Goal: Task Accomplishment & Management: Manage account settings

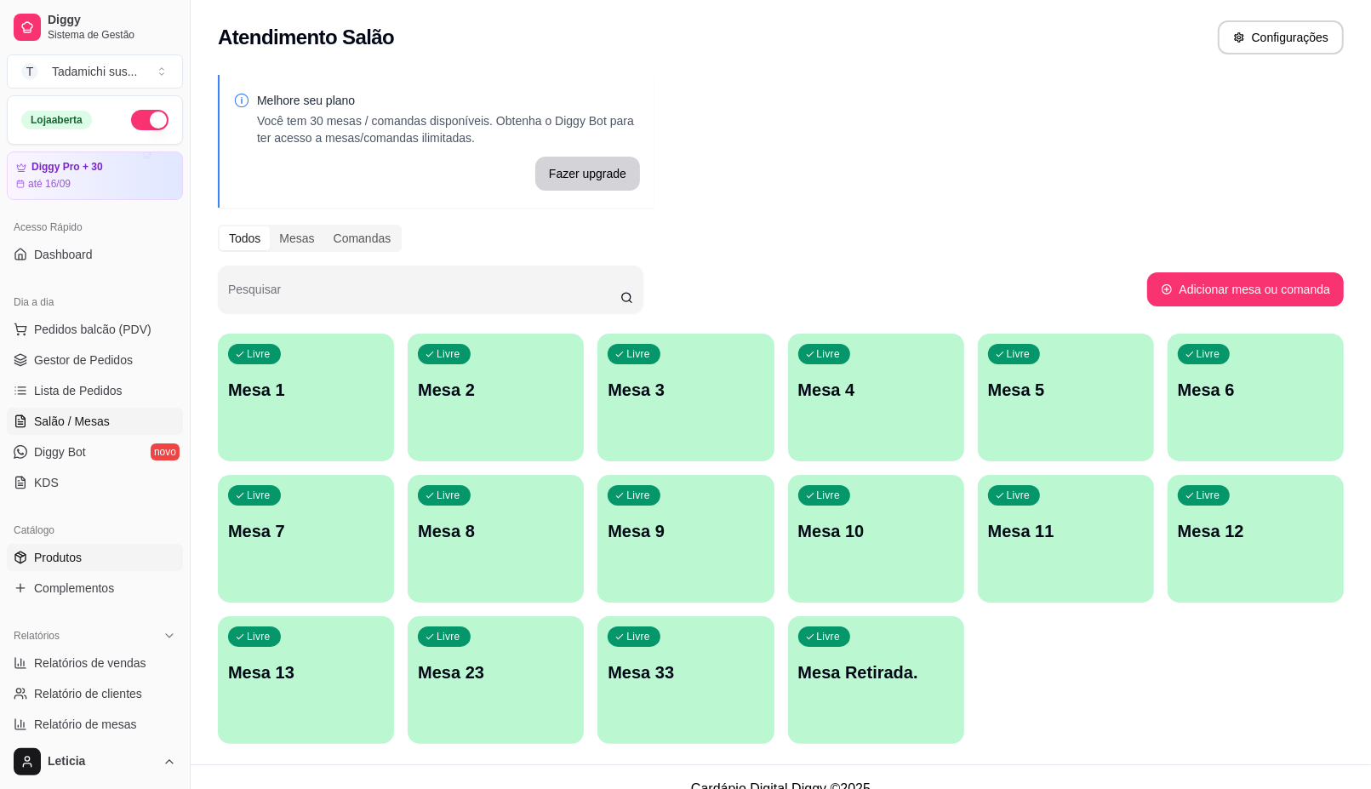
click at [64, 567] on link "Produtos" at bounding box center [95, 557] width 176 height 27
click at [65, 560] on span "Produtos" at bounding box center [58, 557] width 48 height 17
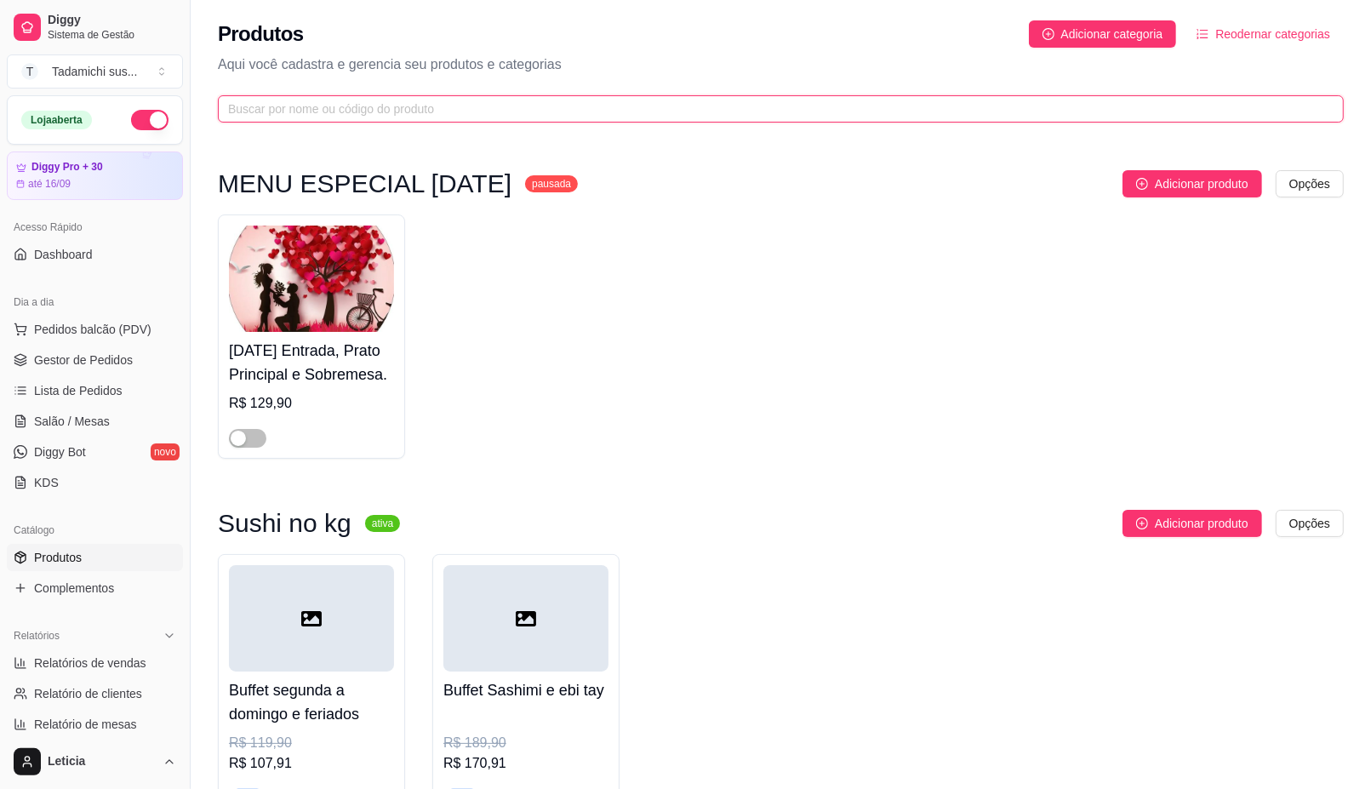
click at [340, 102] on input "text" at bounding box center [774, 109] width 1092 height 19
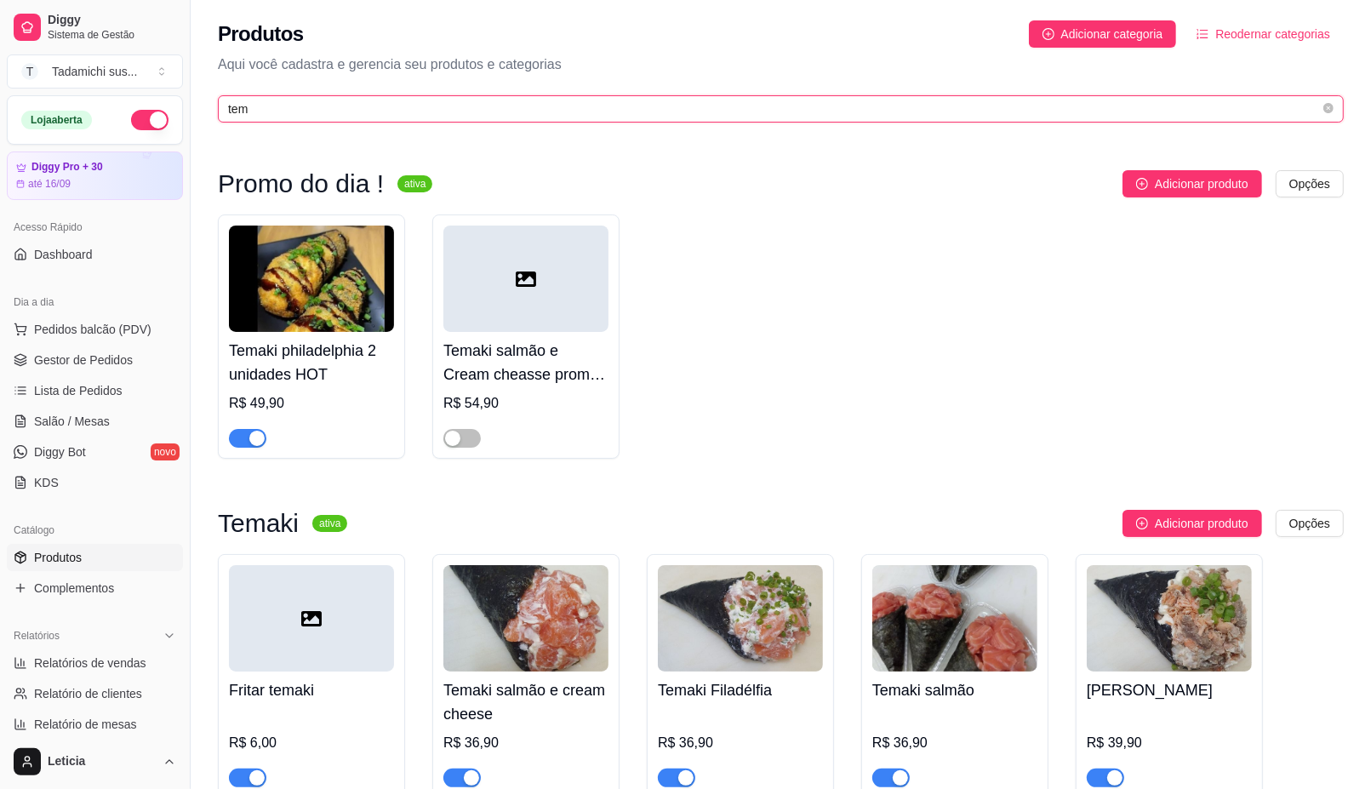
click at [392, 100] on input "tem" at bounding box center [774, 109] width 1092 height 19
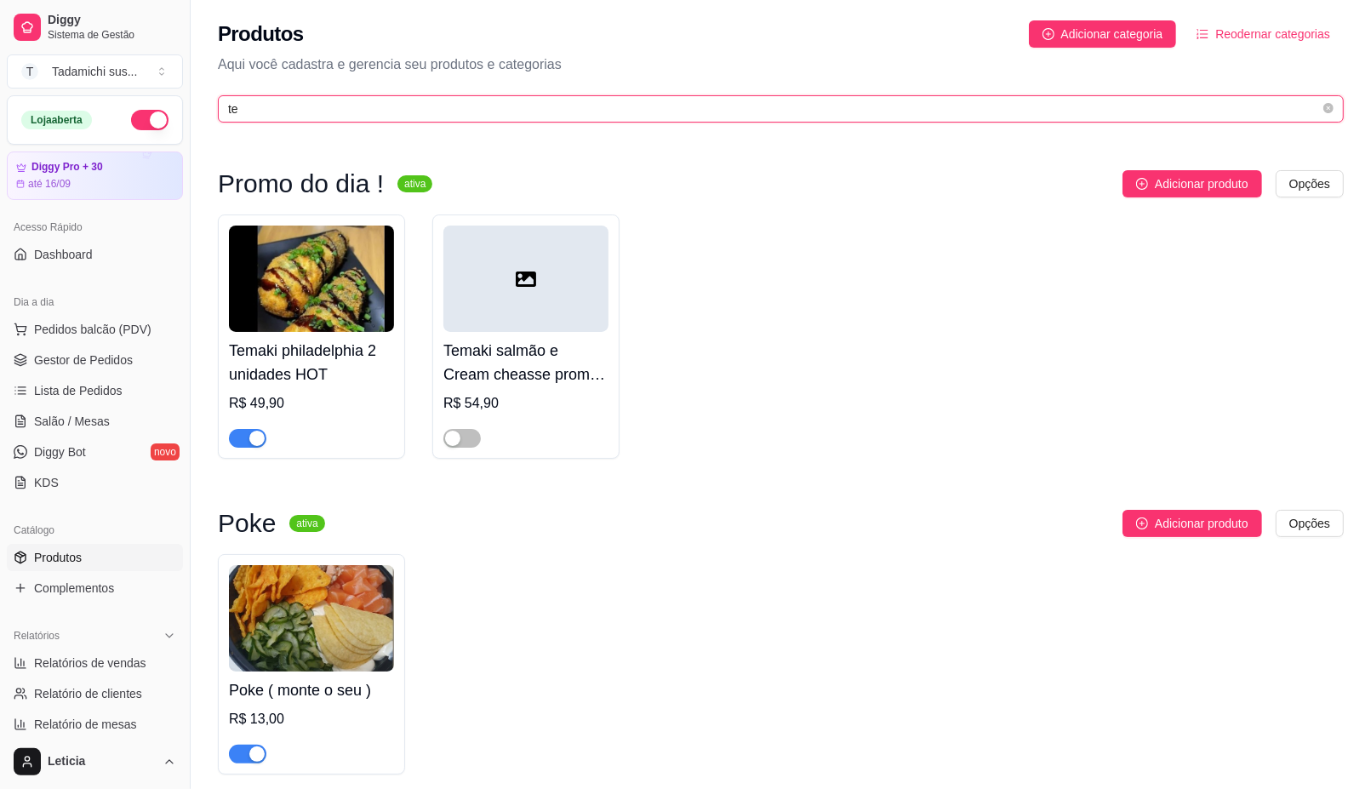
type input "t"
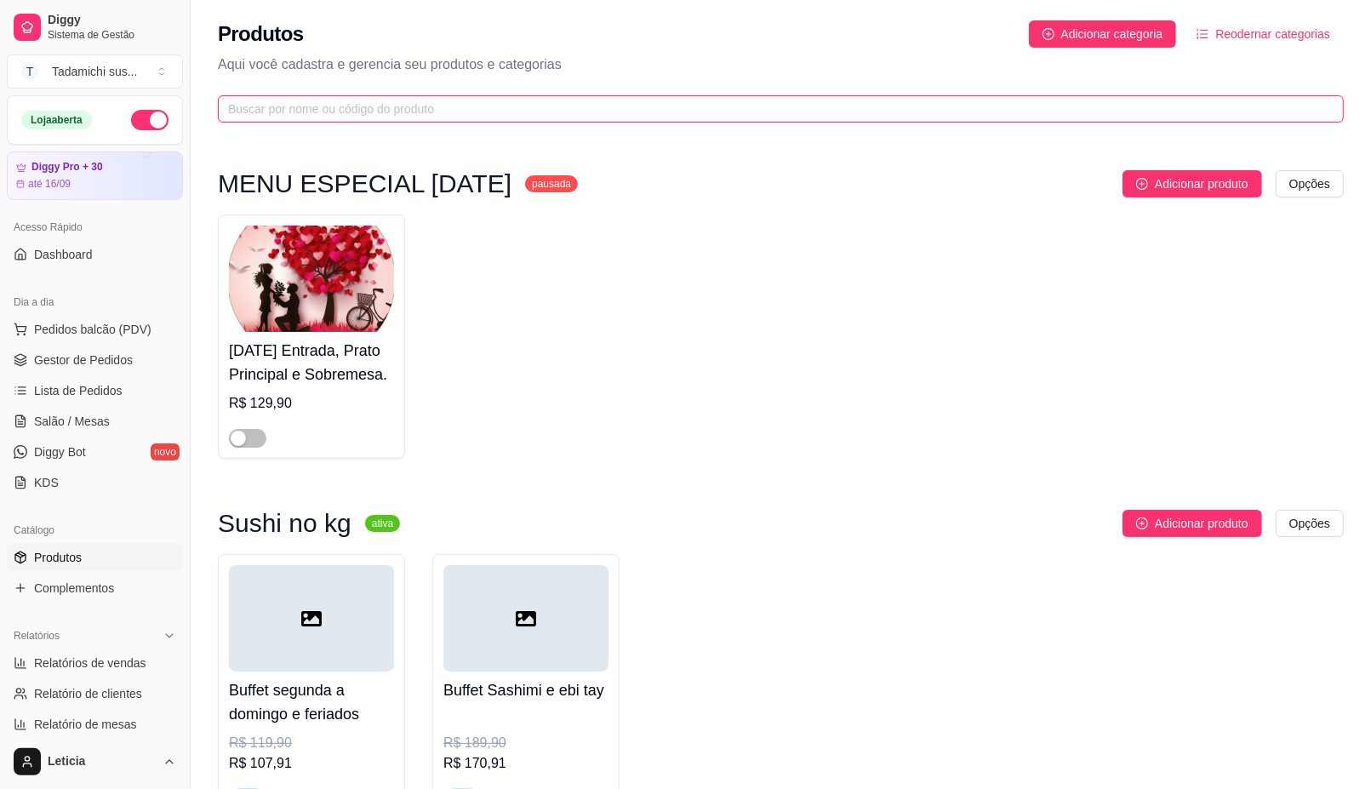
click at [414, 103] on input "text" at bounding box center [774, 109] width 1092 height 19
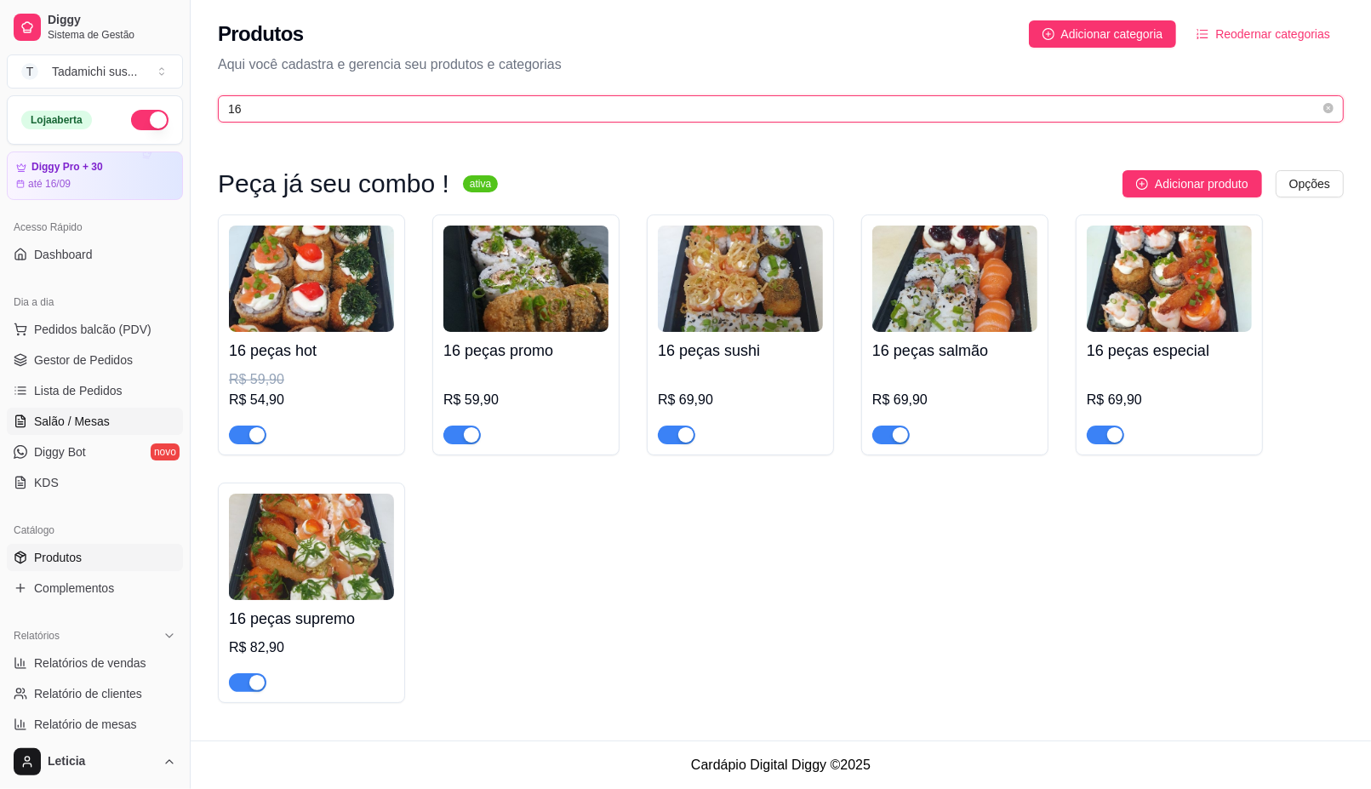
type input "16"
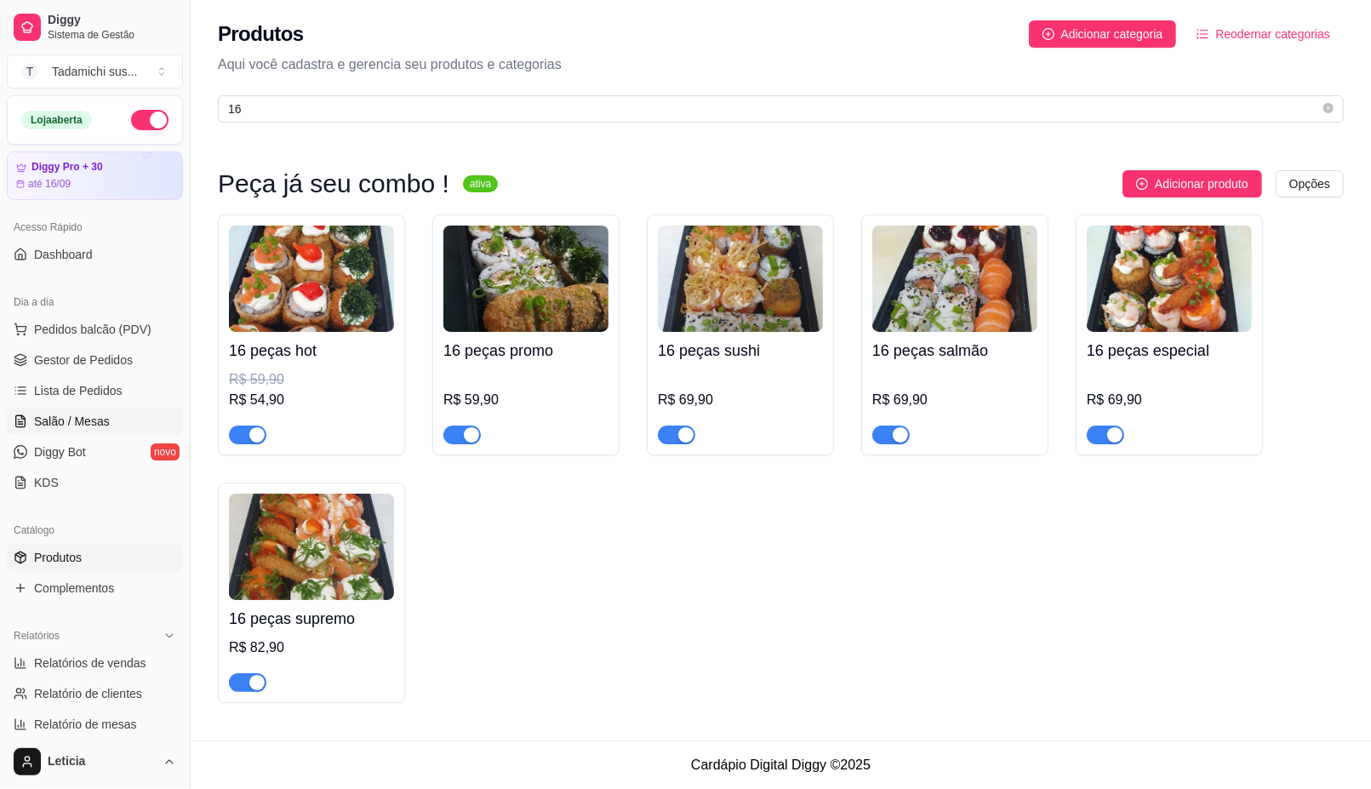
click at [39, 422] on span "Salão / Mesas" at bounding box center [72, 421] width 76 height 17
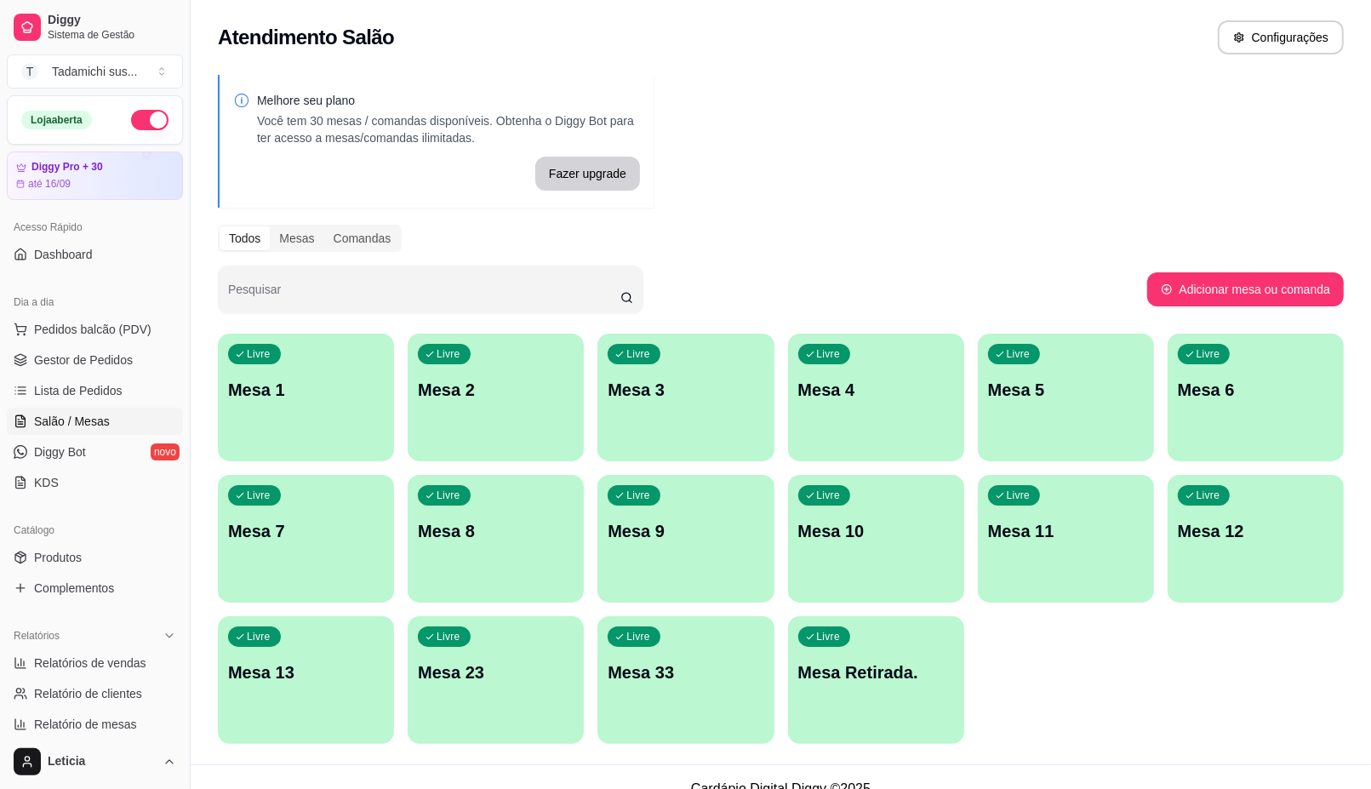
click at [898, 717] on div "Livre Mesa Retirada." at bounding box center [876, 669] width 176 height 107
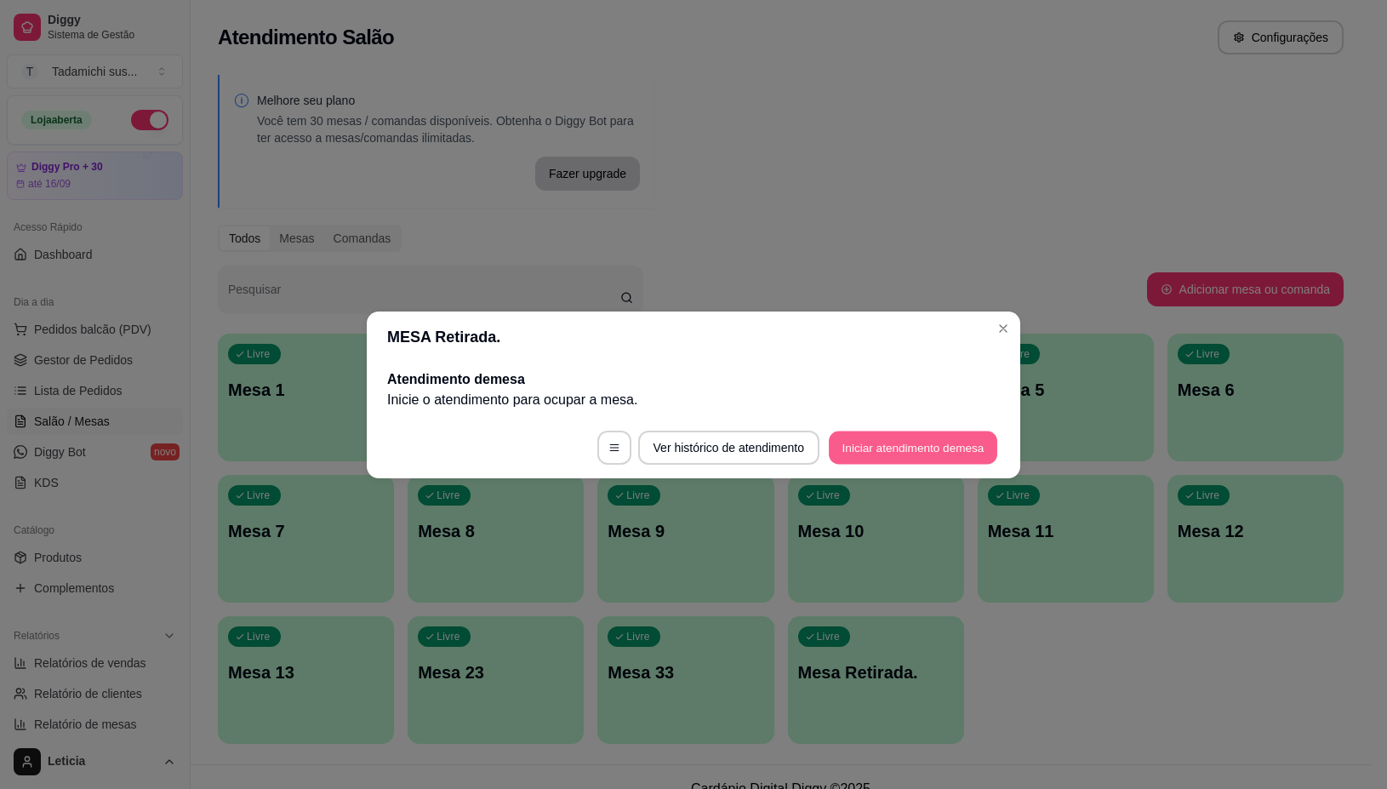
click at [894, 440] on button "Iniciar atendimento de mesa" at bounding box center [913, 447] width 168 height 33
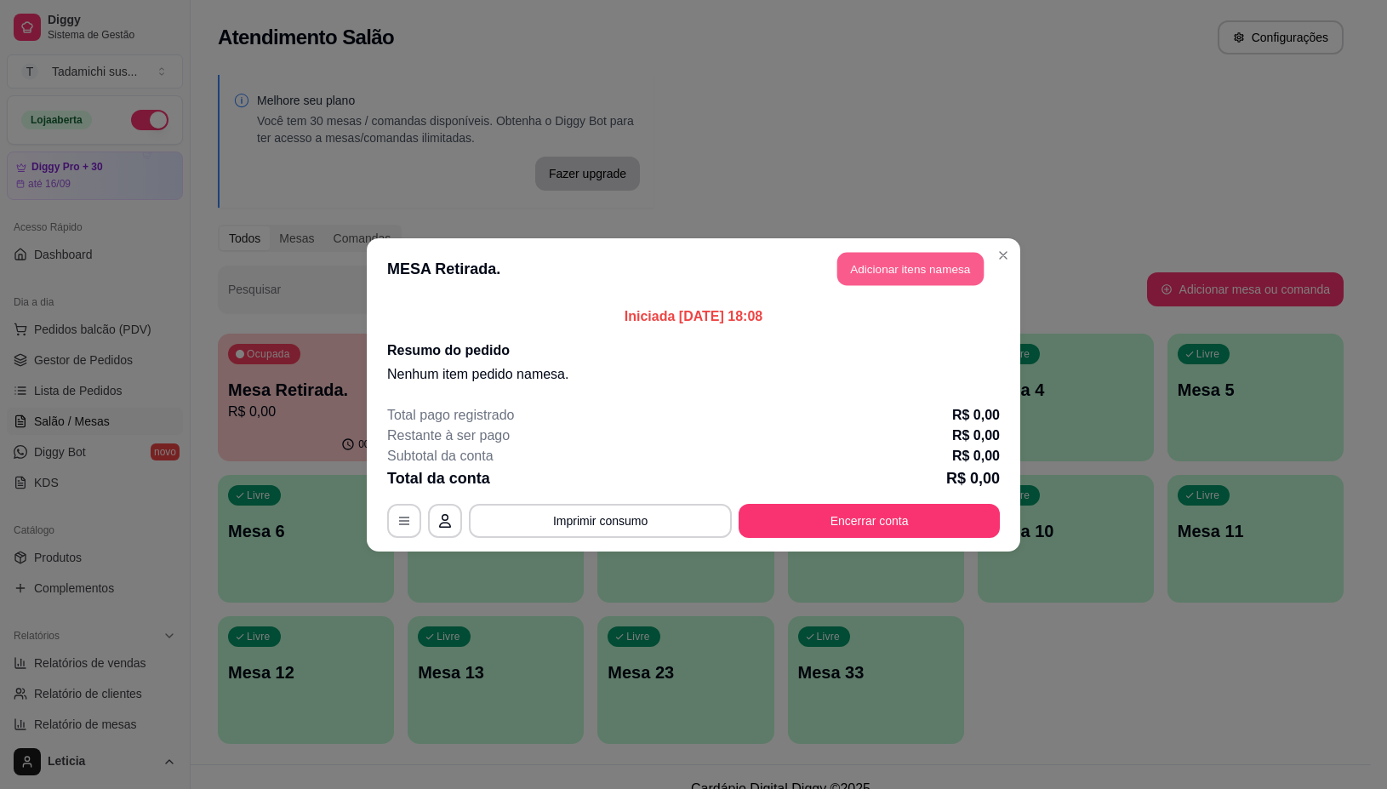
click at [899, 271] on button "Adicionar itens na mesa" at bounding box center [910, 268] width 146 height 33
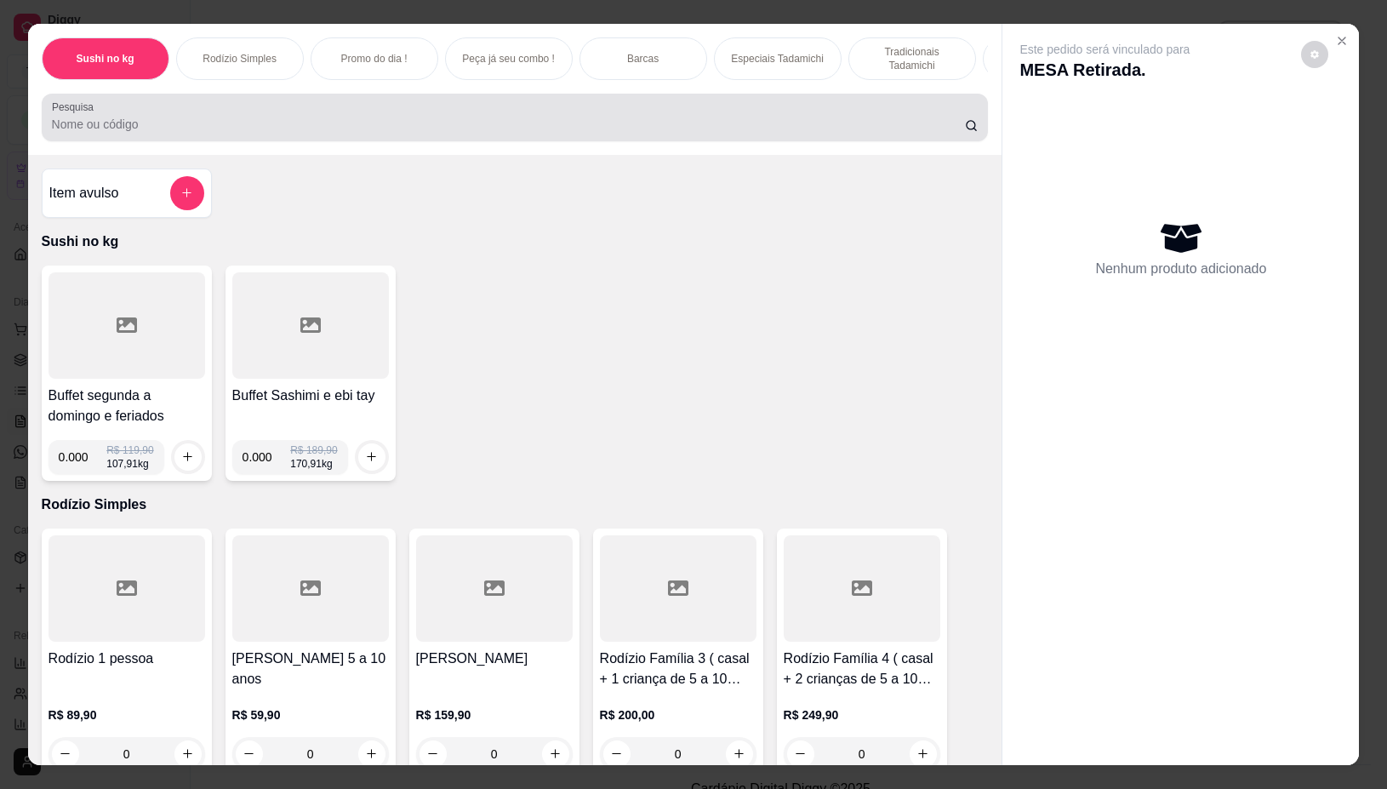
click at [436, 133] on input "Pesquisa" at bounding box center [508, 124] width 913 height 17
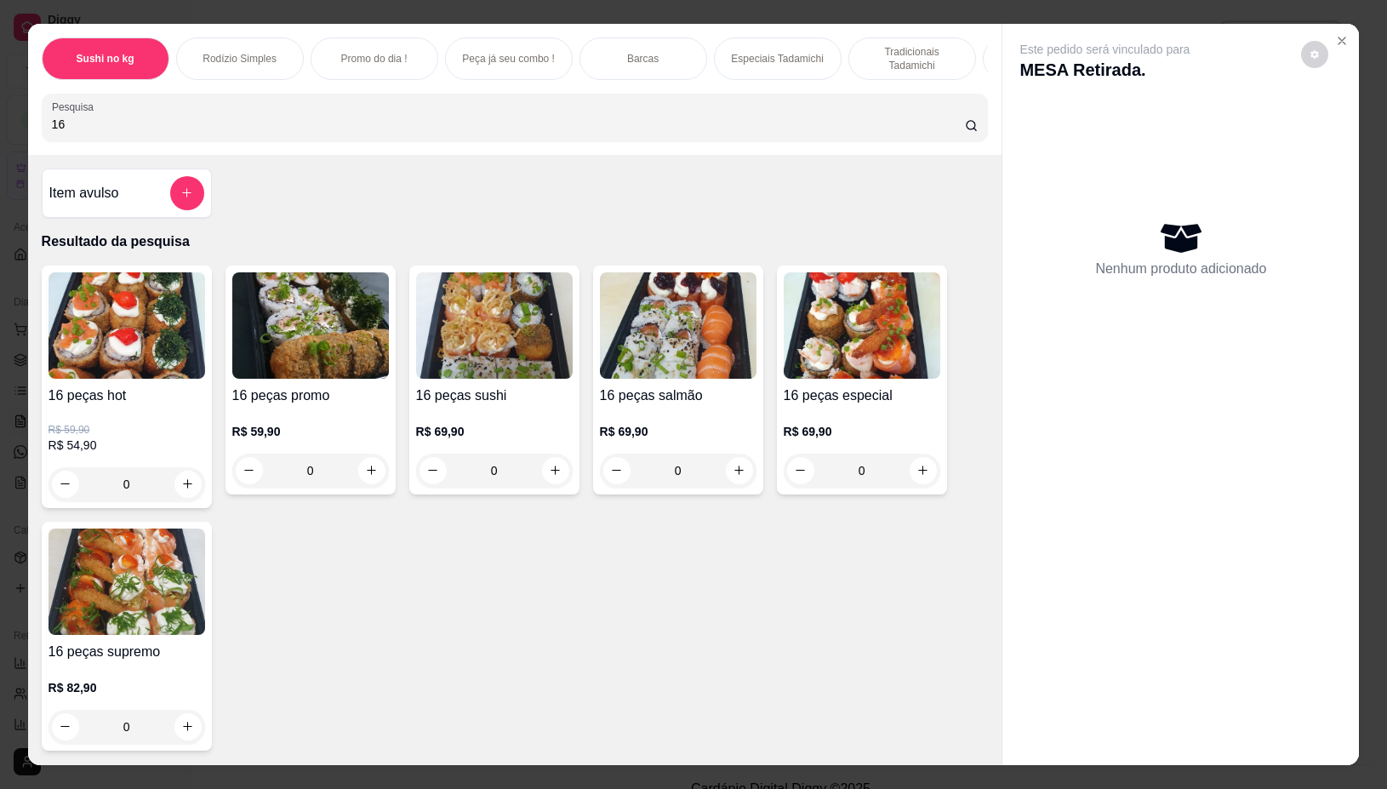
type input "16"
click at [113, 611] on img at bounding box center [127, 581] width 157 height 106
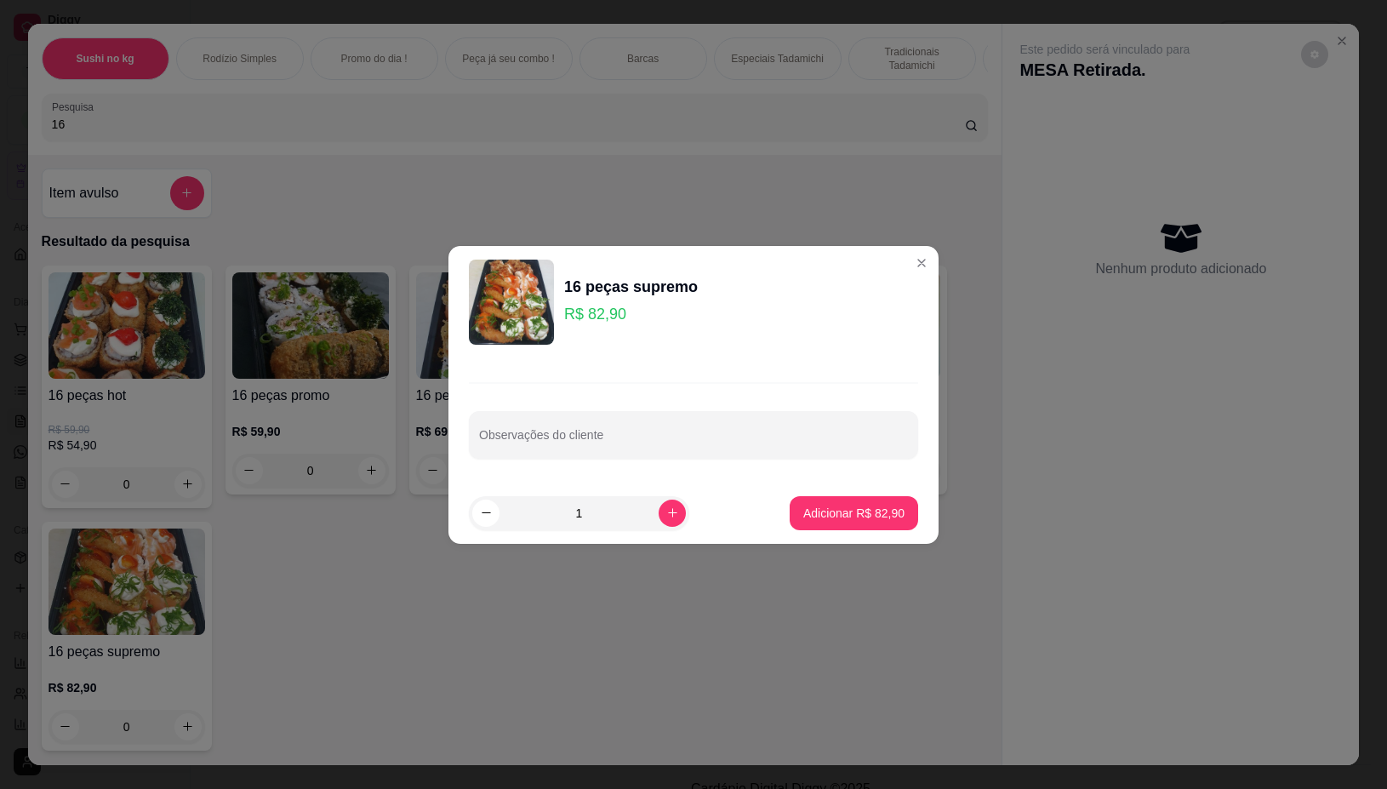
click at [508, 294] on img at bounding box center [511, 302] width 85 height 85
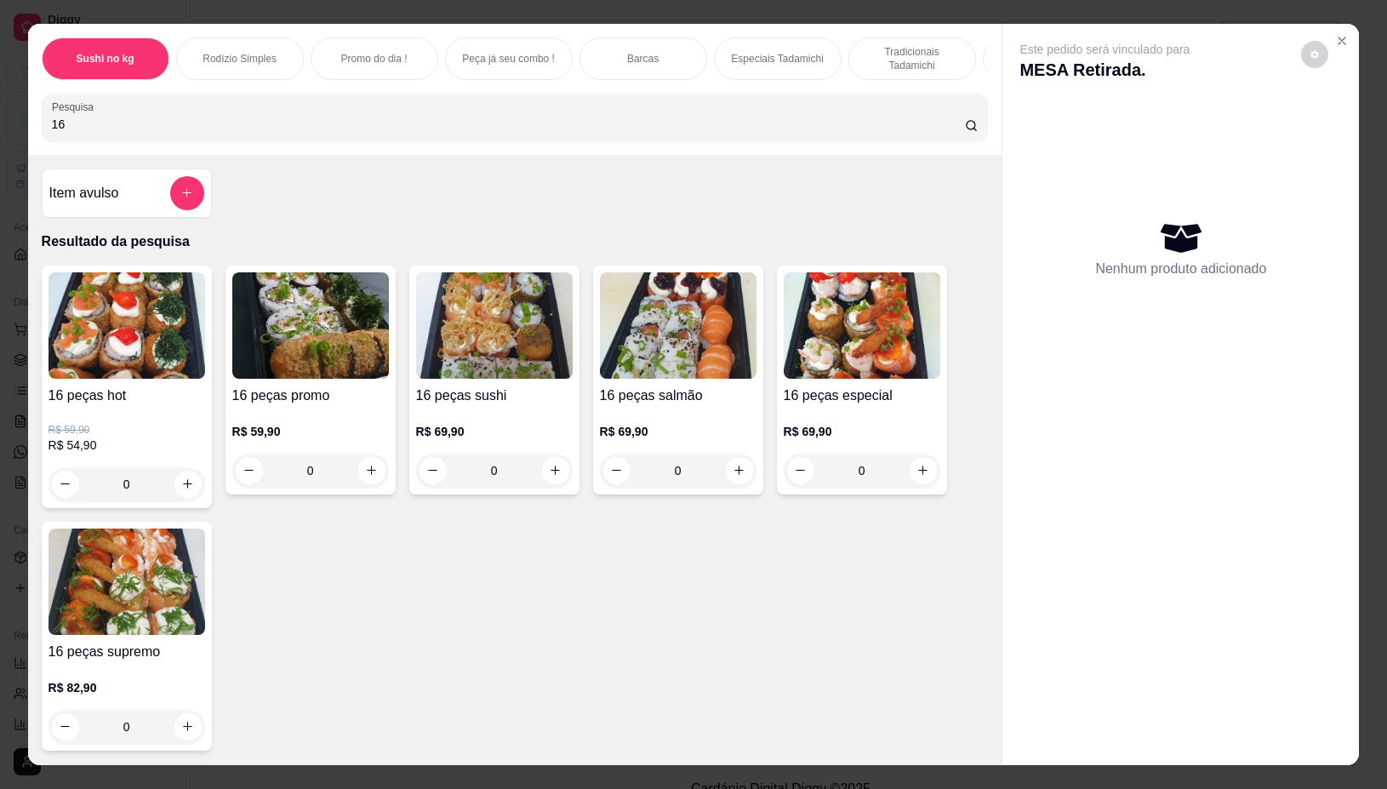
click at [81, 597] on img at bounding box center [127, 581] width 157 height 106
click at [181, 733] on icon "increase-product-quantity" at bounding box center [187, 726] width 13 height 13
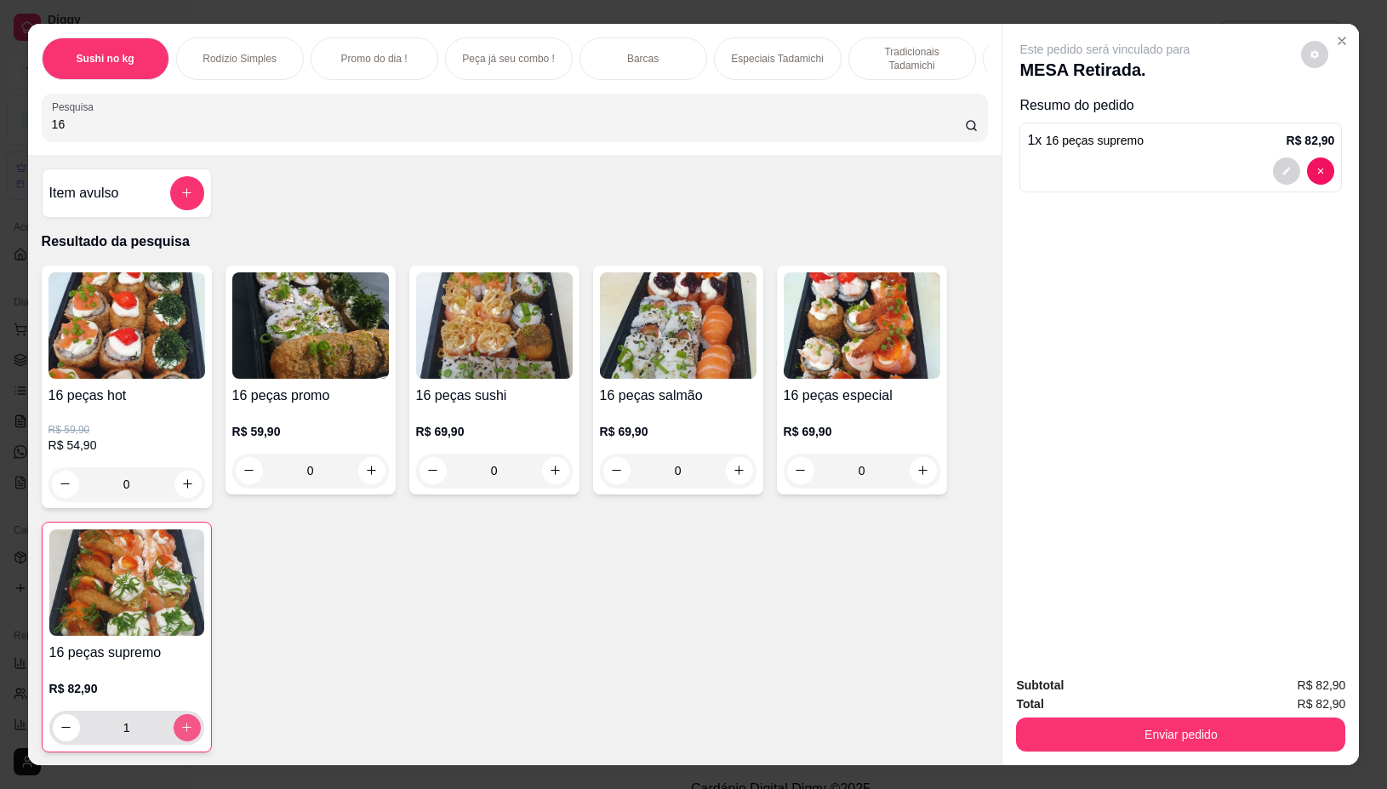
type input "1"
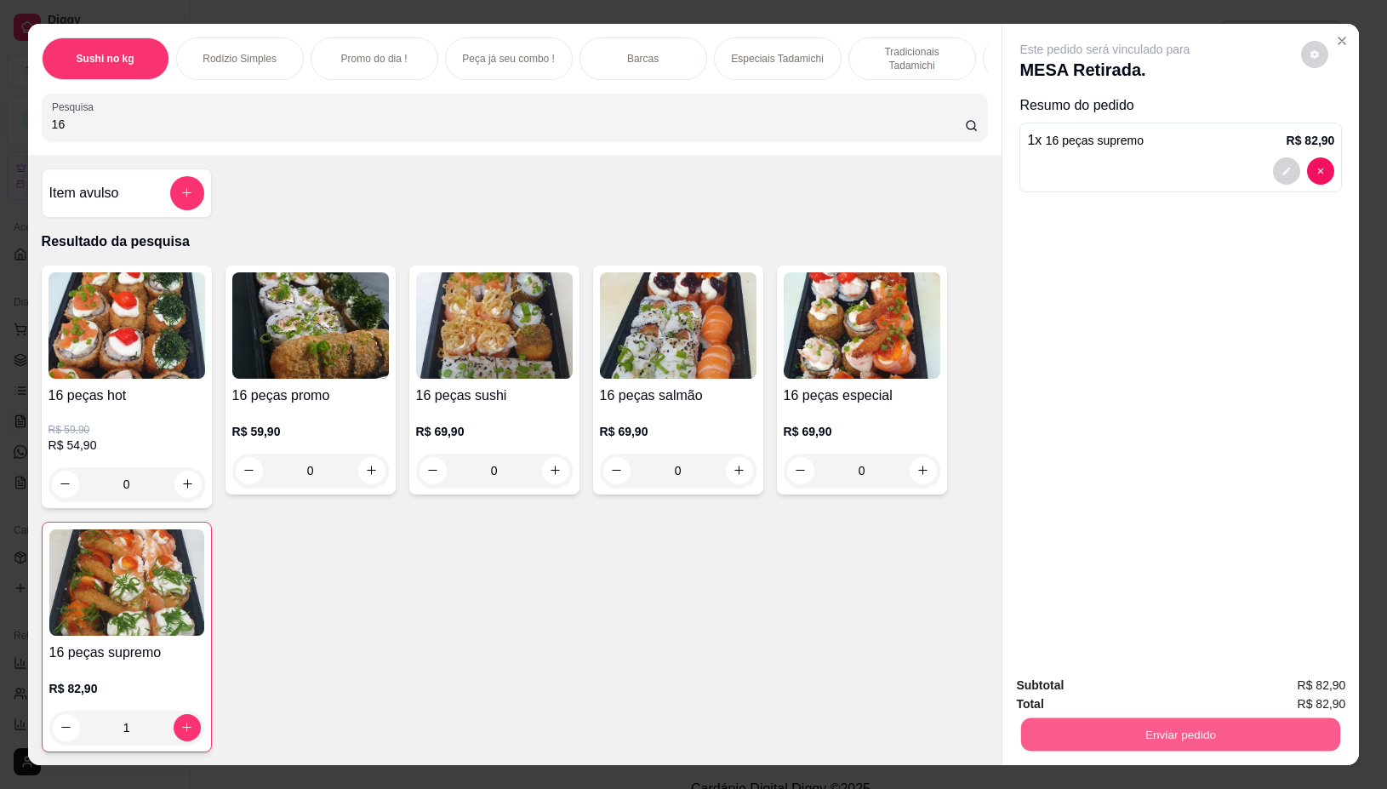
click at [1058, 718] on button "Enviar pedido" at bounding box center [1180, 734] width 319 height 33
click at [1188, 685] on button "Não registrar e enviar pedido" at bounding box center [1123, 685] width 177 height 32
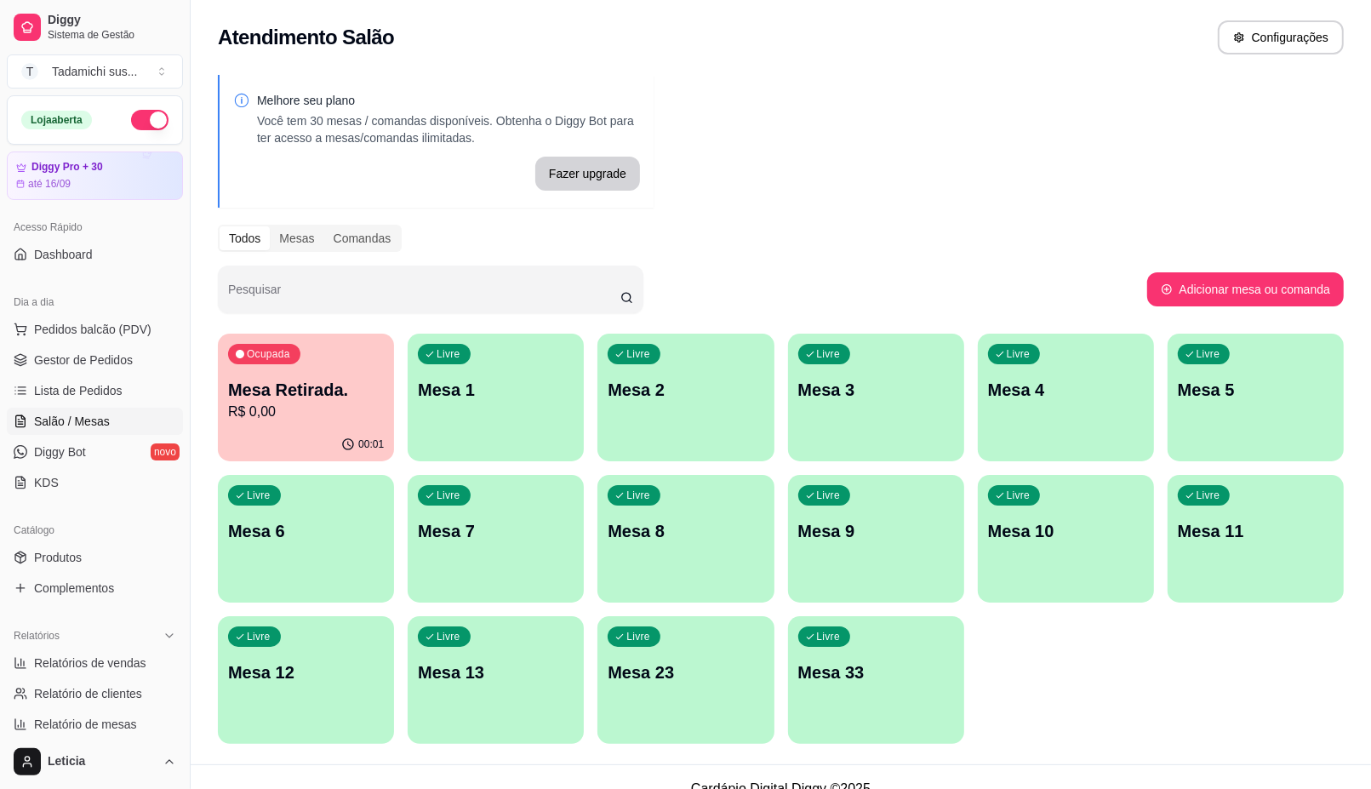
click at [486, 389] on p "Mesa 1" at bounding box center [496, 390] width 156 height 24
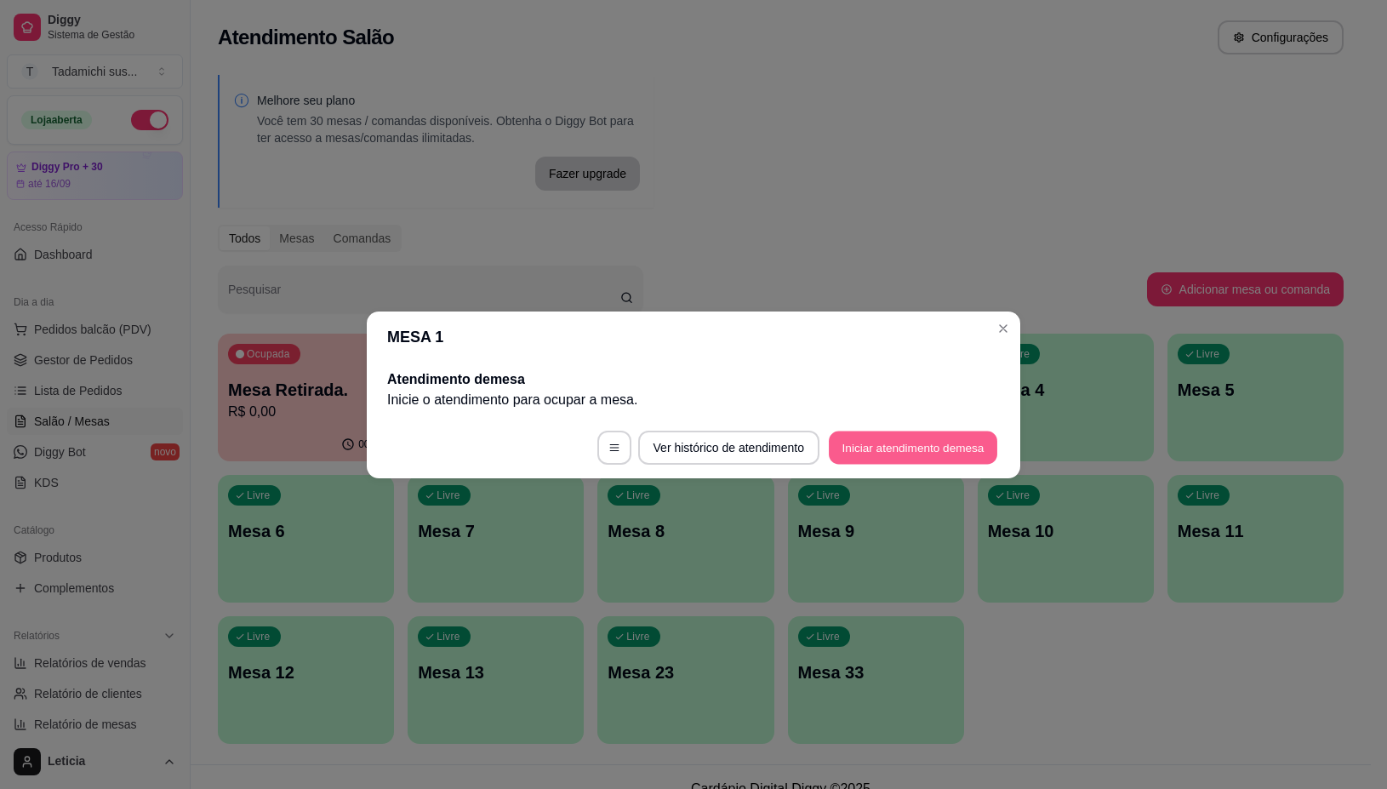
click at [940, 444] on button "Iniciar atendimento de mesa" at bounding box center [913, 447] width 168 height 33
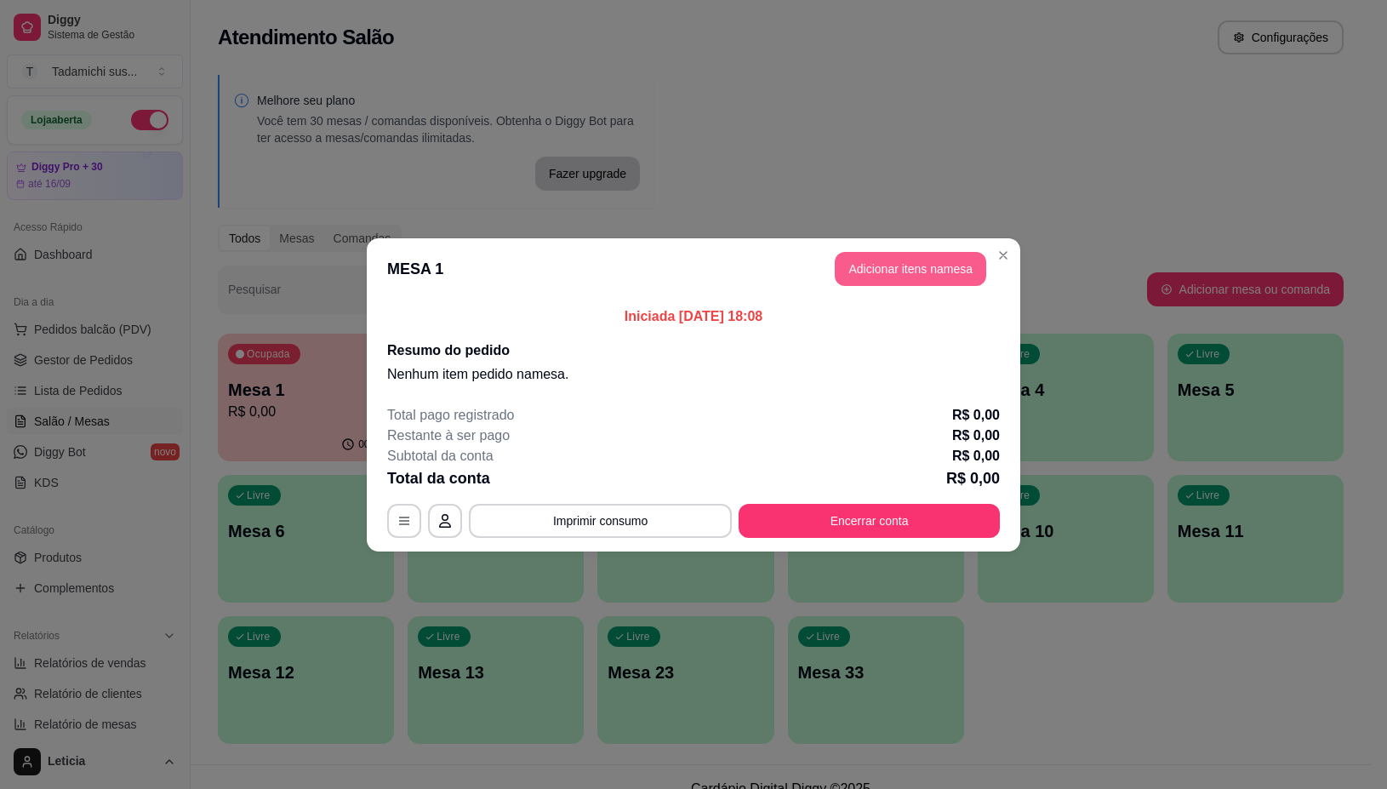
click at [878, 266] on button "Adicionar itens na mesa" at bounding box center [910, 269] width 151 height 34
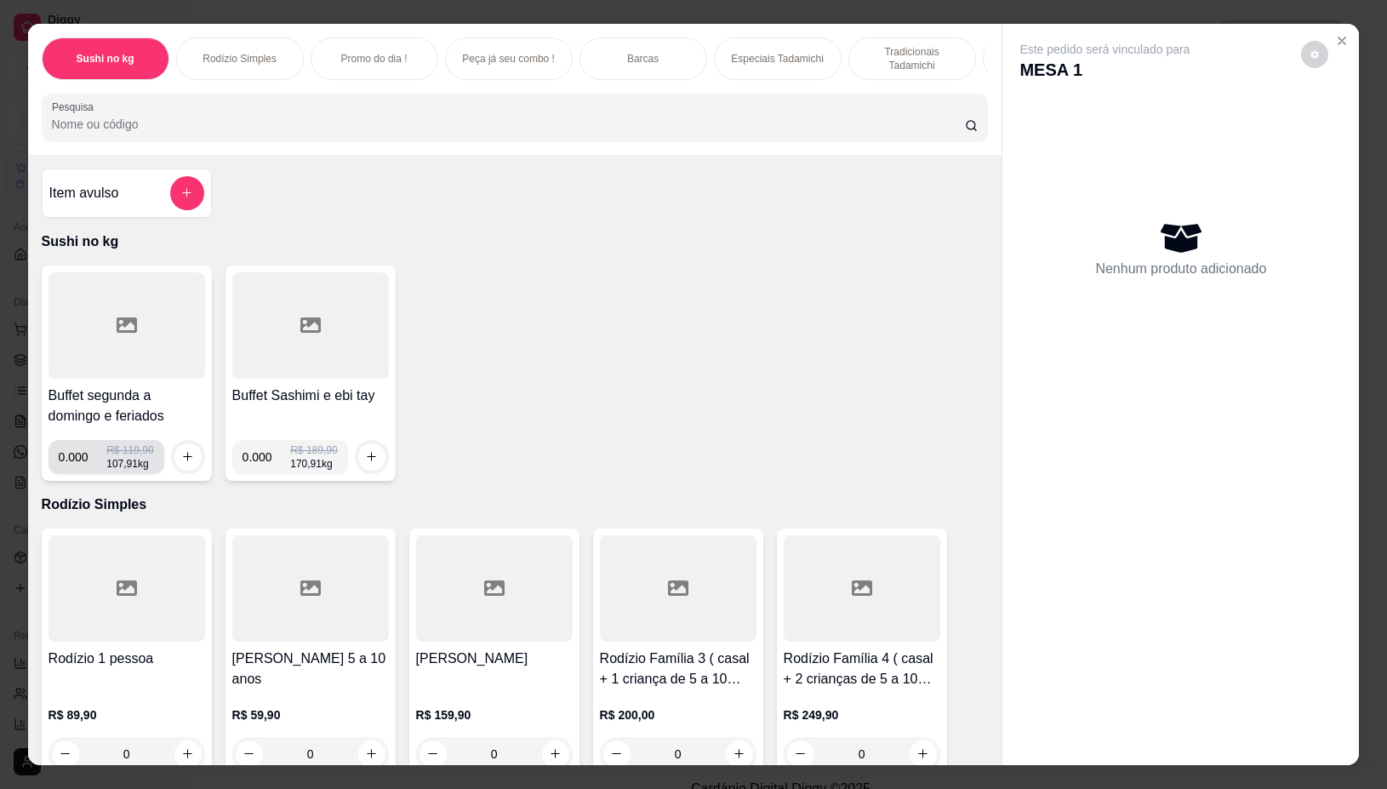
click at [78, 465] on input "0.000" at bounding box center [83, 457] width 49 height 34
type input "0.384"
click at [184, 461] on icon "increase-product-quantity" at bounding box center [188, 457] width 9 height 9
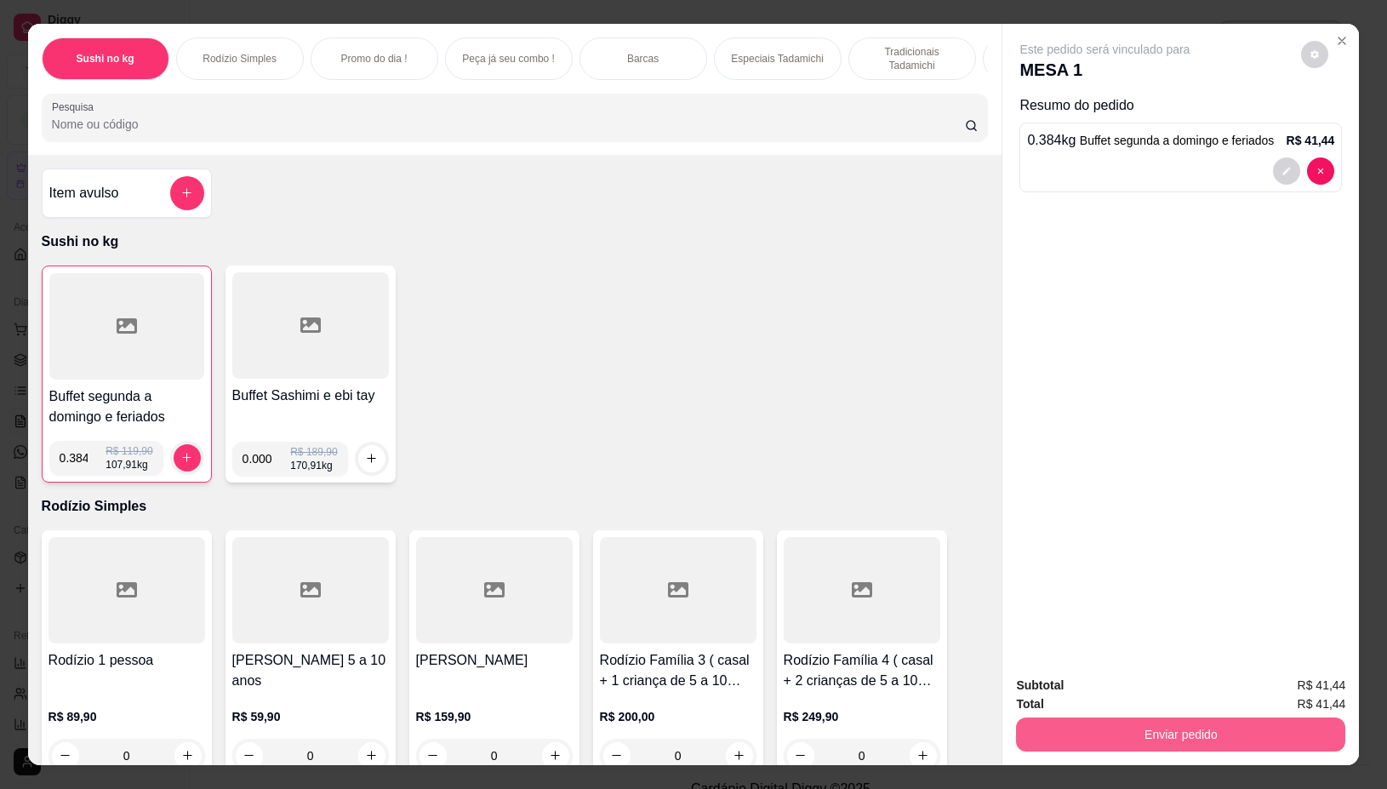
click at [1160, 734] on button "Enviar pedido" at bounding box center [1180, 734] width 329 height 34
click at [1141, 685] on button "Não registrar e enviar pedido" at bounding box center [1123, 684] width 172 height 31
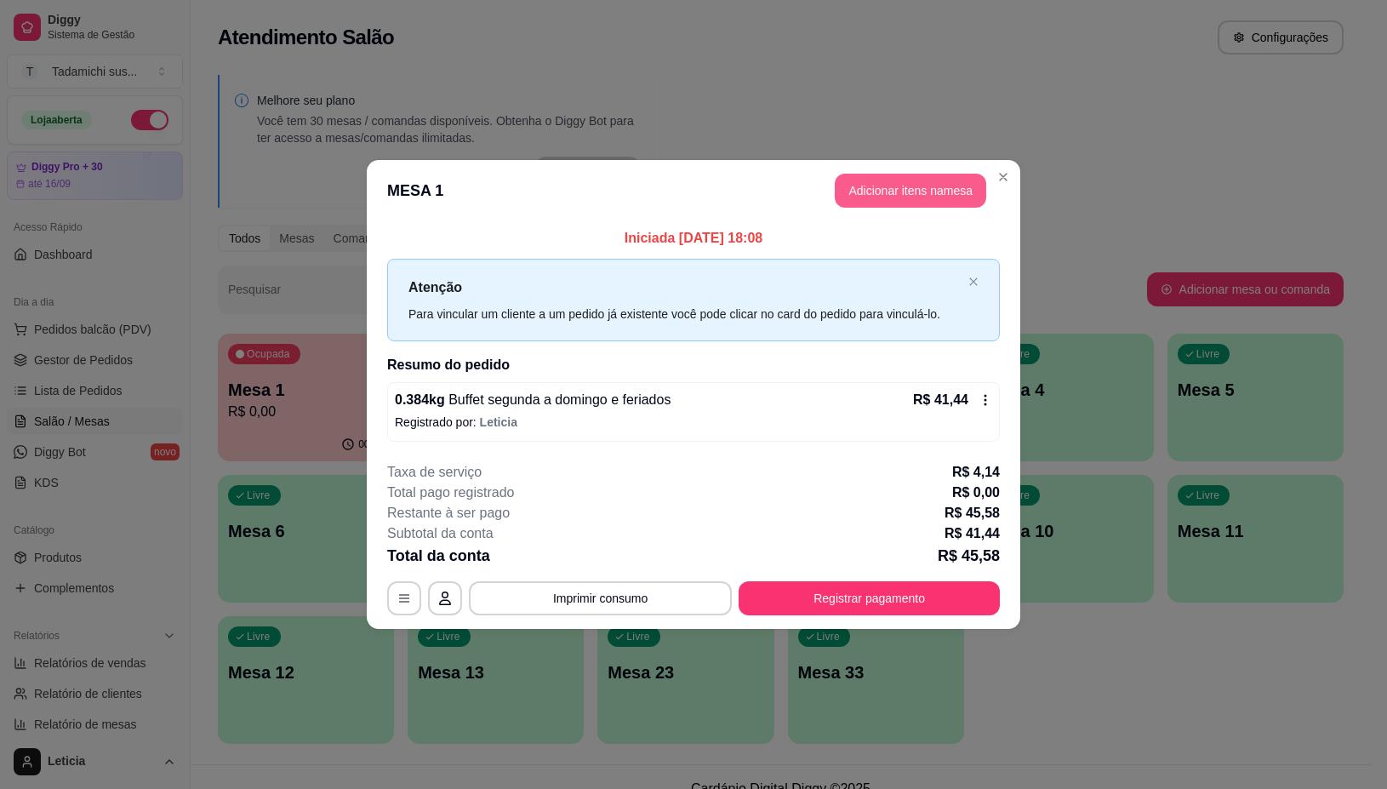
click at [896, 180] on button "Adicionar itens na mesa" at bounding box center [910, 191] width 151 height 34
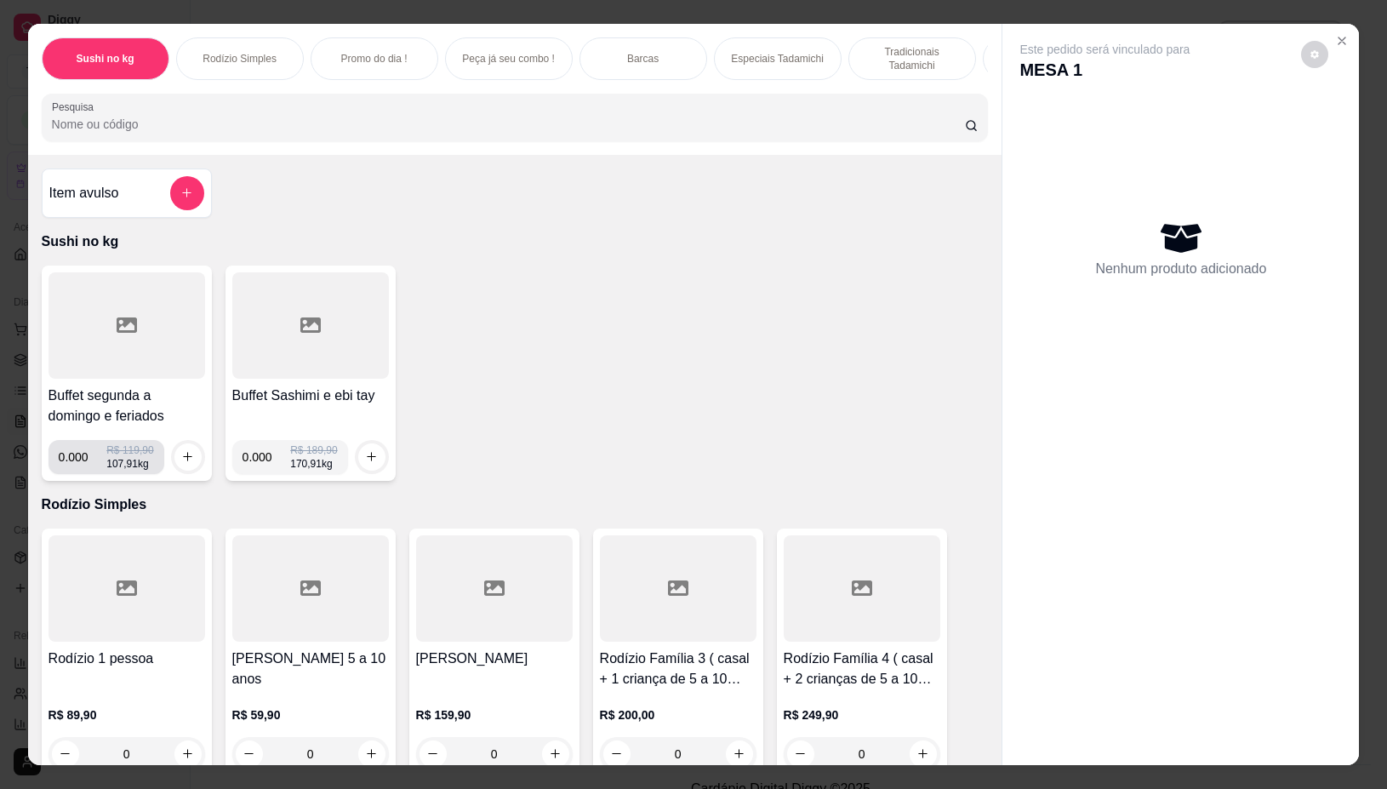
click at [82, 460] on input "0.000" at bounding box center [83, 457] width 49 height 34
type input "0.358"
click at [181, 460] on icon "increase-product-quantity" at bounding box center [187, 456] width 13 height 13
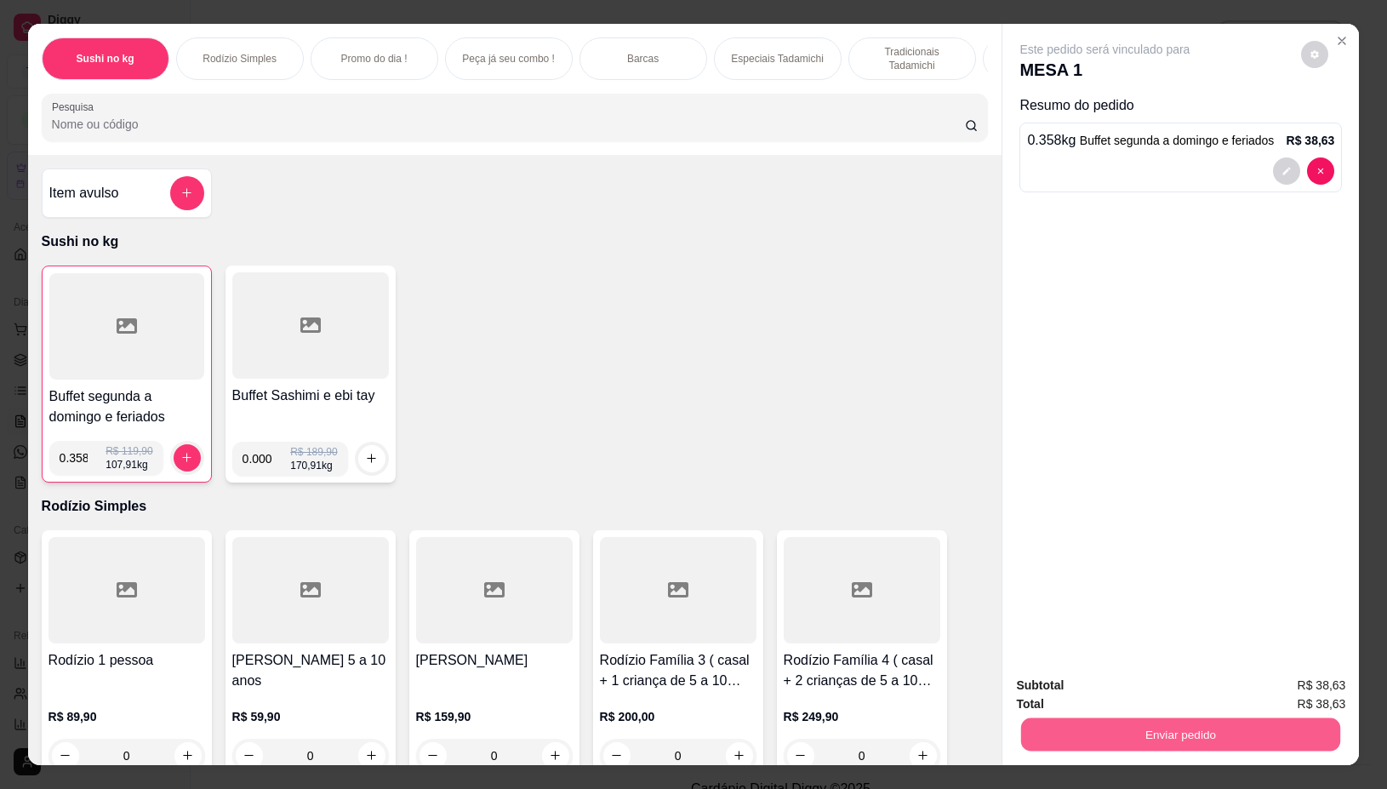
click at [1062, 723] on button "Enviar pedido" at bounding box center [1180, 734] width 319 height 33
click at [780, 483] on div "Buffet segunda a domingo e feriados 0.358 R$ 119,90 107,91 kg Buffet Sashimi e …" at bounding box center [515, 374] width 947 height 217
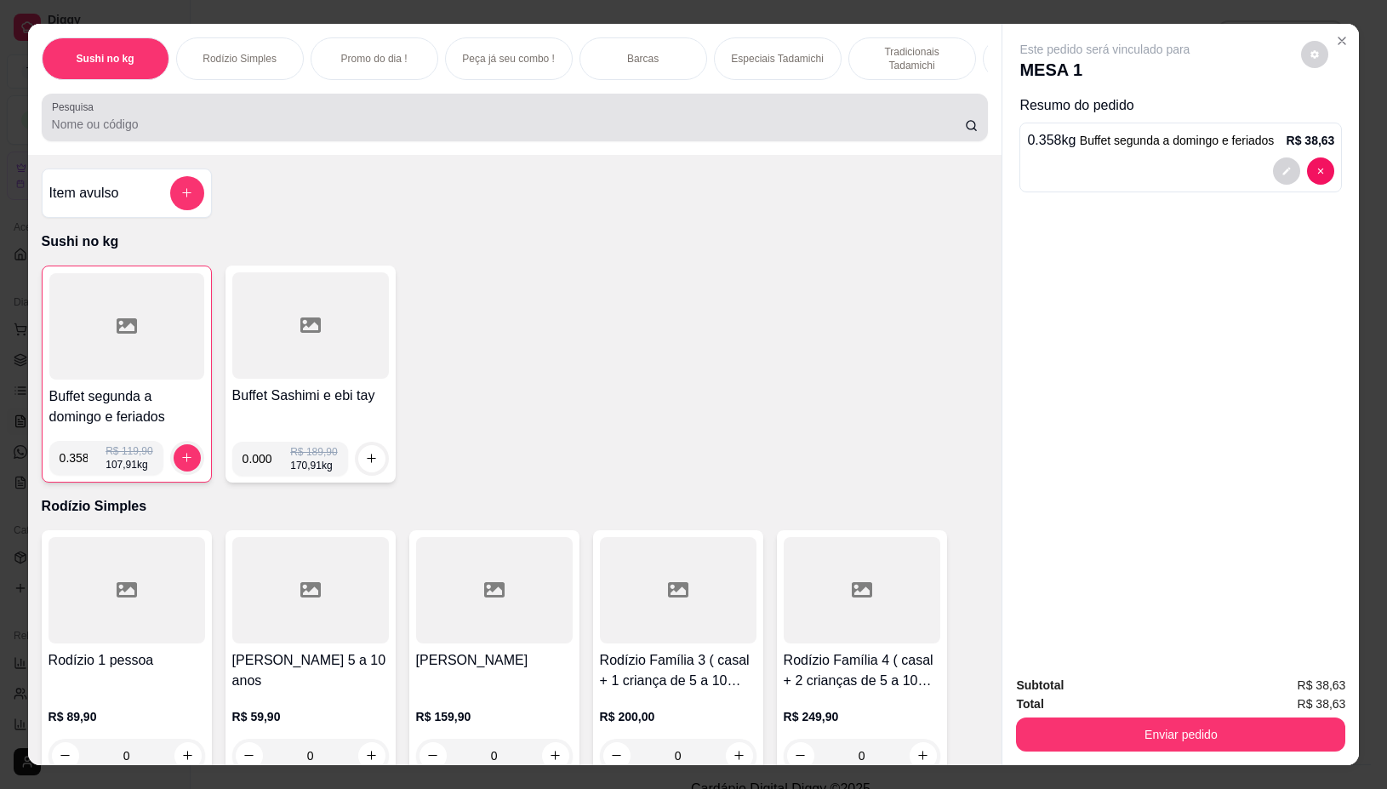
click at [546, 120] on div at bounding box center [515, 117] width 927 height 34
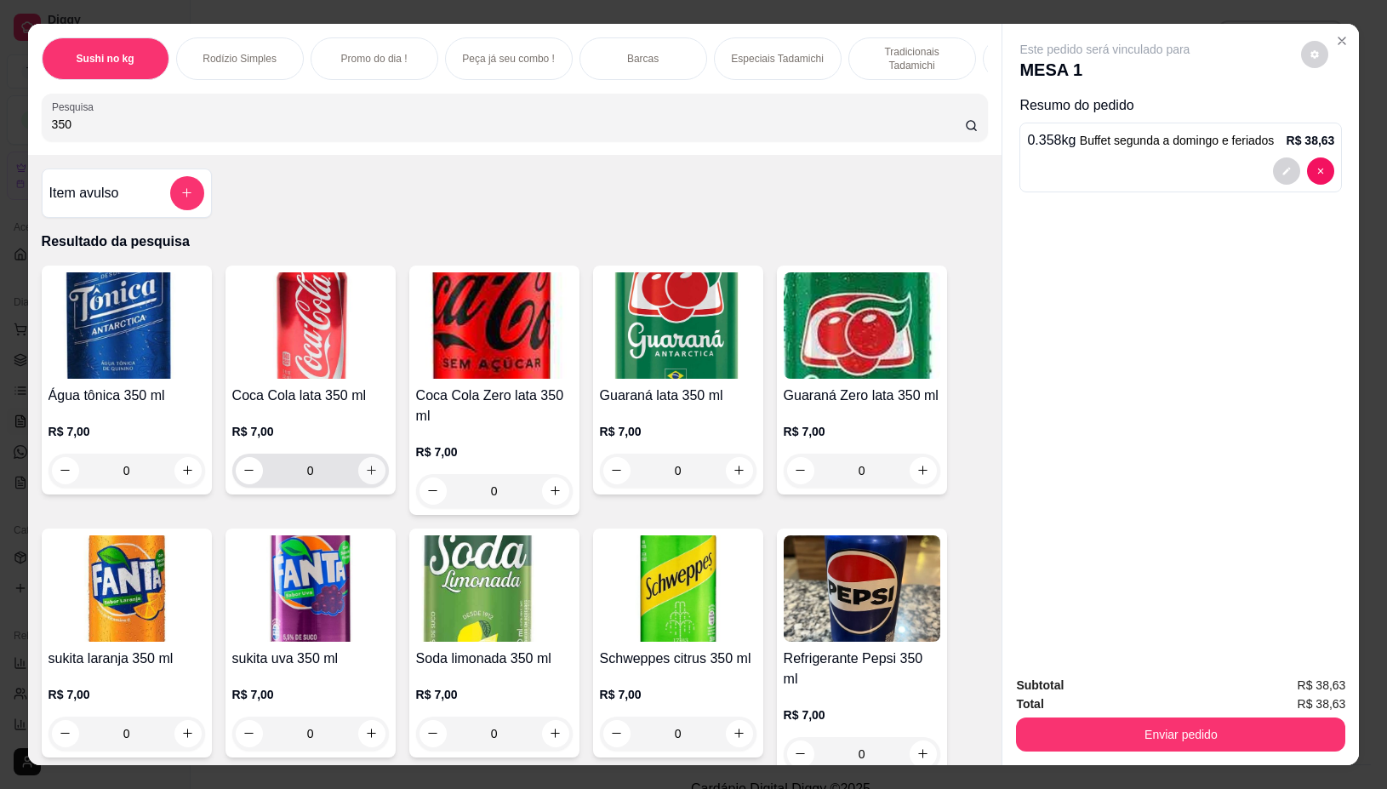
type input "350"
click at [365, 474] on icon "increase-product-quantity" at bounding box center [371, 471] width 13 height 13
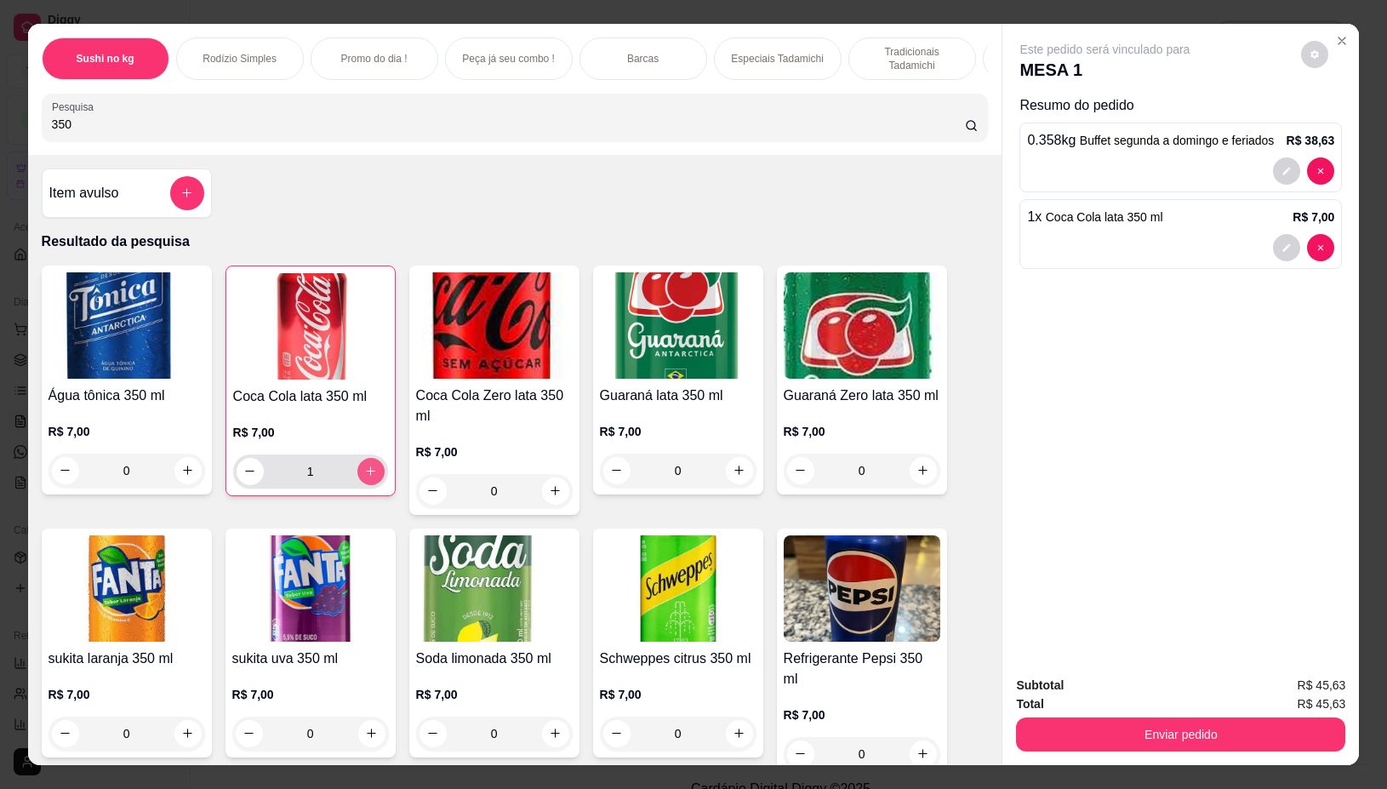
type input "1"
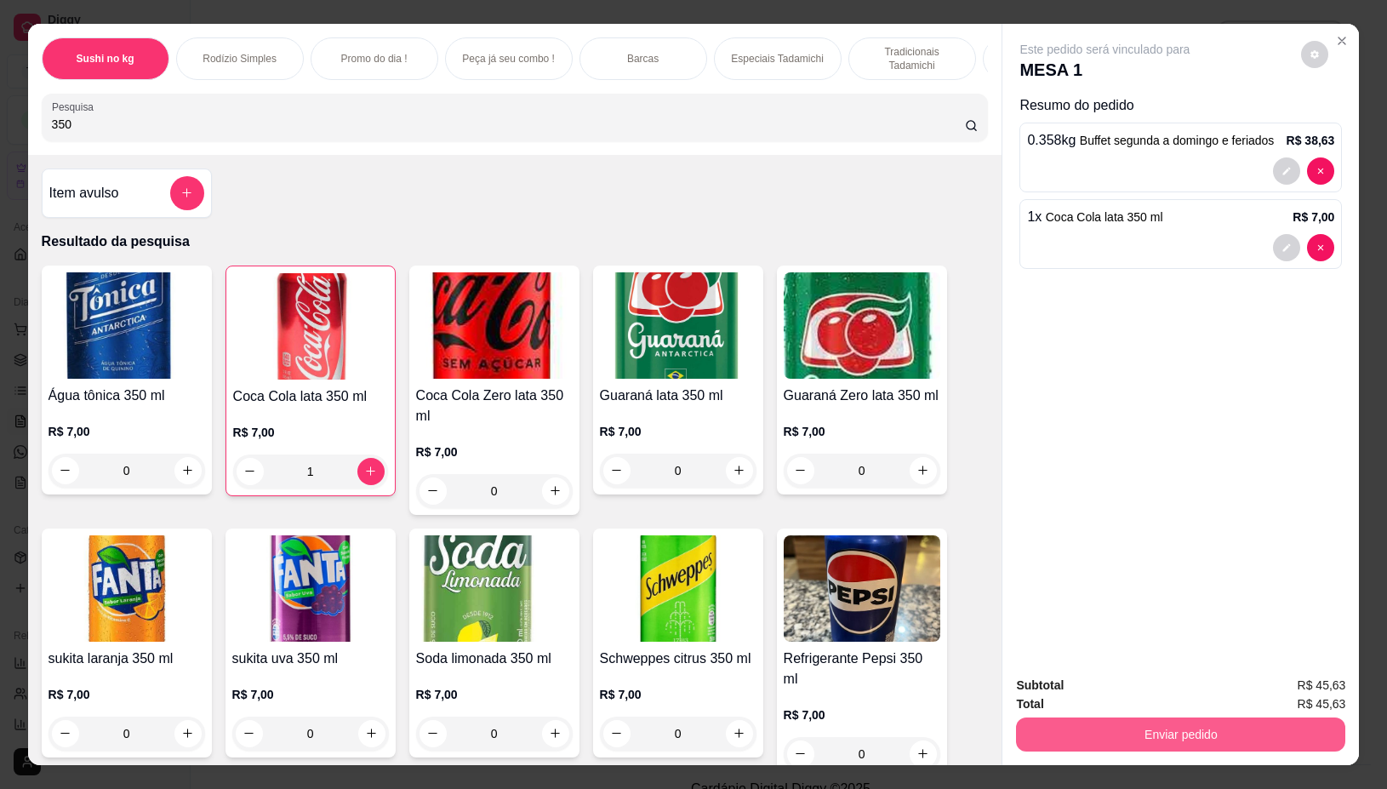
click at [1039, 725] on button "Enviar pedido" at bounding box center [1180, 734] width 329 height 34
click at [1082, 683] on button "Não registrar e enviar pedido" at bounding box center [1123, 684] width 172 height 31
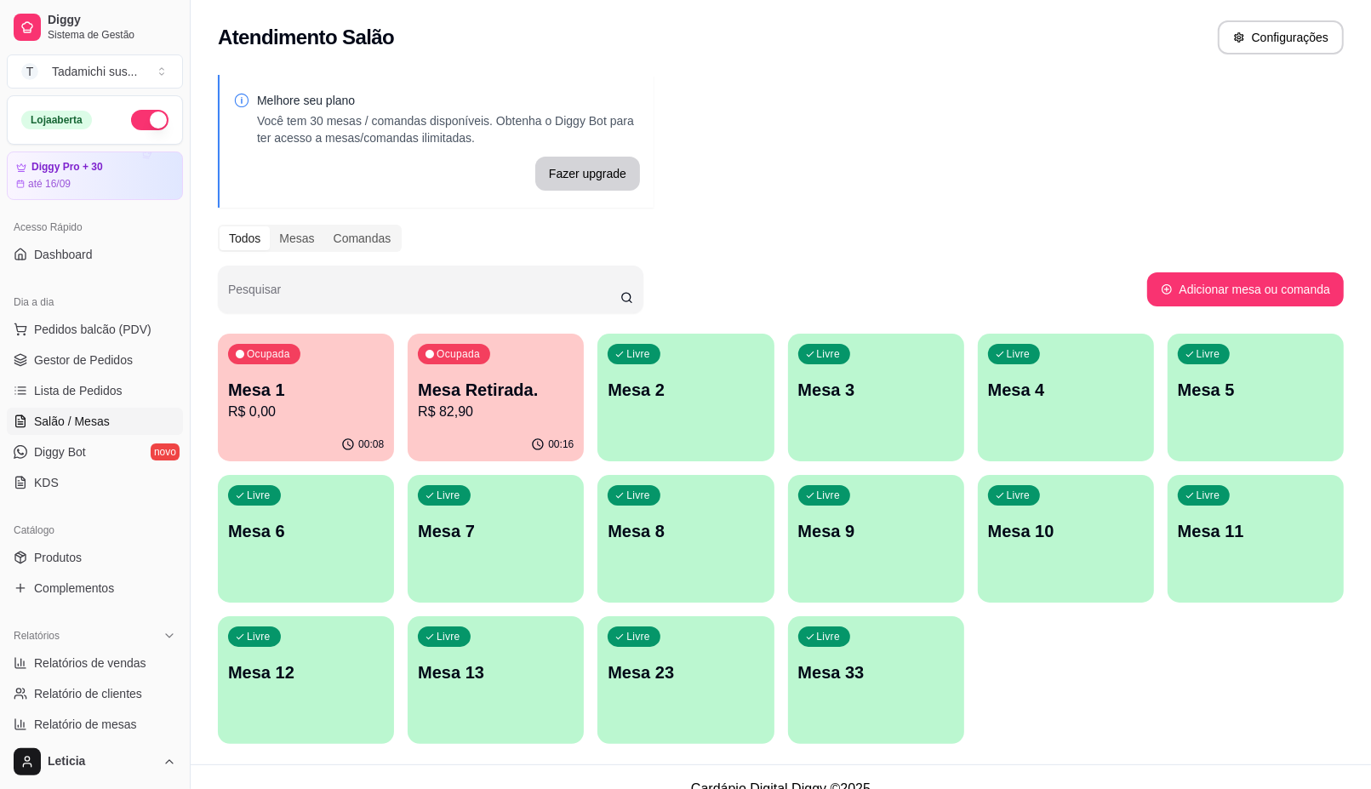
click at [669, 420] on div "Livre Mesa 2" at bounding box center [685, 387] width 176 height 107
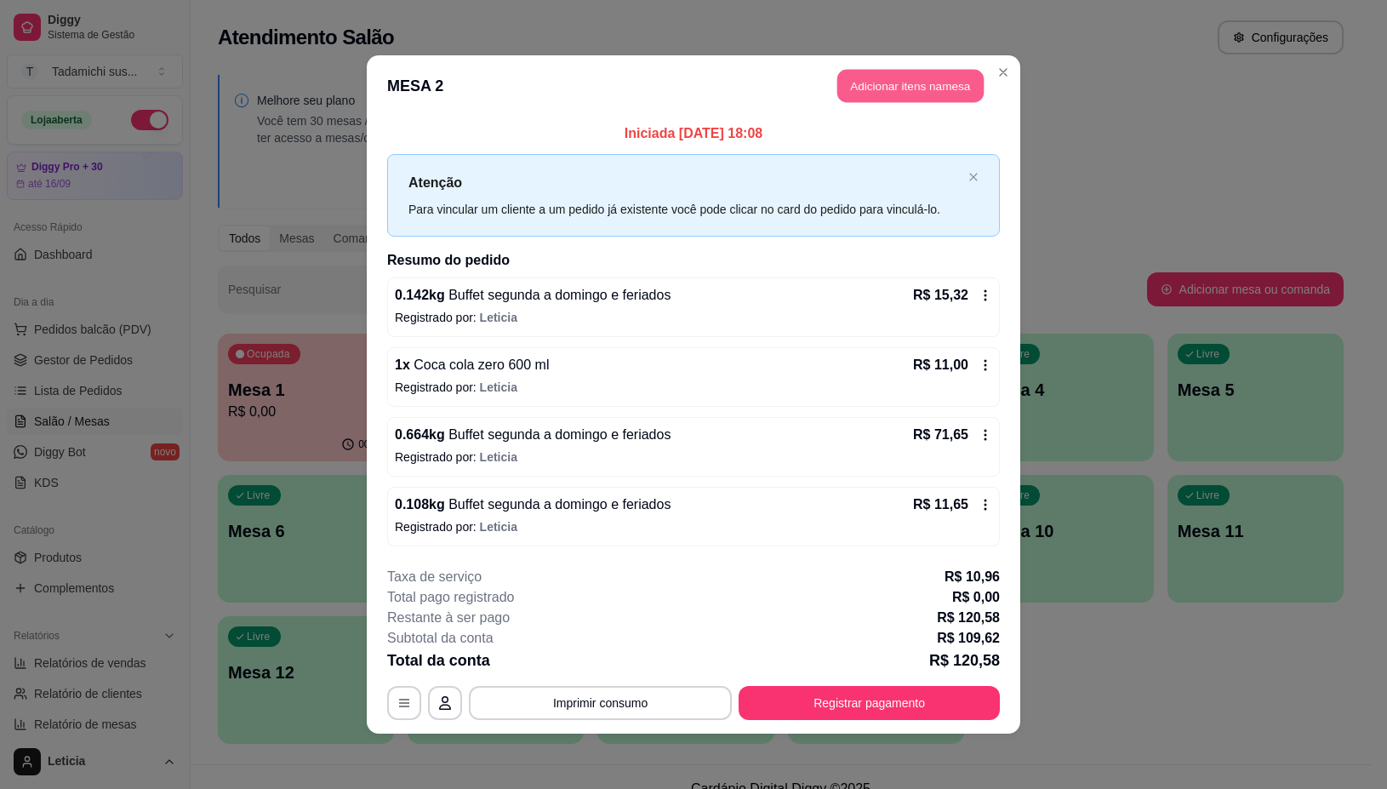
click at [934, 77] on button "Adicionar itens na mesa" at bounding box center [910, 86] width 146 height 33
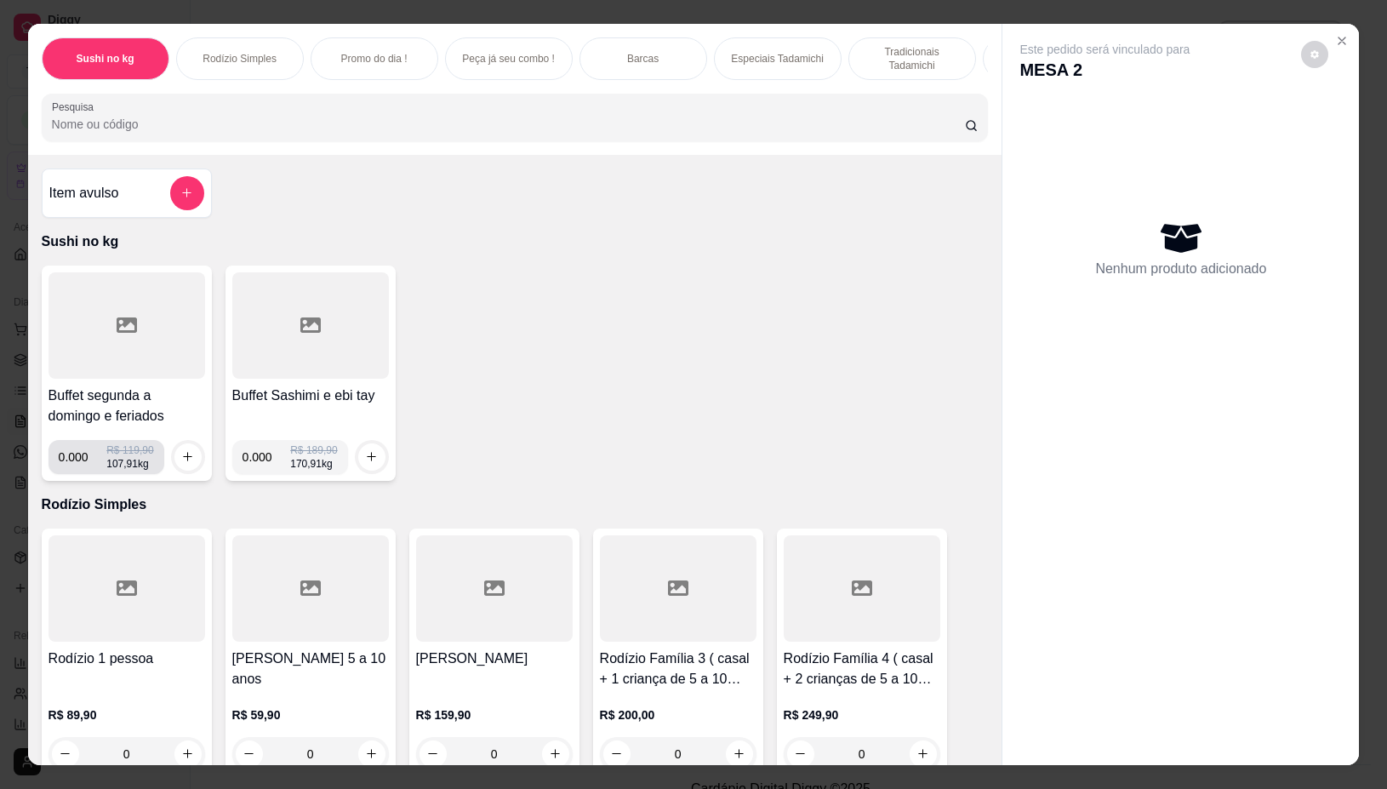
click at [79, 465] on input "0.000" at bounding box center [83, 457] width 49 height 34
type input "0.106"
click at [186, 461] on button "increase-product-quantity" at bounding box center [187, 456] width 26 height 26
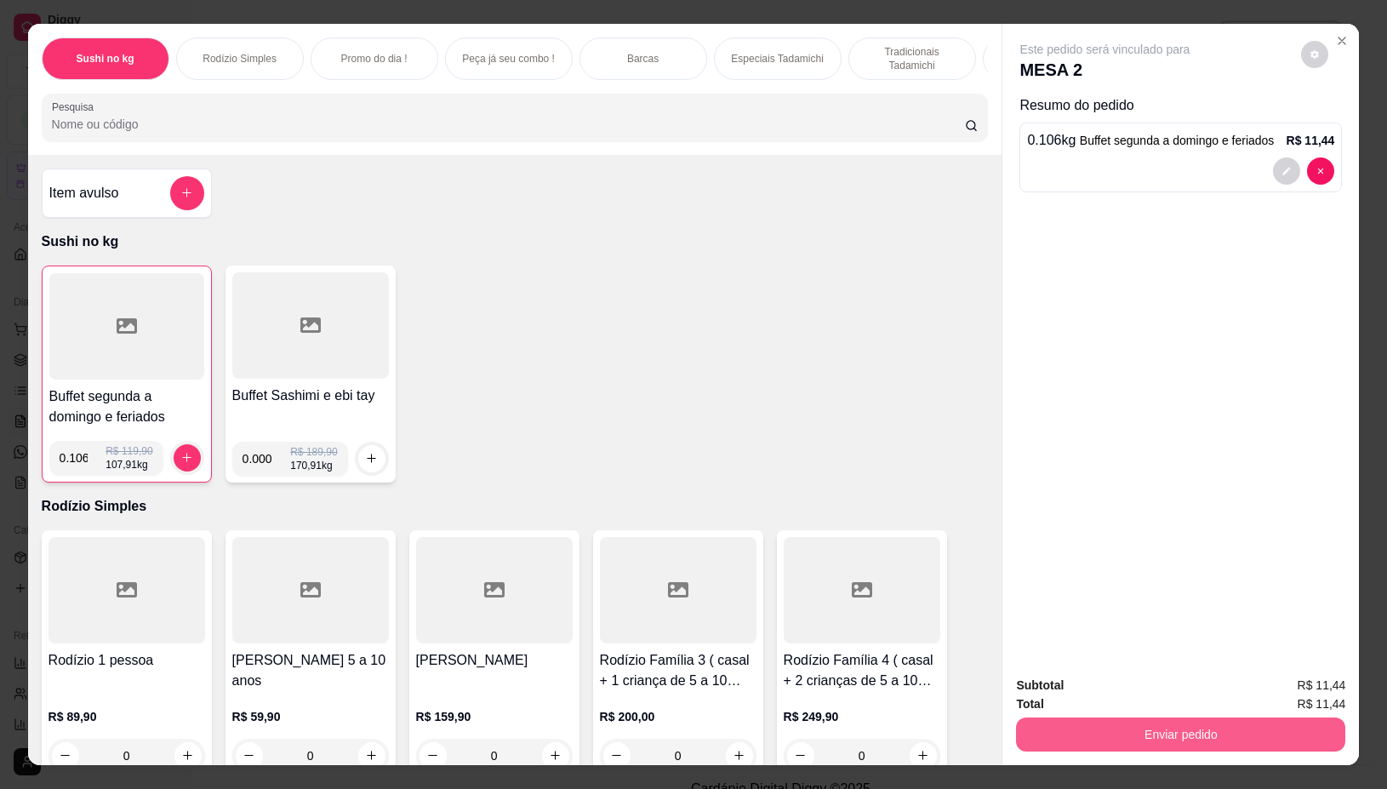
click at [1160, 720] on button "Enviar pedido" at bounding box center [1180, 734] width 329 height 34
click at [1145, 683] on button "Não registrar e enviar pedido" at bounding box center [1123, 685] width 177 height 32
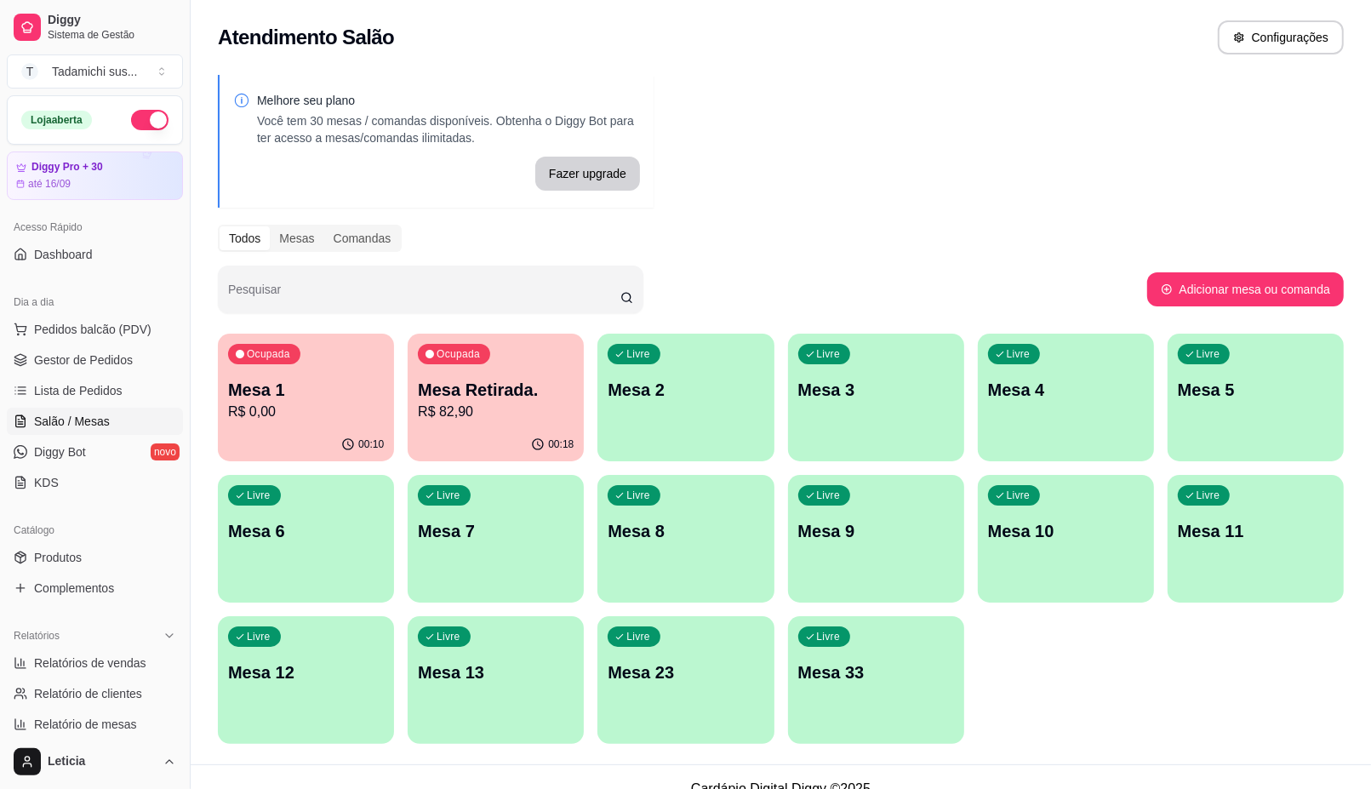
click at [305, 403] on p "R$ 0,00" at bounding box center [306, 412] width 156 height 20
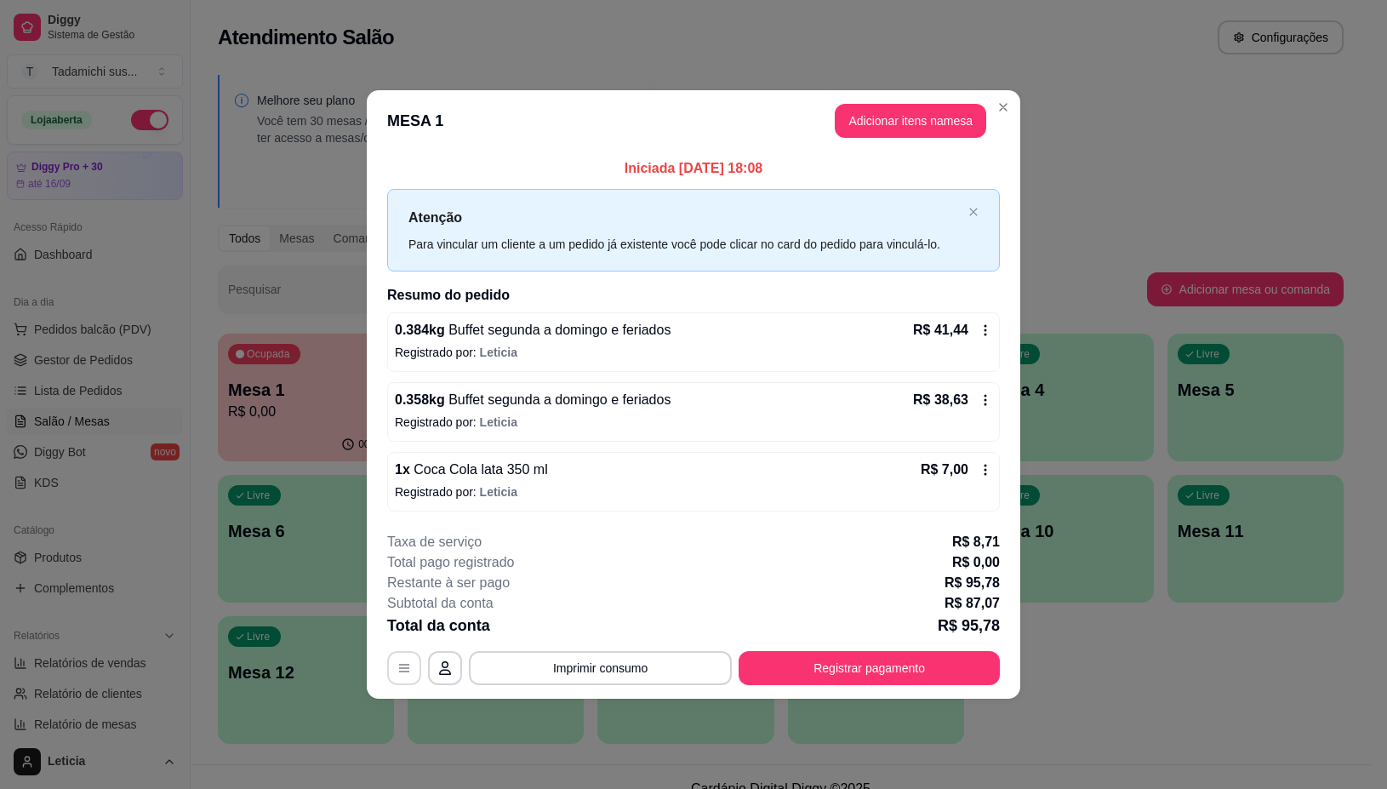
click at [391, 677] on button "button" at bounding box center [404, 668] width 34 height 34
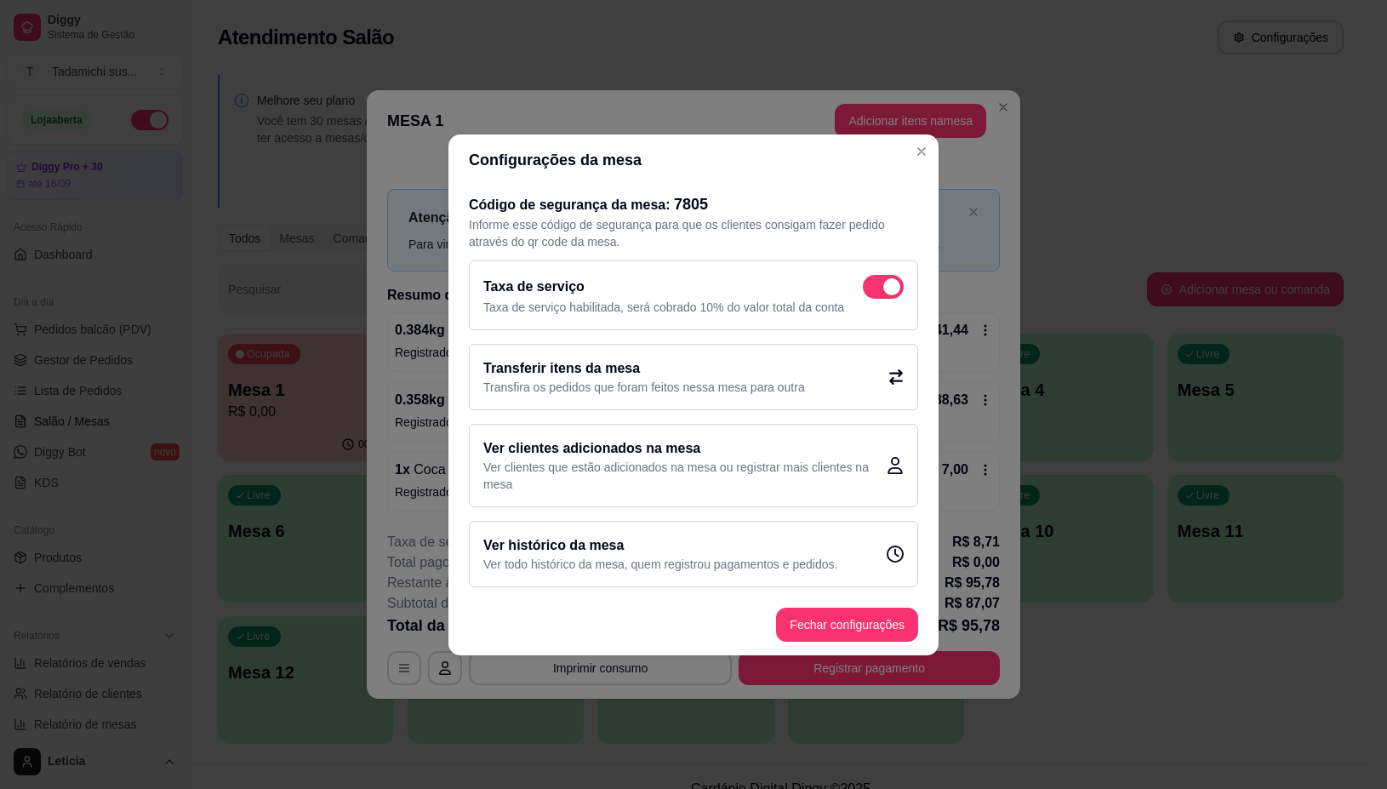
click at [887, 275] on span at bounding box center [883, 287] width 41 height 24
click at [873, 289] on input "checkbox" at bounding box center [867, 294] width 11 height 11
checkbox input "false"
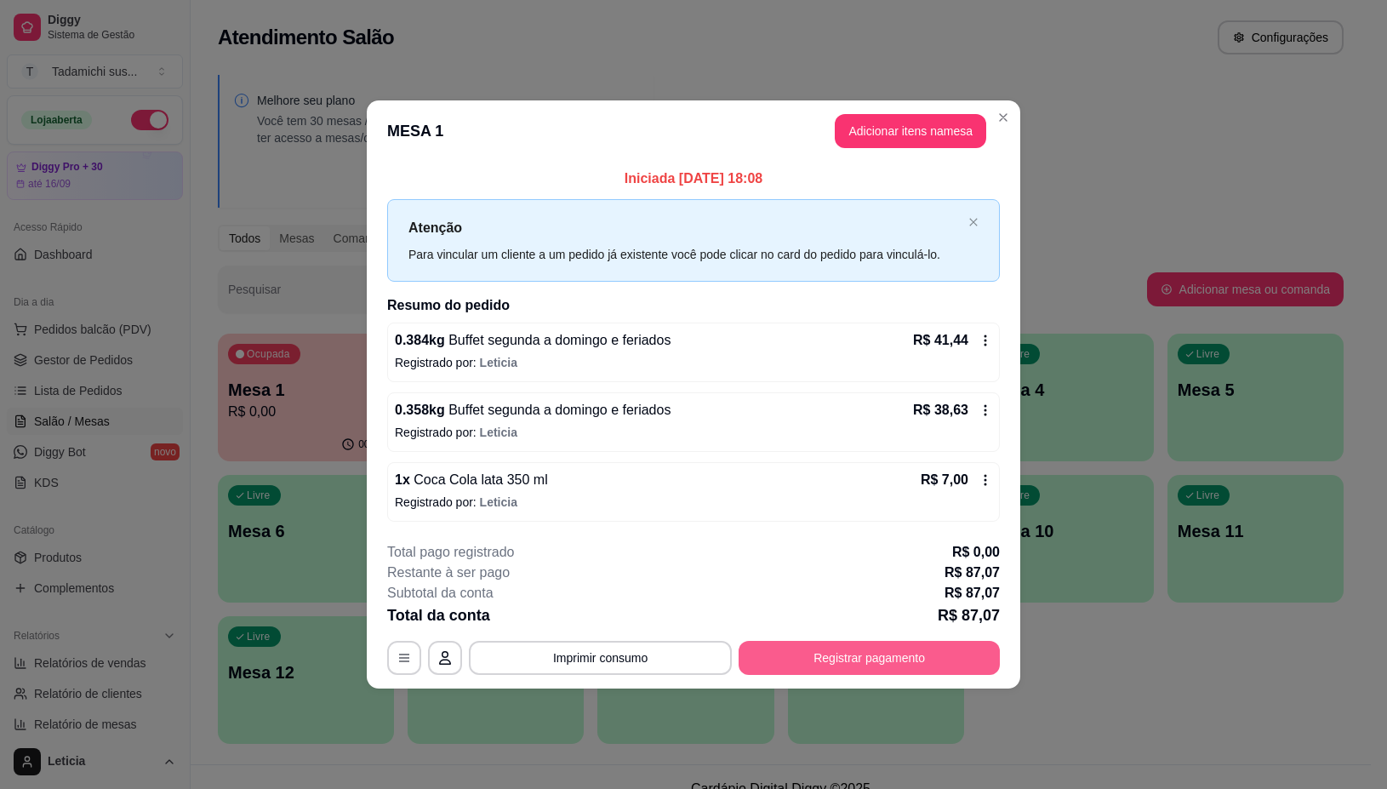
click at [781, 652] on button "Registrar pagamento" at bounding box center [869, 658] width 261 height 34
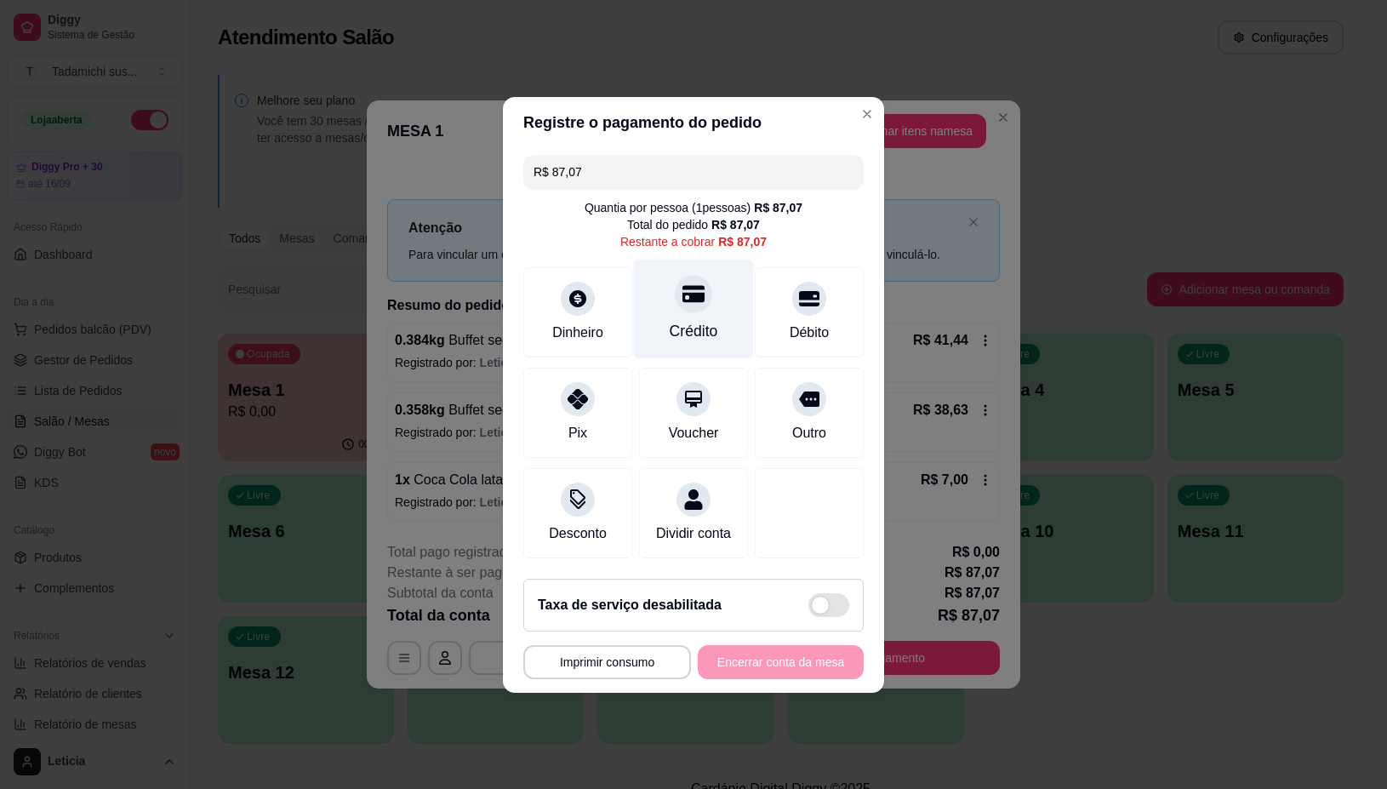
click at [675, 295] on div at bounding box center [693, 293] width 37 height 37
type input "R$ 0,00"
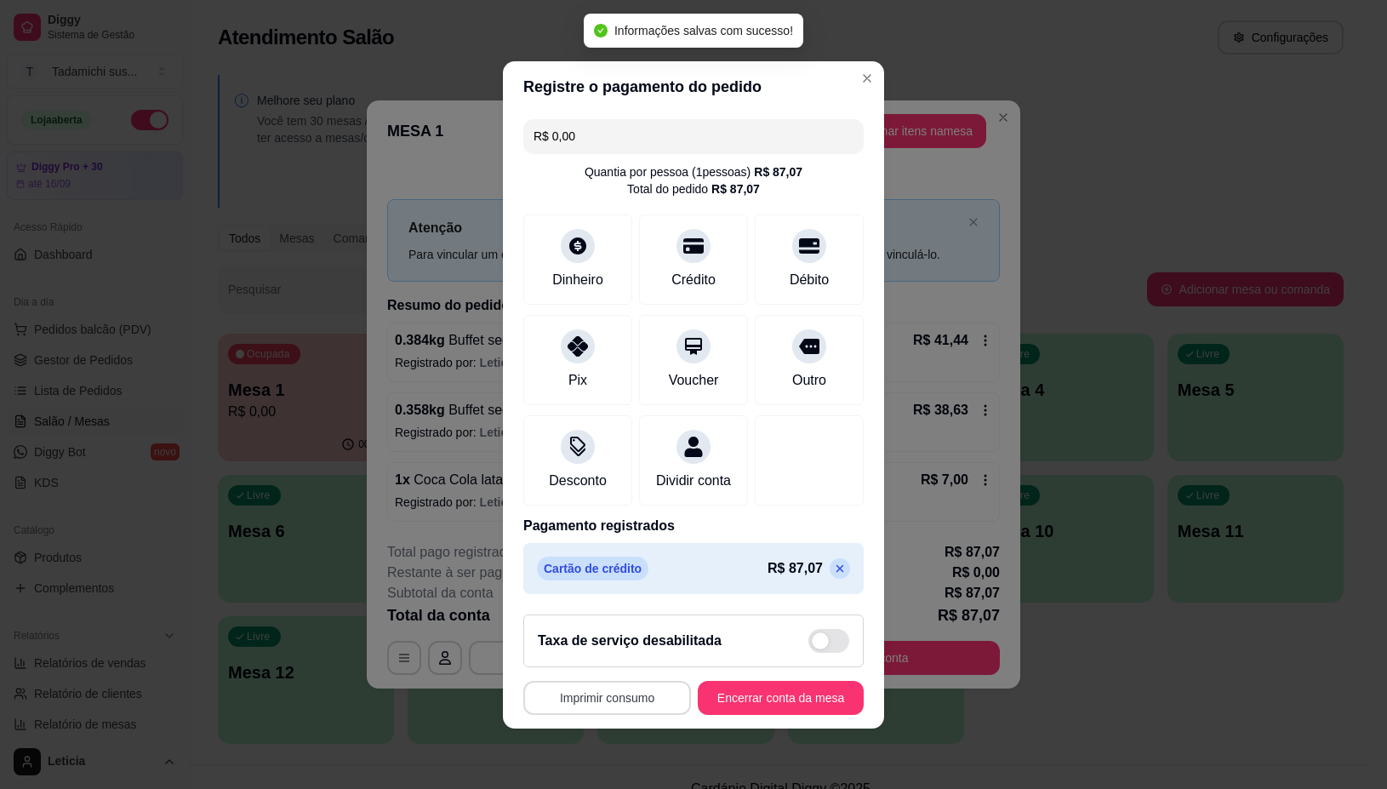
click at [593, 706] on button "Imprimir consumo" at bounding box center [607, 698] width 168 height 34
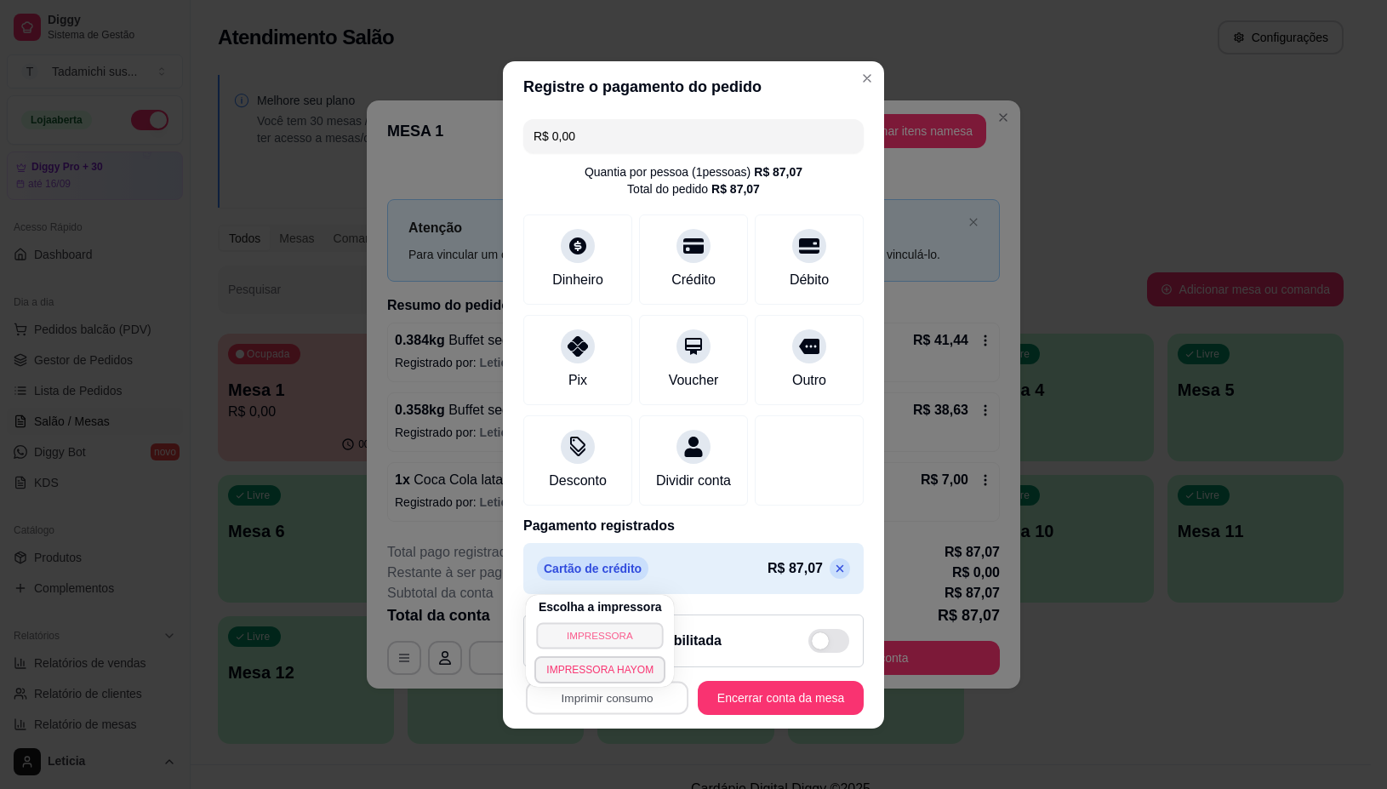
click at [588, 634] on button "IMPRESSORA" at bounding box center [600, 635] width 127 height 26
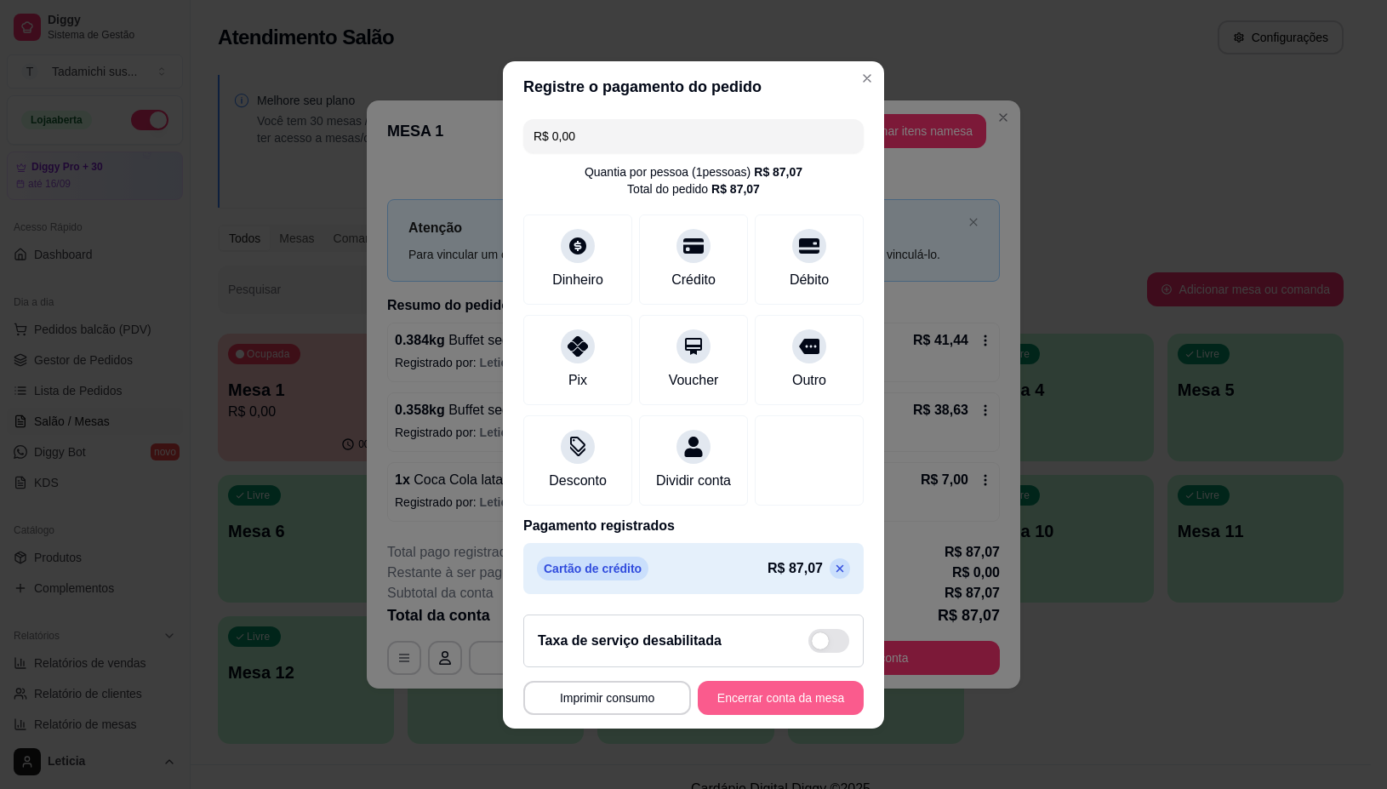
click at [788, 711] on button "Encerrar conta da mesa" at bounding box center [781, 698] width 166 height 34
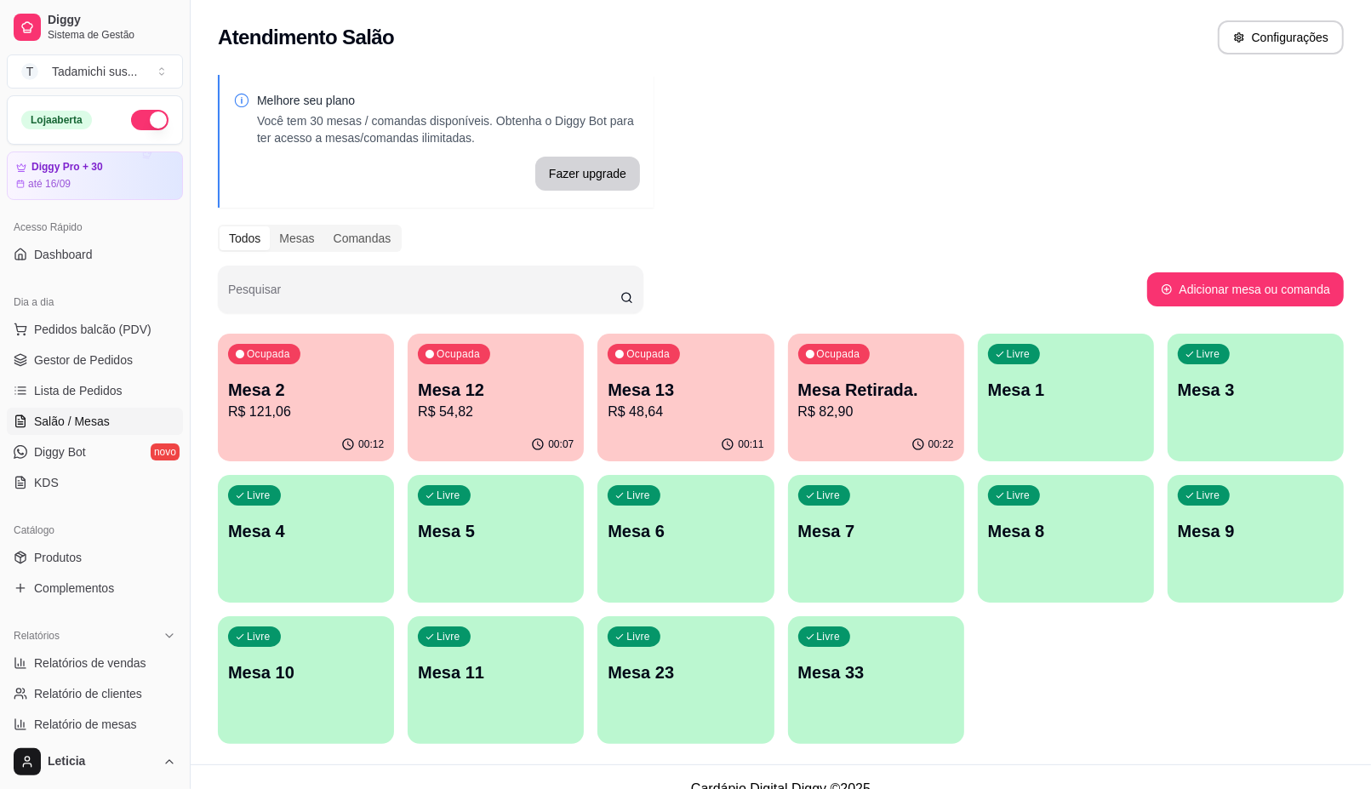
click at [269, 422] on div "Ocupada Mesa 2 R$ 121,06" at bounding box center [306, 381] width 176 height 94
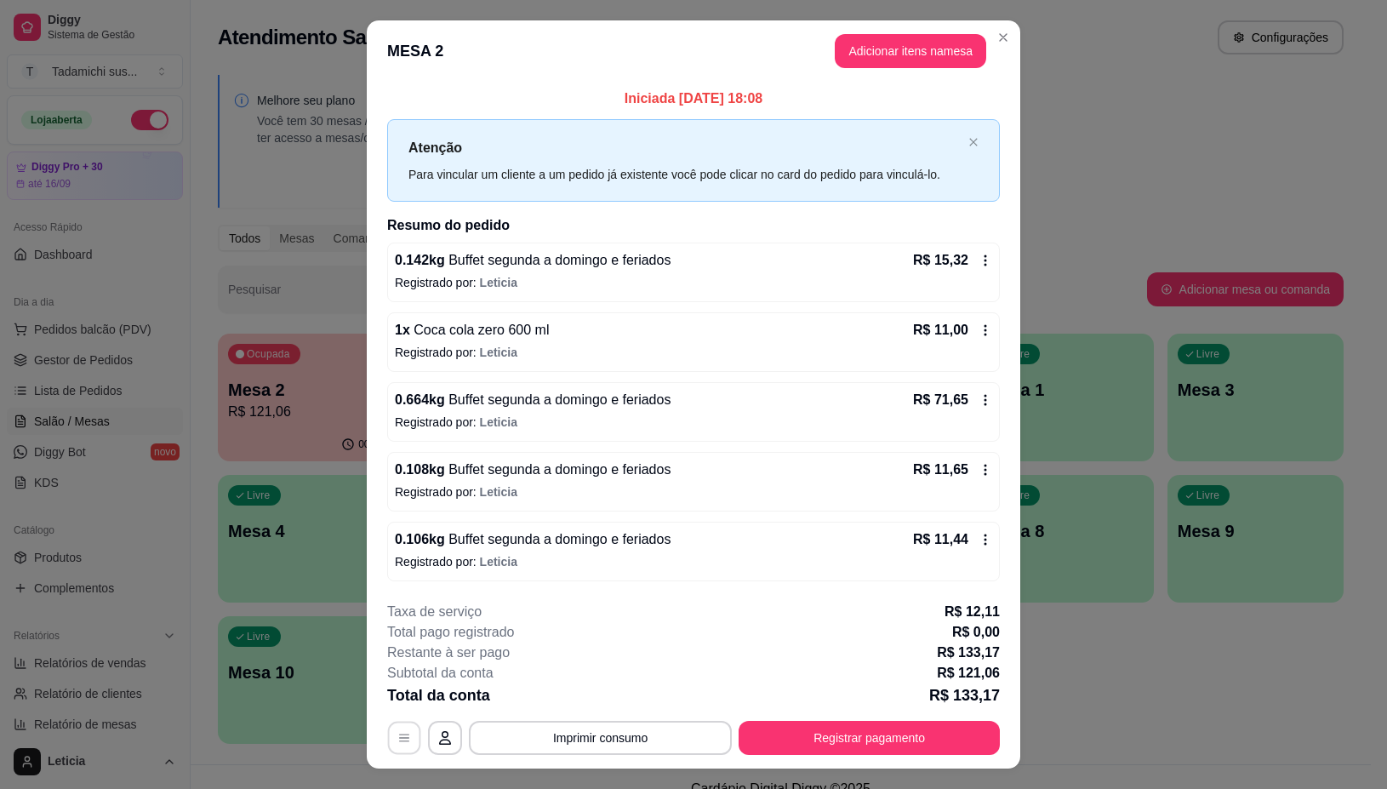
click at [404, 743] on button "button" at bounding box center [404, 738] width 33 height 33
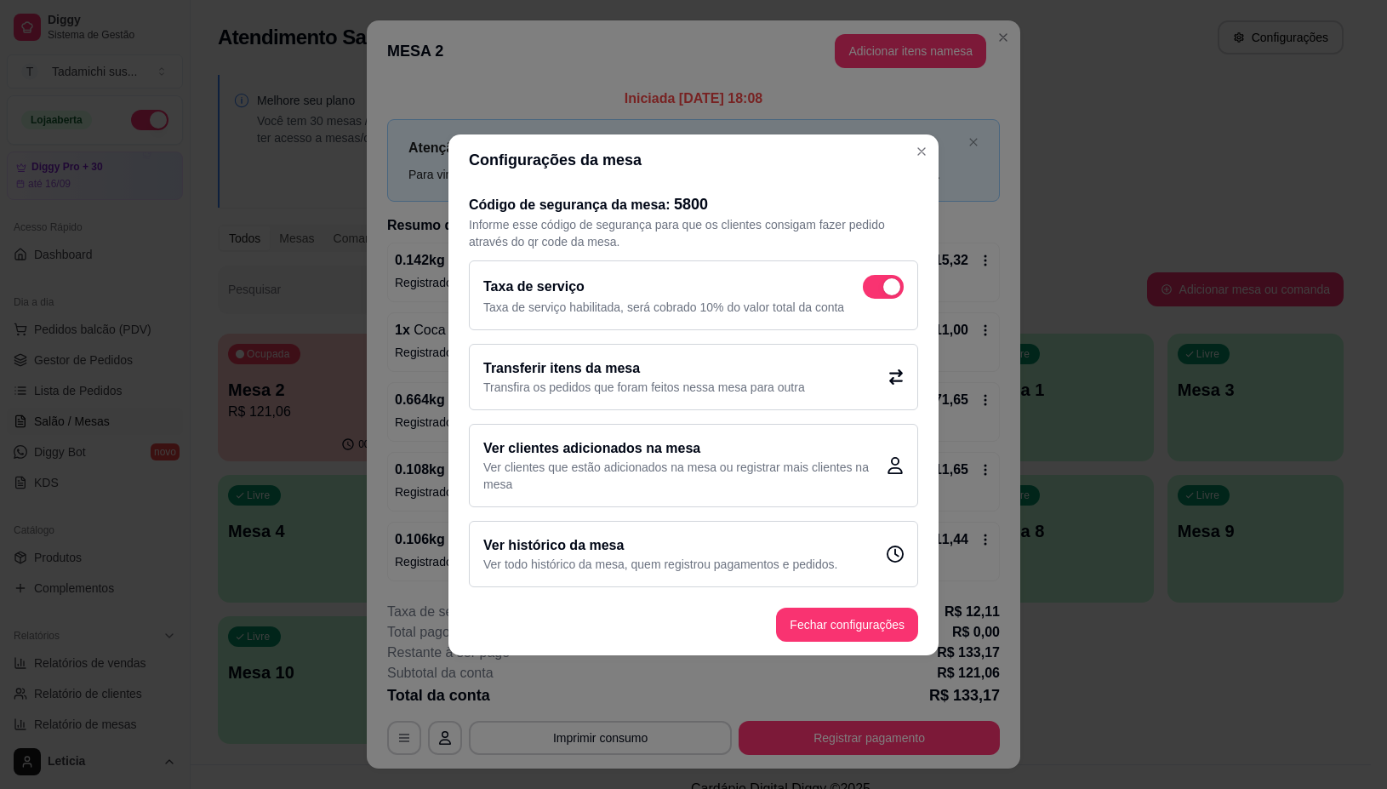
click at [883, 292] on span at bounding box center [883, 287] width 41 height 24
click at [873, 292] on input "checkbox" at bounding box center [867, 294] width 11 height 11
checkbox input "false"
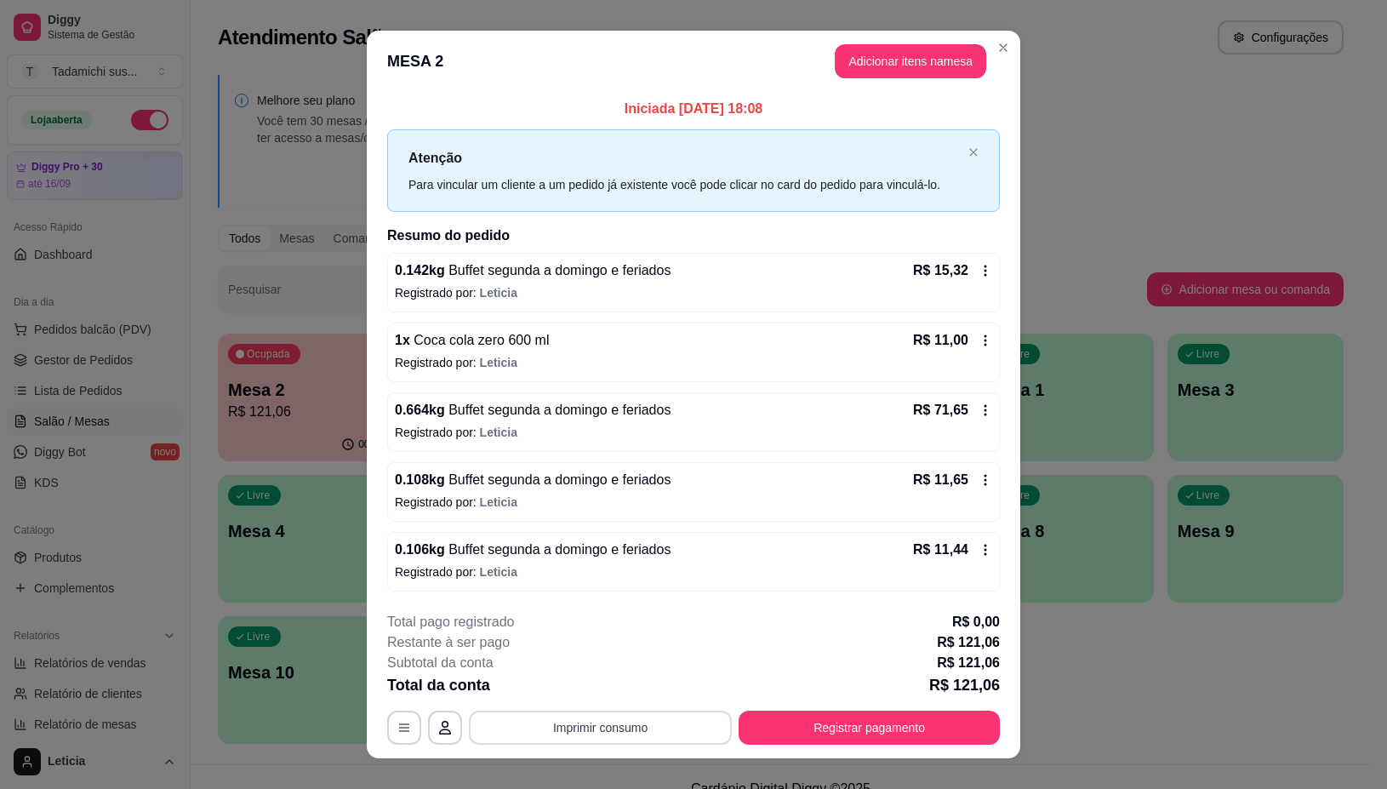
click at [576, 719] on button "Imprimir consumo" at bounding box center [600, 728] width 263 height 34
click at [579, 654] on button "IMPRESSORA" at bounding box center [597, 656] width 127 height 26
click at [772, 728] on button "Registrar pagamento" at bounding box center [869, 728] width 261 height 34
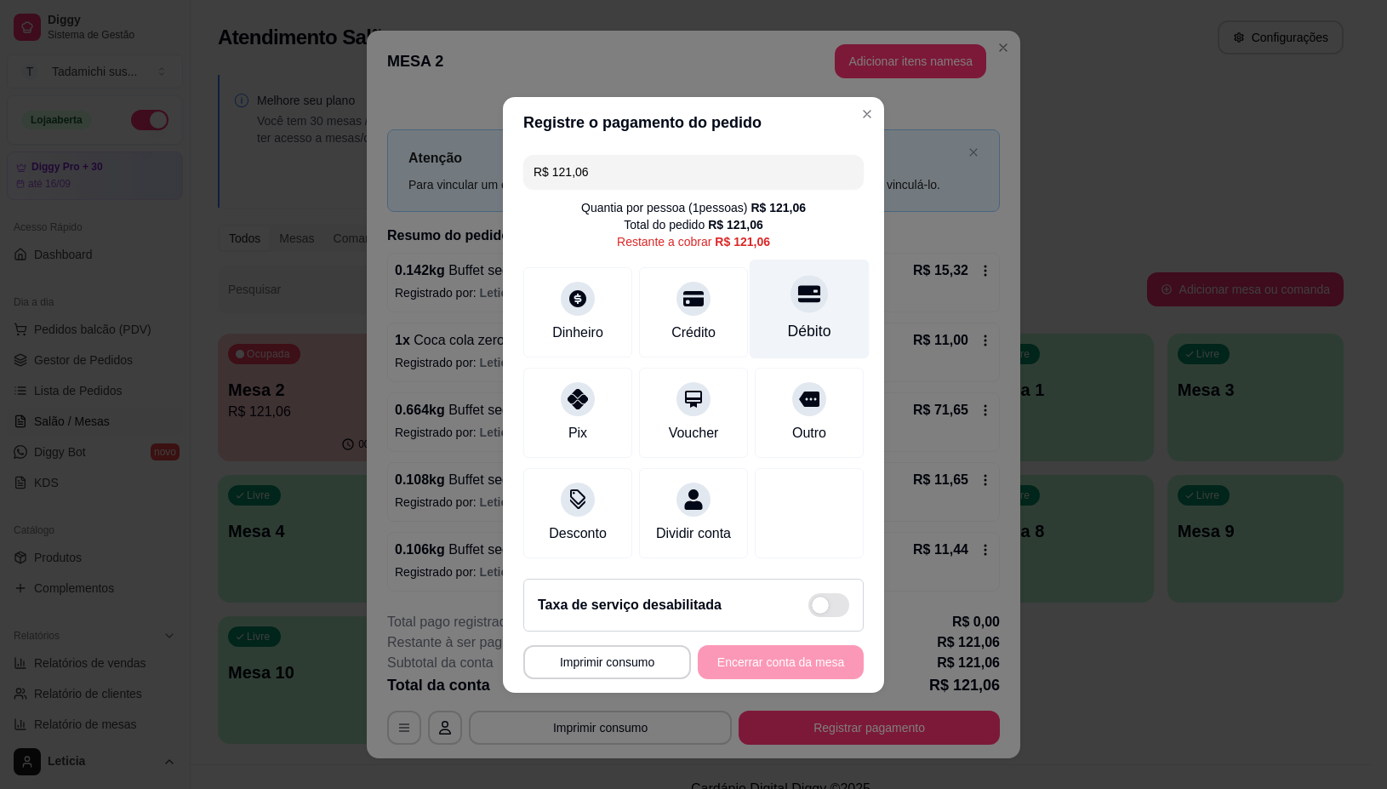
click at [798, 290] on icon at bounding box center [809, 293] width 22 height 17
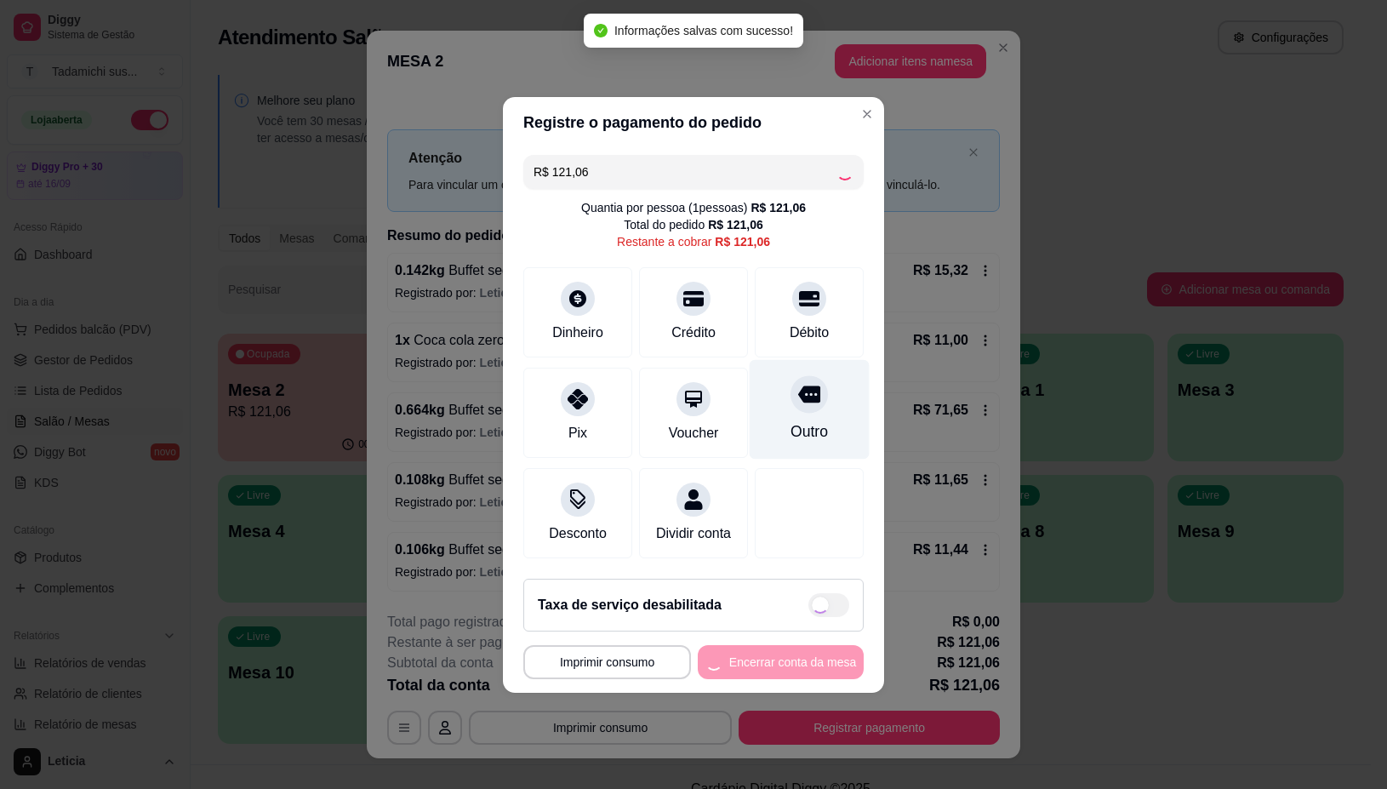
type input "R$ 0,00"
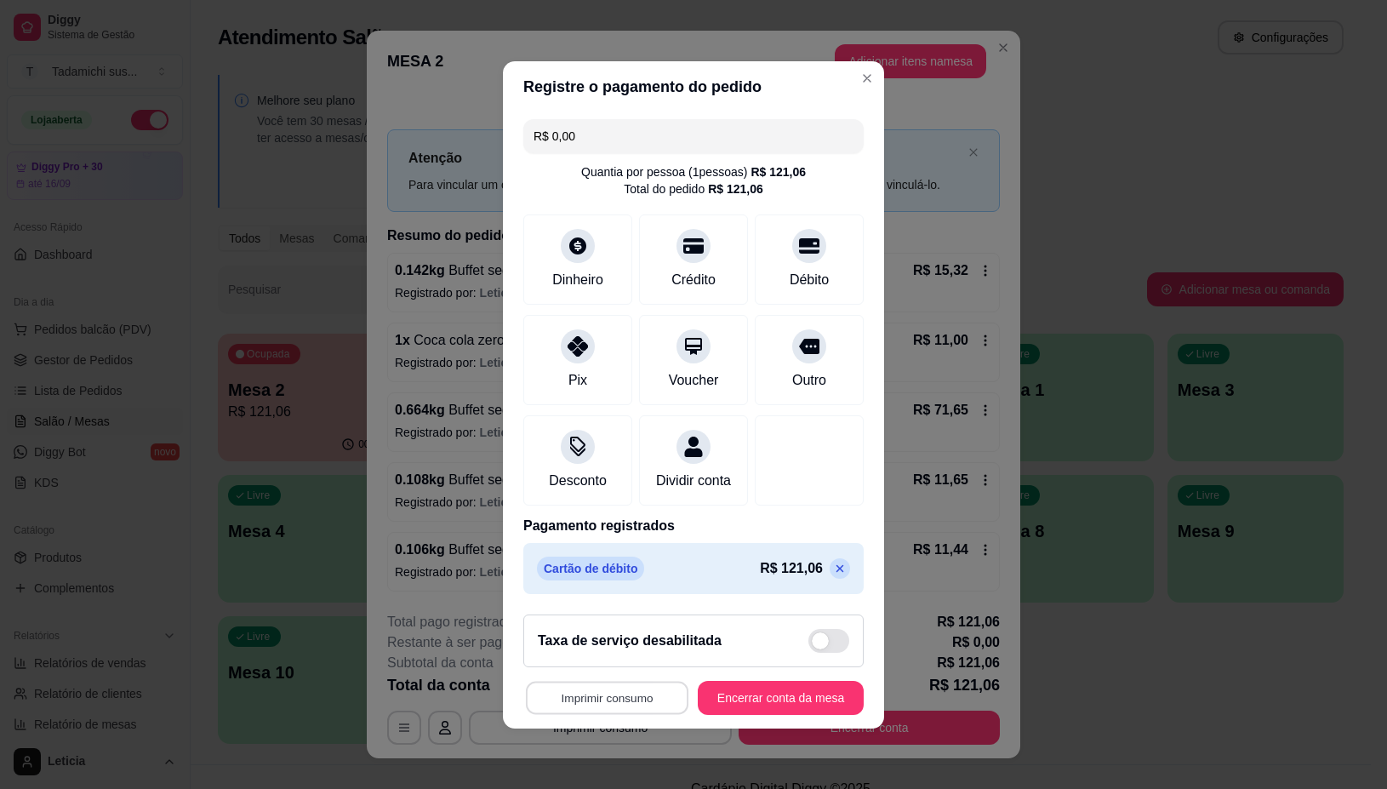
click at [576, 712] on button "Imprimir consumo" at bounding box center [607, 697] width 163 height 33
click at [593, 635] on button "IMPRESSORA" at bounding box center [599, 635] width 131 height 27
click at [733, 700] on button "Encerrar conta da mesa" at bounding box center [780, 697] width 161 height 33
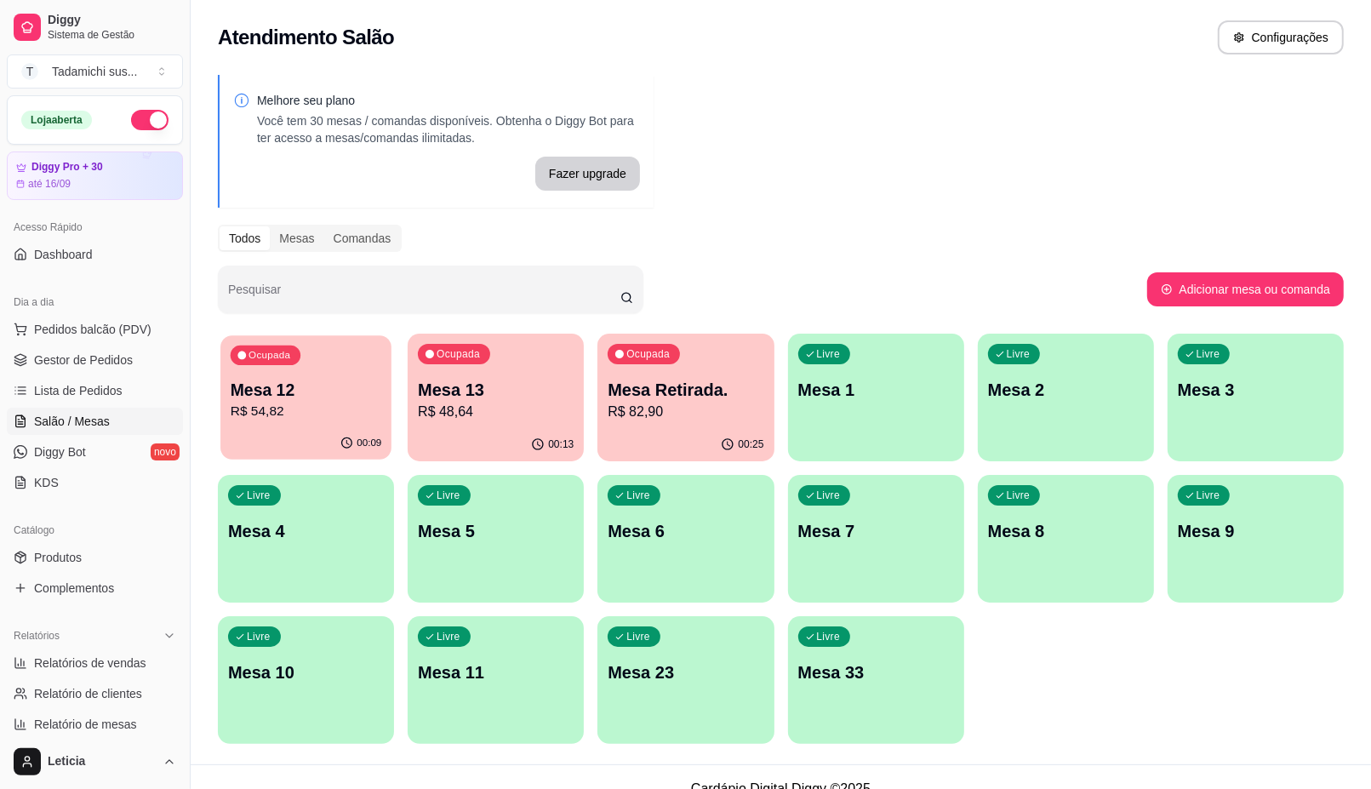
click at [287, 391] on p "Mesa 12" at bounding box center [306, 390] width 151 height 23
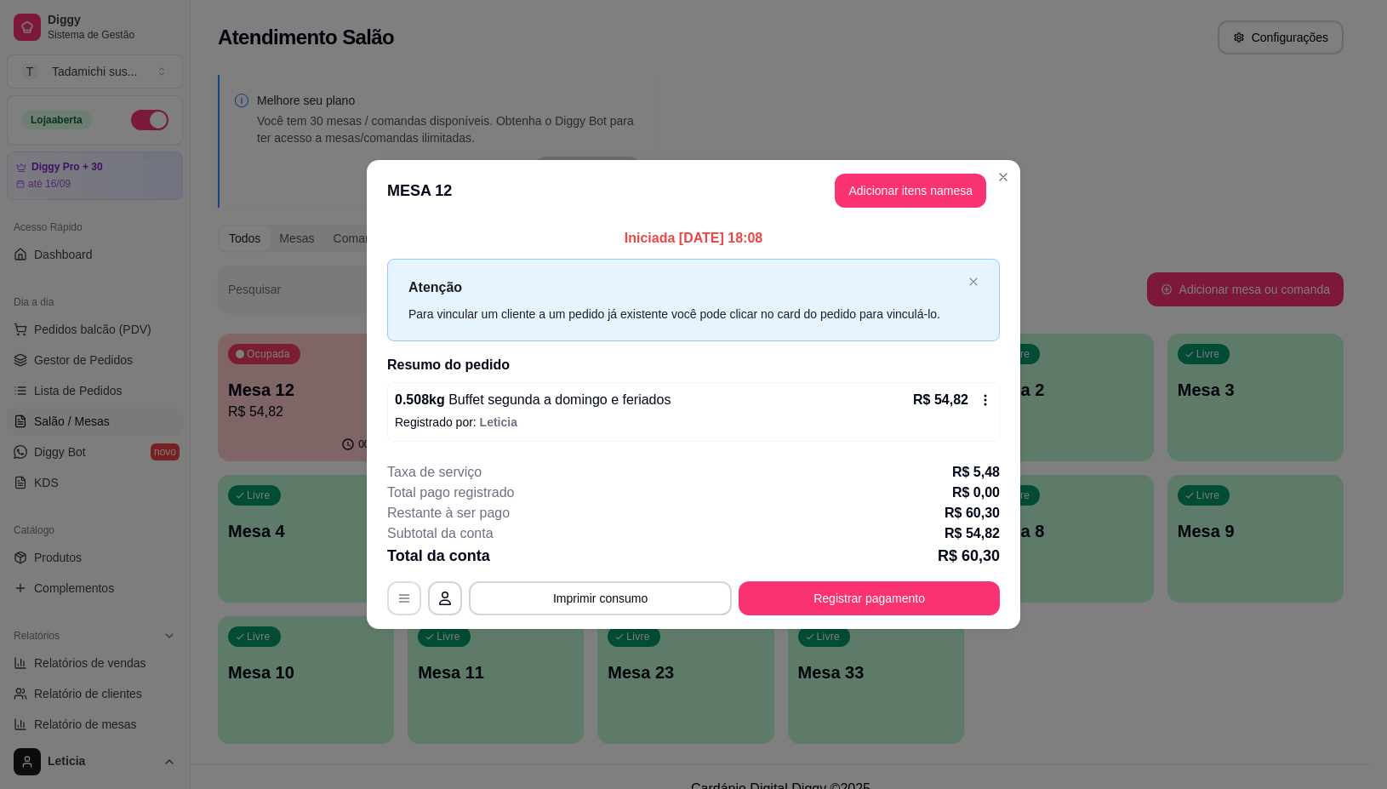
click at [415, 597] on button "button" at bounding box center [404, 598] width 34 height 34
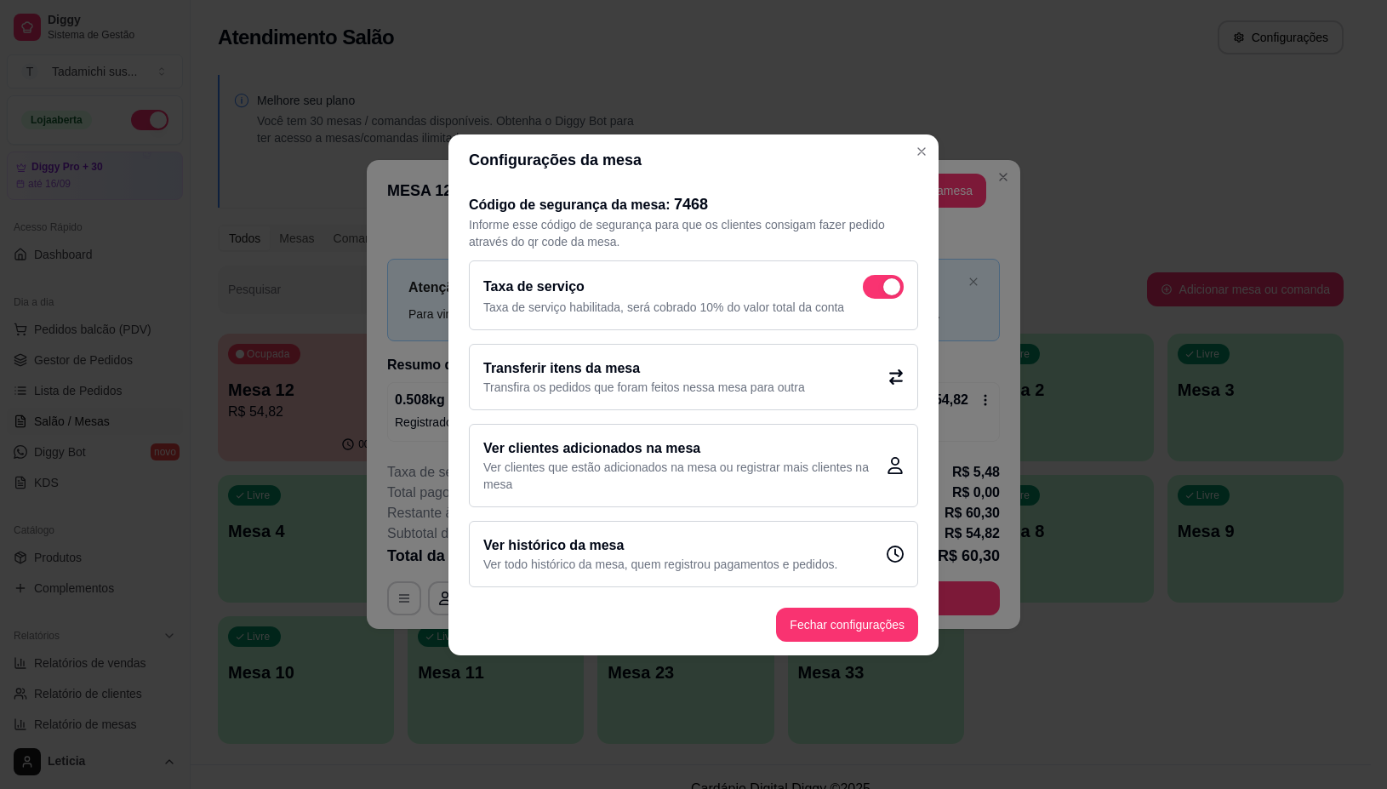
click at [889, 283] on span at bounding box center [891, 286] width 17 height 17
click at [873, 289] on input "checkbox" at bounding box center [867, 294] width 11 height 11
checkbox input "false"
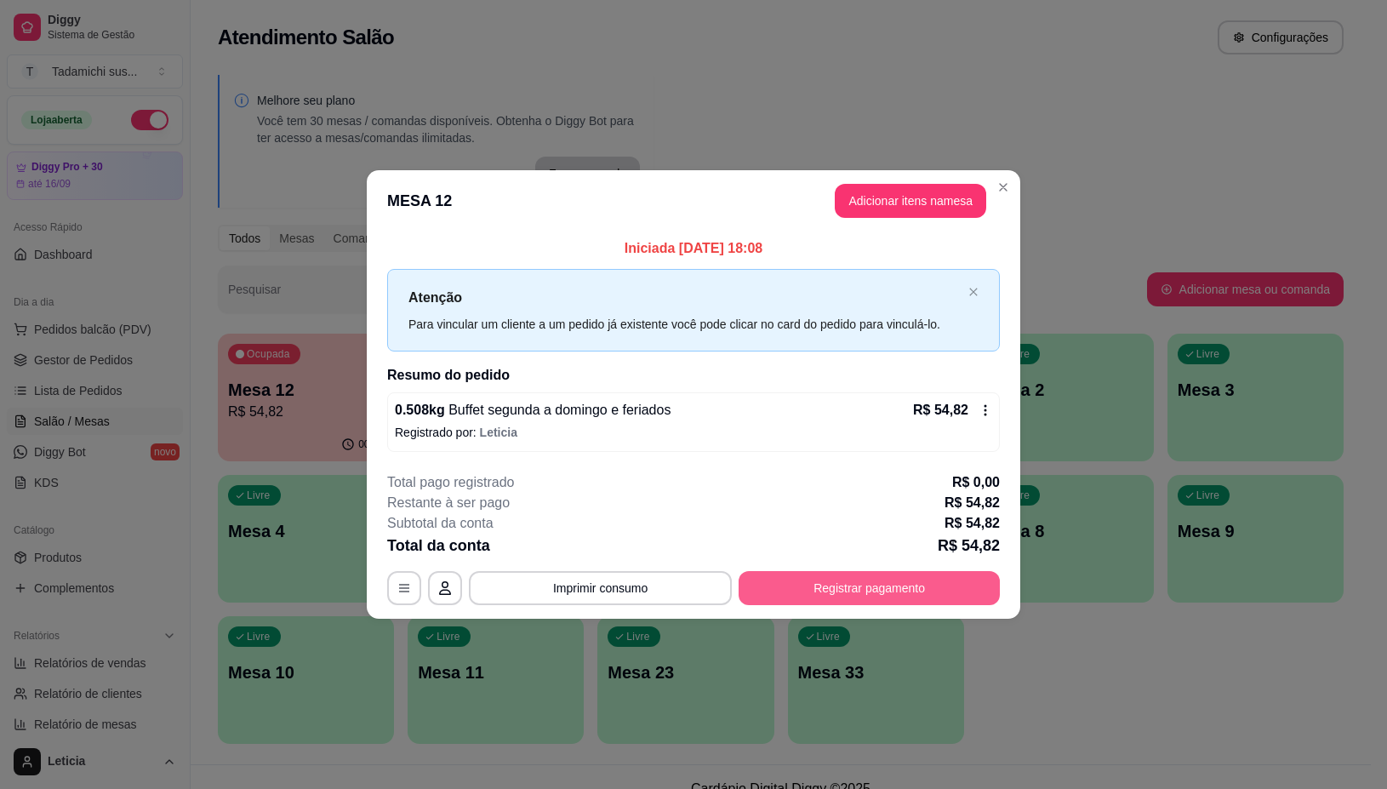
click at [785, 591] on button "Registrar pagamento" at bounding box center [869, 588] width 261 height 34
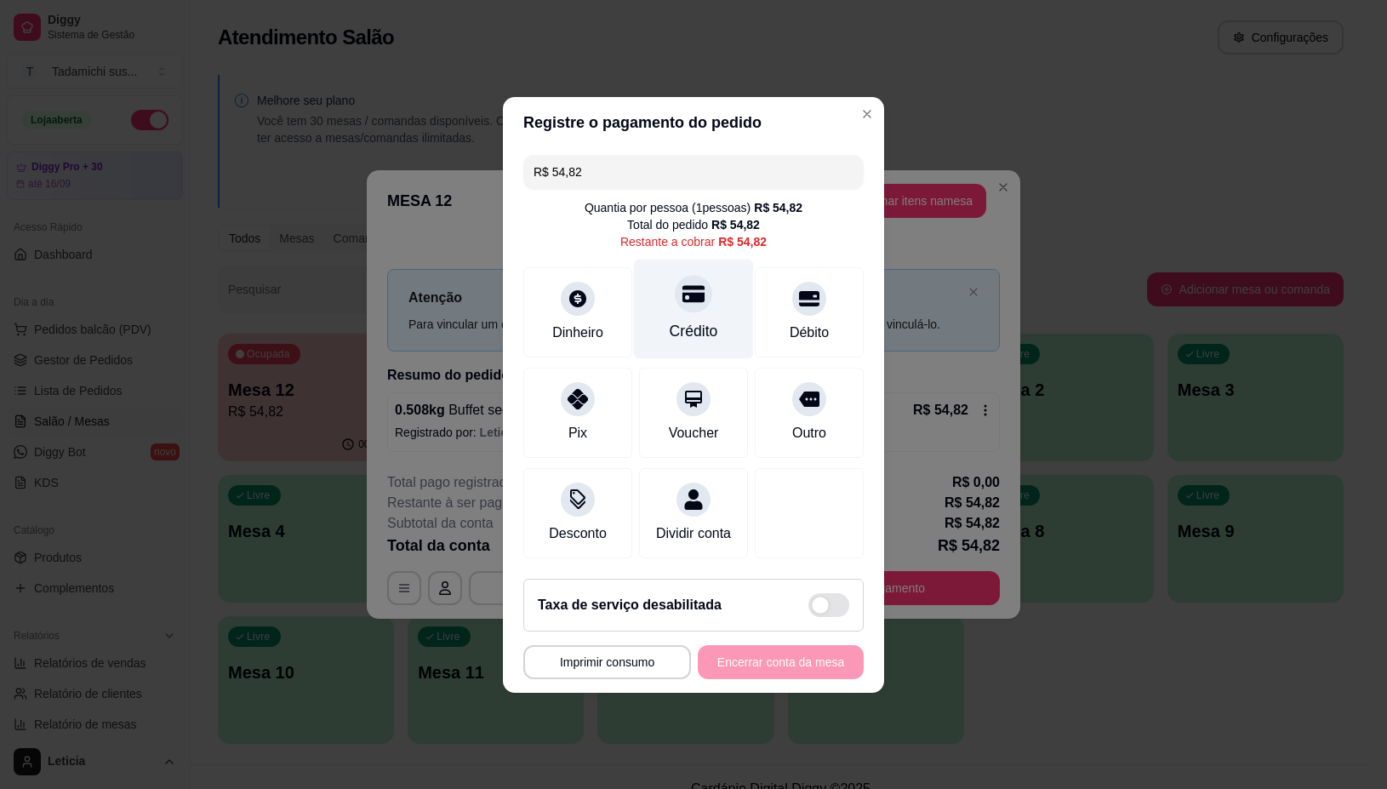
click at [685, 320] on div "Crédito" at bounding box center [694, 331] width 49 height 22
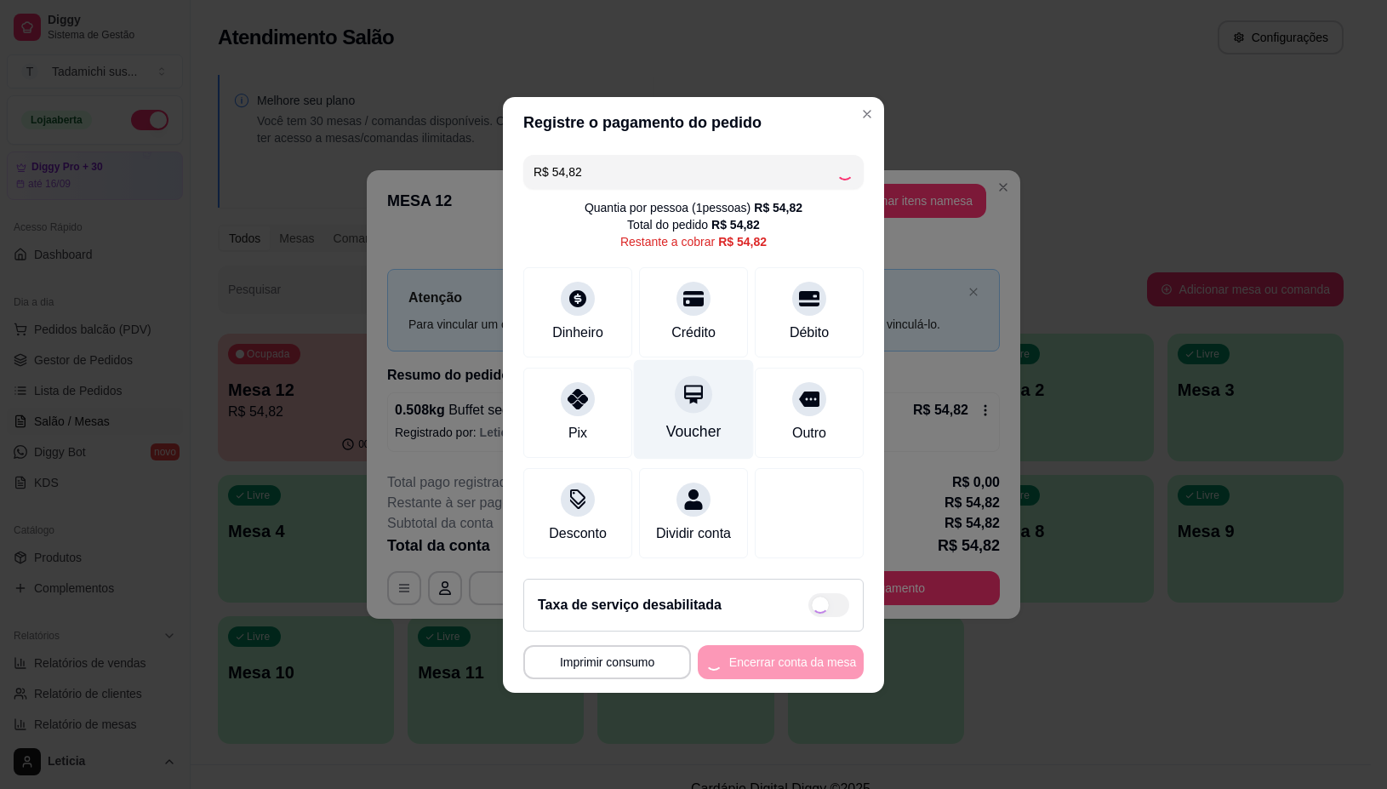
type input "R$ 0,00"
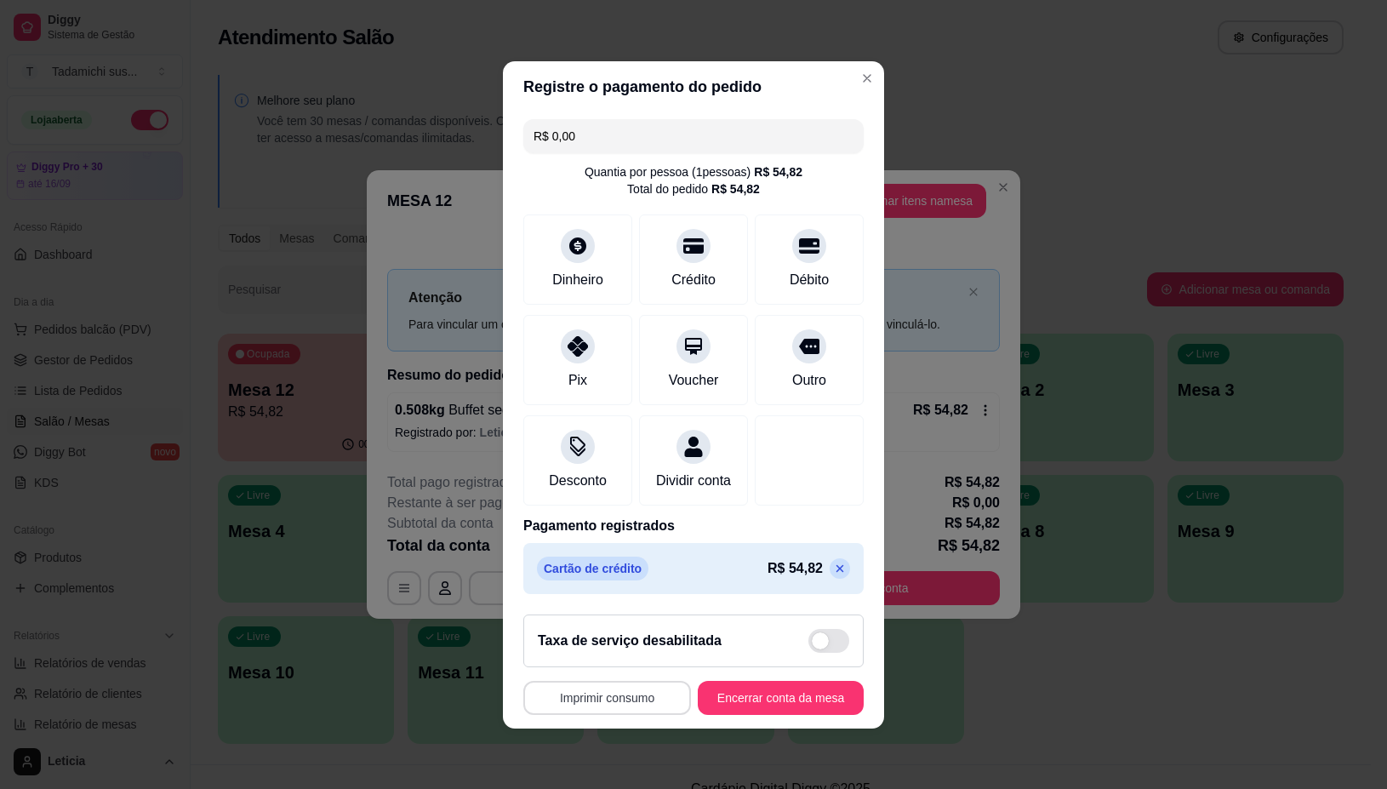
click at [620, 715] on button "Imprimir consumo" at bounding box center [607, 698] width 168 height 34
click at [617, 643] on button "IMPRESSORA" at bounding box center [599, 634] width 131 height 27
click at [725, 713] on button "Encerrar conta da mesa" at bounding box center [780, 697] width 161 height 33
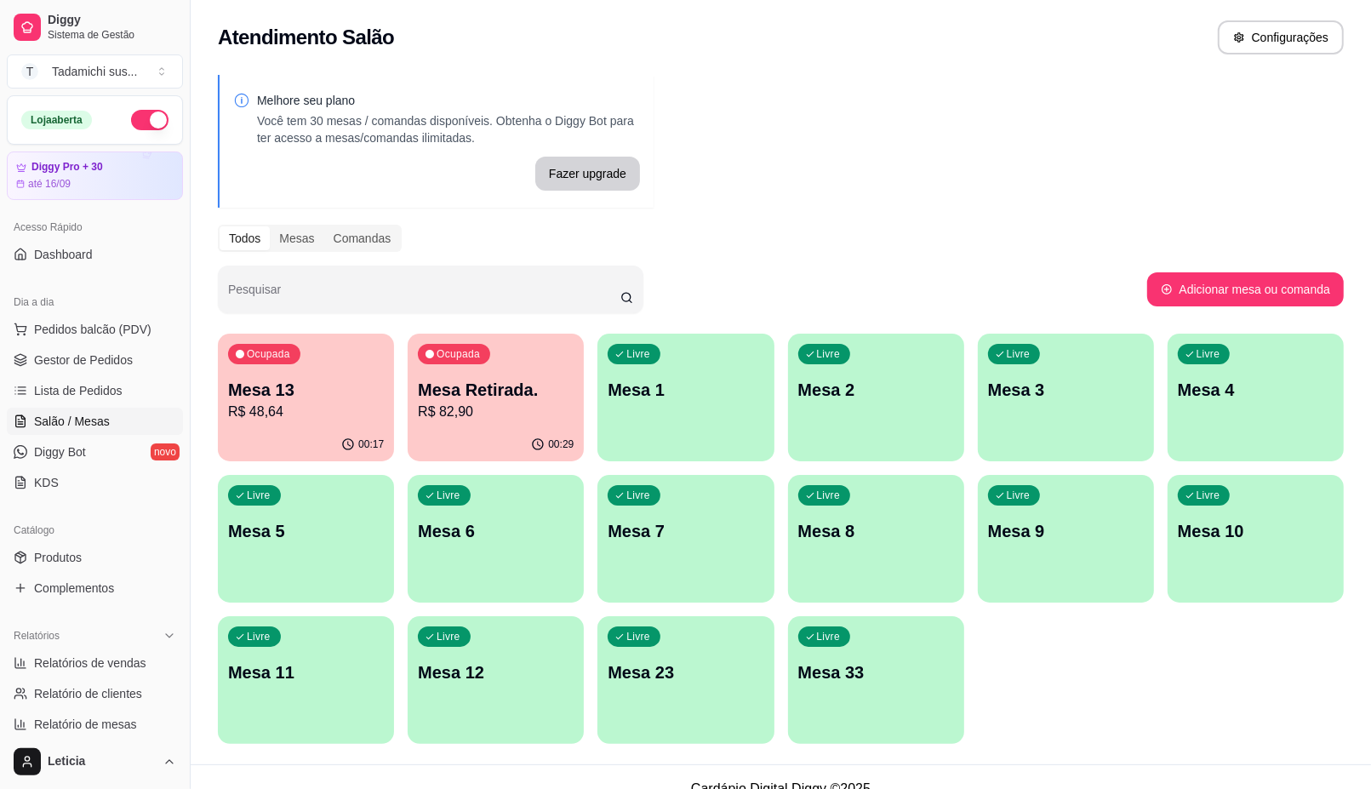
click at [277, 389] on p "Mesa 13" at bounding box center [306, 390] width 156 height 24
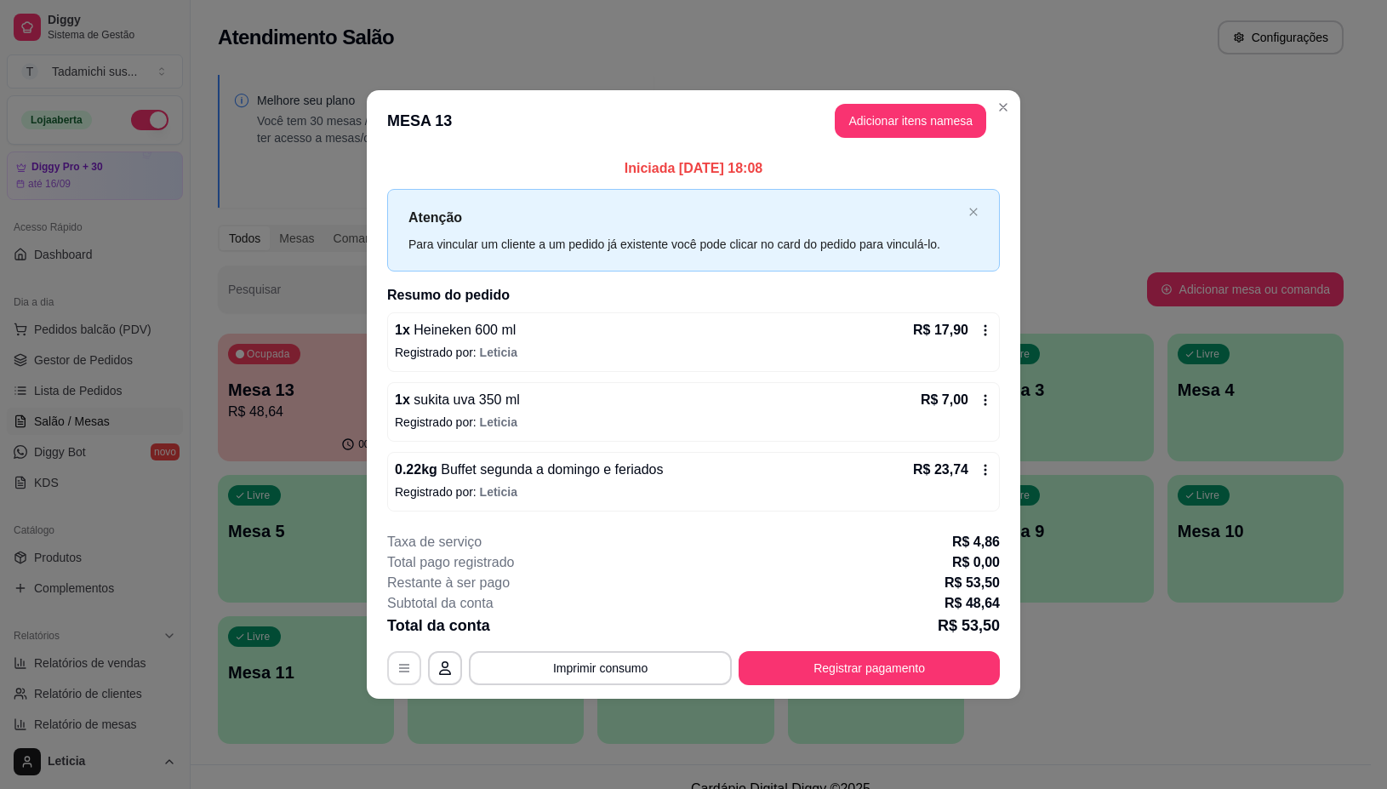
click at [392, 677] on button "button" at bounding box center [404, 668] width 34 height 34
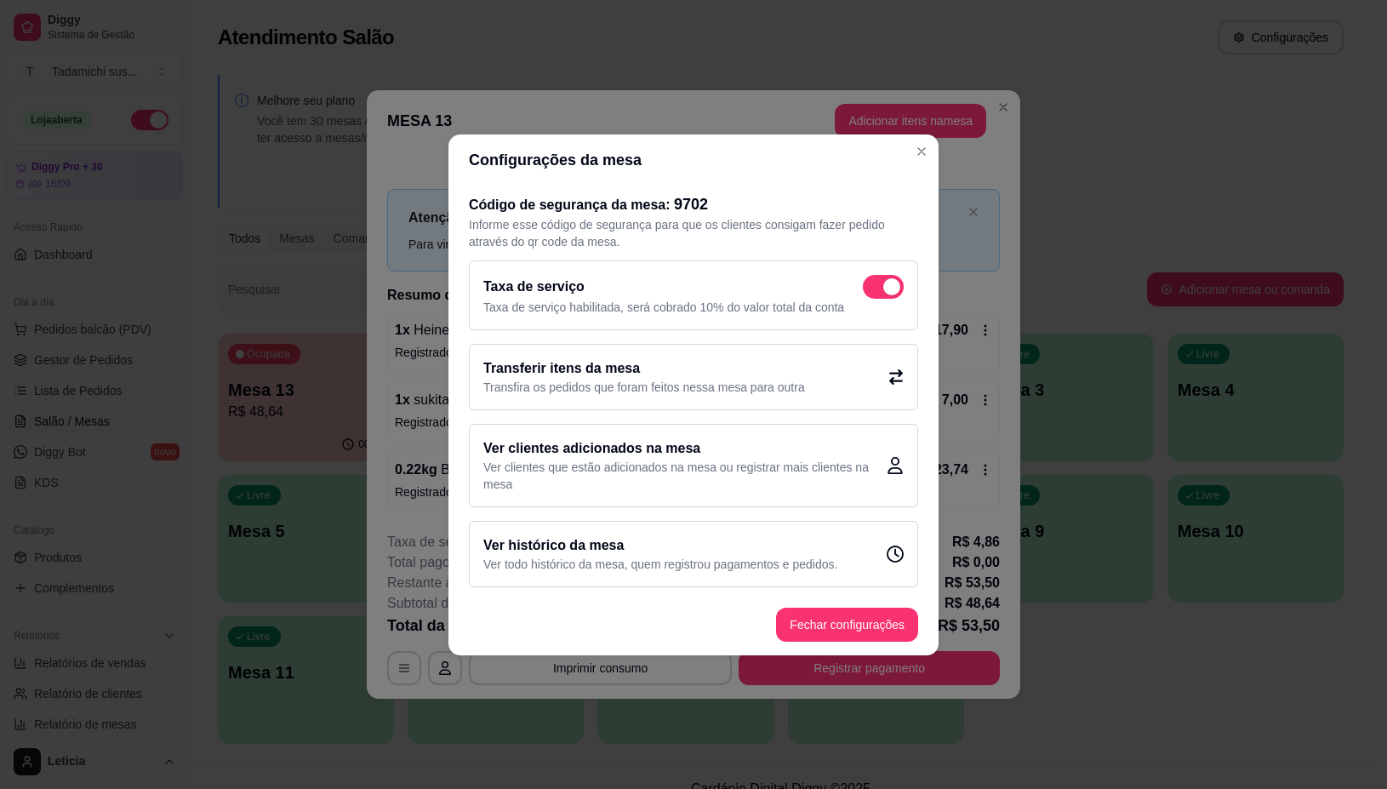
click at [890, 281] on span at bounding box center [891, 286] width 17 height 17
click at [873, 289] on input "checkbox" at bounding box center [867, 294] width 11 height 11
checkbox input "false"
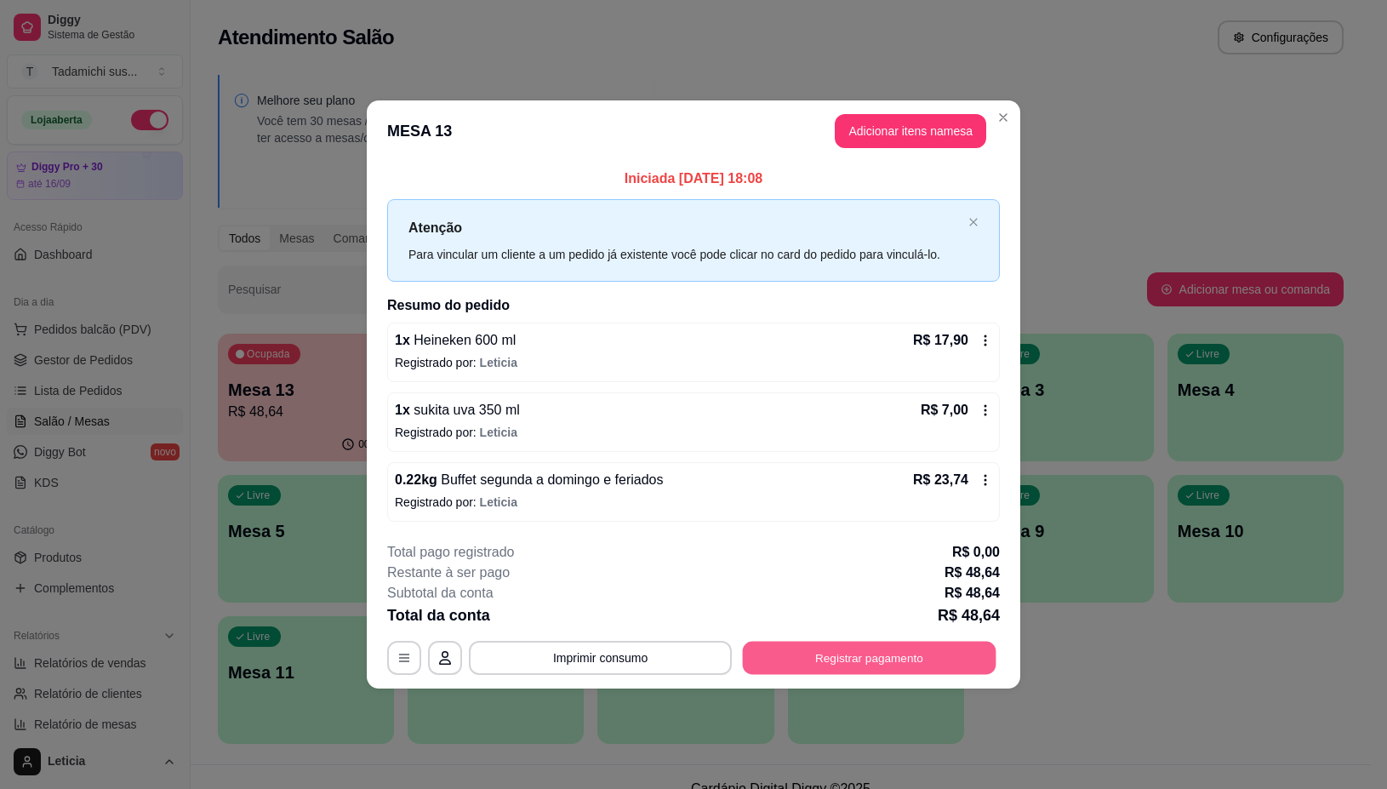
click at [819, 656] on button "Registrar pagamento" at bounding box center [870, 658] width 254 height 33
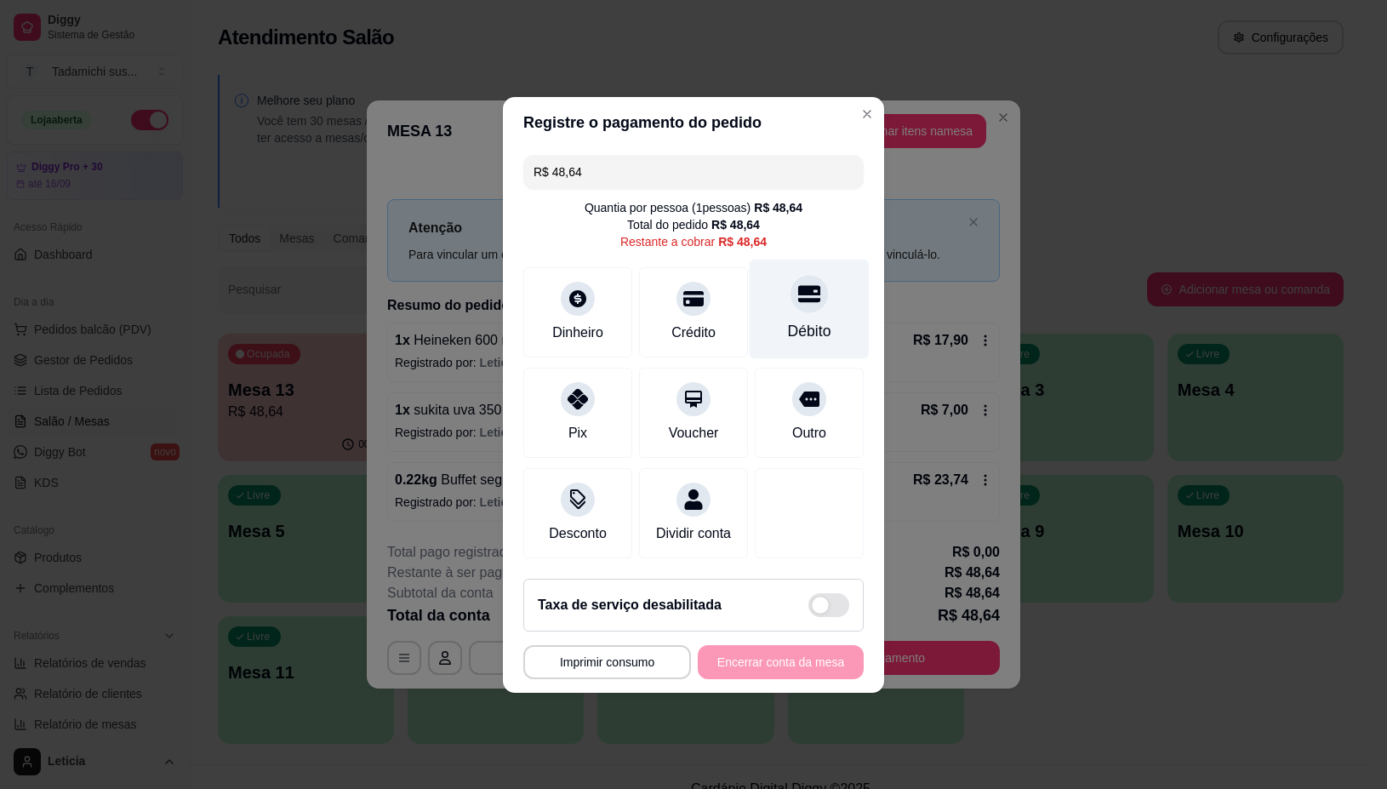
click at [810, 320] on div "Débito" at bounding box center [809, 331] width 43 height 22
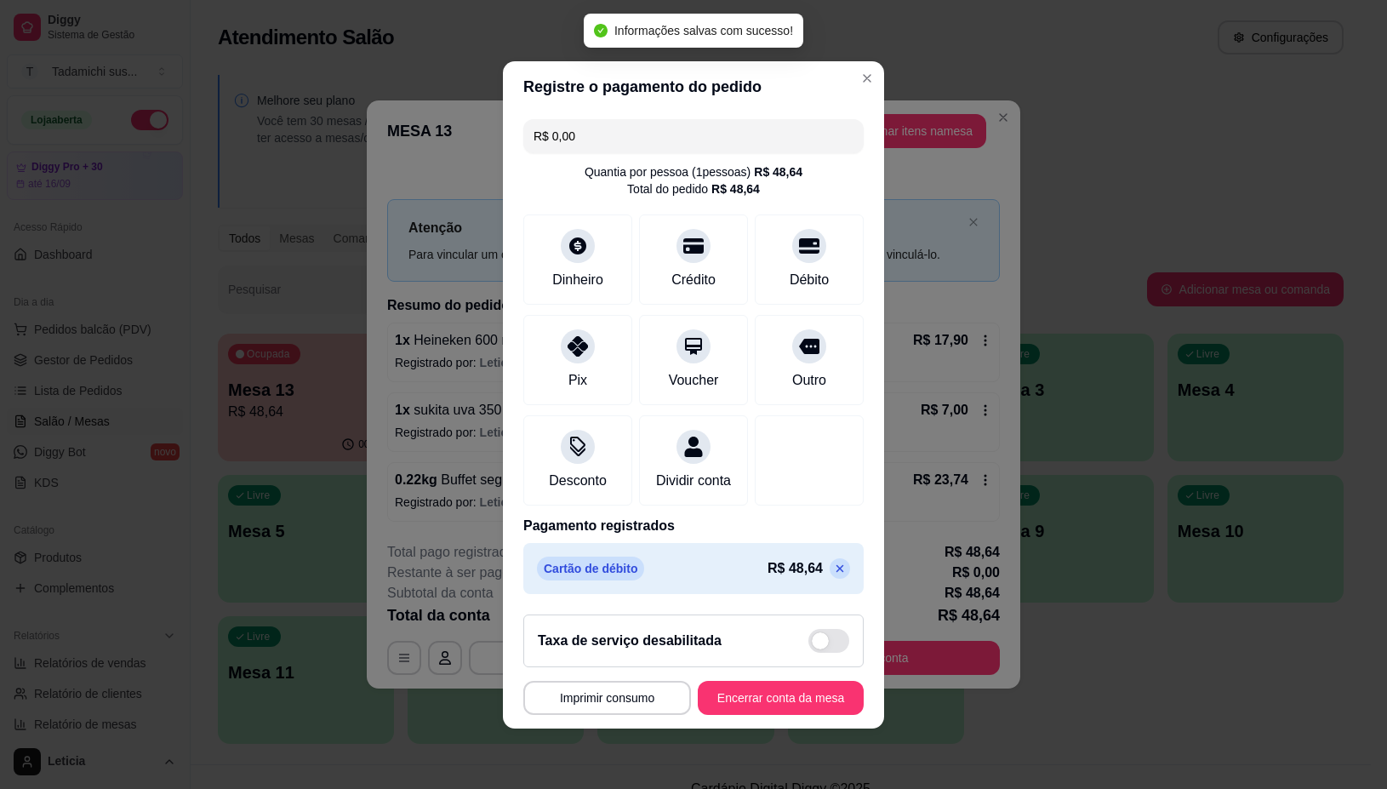
type input "R$ 0,00"
click at [601, 702] on button "Imprimir consumo" at bounding box center [607, 697] width 163 height 33
click at [608, 630] on button "IMPRESSORA" at bounding box center [599, 634] width 131 height 27
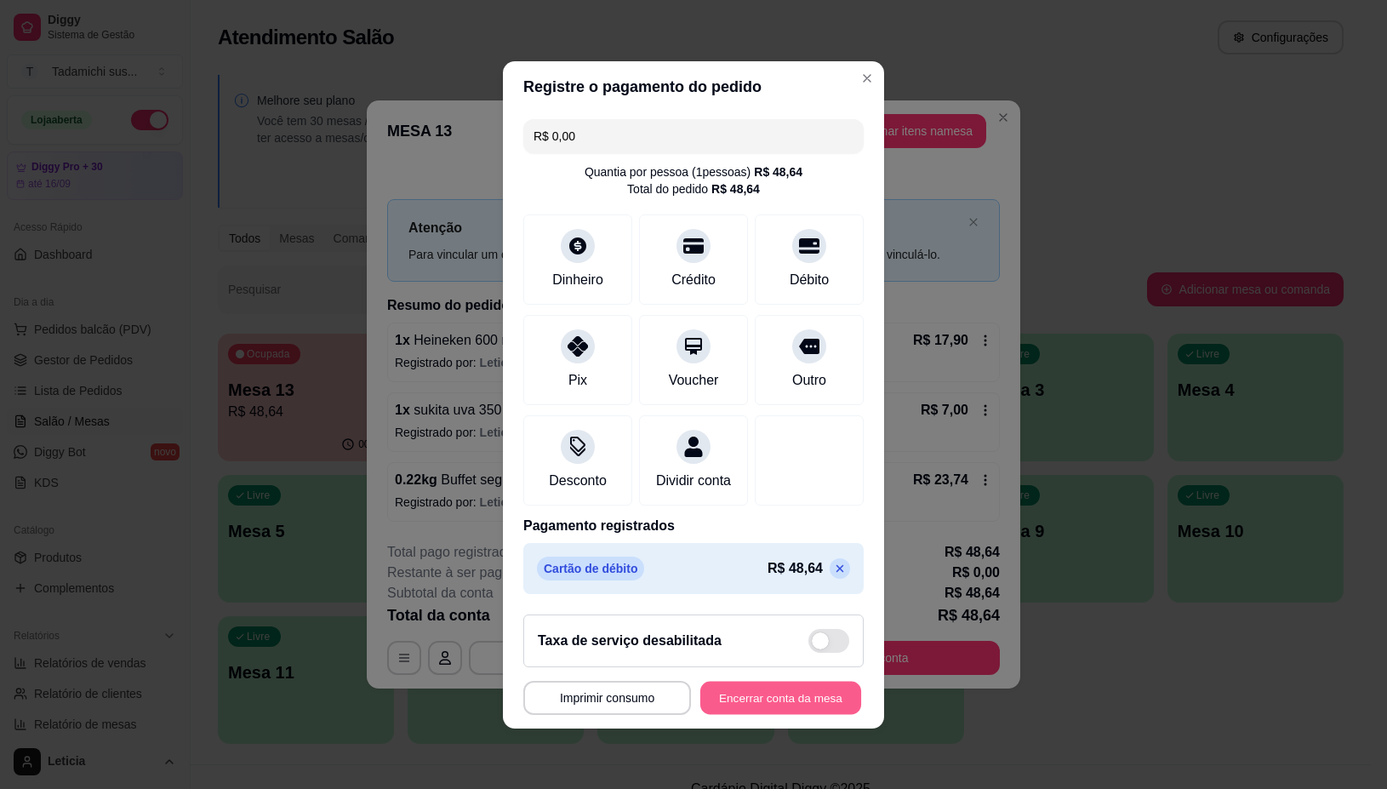
click at [700, 706] on button "Encerrar conta da mesa" at bounding box center [780, 697] width 161 height 33
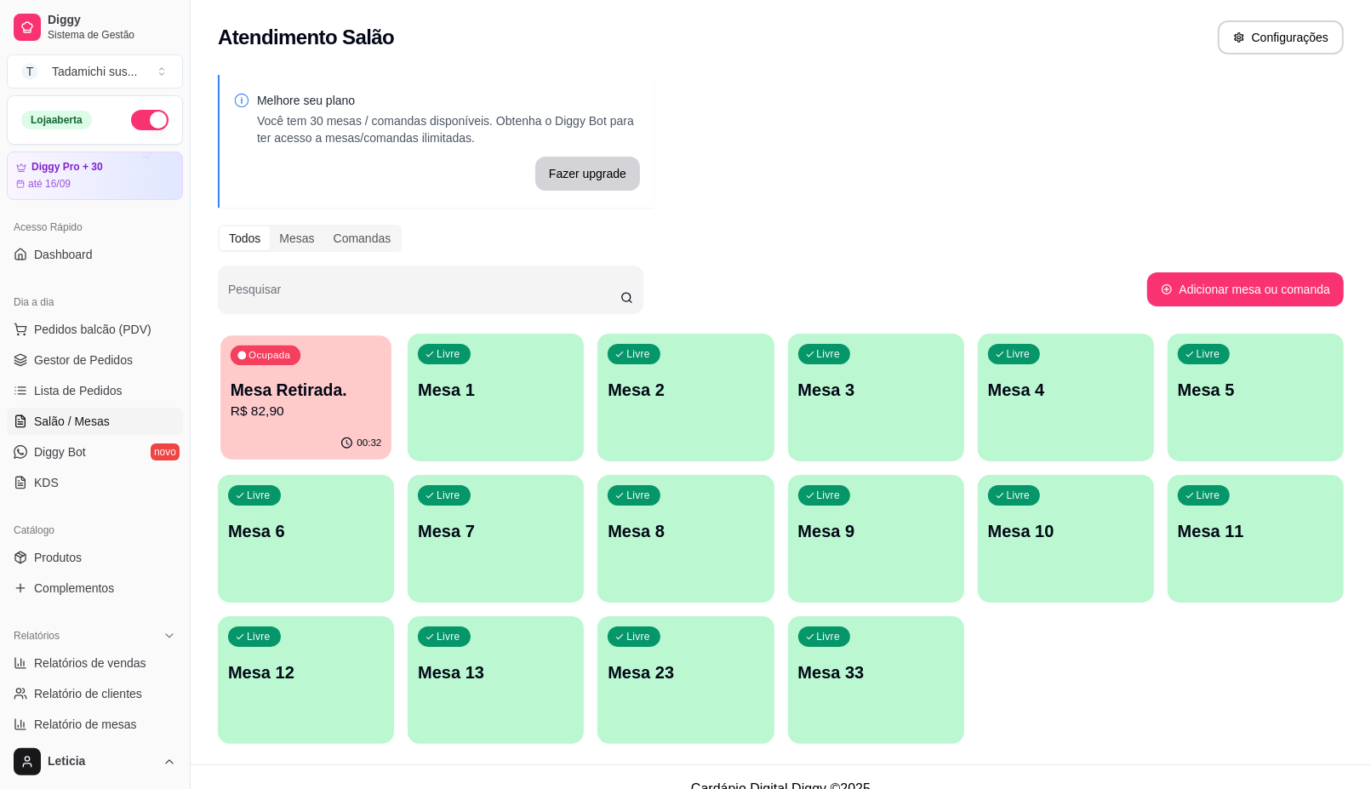
click at [354, 375] on div "Ocupada Mesa Retirada. R$ 82,90" at bounding box center [305, 381] width 171 height 92
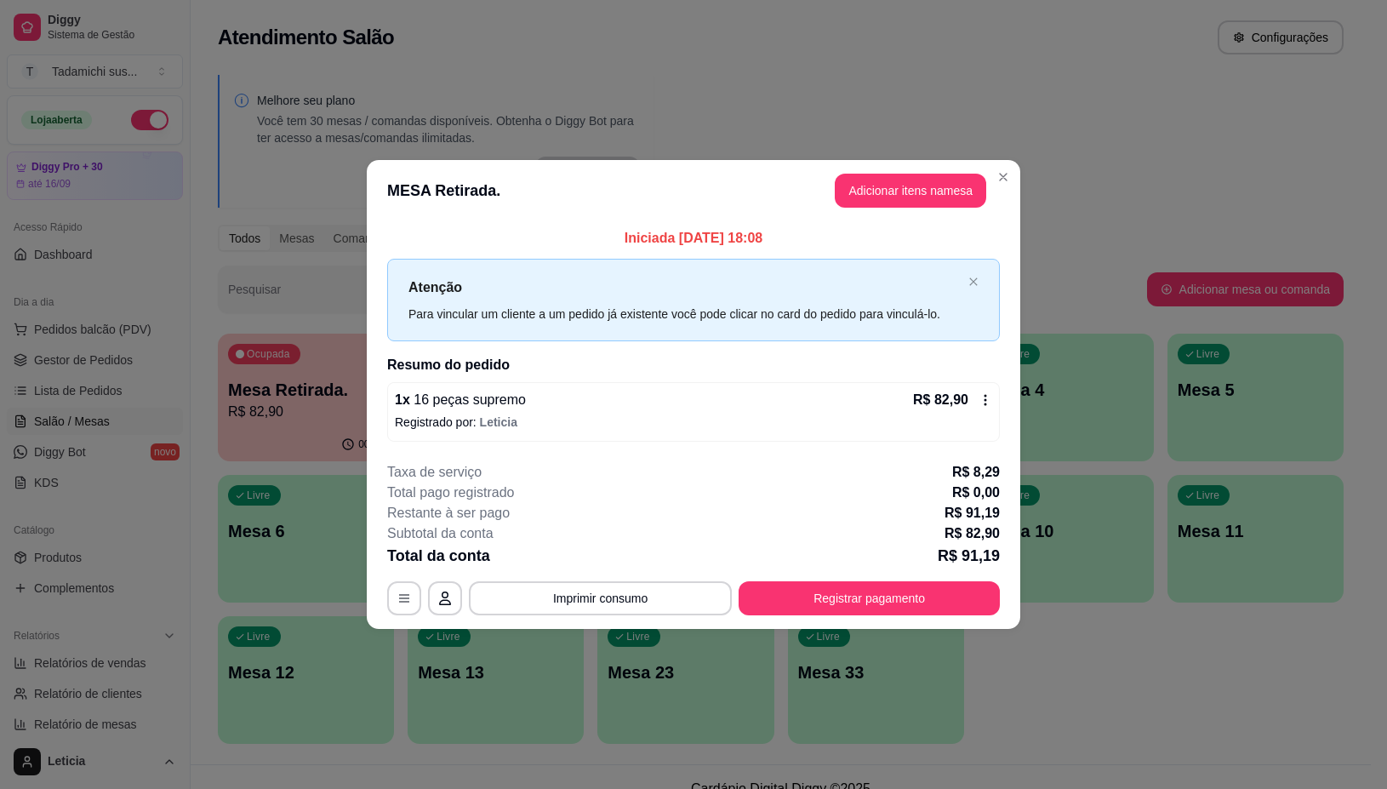
click at [985, 401] on icon at bounding box center [986, 400] width 3 height 11
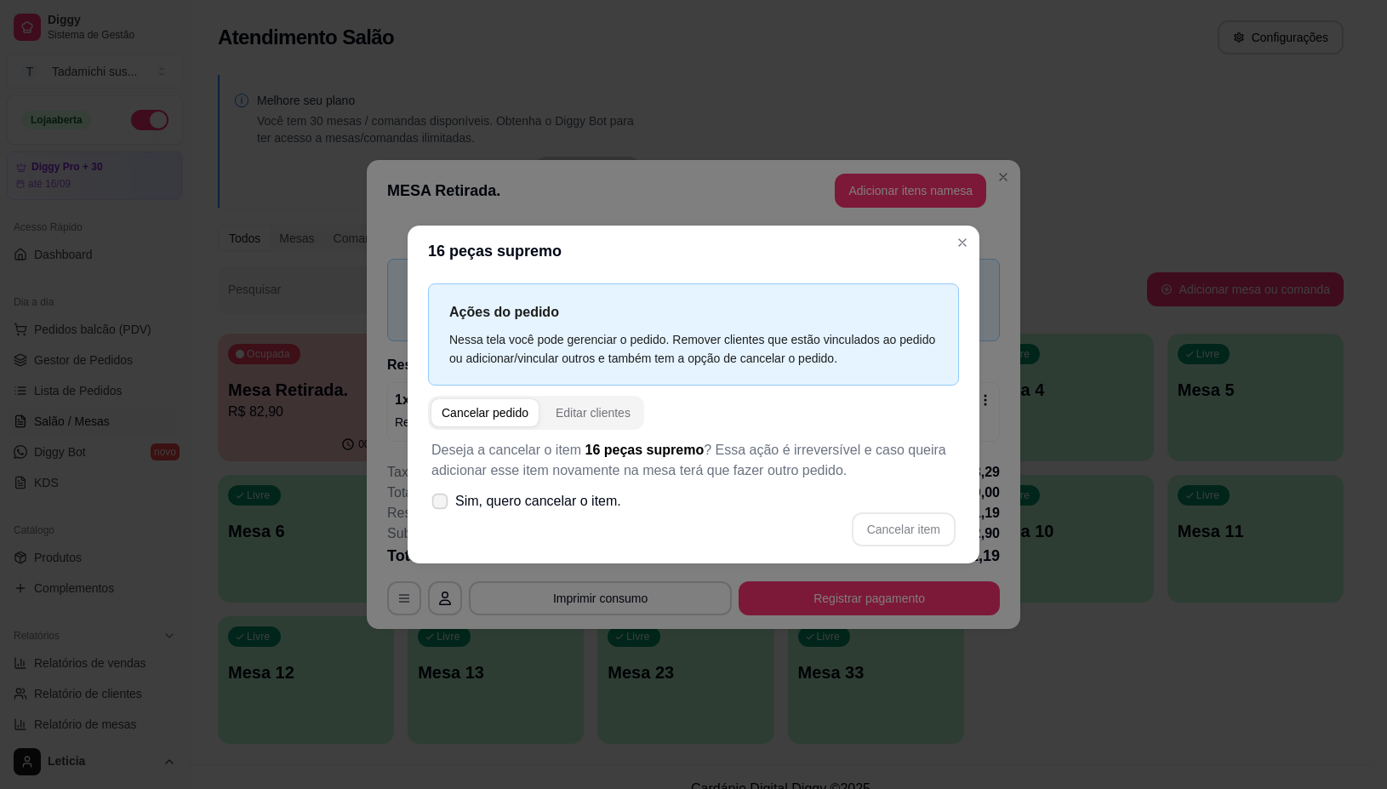
click at [440, 504] on icon at bounding box center [439, 500] width 13 height 9
click at [440, 504] on input "Sim, quero cancelar o item." at bounding box center [436, 509] width 11 height 11
checkbox input "true"
click at [890, 534] on button "Cancelar item" at bounding box center [903, 528] width 101 height 33
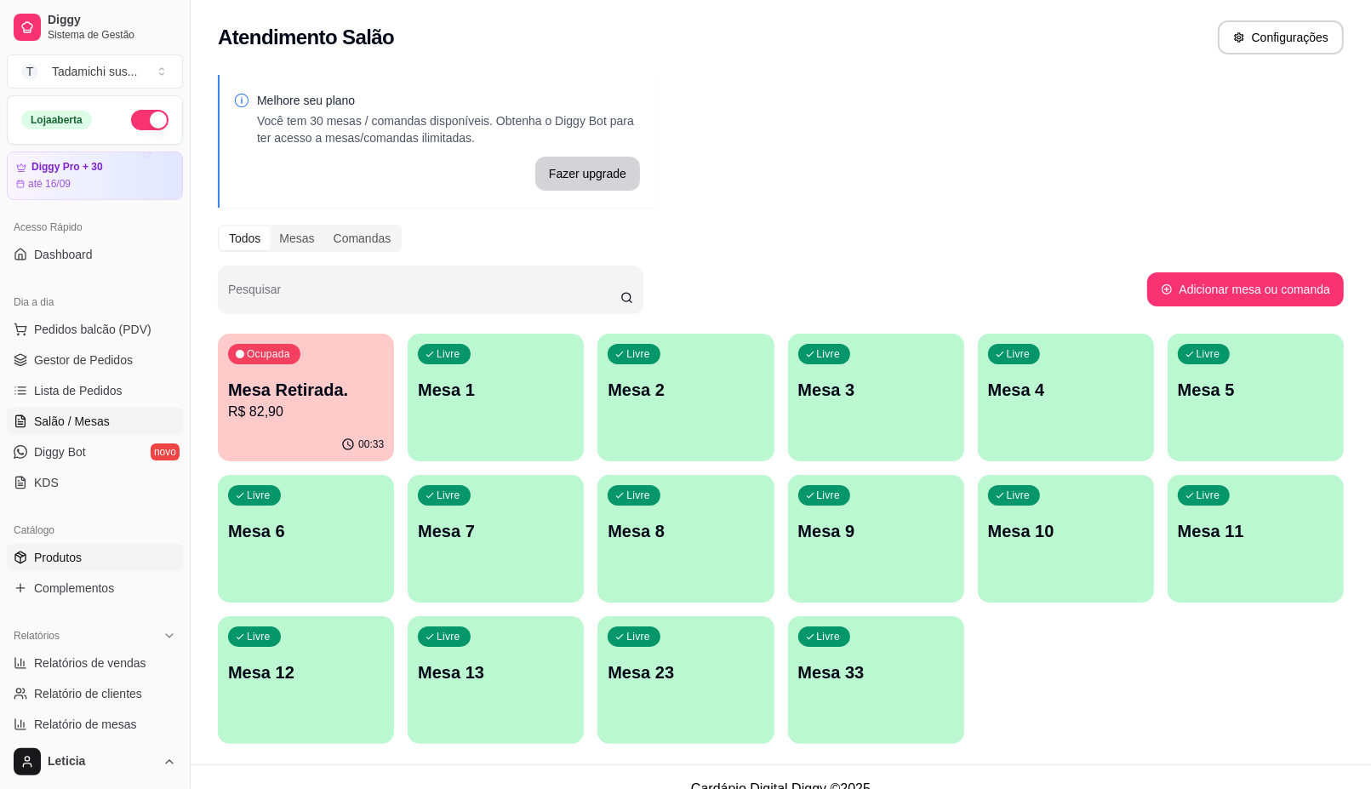
click at [77, 567] on link "Produtos" at bounding box center [95, 557] width 176 height 27
click at [77, 559] on span "Produtos" at bounding box center [58, 557] width 48 height 17
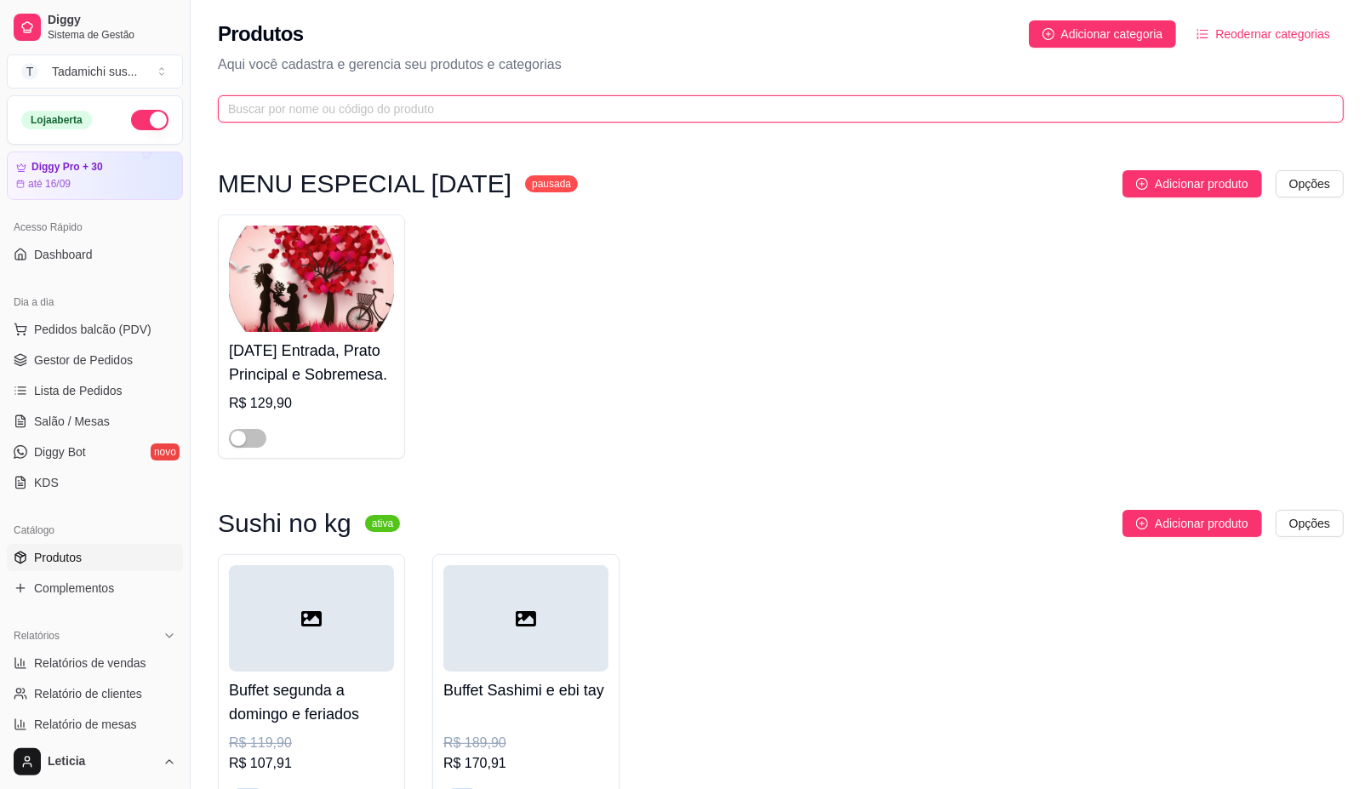
click at [328, 102] on input "text" at bounding box center [774, 109] width 1092 height 19
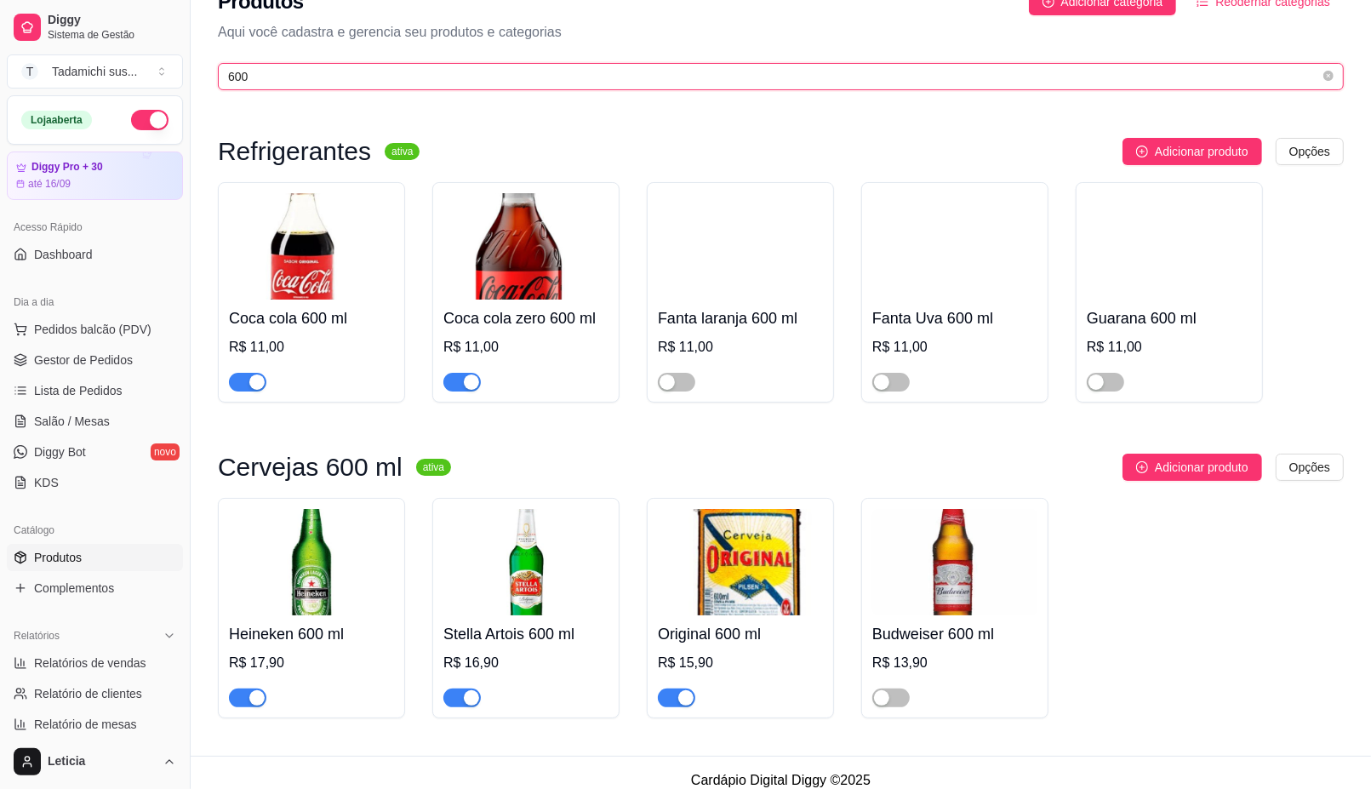
scroll to position [51, 0]
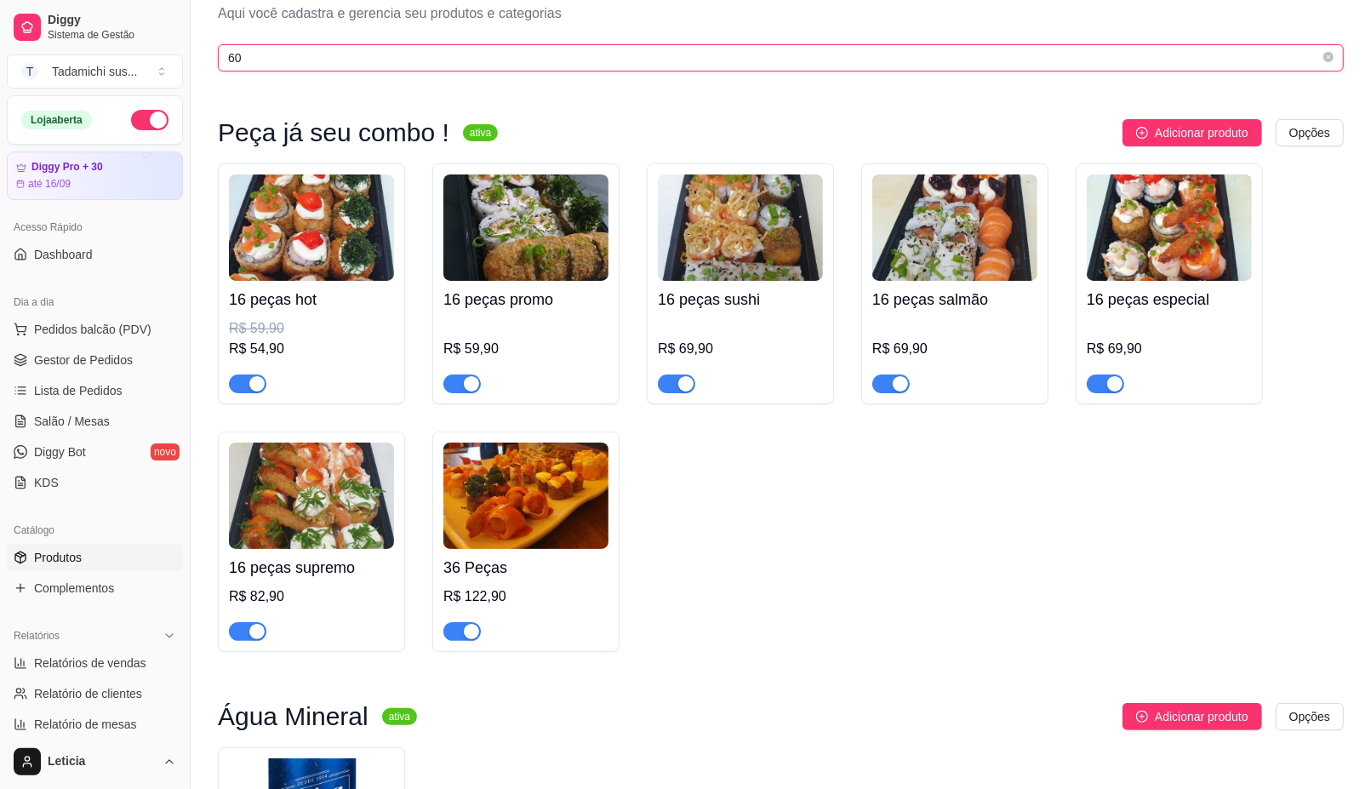
type input "6"
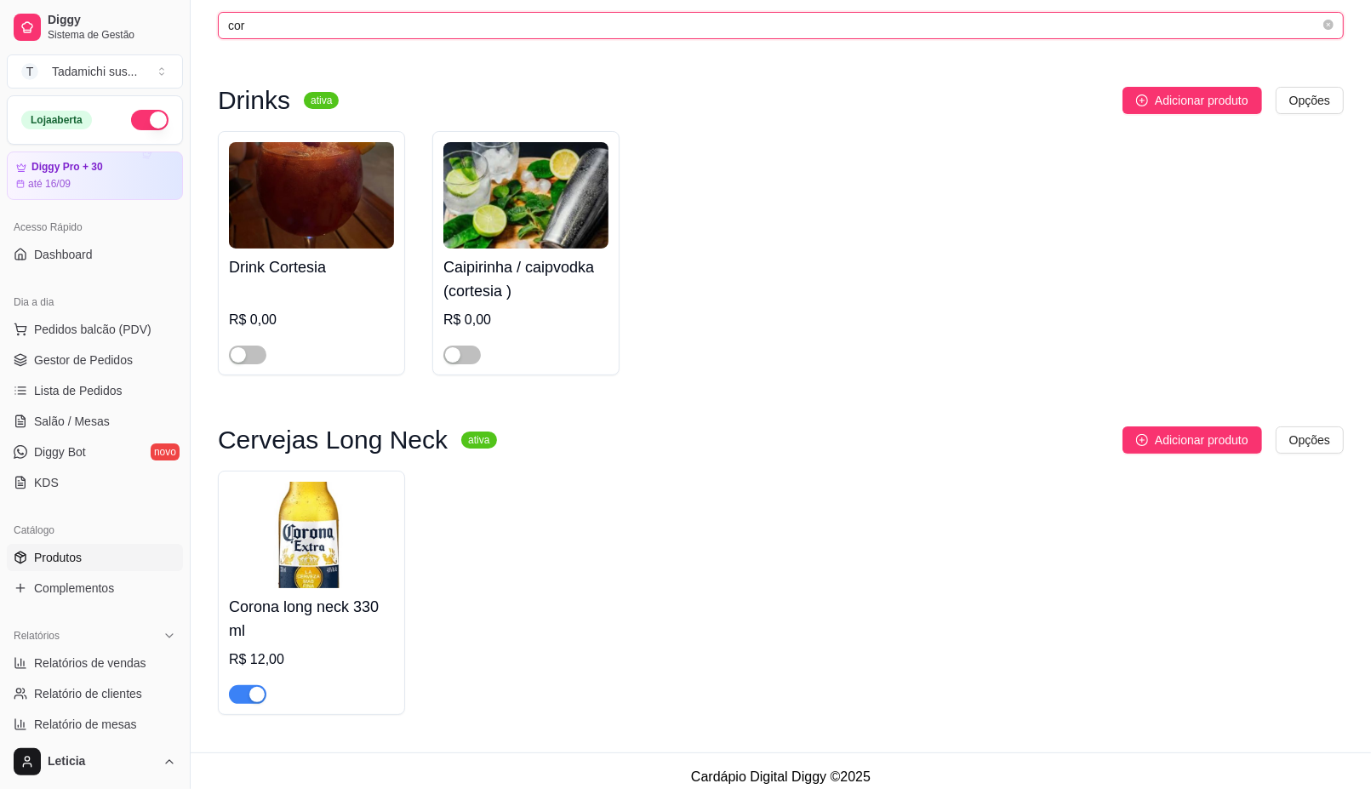
scroll to position [99, 0]
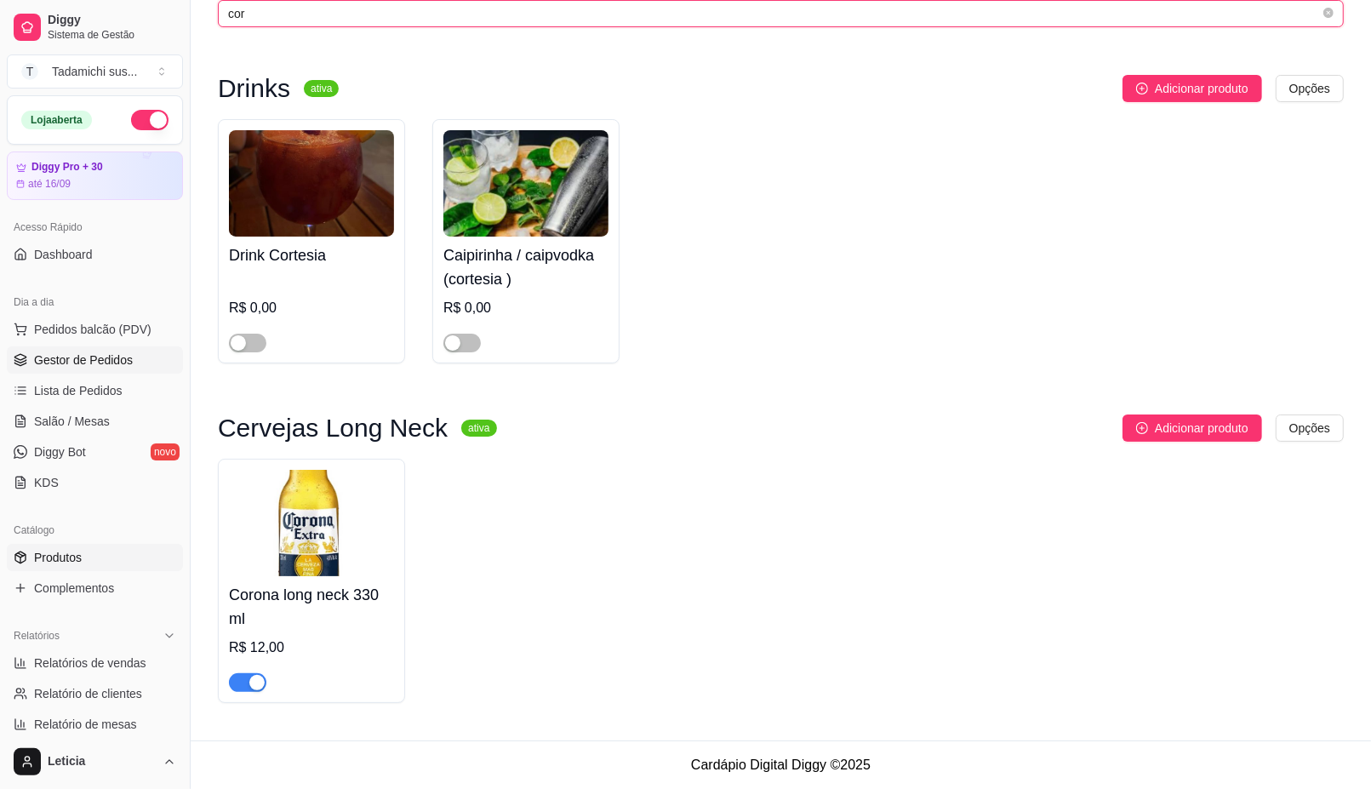
type input "cor"
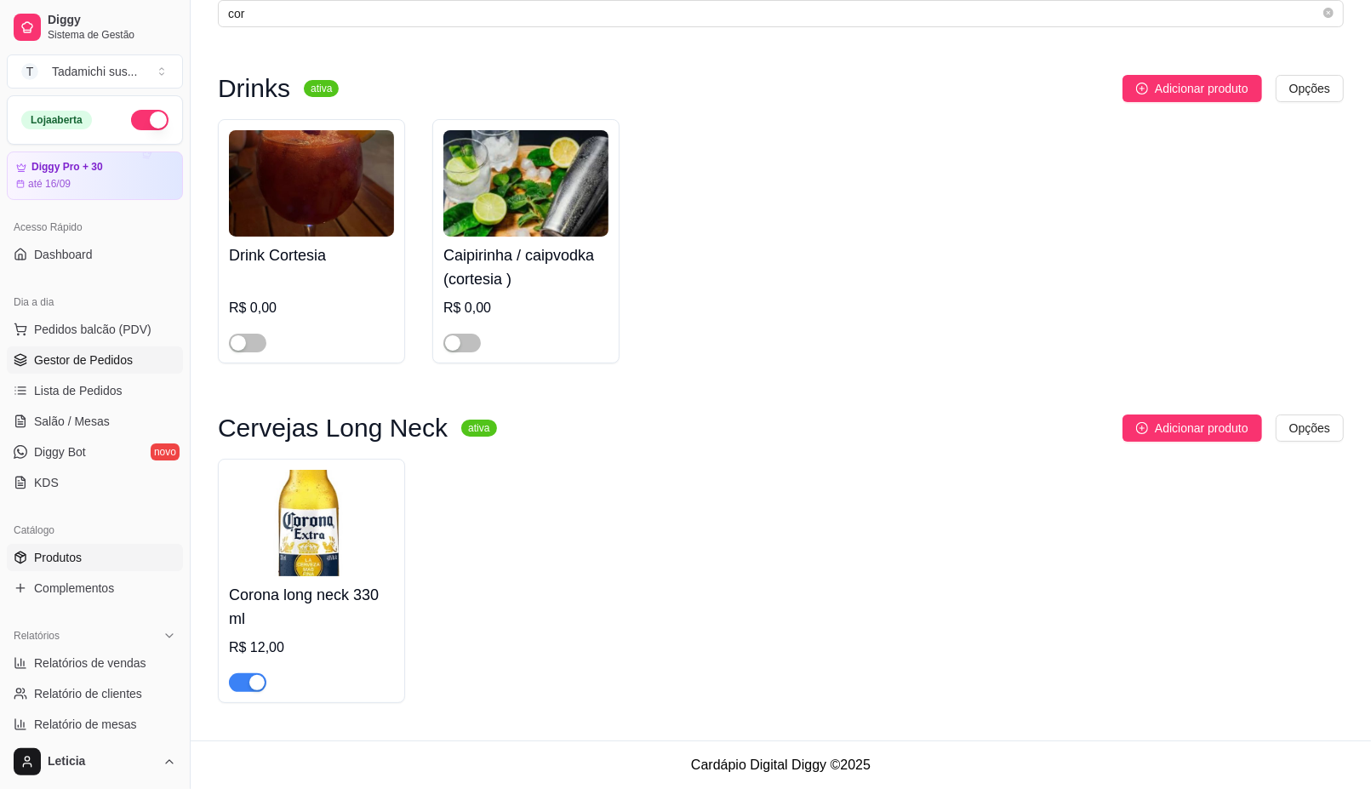
click at [96, 364] on span "Gestor de Pedidos" at bounding box center [83, 359] width 99 height 17
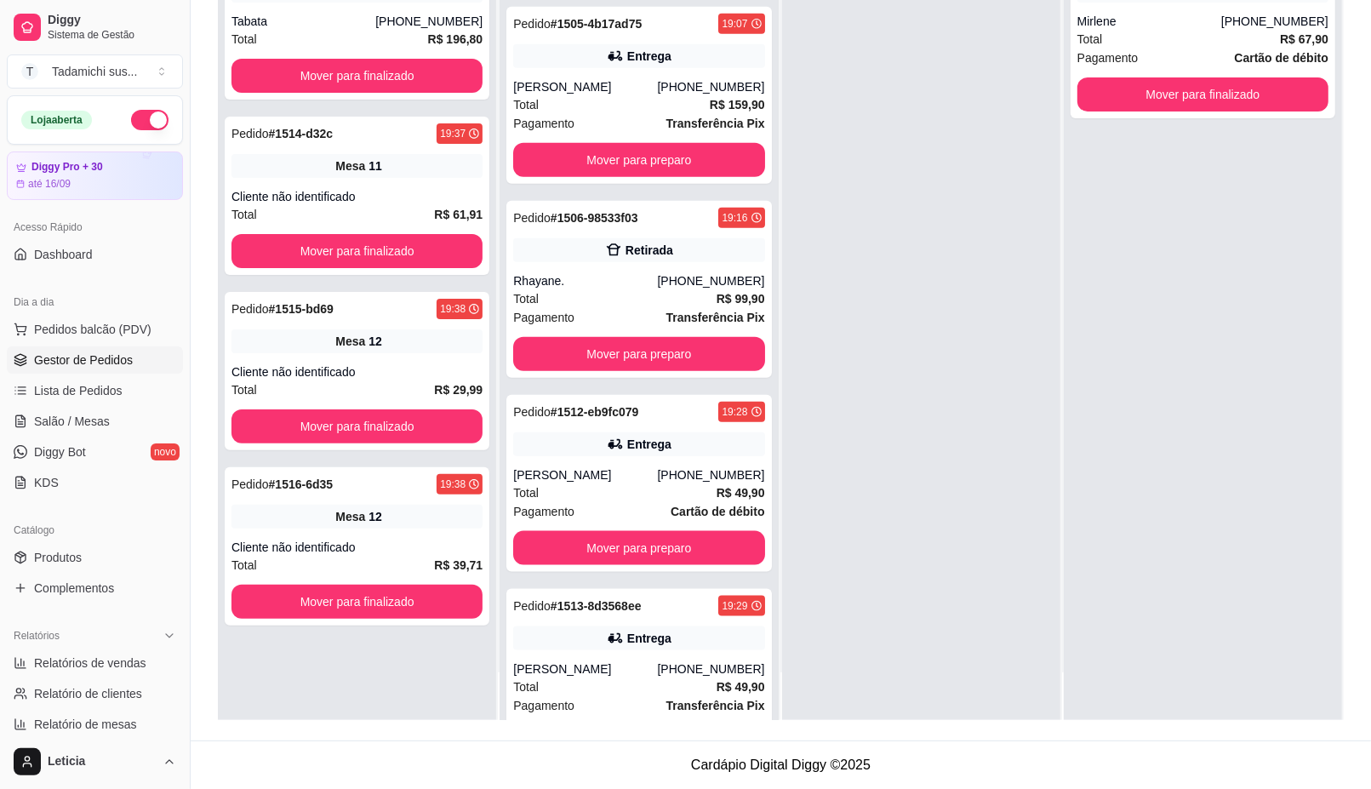
scroll to position [1453, 0]
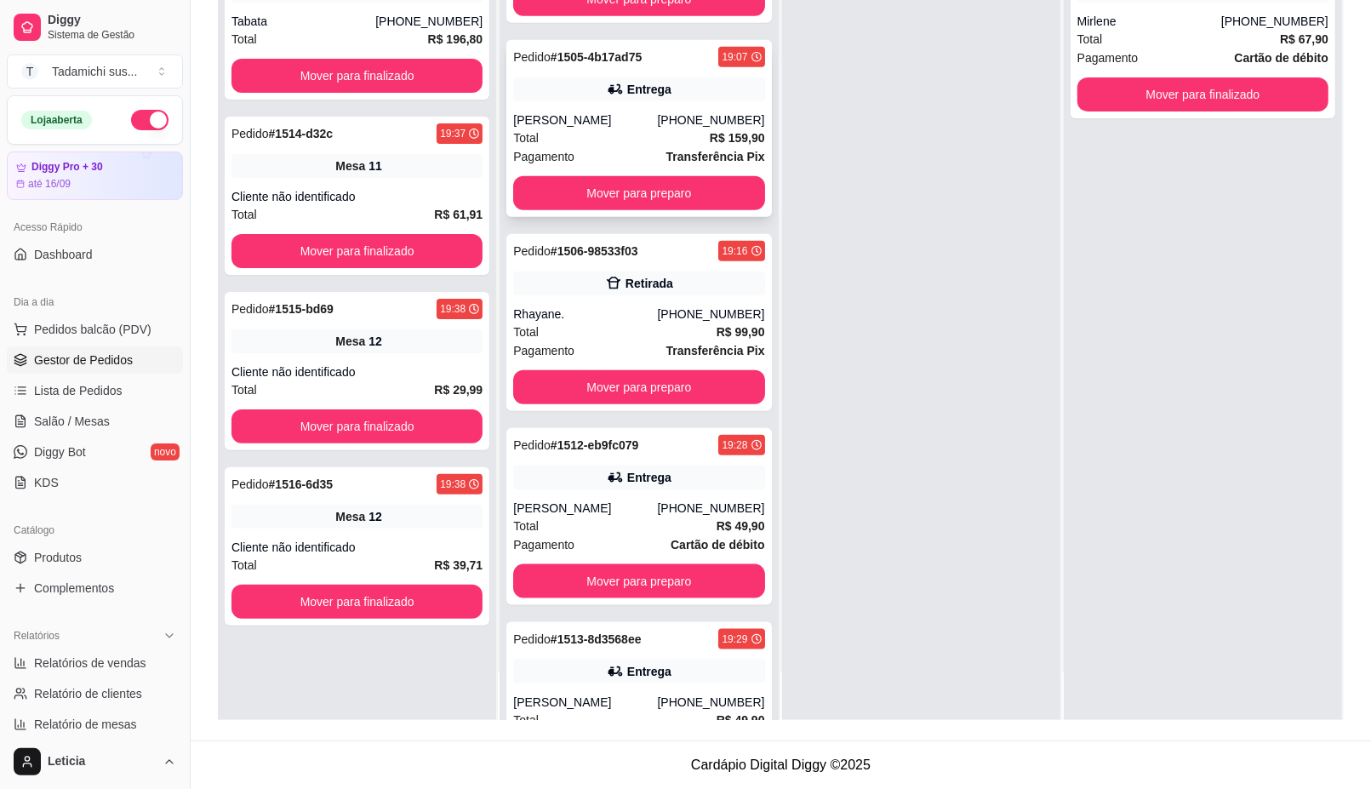
click at [603, 113] on div "[PERSON_NAME]" at bounding box center [585, 119] width 144 height 17
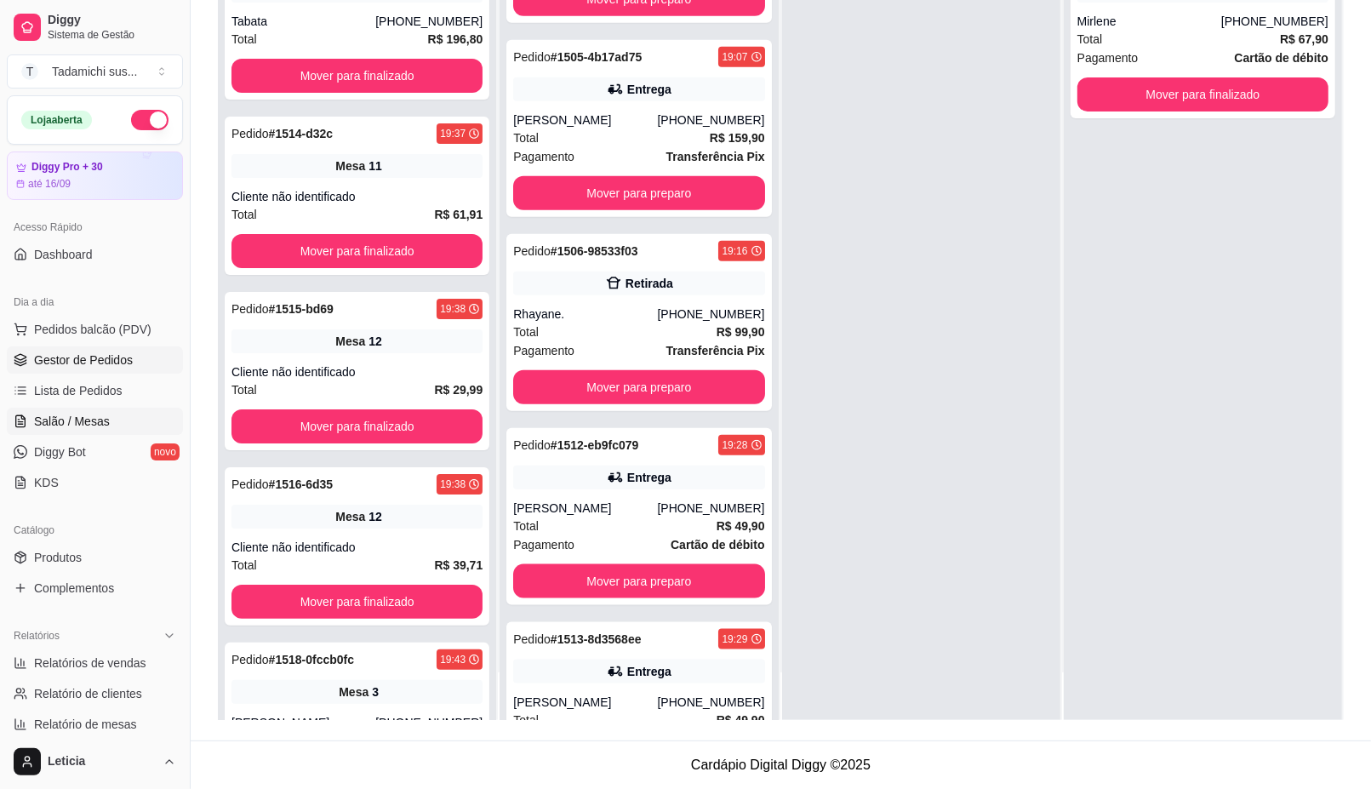
click at [92, 423] on span "Salão / Mesas" at bounding box center [72, 421] width 76 height 17
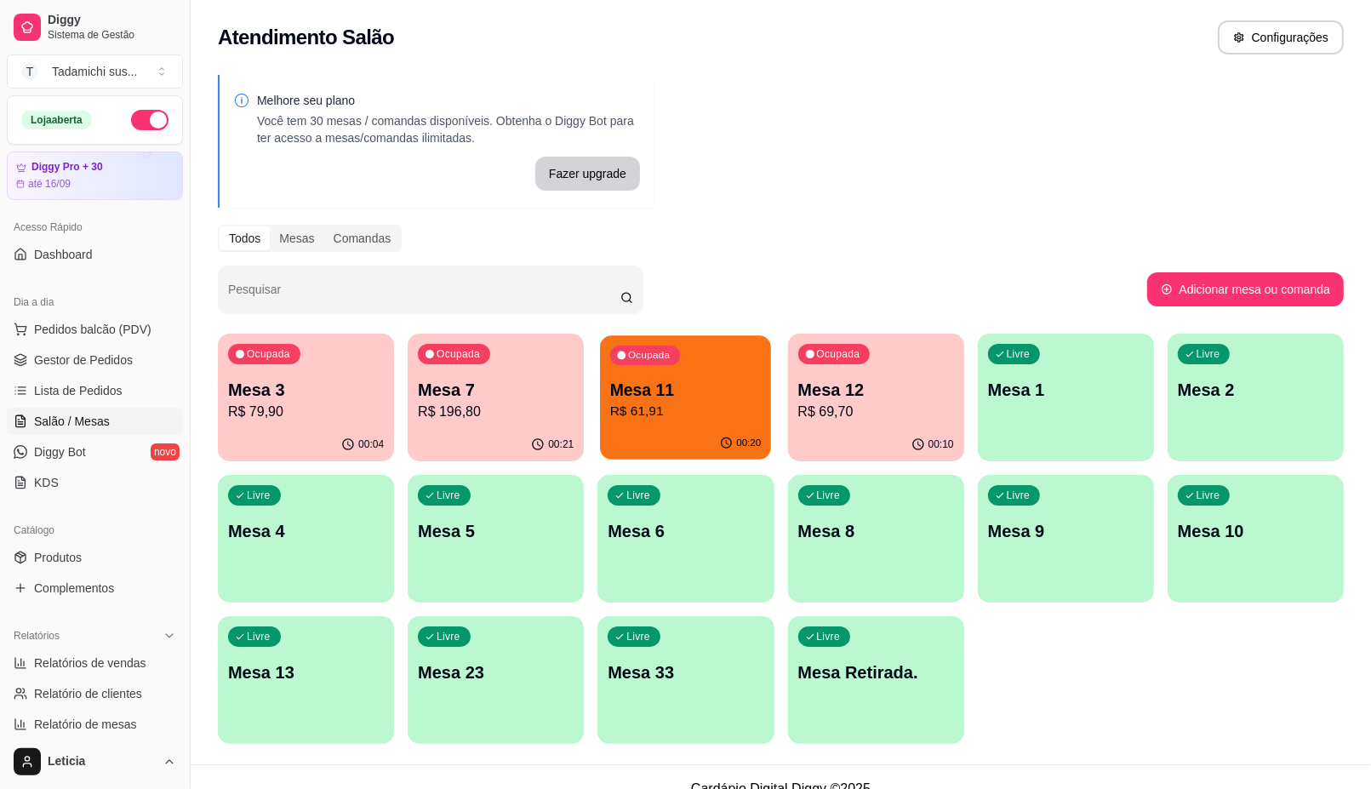
click at [679, 408] on p "R$ 61,91" at bounding box center [685, 412] width 151 height 20
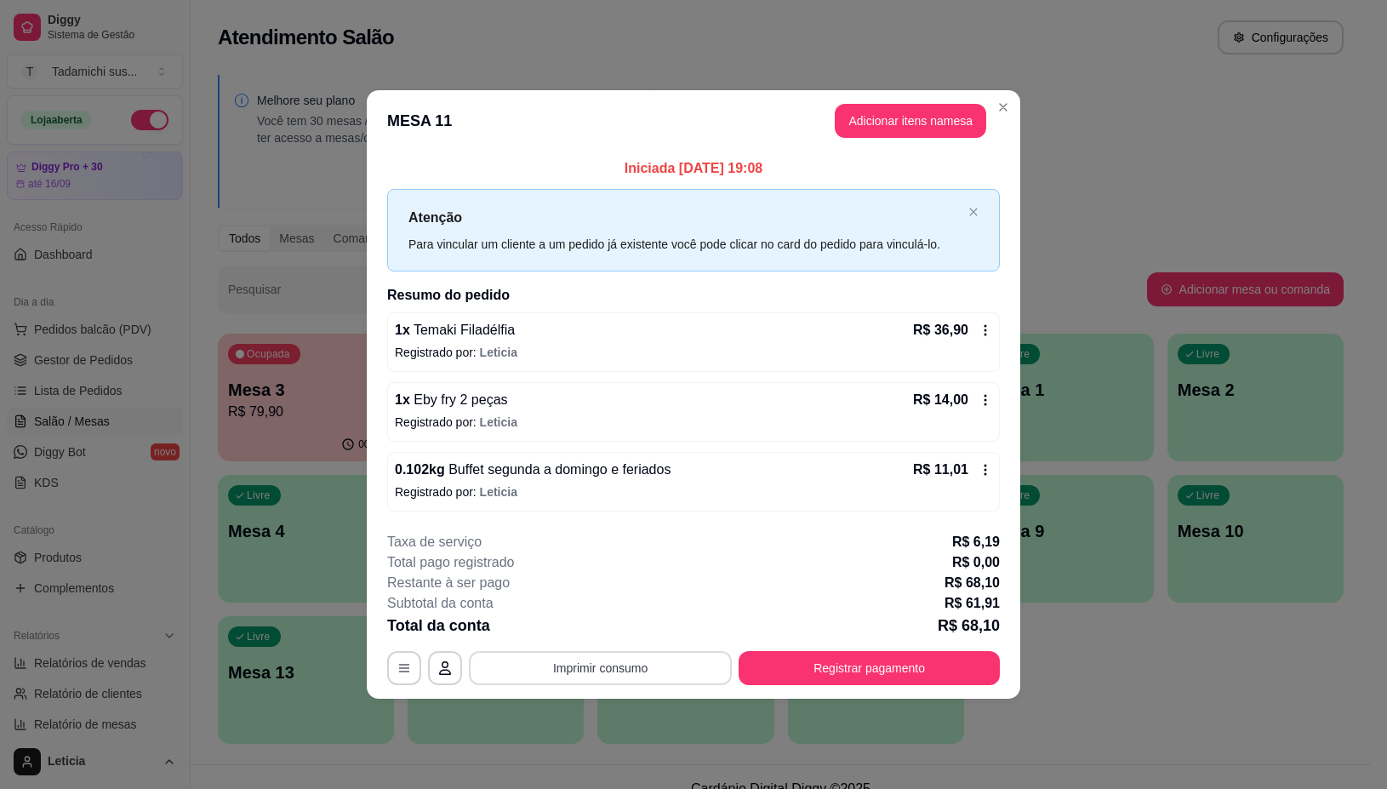
click at [614, 668] on button "Imprimir consumo" at bounding box center [600, 668] width 263 height 34
click at [622, 597] on button "IMPRESSORA" at bounding box center [605, 595] width 127 height 26
click at [848, 673] on button "Registrar pagamento" at bounding box center [870, 668] width 254 height 33
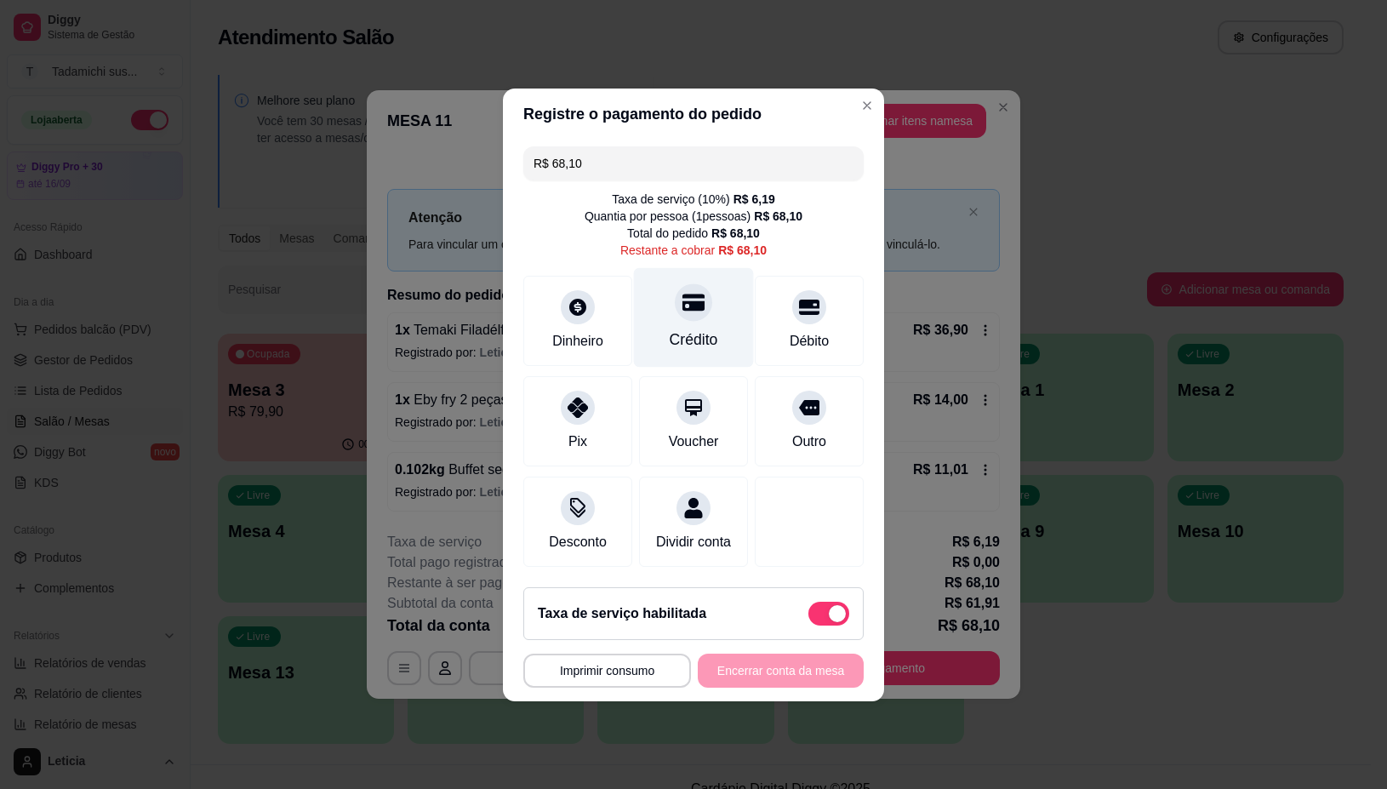
click at [698, 328] on div "Crédito" at bounding box center [694, 339] width 49 height 22
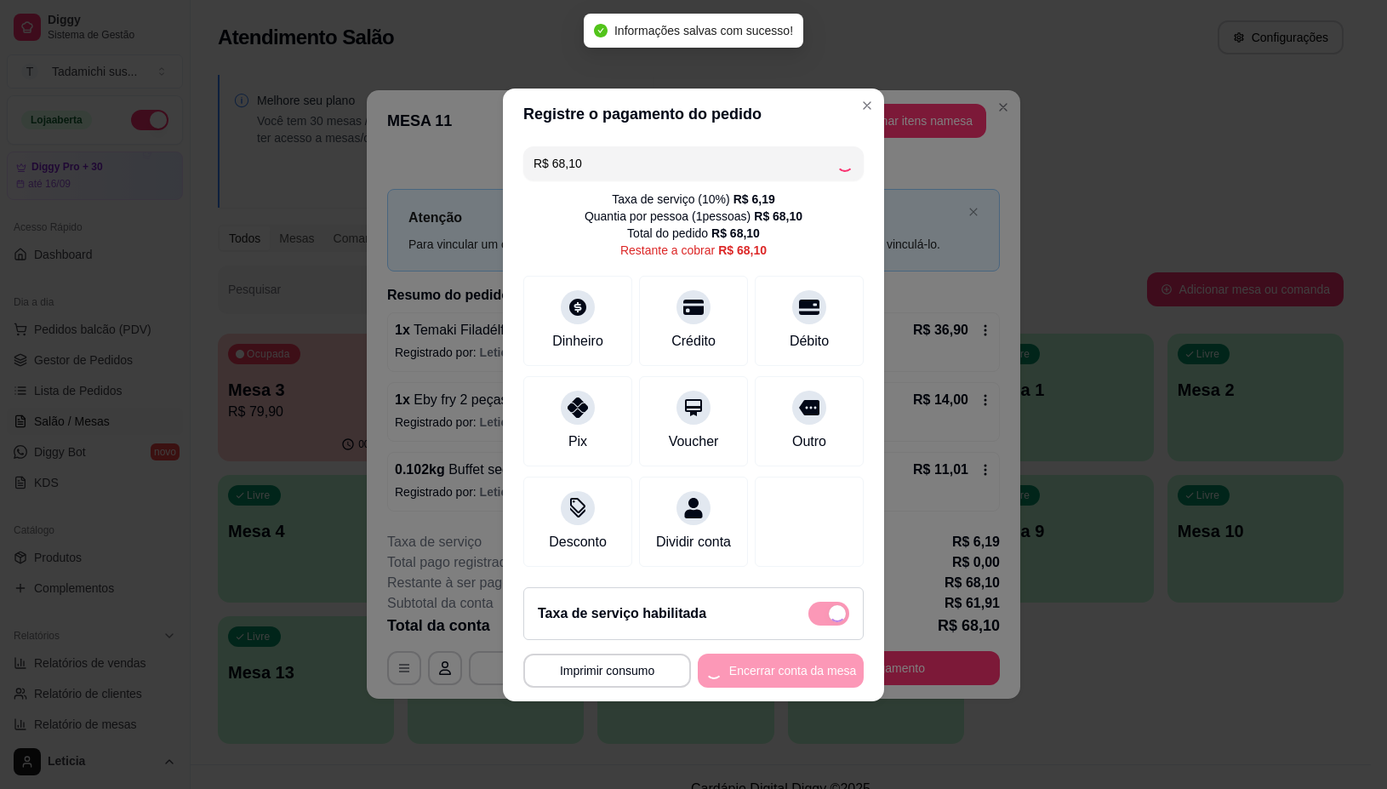
type input "R$ 0,00"
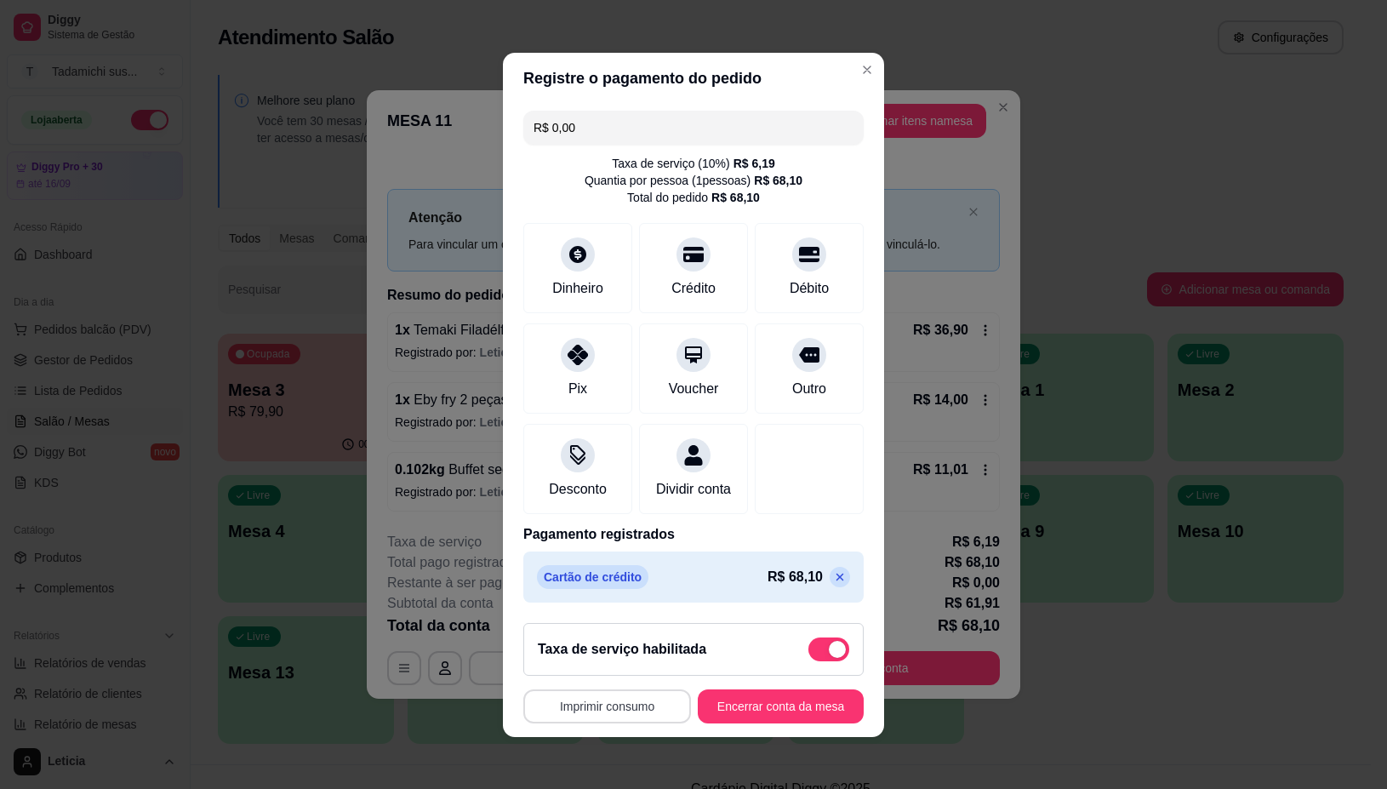
click at [590, 721] on button "Imprimir consumo" at bounding box center [607, 706] width 168 height 34
click at [588, 643] on button "IMPRESSORA" at bounding box center [599, 643] width 131 height 27
click at [742, 711] on button "Encerrar conta da mesa" at bounding box center [781, 706] width 166 height 34
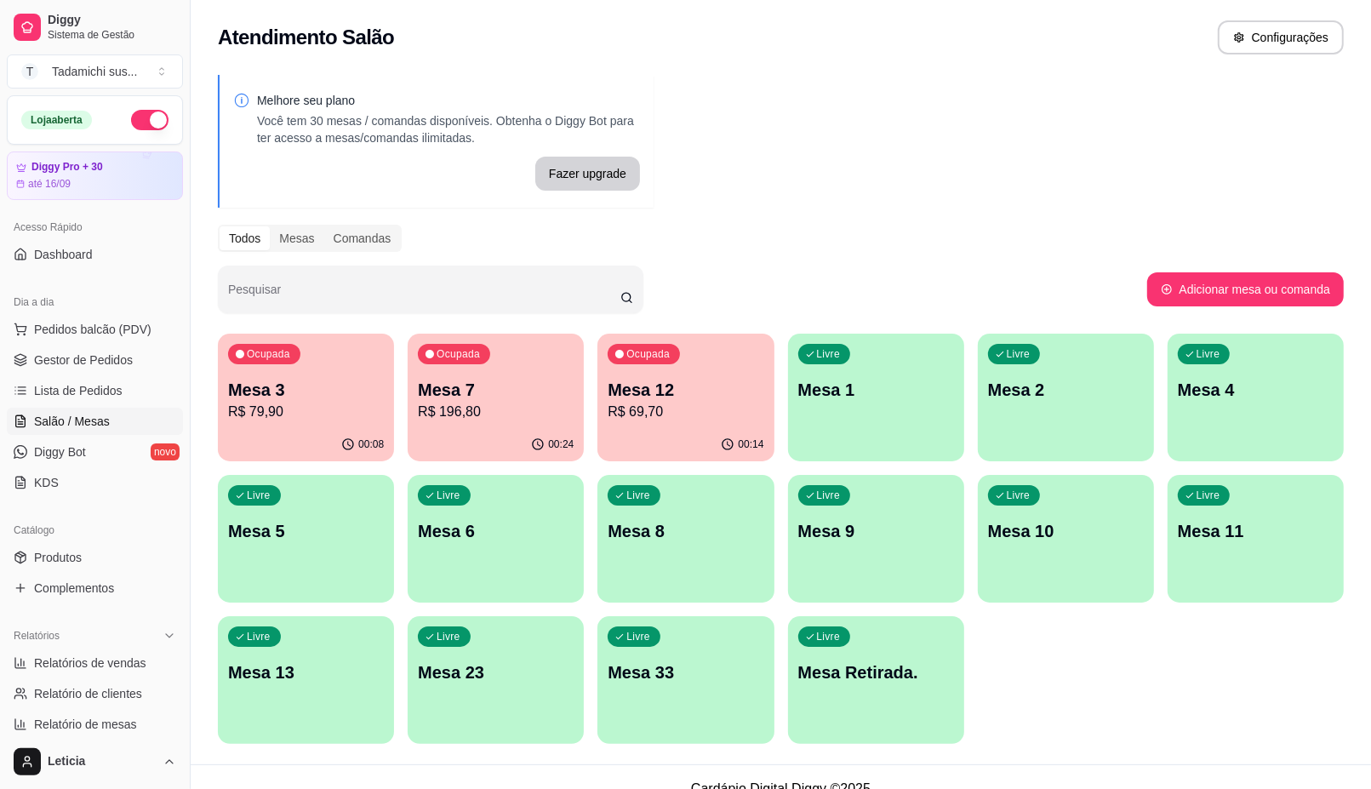
click at [1025, 392] on p "Mesa 2" at bounding box center [1066, 390] width 156 height 24
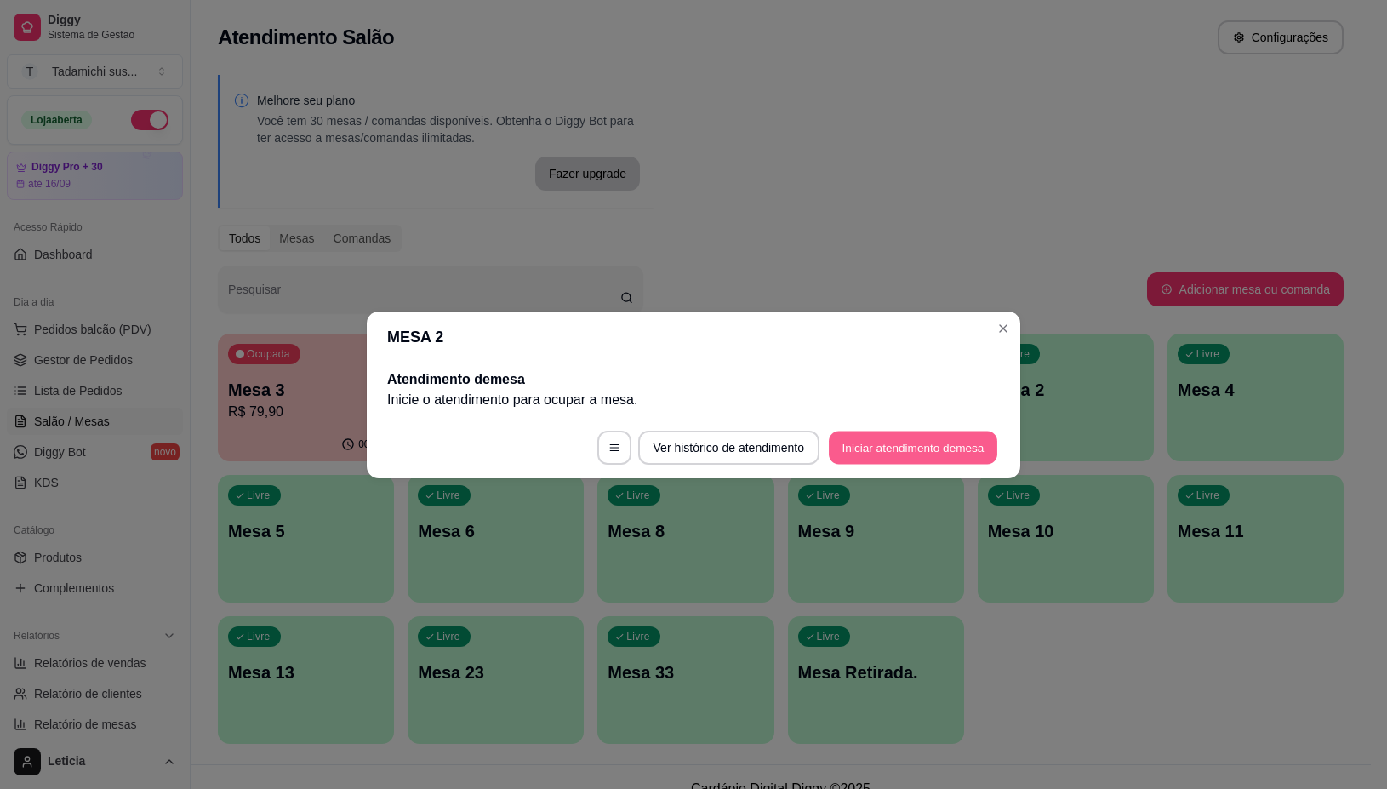
click at [923, 436] on button "Iniciar atendimento de mesa" at bounding box center [913, 447] width 168 height 33
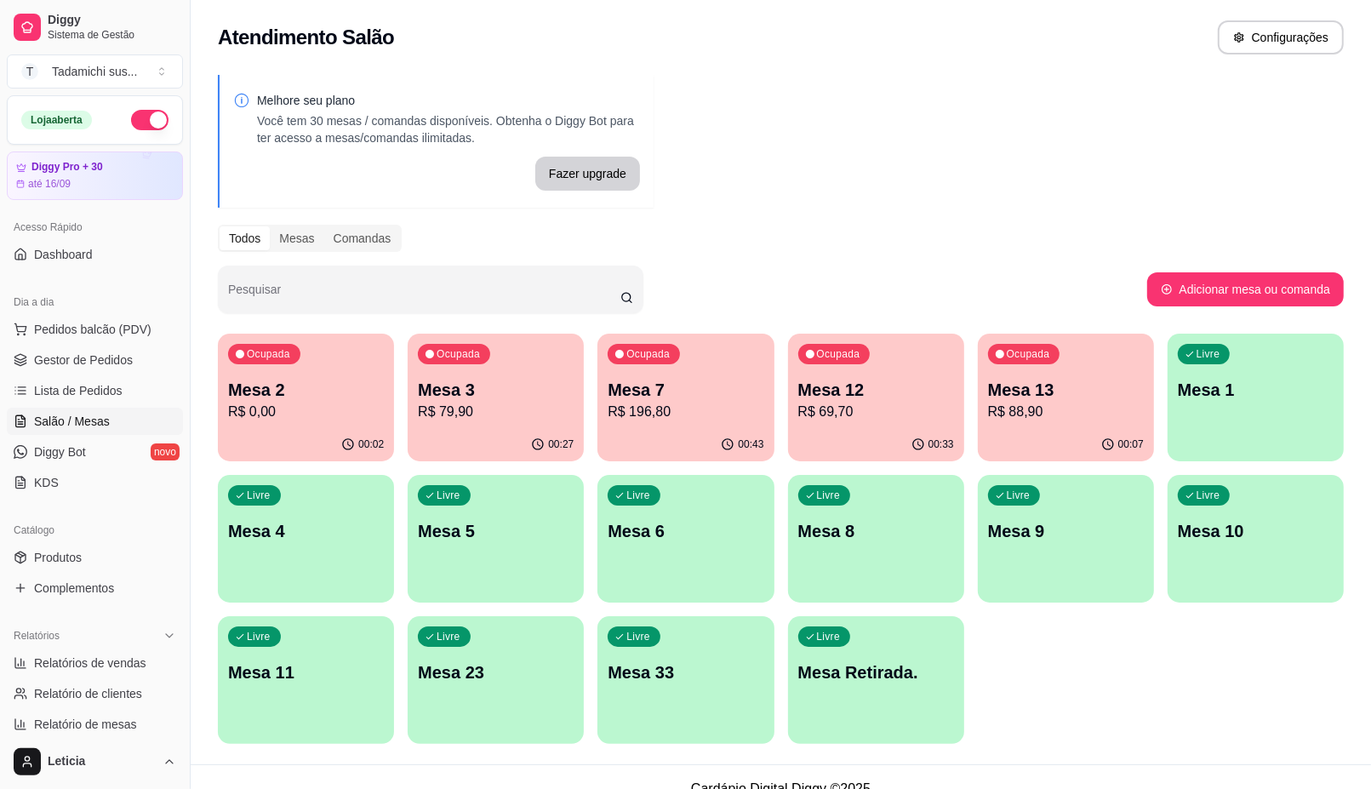
click at [875, 391] on p "Mesa 12" at bounding box center [876, 390] width 156 height 24
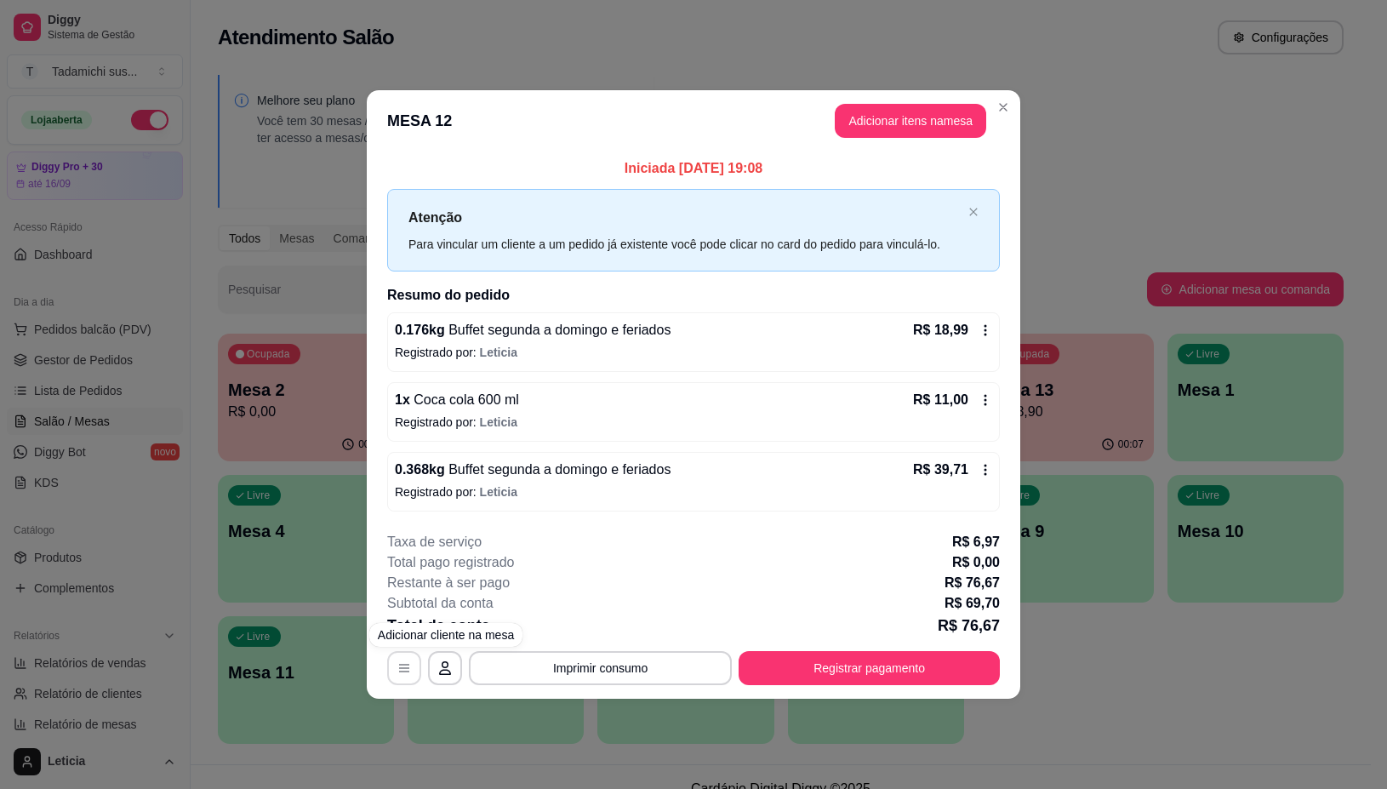
click at [404, 665] on icon "button" at bounding box center [404, 669] width 10 height 8
click at [408, 670] on icon "button" at bounding box center [404, 668] width 14 height 14
click at [406, 664] on icon "button" at bounding box center [404, 668] width 14 height 14
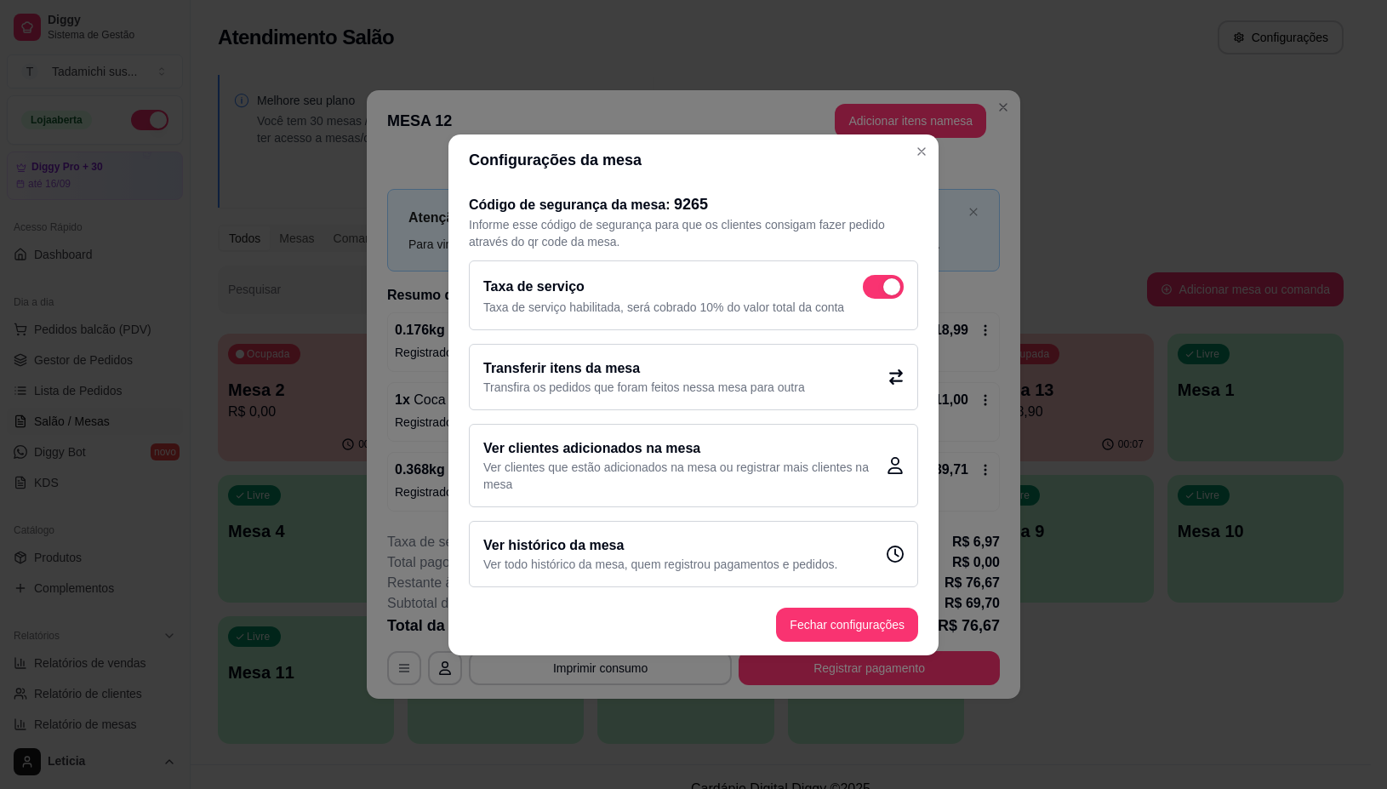
click at [890, 285] on span at bounding box center [891, 286] width 17 height 17
click at [873, 289] on input "checkbox" at bounding box center [867, 294] width 11 height 11
checkbox input "false"
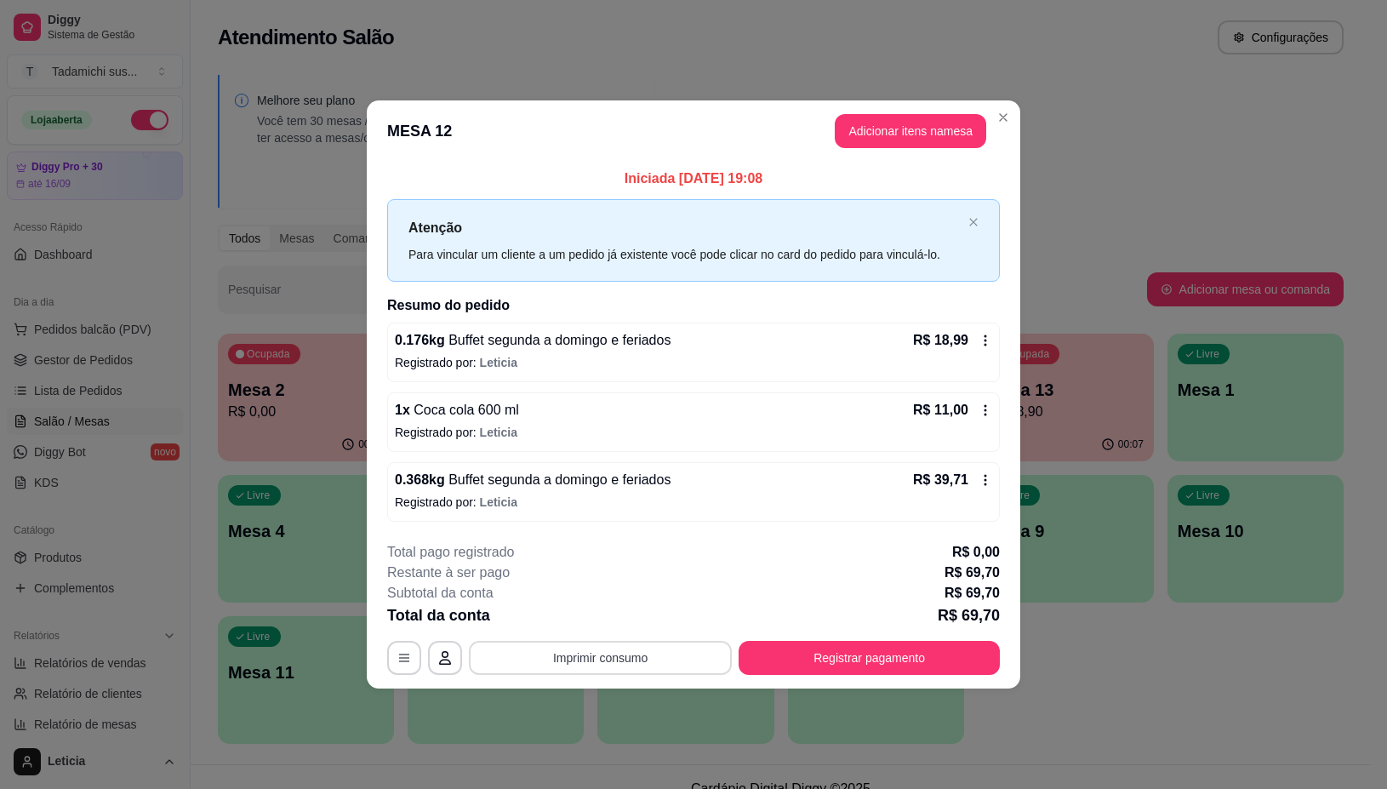
click at [660, 652] on button "Imprimir consumo" at bounding box center [600, 658] width 263 height 34
click at [640, 584] on button "IMPRESSORA" at bounding box center [605, 585] width 131 height 27
click at [841, 660] on button "Registrar pagamento" at bounding box center [870, 658] width 254 height 33
click at [811, 654] on button "Registrar pagamento" at bounding box center [870, 658] width 254 height 33
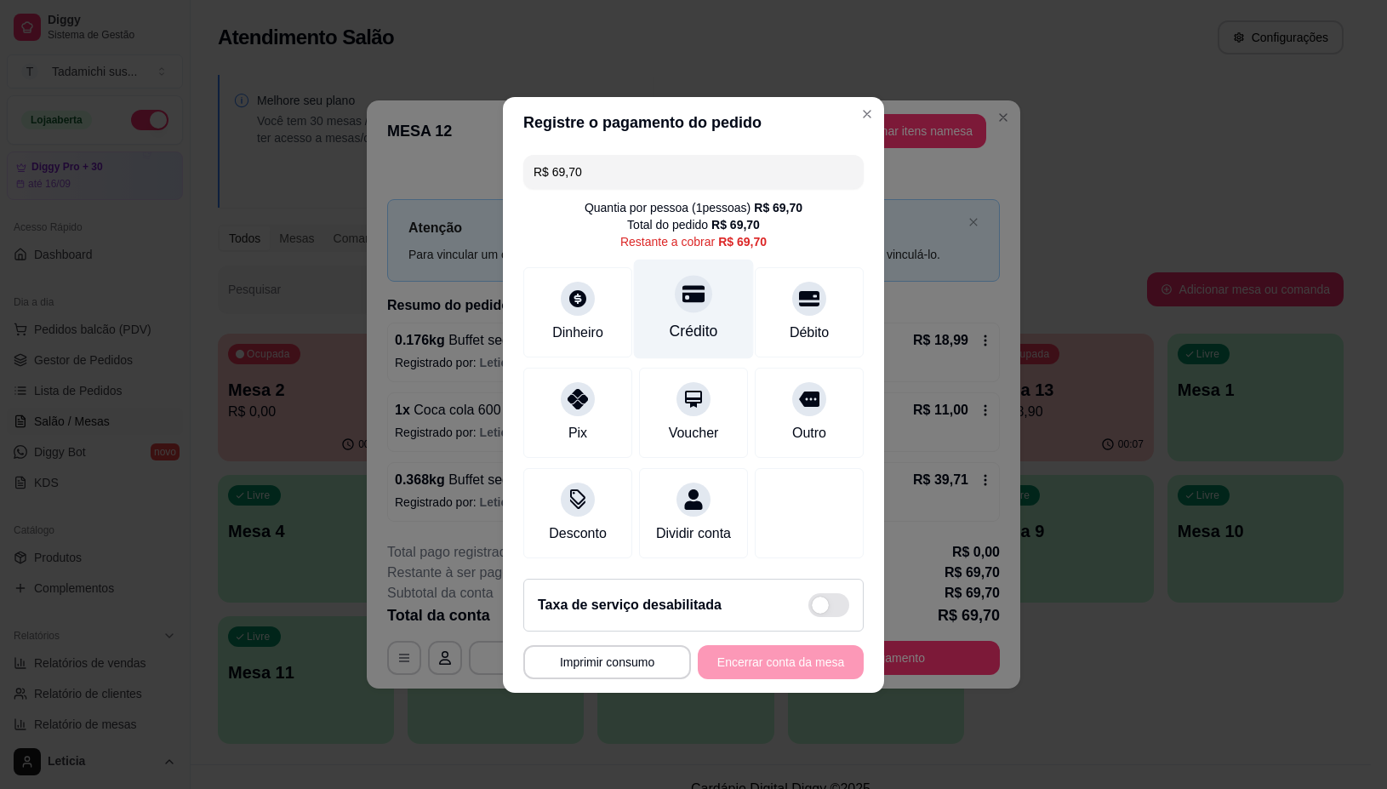
click at [675, 298] on div at bounding box center [693, 293] width 37 height 37
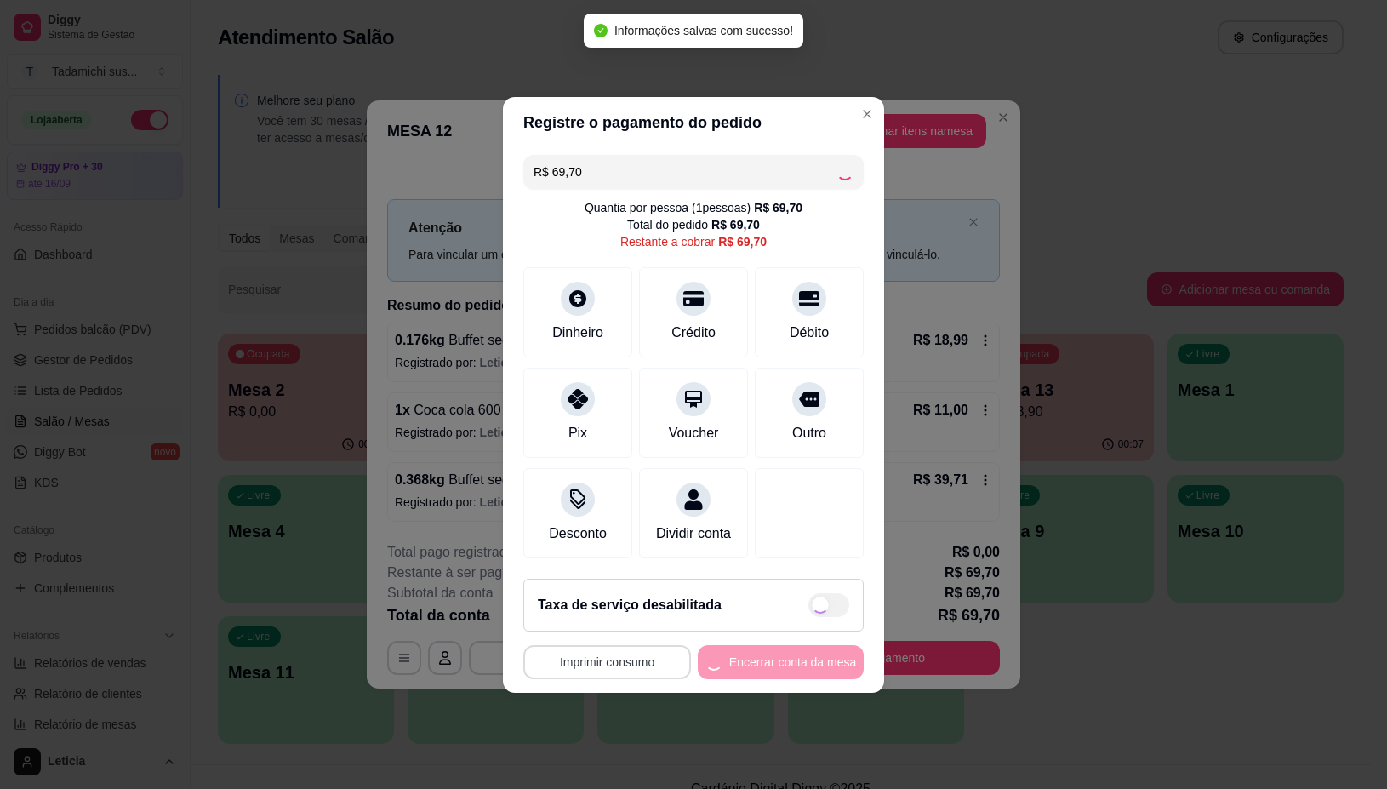
type input "R$ 0,00"
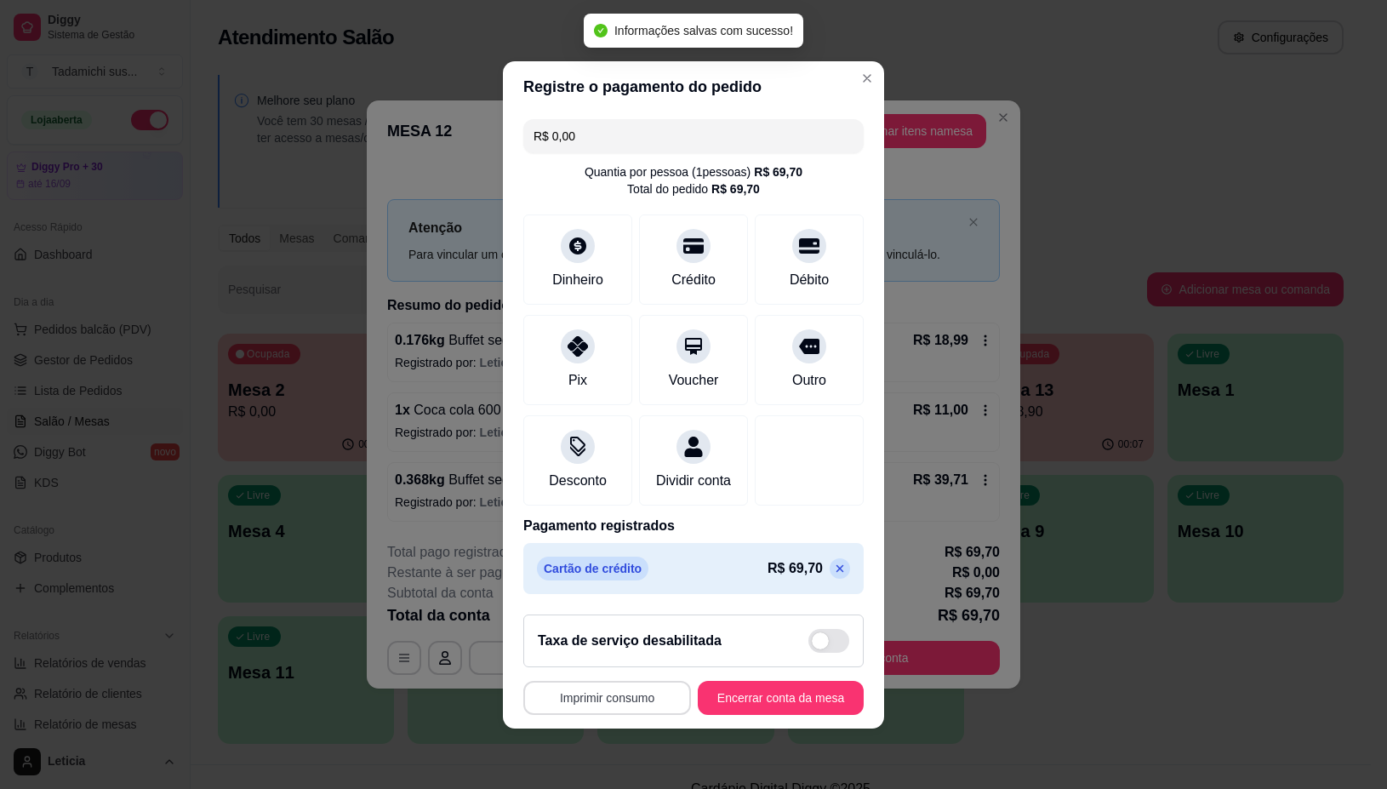
click at [606, 704] on button "Imprimir consumo" at bounding box center [607, 698] width 168 height 34
click at [607, 635] on button "IMPRESSORA" at bounding box center [599, 634] width 131 height 27
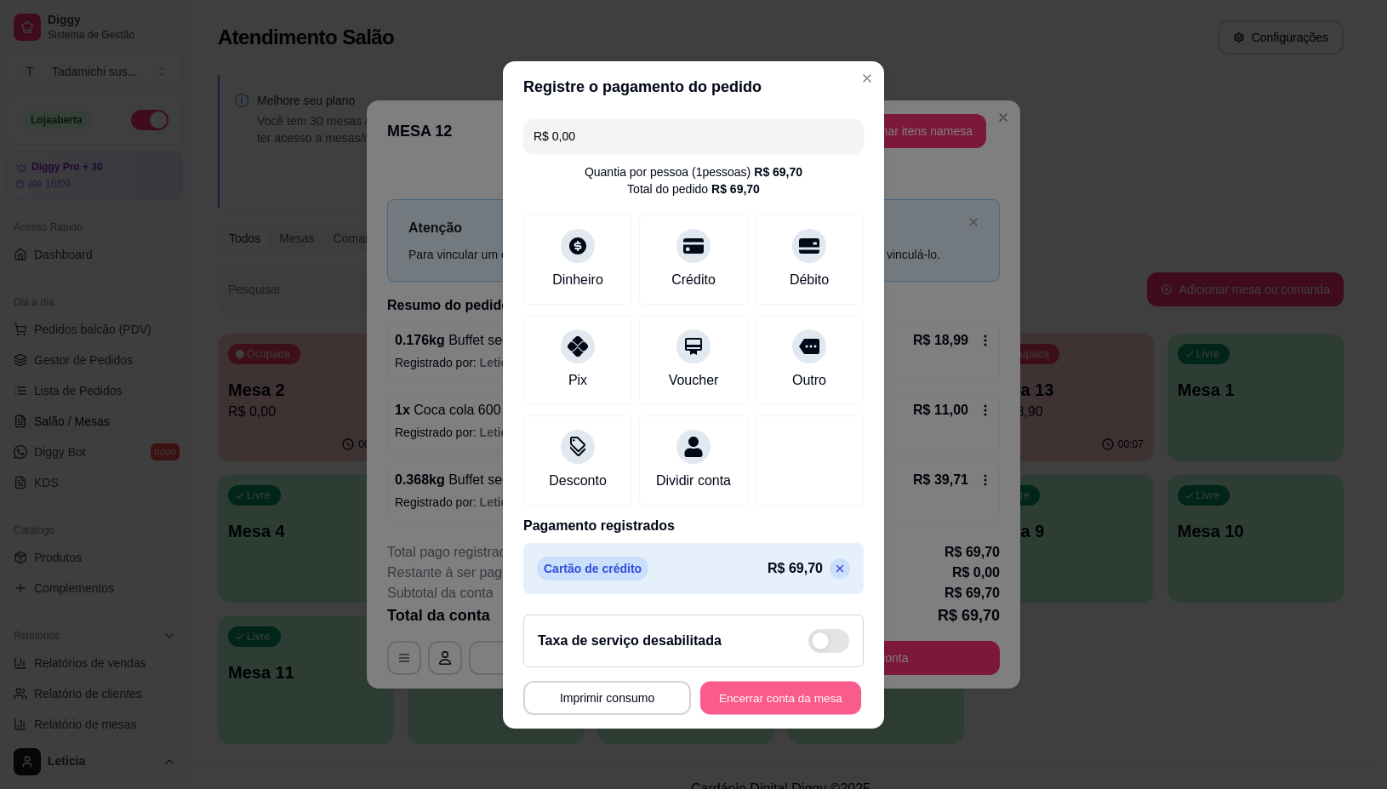
click at [754, 705] on button "Encerrar conta da mesa" at bounding box center [780, 697] width 161 height 33
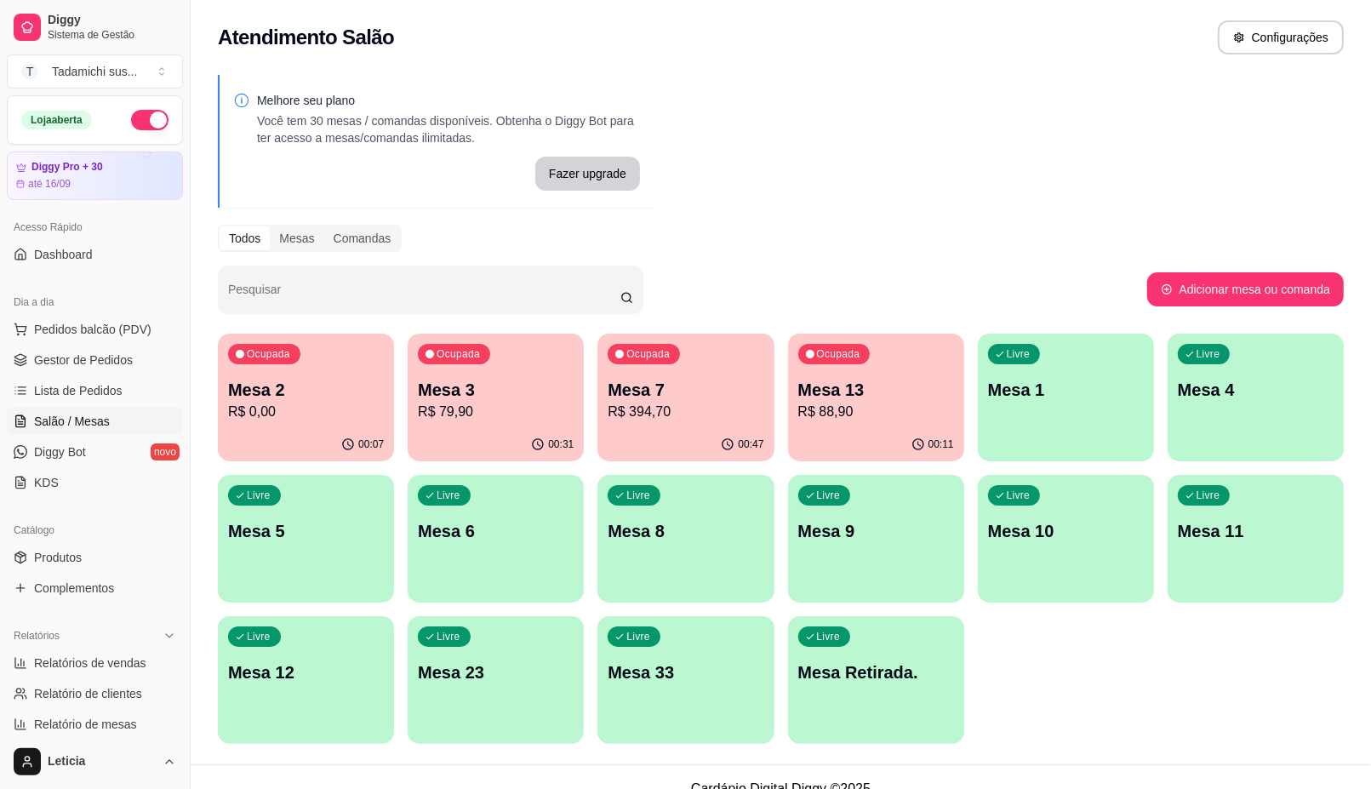
click at [1193, 564] on div "Livre Mesa 11" at bounding box center [1256, 528] width 176 height 107
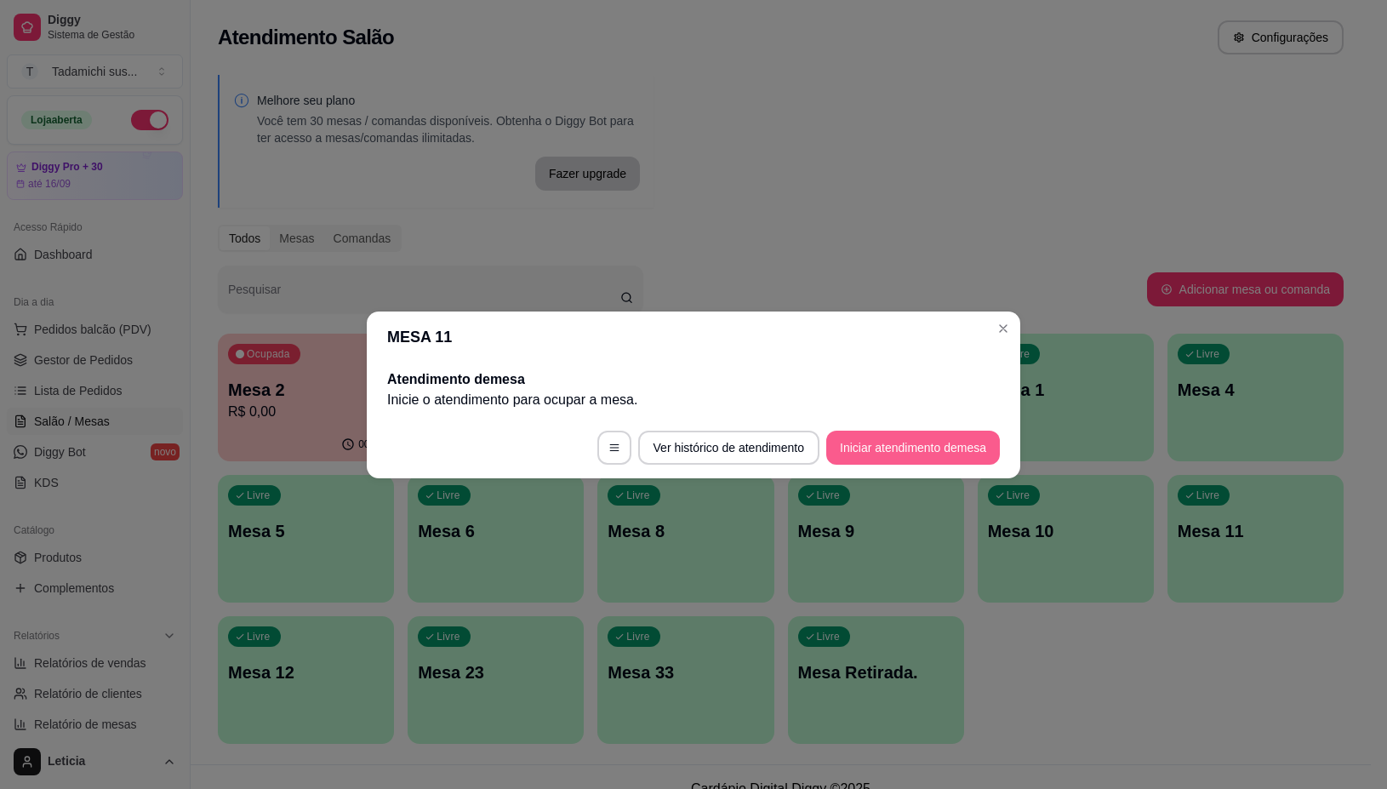
click at [854, 449] on button "Iniciar atendimento de mesa" at bounding box center [913, 448] width 174 height 34
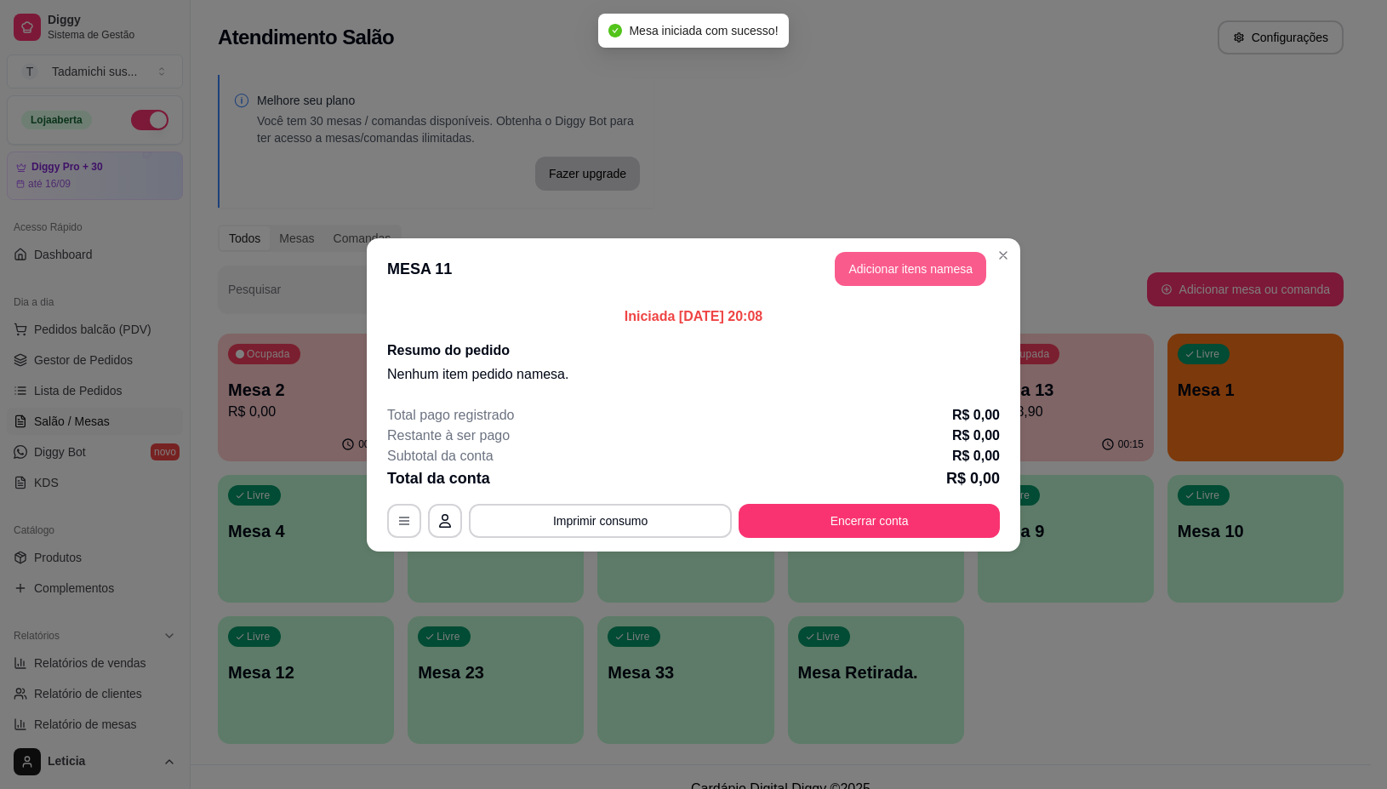
click at [877, 261] on button "Adicionar itens na mesa" at bounding box center [910, 269] width 151 height 34
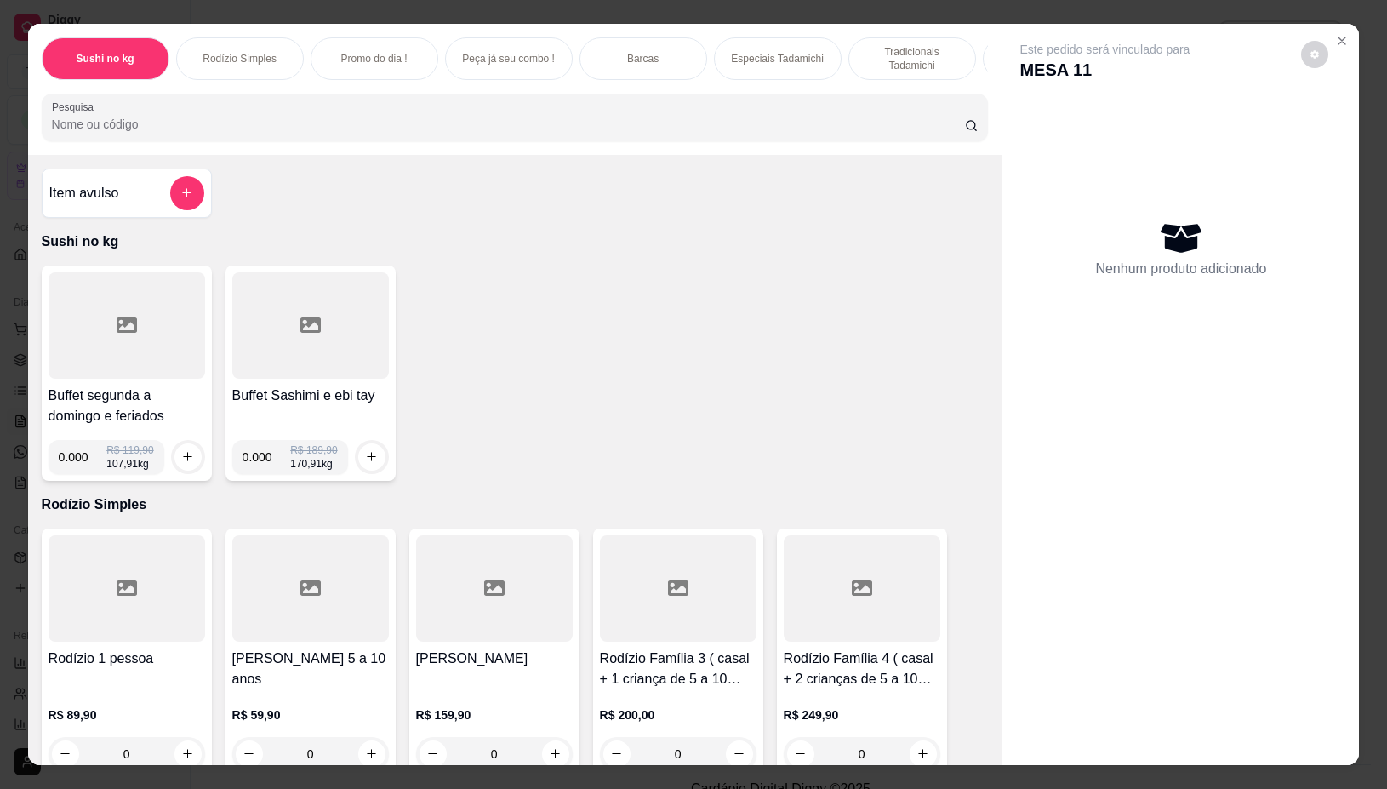
click at [660, 128] on input "Pesquisa" at bounding box center [508, 124] width 913 height 17
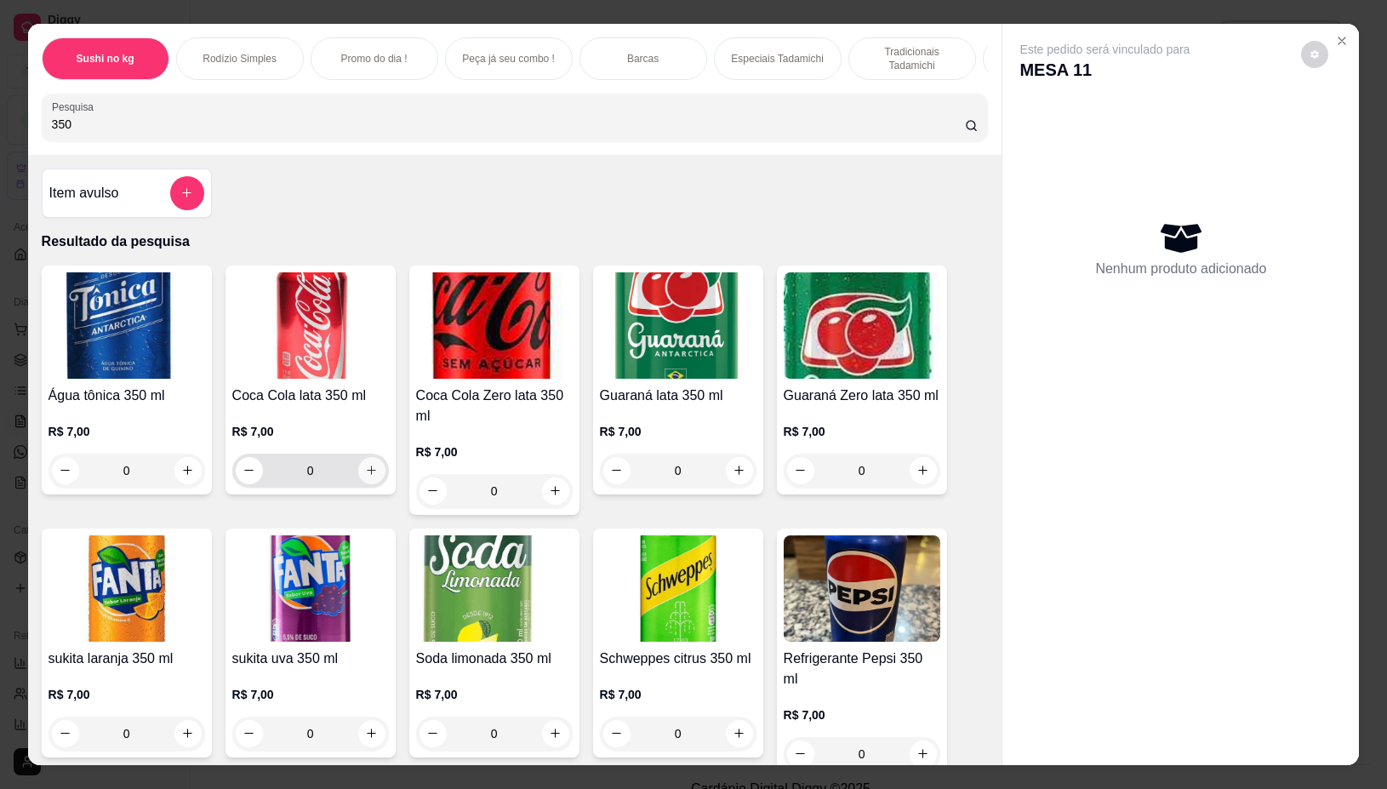
type input "350"
click at [365, 477] on icon "increase-product-quantity" at bounding box center [371, 470] width 13 height 13
type input "1"
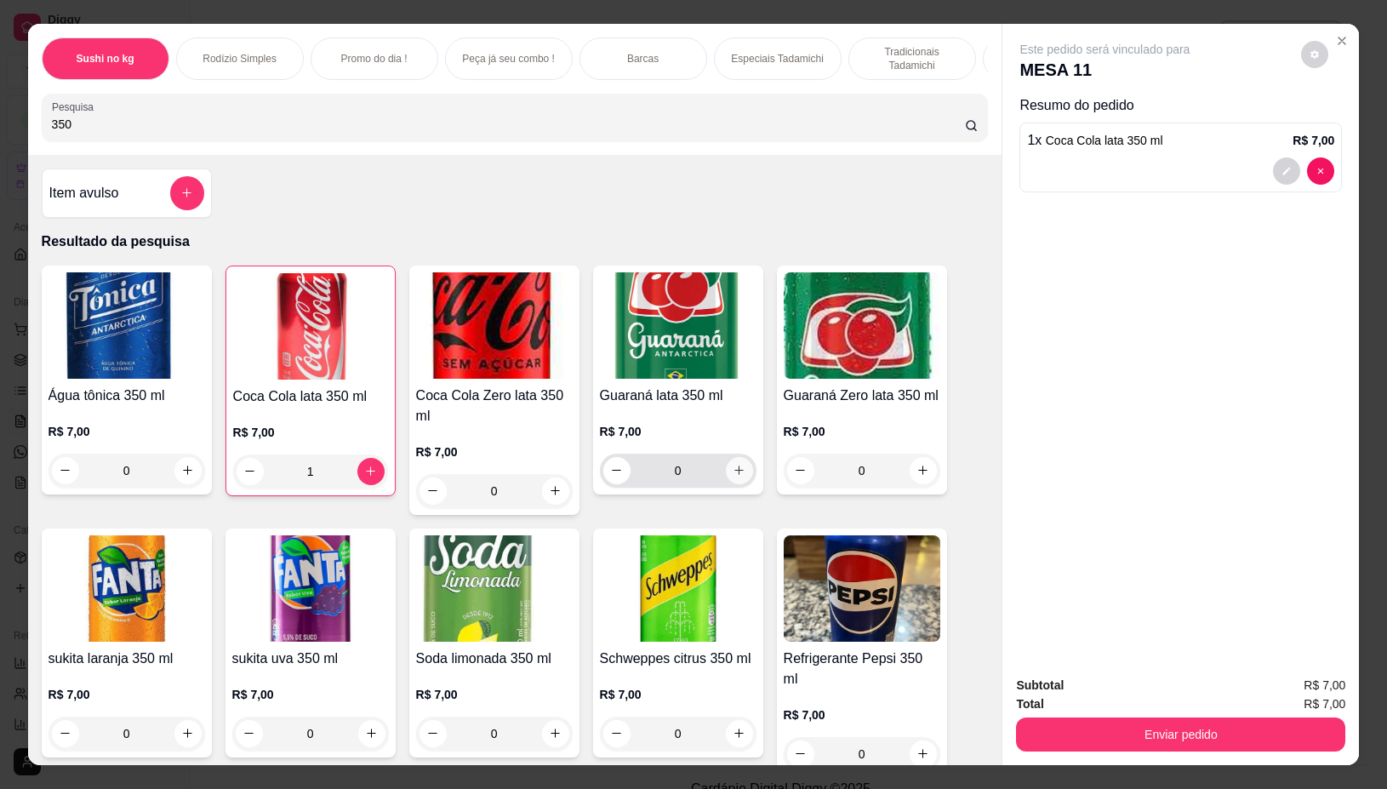
click at [734, 474] on icon "increase-product-quantity" at bounding box center [739, 470] width 13 height 13
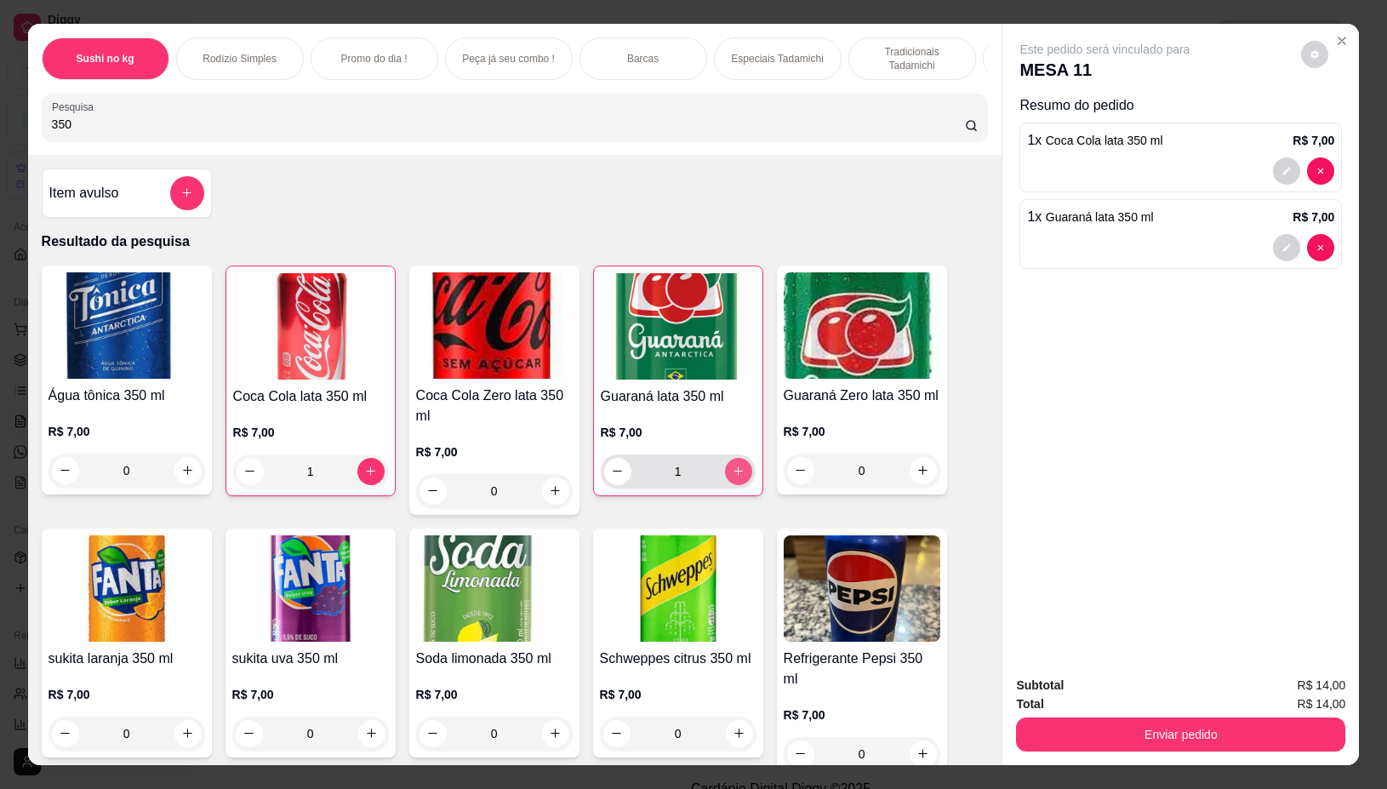
type input "1"
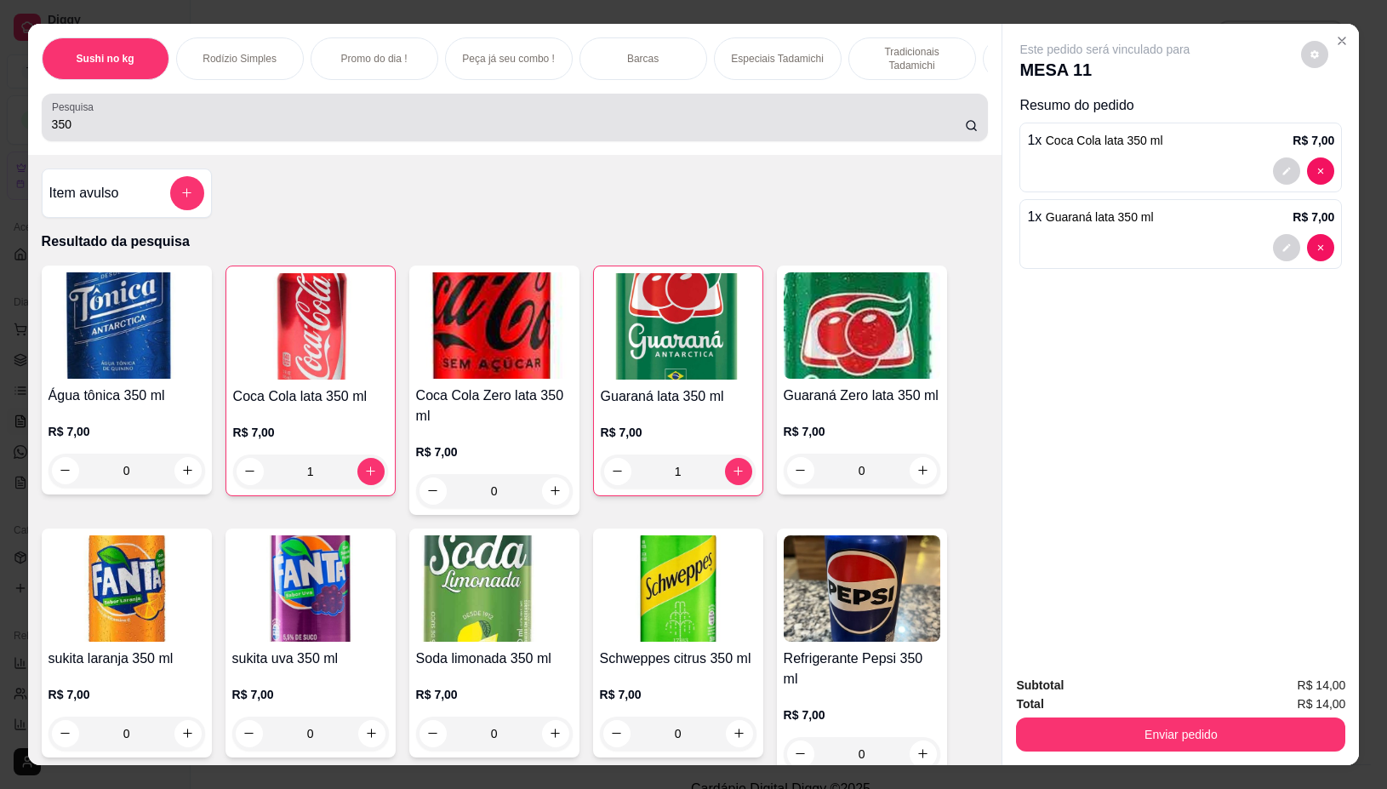
click at [391, 129] on input "350" at bounding box center [508, 124] width 913 height 17
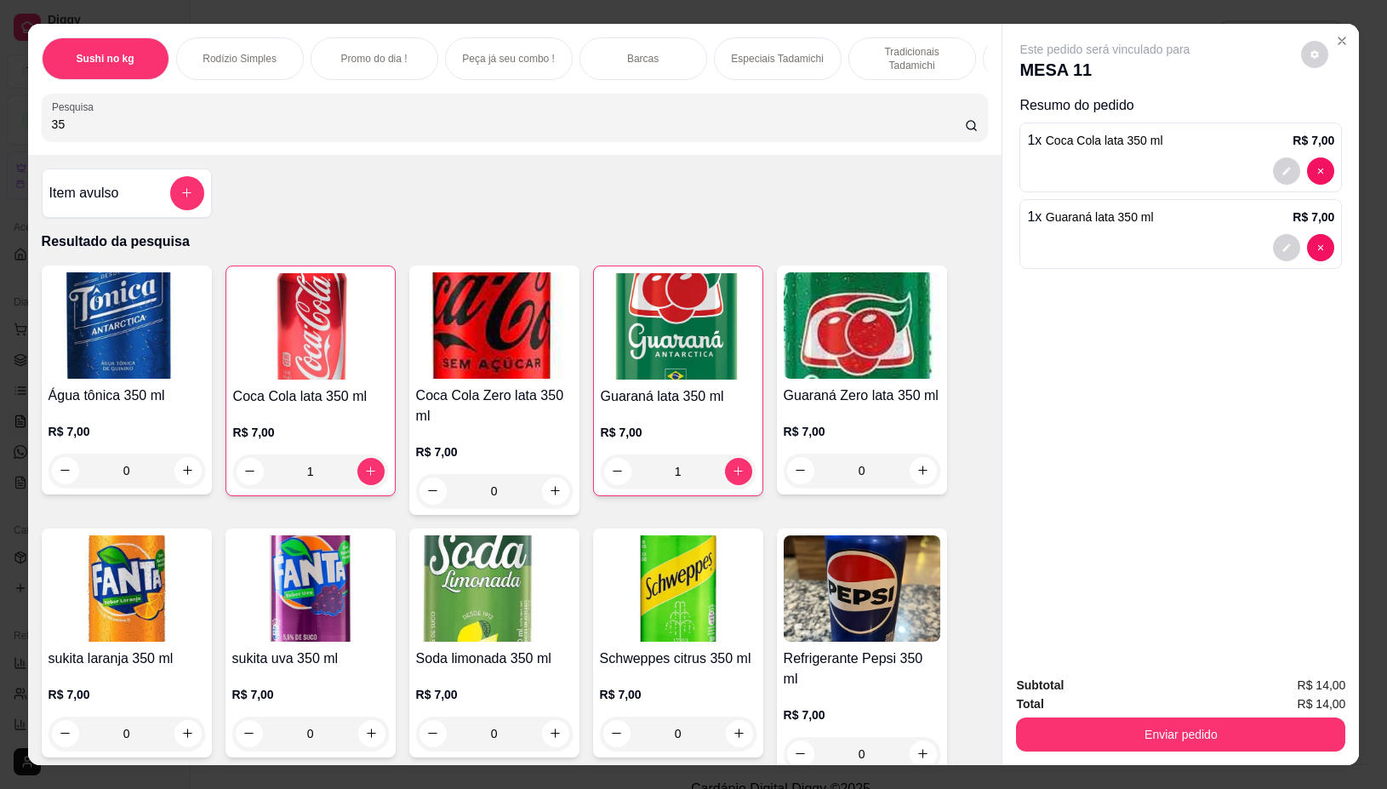
type input "3"
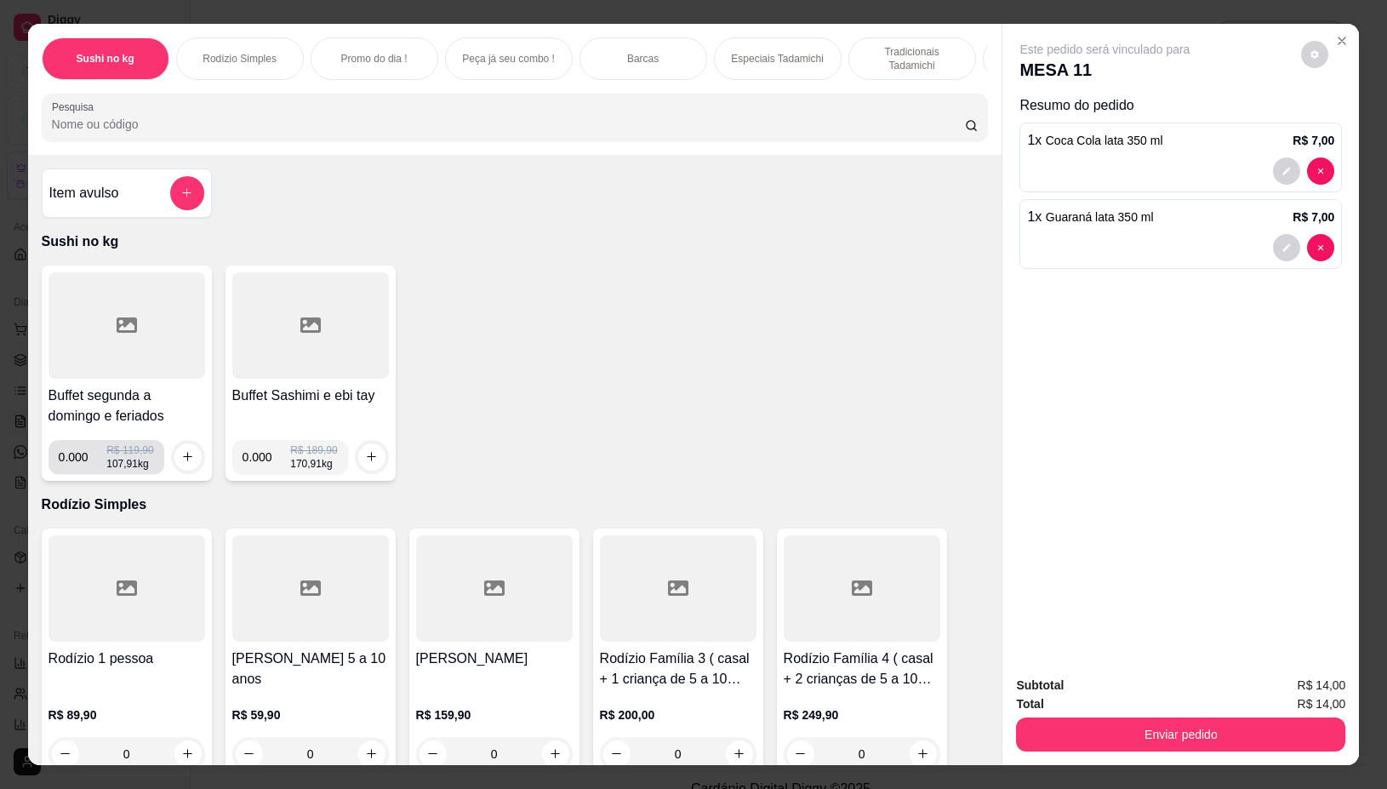
click at [81, 465] on input "0.000" at bounding box center [83, 457] width 49 height 34
type input "0.166"
click at [174, 460] on button "increase-product-quantity" at bounding box center [187, 456] width 26 height 26
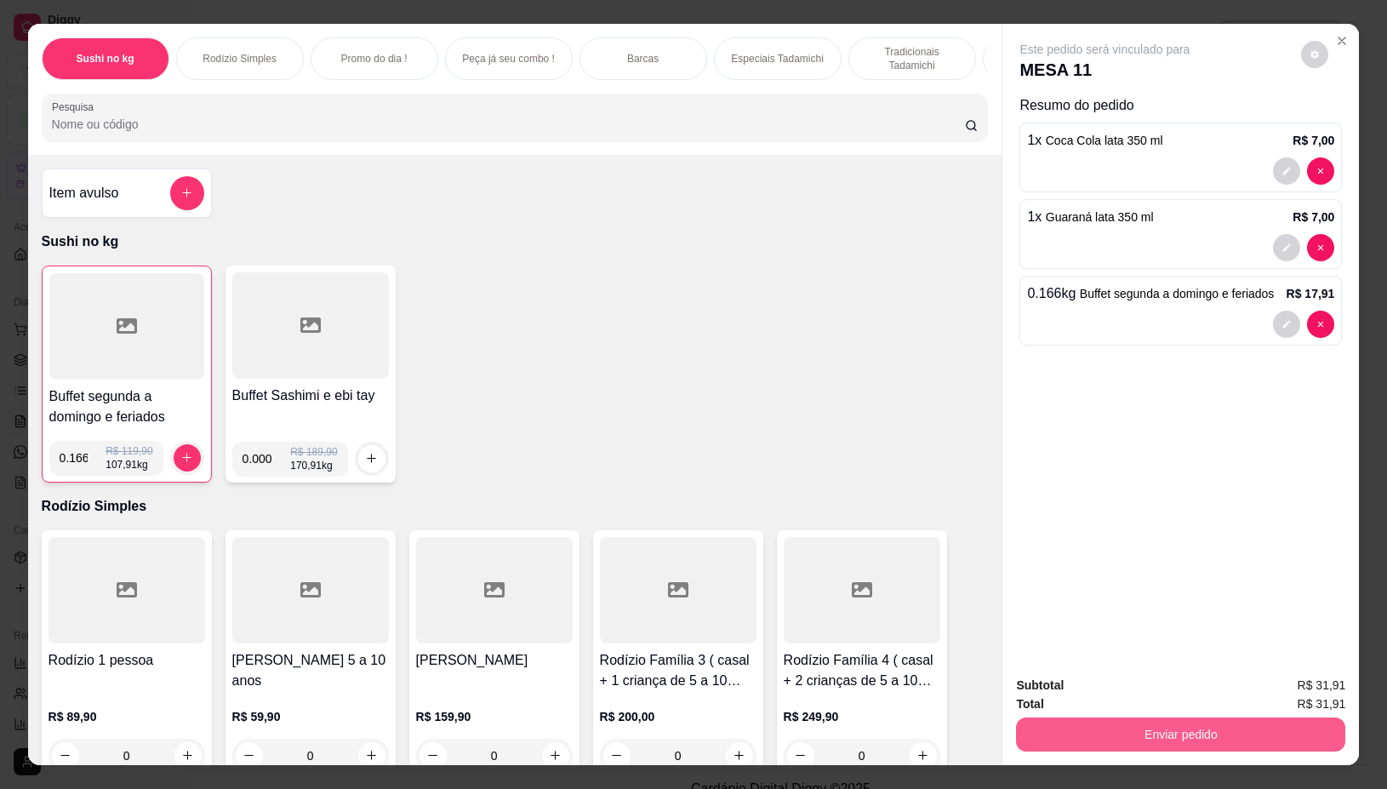
click at [1038, 728] on button "Enviar pedido" at bounding box center [1180, 734] width 329 height 34
click at [1079, 687] on button "Não registrar e enviar pedido" at bounding box center [1123, 684] width 172 height 31
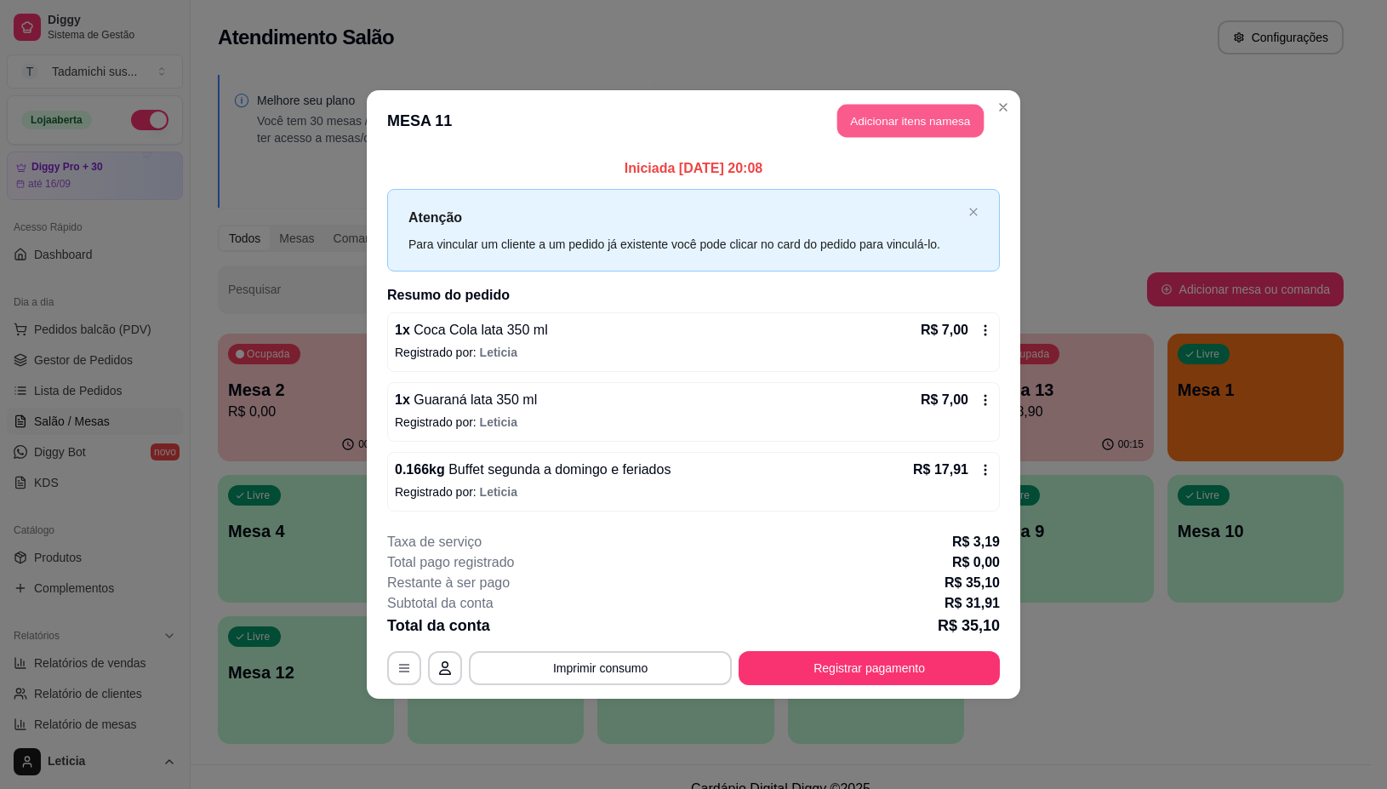
click at [920, 112] on button "Adicionar itens na mesa" at bounding box center [910, 121] width 146 height 33
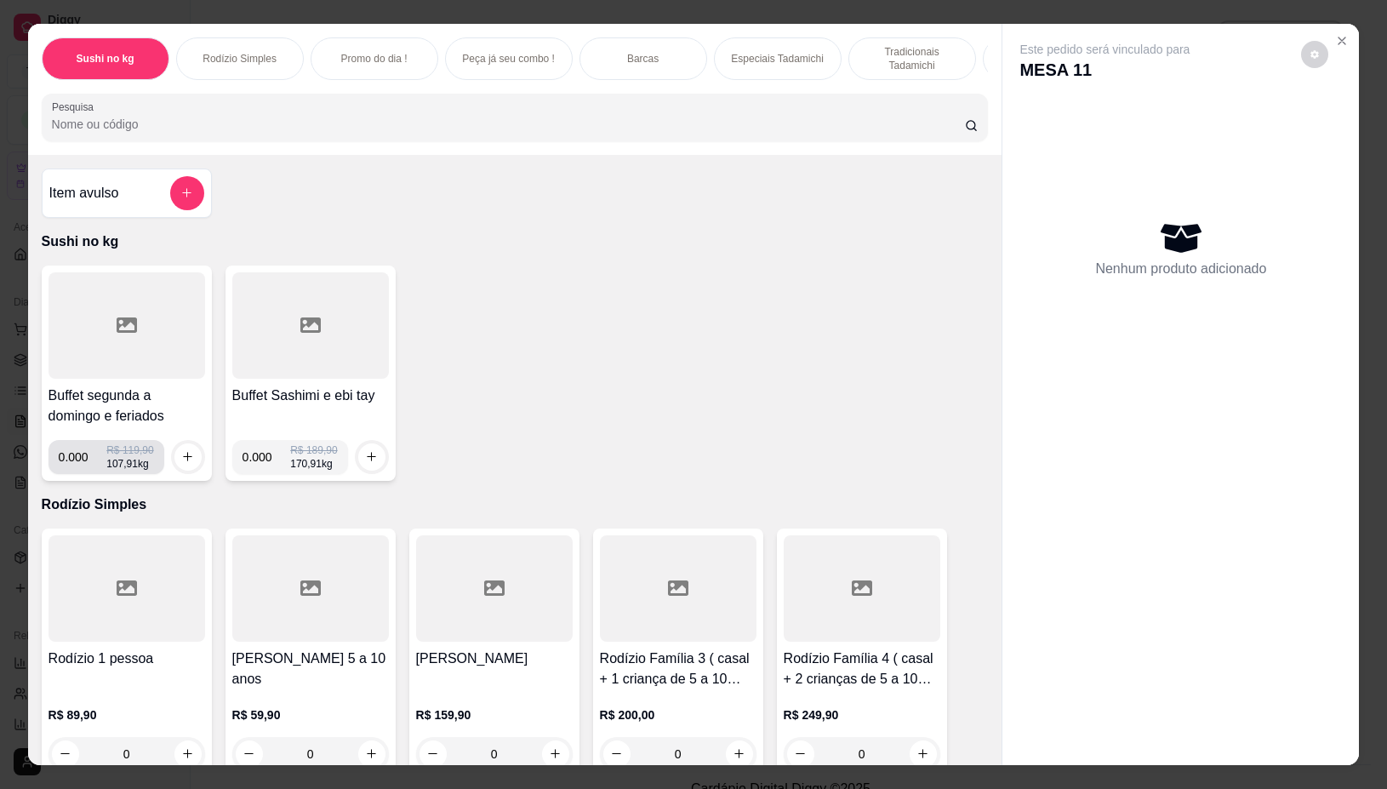
click at [79, 461] on input "0.000" at bounding box center [83, 457] width 49 height 34
type input "0.248"
click at [174, 471] on button "increase-product-quantity" at bounding box center [187, 456] width 27 height 27
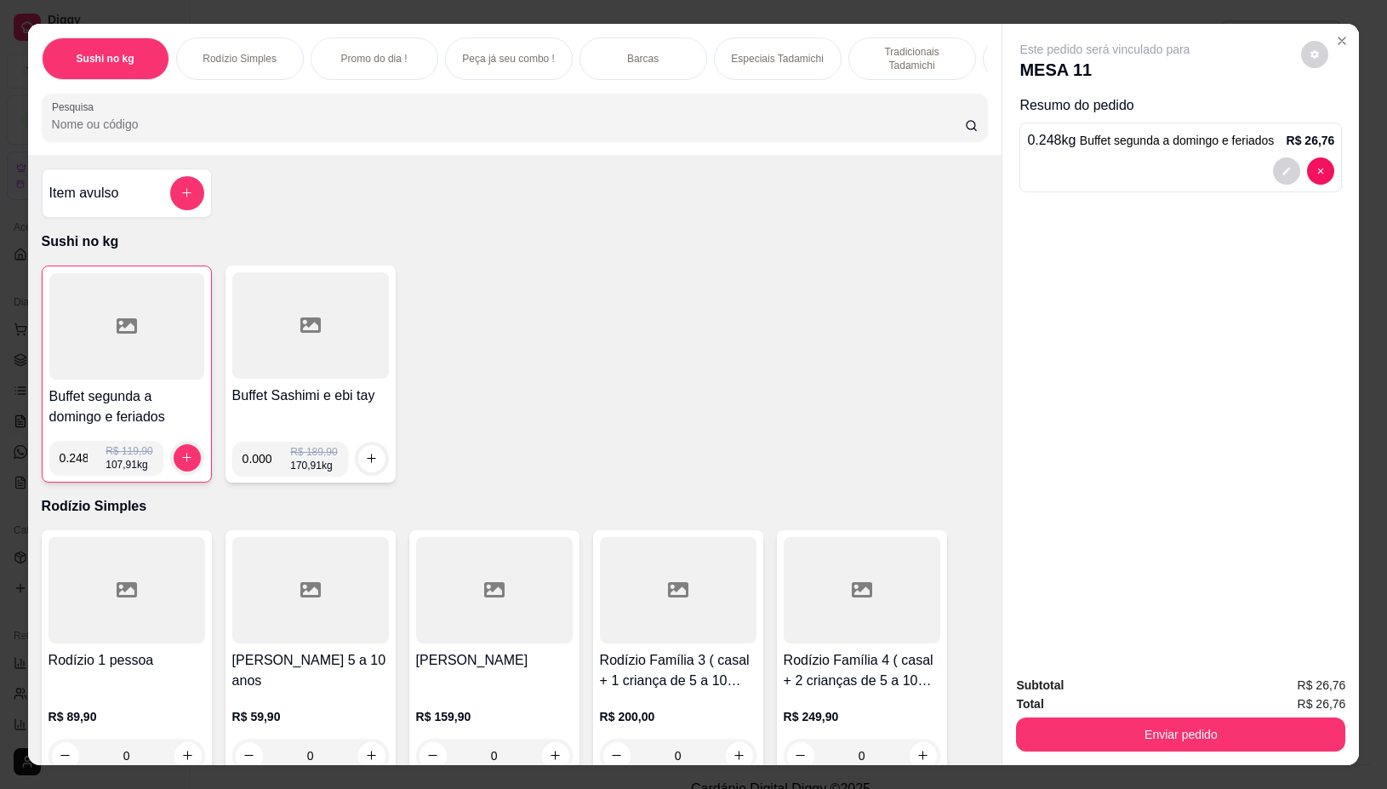
click at [1002, 713] on div "Subtotal R$ 26,76 Total R$ 26,76 Enviar pedido" at bounding box center [1180, 713] width 357 height 103
click at [1017, 728] on button "Enviar pedido" at bounding box center [1180, 734] width 329 height 34
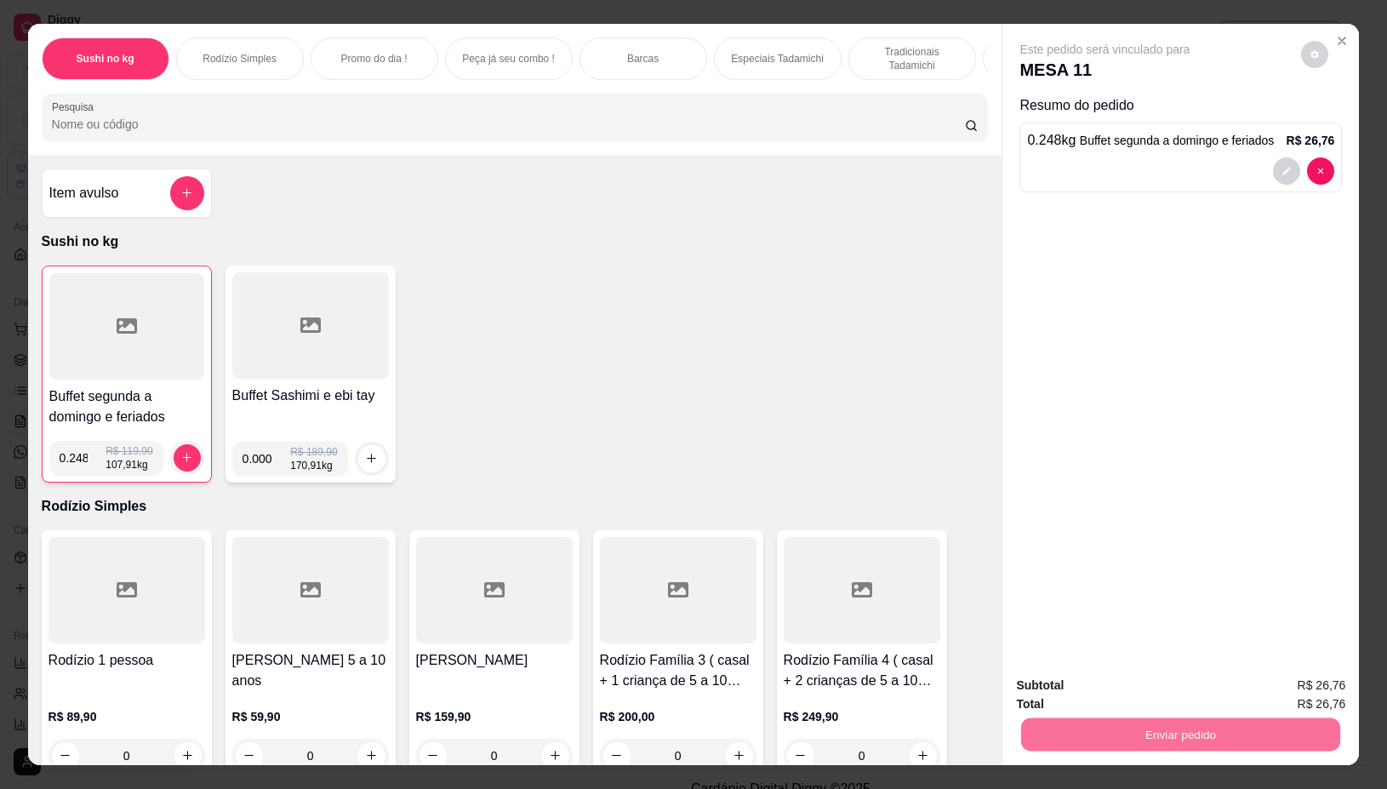
click at [1089, 683] on button "Não registrar e enviar pedido" at bounding box center [1123, 684] width 172 height 31
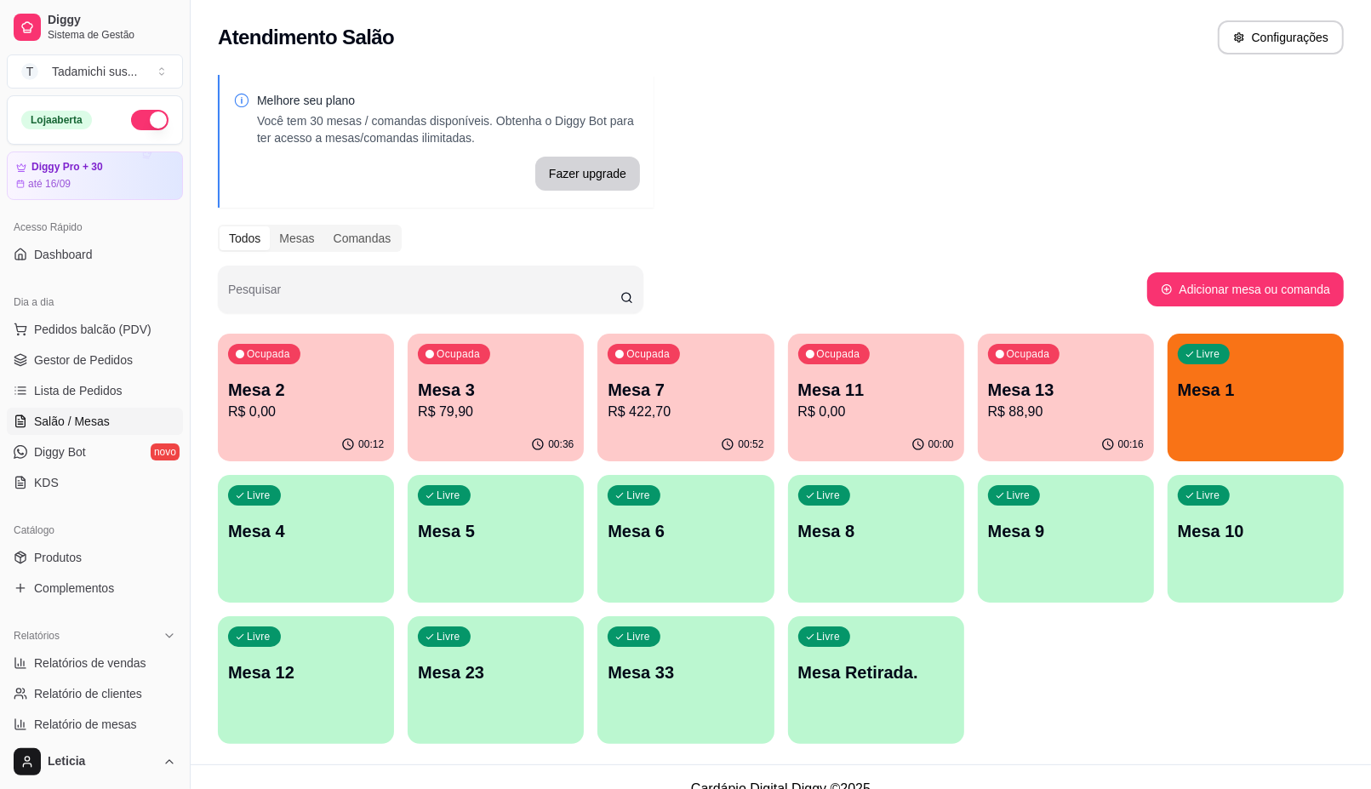
click at [498, 385] on p "Mesa 3" at bounding box center [496, 390] width 156 height 24
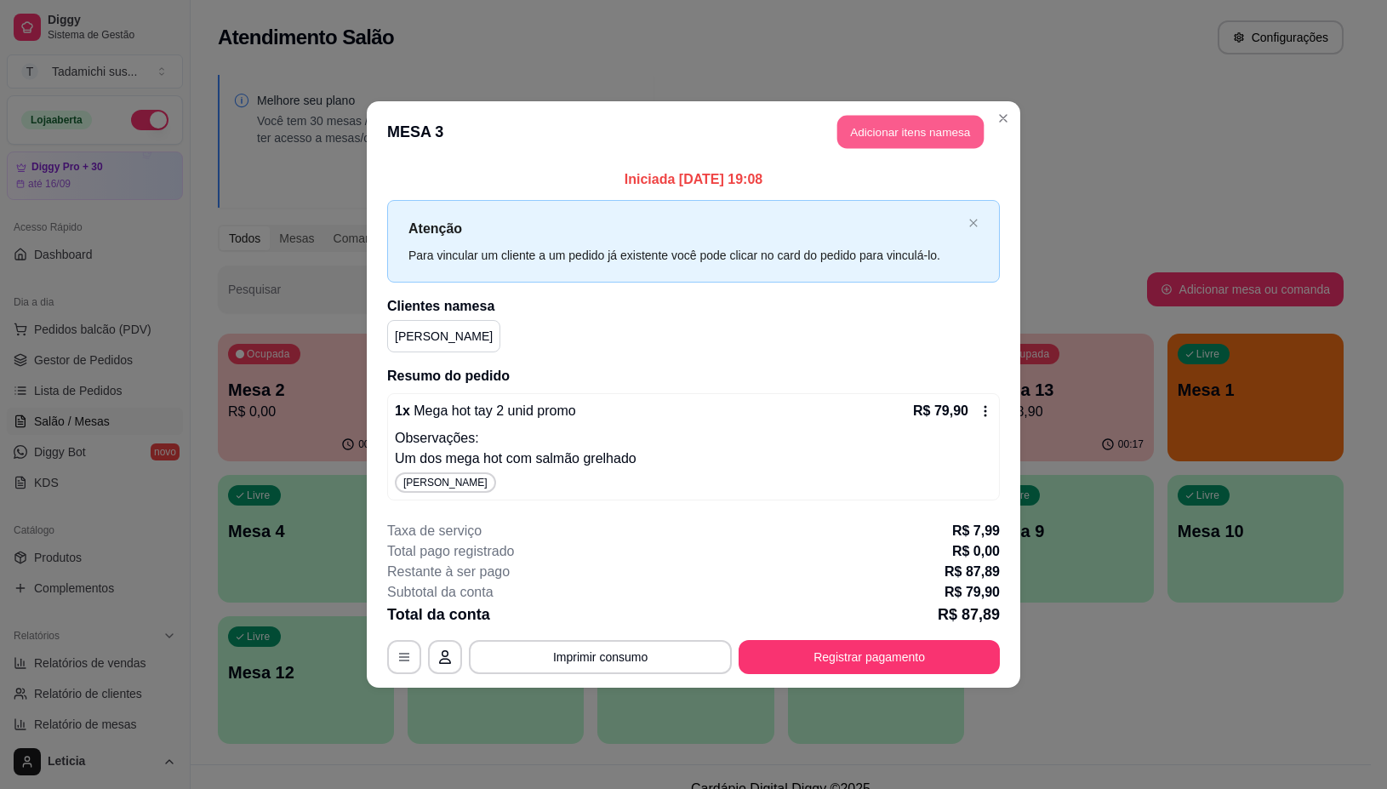
click at [882, 134] on button "Adicionar itens na mesa" at bounding box center [910, 132] width 146 height 33
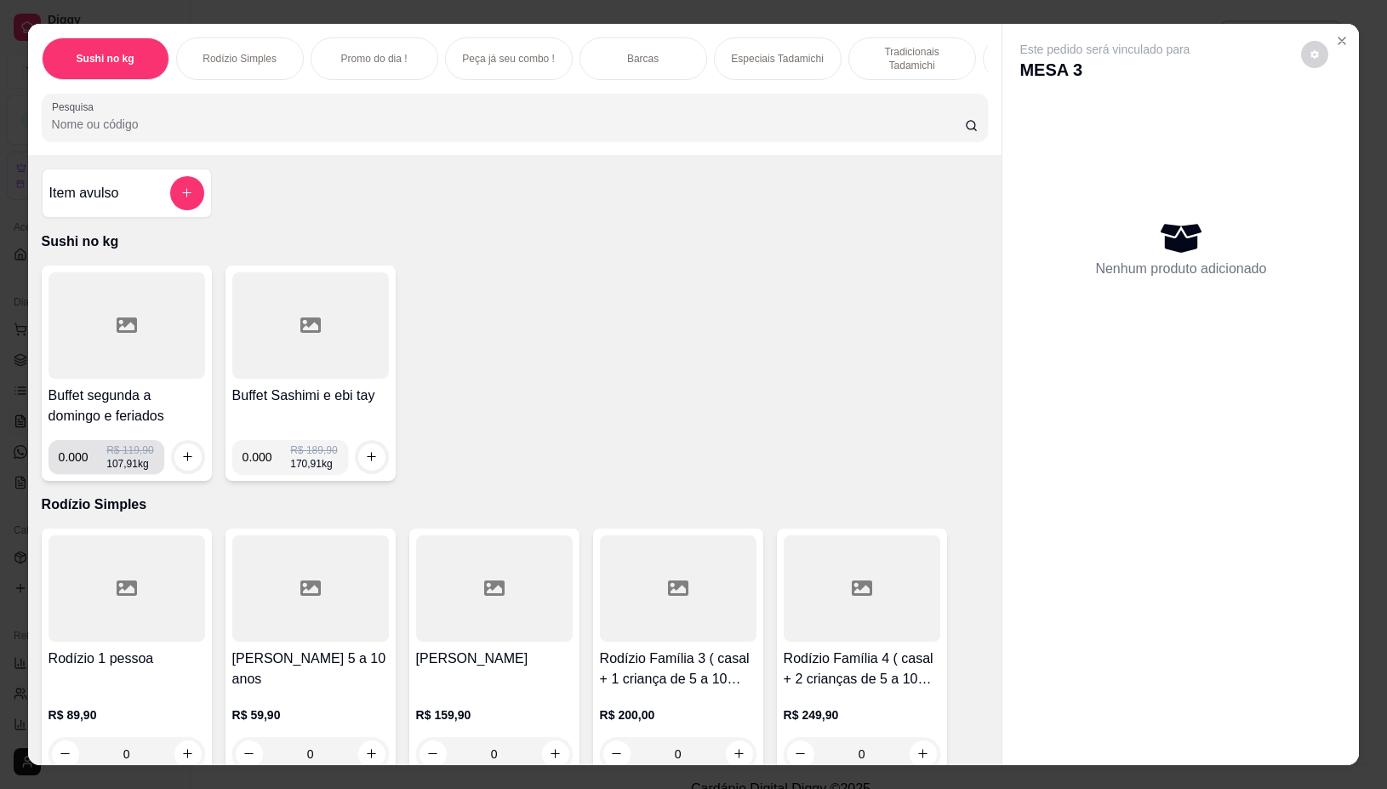
click at [78, 465] on input "0.000" at bounding box center [83, 457] width 49 height 34
type input "0.054"
click at [174, 465] on button "increase-product-quantity" at bounding box center [187, 456] width 27 height 27
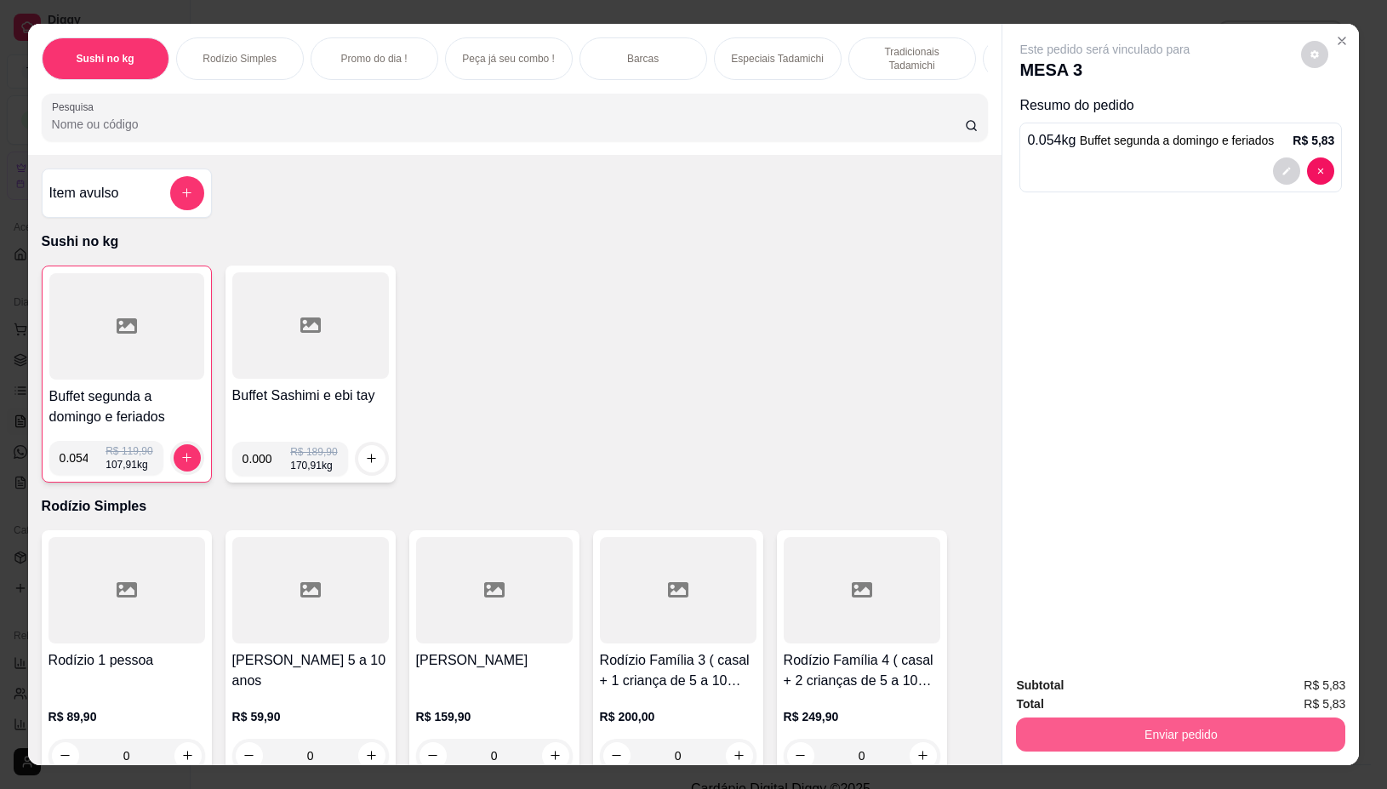
click at [1059, 722] on button "Enviar pedido" at bounding box center [1180, 734] width 329 height 34
click at [1062, 671] on button "Não registrar e enviar pedido" at bounding box center [1123, 685] width 177 height 32
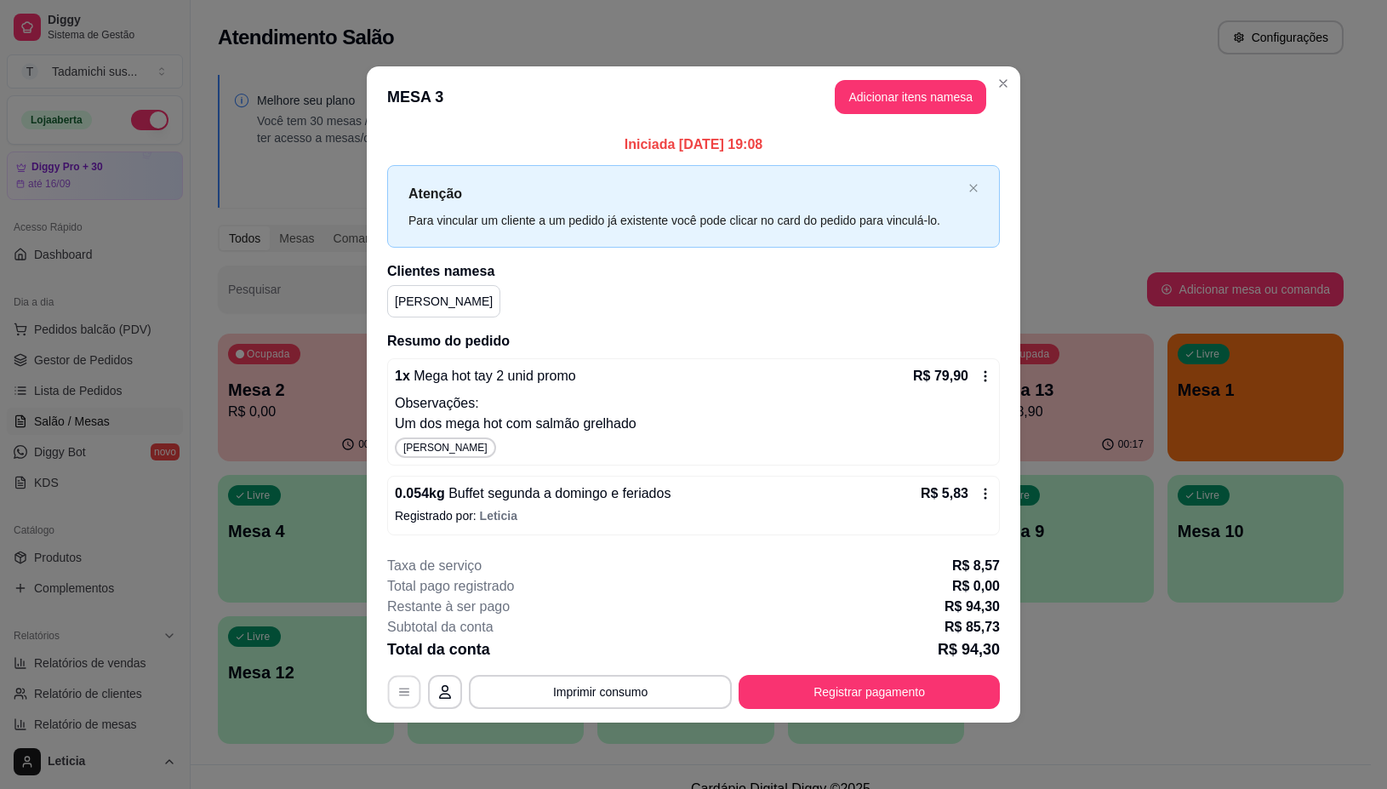
click at [403, 685] on icon "button" at bounding box center [404, 692] width 14 height 14
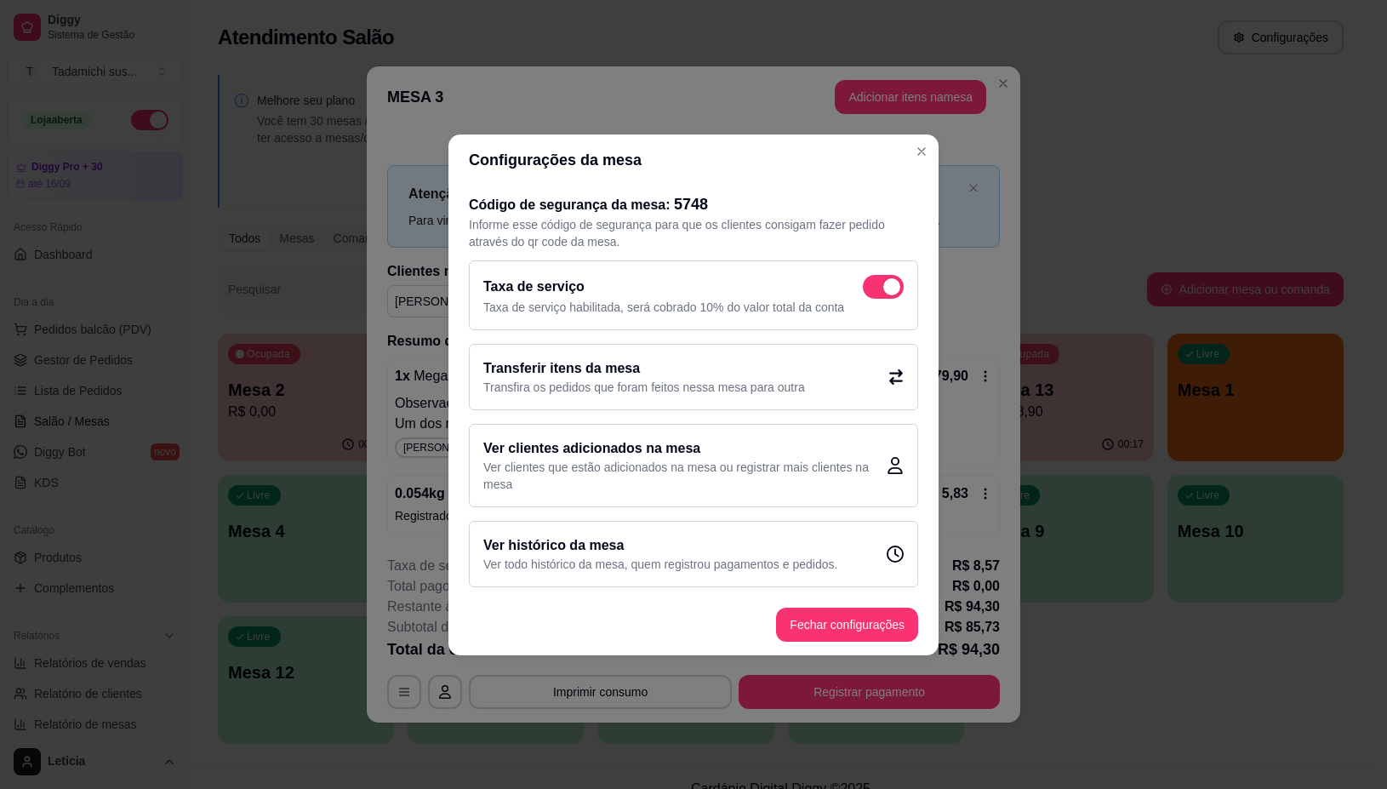
click at [894, 291] on span at bounding box center [891, 286] width 17 height 17
click at [873, 291] on input "checkbox" at bounding box center [867, 294] width 11 height 11
checkbox input "false"
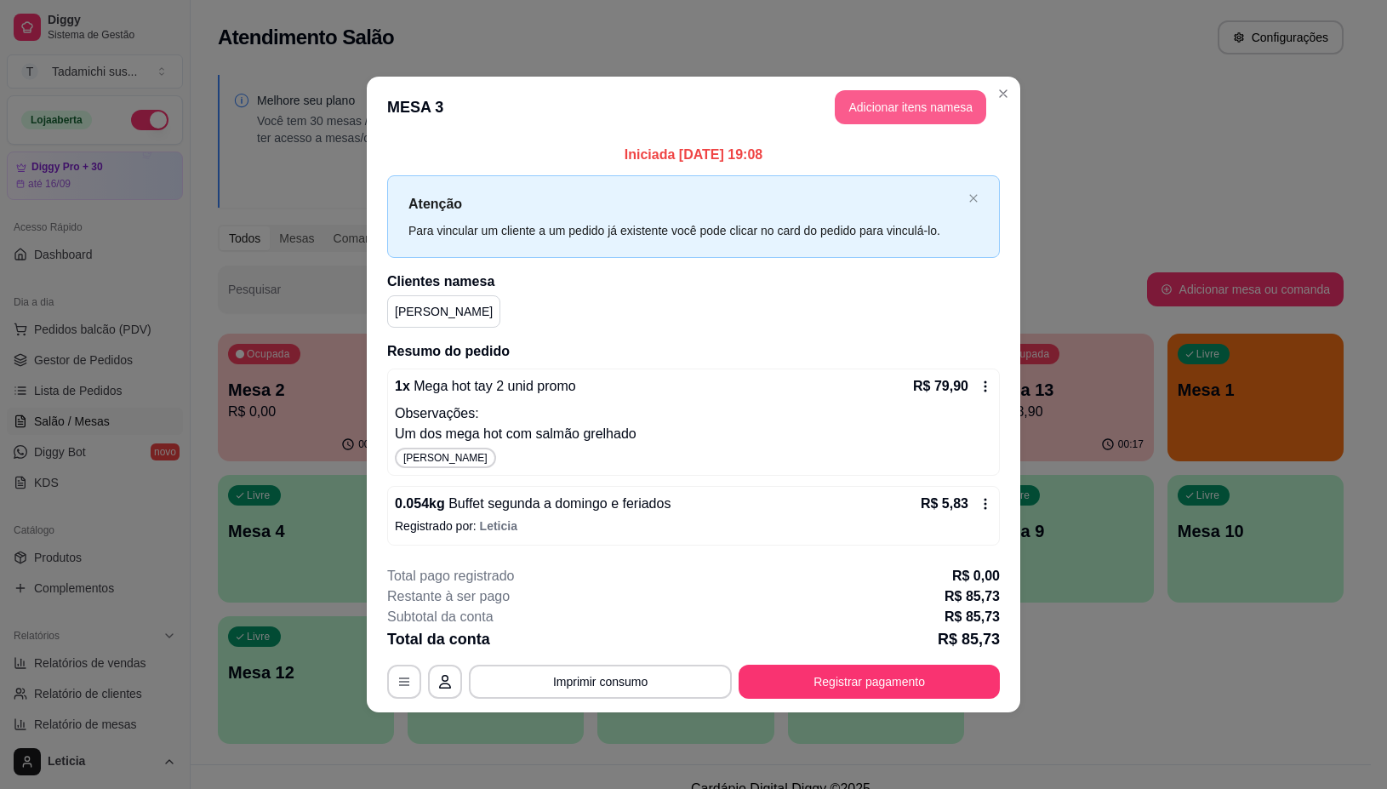
click at [852, 108] on button "Adicionar itens na mesa" at bounding box center [910, 107] width 151 height 34
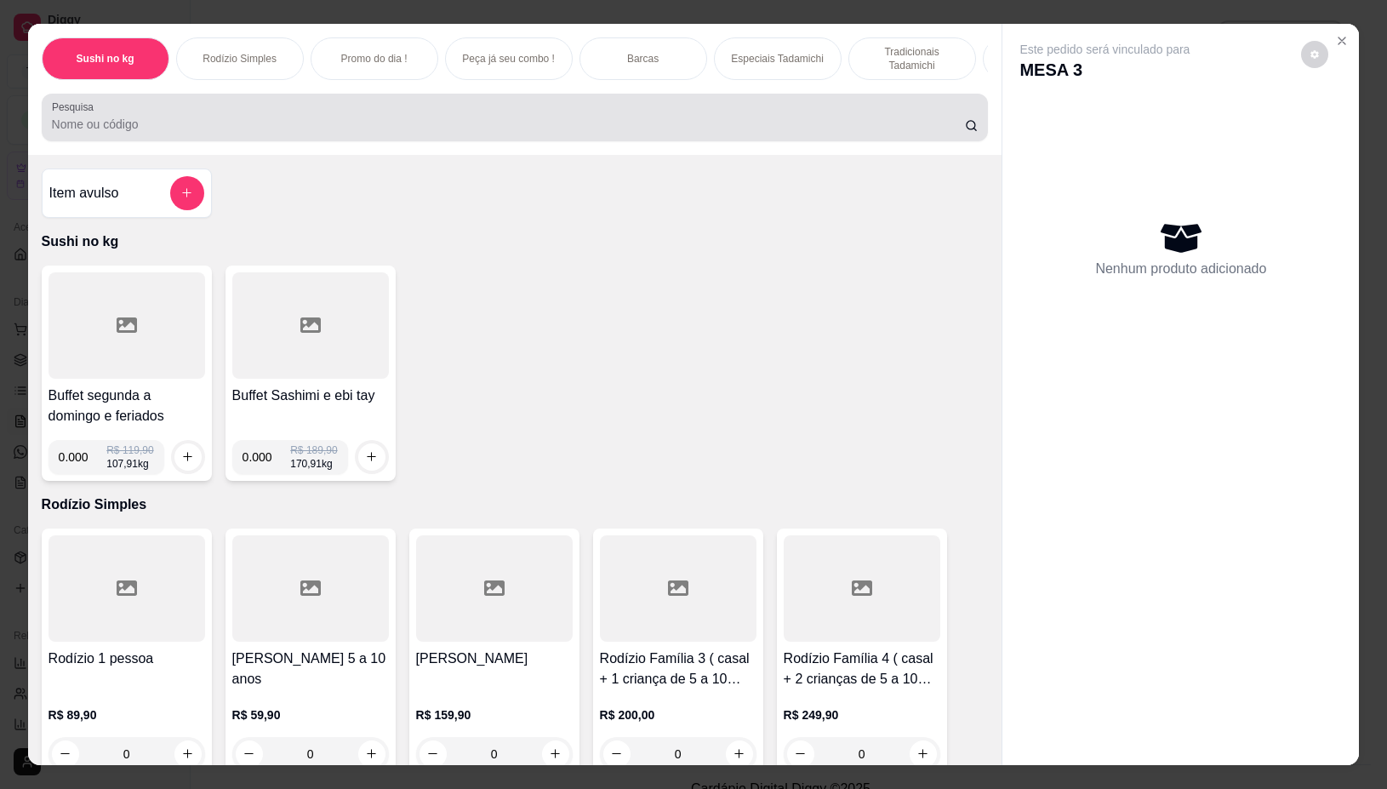
click at [619, 132] on input "Pesquisa" at bounding box center [508, 124] width 913 height 17
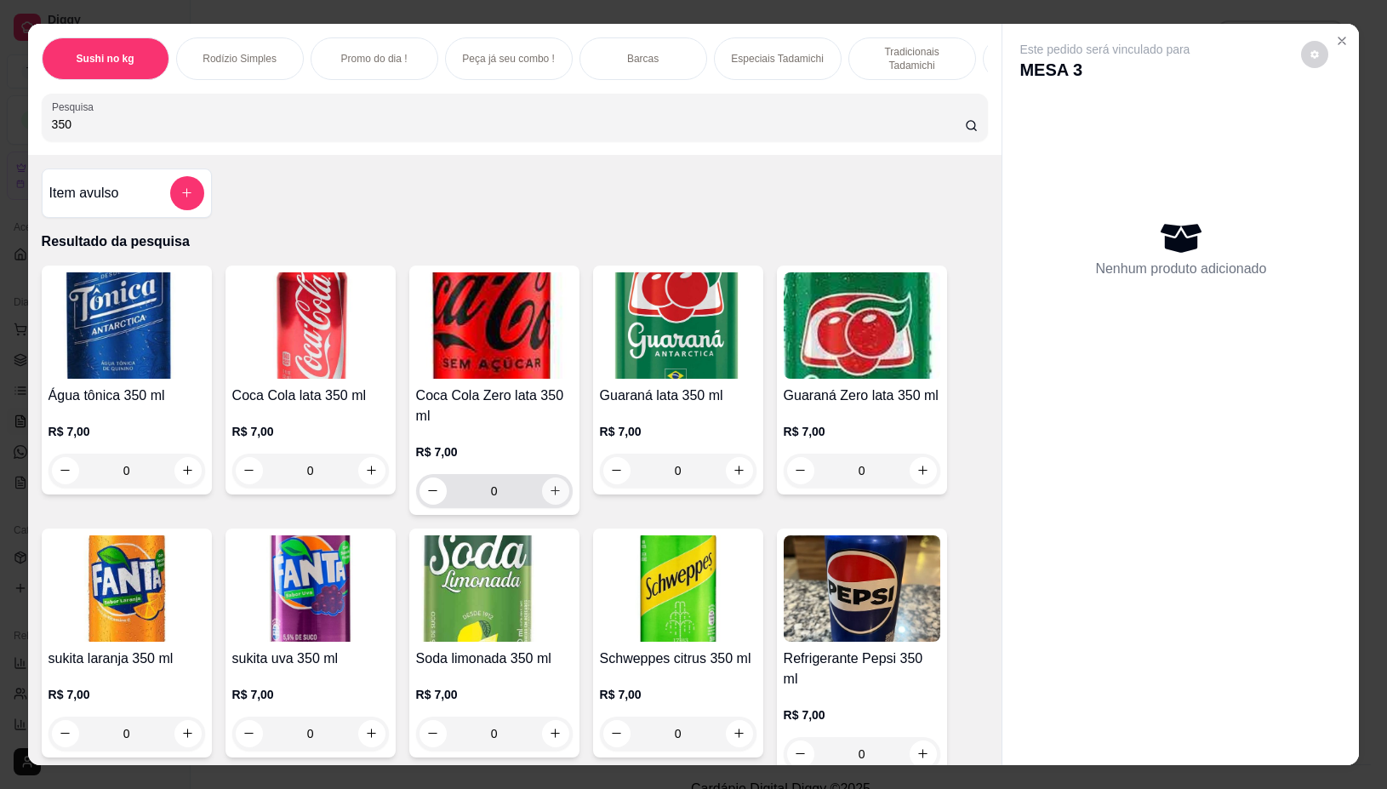
type input "350"
click at [551, 497] on icon "increase-product-quantity" at bounding box center [555, 490] width 13 height 13
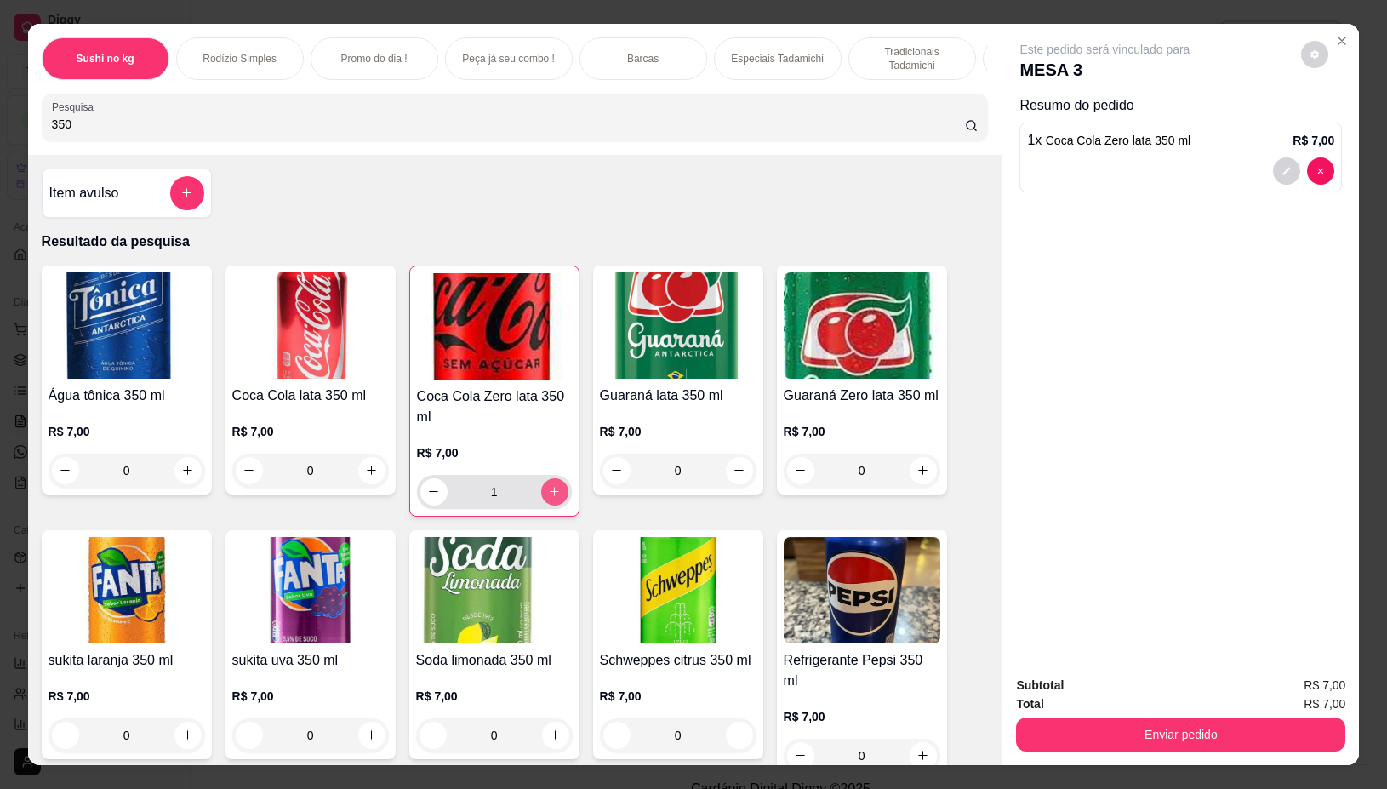
type input "1"
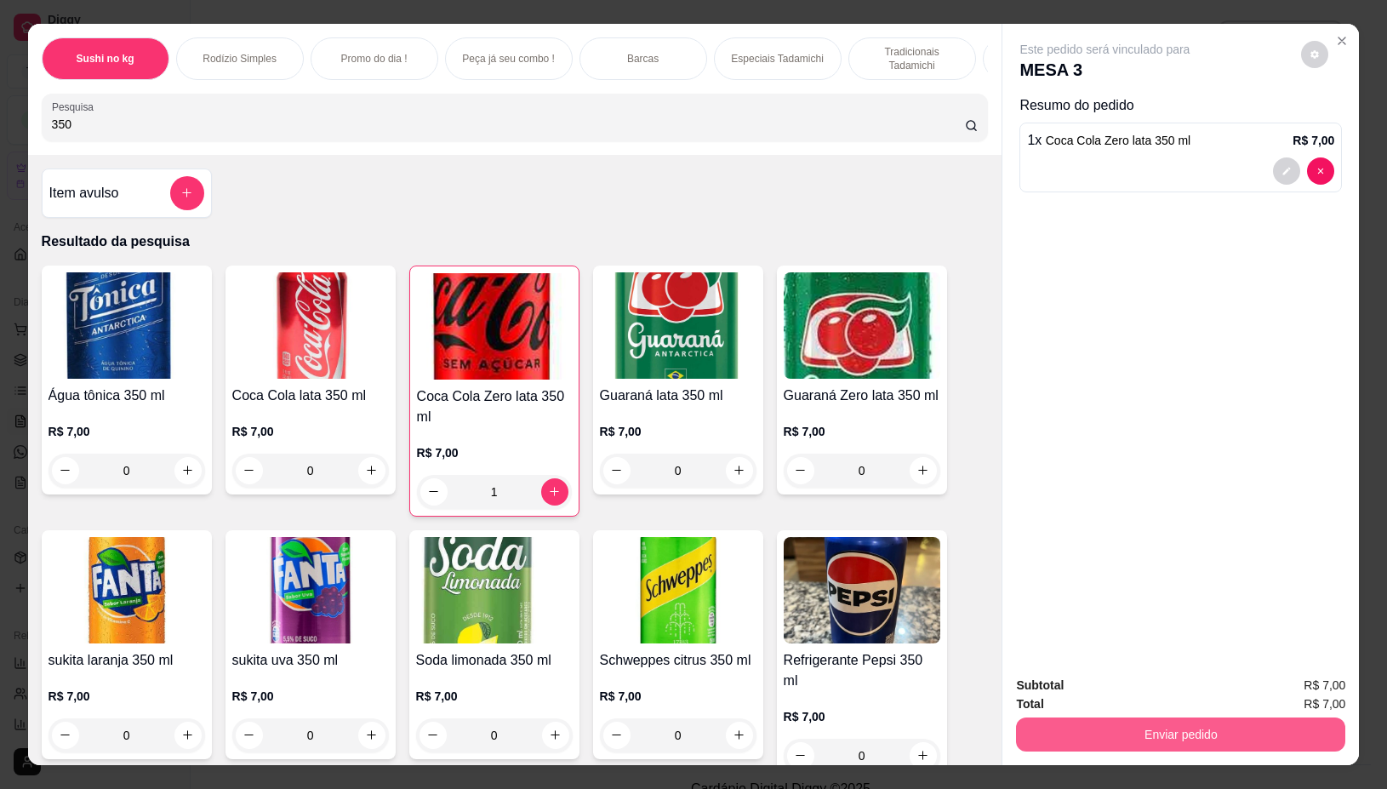
click at [1040, 722] on button "Enviar pedido" at bounding box center [1180, 734] width 329 height 34
click at [1057, 675] on button "Não registrar e enviar pedido" at bounding box center [1123, 684] width 172 height 31
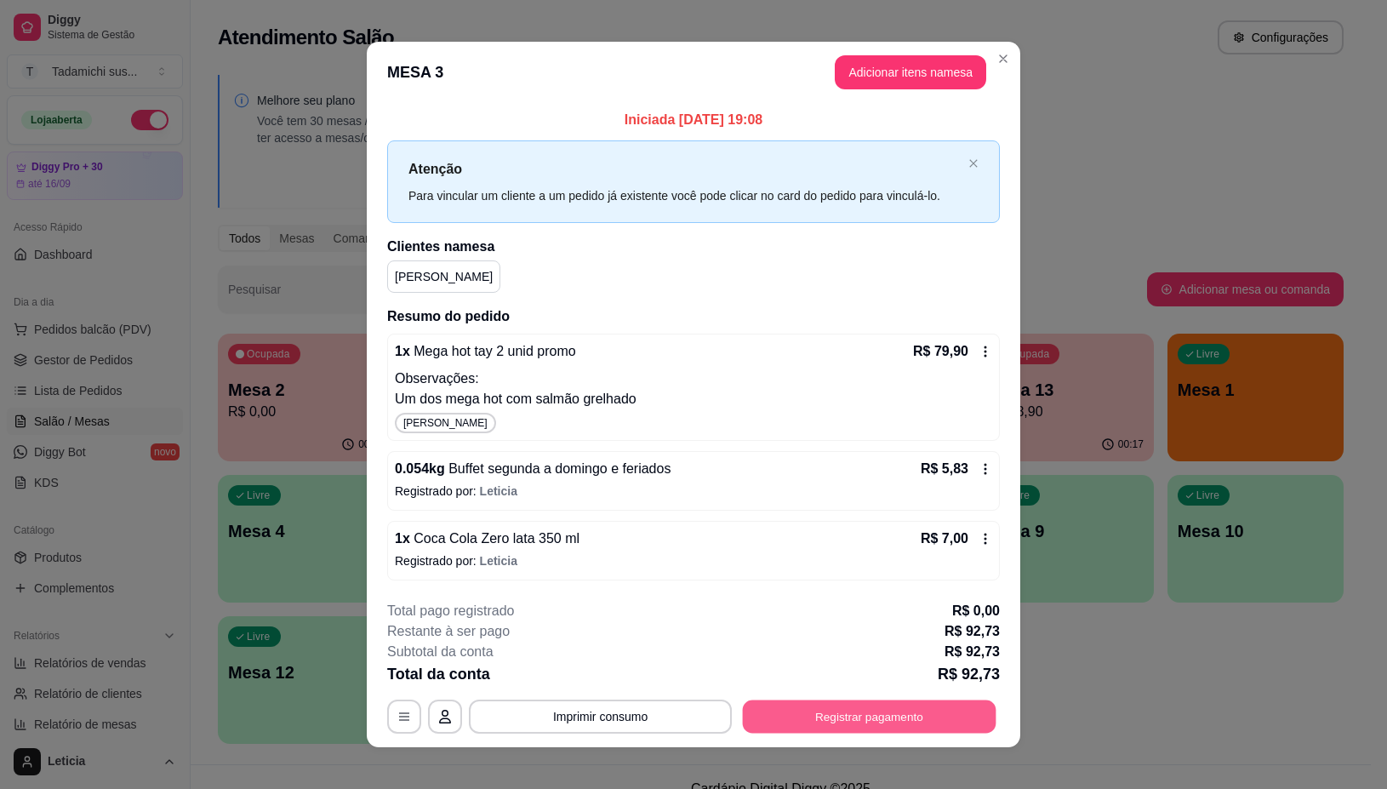
click at [762, 712] on button "Registrar pagamento" at bounding box center [870, 716] width 254 height 33
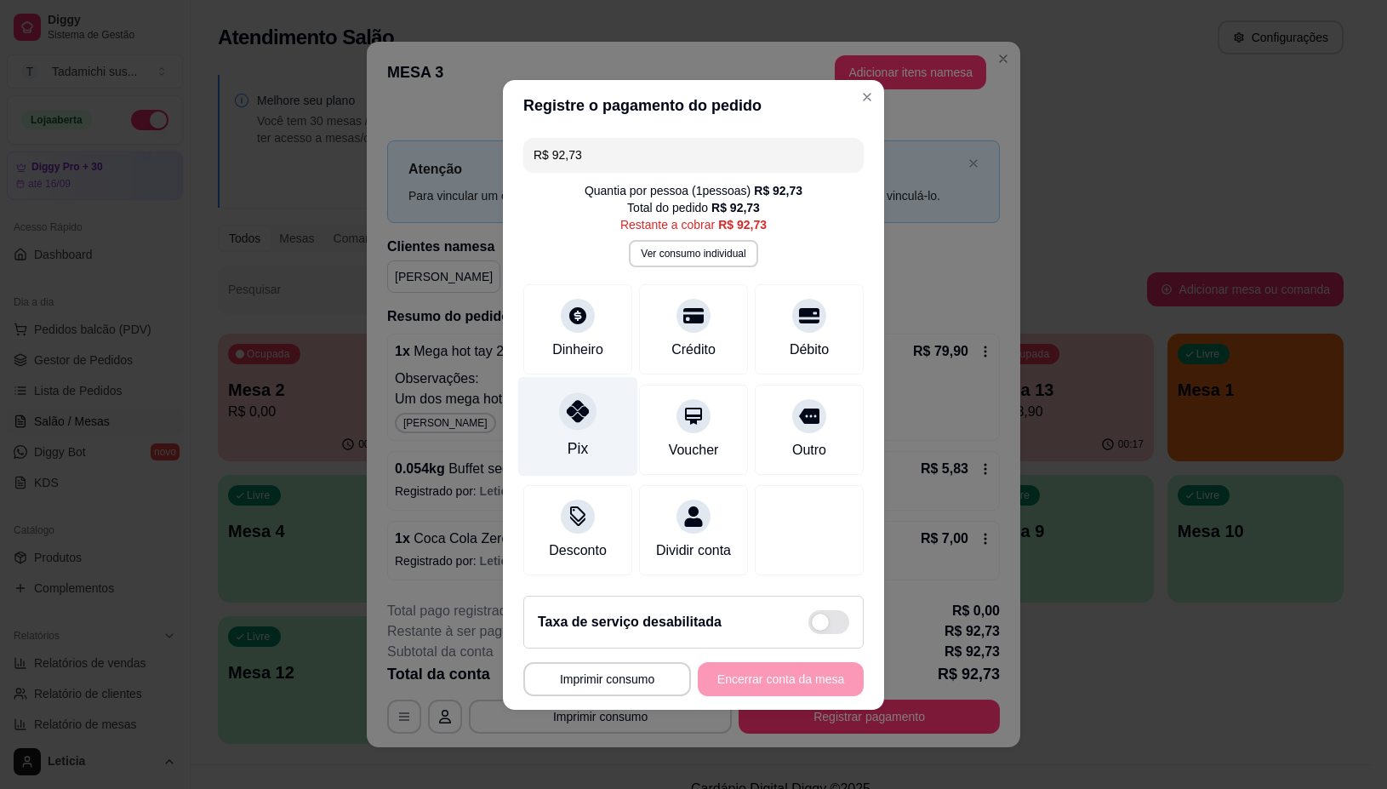
click at [572, 419] on div "Pix" at bounding box center [578, 426] width 120 height 100
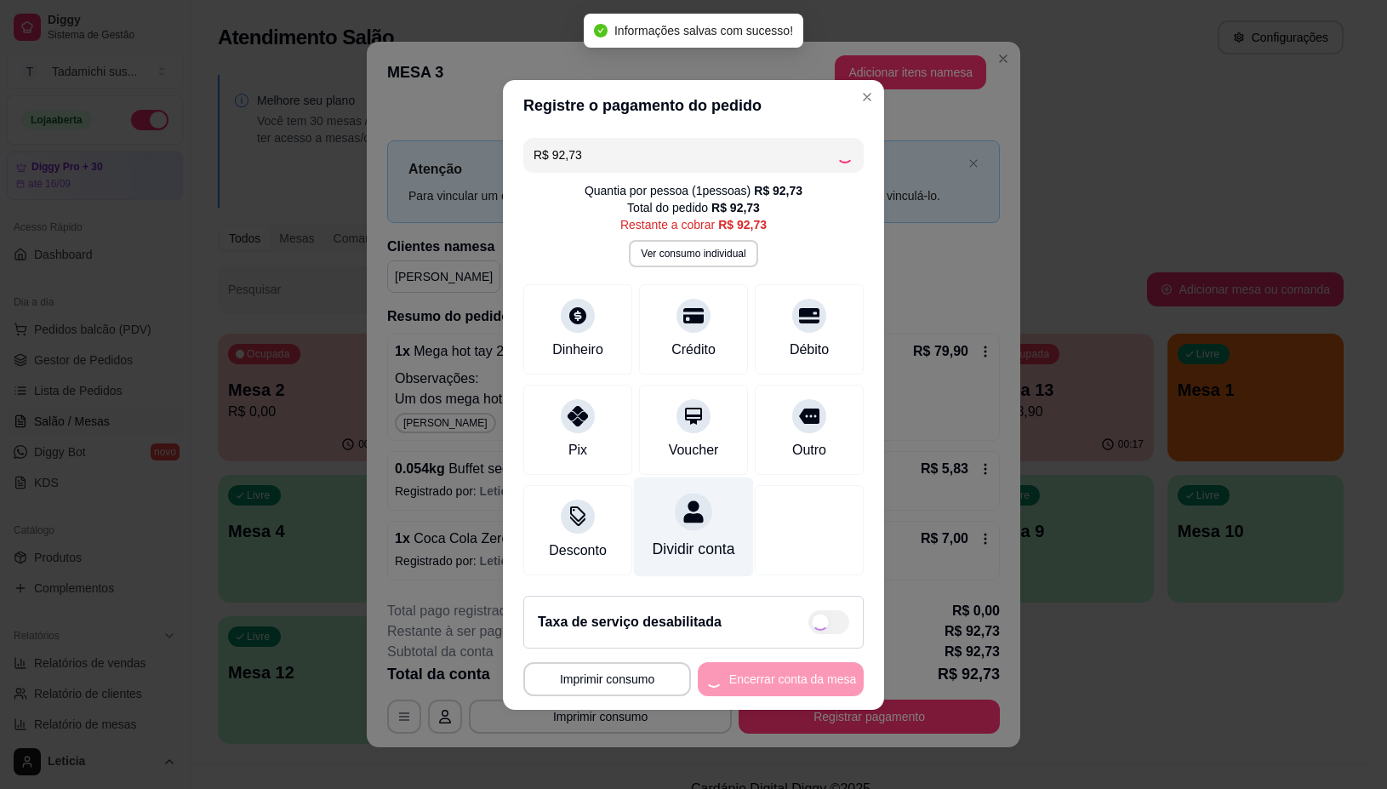
type input "R$ 0,00"
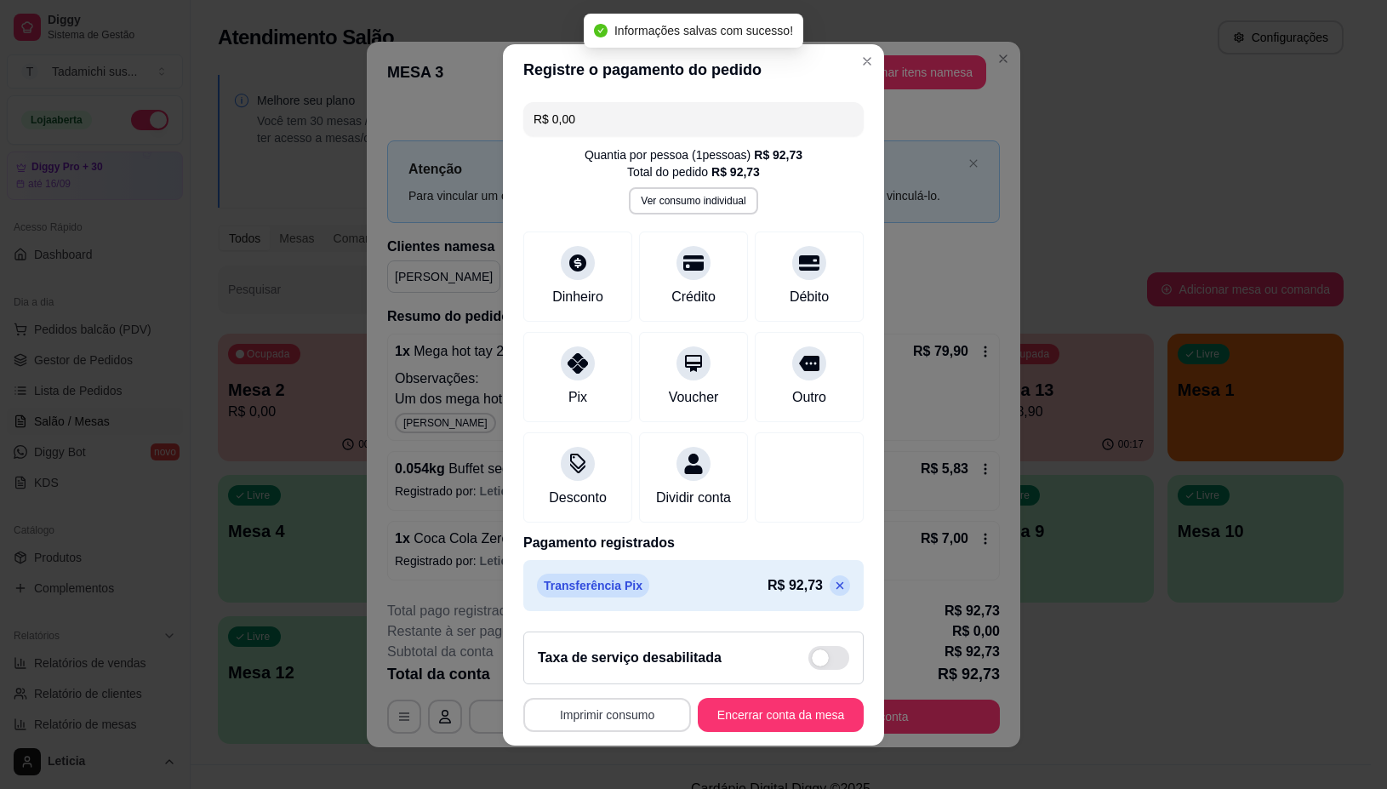
click at [606, 711] on button "Imprimir consumo" at bounding box center [607, 715] width 168 height 34
click at [606, 636] on button "IMPRESSORA" at bounding box center [600, 645] width 127 height 26
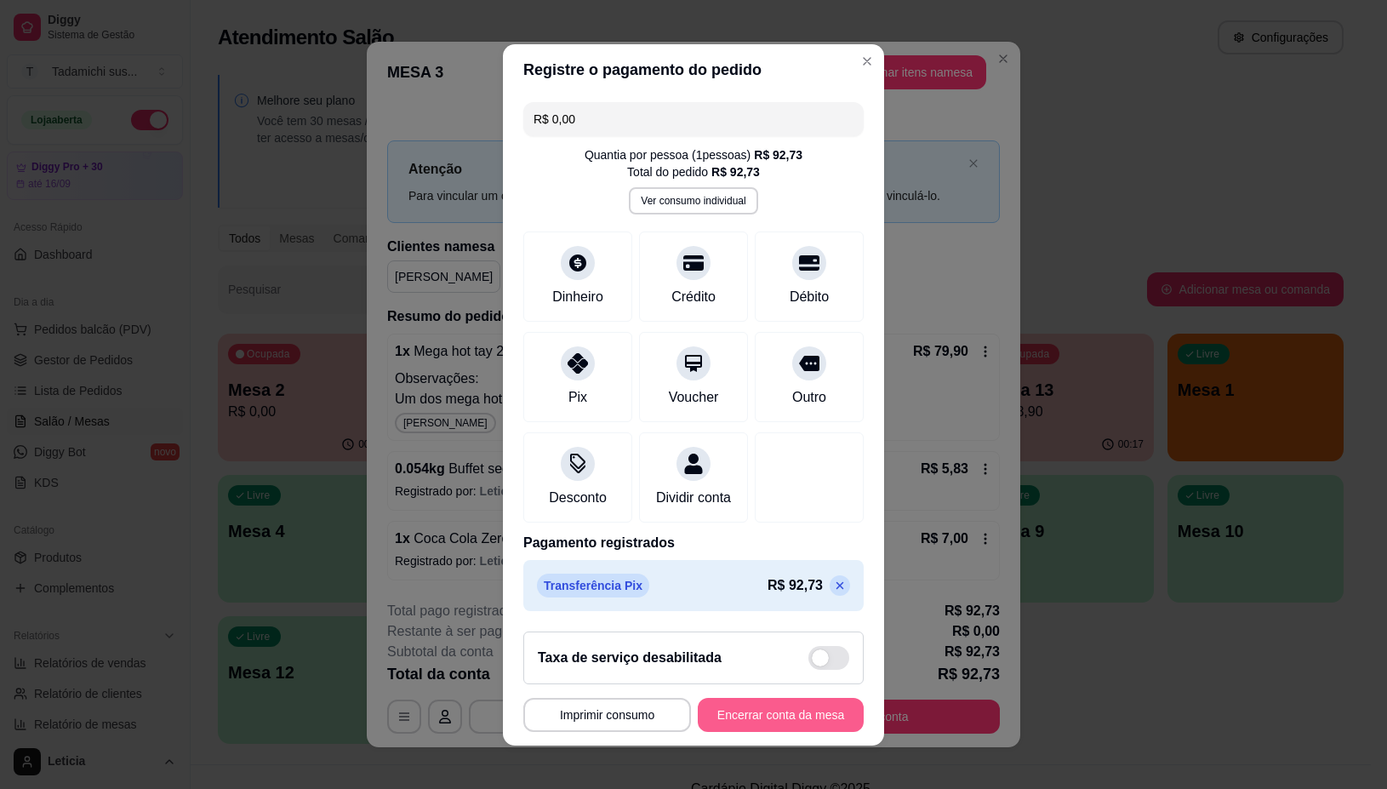
click at [726, 720] on button "Encerrar conta da mesa" at bounding box center [781, 715] width 166 height 34
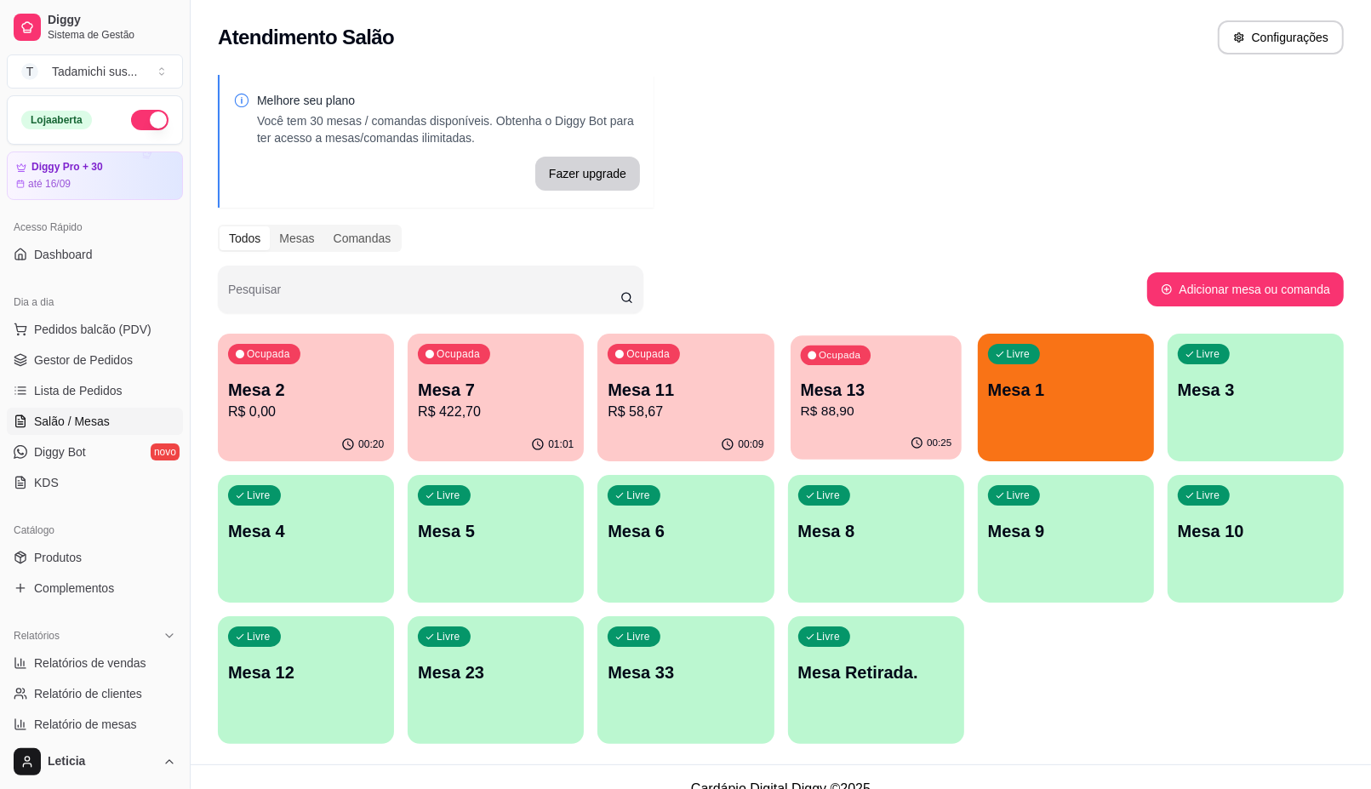
click at [877, 406] on p "R$ 88,90" at bounding box center [875, 412] width 151 height 20
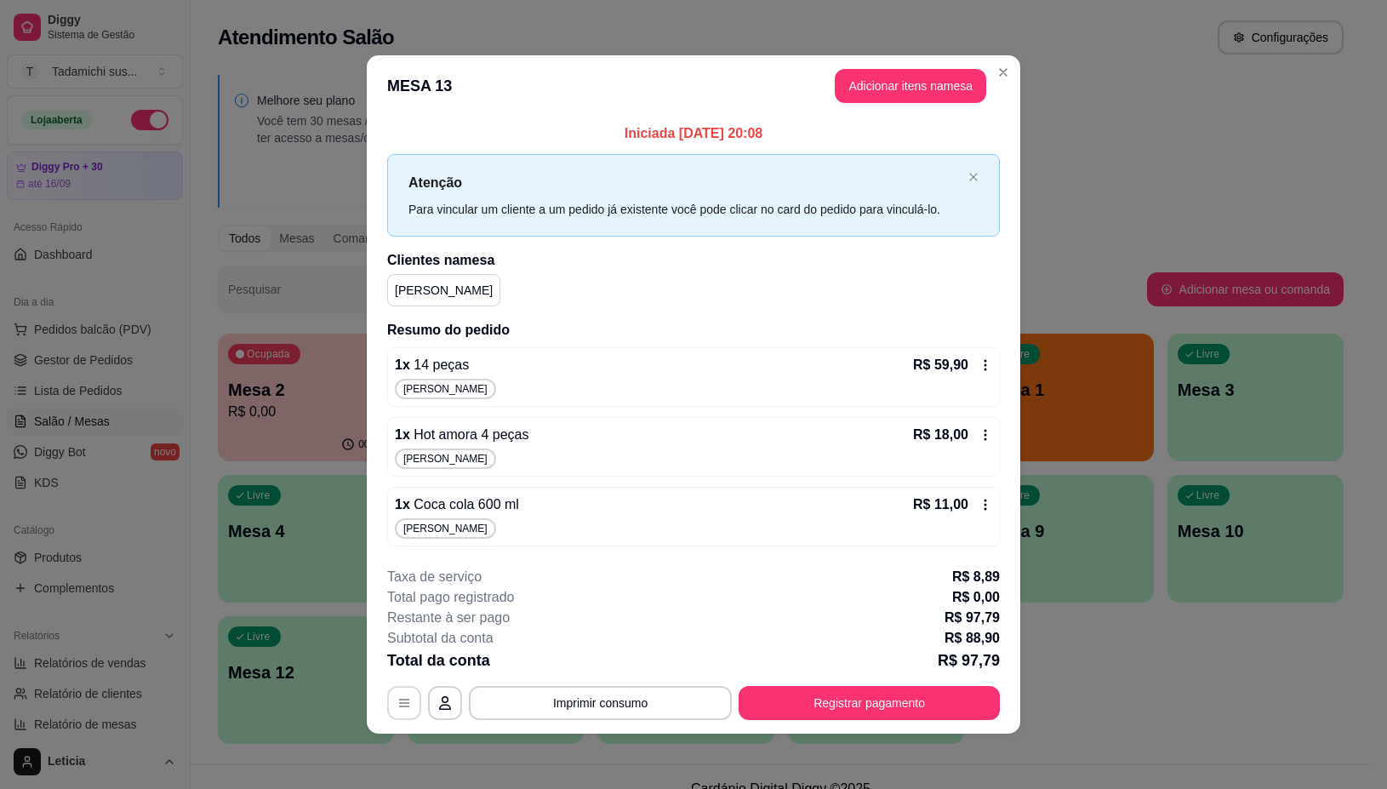
click at [409, 700] on icon "button" at bounding box center [404, 703] width 14 height 14
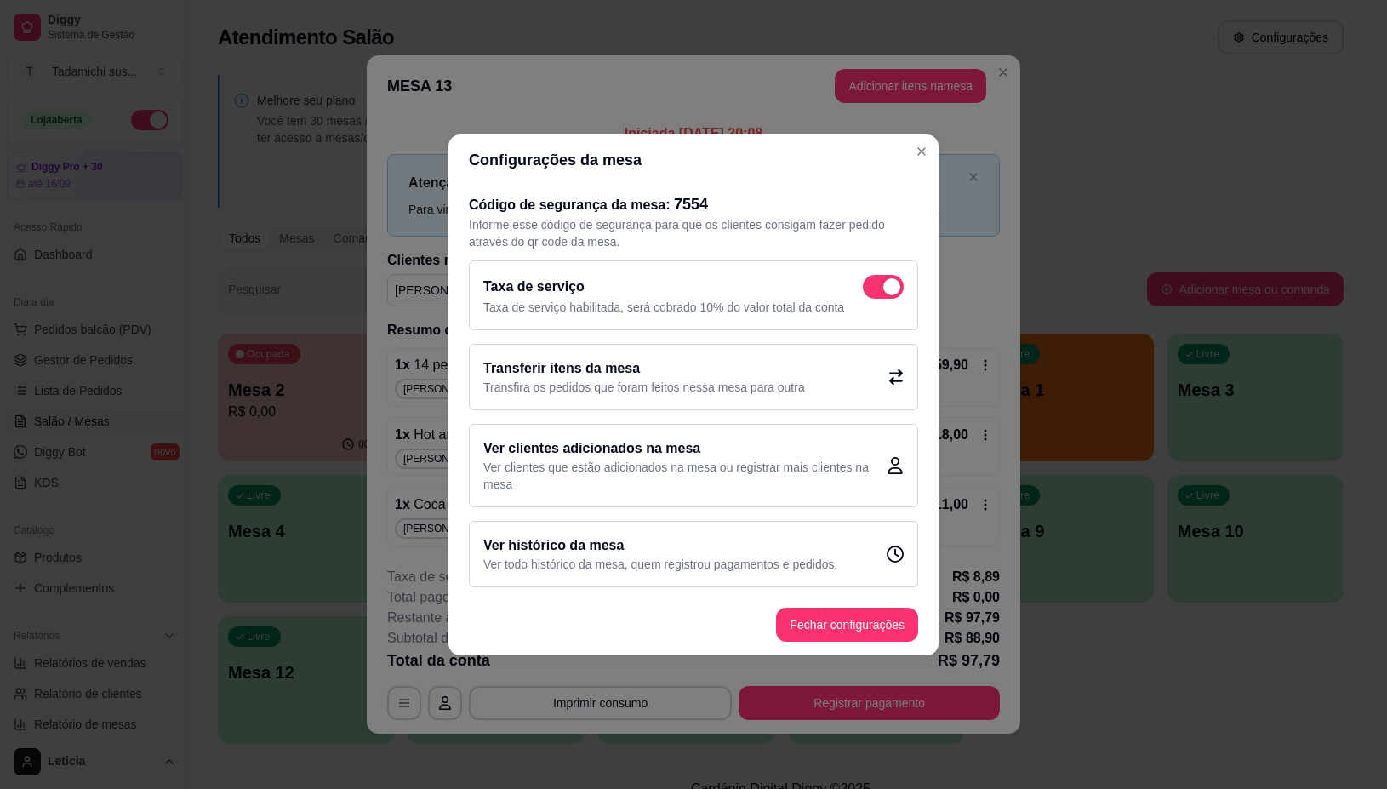
click at [887, 281] on span at bounding box center [891, 286] width 17 height 17
click at [873, 289] on input "checkbox" at bounding box center [867, 294] width 11 height 11
checkbox input "false"
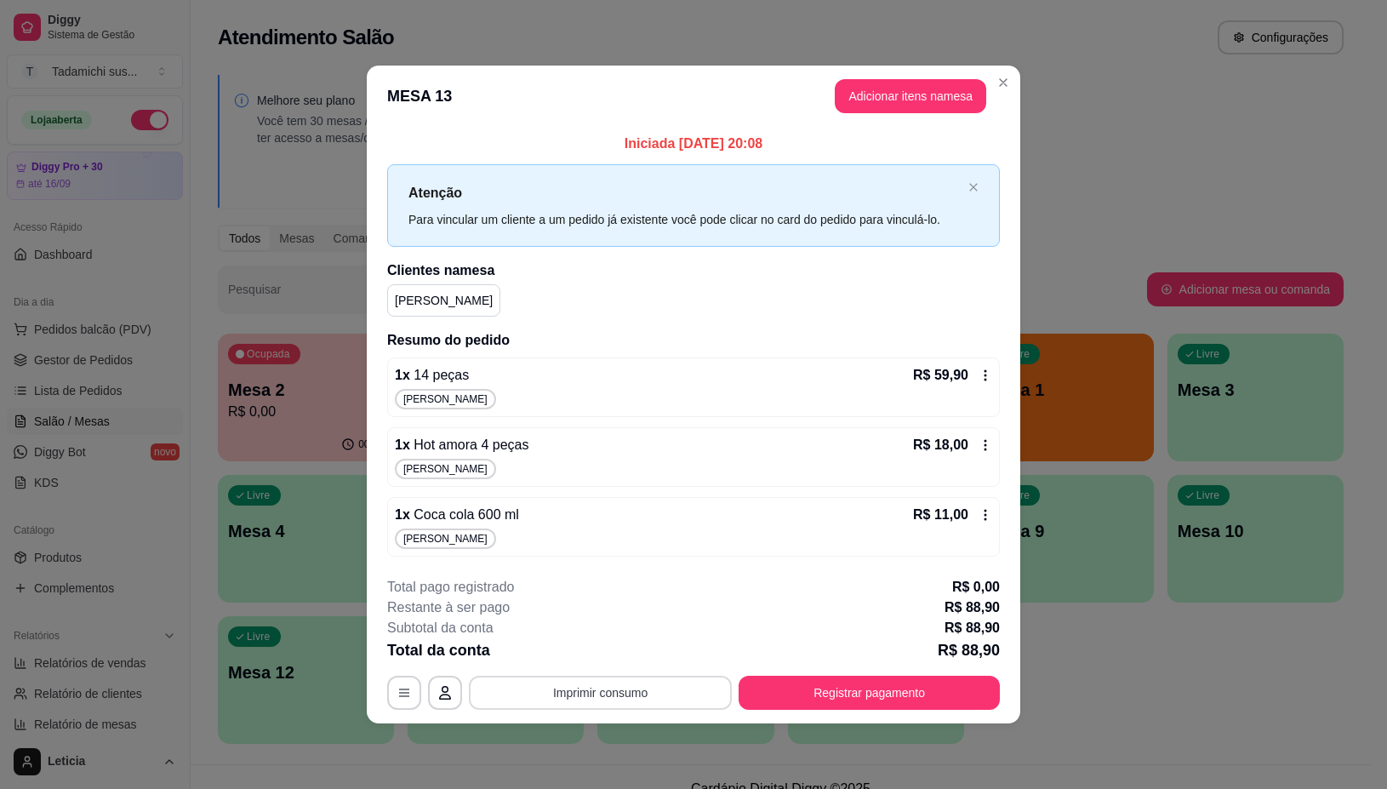
click at [610, 694] on button "Imprimir consumo" at bounding box center [600, 693] width 263 height 34
click at [607, 615] on button "IMPRESSORA" at bounding box center [605, 620] width 131 height 27
click at [770, 677] on button "Registrar pagamento" at bounding box center [870, 693] width 254 height 33
click at [858, 690] on button "Registrar pagamento" at bounding box center [869, 693] width 261 height 34
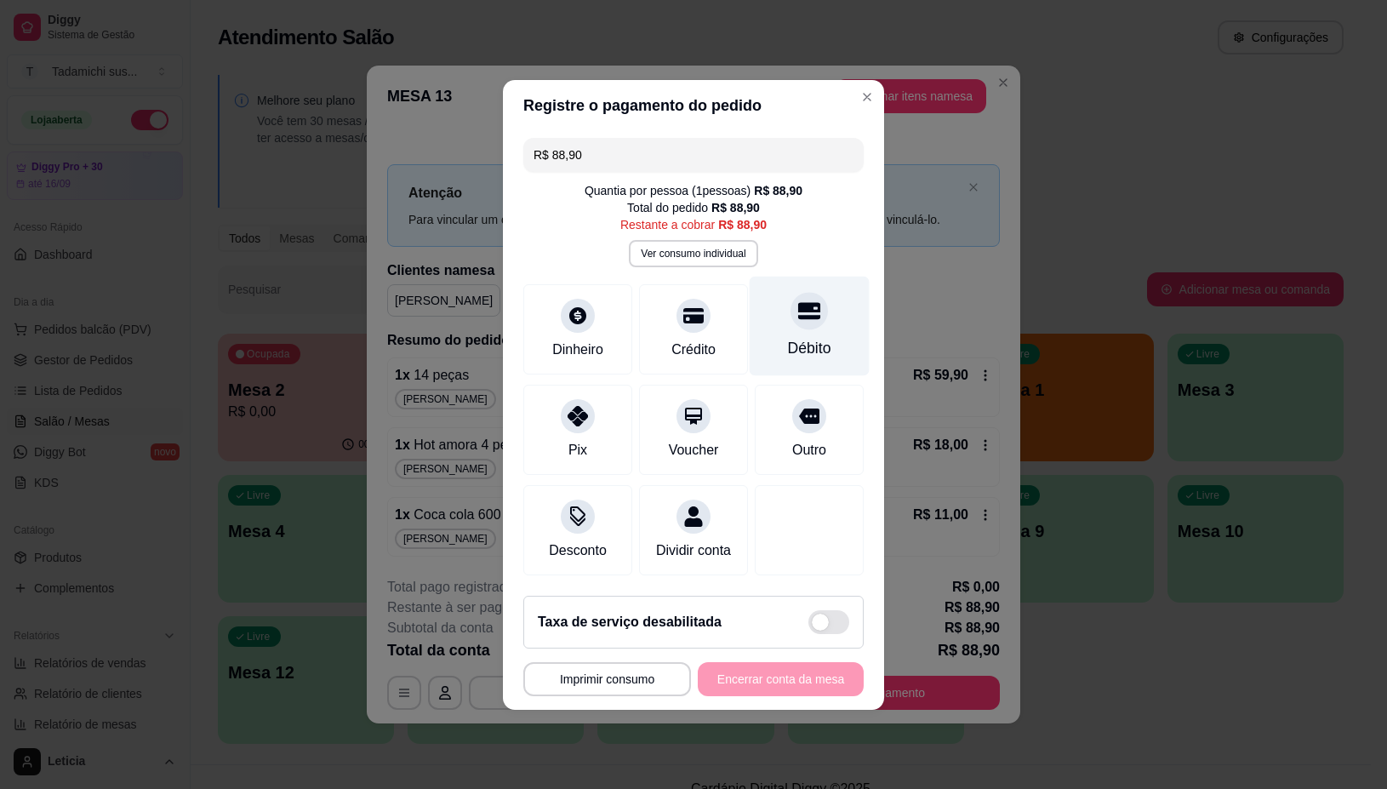
click at [798, 302] on icon at bounding box center [809, 310] width 22 height 17
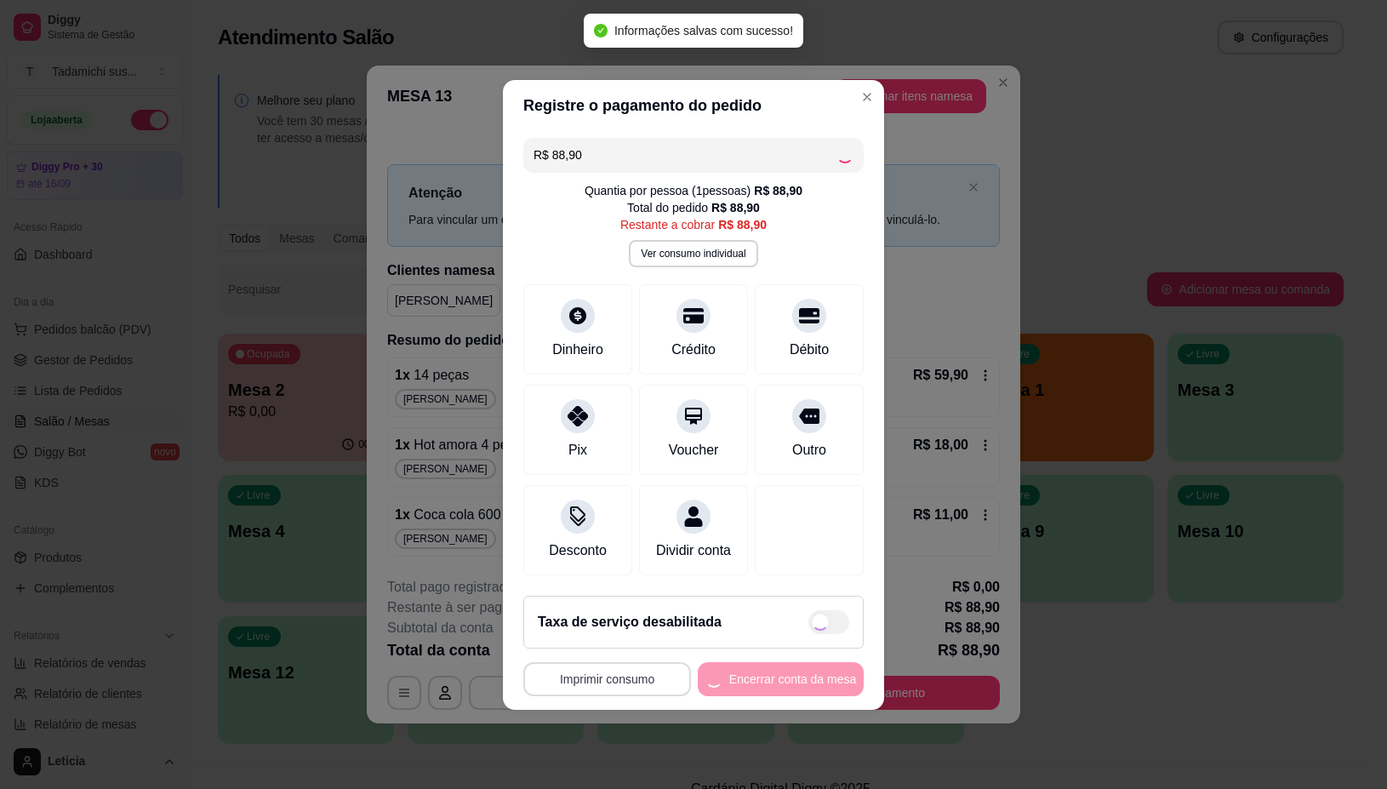
type input "R$ 0,00"
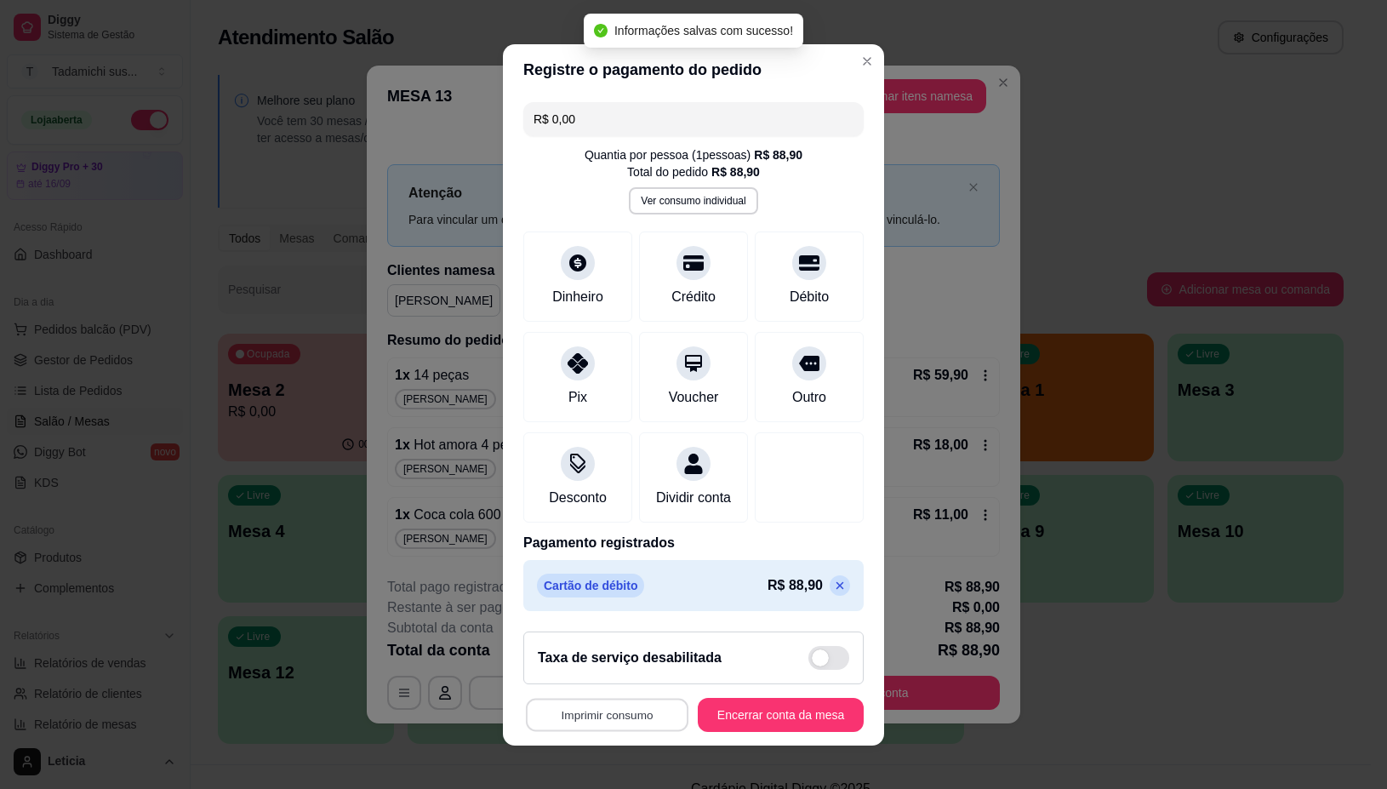
click at [621, 721] on button "Imprimir consumo" at bounding box center [607, 714] width 163 height 33
click at [623, 644] on button "IMPRESSORA" at bounding box center [599, 645] width 131 height 27
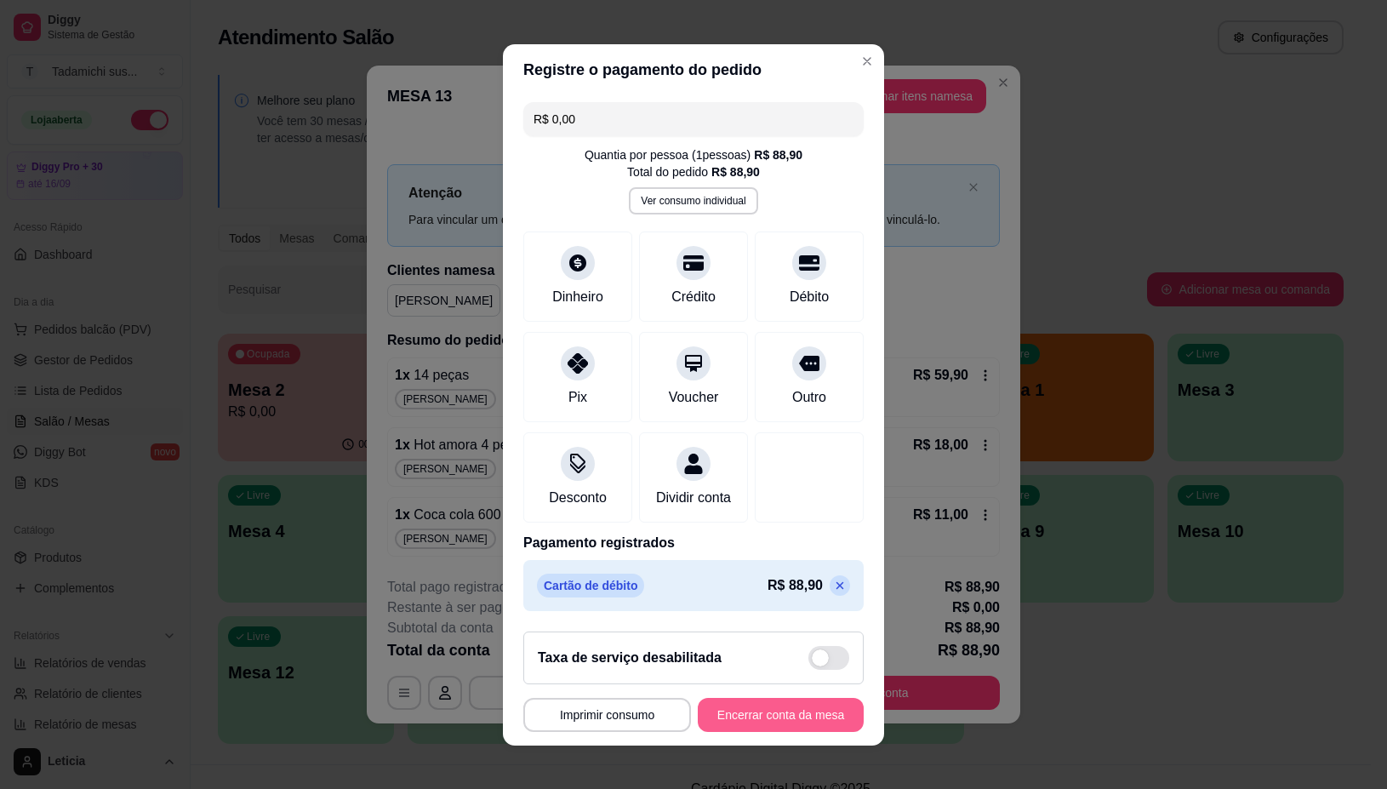
click at [733, 716] on button "Encerrar conta da mesa" at bounding box center [781, 715] width 166 height 34
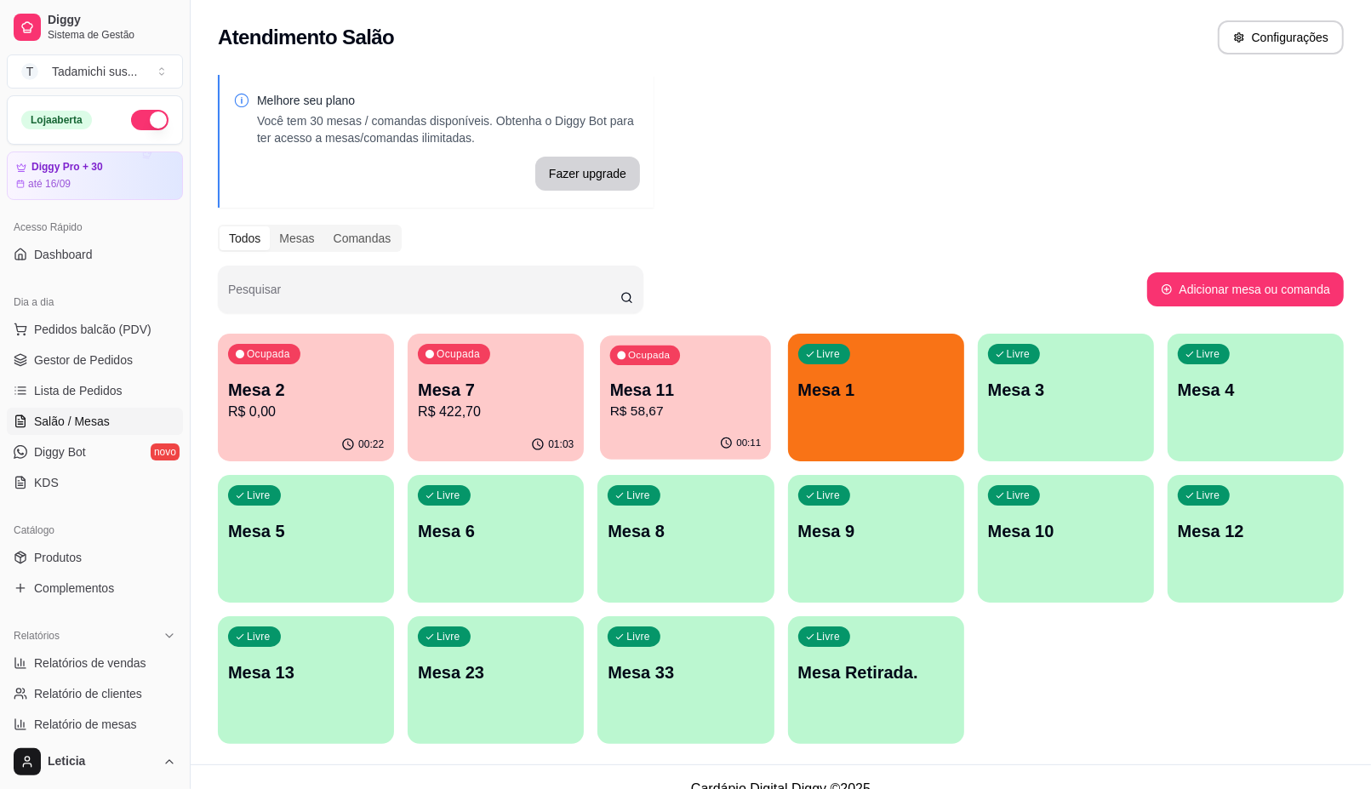
click at [688, 422] on div "Ocupada Mesa 11 R$ 58,67" at bounding box center [685, 381] width 171 height 92
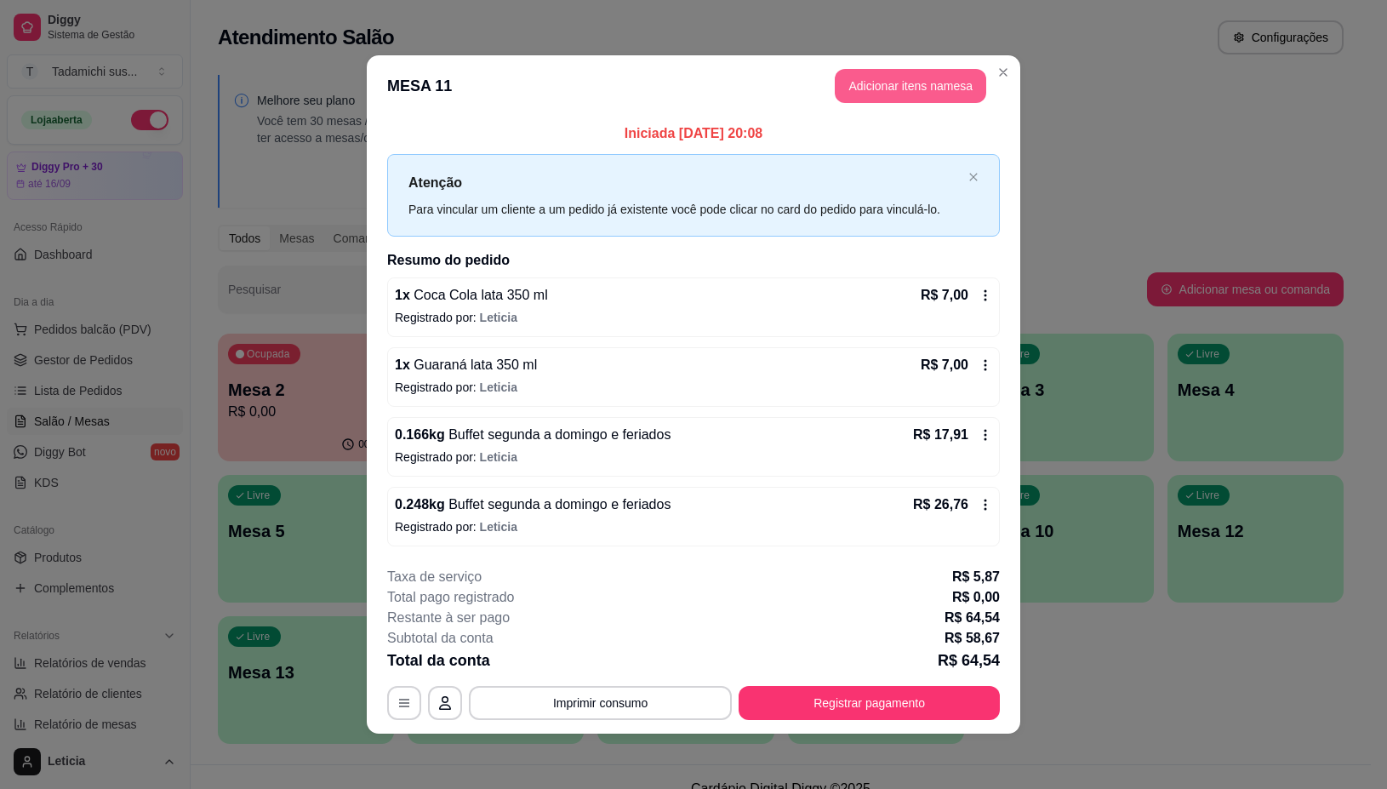
click at [879, 85] on button "Adicionar itens na mesa" at bounding box center [910, 86] width 151 height 34
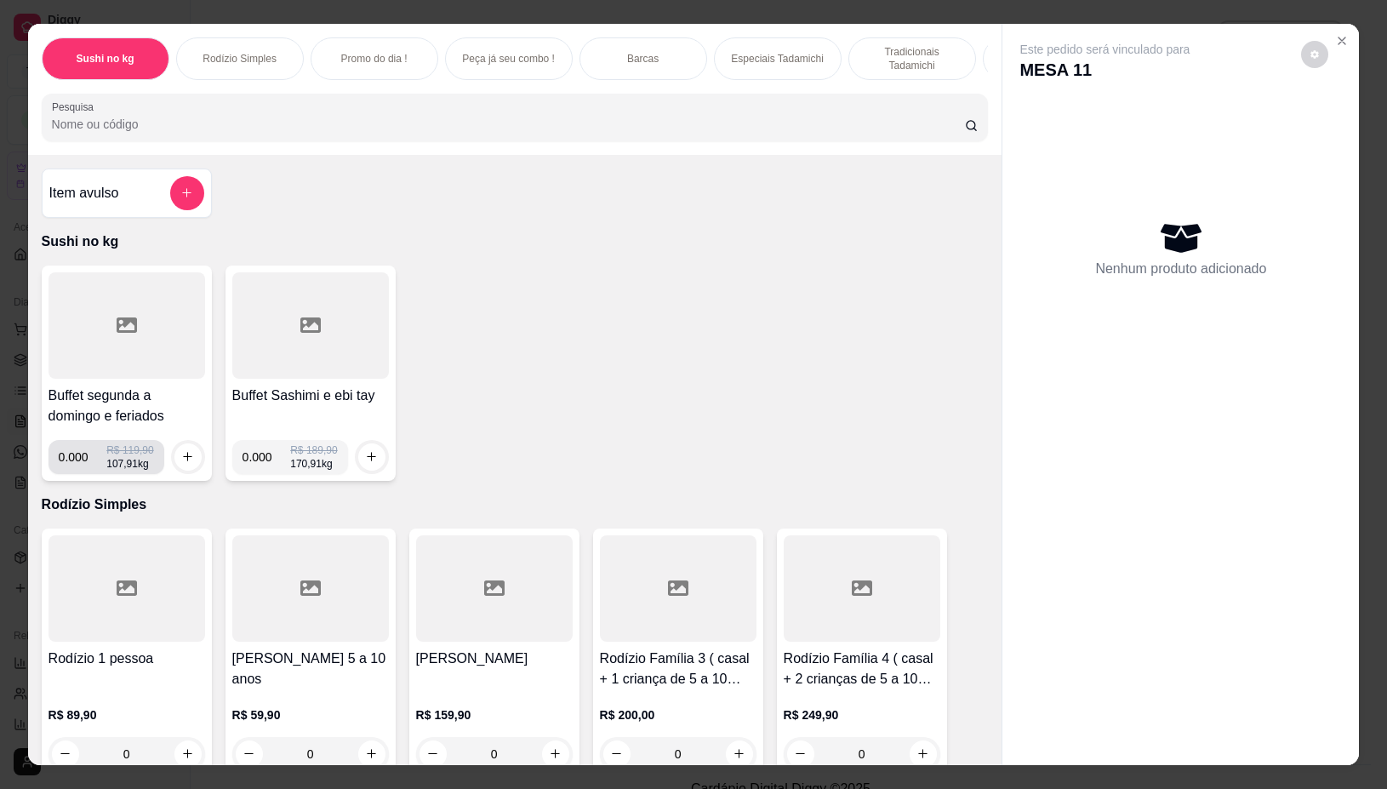
click at [77, 468] on input "0.000" at bounding box center [83, 457] width 49 height 34
type input "0.044"
click at [185, 460] on icon "increase-product-quantity" at bounding box center [187, 456] width 13 height 13
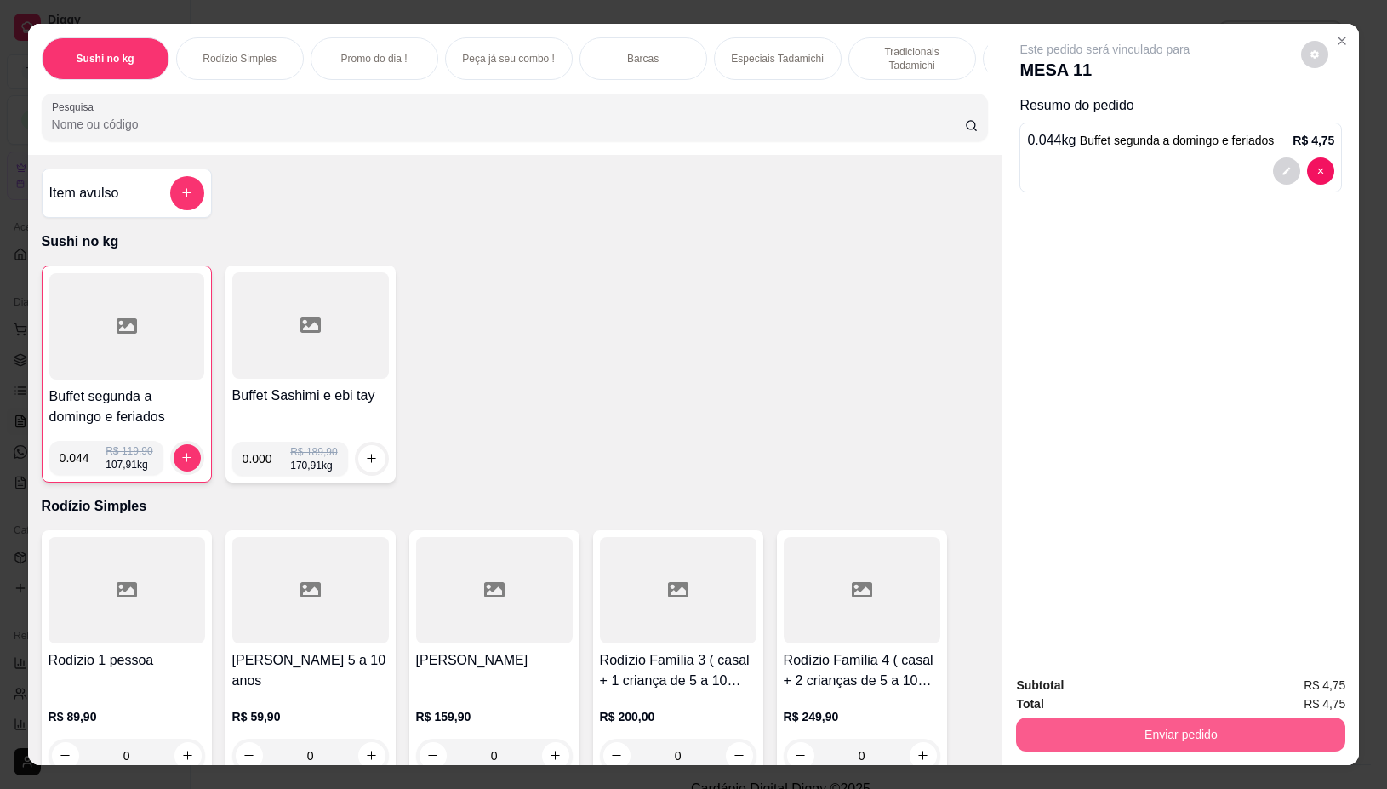
click at [1027, 725] on button "Enviar pedido" at bounding box center [1180, 734] width 329 height 34
click at [1094, 674] on button "Não registrar e enviar pedido" at bounding box center [1123, 685] width 177 height 32
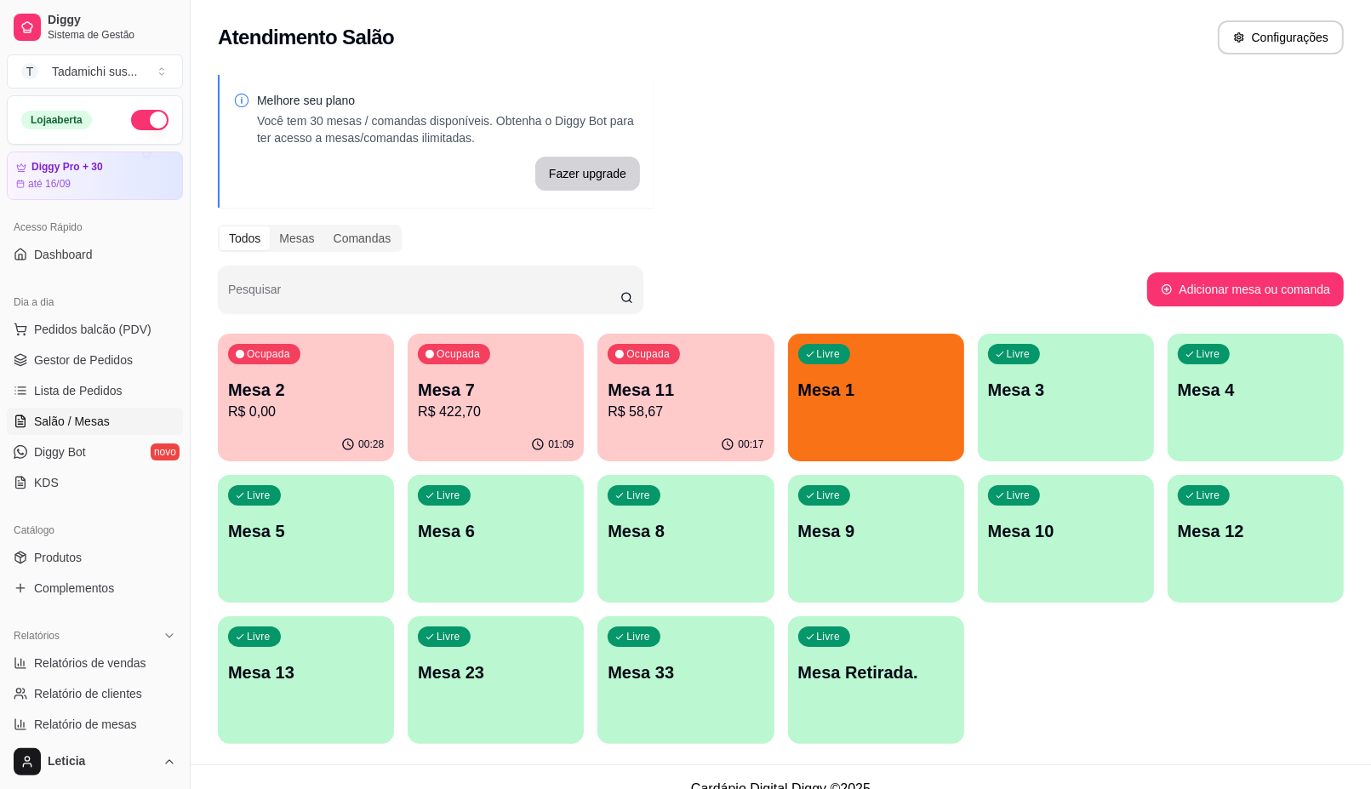
click at [355, 400] on p "Mesa 2" at bounding box center [306, 390] width 156 height 24
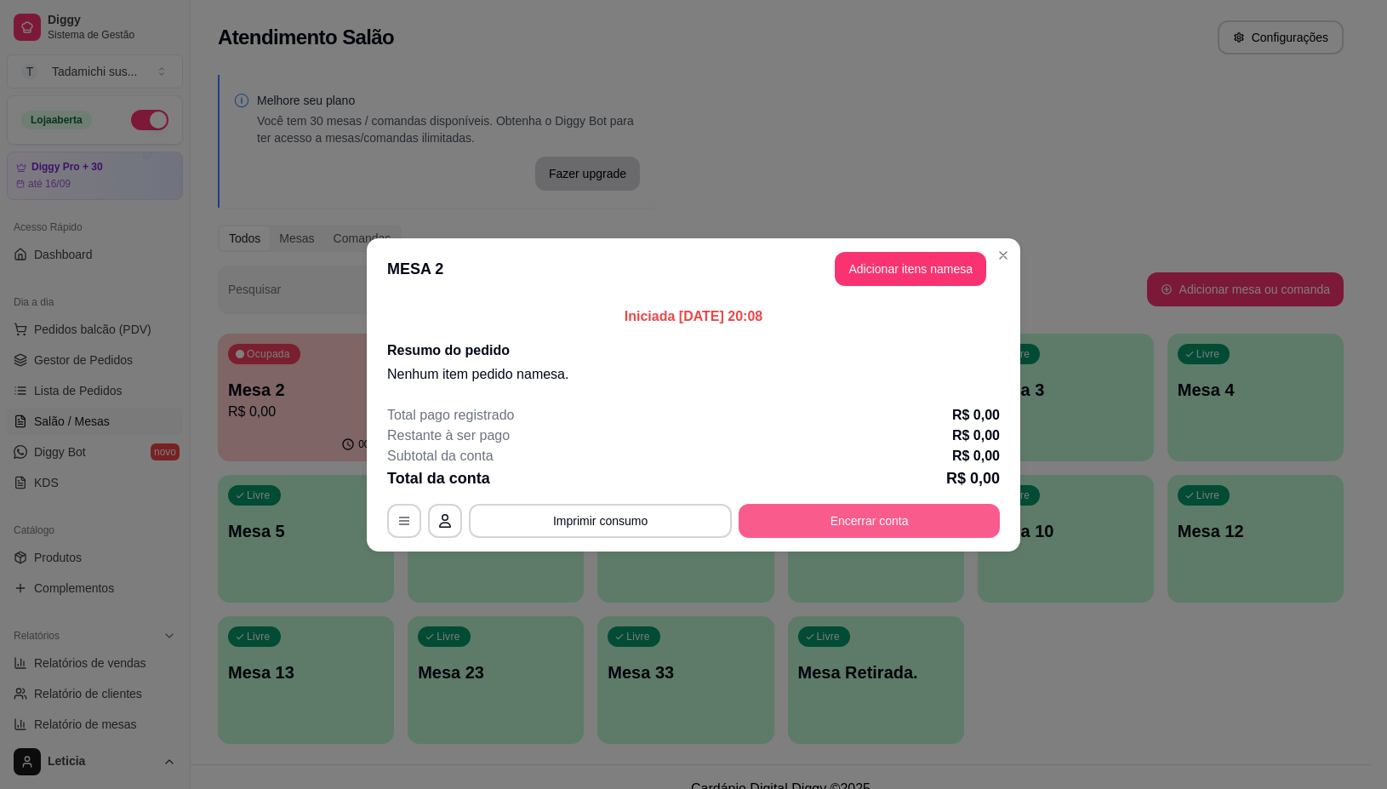
click at [872, 522] on button "Encerrar conta" at bounding box center [869, 521] width 261 height 34
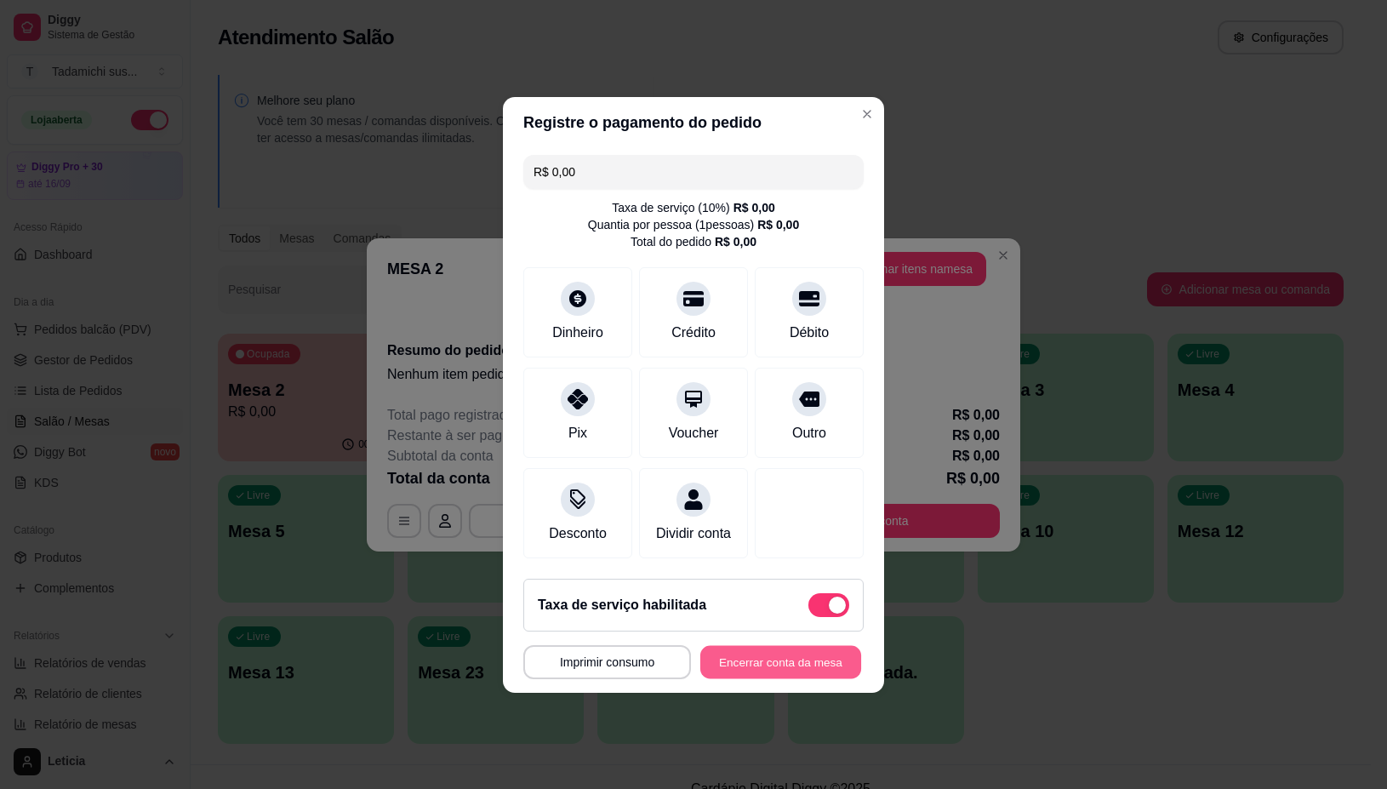
click at [788, 664] on button "Encerrar conta da mesa" at bounding box center [780, 661] width 161 height 33
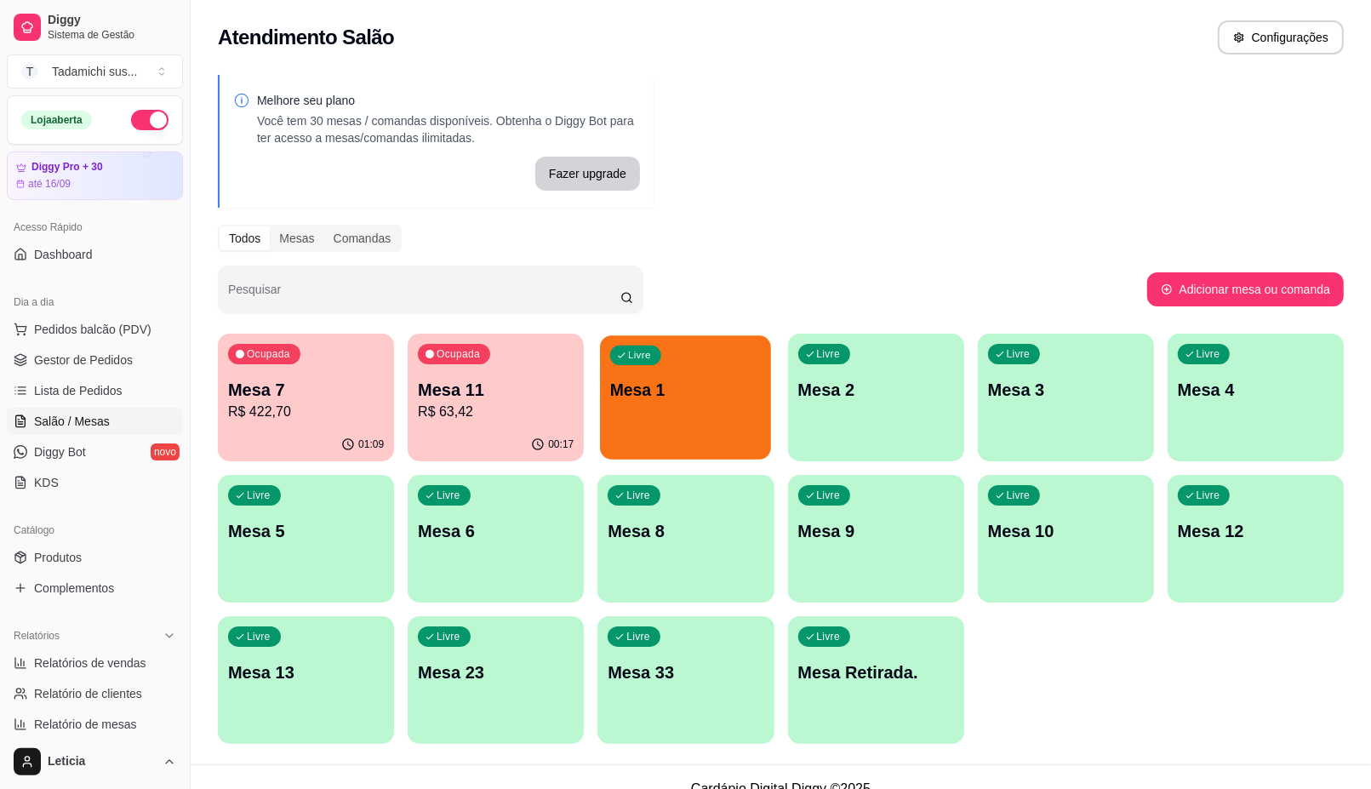
click at [707, 400] on p "Mesa 1" at bounding box center [685, 390] width 151 height 23
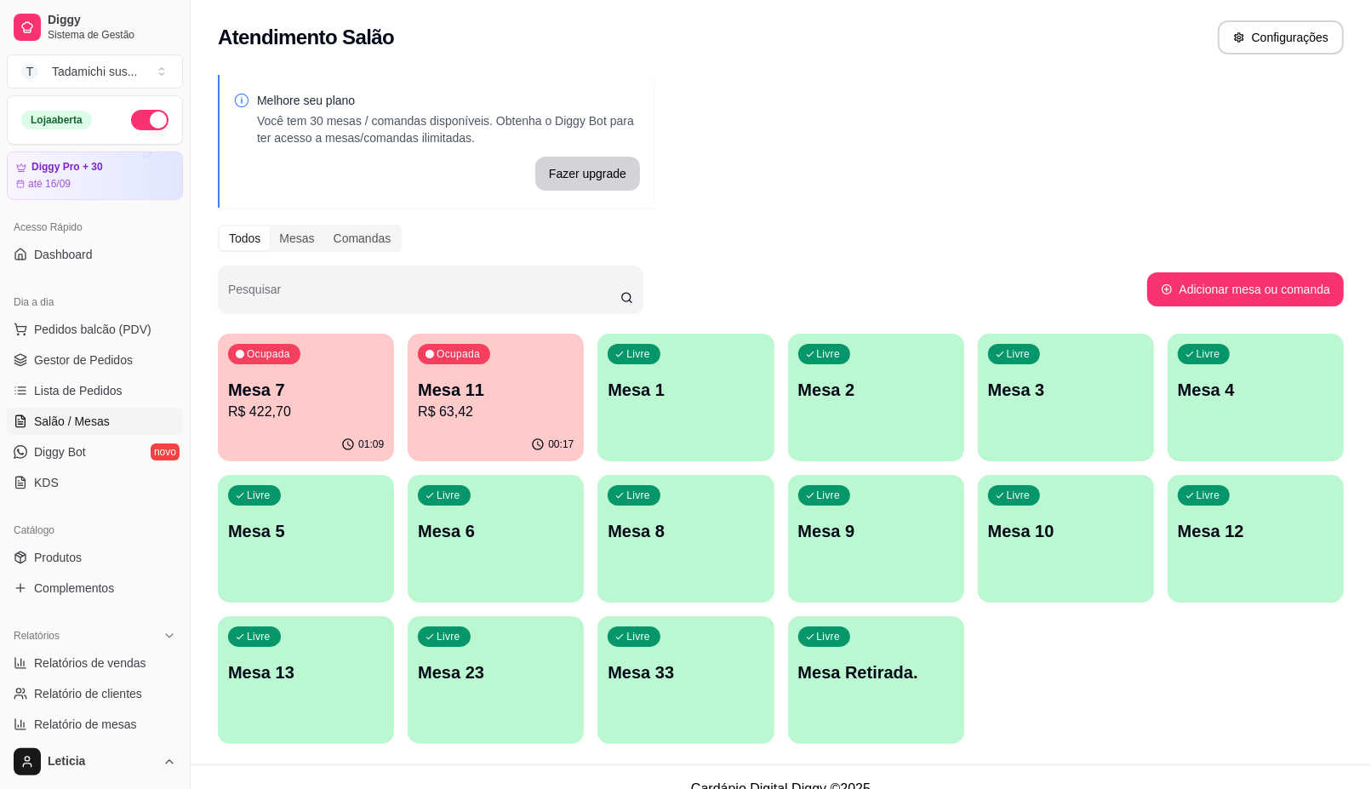
click at [505, 428] on div "00:17" at bounding box center [496, 444] width 176 height 33
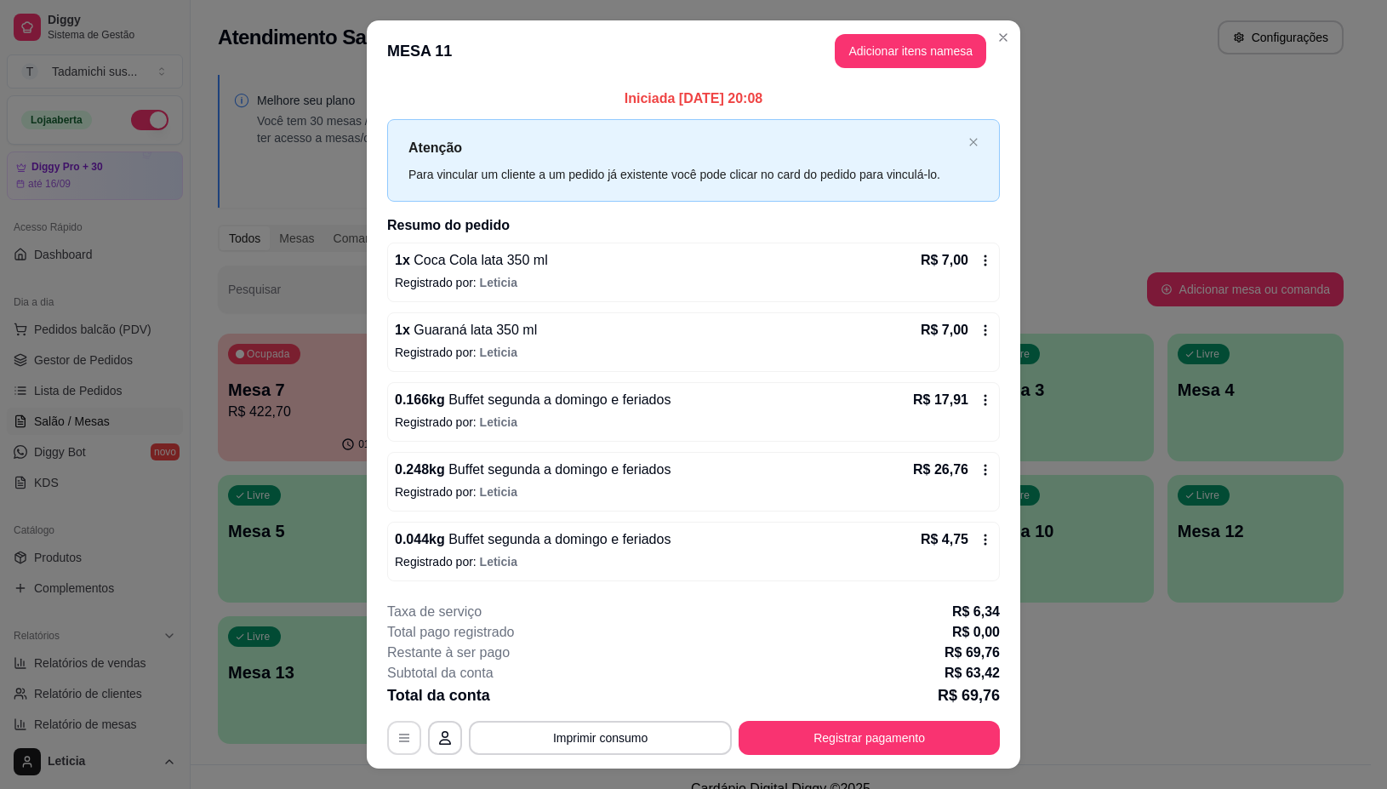
click at [400, 750] on button "button" at bounding box center [404, 738] width 34 height 34
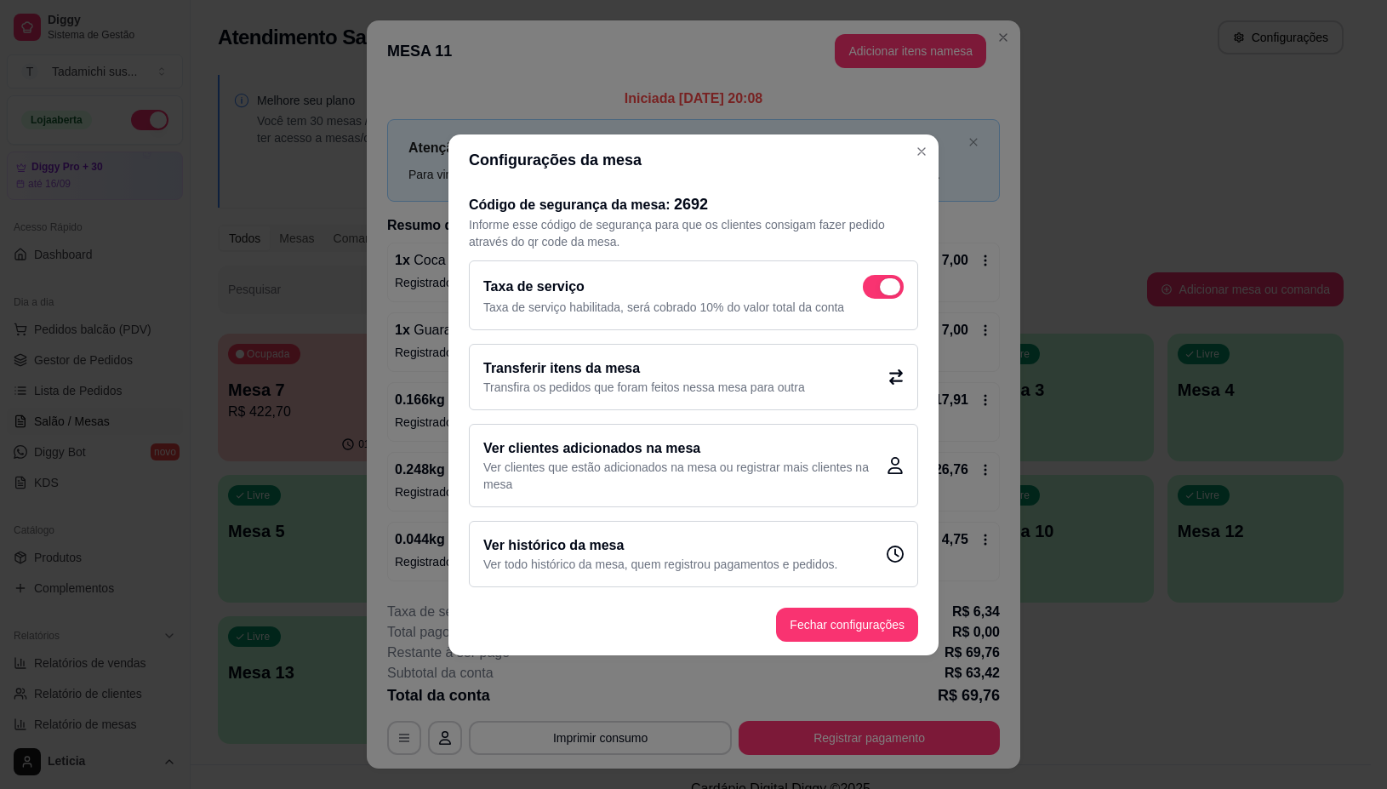
click at [879, 283] on span at bounding box center [883, 287] width 41 height 24
click at [873, 289] on input "checkbox" at bounding box center [867, 294] width 11 height 11
checkbox input "false"
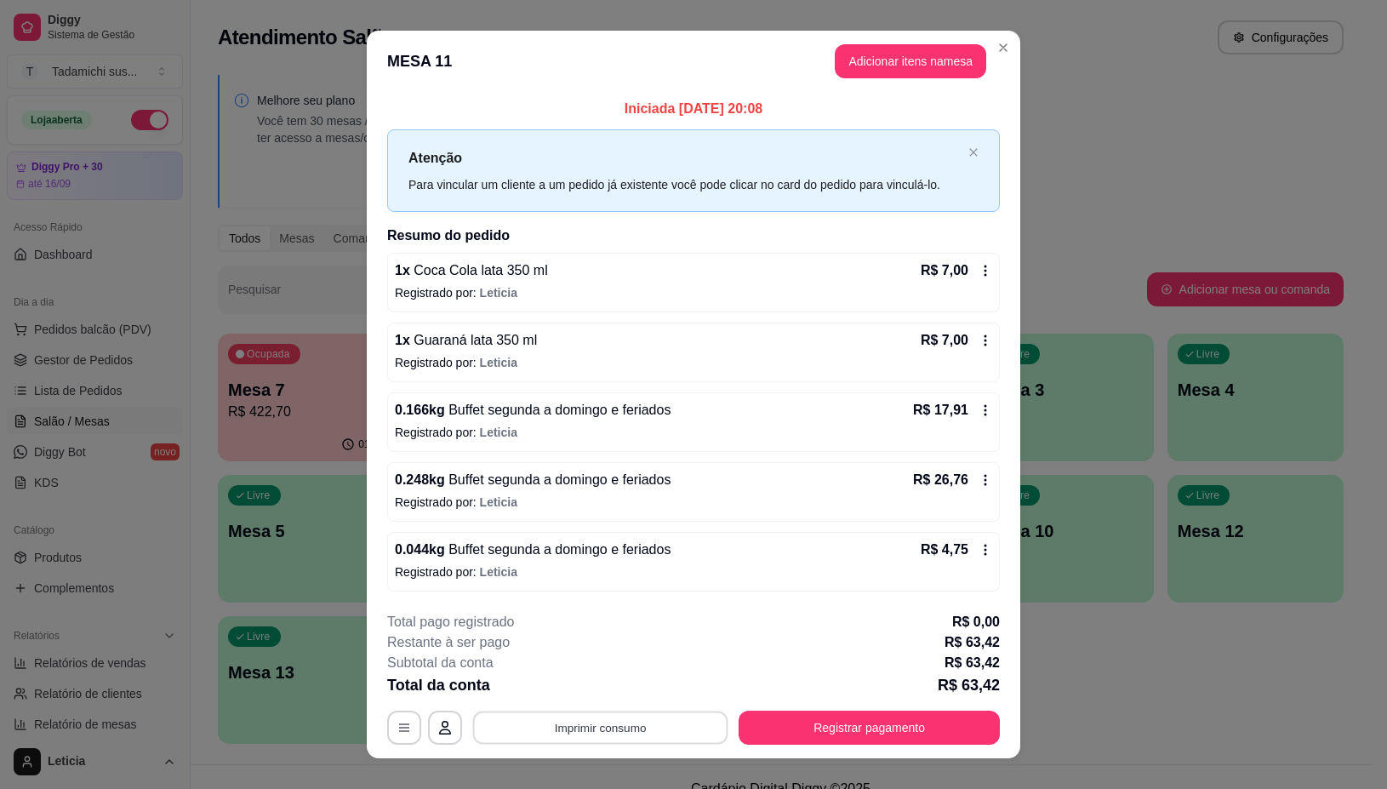
click at [532, 720] on button "Imprimir consumo" at bounding box center [600, 727] width 255 height 33
click at [563, 654] on button "IMPRESSORA" at bounding box center [597, 655] width 127 height 26
click at [823, 730] on button "Registrar pagamento" at bounding box center [869, 728] width 261 height 34
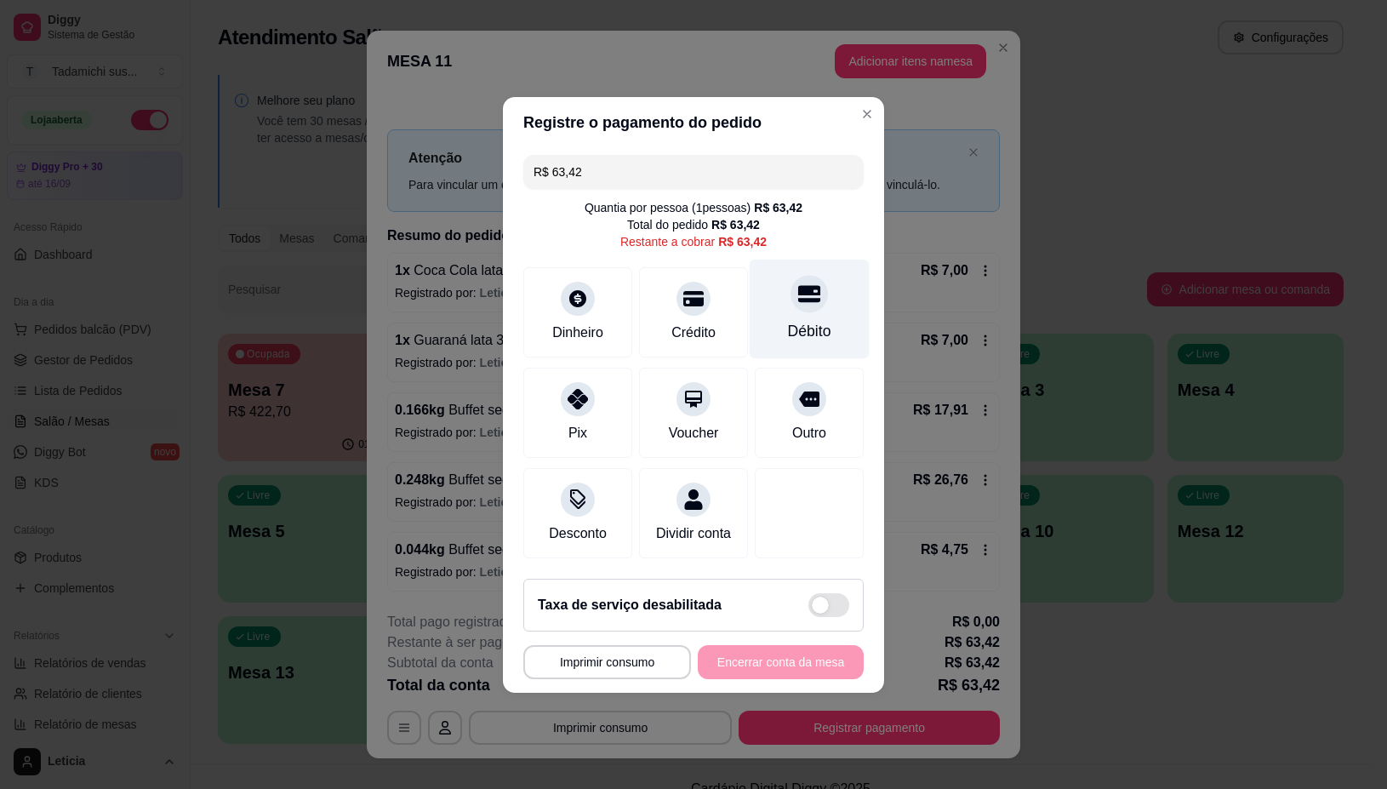
click at [809, 299] on div "Débito" at bounding box center [810, 309] width 120 height 100
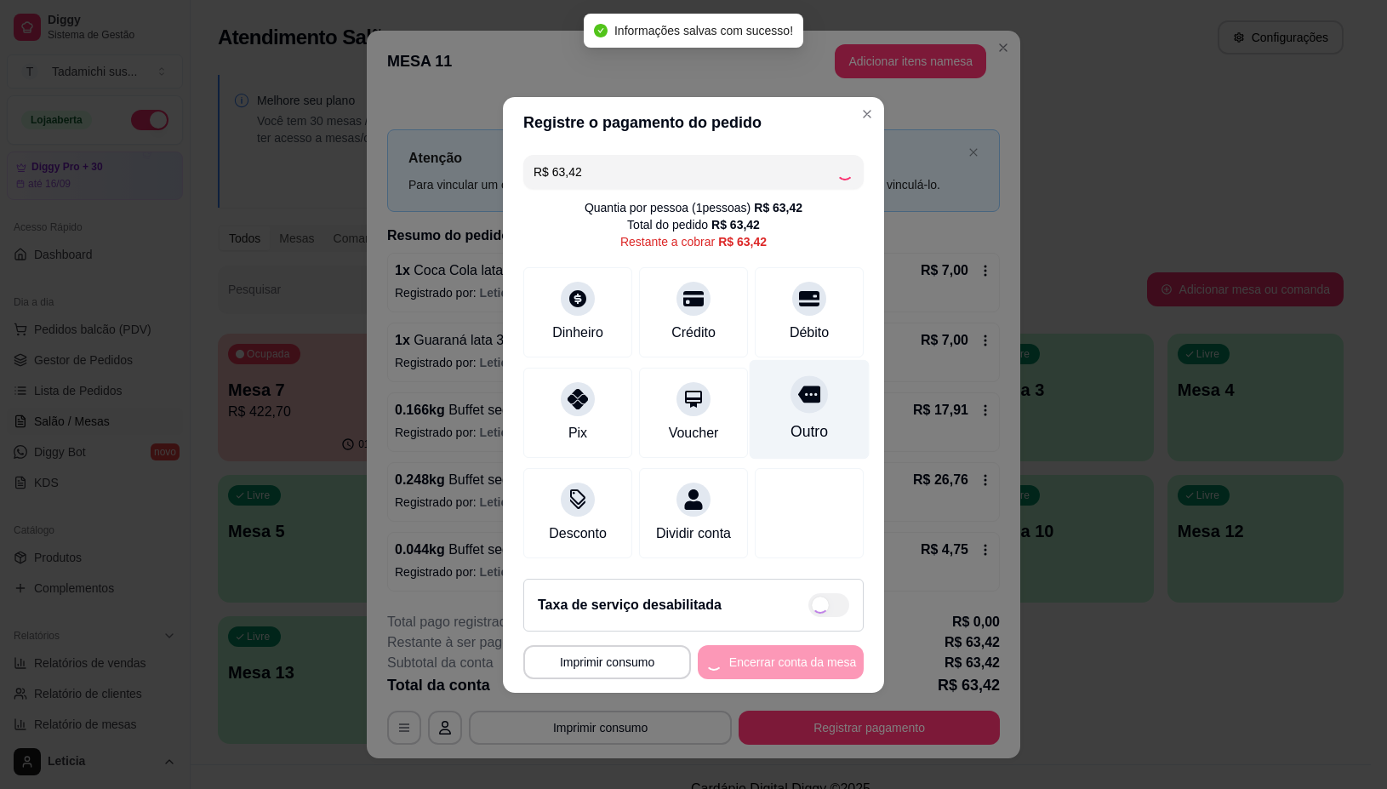
type input "R$ 0,00"
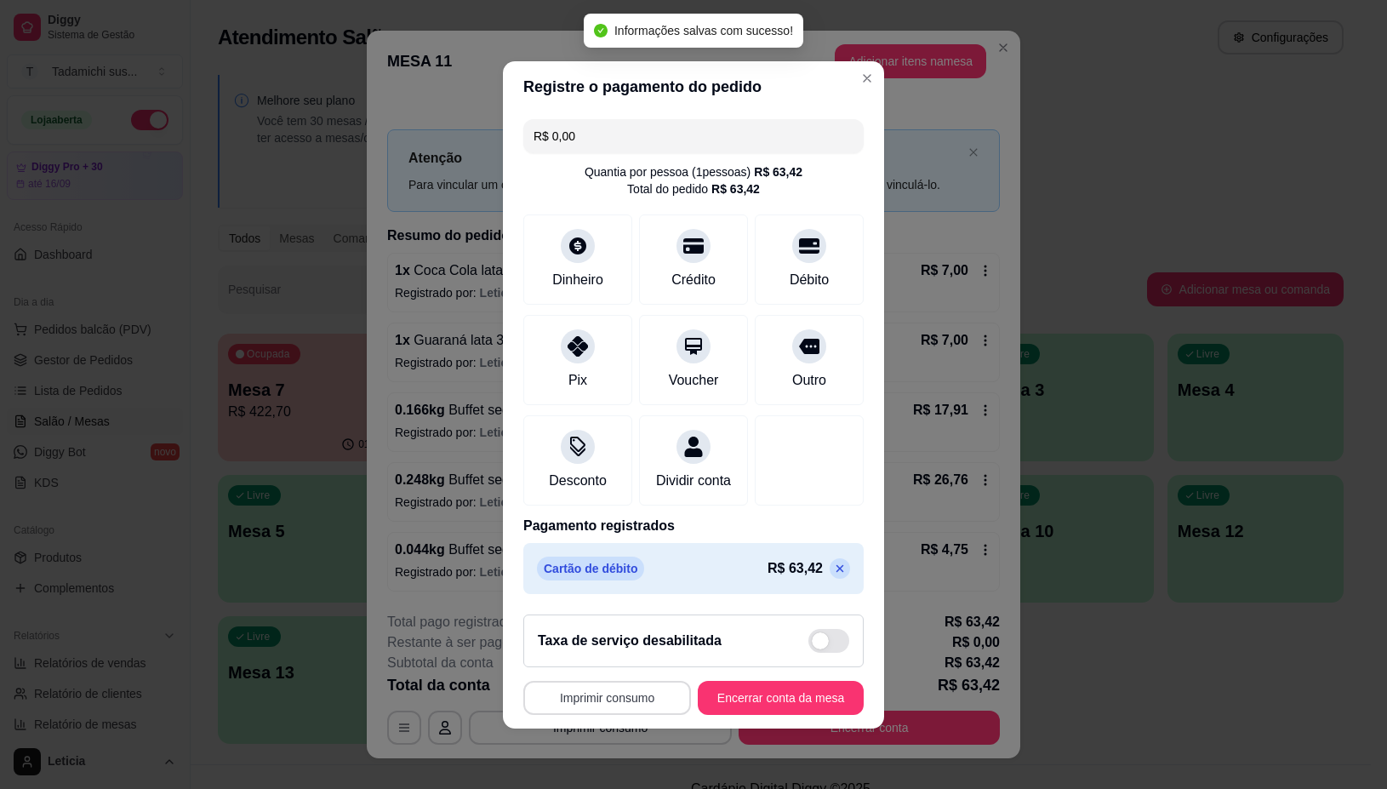
click at [601, 715] on button "Imprimir consumo" at bounding box center [607, 698] width 168 height 34
click at [602, 631] on button "IMPRESSORA" at bounding box center [599, 634] width 131 height 27
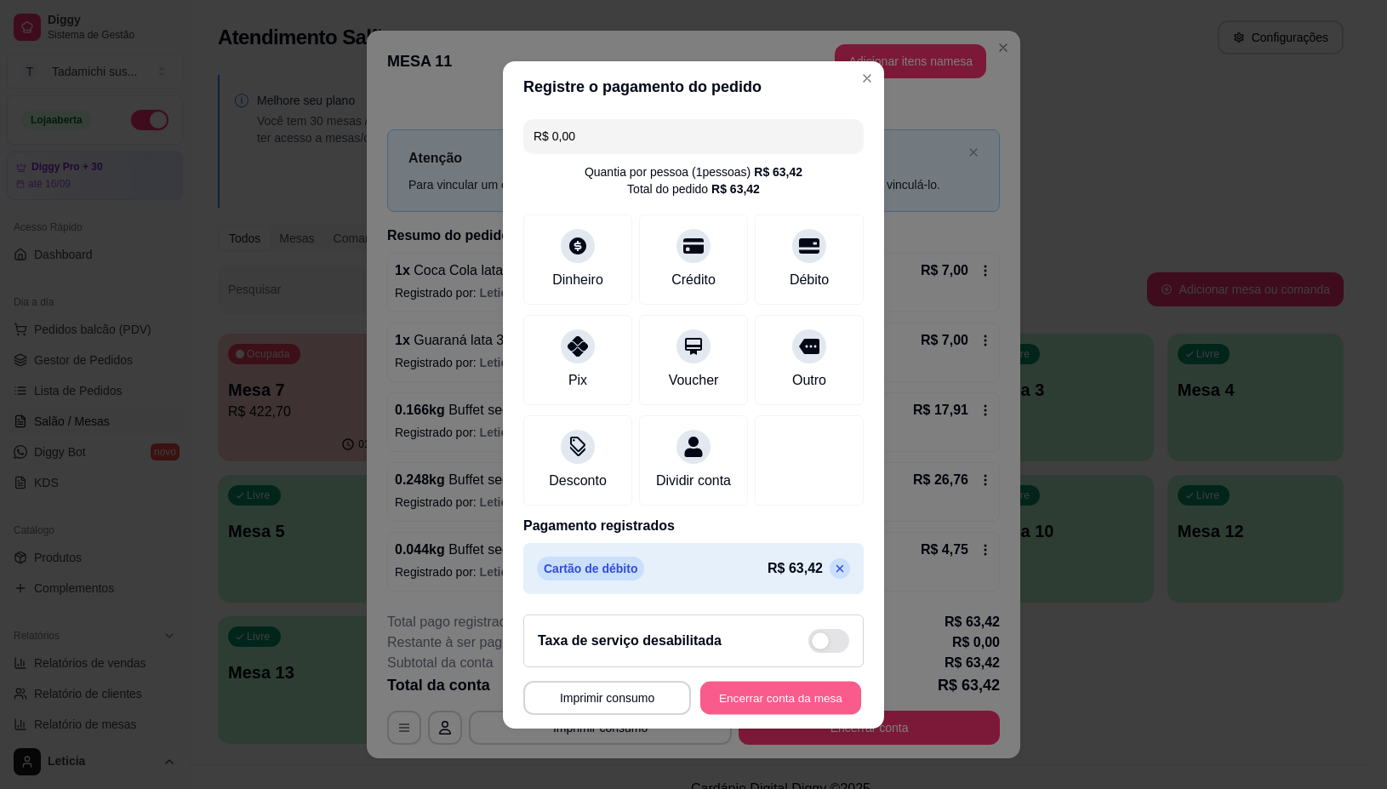
click at [780, 714] on button "Encerrar conta da mesa" at bounding box center [780, 697] width 161 height 33
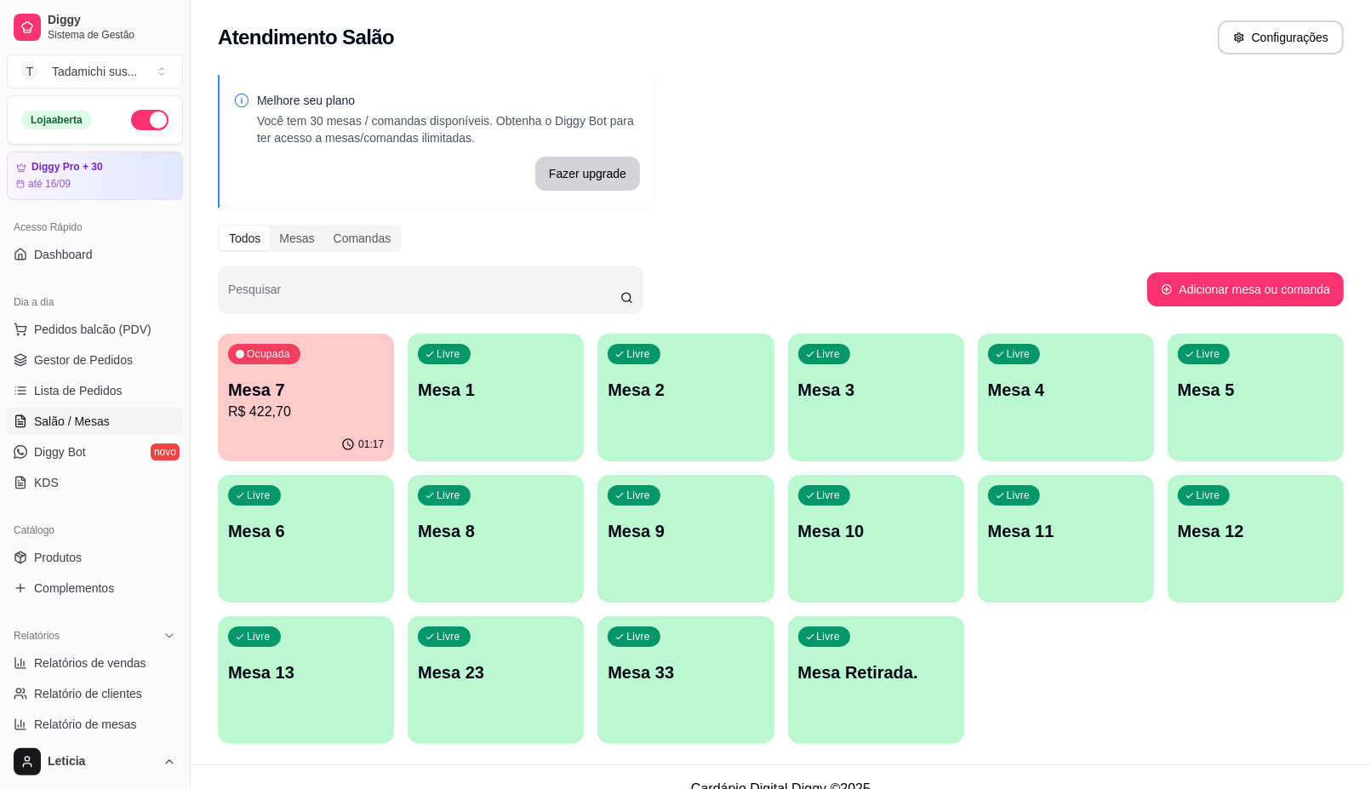
click at [306, 411] on p "R$ 422,70" at bounding box center [306, 412] width 156 height 20
click at [529, 381] on p "Mesa 1" at bounding box center [496, 390] width 156 height 24
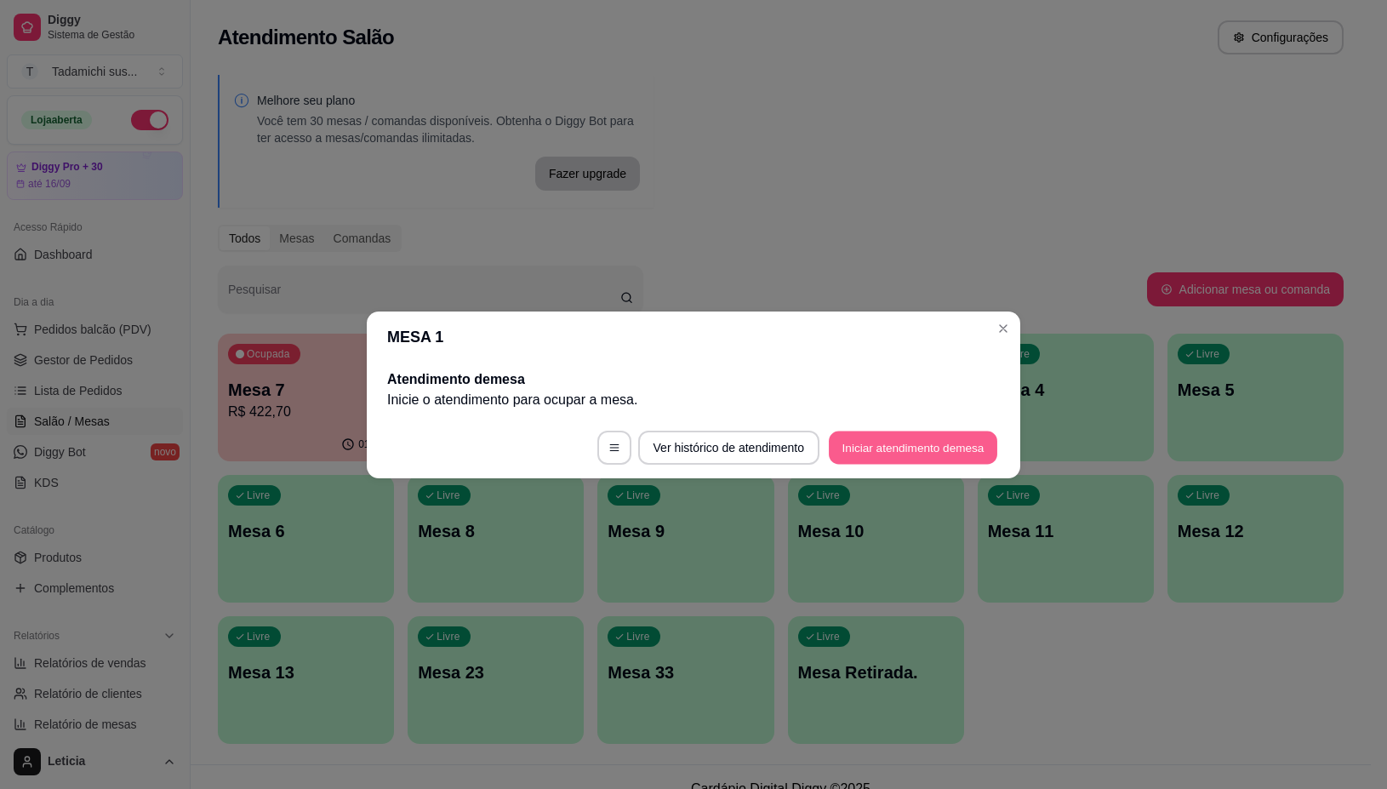
click at [851, 444] on button "Iniciar atendimento de mesa" at bounding box center [913, 447] width 168 height 33
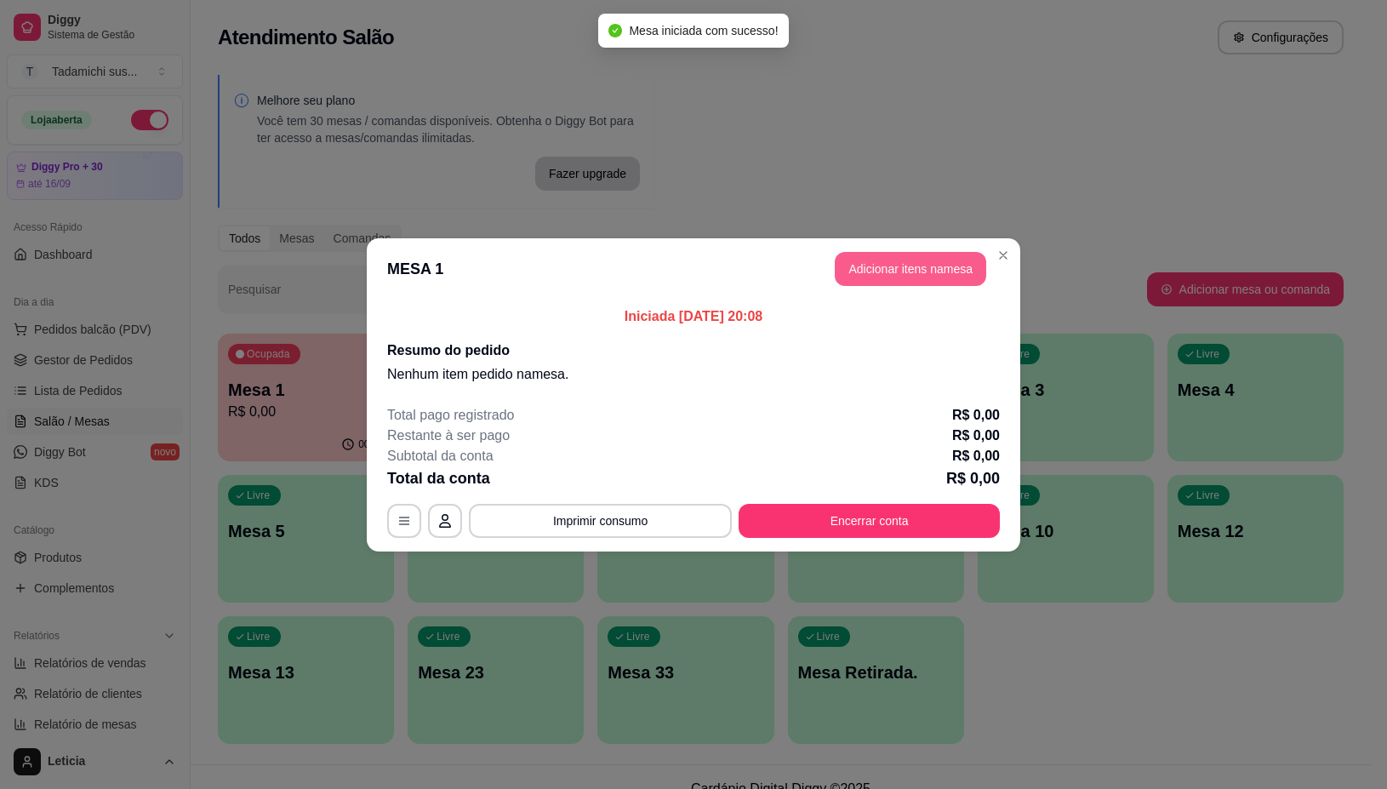
click at [858, 271] on button "Adicionar itens na mesa" at bounding box center [910, 269] width 151 height 34
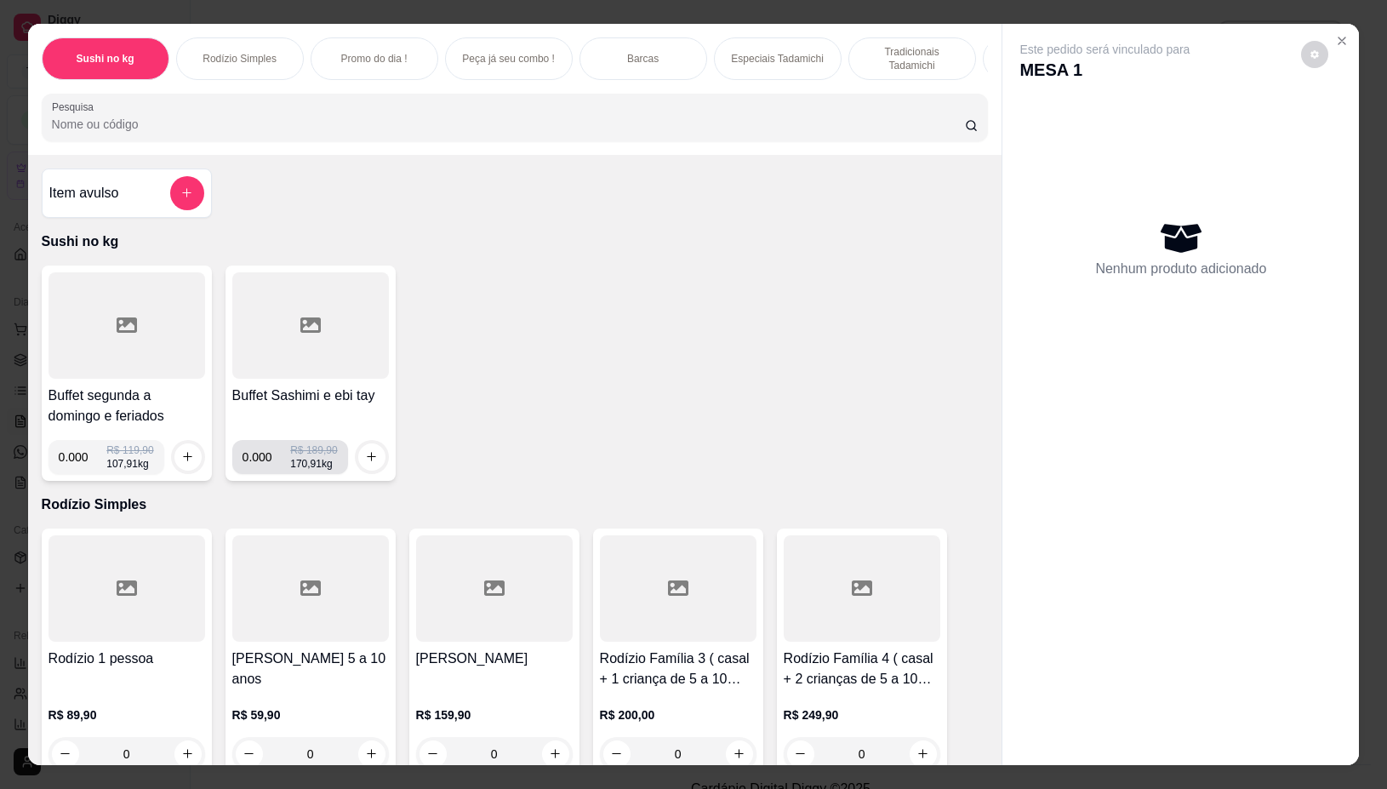
click at [261, 466] on input "0.000" at bounding box center [267, 457] width 49 height 34
type input "0.170"
click at [366, 460] on icon "increase-product-quantity" at bounding box center [371, 457] width 13 height 13
click at [77, 465] on input "0.000" at bounding box center [83, 457] width 49 height 34
type input "0.170"
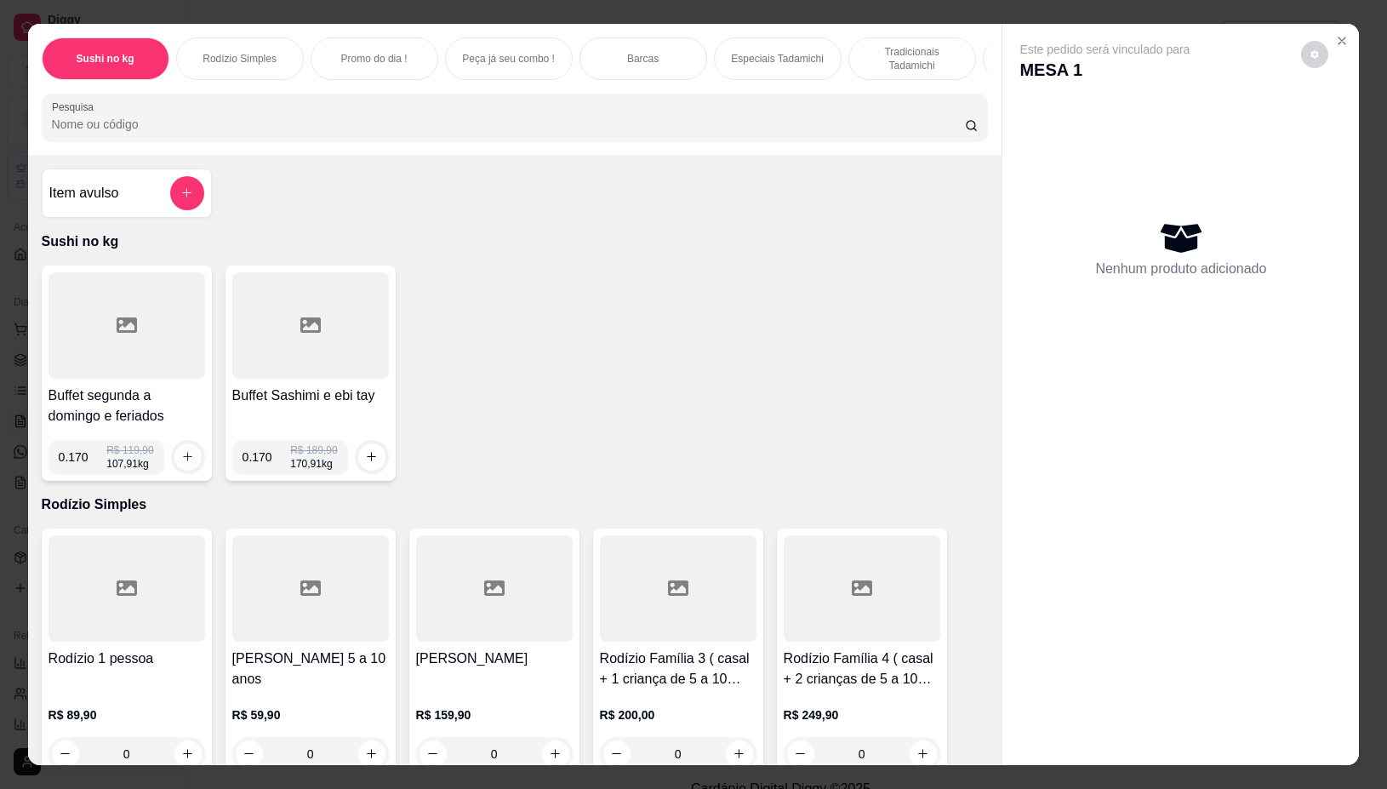
click at [174, 471] on button "increase-product-quantity" at bounding box center [187, 456] width 27 height 27
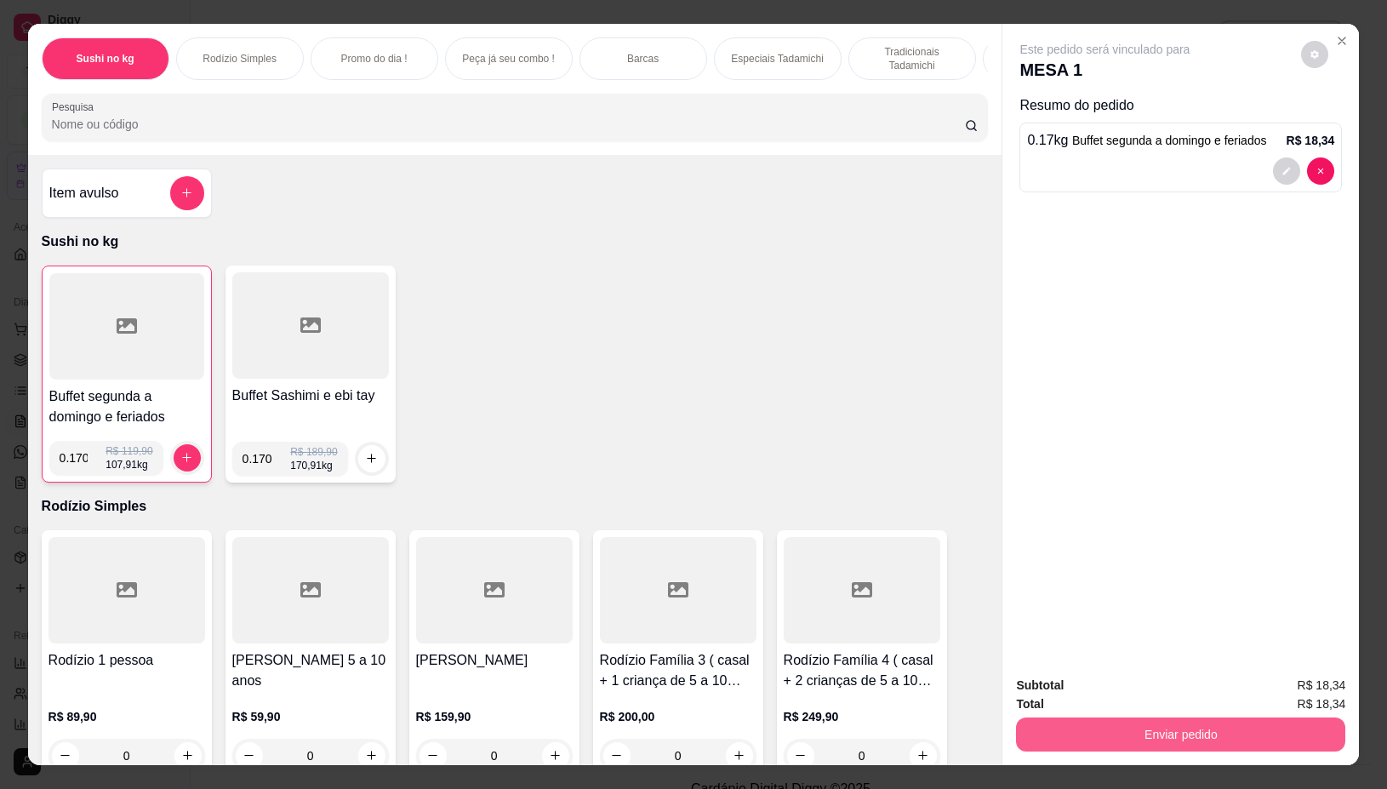
click at [1089, 717] on button "Enviar pedido" at bounding box center [1180, 734] width 329 height 34
click at [1109, 688] on button "Não registrar e enviar pedido" at bounding box center [1123, 685] width 177 height 32
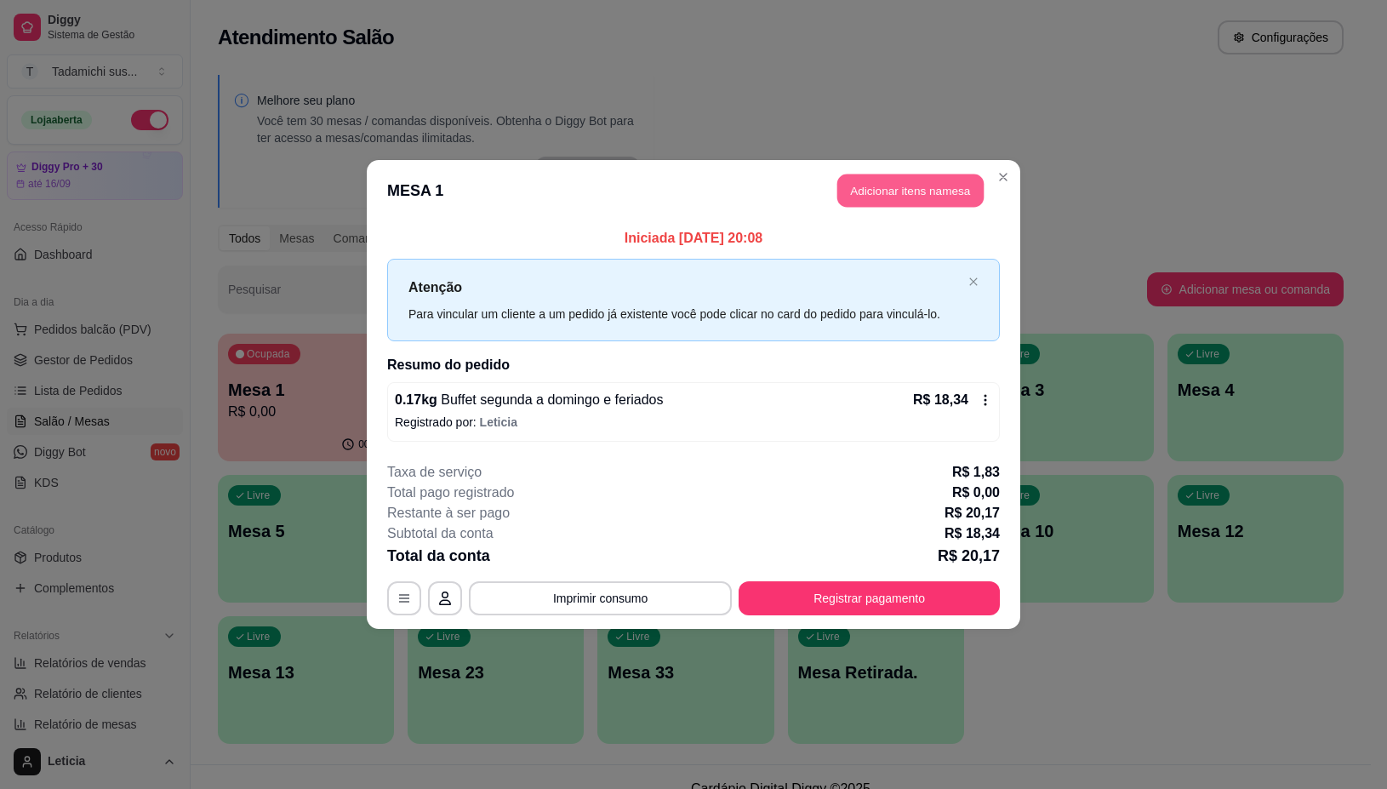
click at [906, 180] on button "Adicionar itens na mesa" at bounding box center [910, 190] width 146 height 33
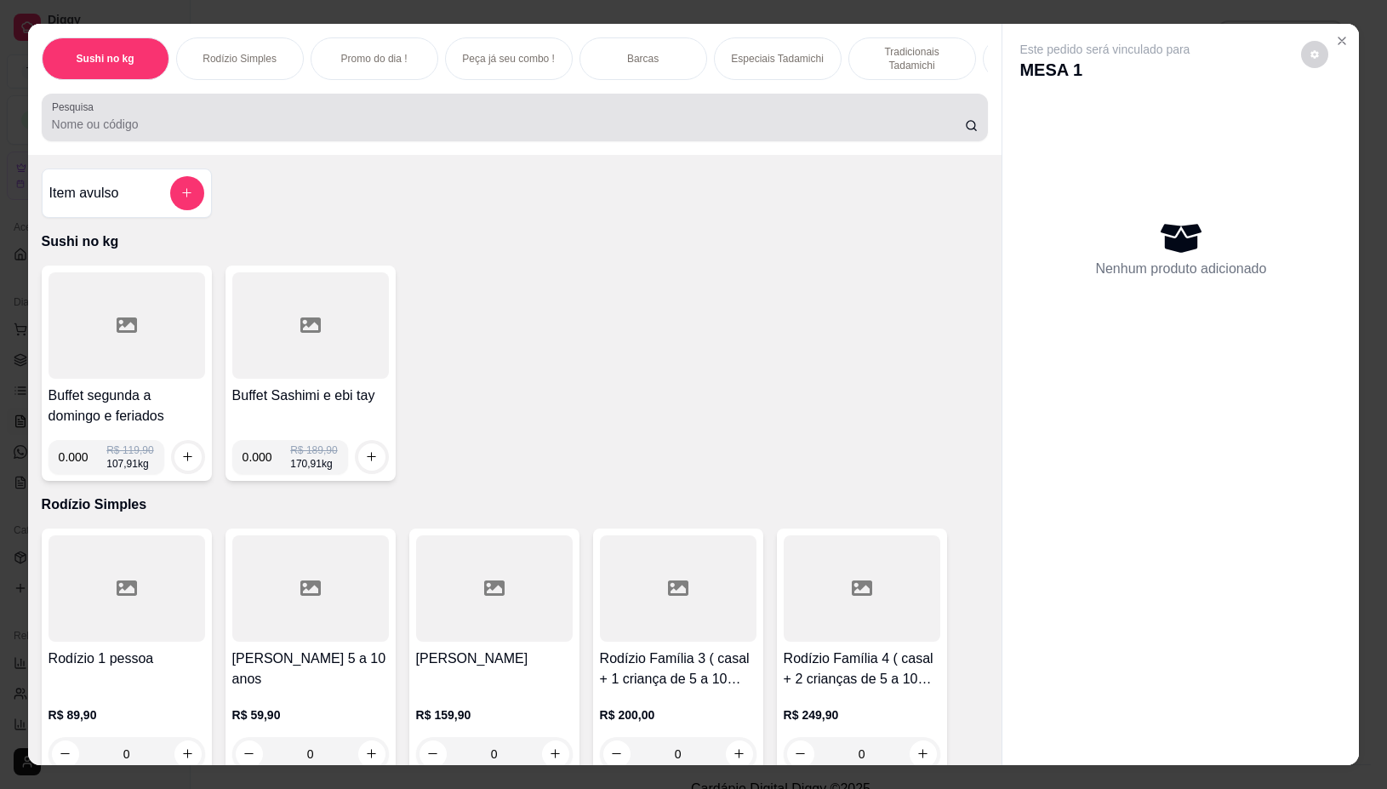
click at [454, 119] on div at bounding box center [515, 117] width 927 height 34
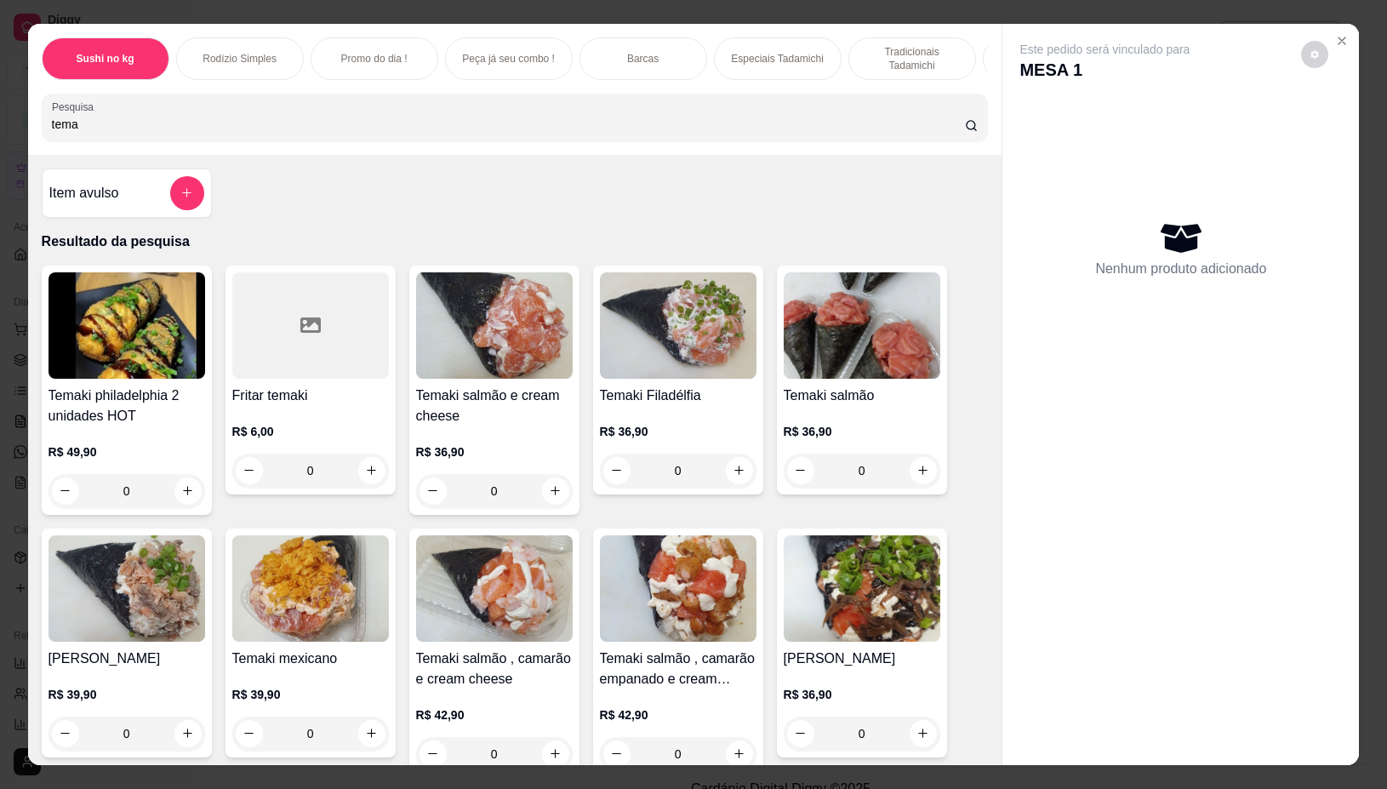
scroll to position [106, 0]
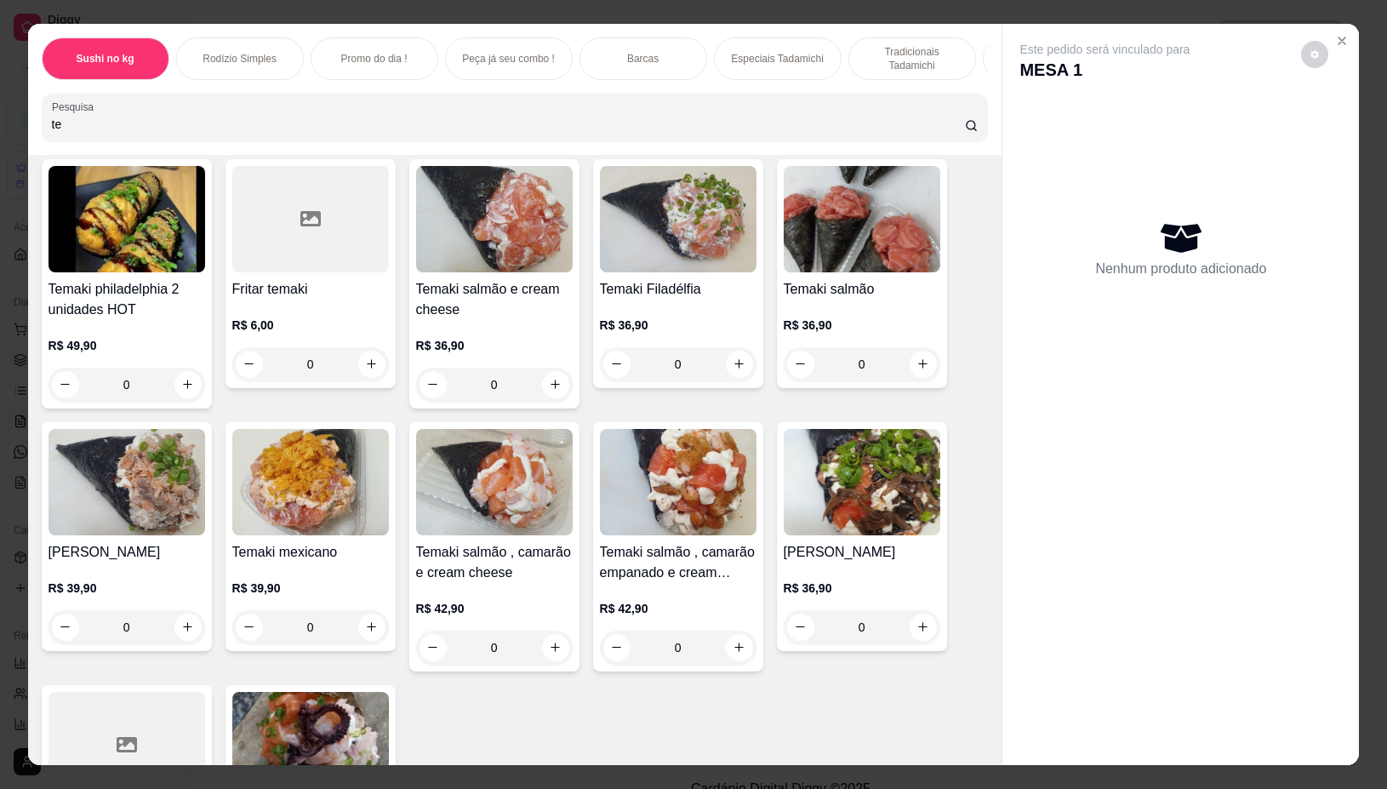
type input "t"
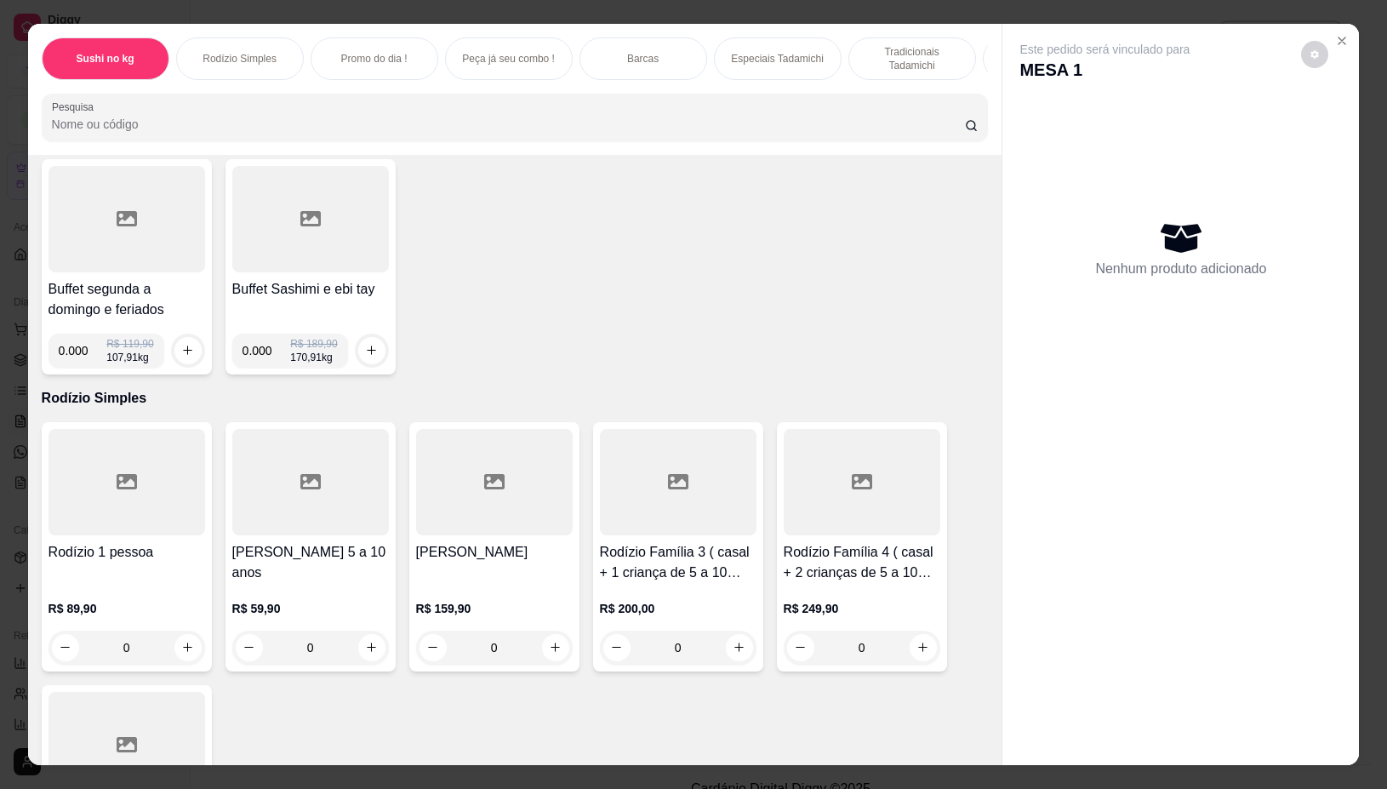
click at [94, 128] on input "Pesquisa" at bounding box center [508, 124] width 913 height 17
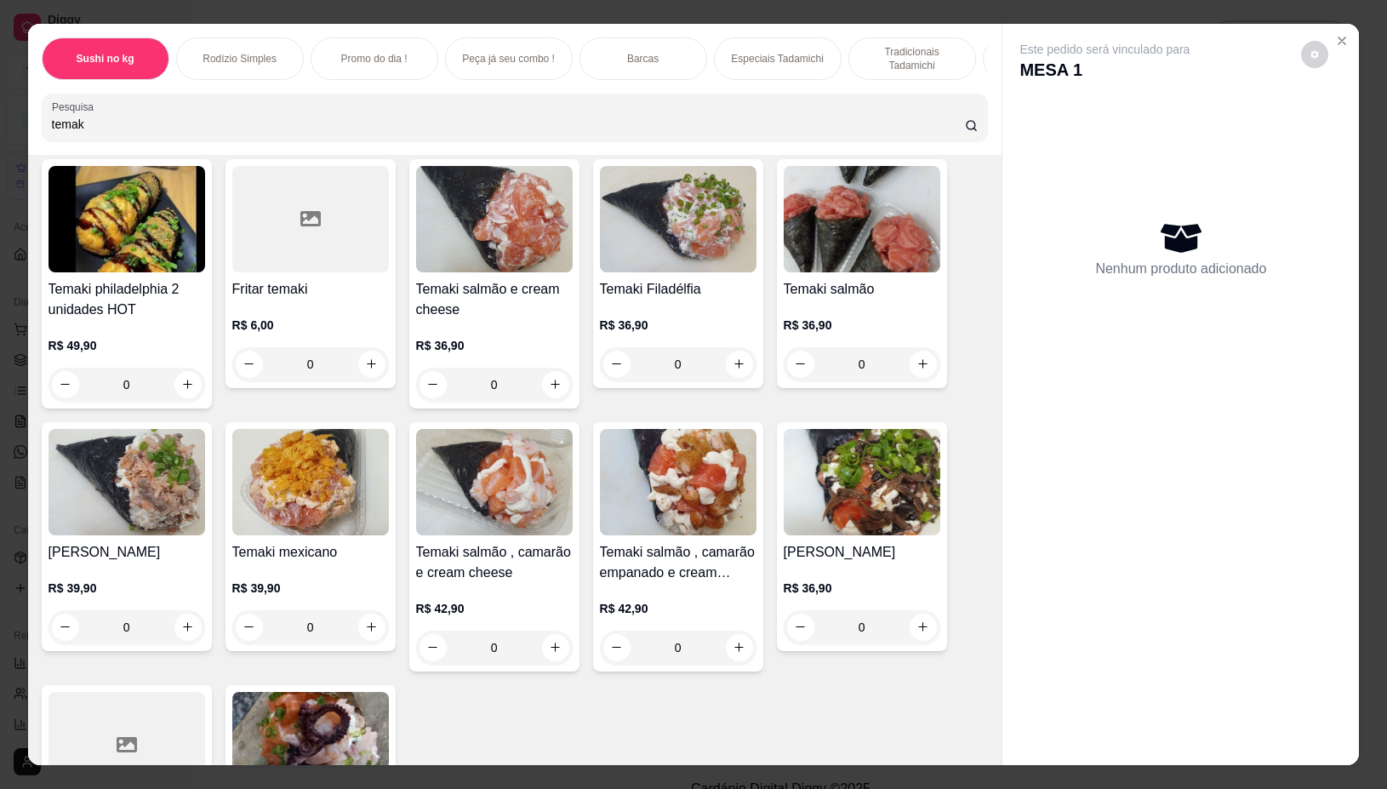
scroll to position [909, 0]
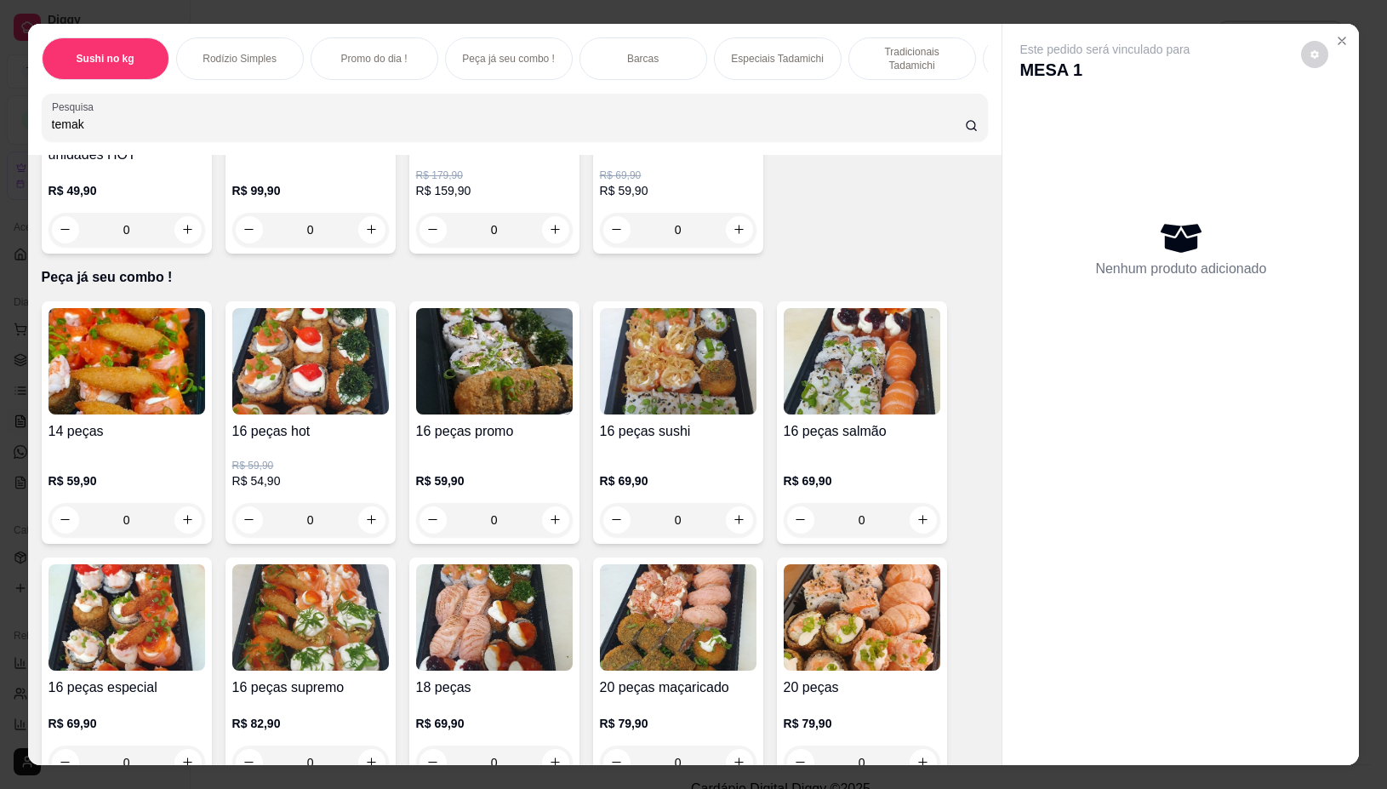
type input "temak"
drag, startPoint x: 556, startPoint y: 636, endPoint x: 559, endPoint y: 649, distance: 14.0
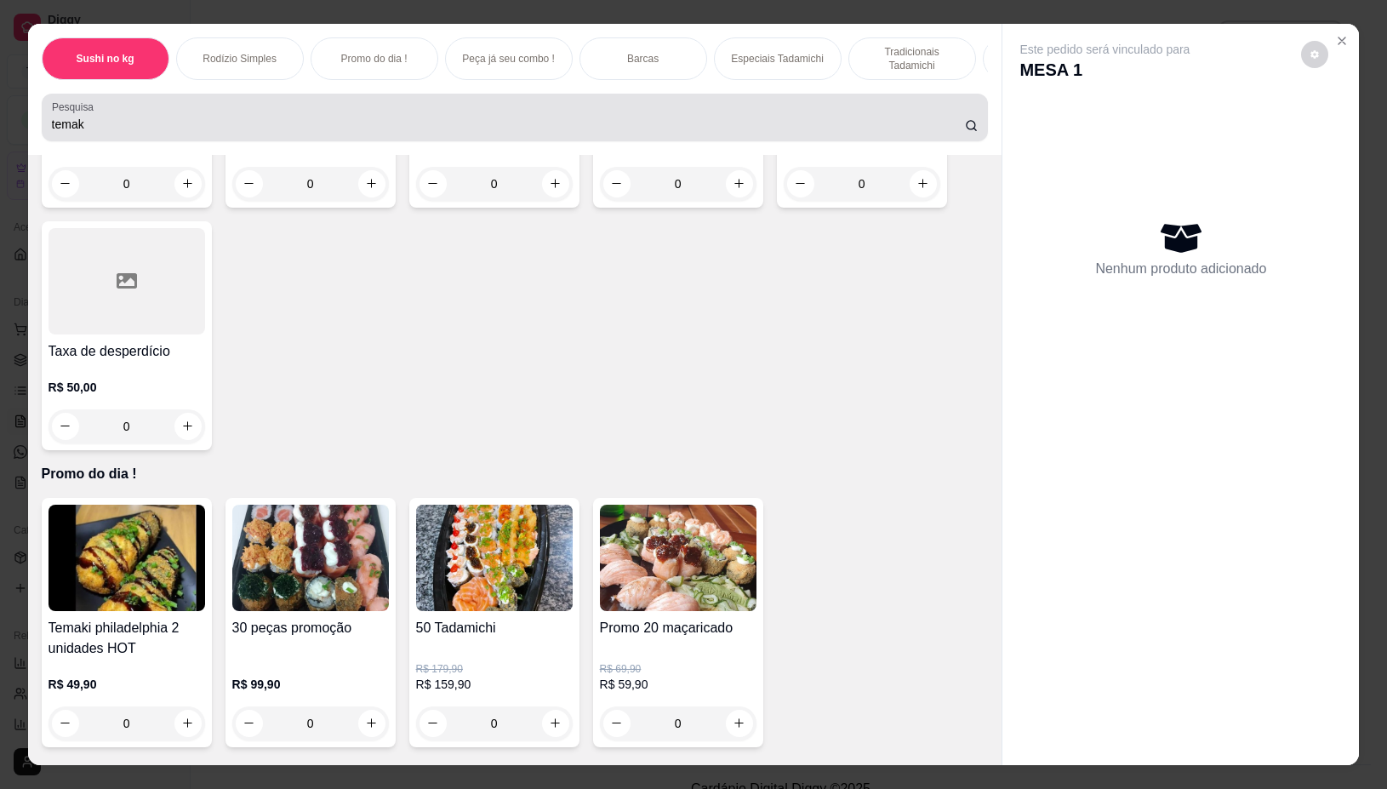
click at [111, 108] on div "temak" at bounding box center [515, 117] width 927 height 34
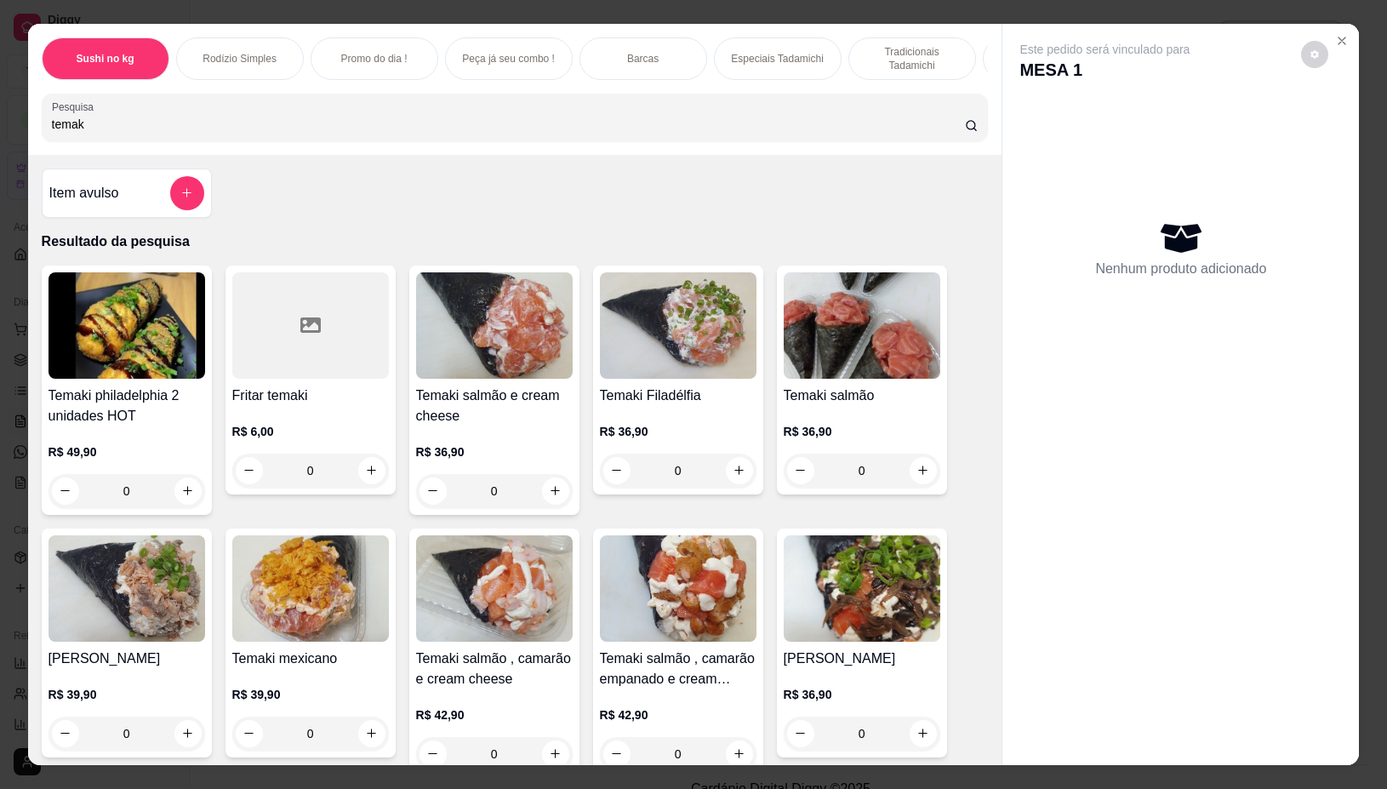
scroll to position [106, 0]
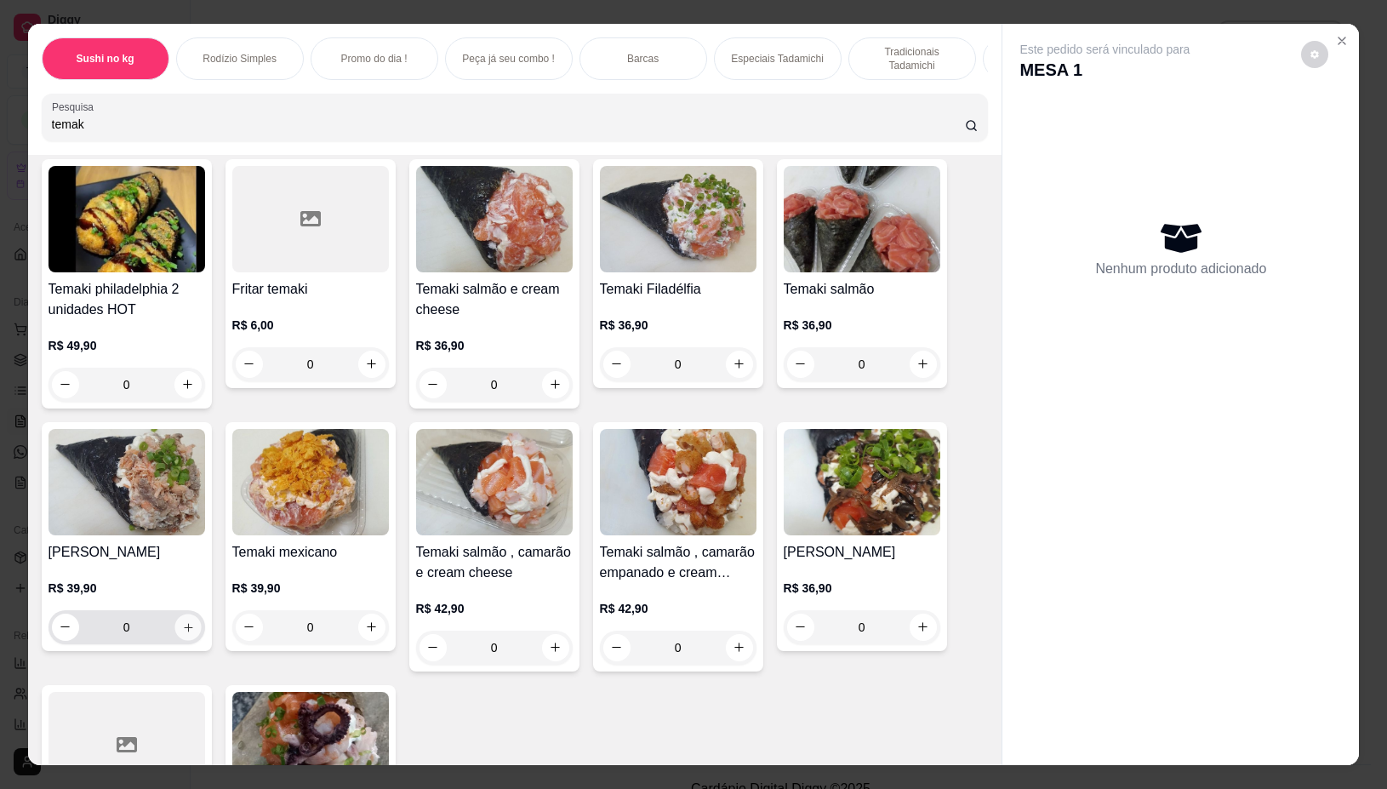
click at [183, 630] on icon "increase-product-quantity" at bounding box center [187, 627] width 13 height 13
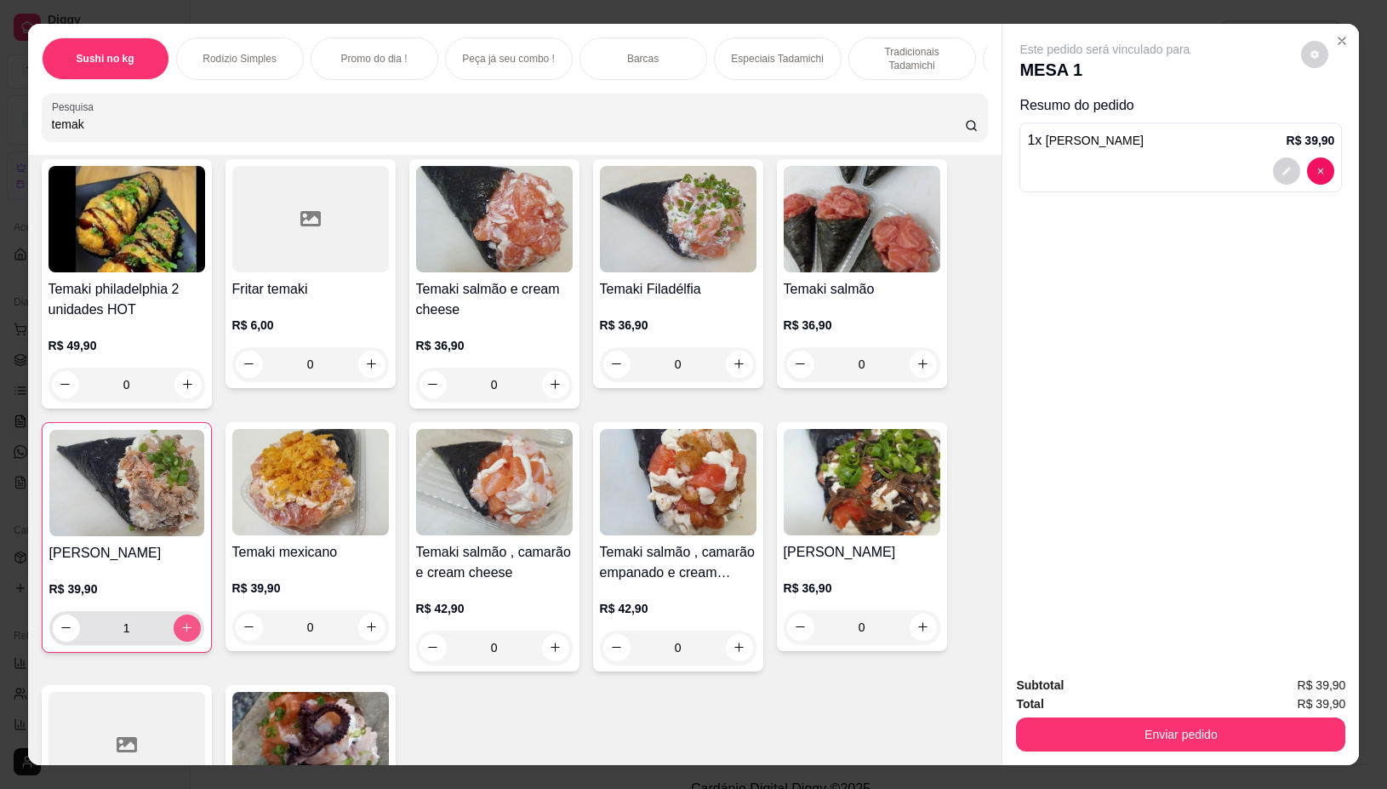
type input "1"
click at [360, 364] on button "increase-product-quantity" at bounding box center [371, 364] width 27 height 27
type input "1"
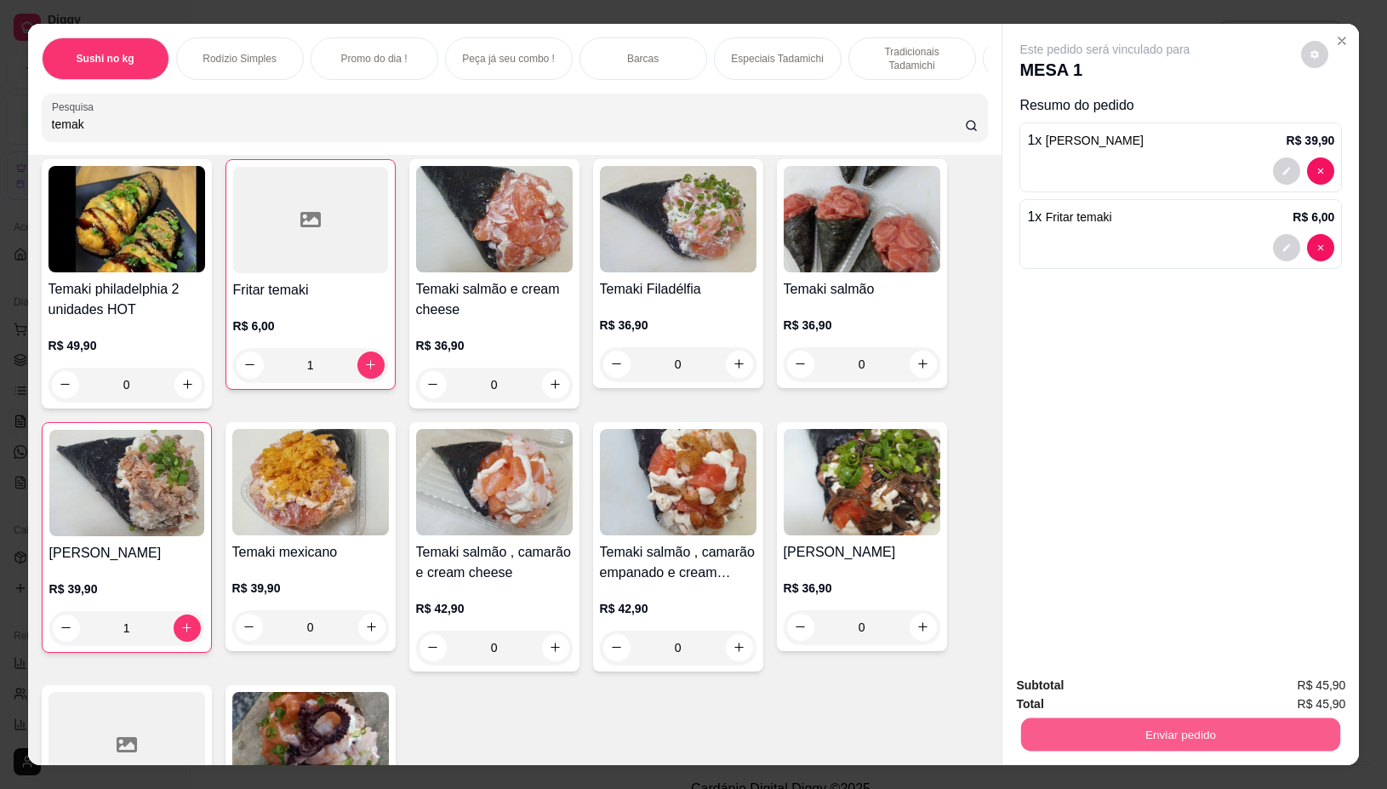
click at [1064, 718] on button "Enviar pedido" at bounding box center [1180, 734] width 319 height 33
click at [1079, 683] on button "Não registrar e enviar pedido" at bounding box center [1123, 685] width 177 height 32
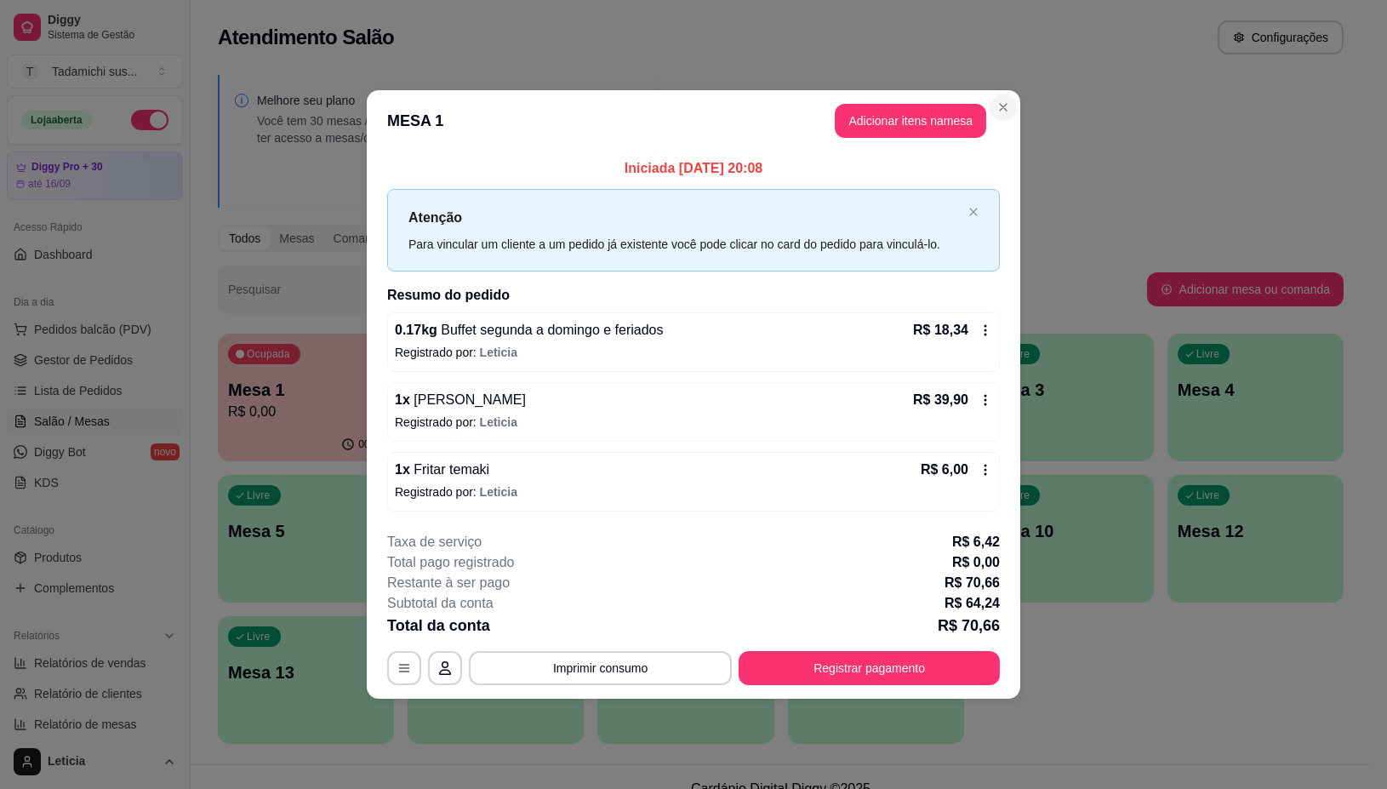
click at [1007, 94] on button "Close" at bounding box center [1003, 107] width 27 height 27
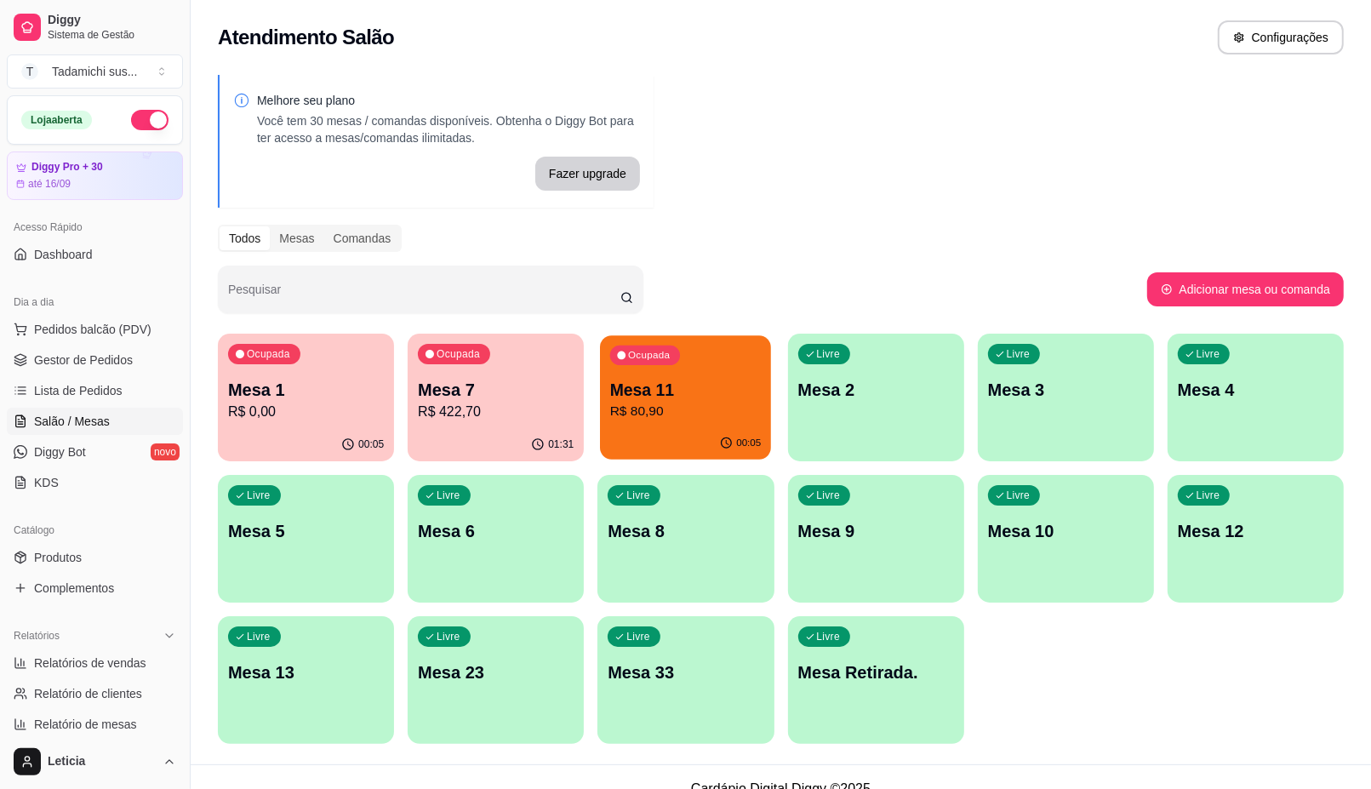
click at [632, 405] on p "R$ 80,90" at bounding box center [685, 412] width 151 height 20
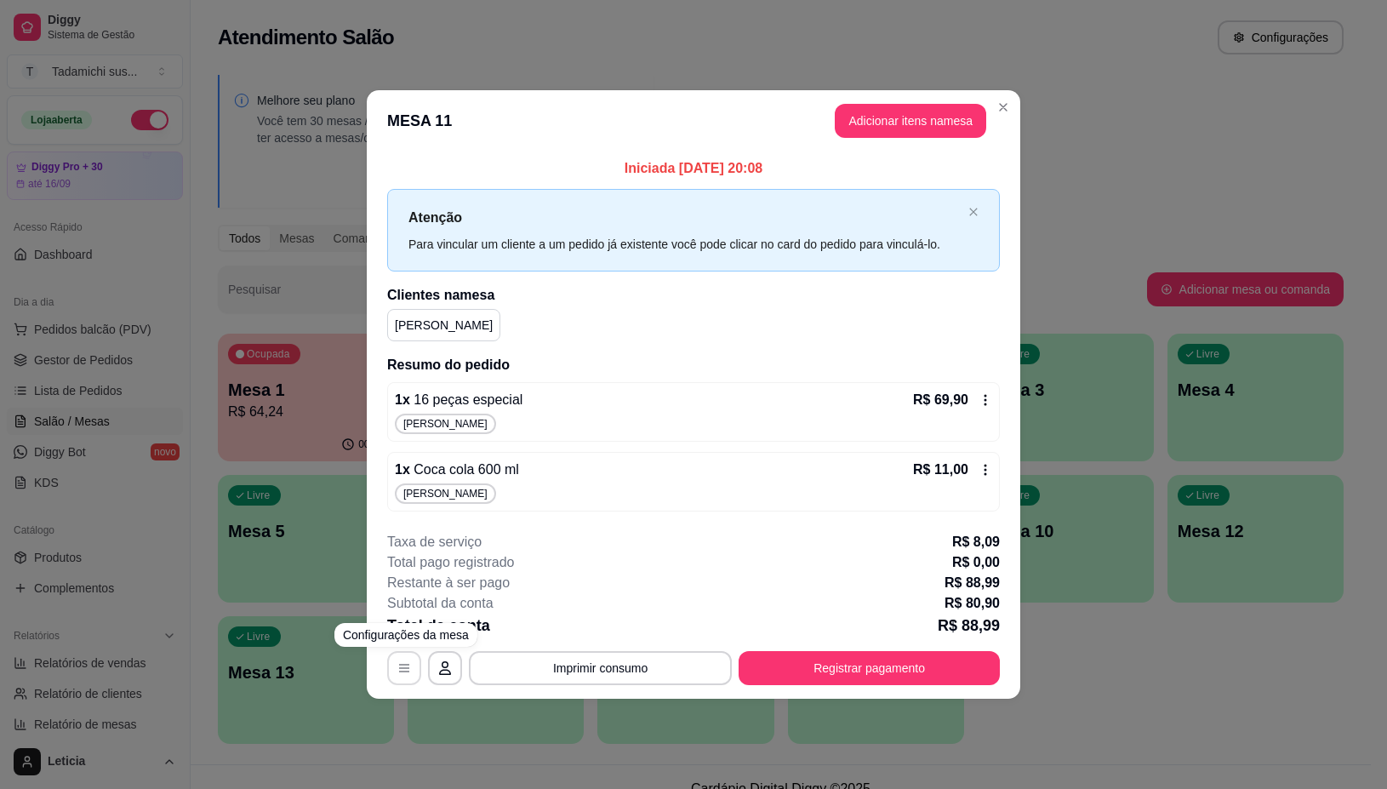
click at [403, 668] on icon "button" at bounding box center [404, 668] width 14 height 14
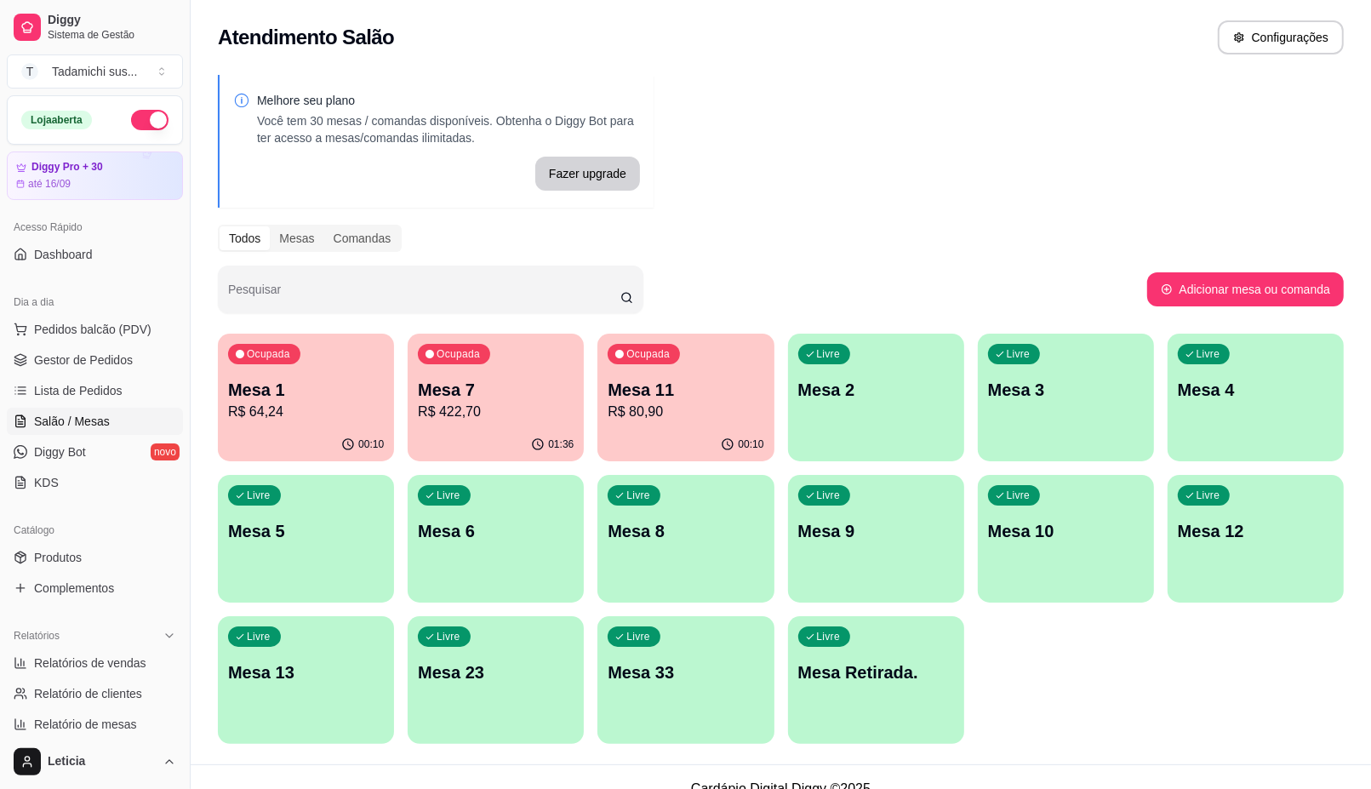
click at [312, 441] on div "00:10" at bounding box center [306, 444] width 176 height 33
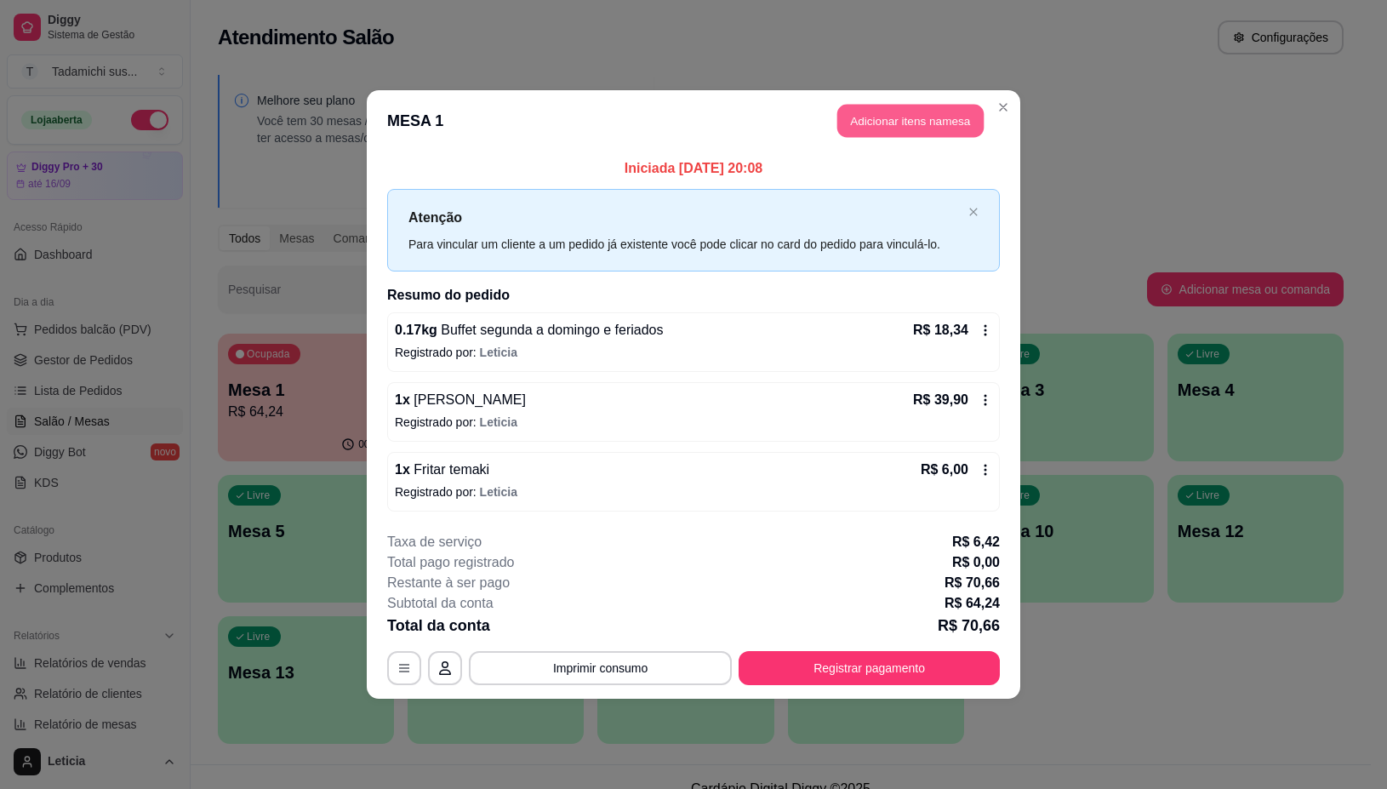
click at [919, 113] on button "Adicionar itens na mesa" at bounding box center [910, 121] width 146 height 33
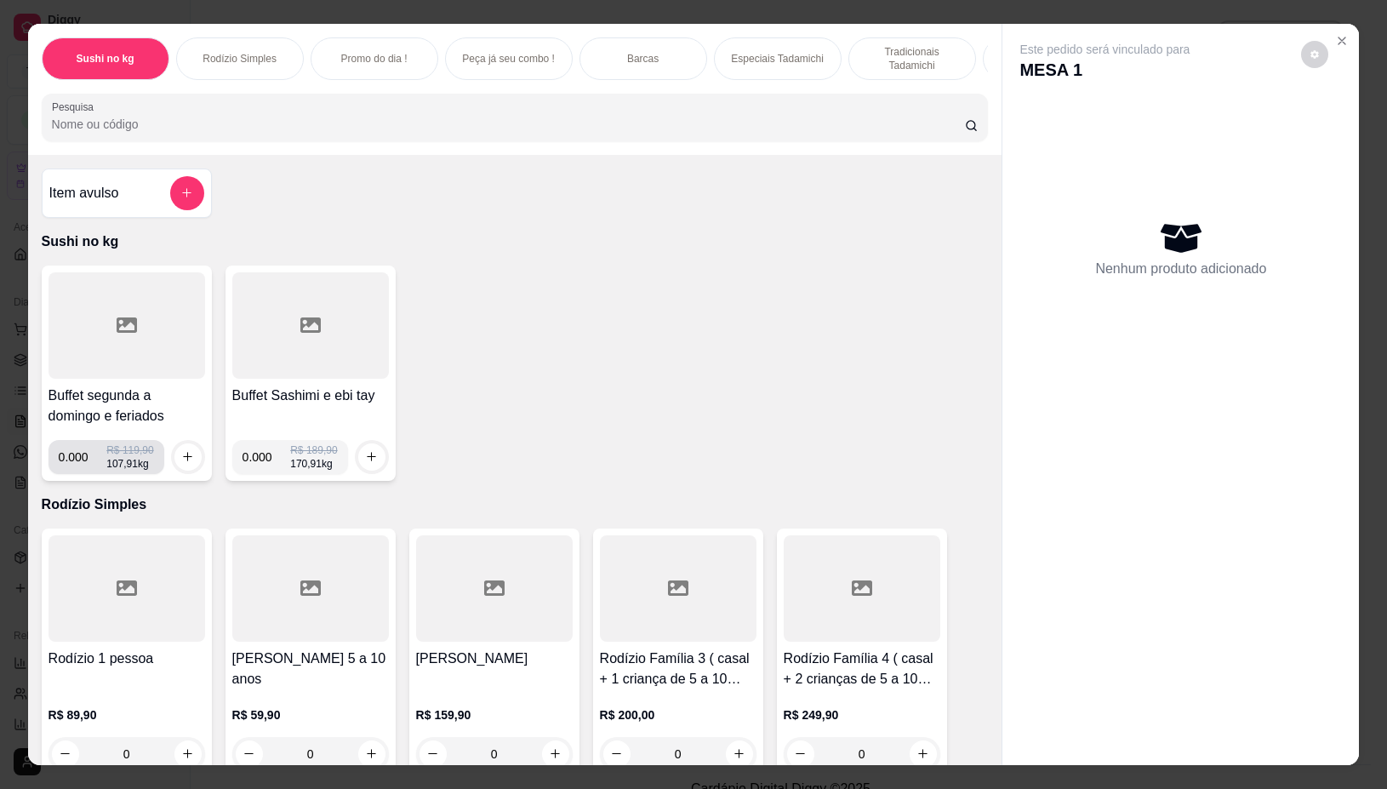
click at [77, 462] on input "0.000" at bounding box center [83, 457] width 49 height 34
type input "0.162"
click at [181, 460] on icon "increase-product-quantity" at bounding box center [187, 456] width 13 height 13
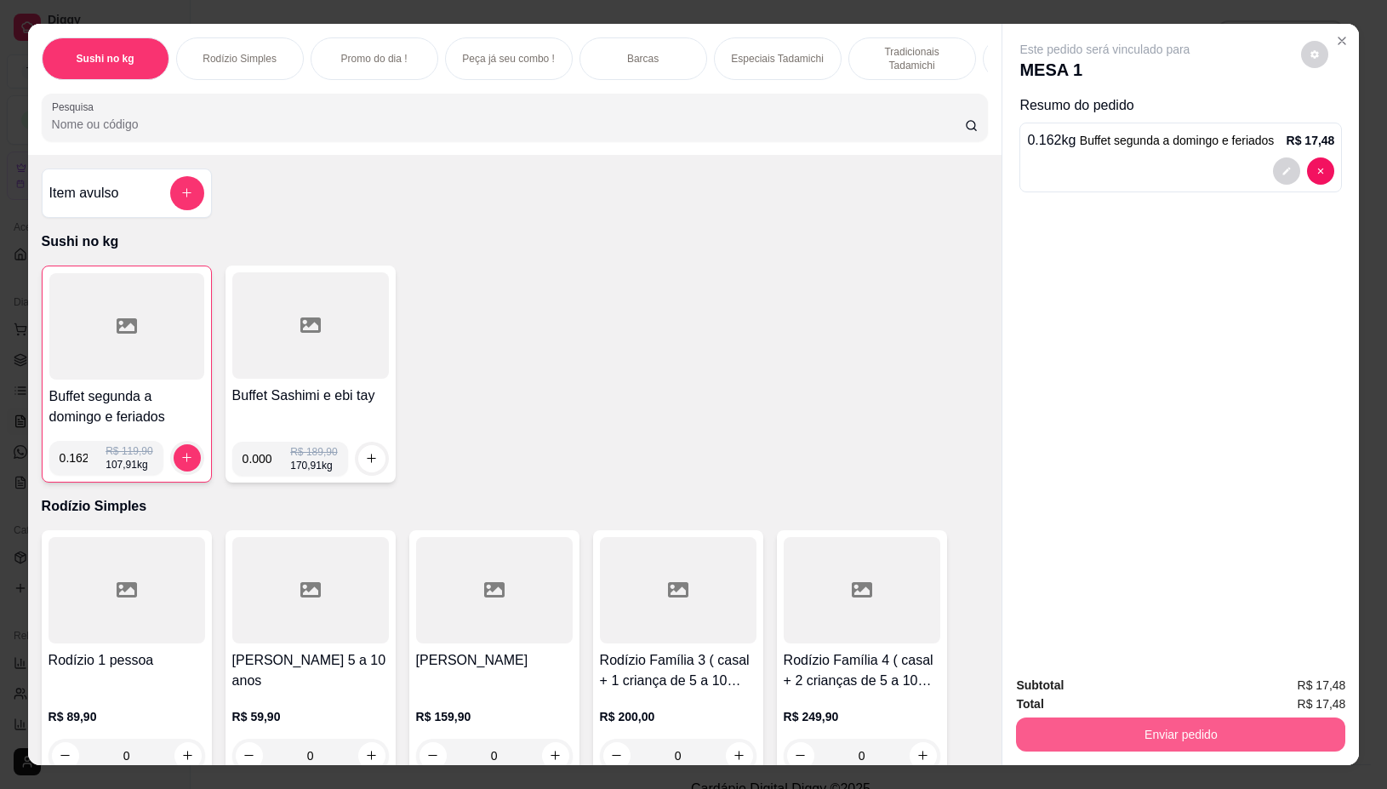
click at [1082, 717] on button "Enviar pedido" at bounding box center [1180, 734] width 329 height 34
click at [1089, 686] on button "Não registrar e enviar pedido" at bounding box center [1123, 684] width 172 height 31
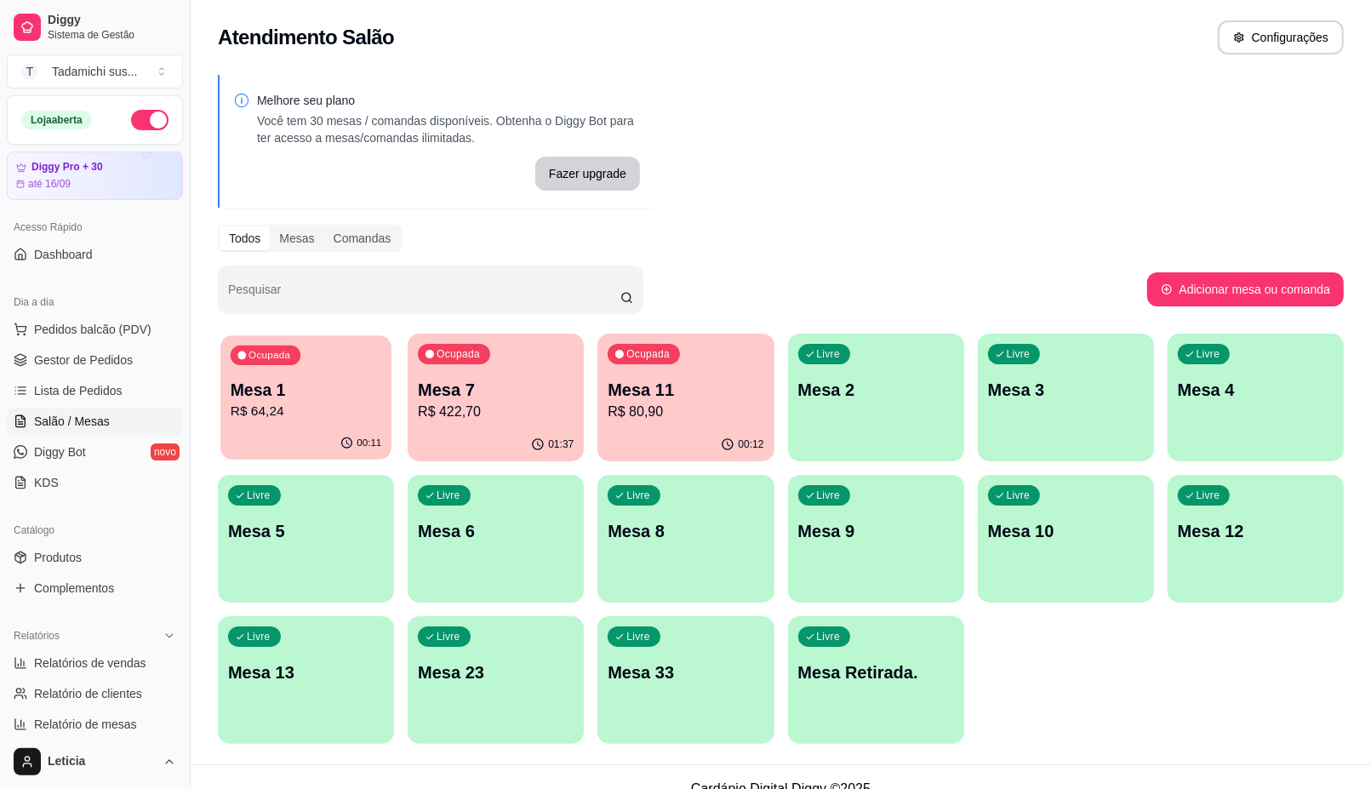
click at [277, 414] on p "R$ 64,24" at bounding box center [306, 412] width 151 height 20
click at [486, 434] on div "01:38" at bounding box center [496, 444] width 176 height 33
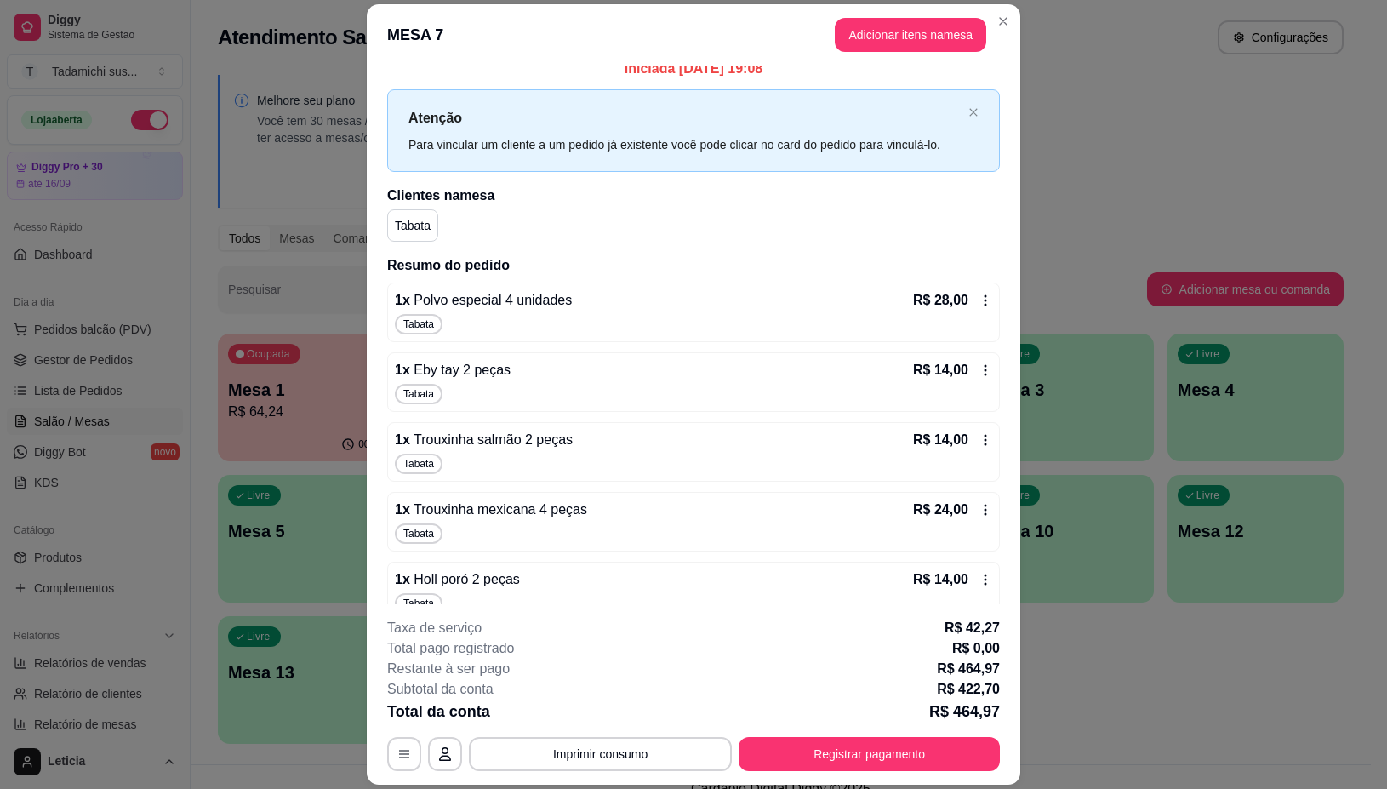
scroll to position [0, 0]
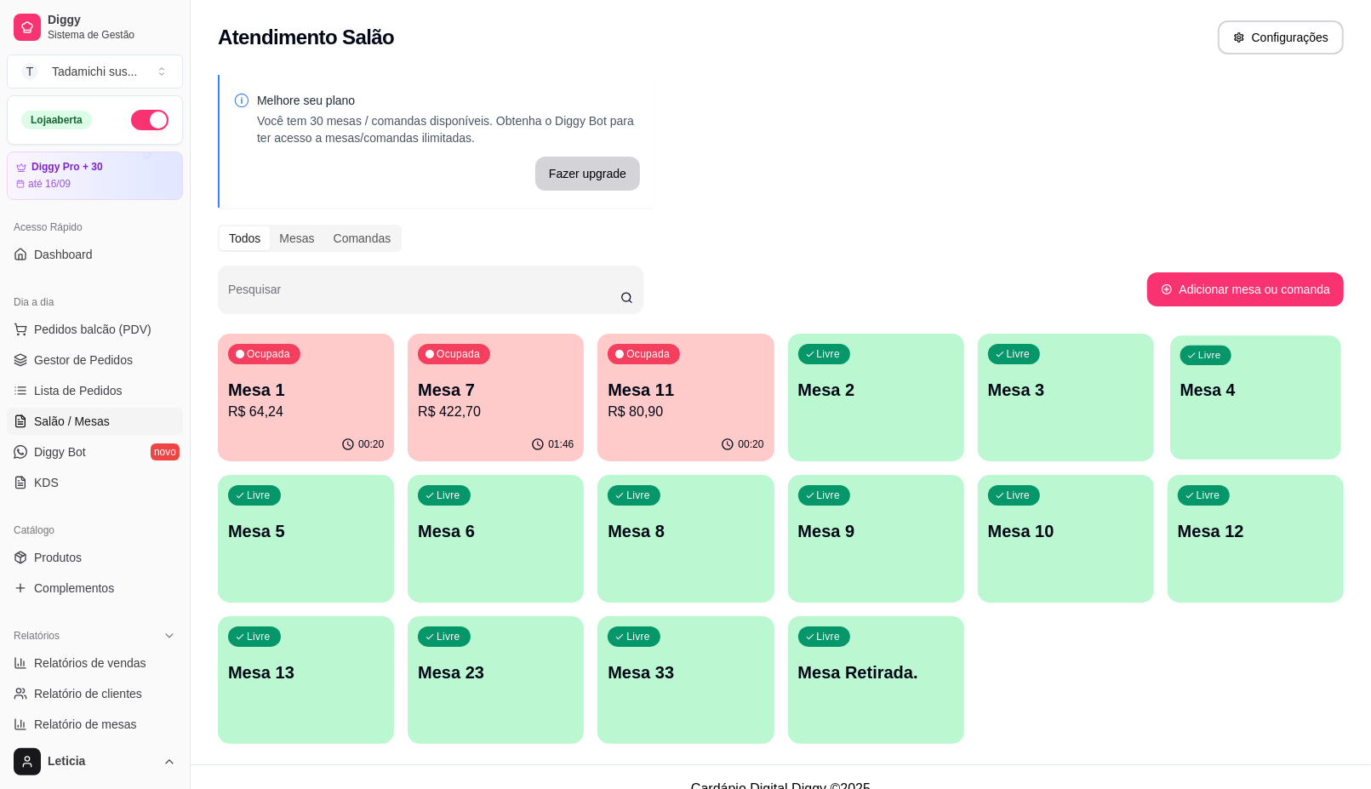
click at [1236, 402] on div "Livre Mesa 4" at bounding box center [1255, 387] width 171 height 104
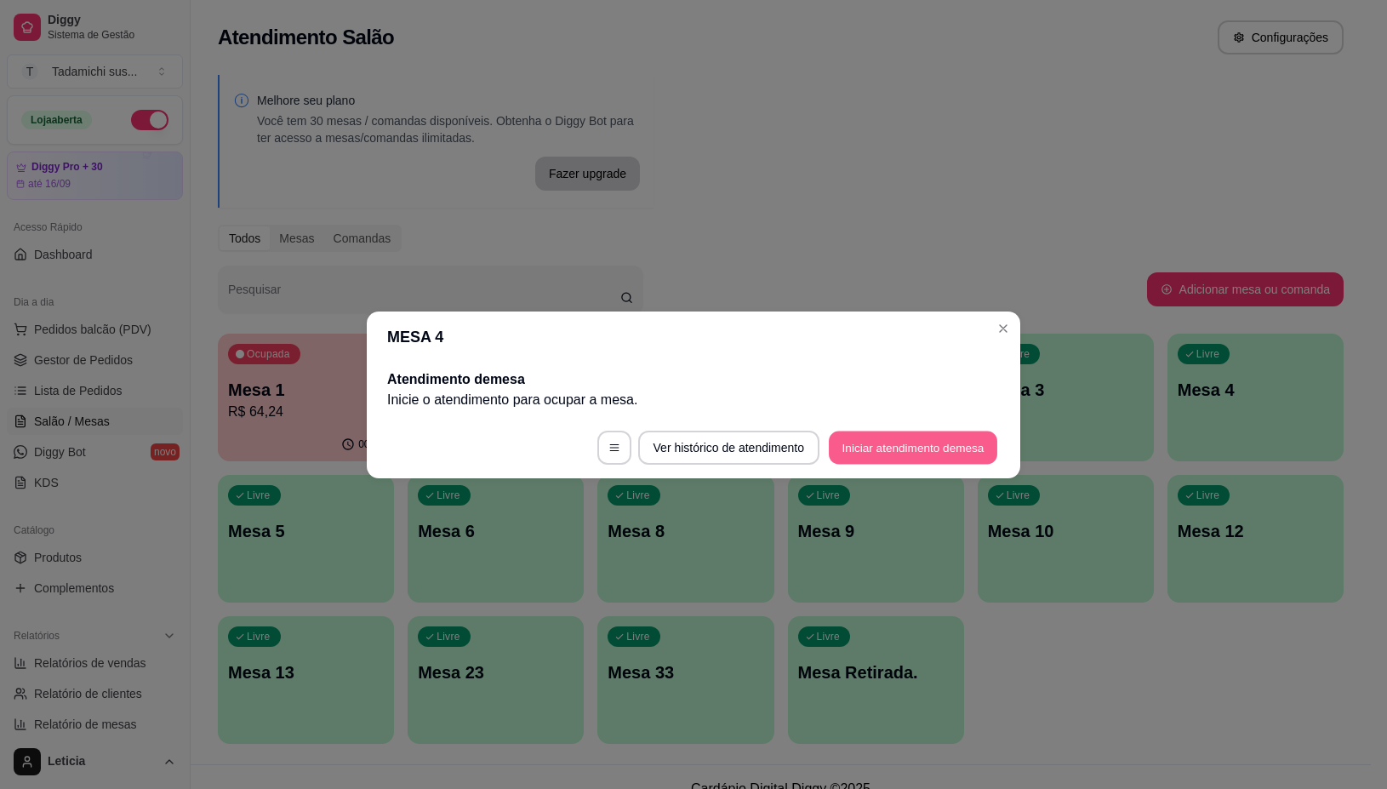
click at [839, 443] on button "Iniciar atendimento de mesa" at bounding box center [913, 447] width 168 height 33
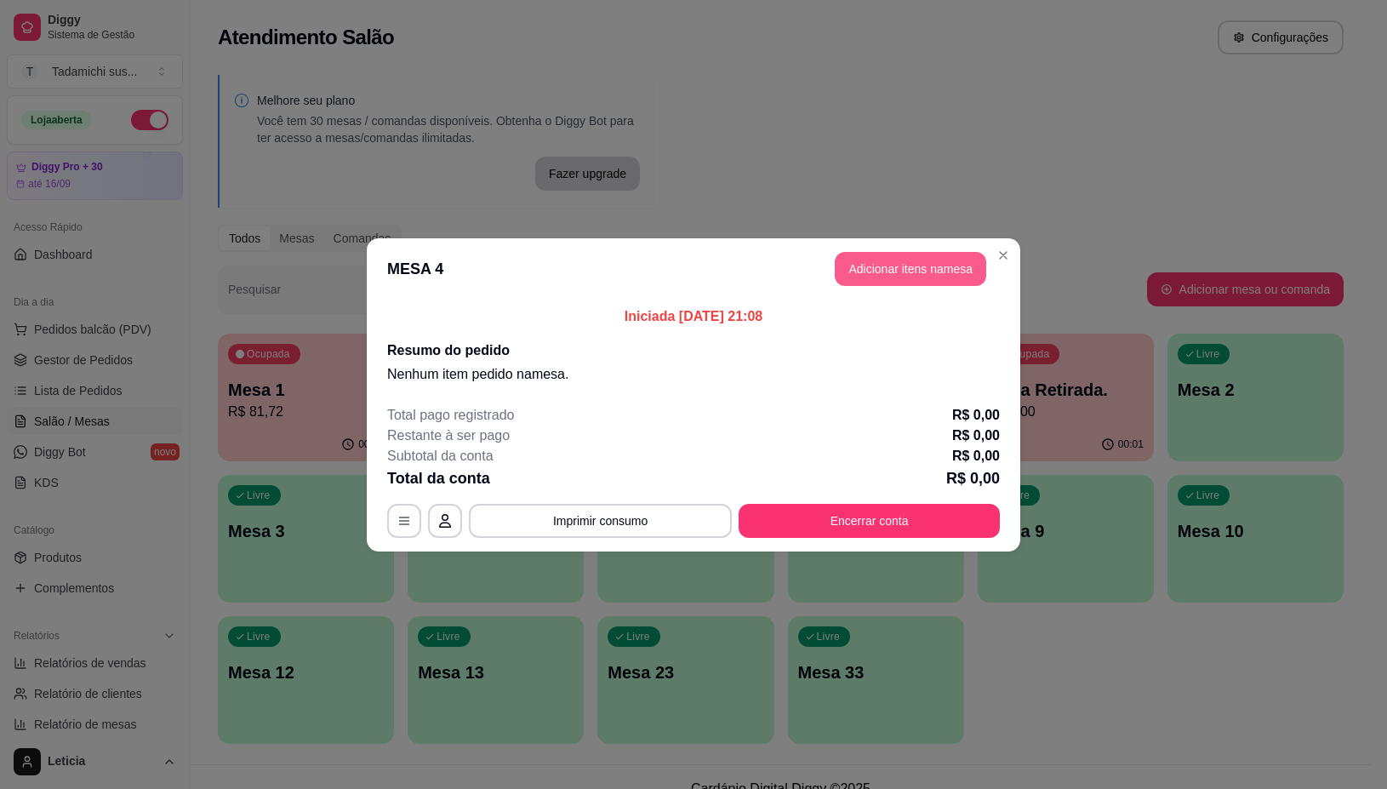
click at [945, 266] on button "Adicionar itens na mesa" at bounding box center [910, 269] width 151 height 34
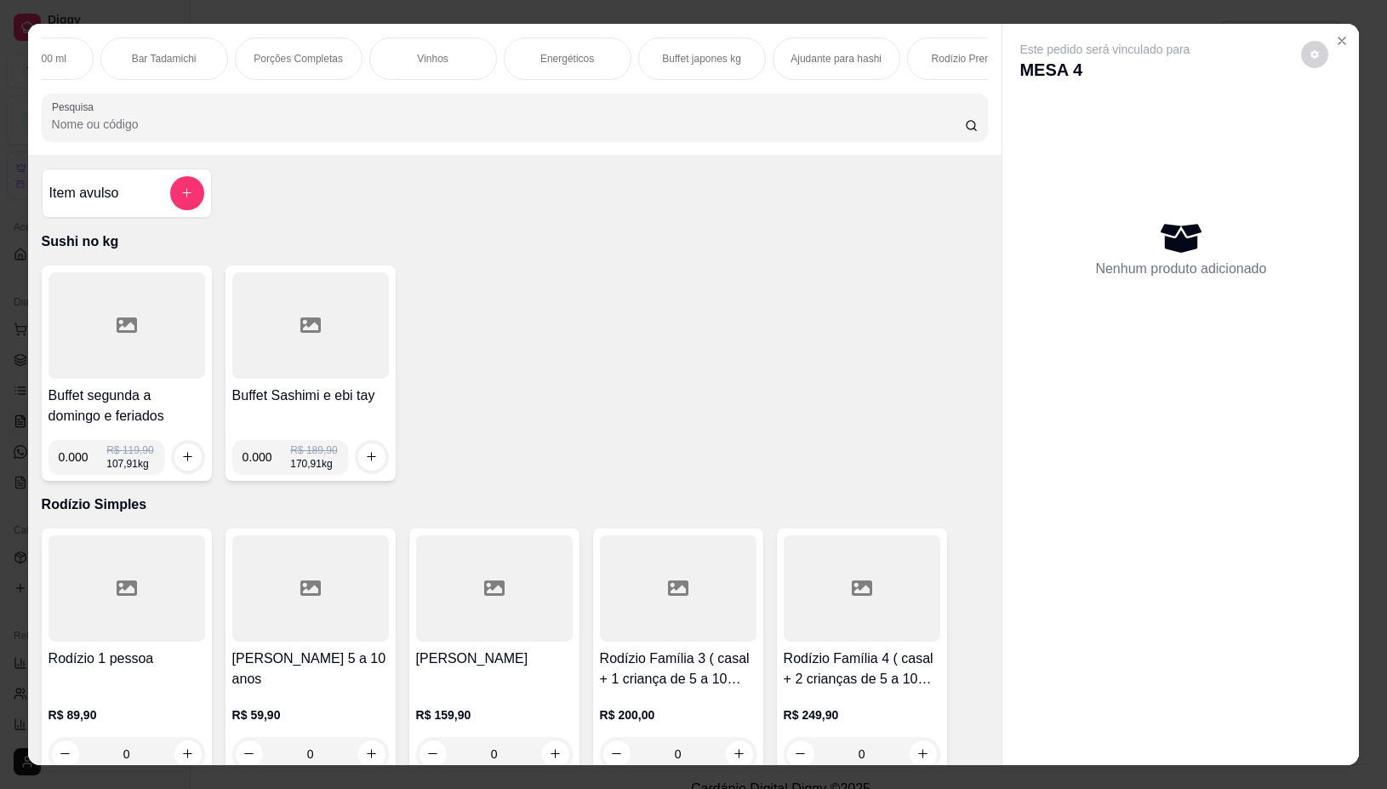
scroll to position [0, 3213]
click at [958, 41] on div "Rodízio Premium" at bounding box center [926, 58] width 128 height 43
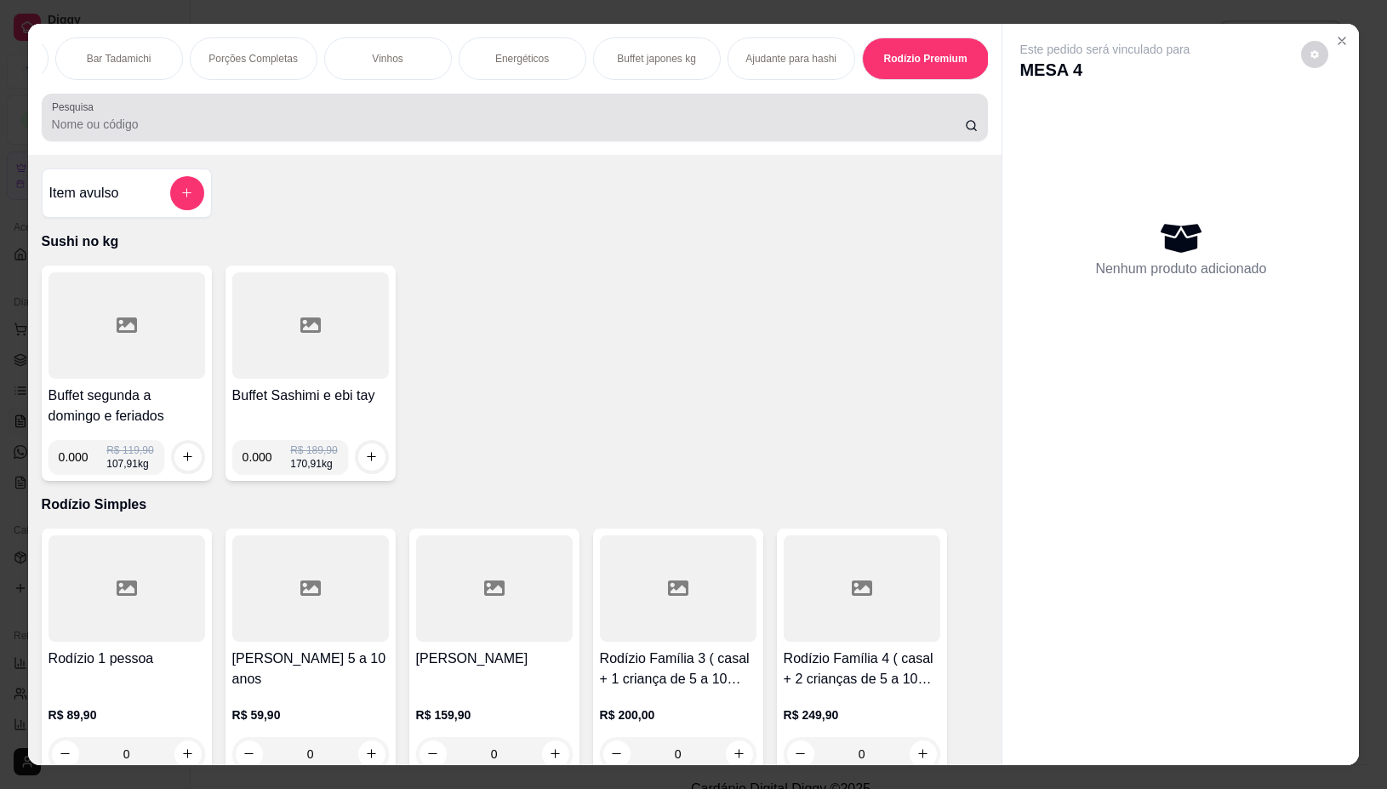
scroll to position [38, 0]
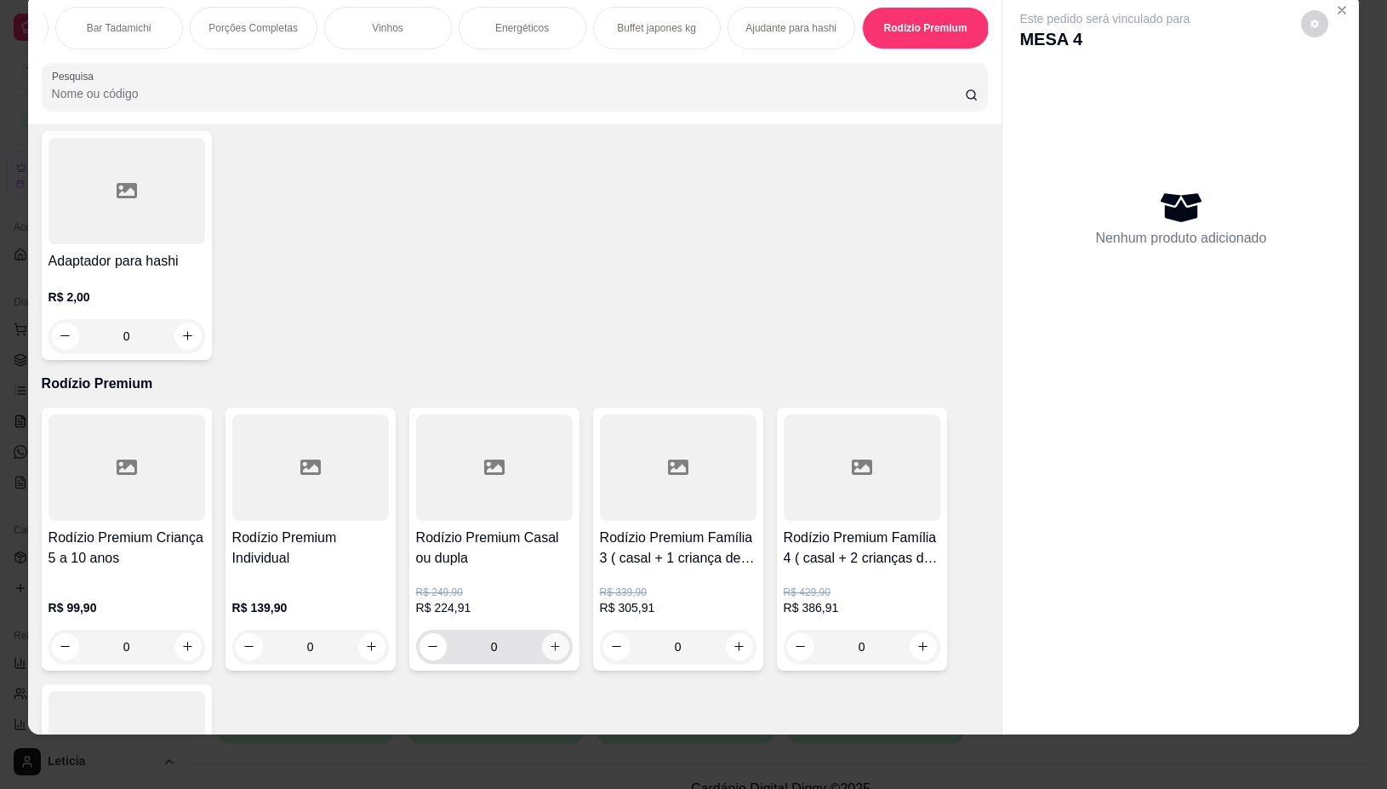
click at [550, 640] on icon "increase-product-quantity" at bounding box center [555, 646] width 13 height 13
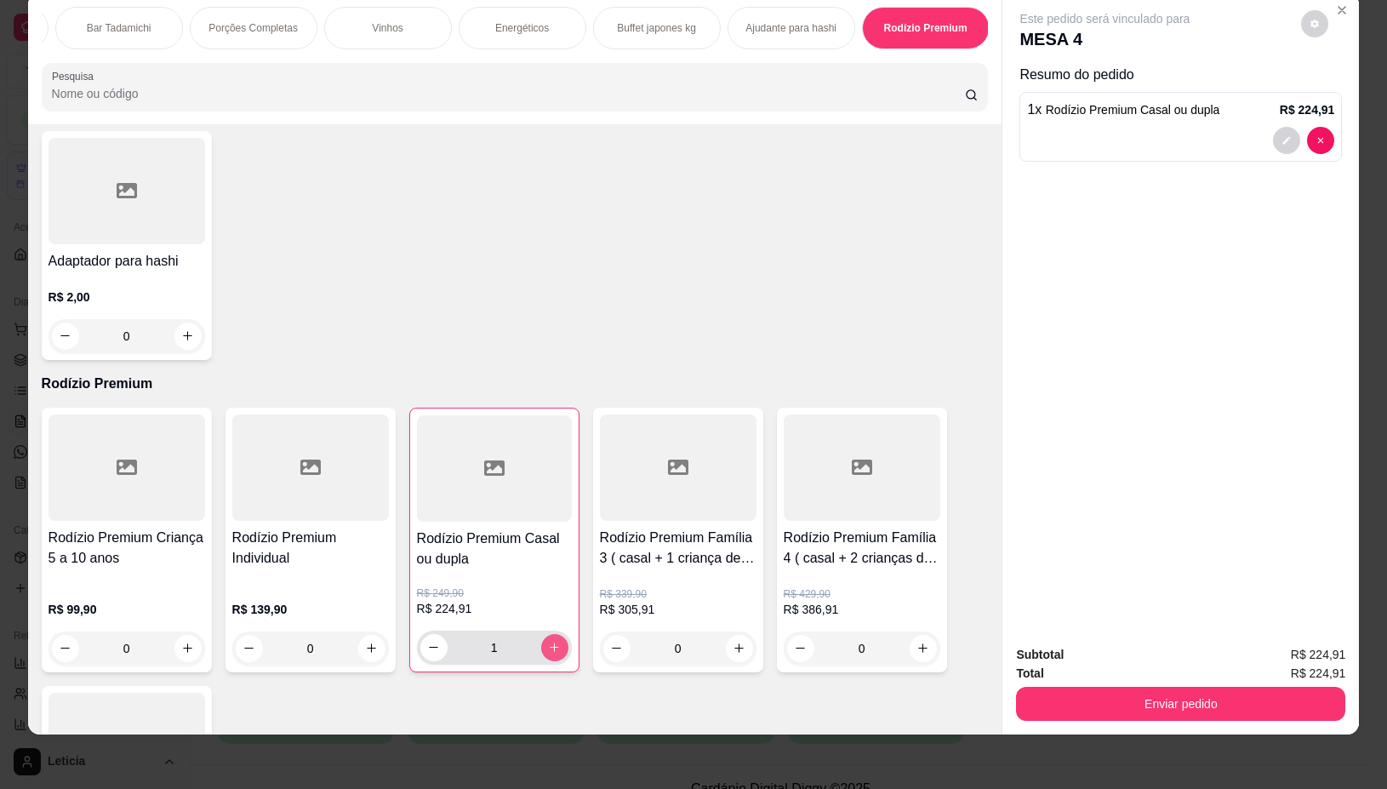
type input "1"
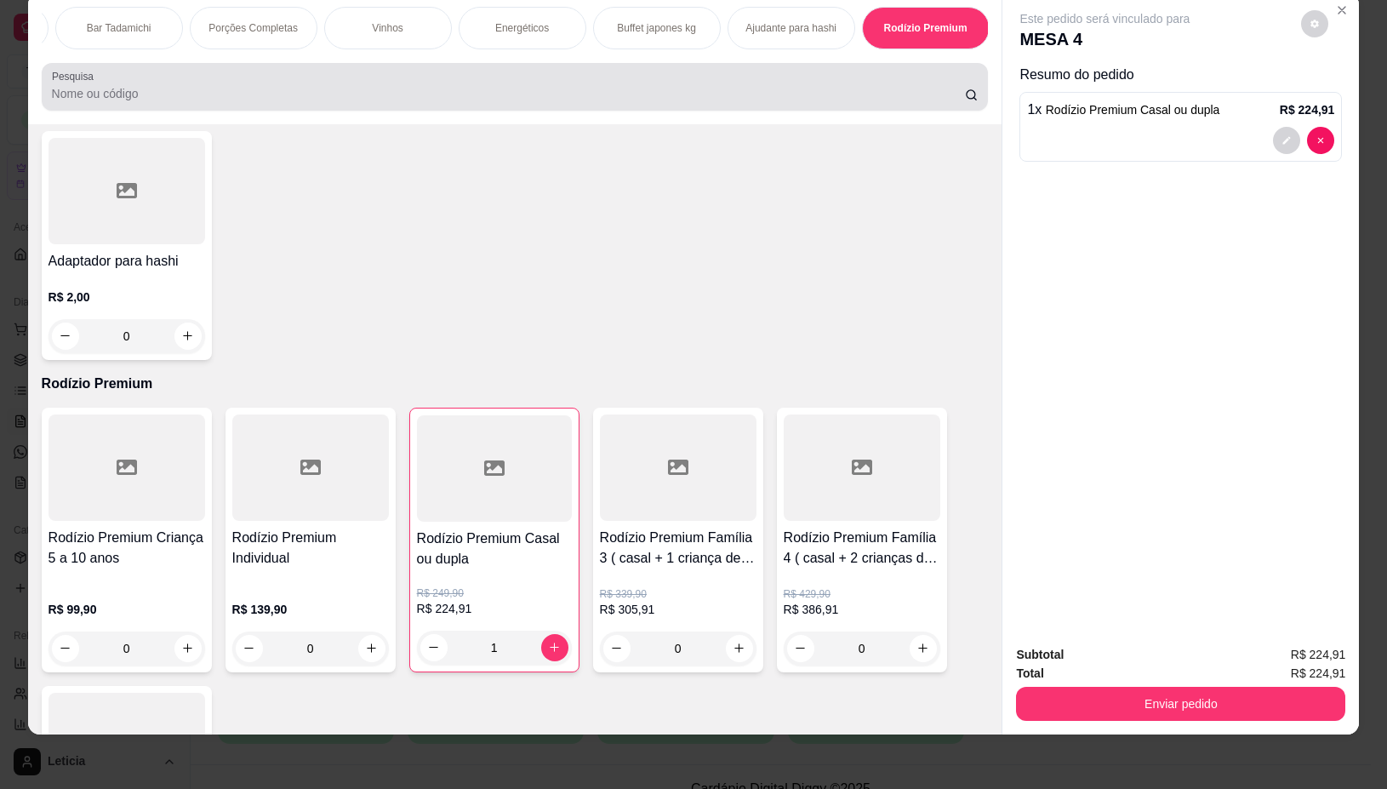
click at [536, 99] on input "Pesquisa" at bounding box center [508, 93] width 913 height 17
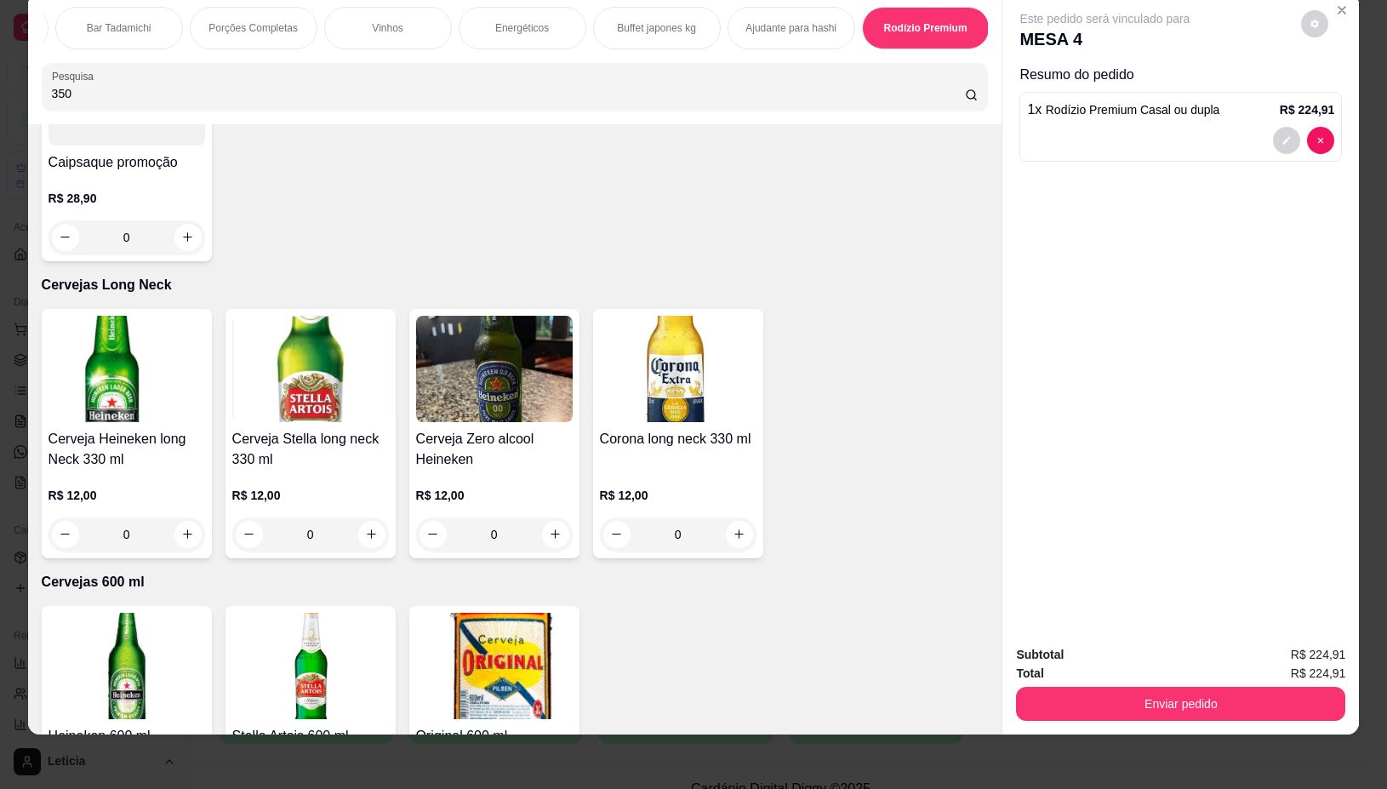
scroll to position [17601, 0]
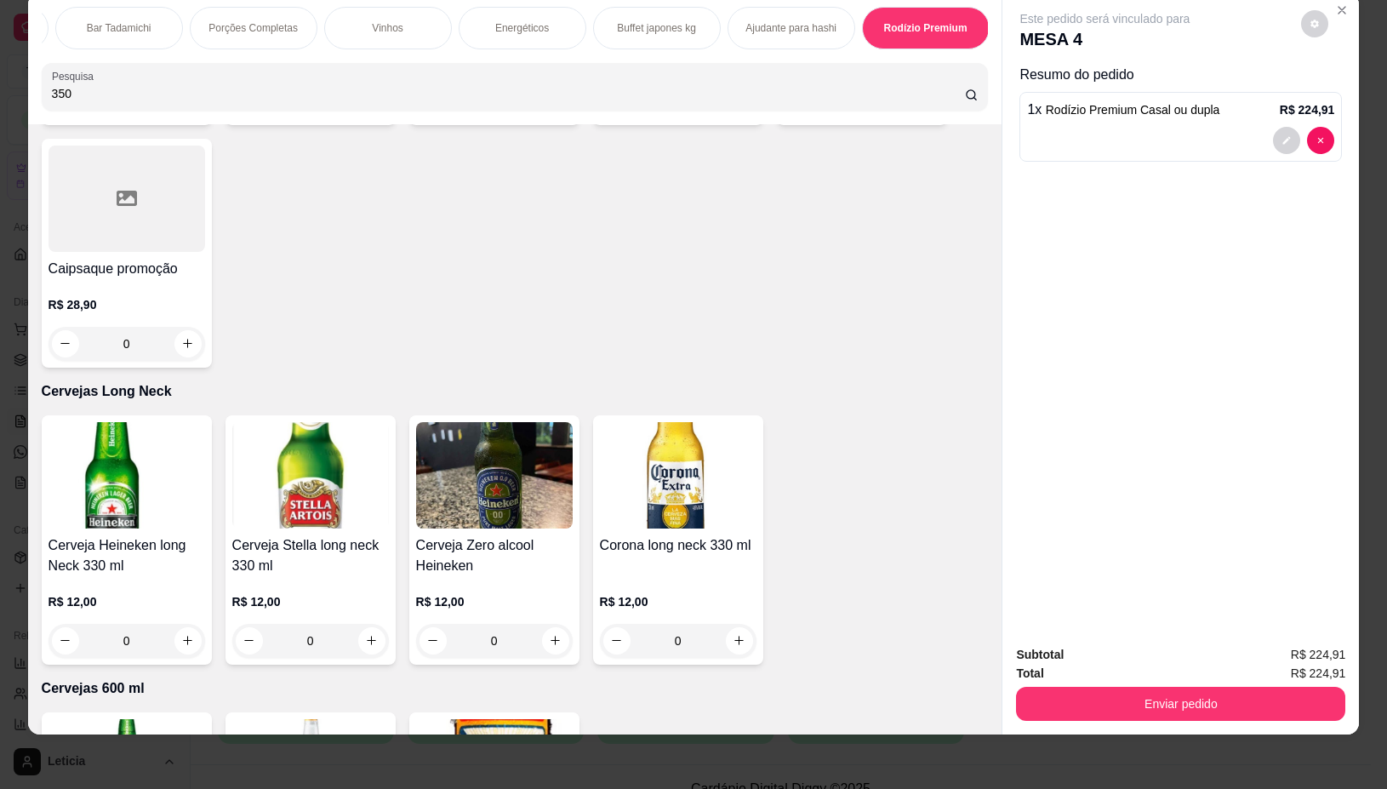
type input "350"
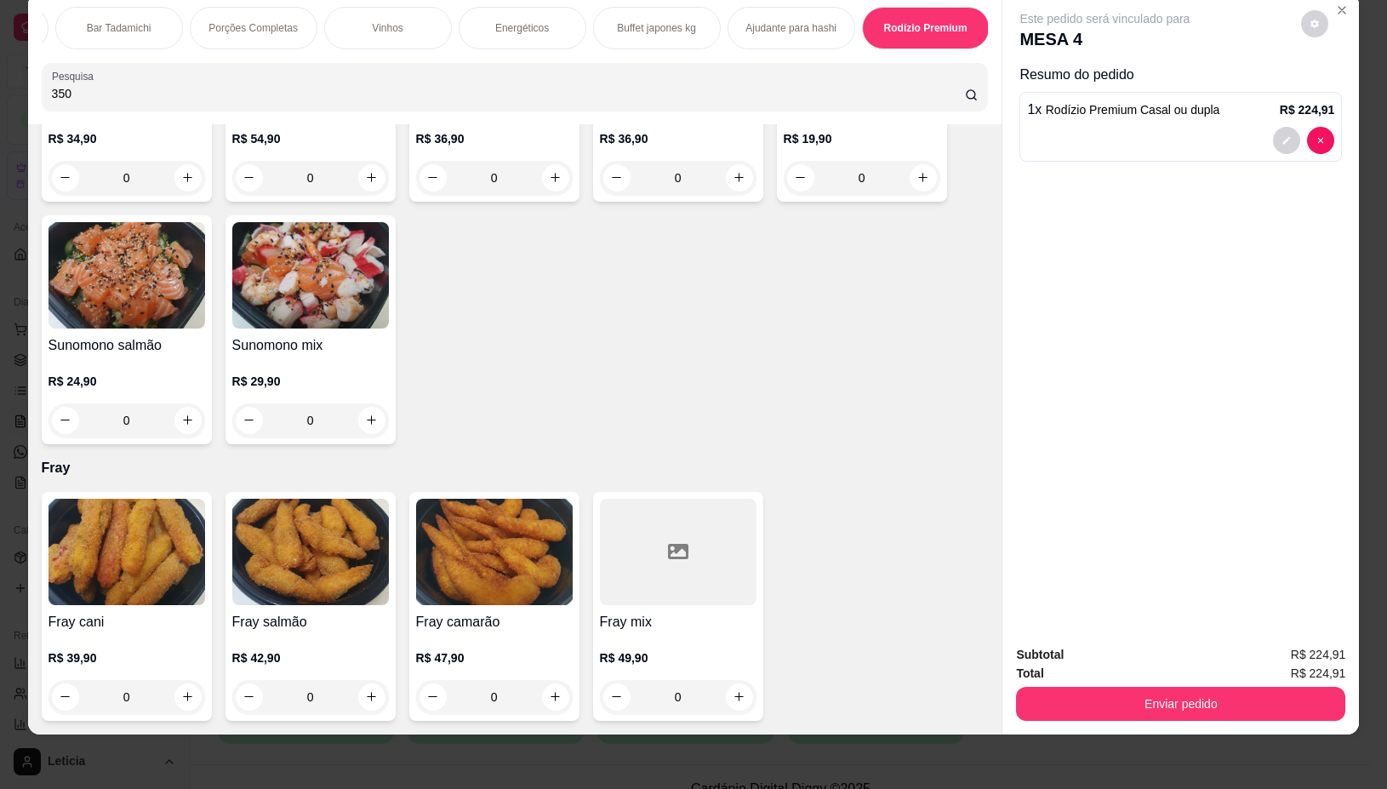
drag, startPoint x: 1030, startPoint y: 477, endPoint x: 1009, endPoint y: 563, distance: 87.5
click at [1013, 588] on div "Este pedido será vinculado para MESA 4 Resumo do pedido 1 x Rodízio Premium Cas…" at bounding box center [1180, 312] width 357 height 638
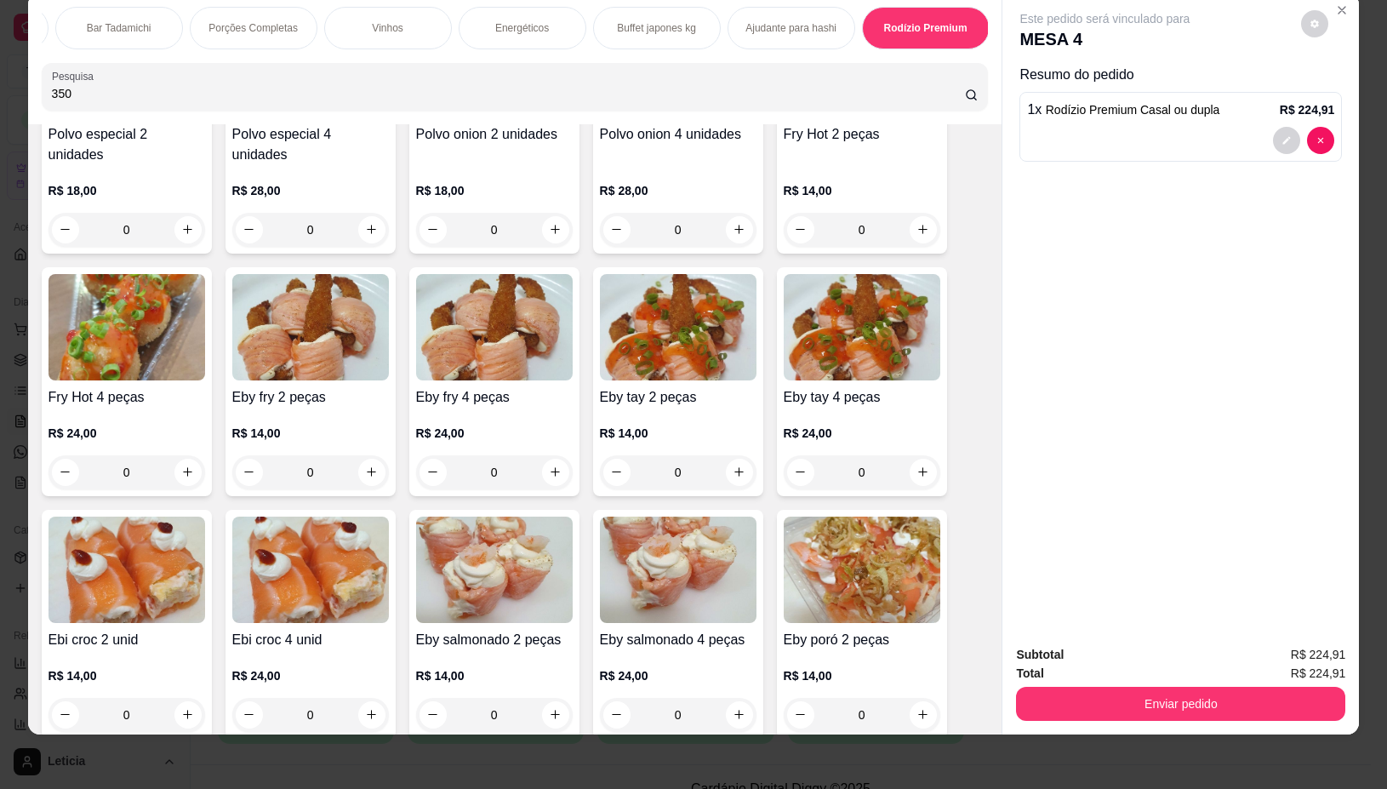
scroll to position [0, 0]
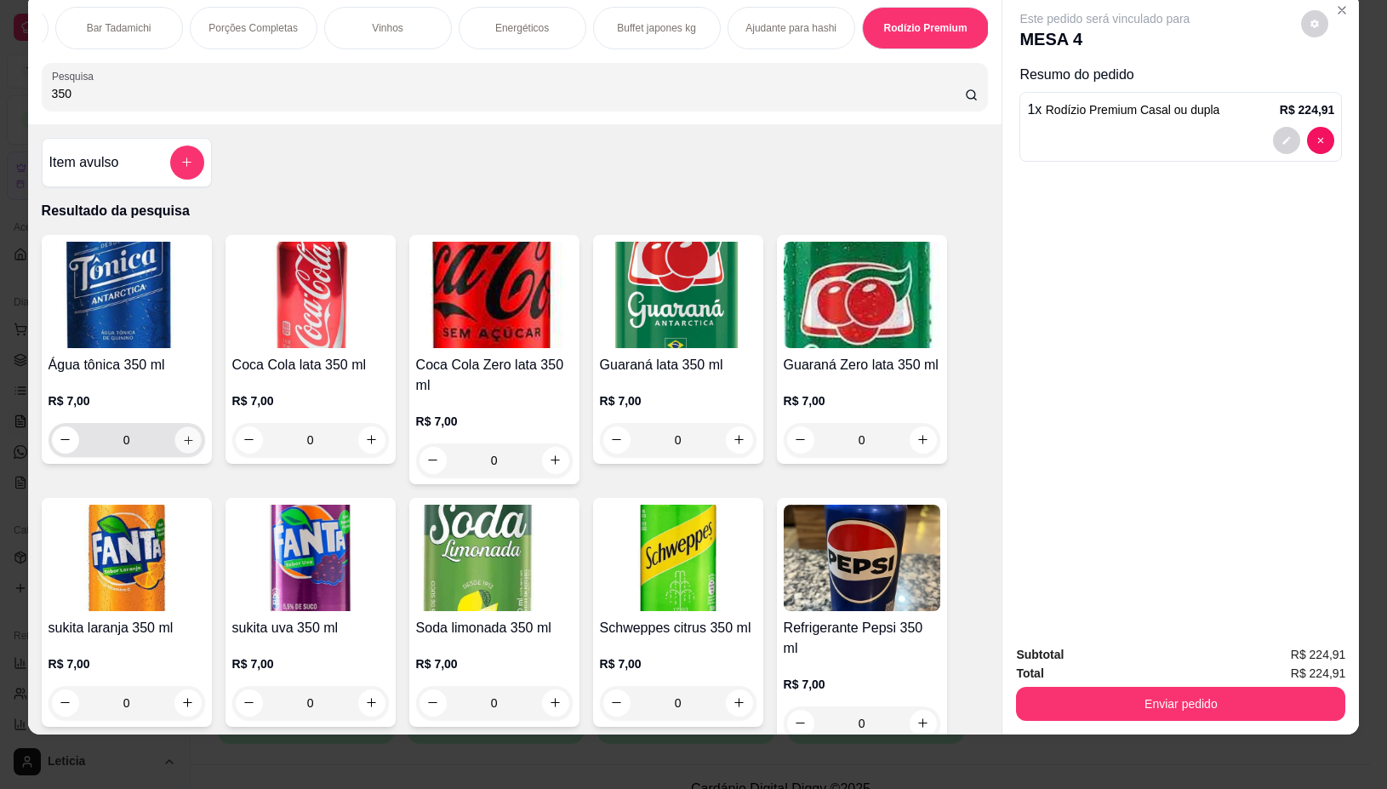
click at [181, 437] on icon "increase-product-quantity" at bounding box center [187, 440] width 13 height 13
type input "1"
click at [180, 437] on icon "increase-product-quantity" at bounding box center [186, 441] width 13 height 13
type input "2"
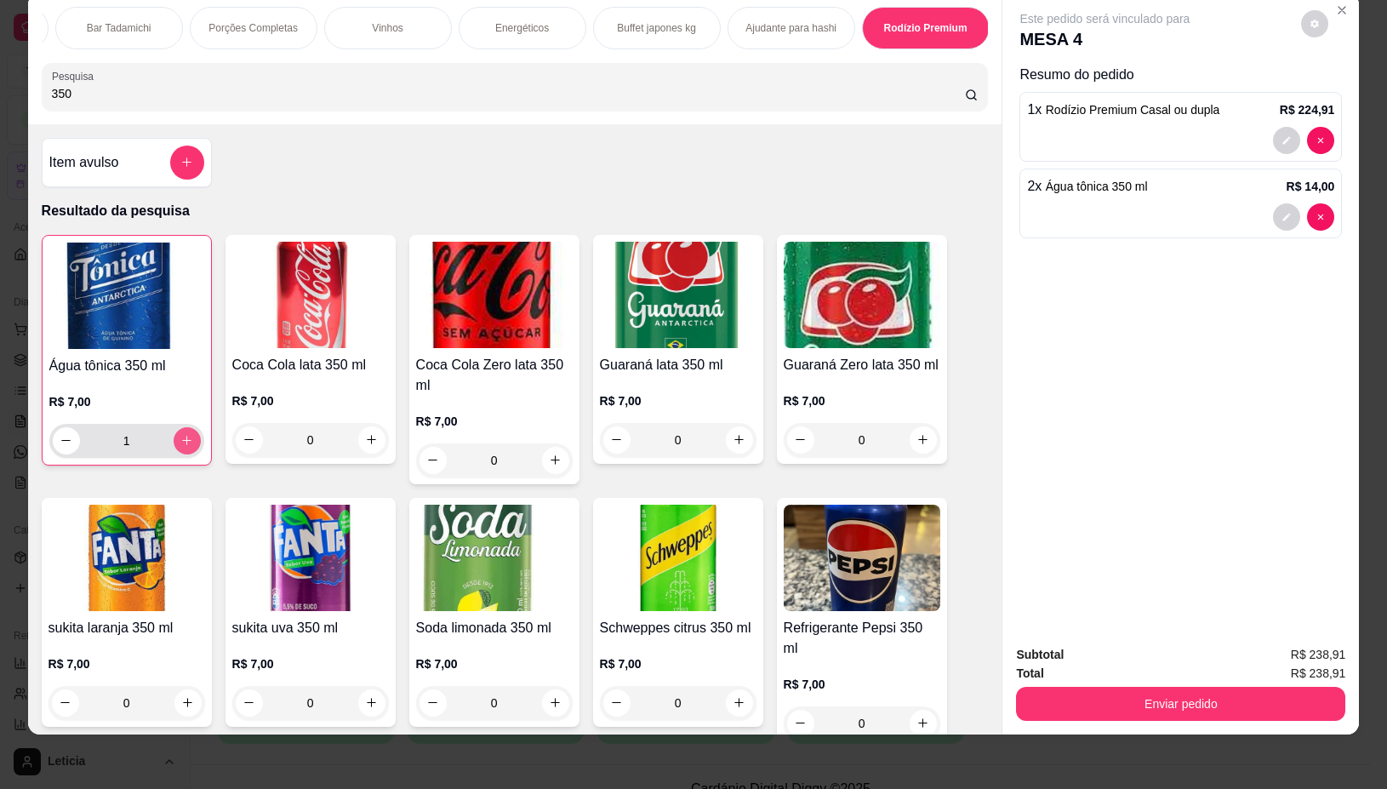
type input "2"
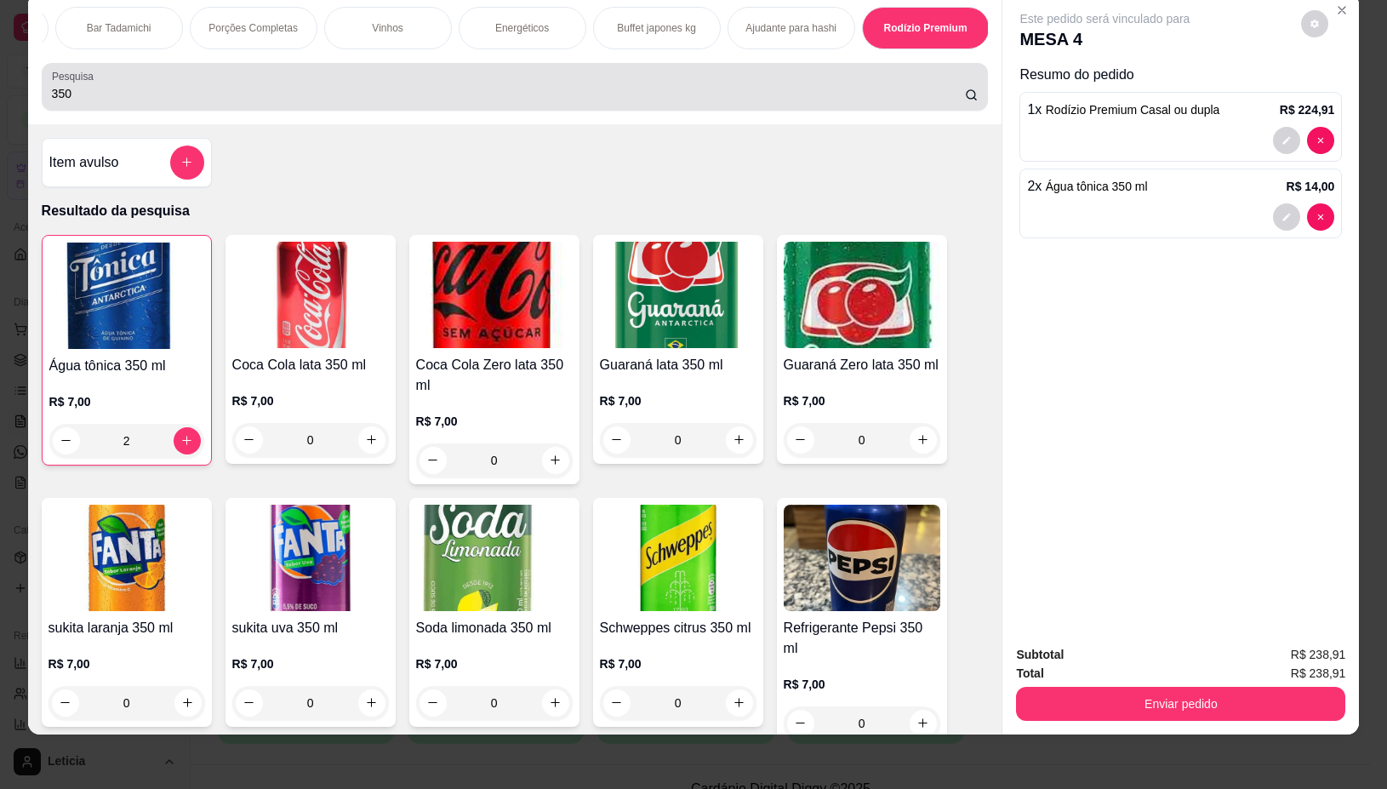
click at [183, 87] on input "350" at bounding box center [508, 93] width 913 height 17
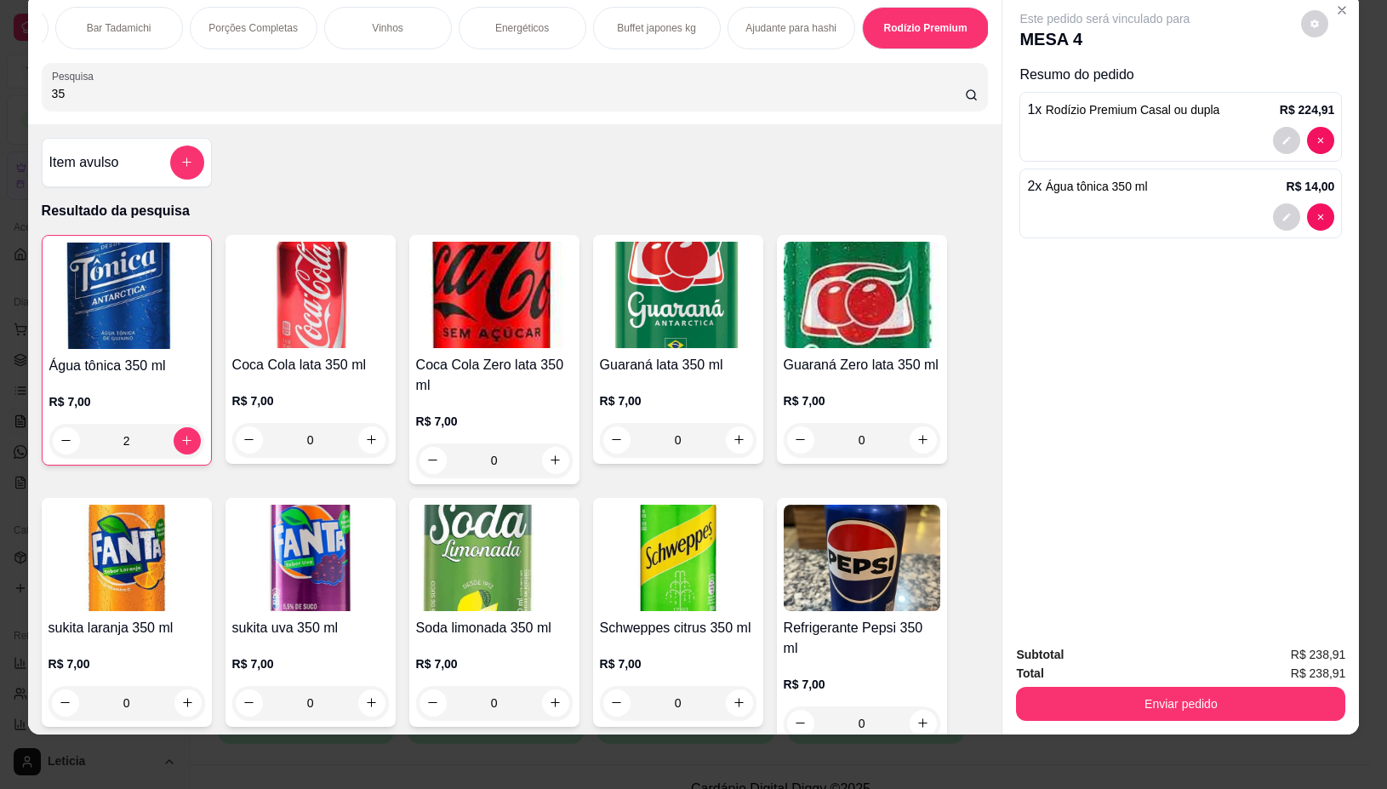
type input "3"
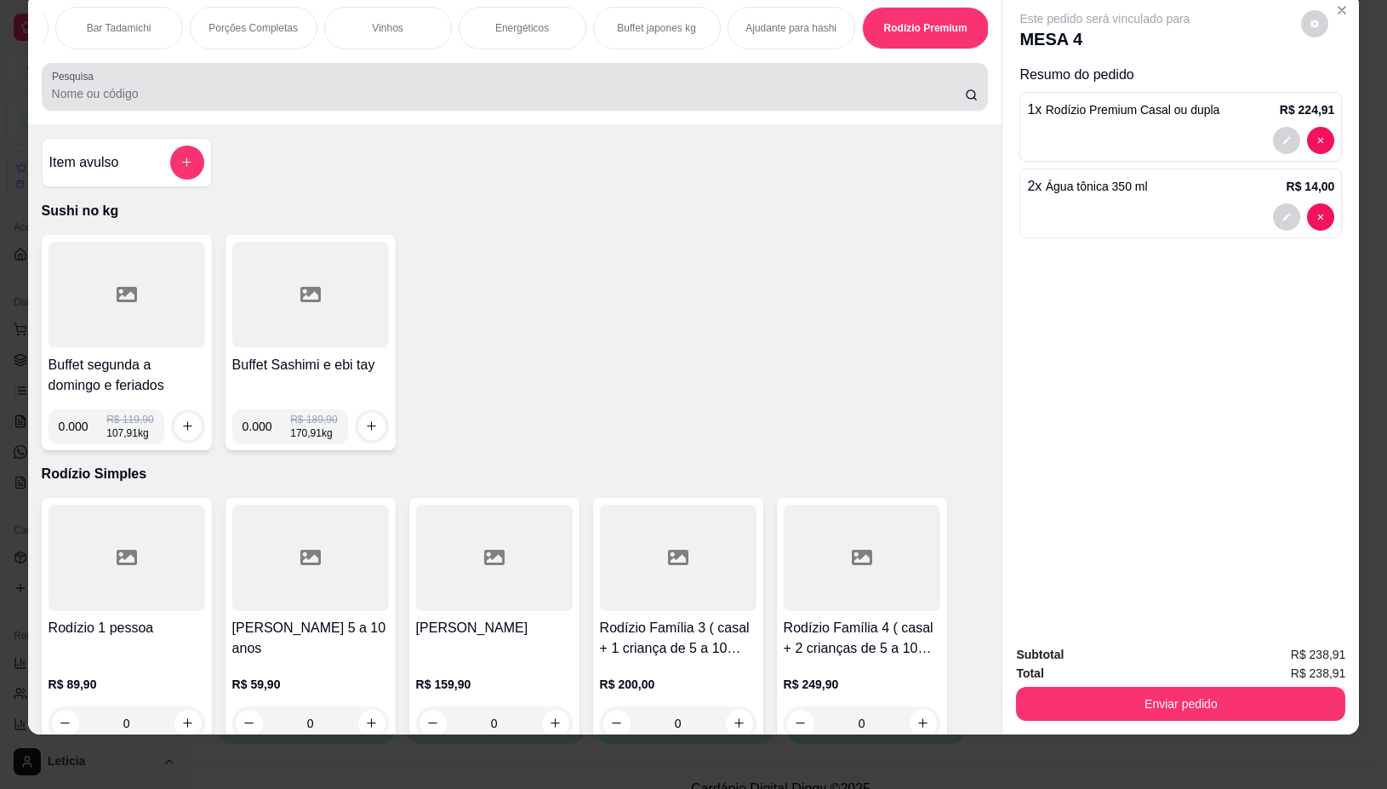
click at [239, 82] on div at bounding box center [515, 87] width 927 height 34
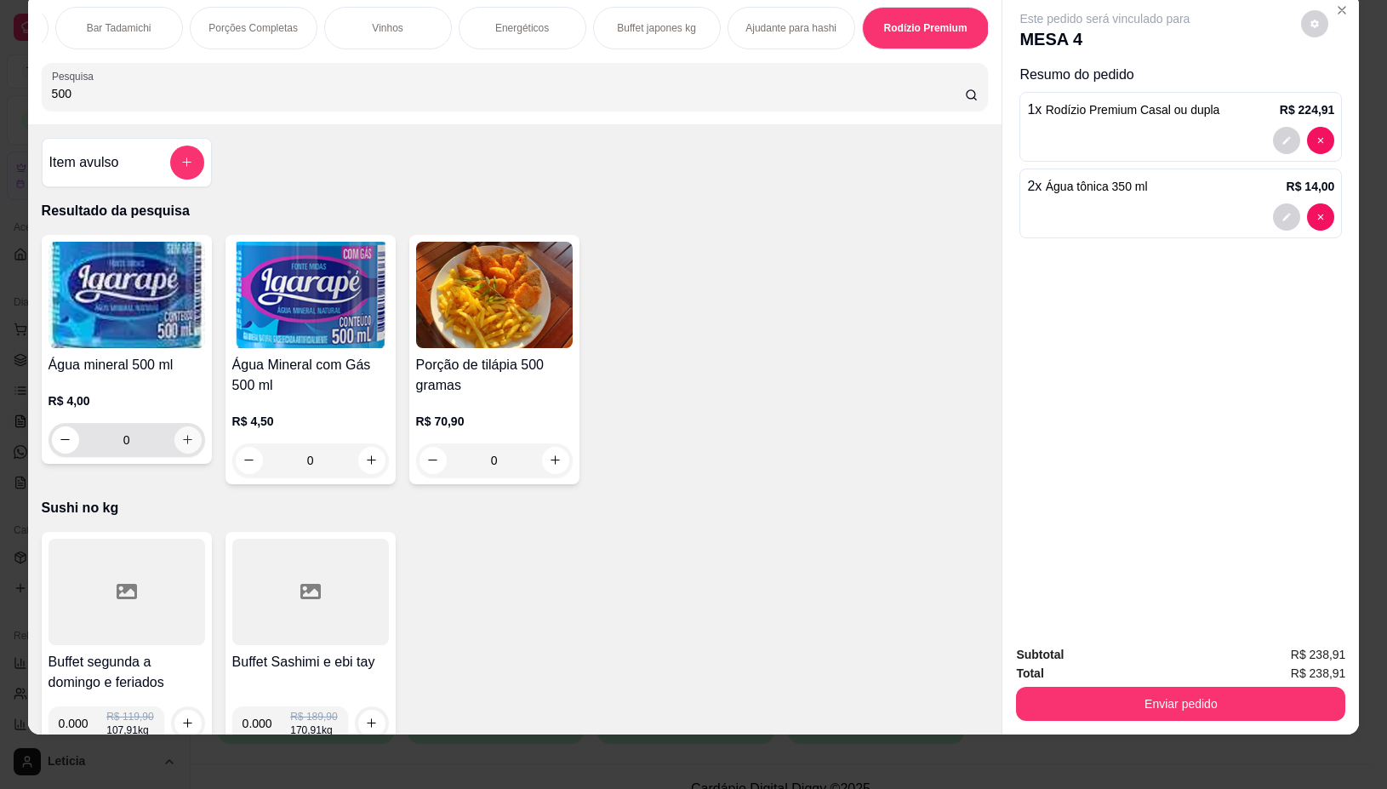
type input "500"
click at [176, 448] on button "increase-product-quantity" at bounding box center [187, 439] width 27 height 27
type input "1"
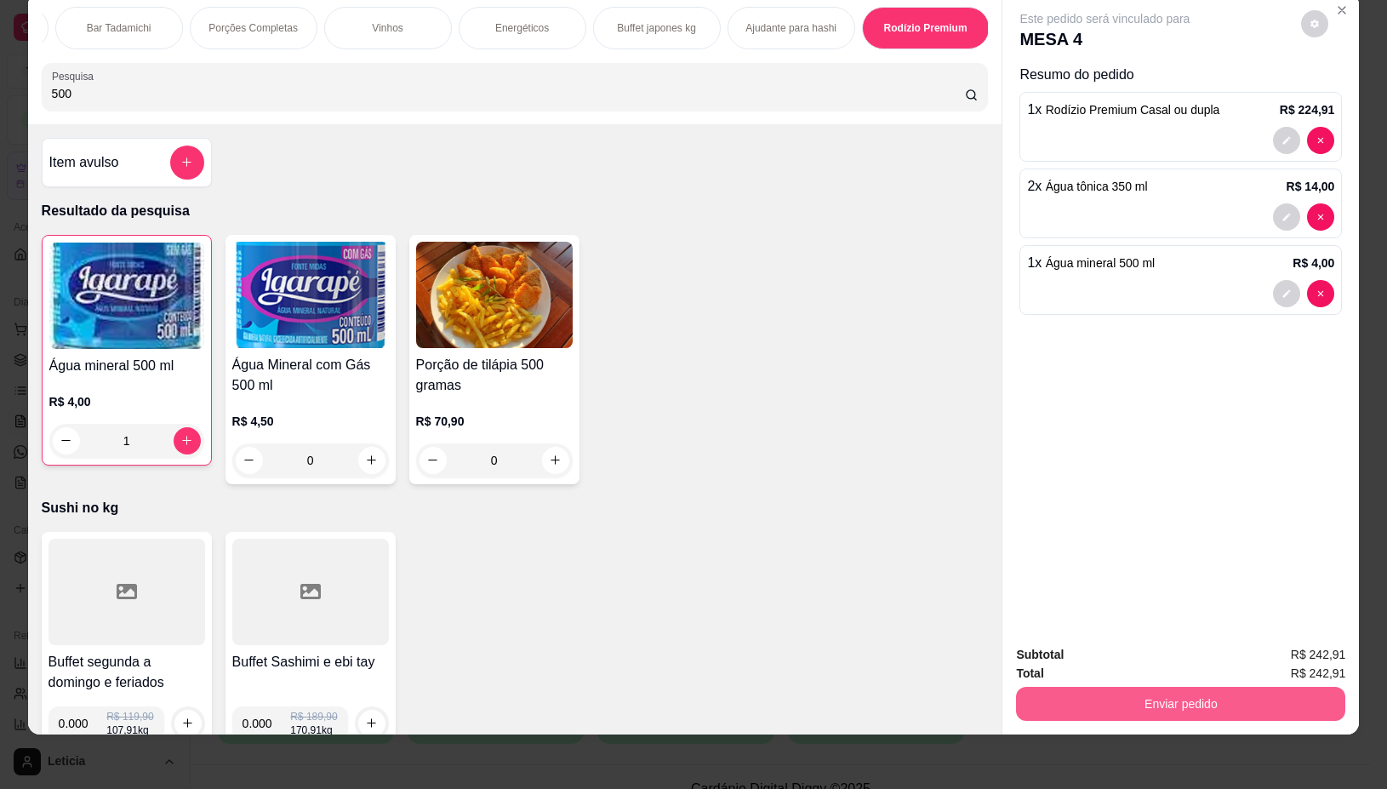
click at [1055, 691] on button "Enviar pedido" at bounding box center [1180, 704] width 329 height 34
click at [1059, 648] on button "Não registrar e enviar pedido" at bounding box center [1123, 647] width 177 height 32
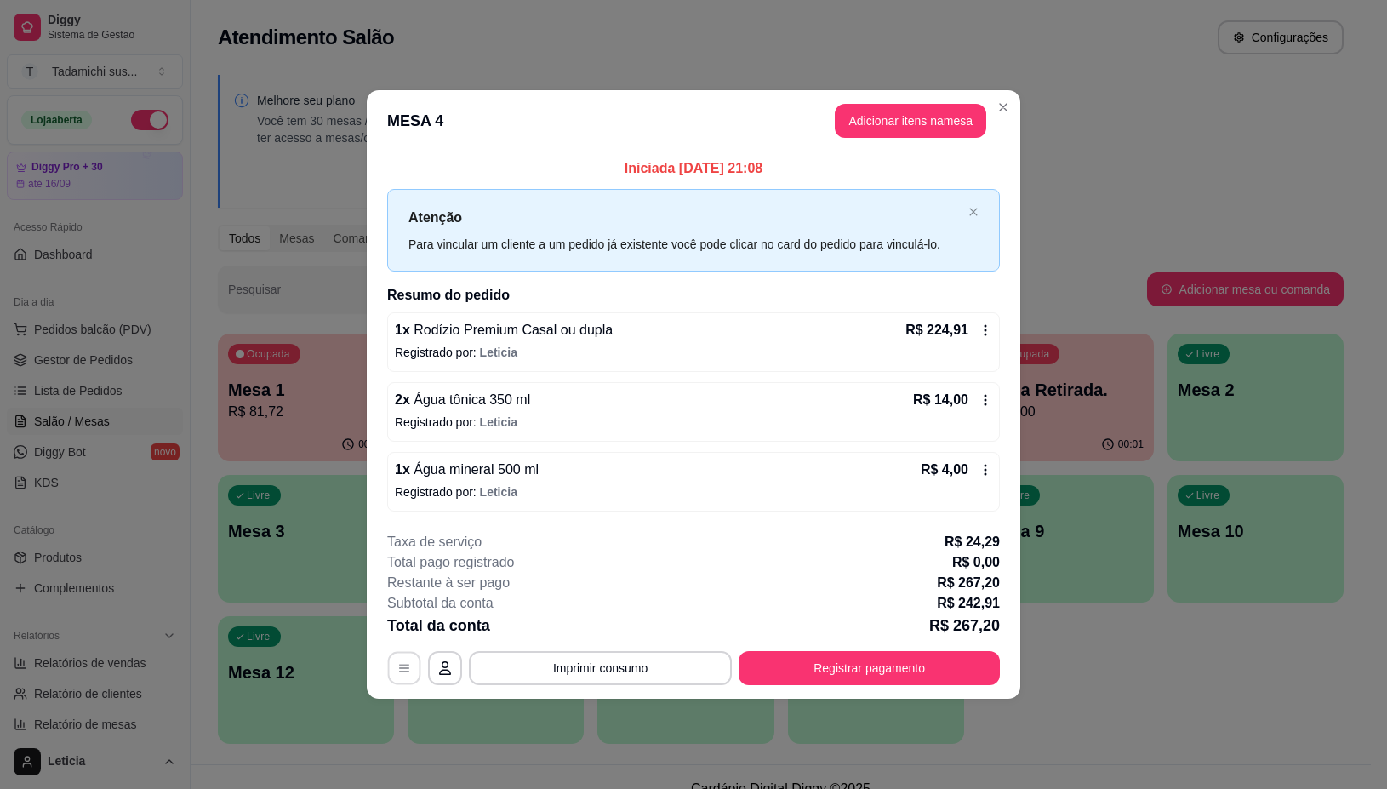
click at [402, 660] on button "button" at bounding box center [404, 668] width 33 height 33
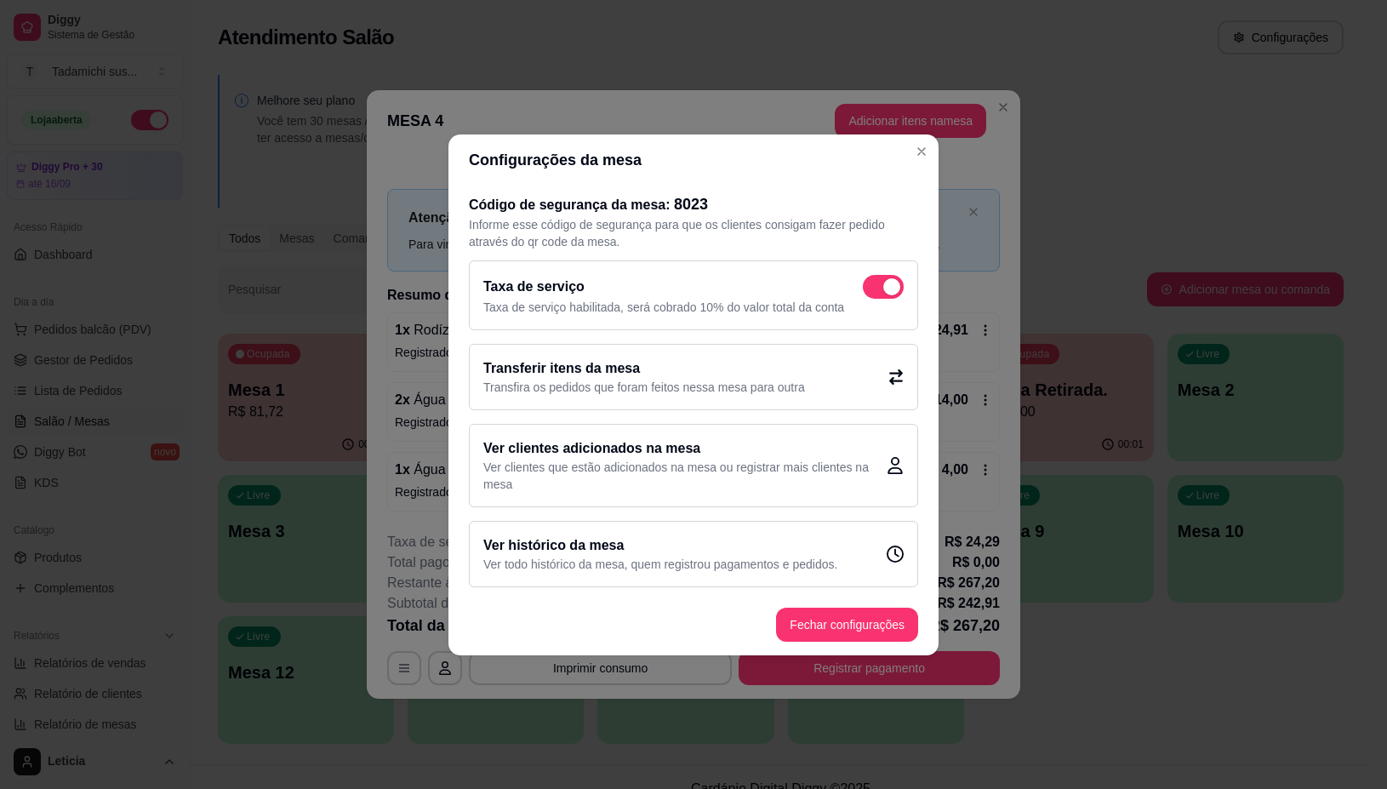
click at [873, 279] on span at bounding box center [883, 287] width 41 height 24
click at [873, 289] on input "checkbox" at bounding box center [867, 294] width 11 height 11
checkbox input "false"
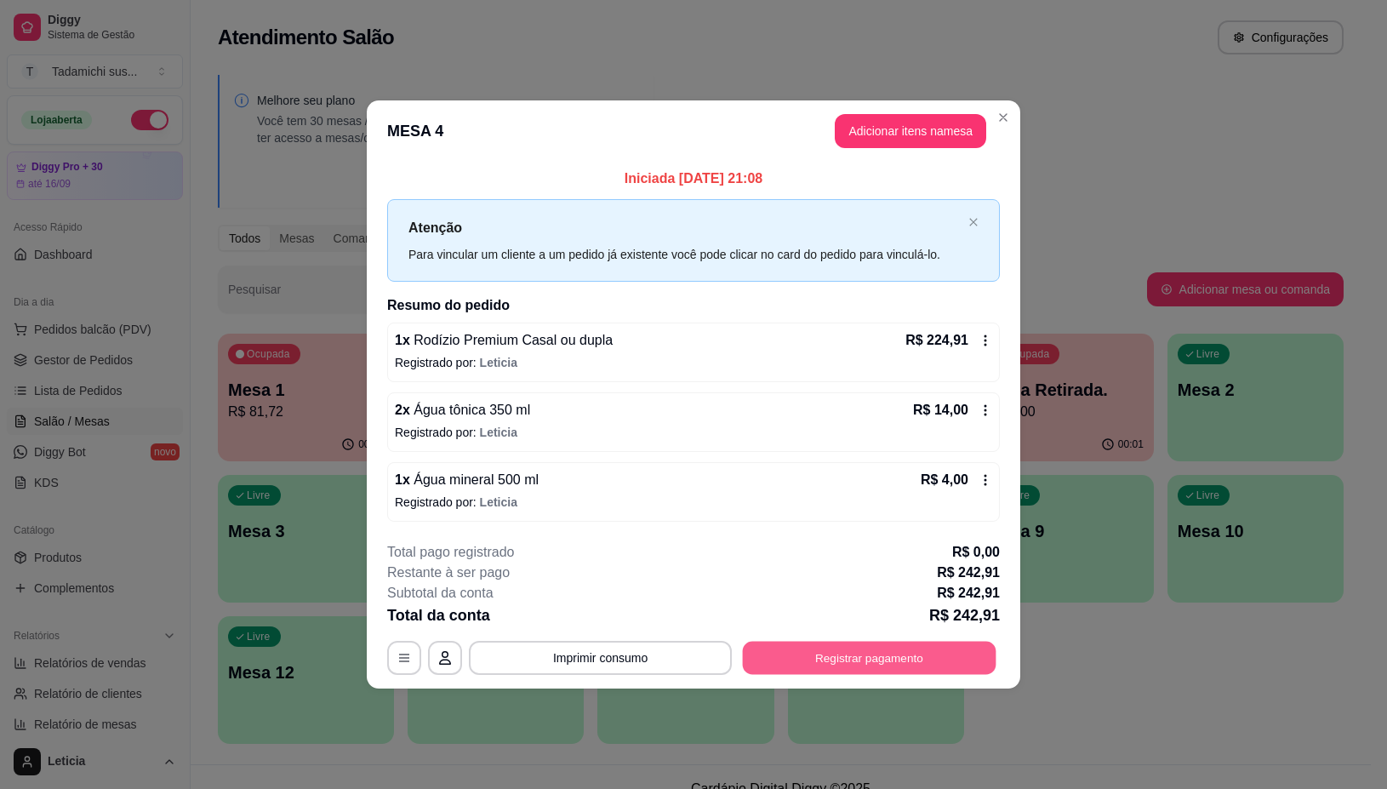
click at [848, 652] on button "Registrar pagamento" at bounding box center [870, 658] width 254 height 33
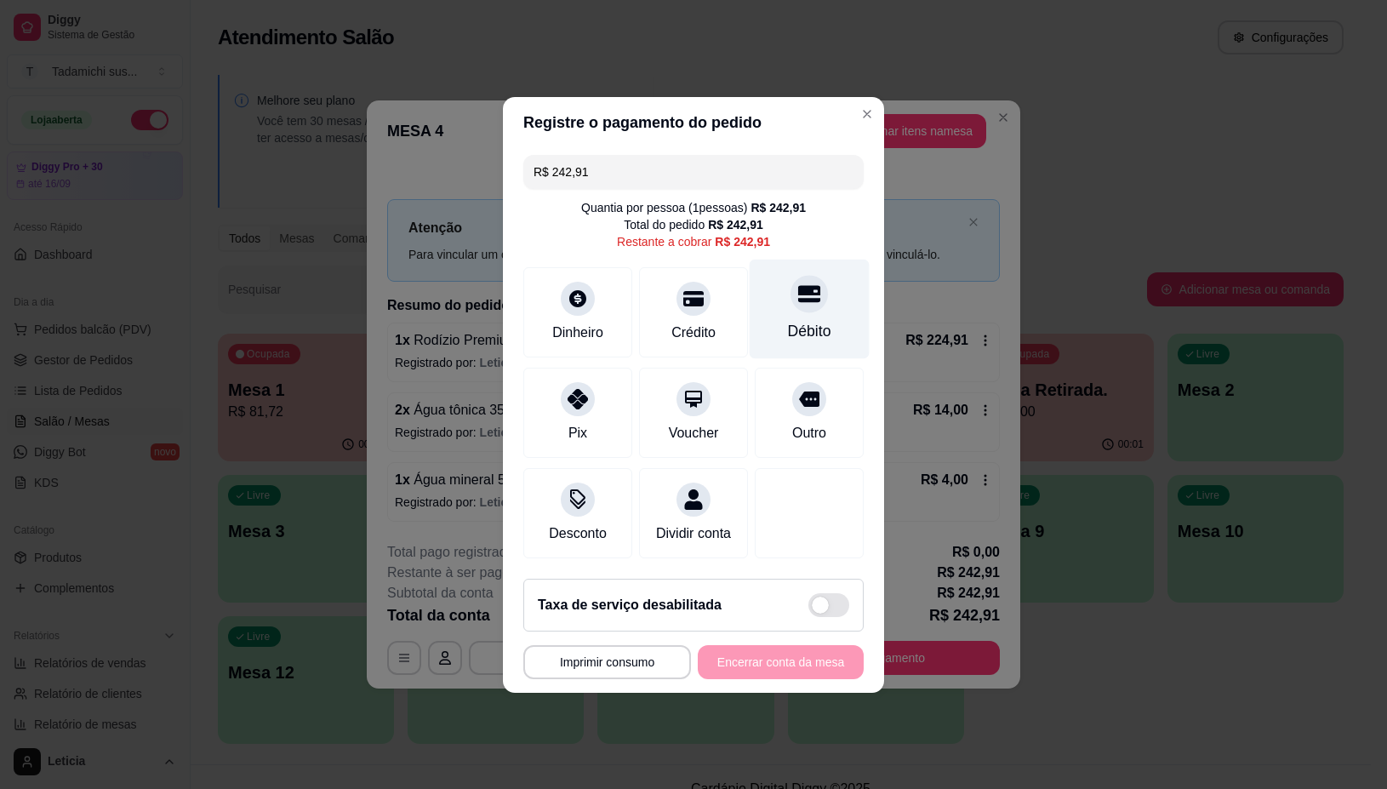
click at [798, 292] on icon at bounding box center [809, 294] width 22 height 22
type input "R$ 0,00"
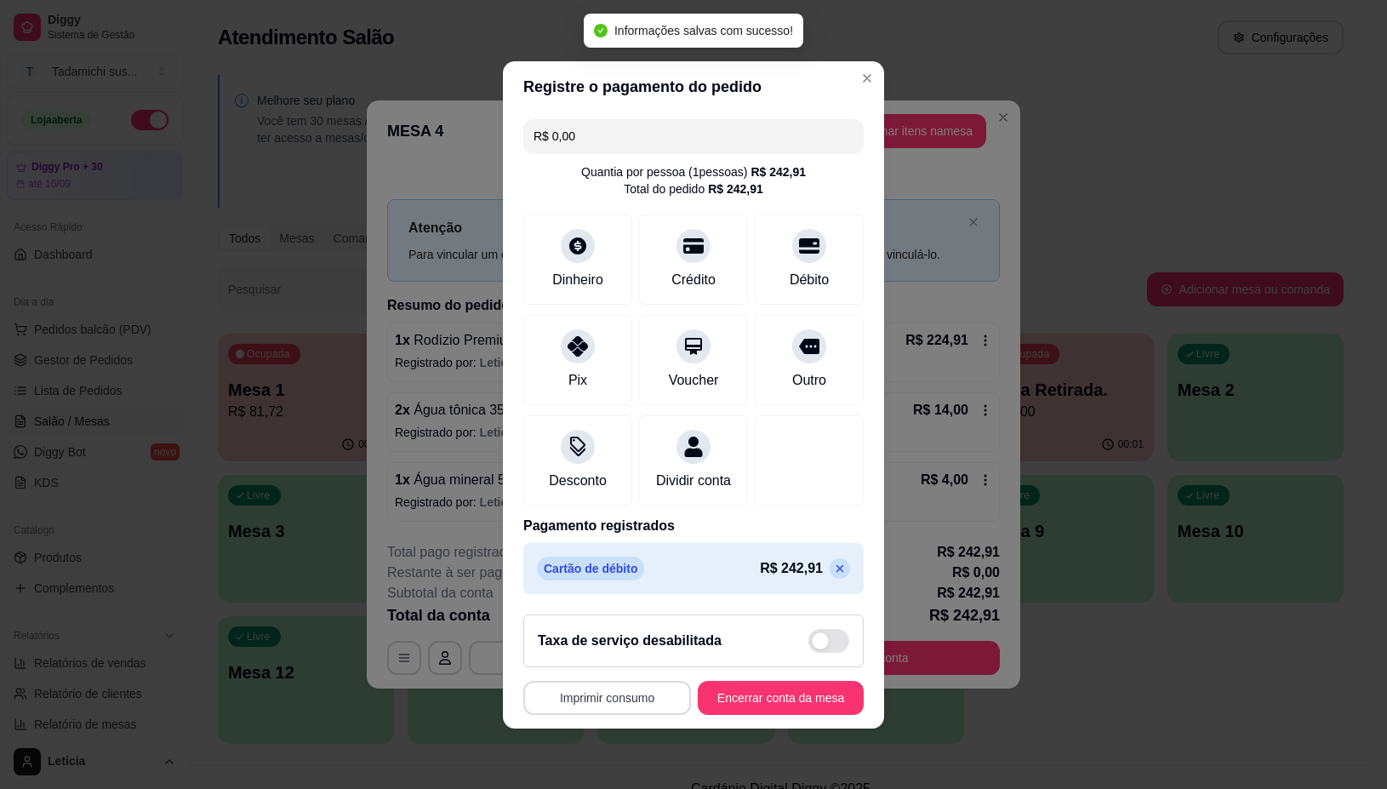
click at [580, 709] on button "Imprimir consumo" at bounding box center [607, 698] width 168 height 34
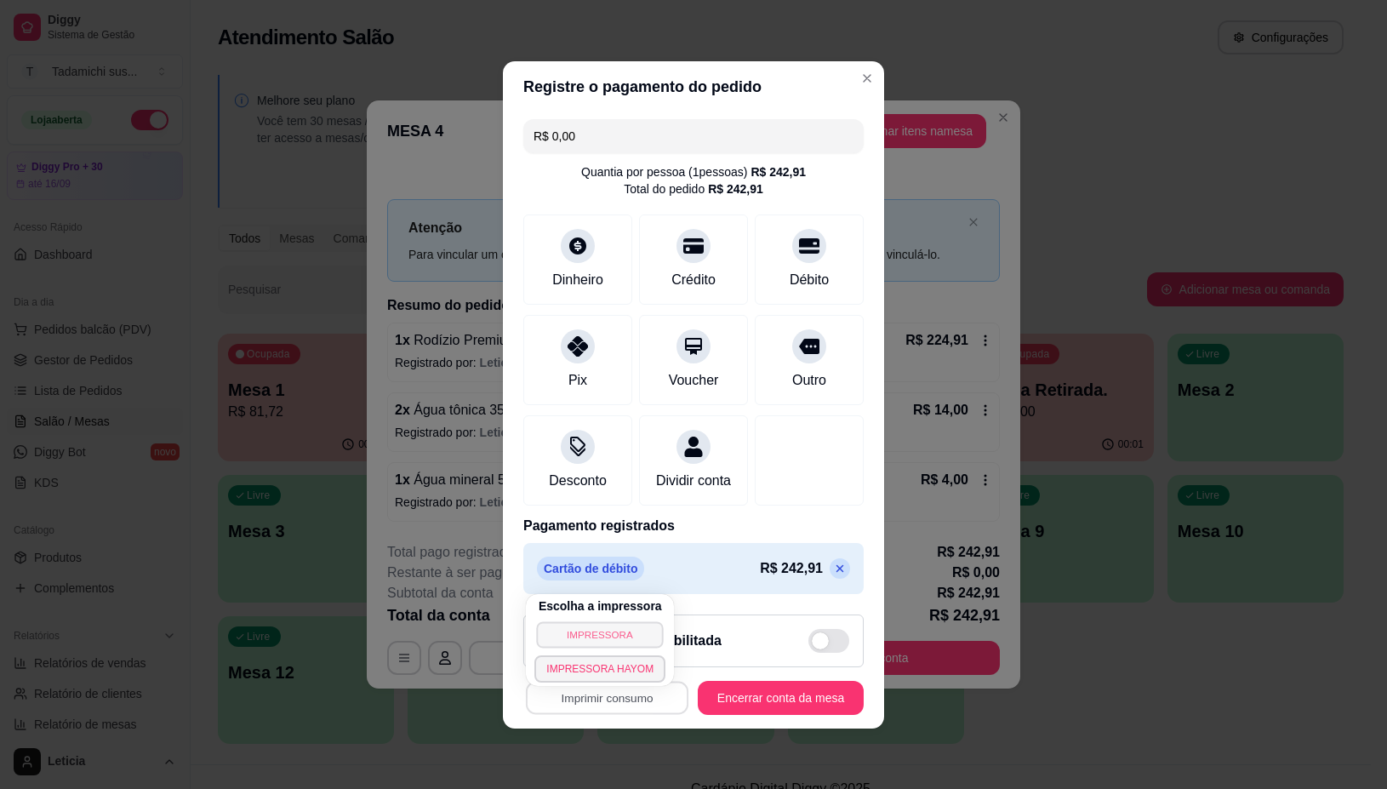
click at [584, 635] on button "IMPRESSORA" at bounding box center [600, 634] width 127 height 26
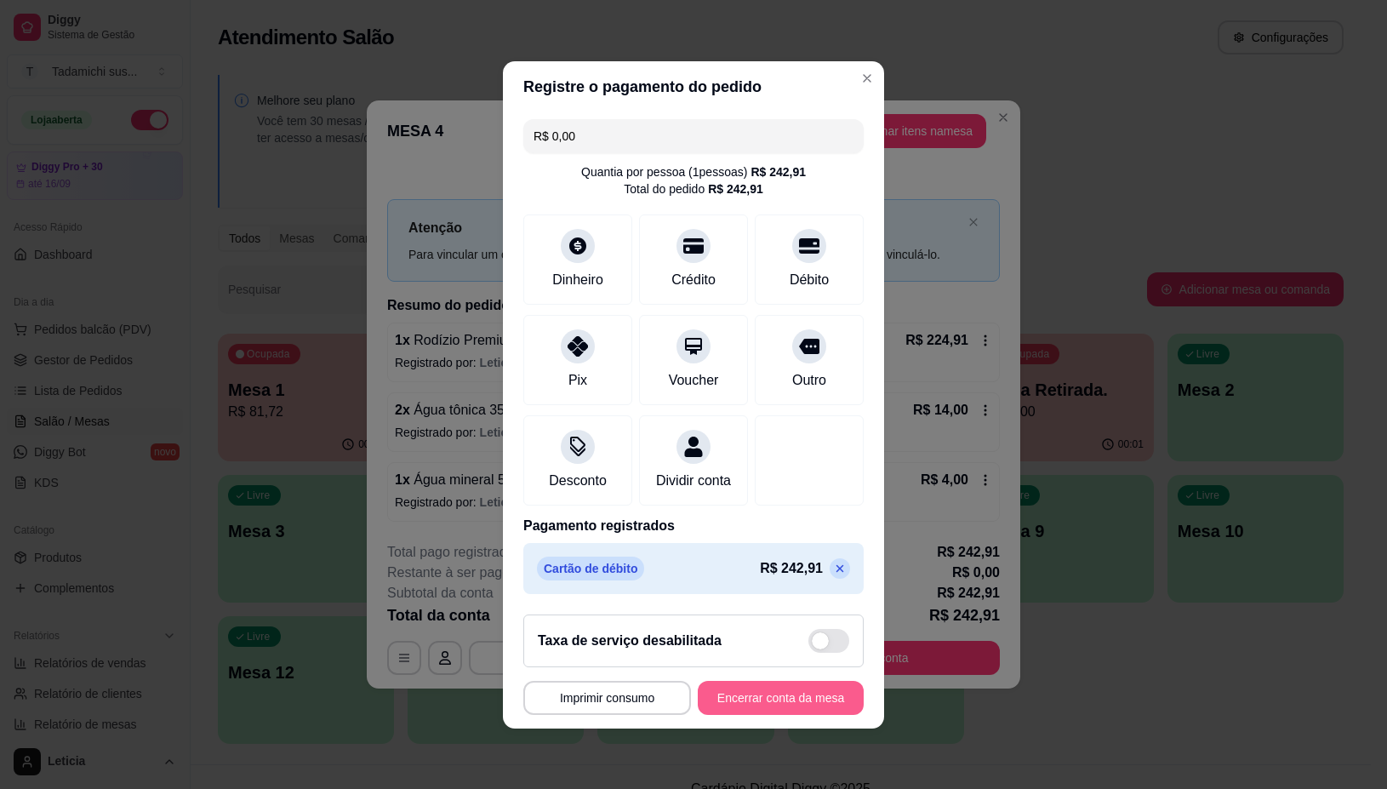
click at [726, 695] on button "Encerrar conta da mesa" at bounding box center [781, 698] width 166 height 34
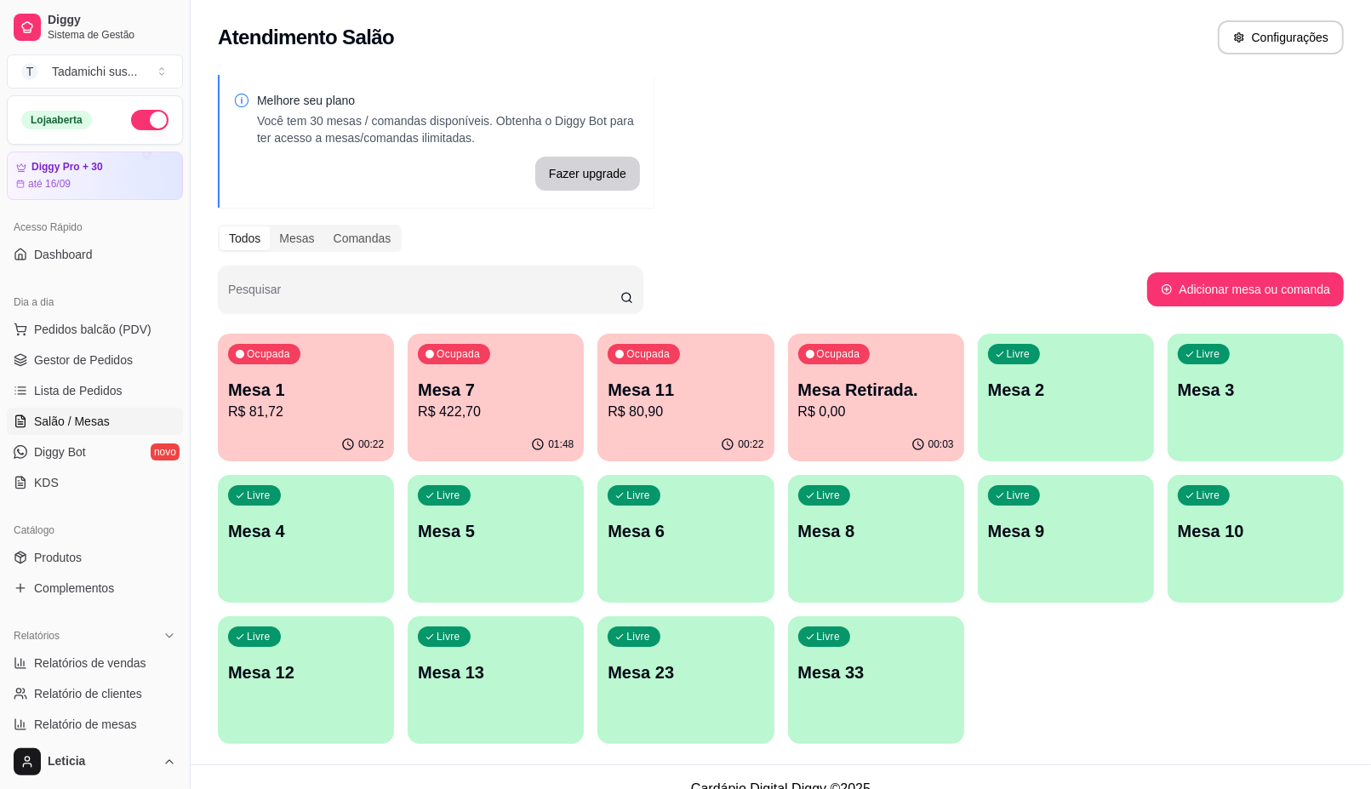
click at [551, 424] on div "Ocupada Mesa 7 R$ 422,70" at bounding box center [496, 381] width 176 height 94
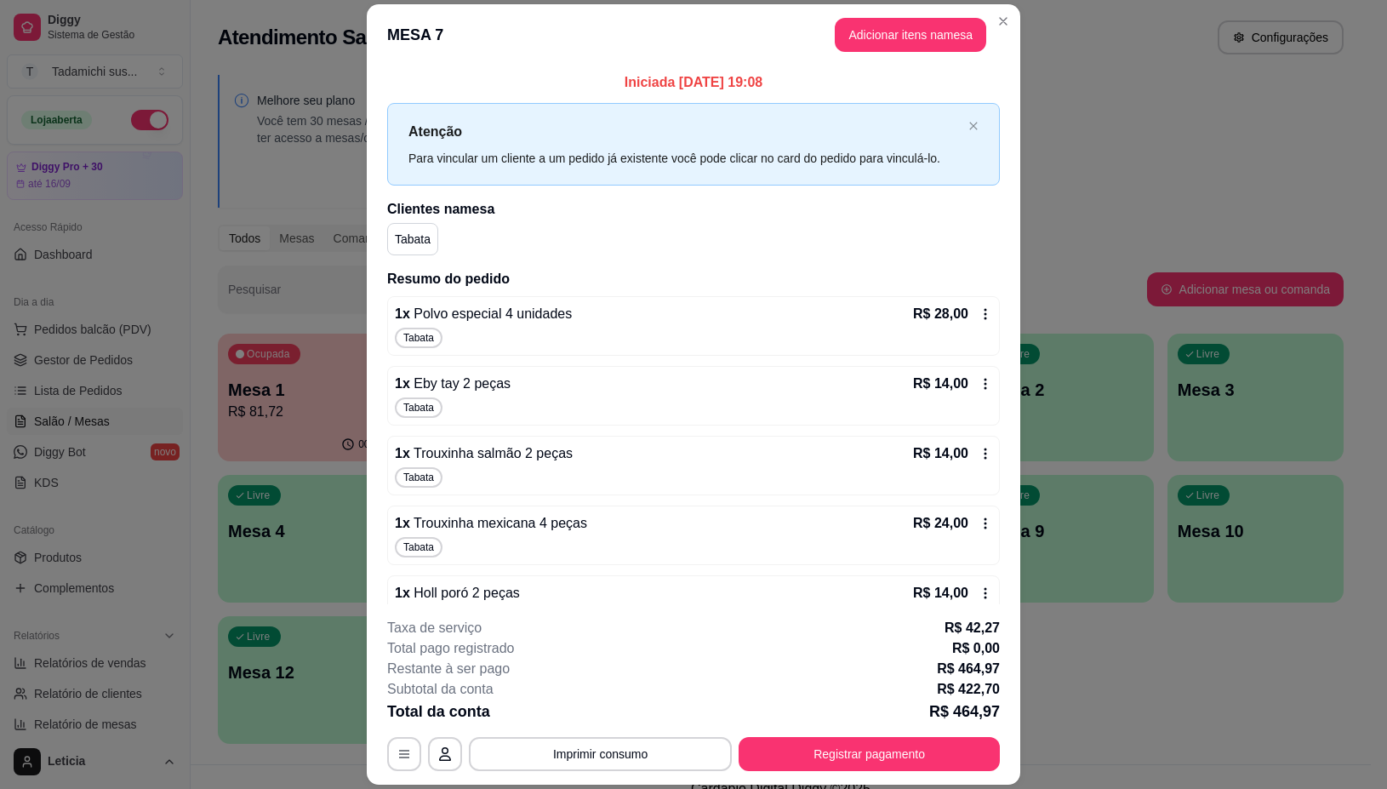
click at [979, 317] on icon at bounding box center [986, 314] width 14 height 14
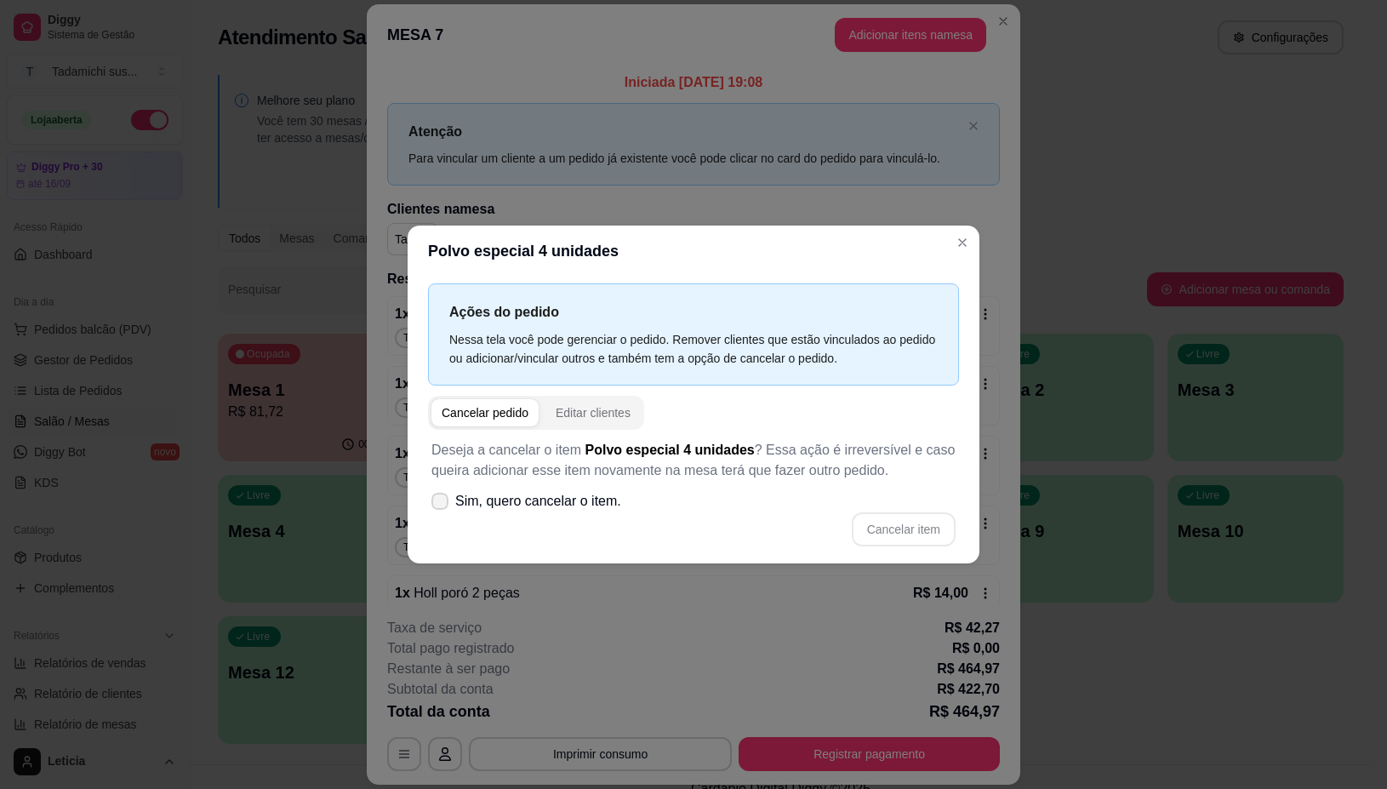
click at [437, 508] on span at bounding box center [439, 501] width 17 height 17
click at [437, 508] on input "Sim, quero cancelar o item." at bounding box center [436, 509] width 11 height 11
checkbox input "true"
click at [917, 529] on button "Cancelar item" at bounding box center [904, 529] width 104 height 34
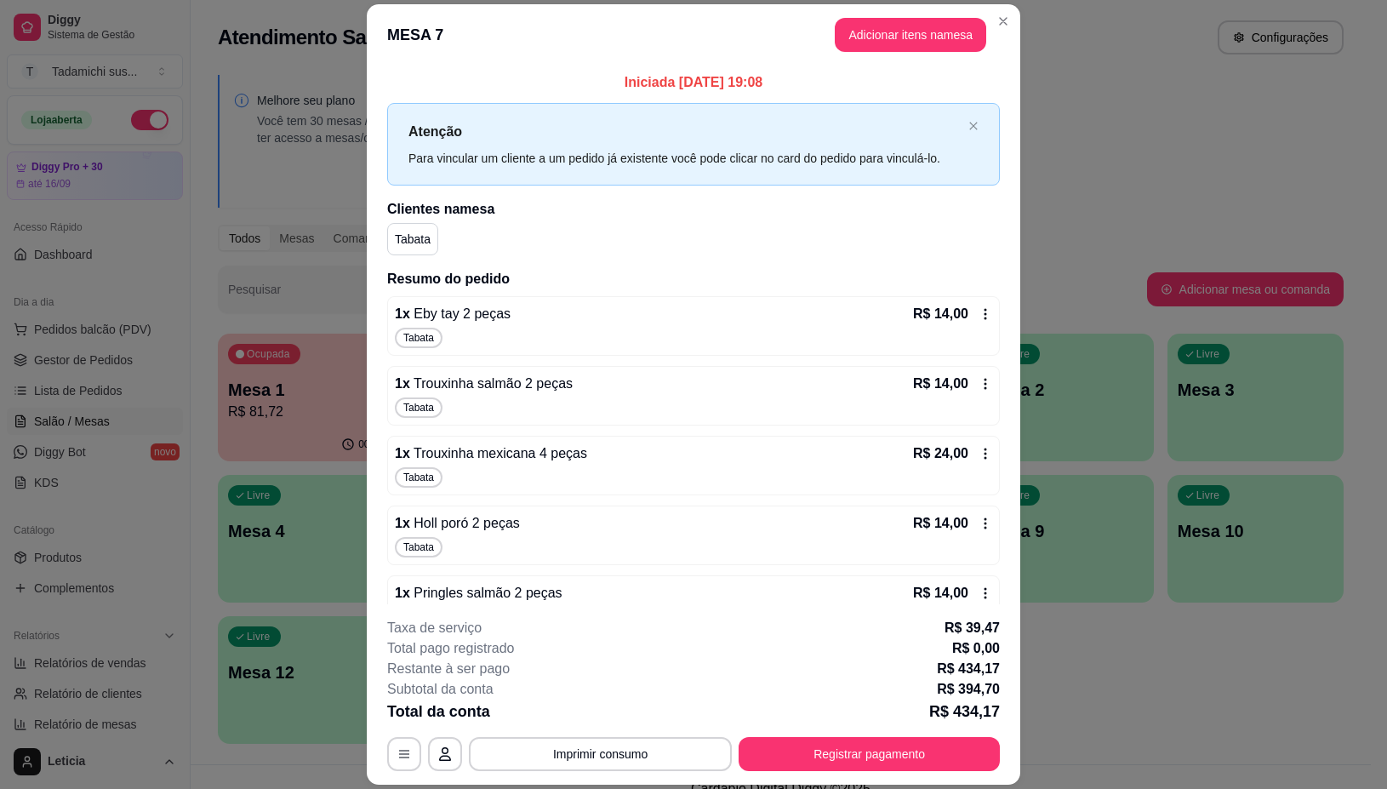
click at [985, 313] on icon at bounding box center [986, 313] width 3 height 11
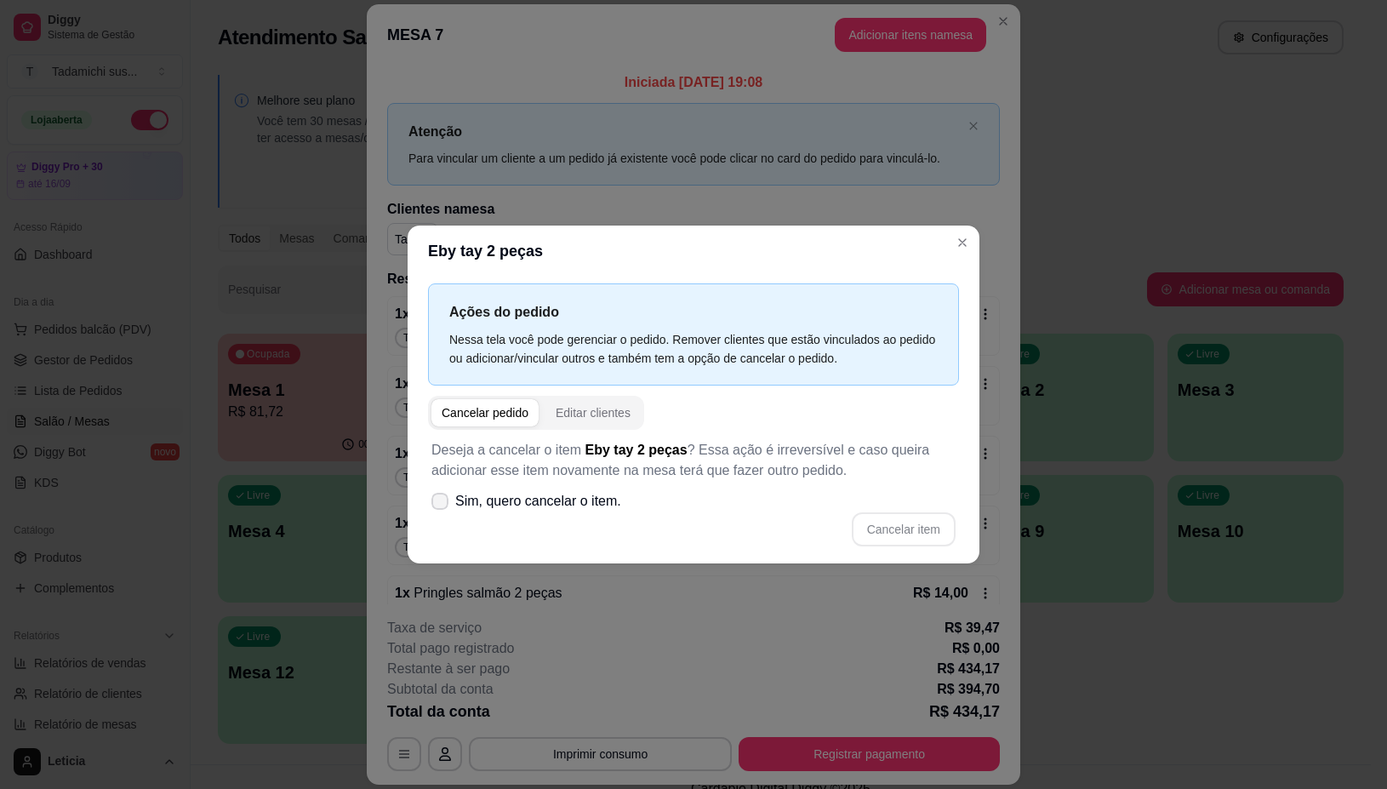
click at [439, 502] on icon at bounding box center [440, 501] width 14 height 10
click at [439, 504] on input "Sim, quero cancelar o item." at bounding box center [436, 509] width 11 height 11
checkbox input "true"
click at [933, 533] on button "Cancelar item" at bounding box center [903, 528] width 101 height 33
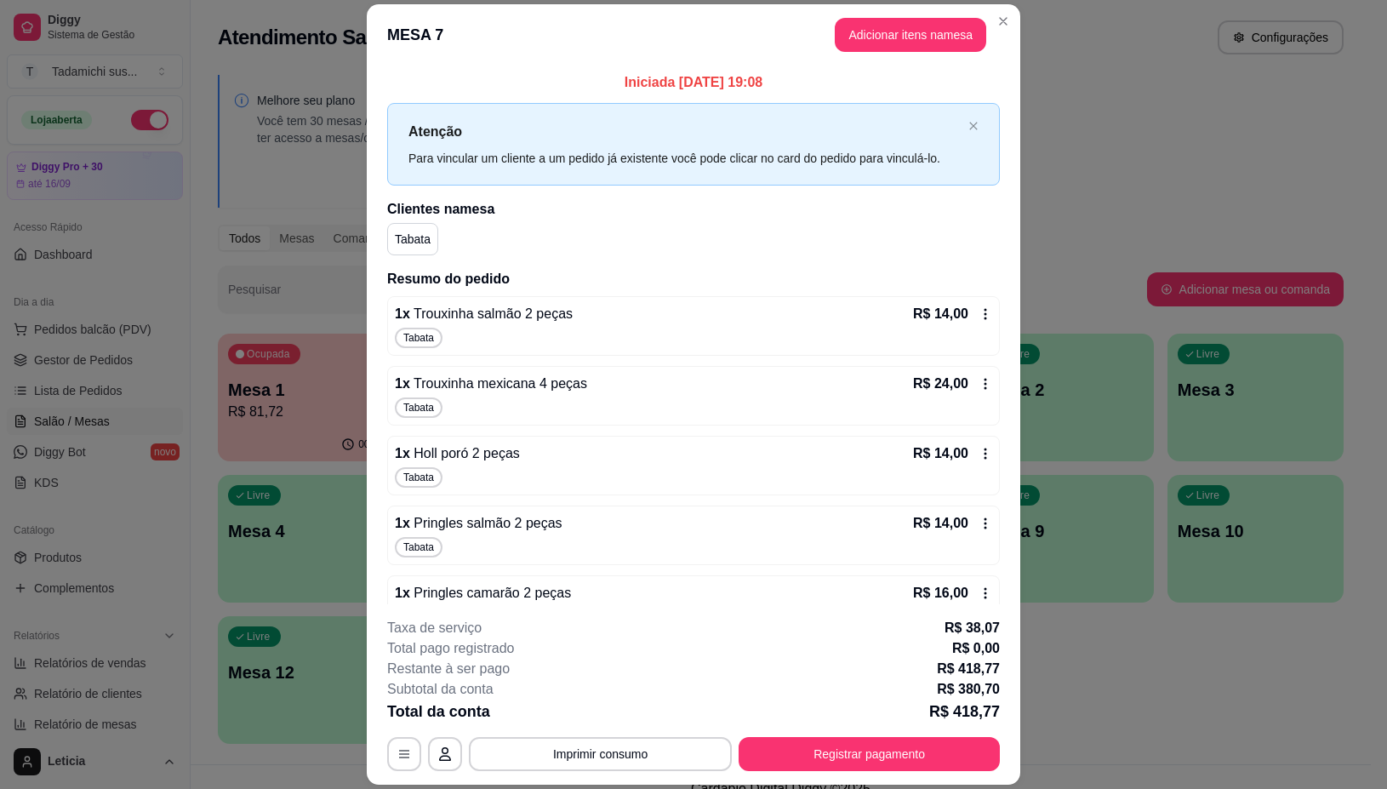
click at [979, 456] on icon at bounding box center [986, 454] width 14 height 14
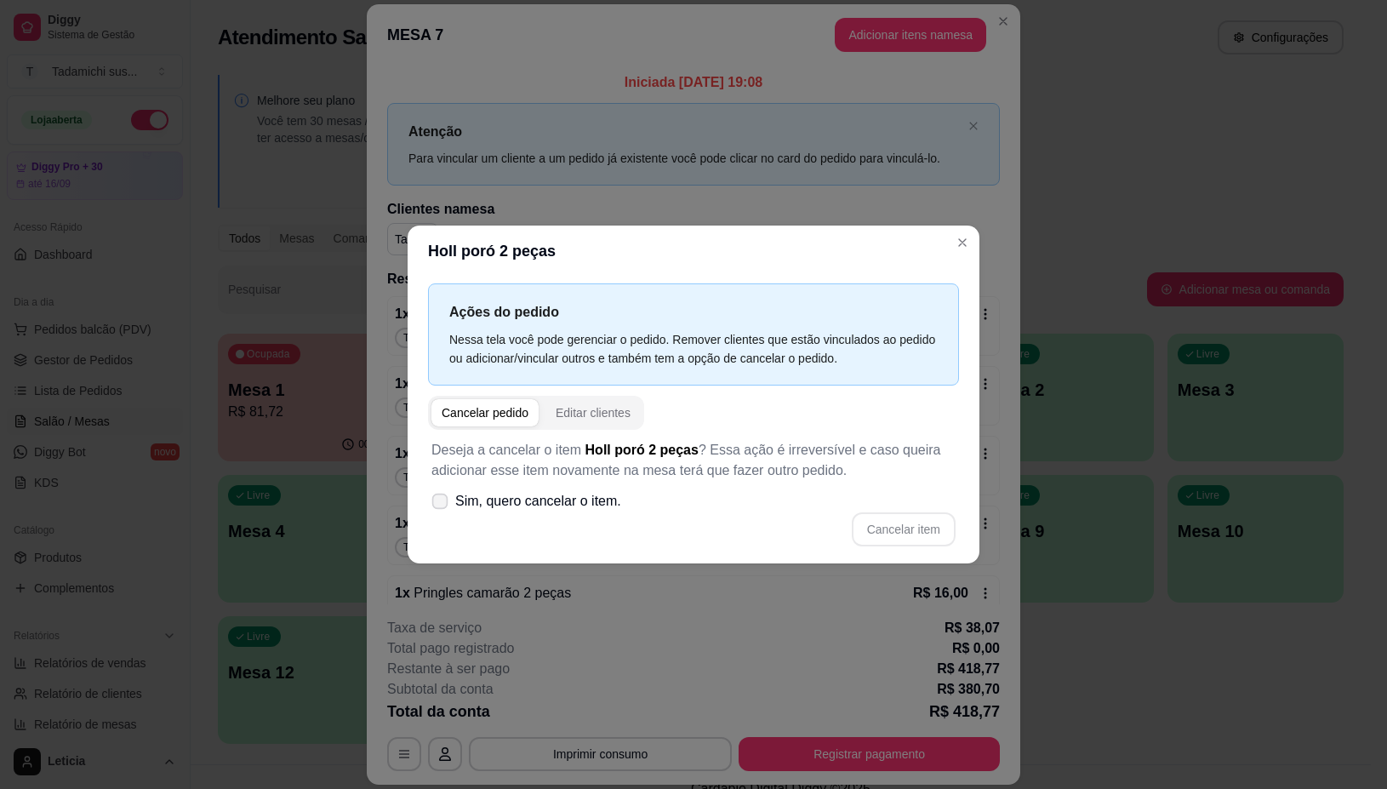
click at [445, 500] on icon at bounding box center [439, 500] width 13 height 9
click at [442, 504] on input "Sim, quero cancelar o item." at bounding box center [436, 509] width 11 height 11
checkbox input "true"
click at [900, 534] on button "Cancelar item" at bounding box center [903, 528] width 101 height 33
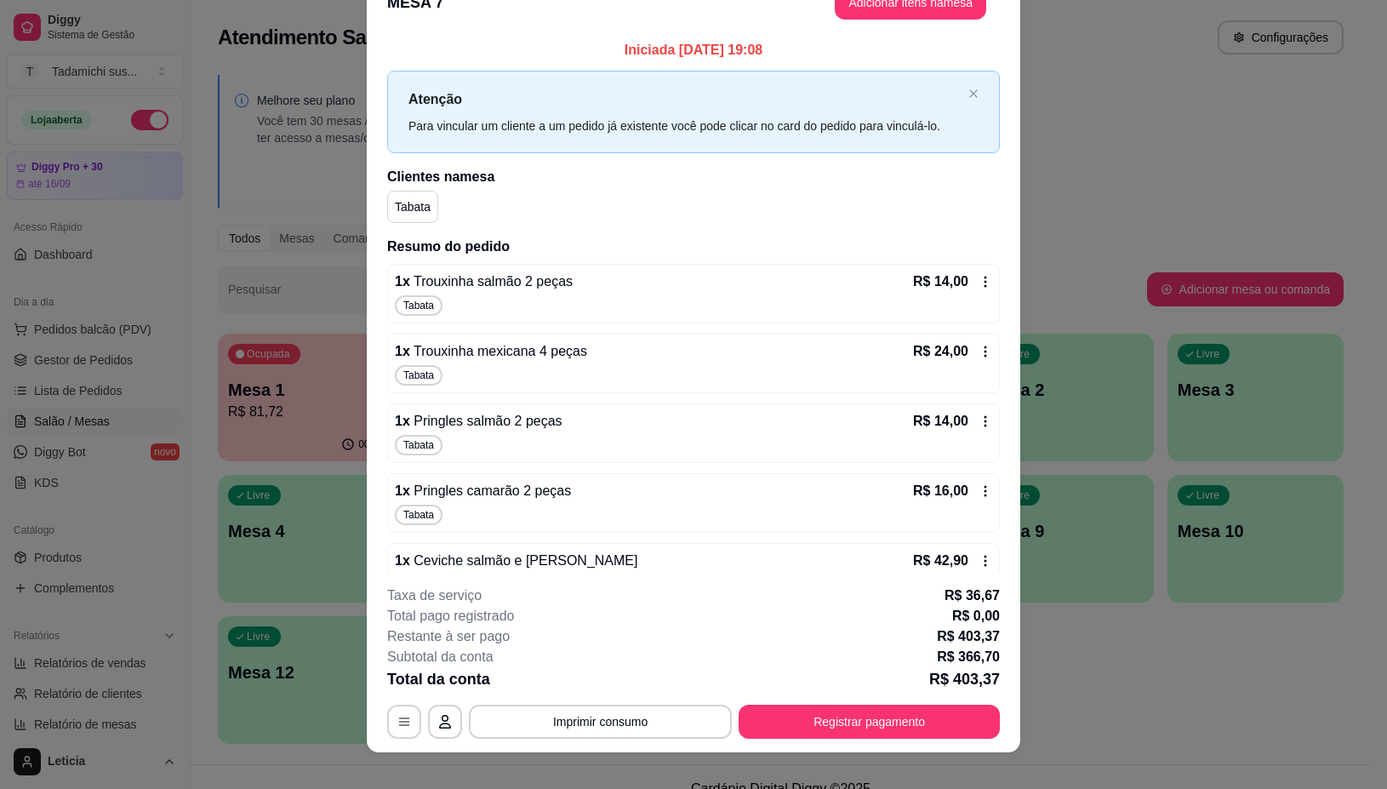
scroll to position [49, 0]
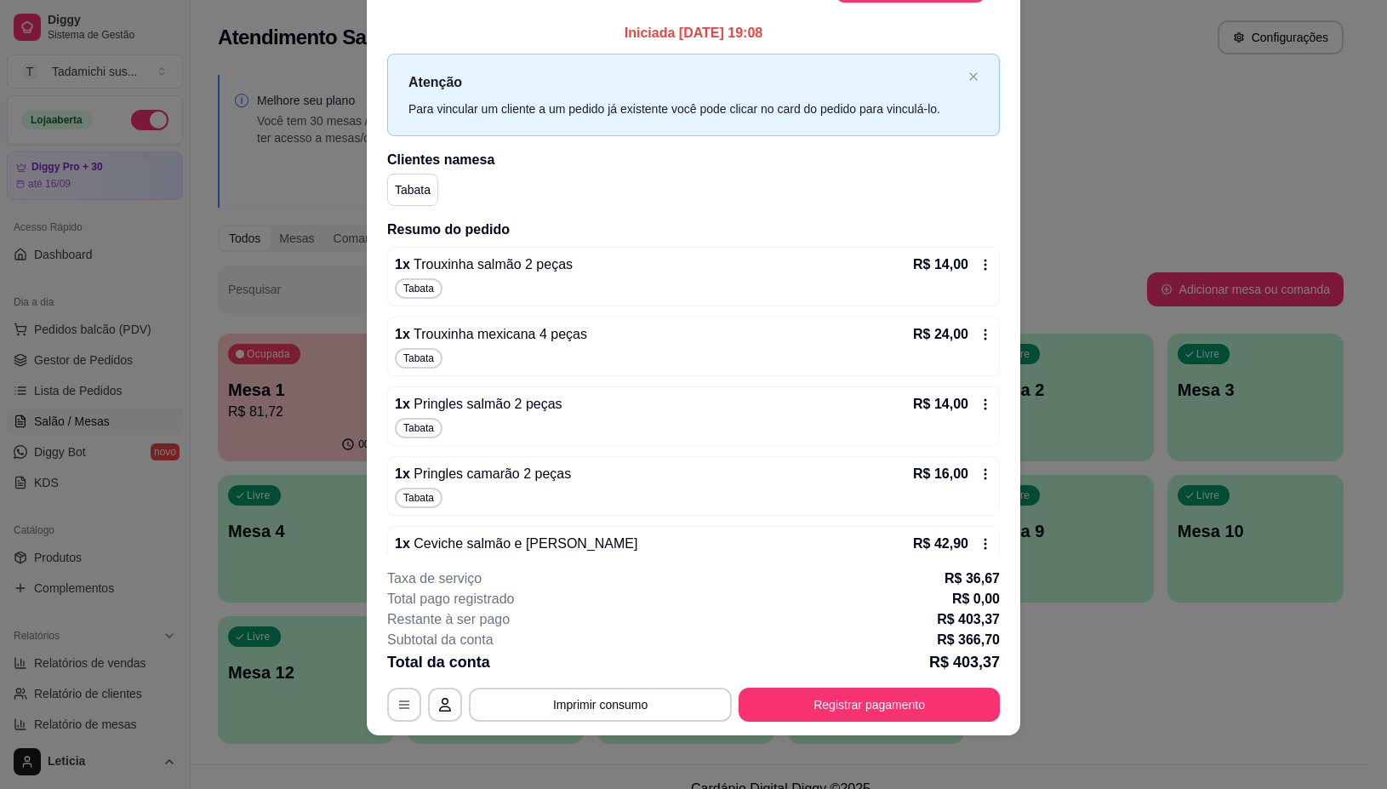
click at [979, 404] on icon at bounding box center [986, 404] width 14 height 14
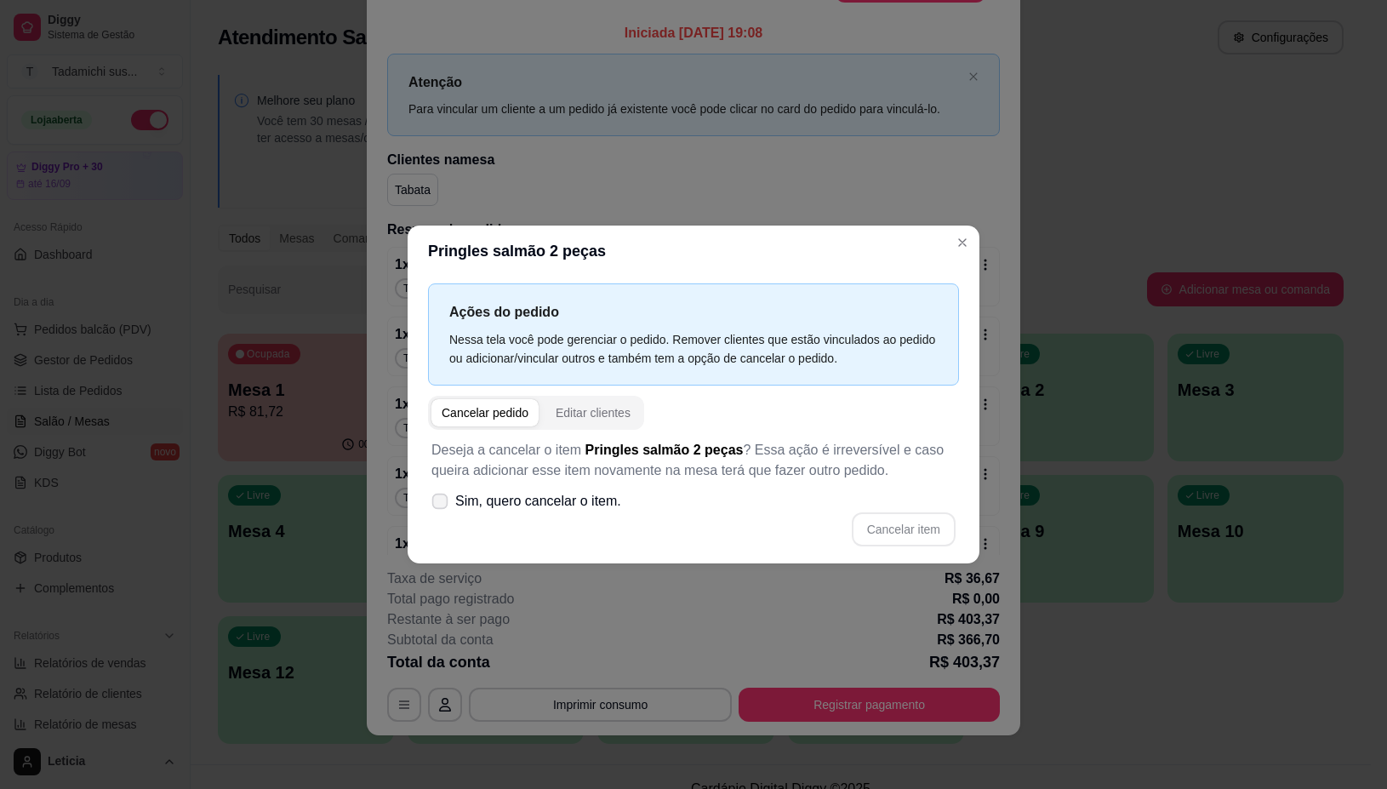
click at [439, 500] on icon at bounding box center [439, 500] width 13 height 9
click at [439, 504] on input "Sim, quero cancelar o item." at bounding box center [436, 509] width 11 height 11
checkbox input "true"
click at [892, 529] on button "Cancelar item" at bounding box center [904, 529] width 104 height 34
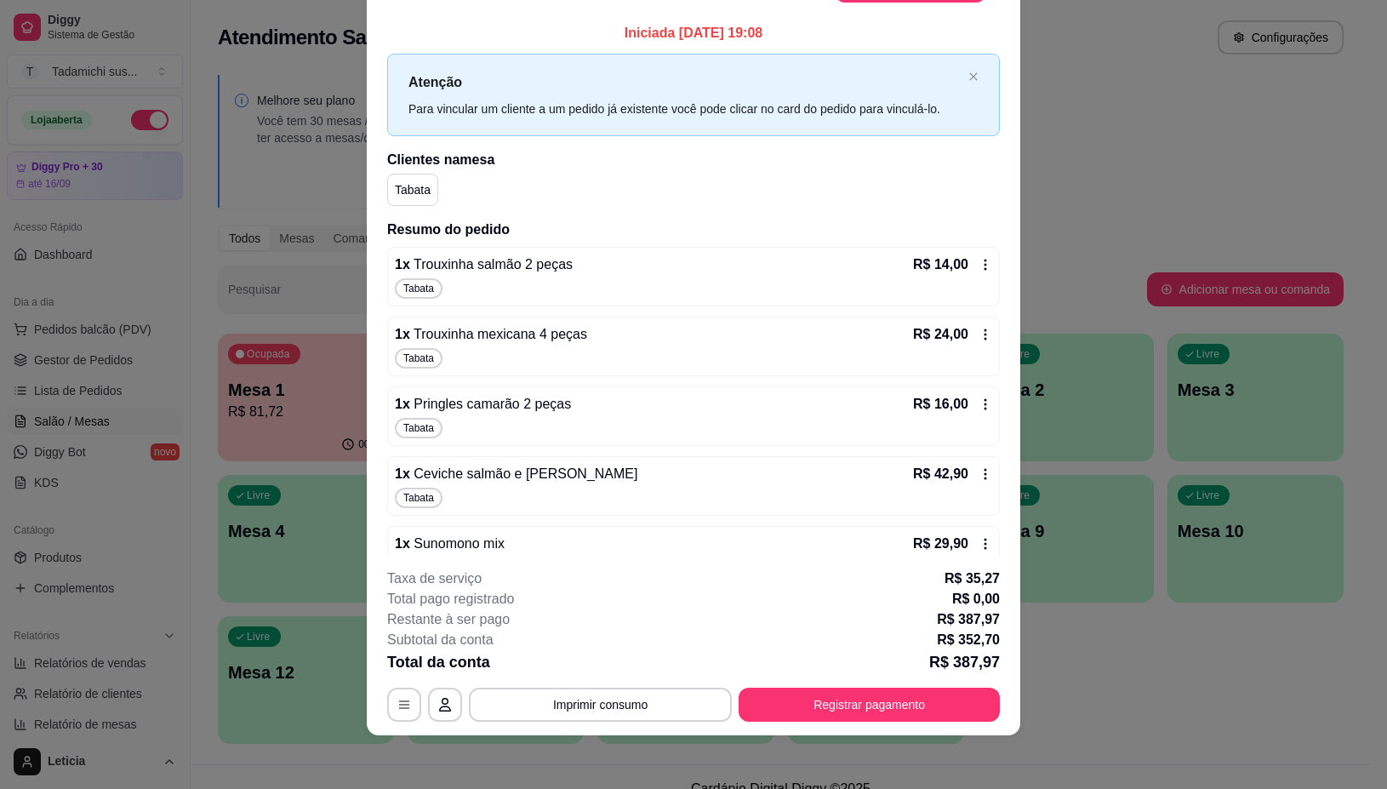
click at [979, 477] on icon at bounding box center [986, 474] width 14 height 14
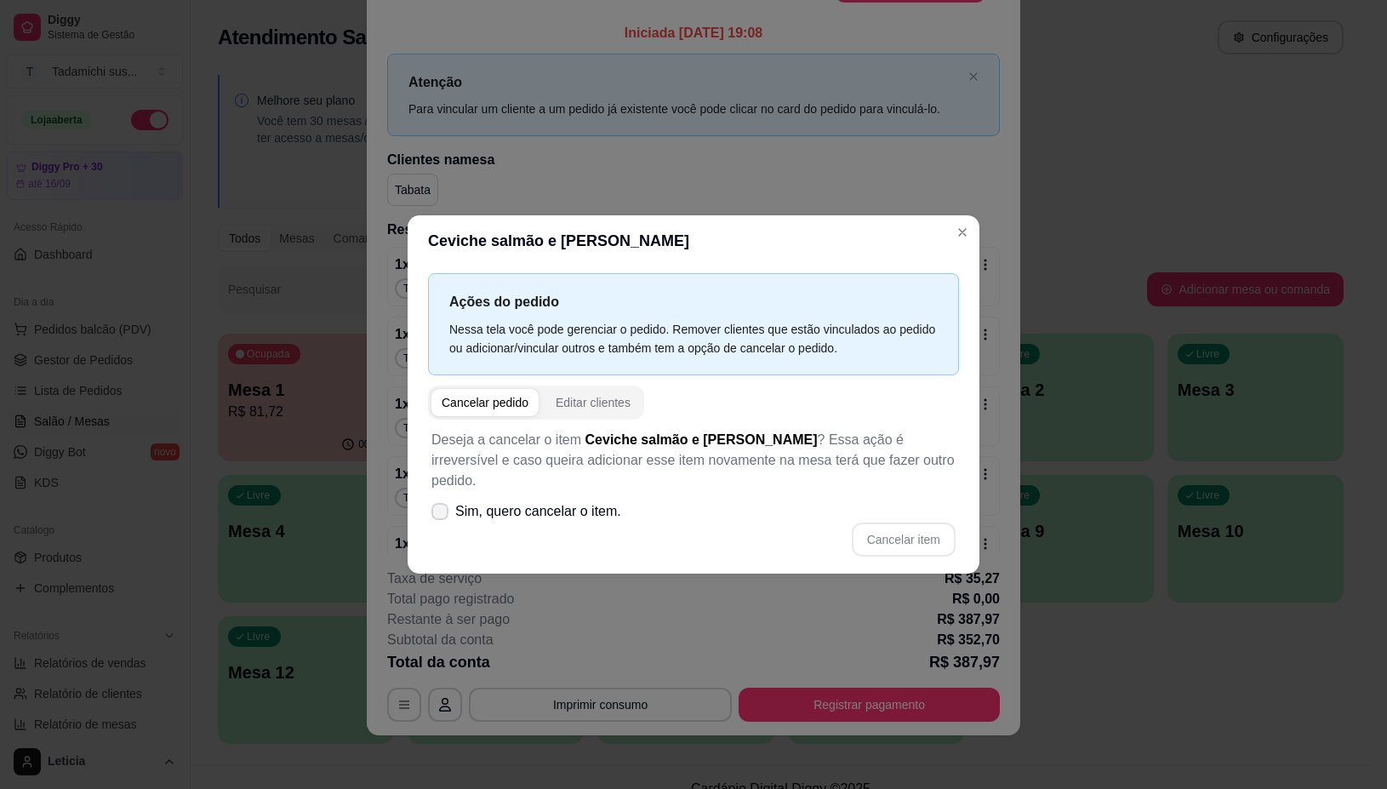
click at [434, 506] on icon at bounding box center [440, 511] width 14 height 10
click at [434, 514] on input "Sim, quero cancelar o item." at bounding box center [436, 519] width 11 height 11
checkbox input "true"
click at [907, 528] on button "Cancelar item" at bounding box center [904, 540] width 104 height 34
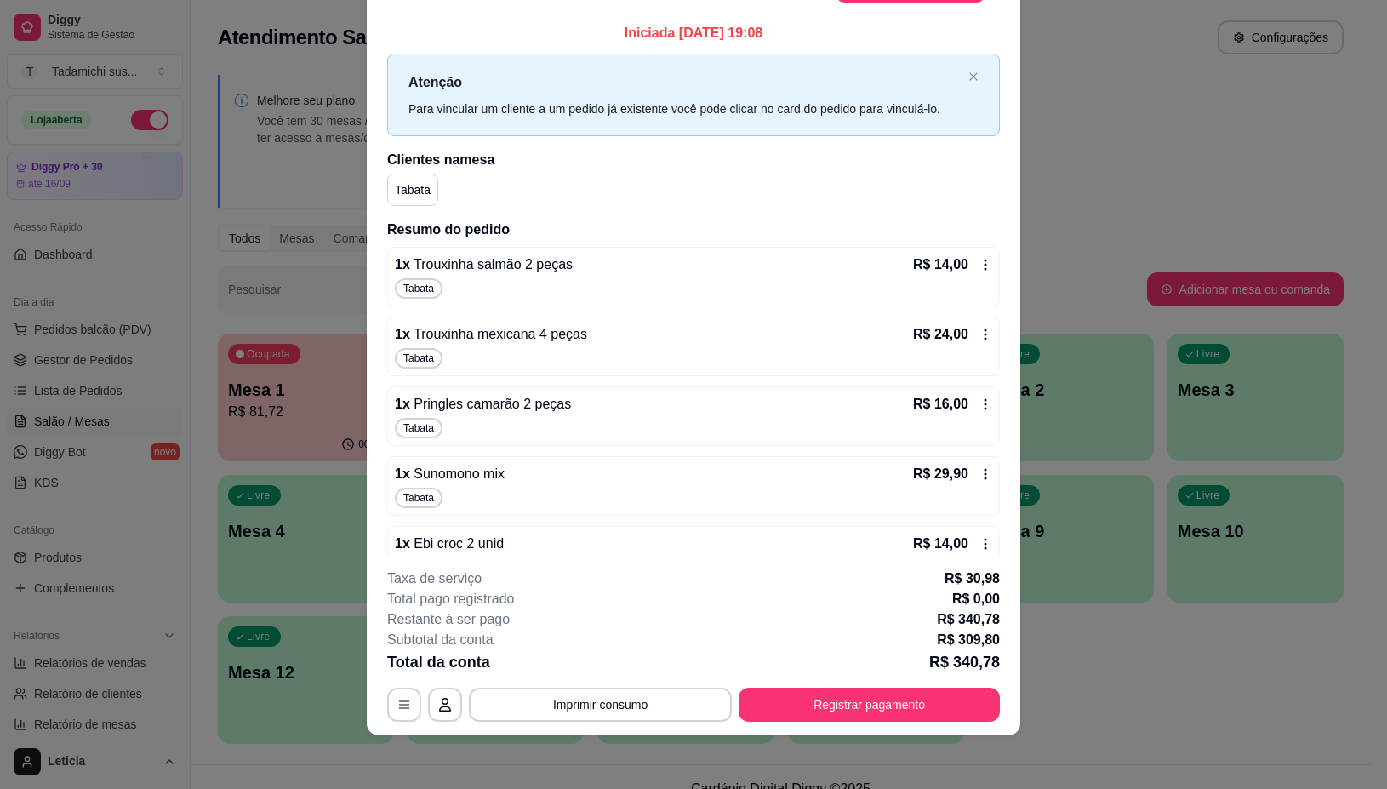
click at [979, 471] on icon at bounding box center [986, 474] width 14 height 14
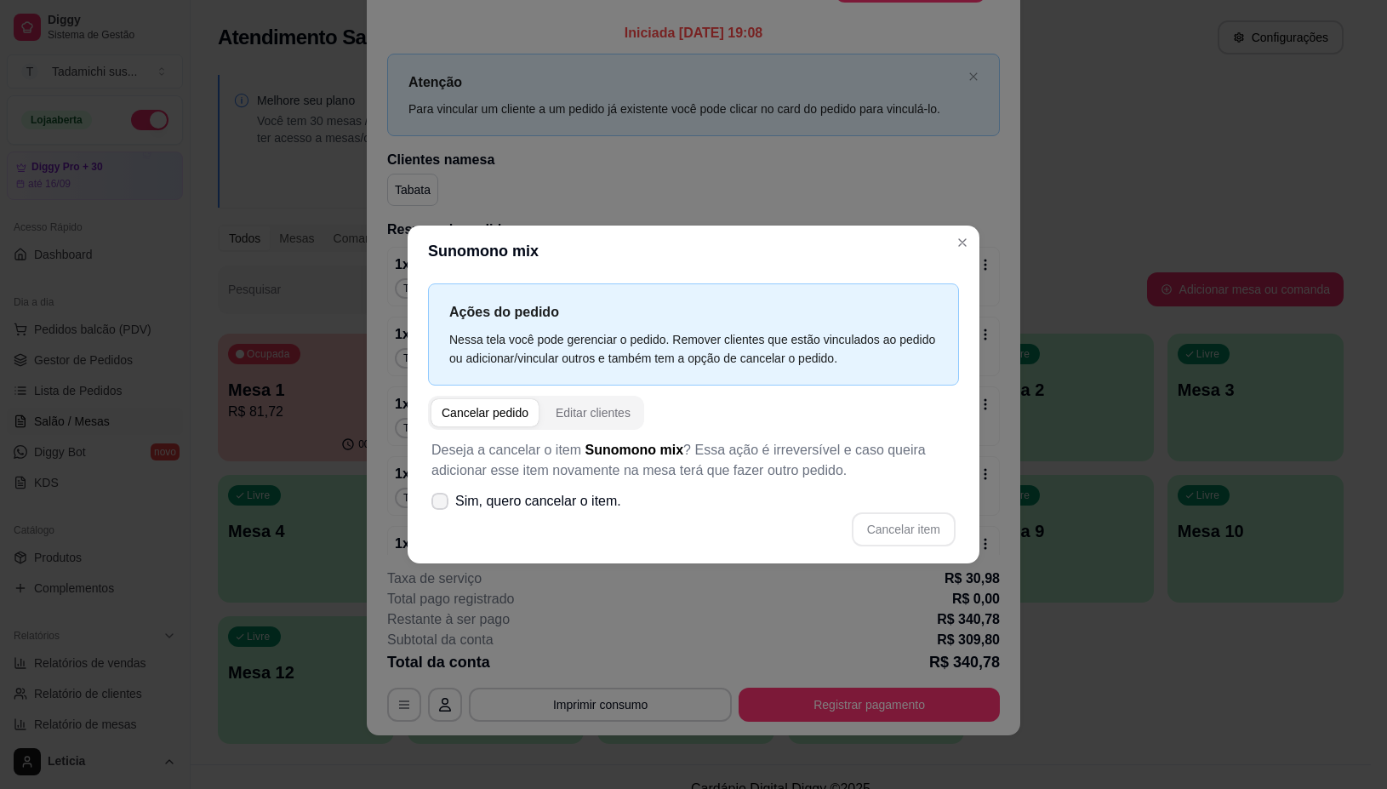
click at [438, 498] on icon at bounding box center [440, 501] width 14 height 10
click at [438, 504] on input "Sim, quero cancelar o item." at bounding box center [436, 509] width 11 height 11
checkbox input "true"
click at [883, 538] on button "Cancelar item" at bounding box center [904, 529] width 104 height 34
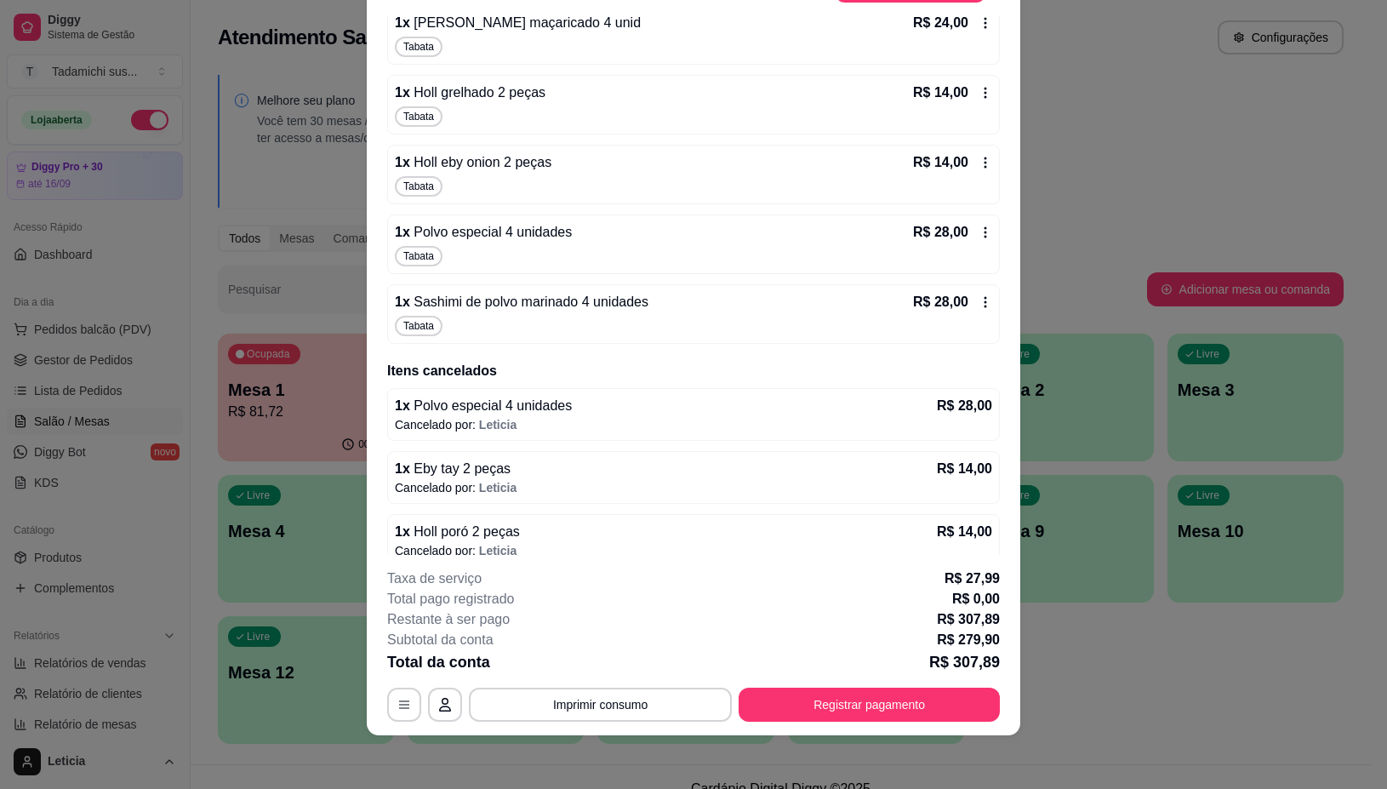
scroll to position [624, 0]
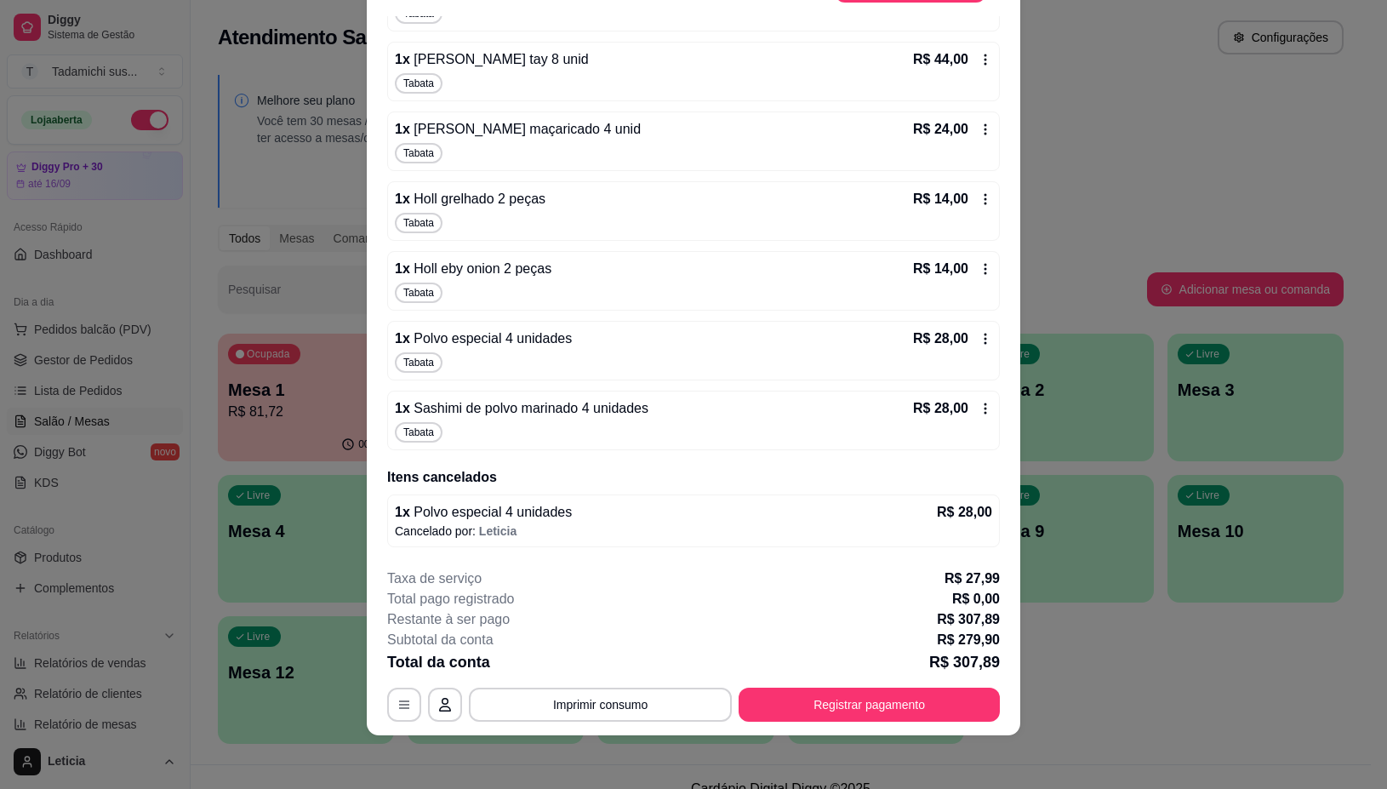
click at [979, 409] on icon at bounding box center [986, 409] width 14 height 14
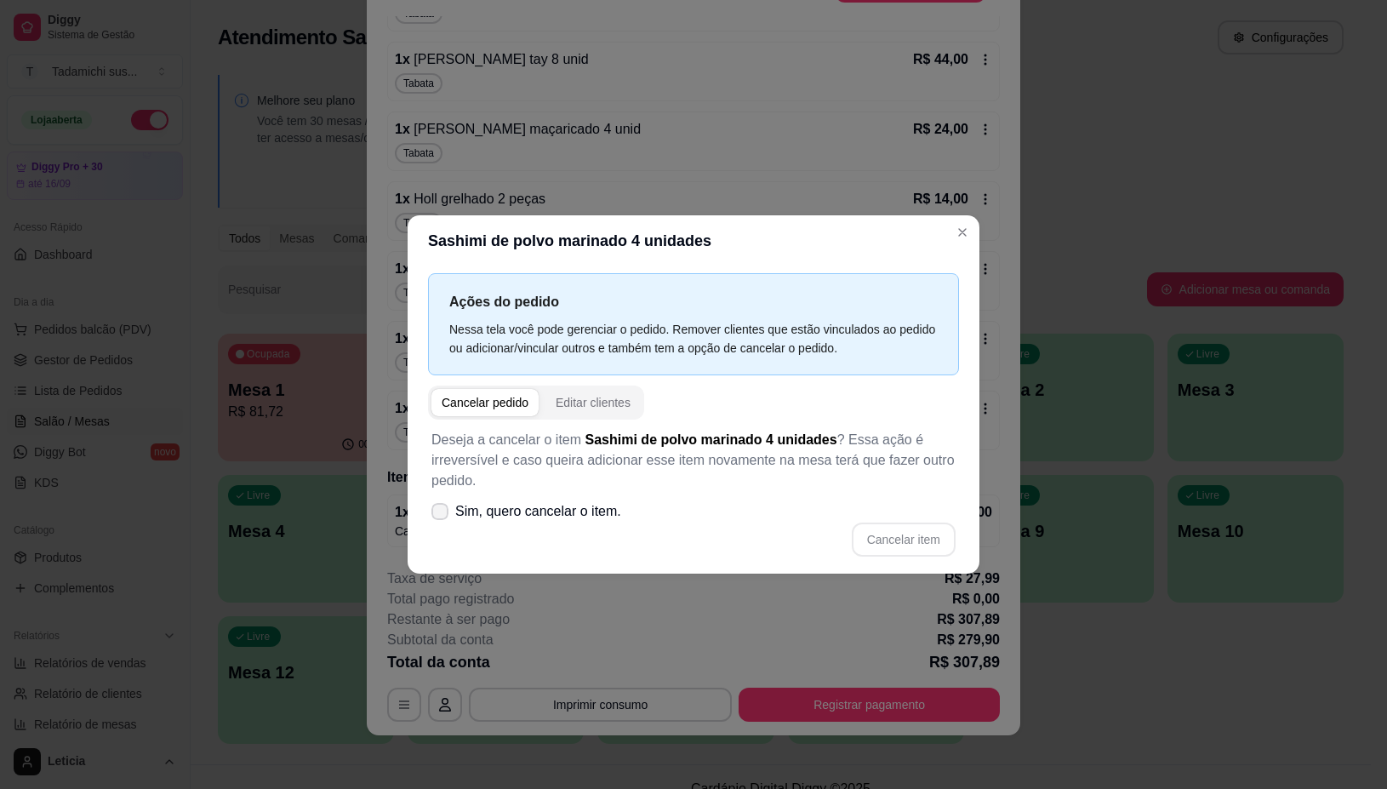
click at [439, 508] on icon at bounding box center [440, 511] width 14 height 10
click at [439, 514] on input "Sim, quero cancelar o item." at bounding box center [436, 519] width 11 height 11
checkbox input "true"
click at [907, 545] on button "Cancelar item" at bounding box center [904, 540] width 104 height 34
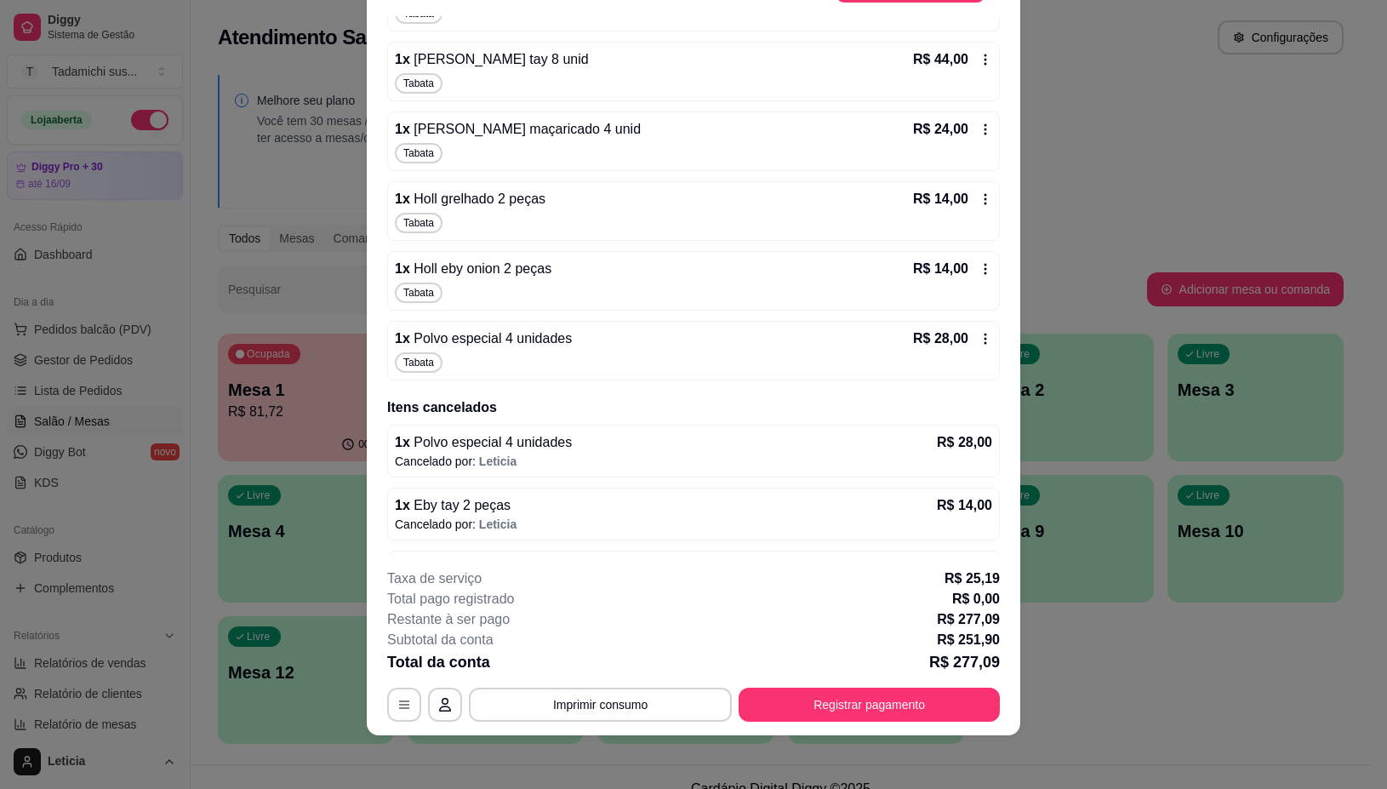
click at [979, 341] on icon at bounding box center [986, 339] width 14 height 14
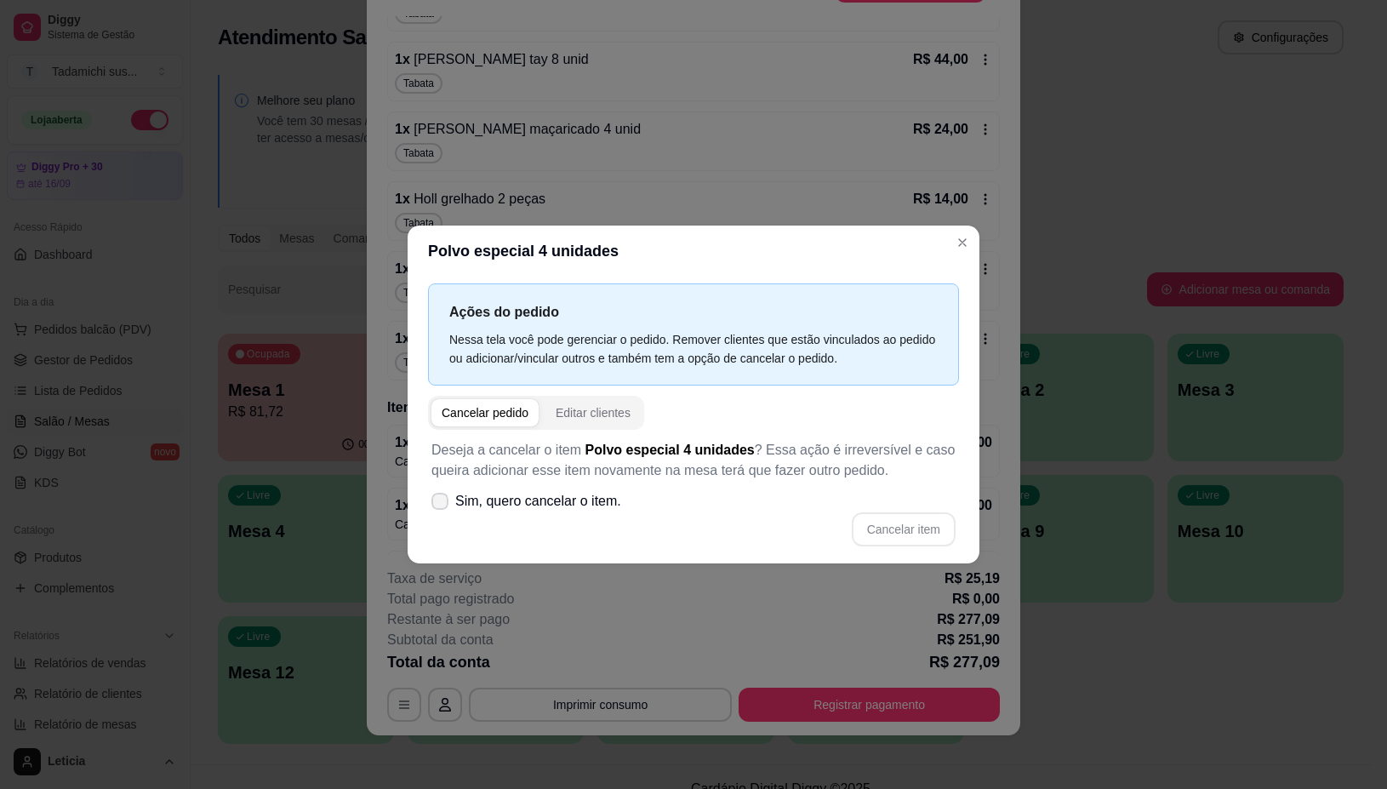
click at [440, 506] on icon at bounding box center [440, 501] width 14 height 10
click at [440, 506] on input "Sim, quero cancelar o item." at bounding box center [436, 509] width 11 height 11
checkbox input "true"
click at [875, 537] on button "Cancelar item" at bounding box center [903, 528] width 101 height 33
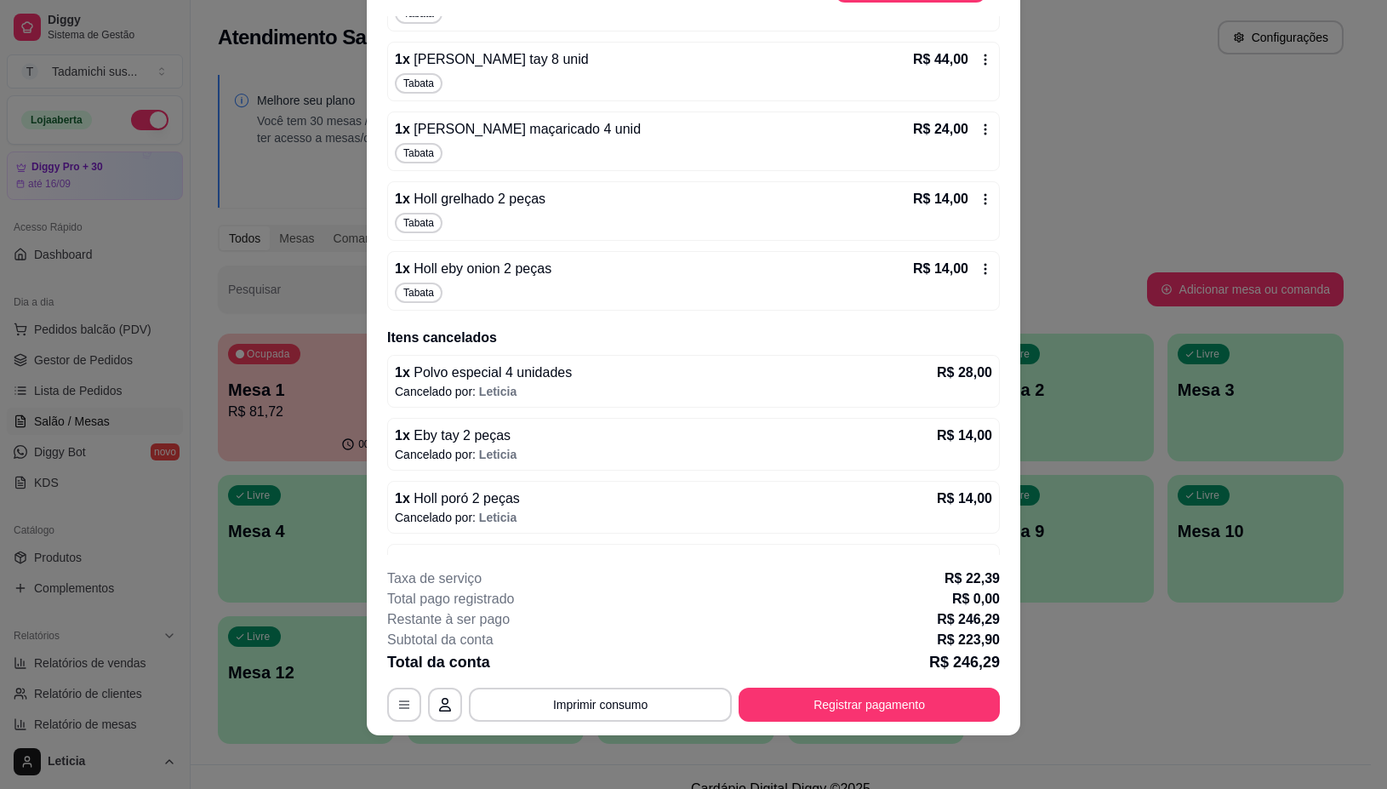
click at [960, 278] on div "R$ 14,00" at bounding box center [952, 269] width 79 height 20
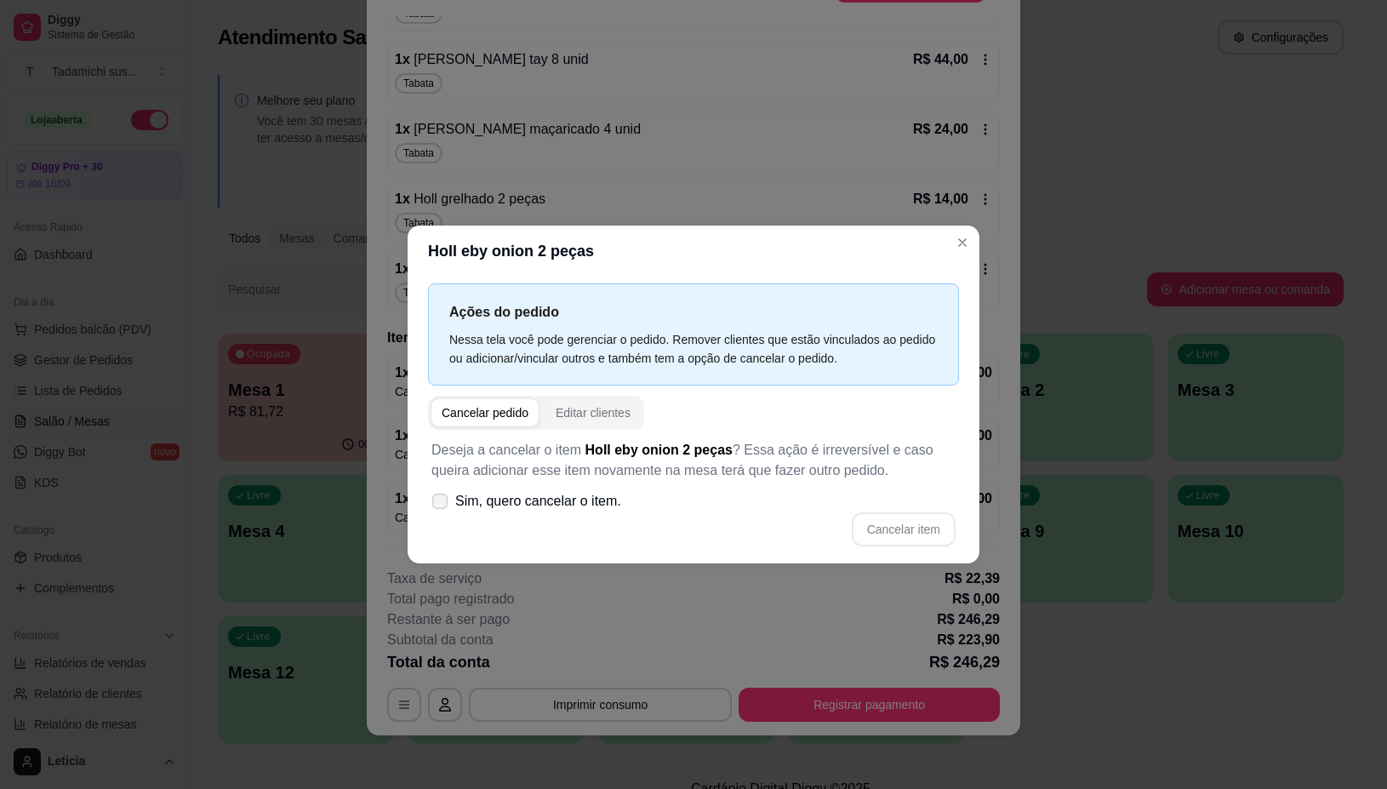
click at [441, 505] on icon at bounding box center [439, 500] width 13 height 9
click at [441, 505] on input "Sim, quero cancelar o item." at bounding box center [436, 509] width 11 height 11
checkbox input "true"
click at [912, 524] on button "Cancelar item" at bounding box center [904, 529] width 104 height 34
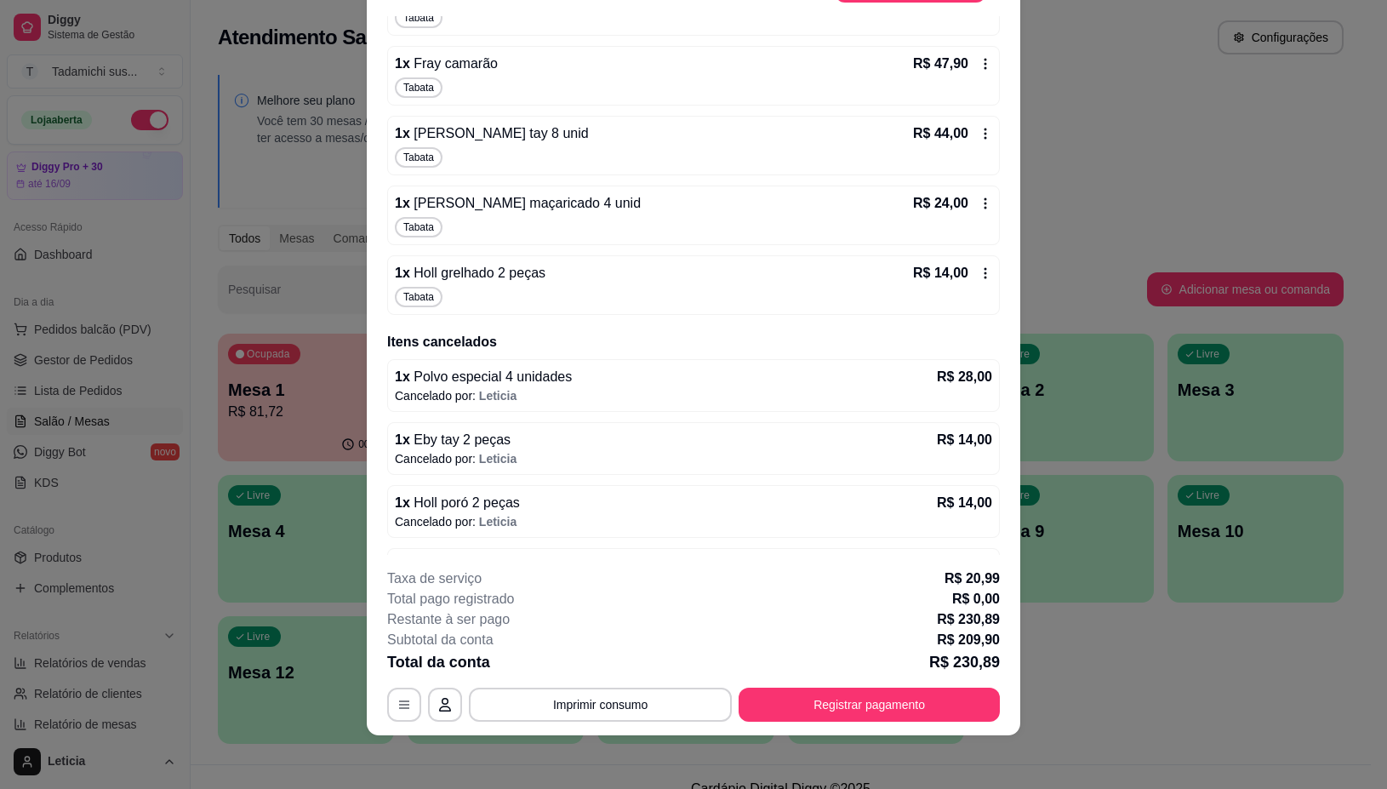
scroll to position [517, 0]
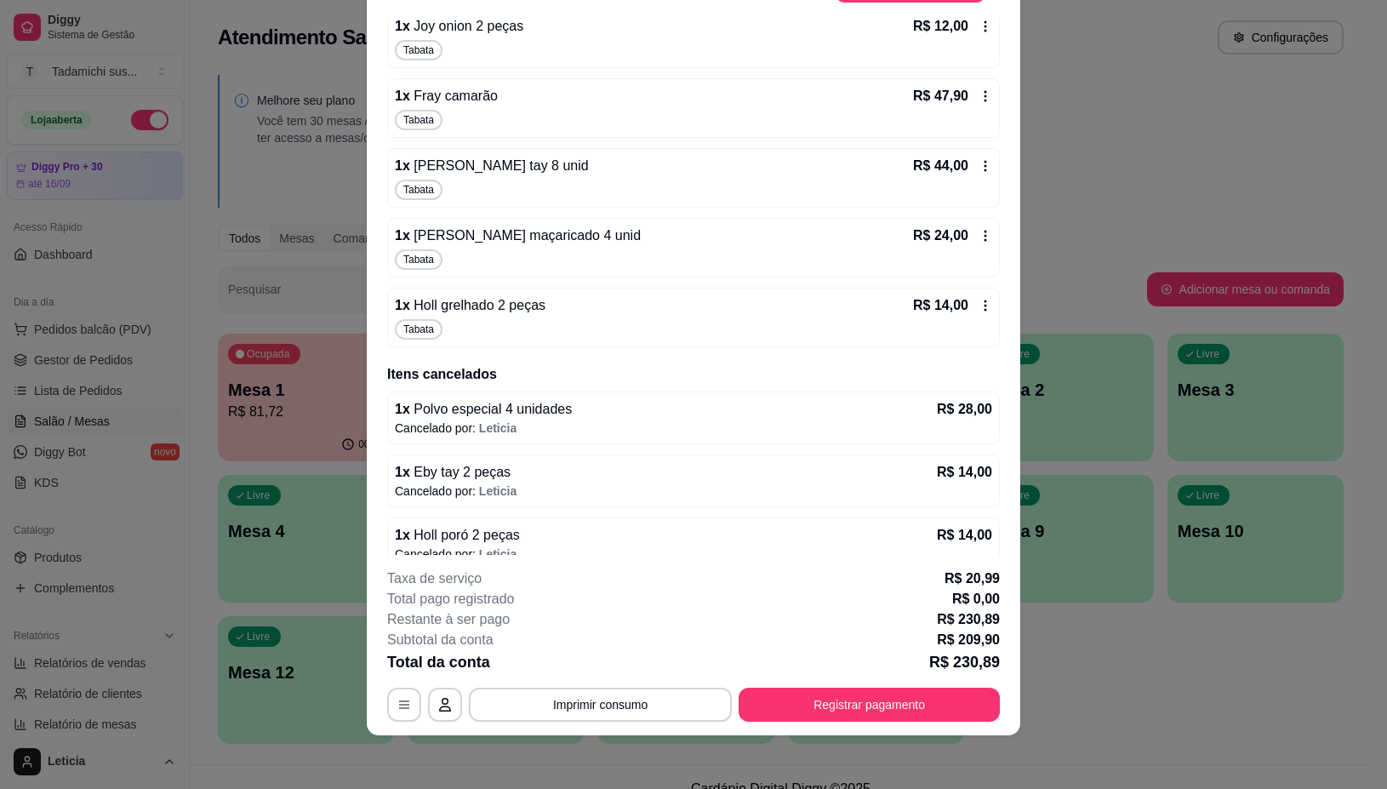
click at [979, 307] on icon at bounding box center [986, 306] width 14 height 14
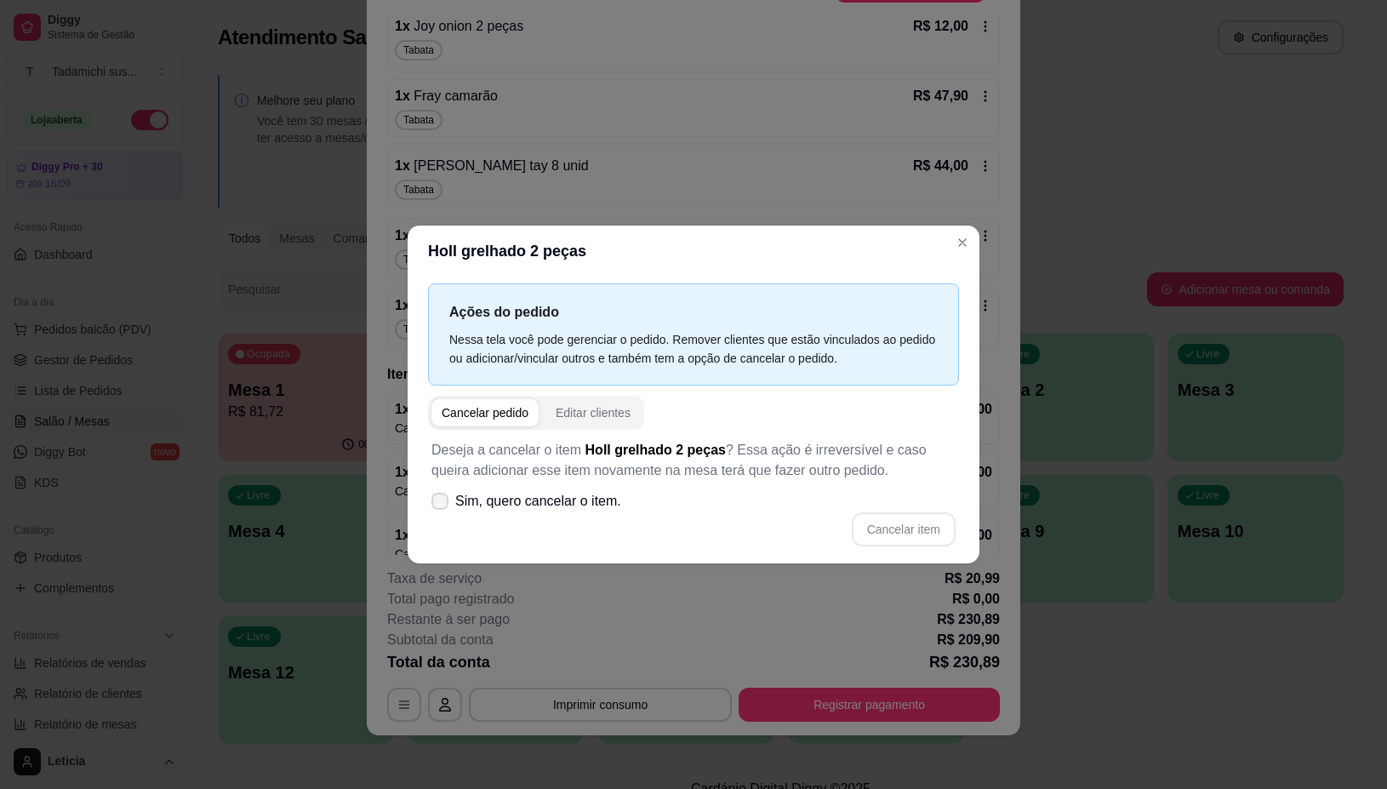
click at [445, 500] on icon at bounding box center [440, 501] width 14 height 10
click at [442, 504] on input "Sim, quero cancelar o item." at bounding box center [436, 509] width 11 height 11
checkbox input "true"
click at [926, 529] on button "Cancelar item" at bounding box center [904, 529] width 104 height 34
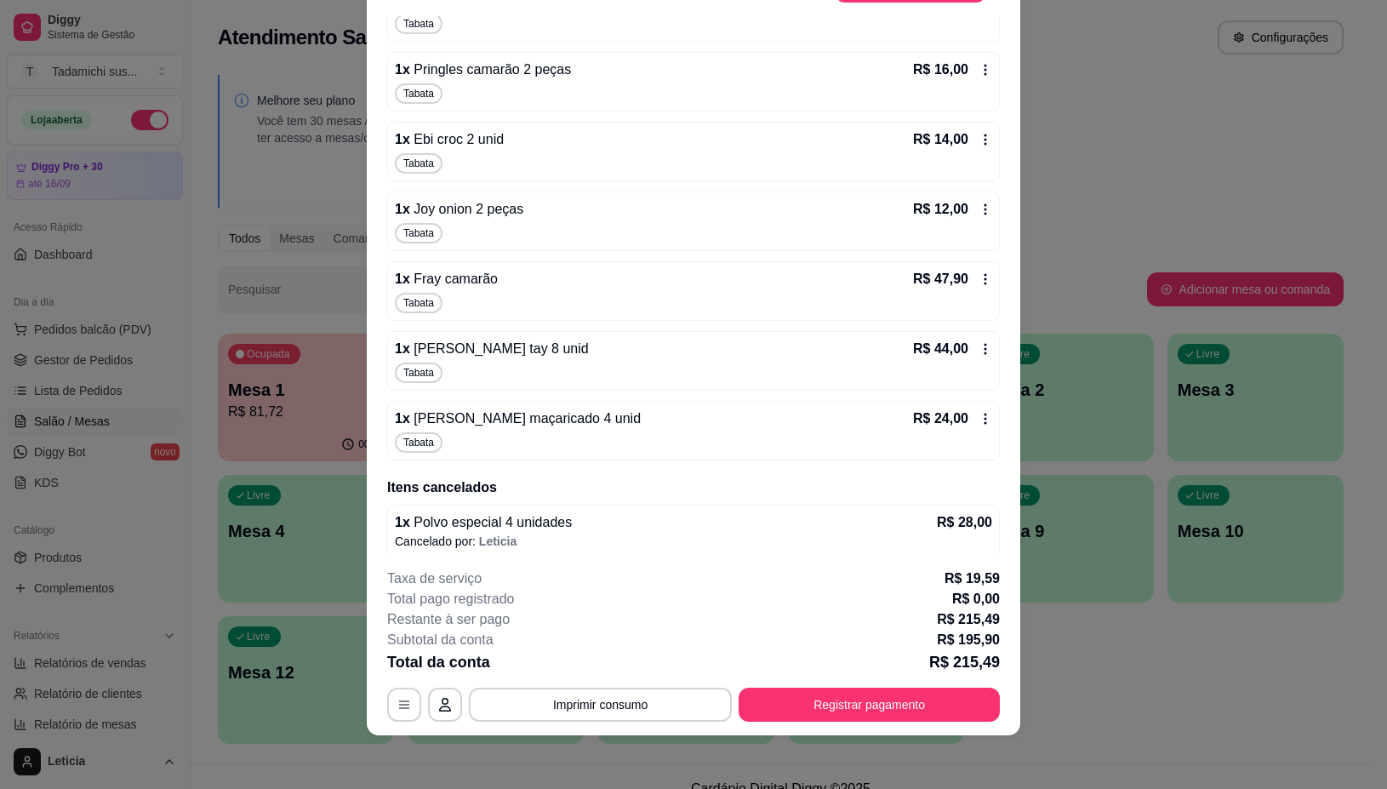
scroll to position [305, 0]
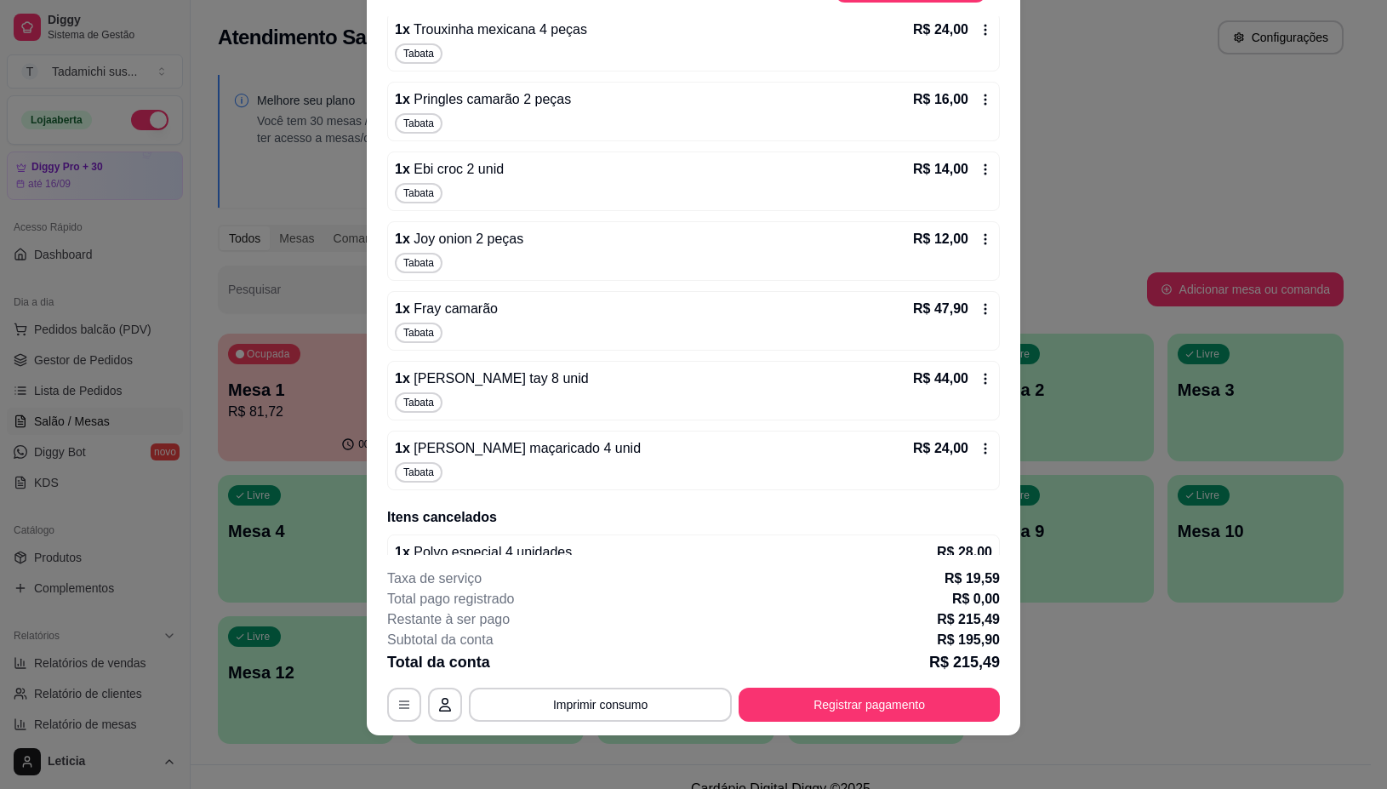
click at [979, 449] on icon at bounding box center [986, 449] width 14 height 14
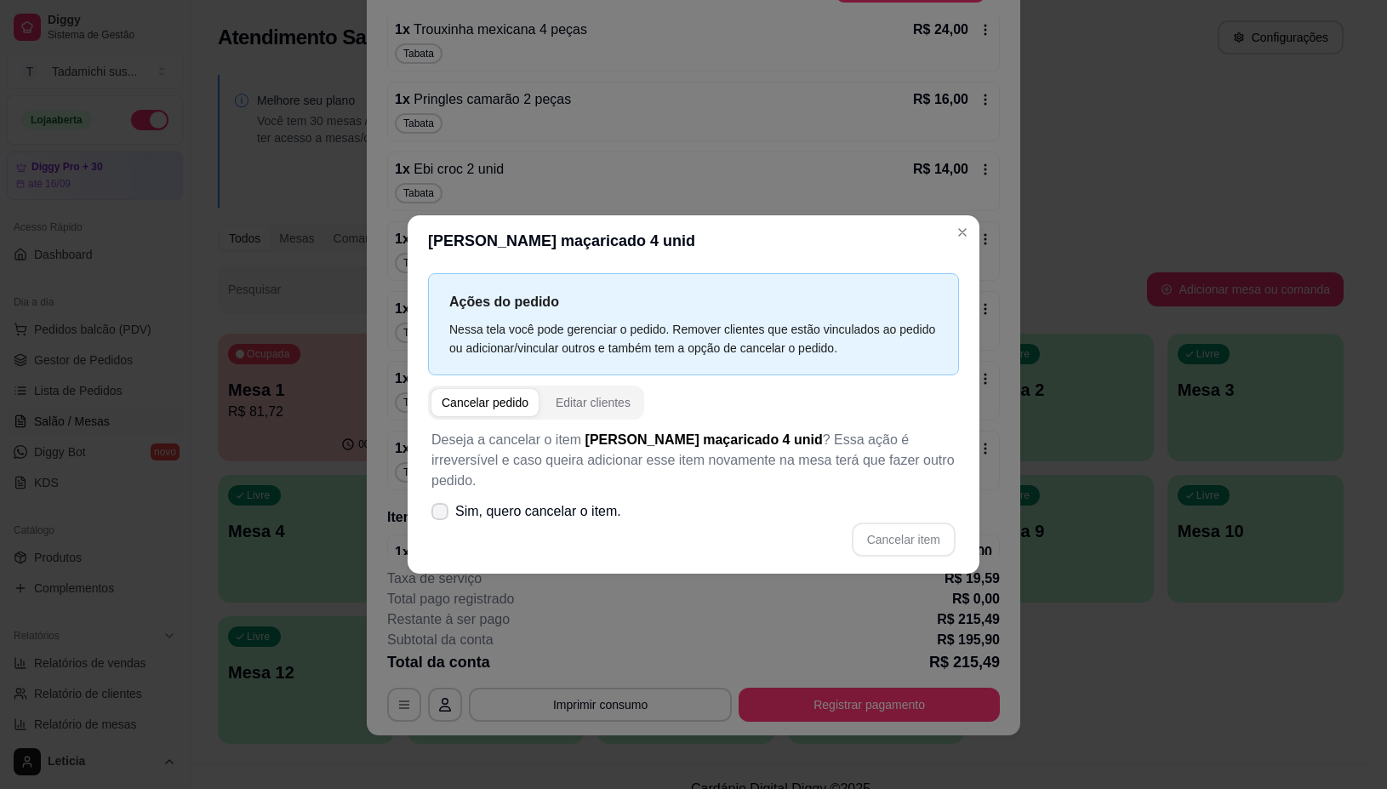
click at [438, 506] on icon at bounding box center [440, 511] width 14 height 10
click at [438, 514] on input "Sim, quero cancelar o item." at bounding box center [436, 519] width 11 height 11
checkbox input "true"
click at [920, 530] on button "Cancelar item" at bounding box center [904, 540] width 104 height 34
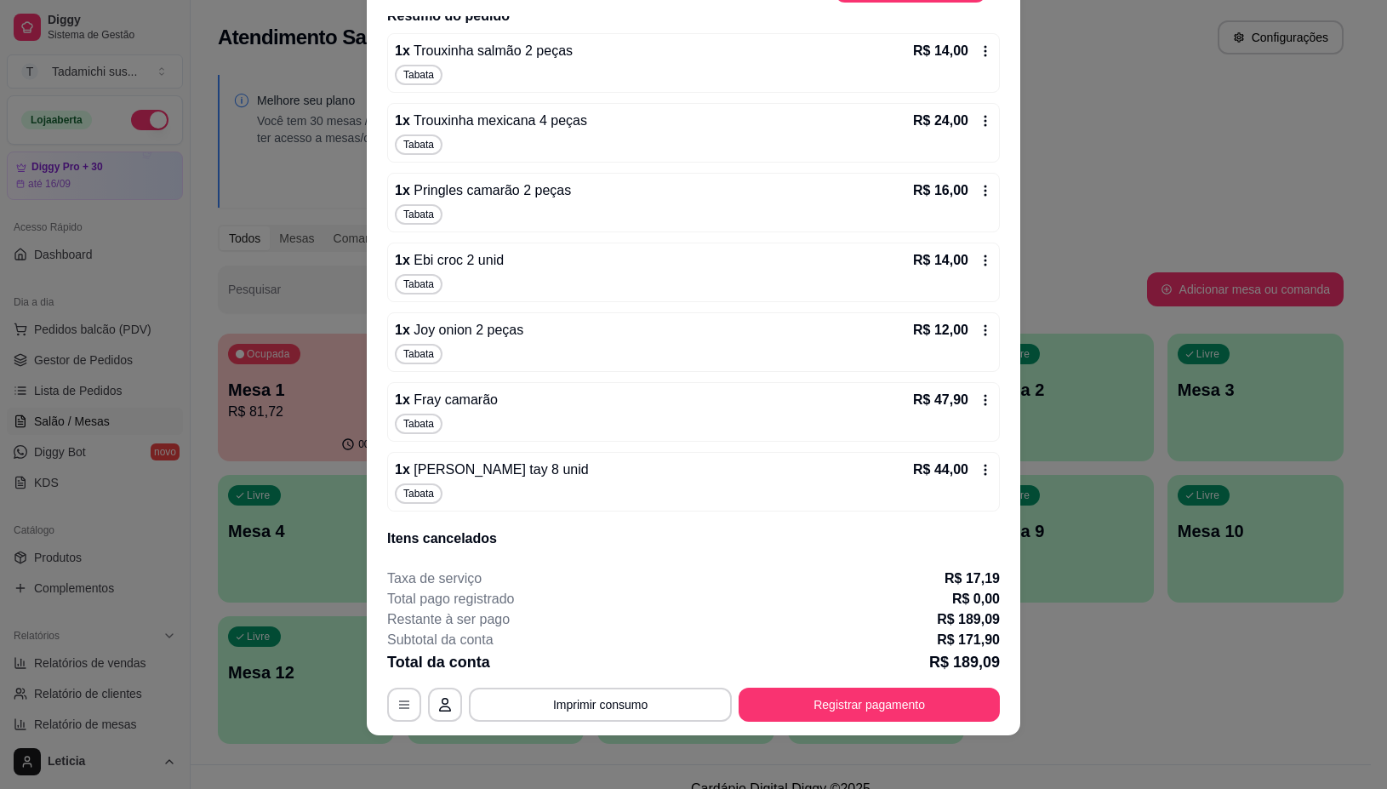
scroll to position [213, 0]
click at [979, 466] on icon at bounding box center [986, 471] width 14 height 14
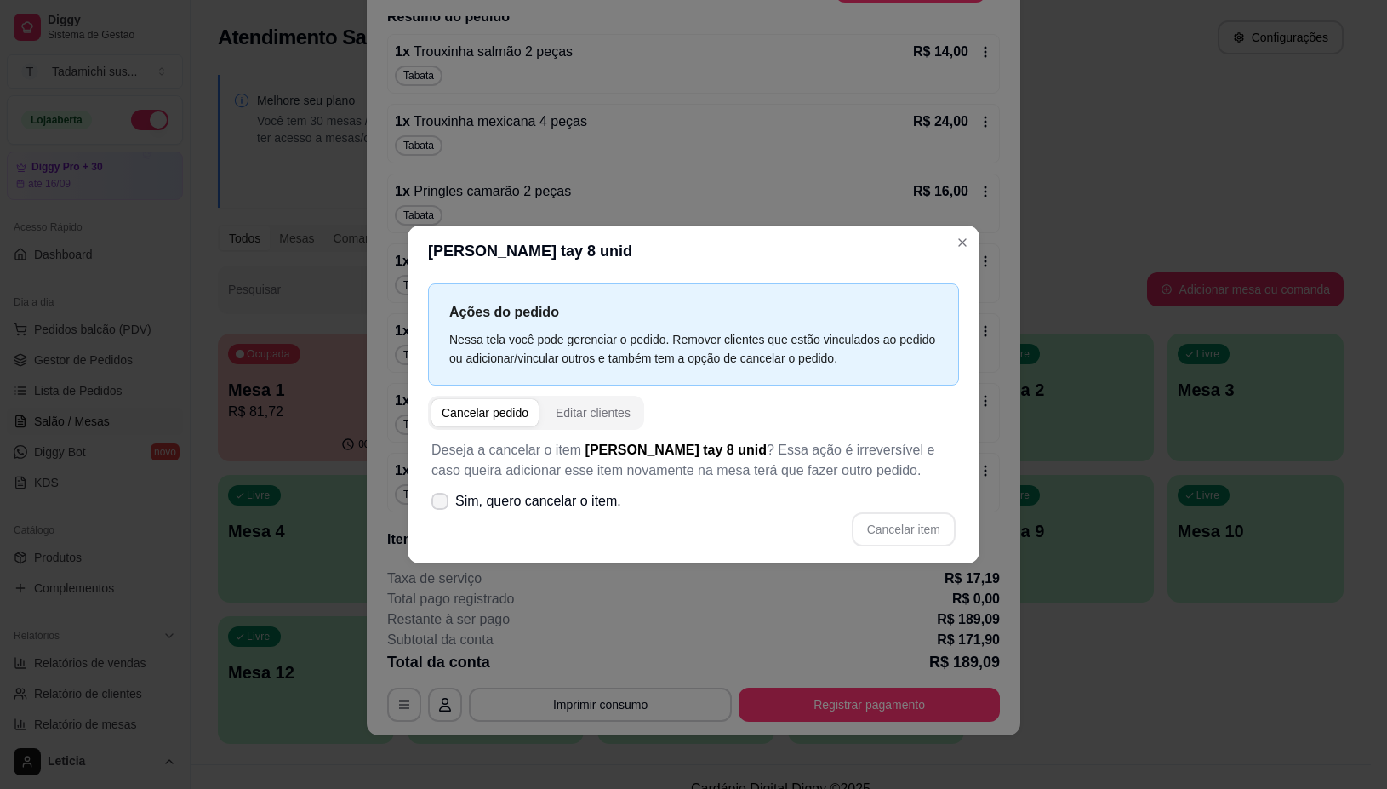
click at [435, 500] on icon at bounding box center [440, 501] width 14 height 10
click at [435, 504] on input "Sim, quero cancelar o item." at bounding box center [436, 509] width 11 height 11
checkbox input "true"
click at [903, 528] on button "Cancelar item" at bounding box center [904, 529] width 104 height 34
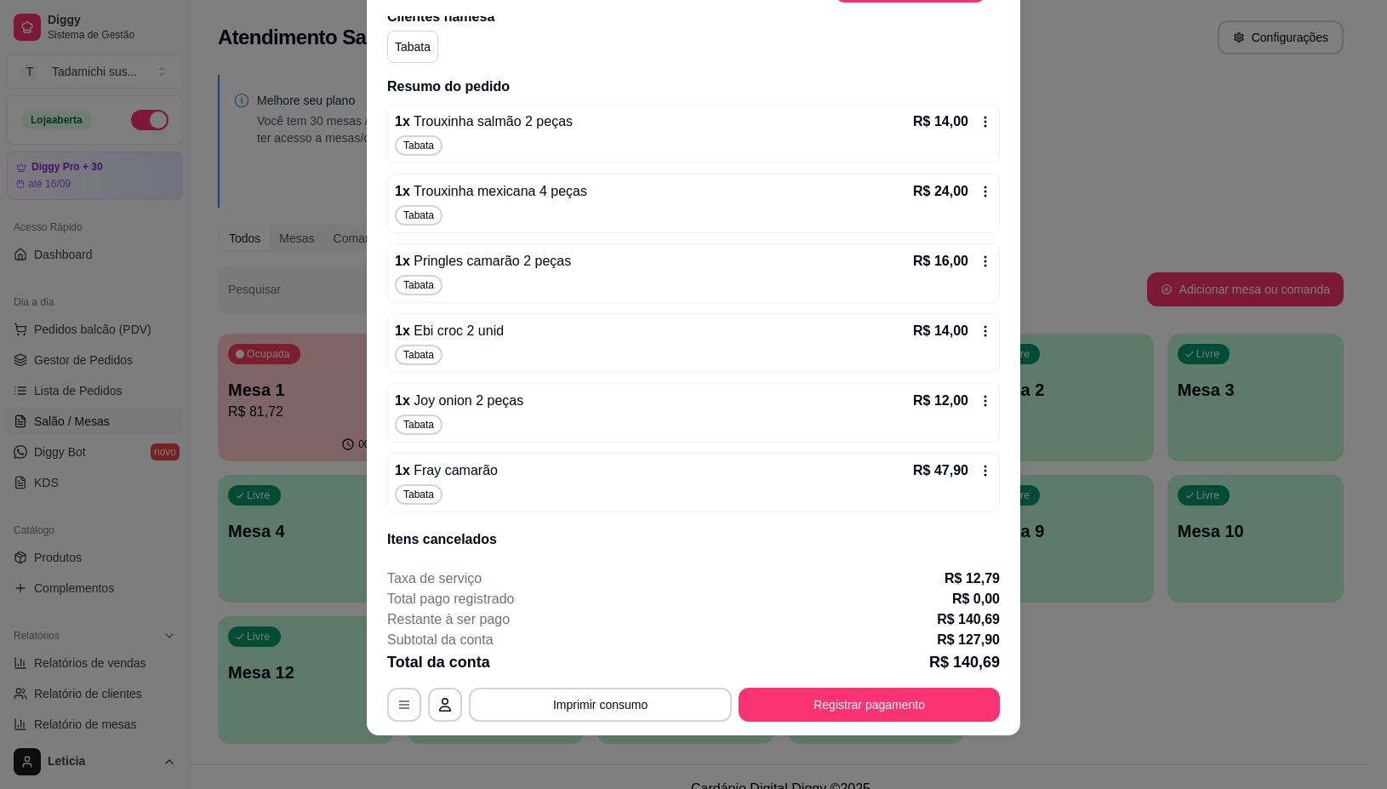
scroll to position [106, 0]
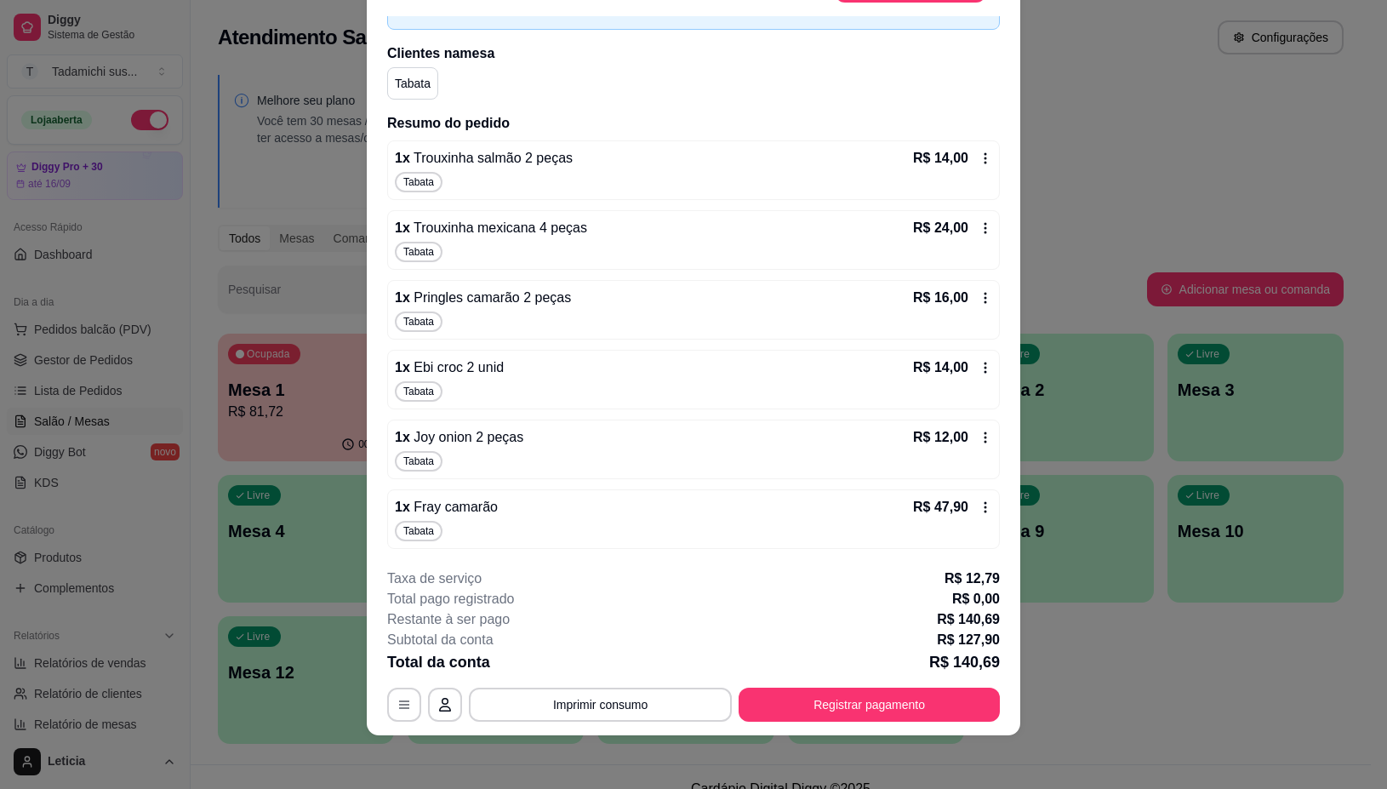
click at [979, 509] on icon at bounding box center [986, 507] width 14 height 14
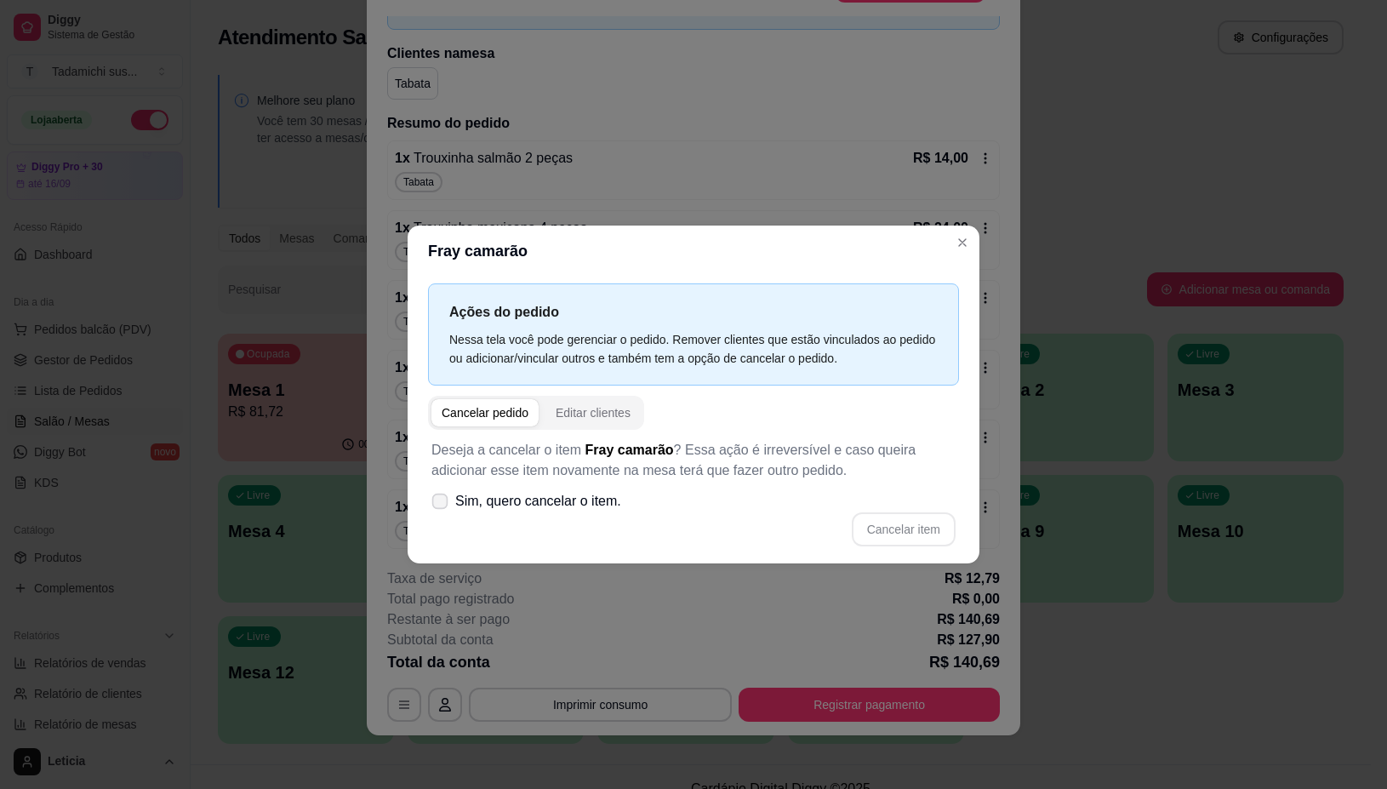
click at [435, 503] on icon at bounding box center [439, 500] width 13 height 9
click at [435, 504] on input "Sim, quero cancelar o item." at bounding box center [436, 509] width 11 height 11
checkbox input "true"
click at [915, 534] on button "Cancelar item" at bounding box center [904, 529] width 104 height 34
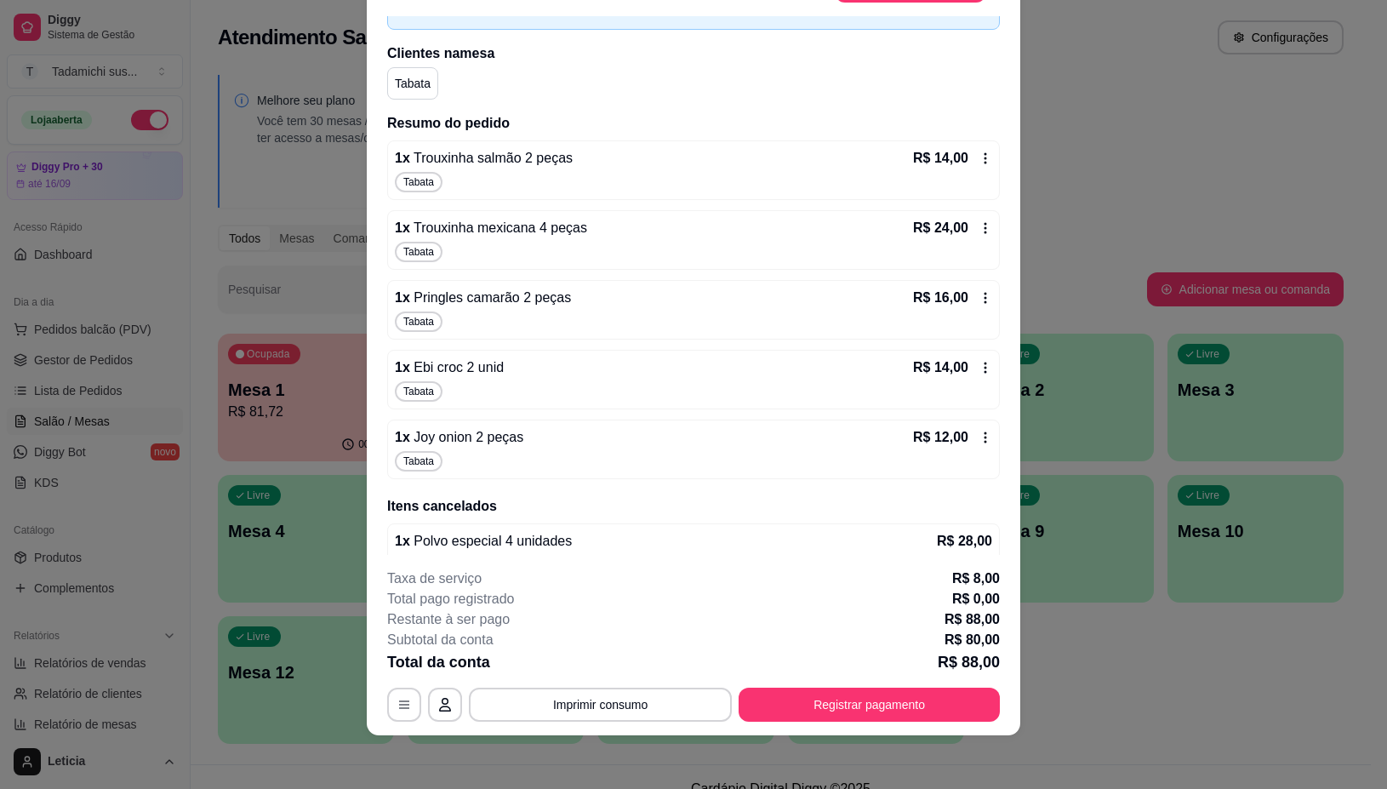
click at [979, 439] on icon at bounding box center [986, 438] width 14 height 14
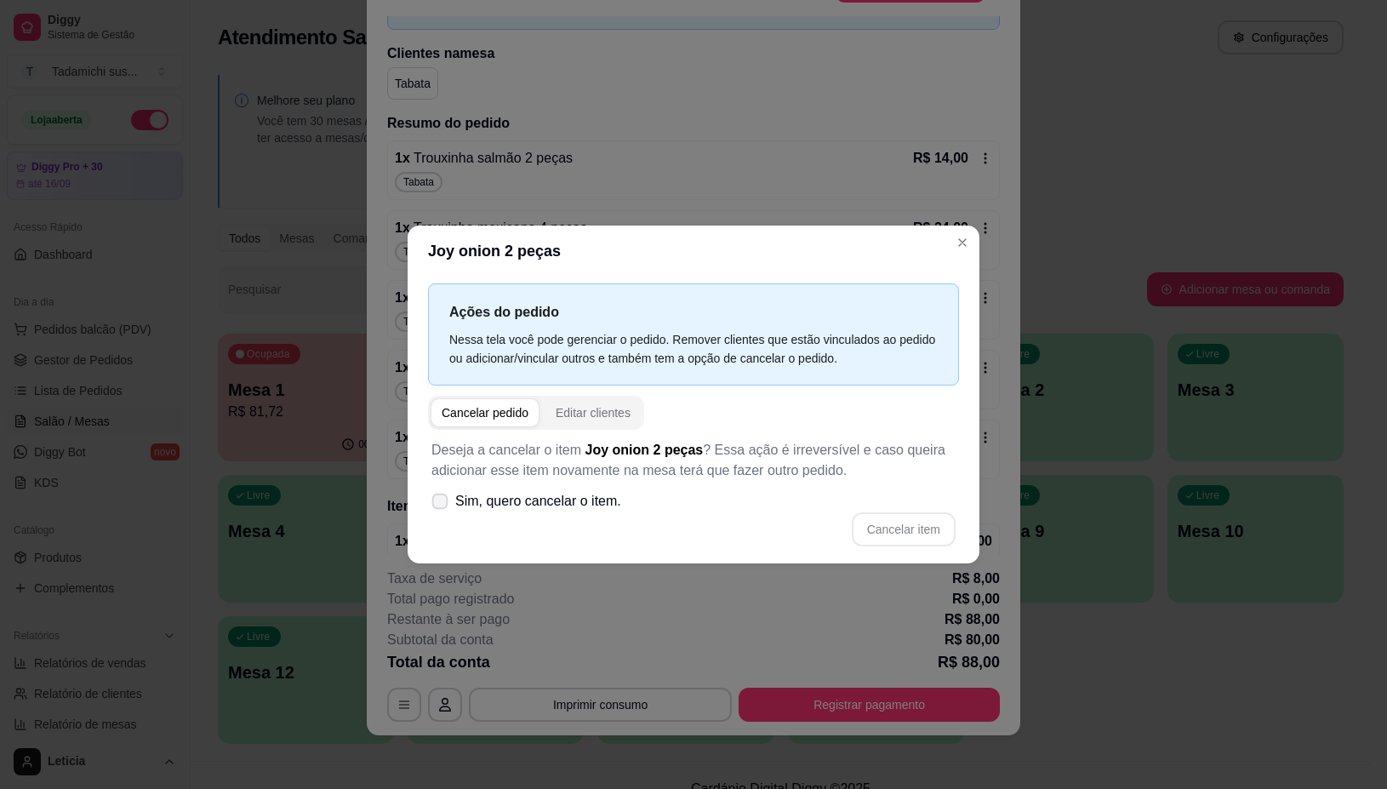
click at [447, 500] on span at bounding box center [440, 501] width 16 height 16
click at [442, 504] on input "Sim, quero cancelar o item." at bounding box center [436, 509] width 11 height 11
checkbox input "true"
click at [923, 528] on button "Cancelar item" at bounding box center [903, 528] width 101 height 33
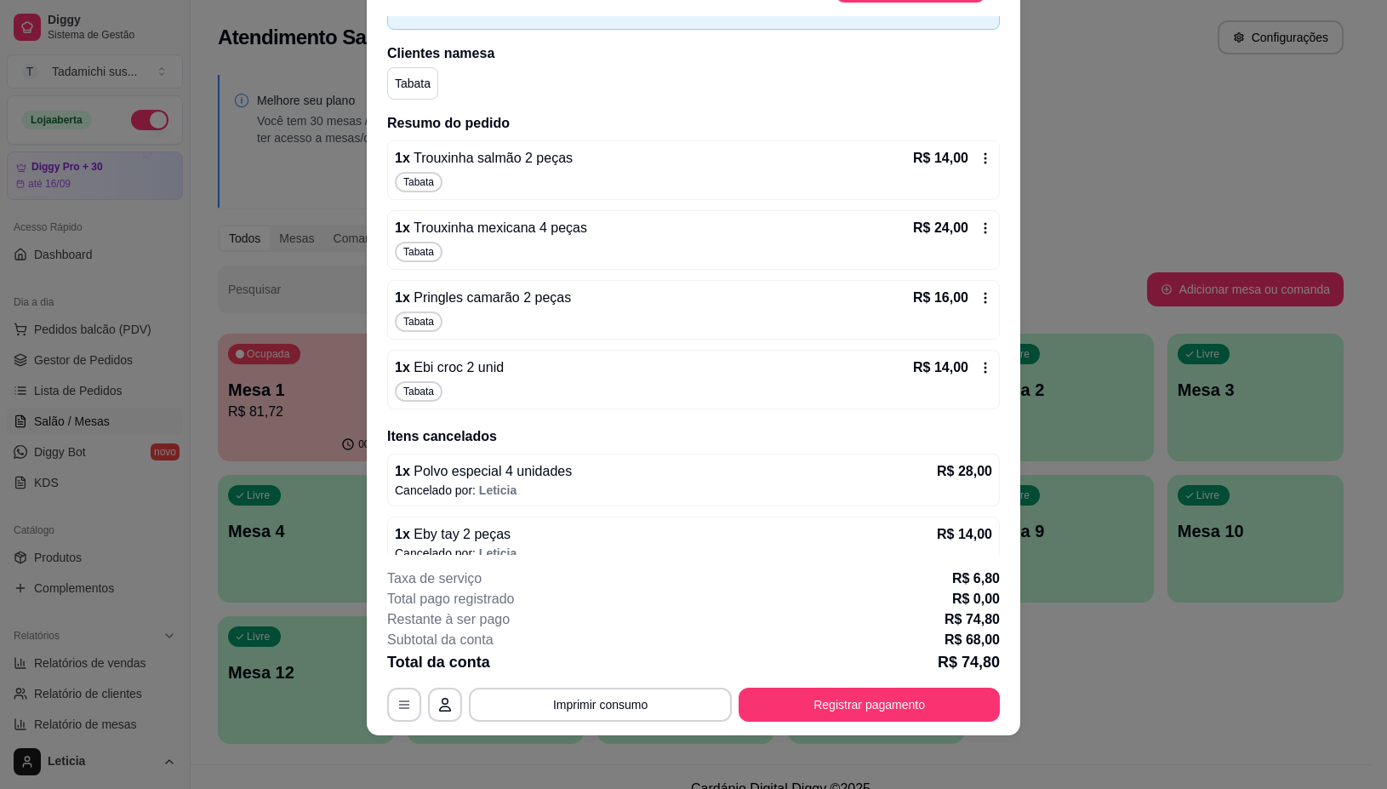
click at [985, 372] on icon at bounding box center [986, 367] width 3 height 11
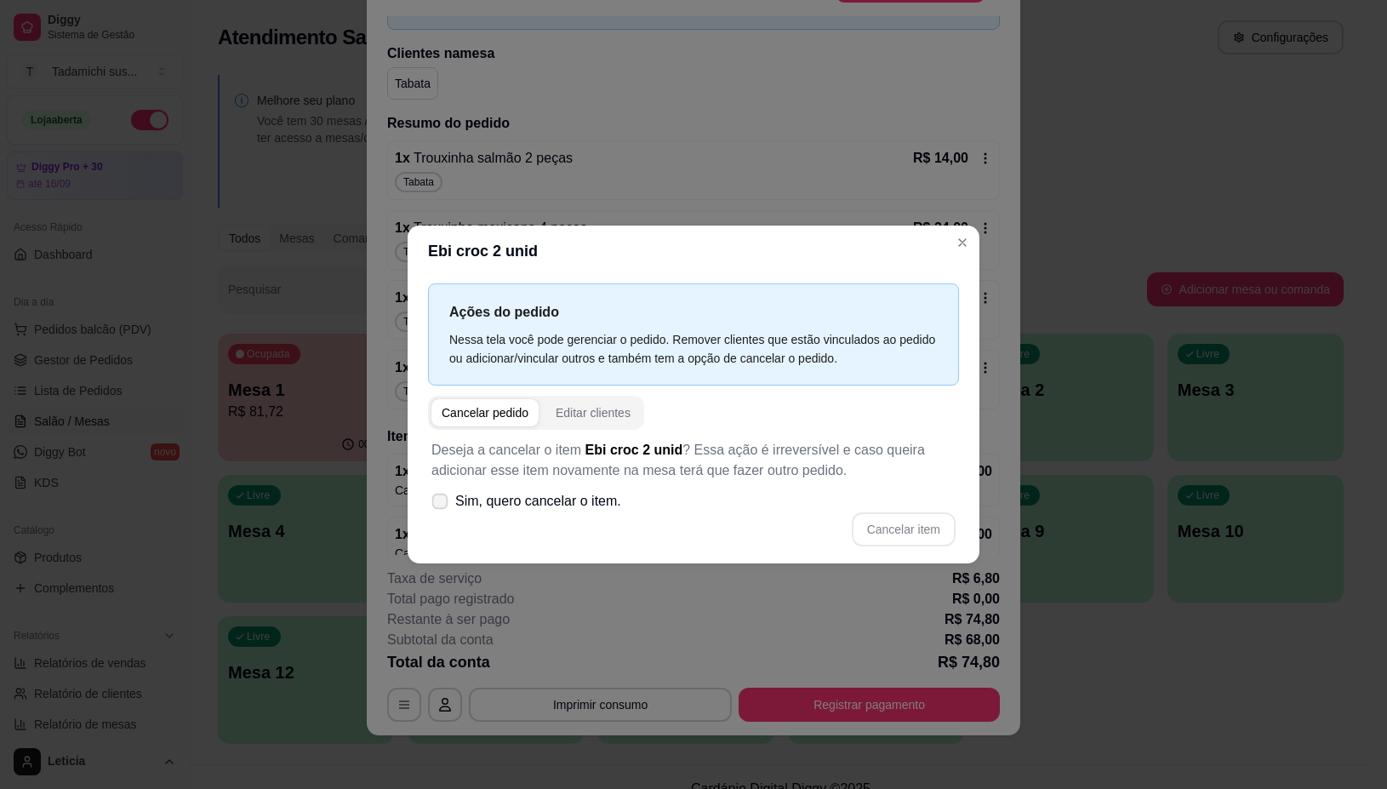
click at [441, 500] on icon at bounding box center [439, 500] width 13 height 9
click at [441, 504] on input "Sim, quero cancelar o item." at bounding box center [436, 509] width 11 height 11
checkbox input "true"
click at [878, 524] on button "Cancelar item" at bounding box center [904, 529] width 104 height 34
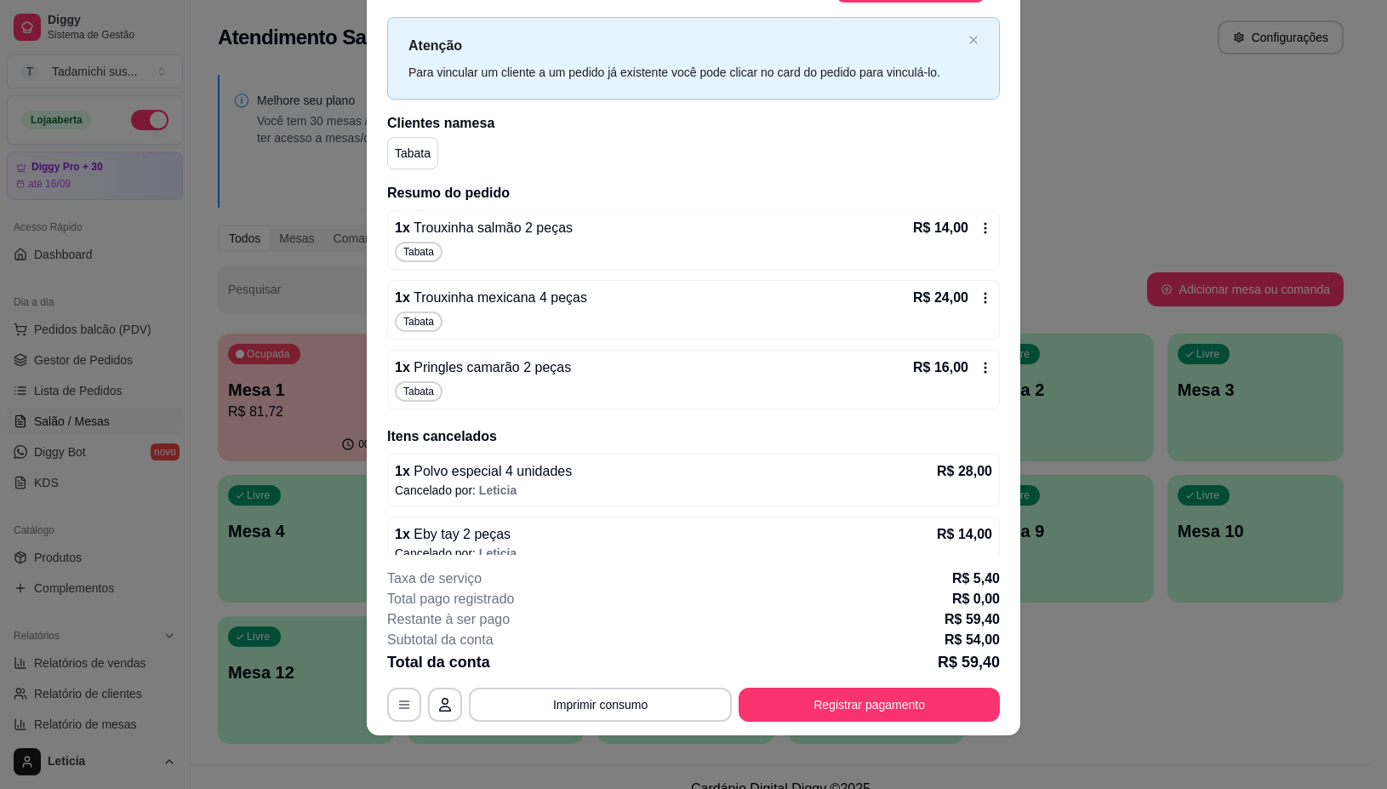
scroll to position [0, 0]
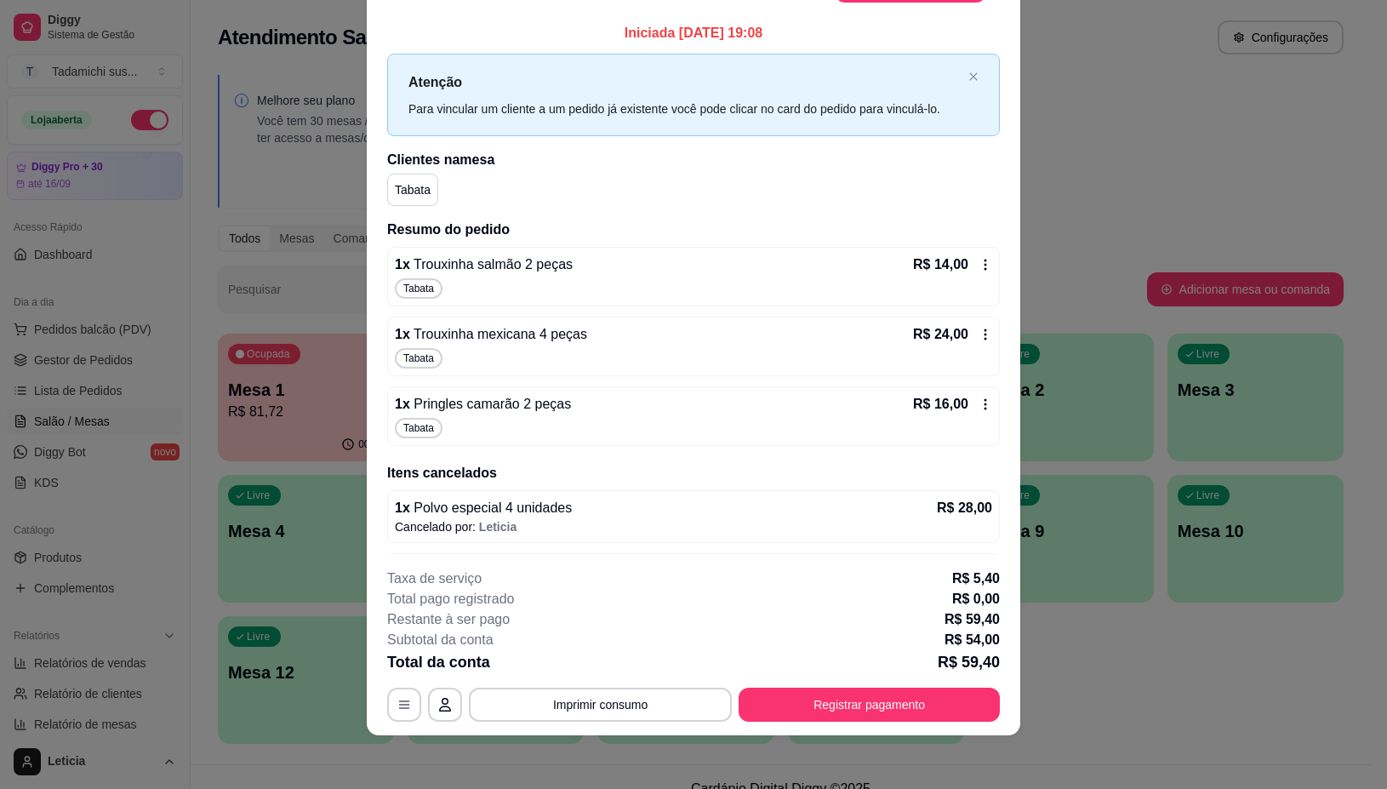
click at [979, 401] on icon at bounding box center [986, 404] width 14 height 14
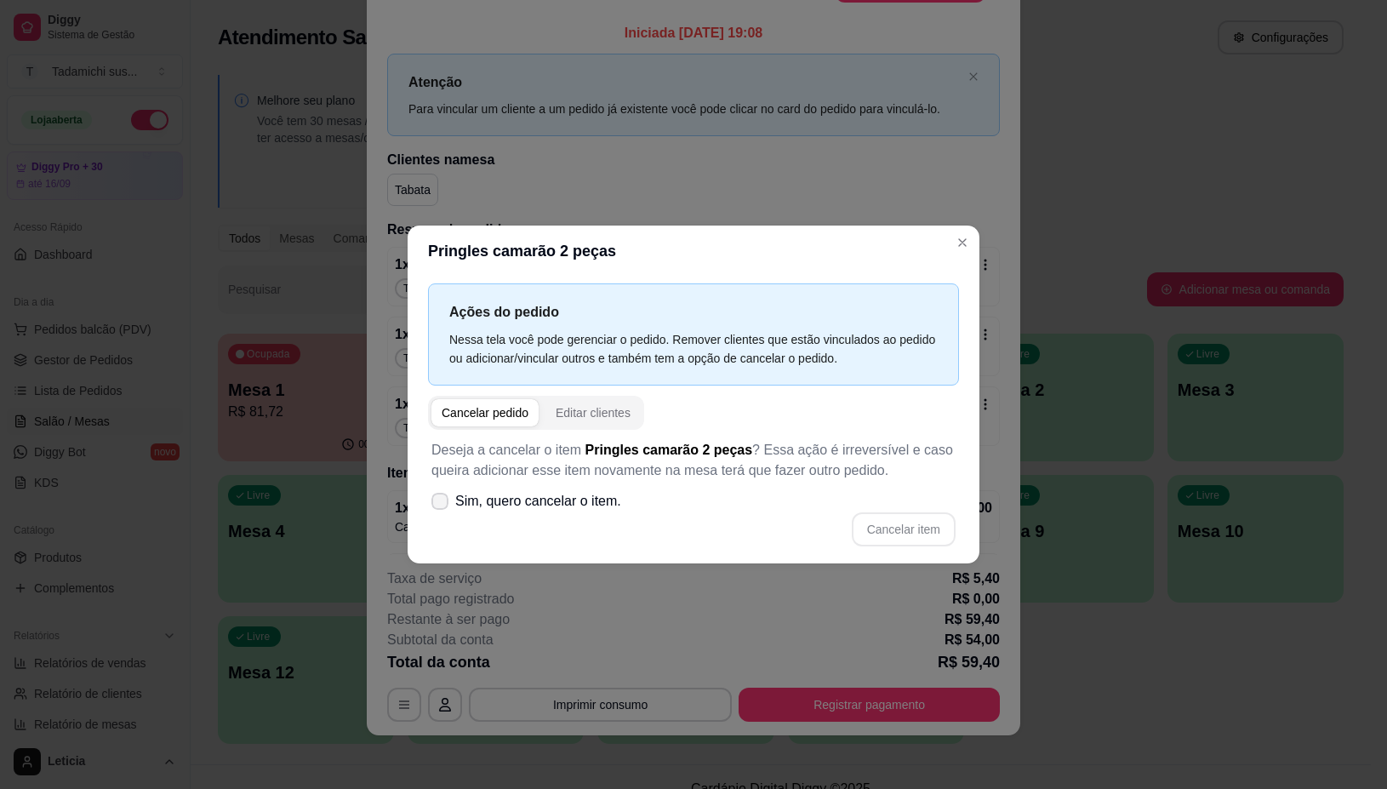
click at [438, 503] on icon at bounding box center [440, 501] width 14 height 10
click at [438, 504] on input "Sim, quero cancelar o item." at bounding box center [436, 509] width 11 height 11
checkbox input "true"
click at [911, 532] on button "Cancelar item" at bounding box center [904, 529] width 104 height 34
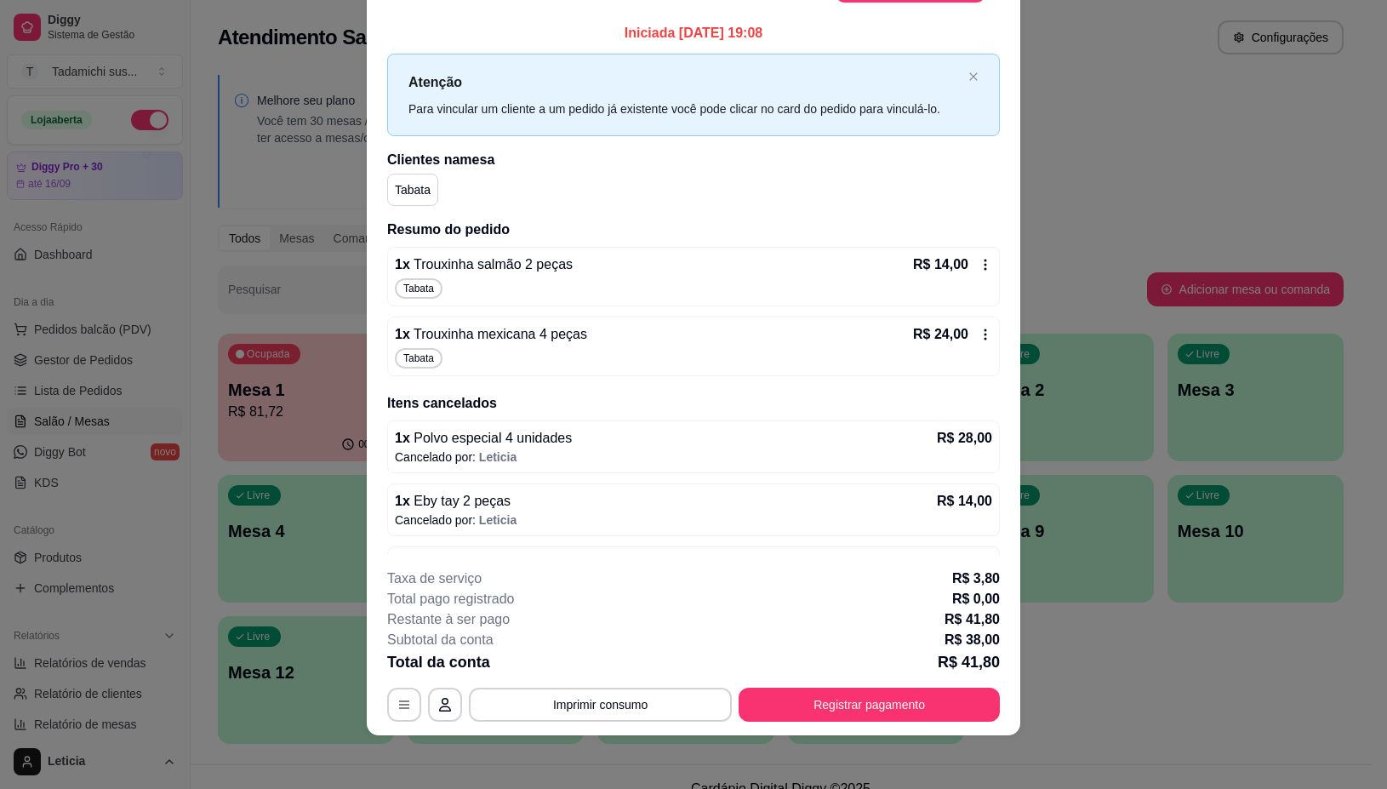
click at [979, 334] on icon at bounding box center [986, 335] width 14 height 14
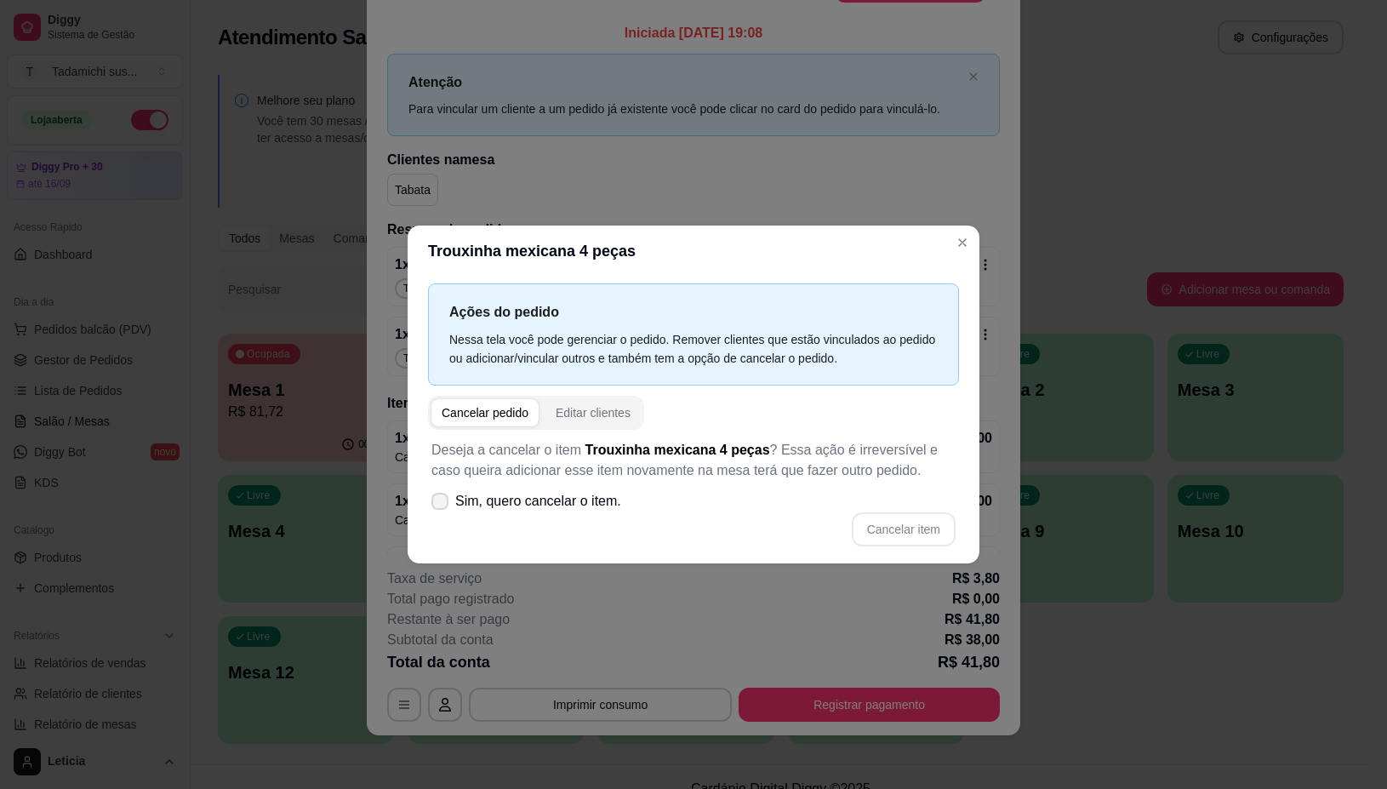
click at [439, 500] on icon at bounding box center [440, 501] width 14 height 10
click at [439, 504] on input "Sim, quero cancelar o item." at bounding box center [436, 509] width 11 height 11
checkbox input "true"
click at [926, 522] on button "Cancelar item" at bounding box center [904, 529] width 104 height 34
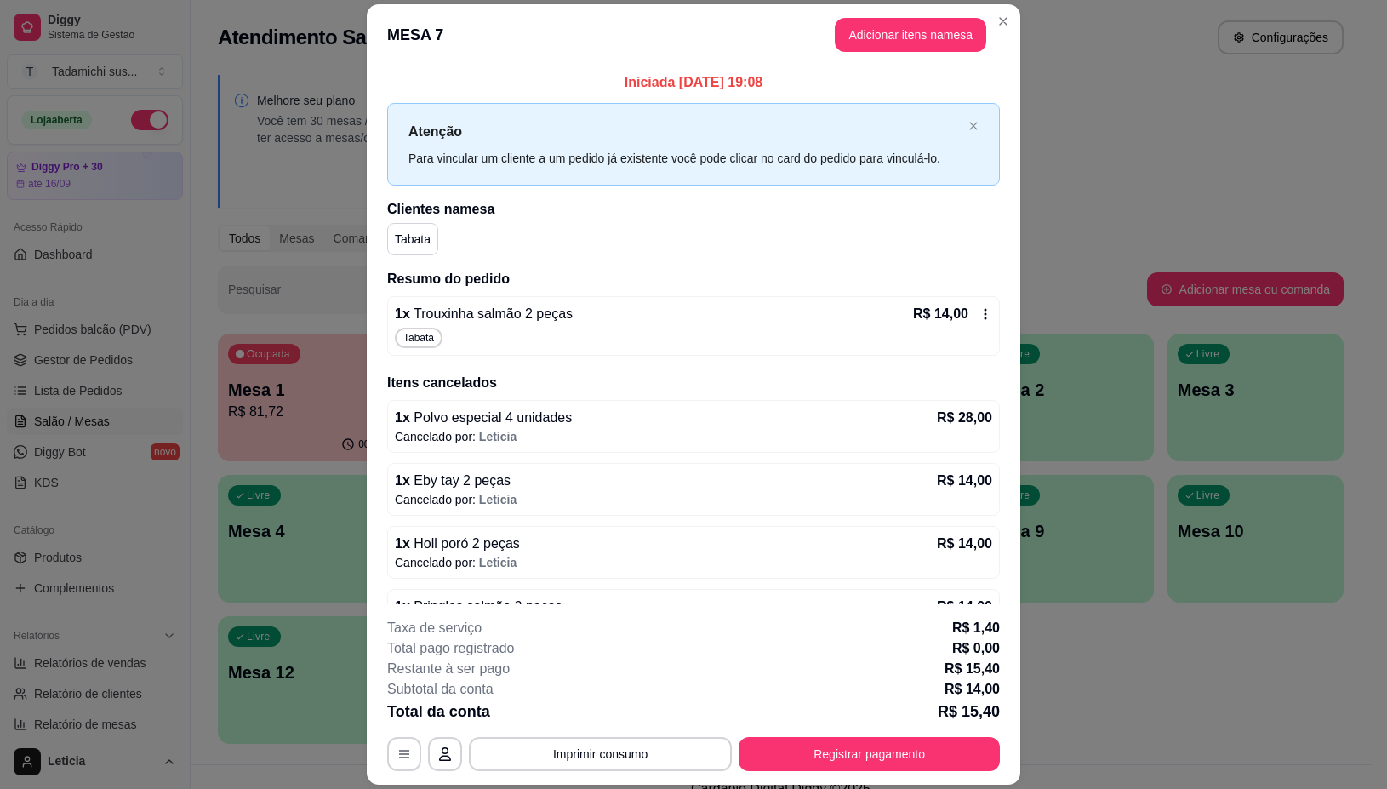
click at [979, 312] on icon at bounding box center [986, 314] width 14 height 14
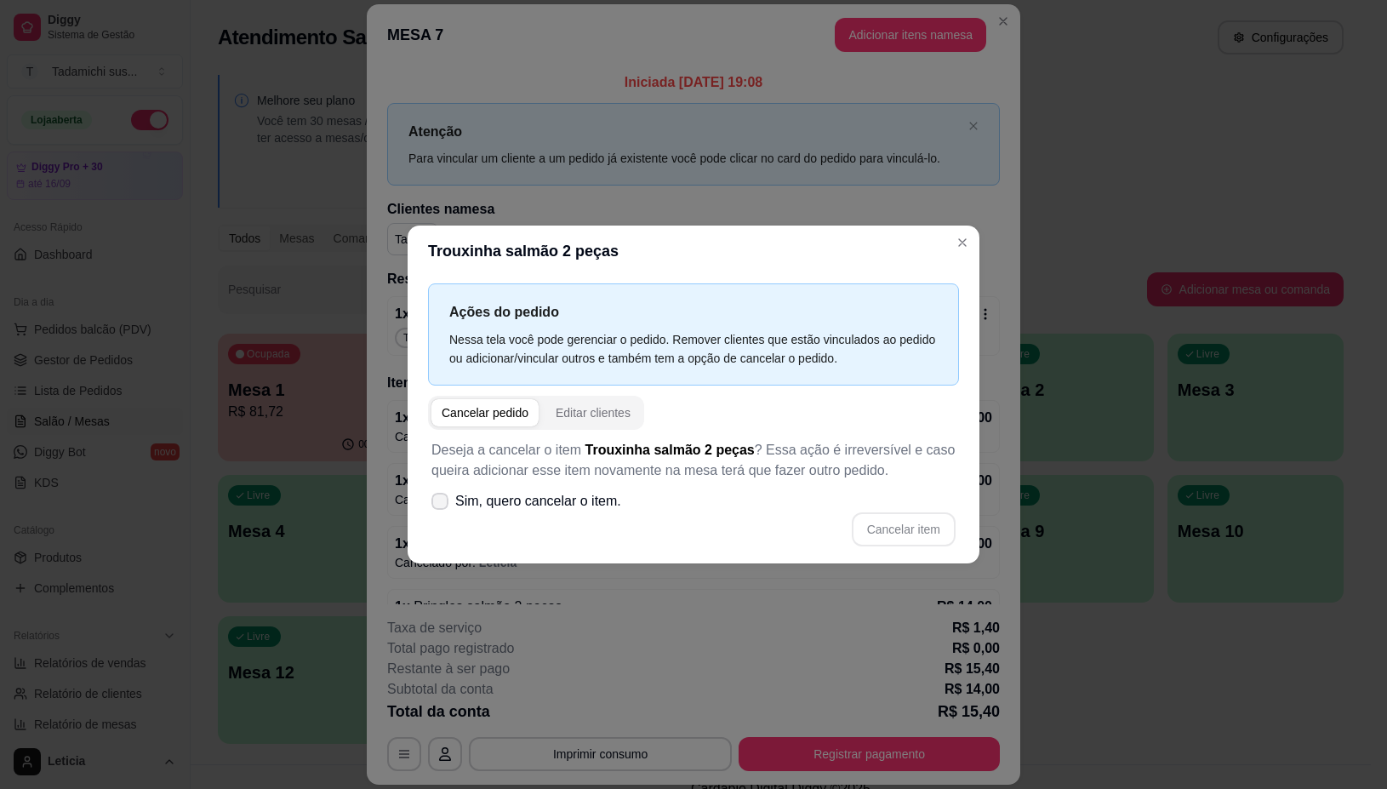
click at [436, 505] on icon at bounding box center [440, 501] width 14 height 10
click at [436, 505] on input "Sim, quero cancelar o item." at bounding box center [436, 509] width 11 height 11
checkbox input "true"
click at [909, 532] on button "Cancelar item" at bounding box center [904, 529] width 104 height 34
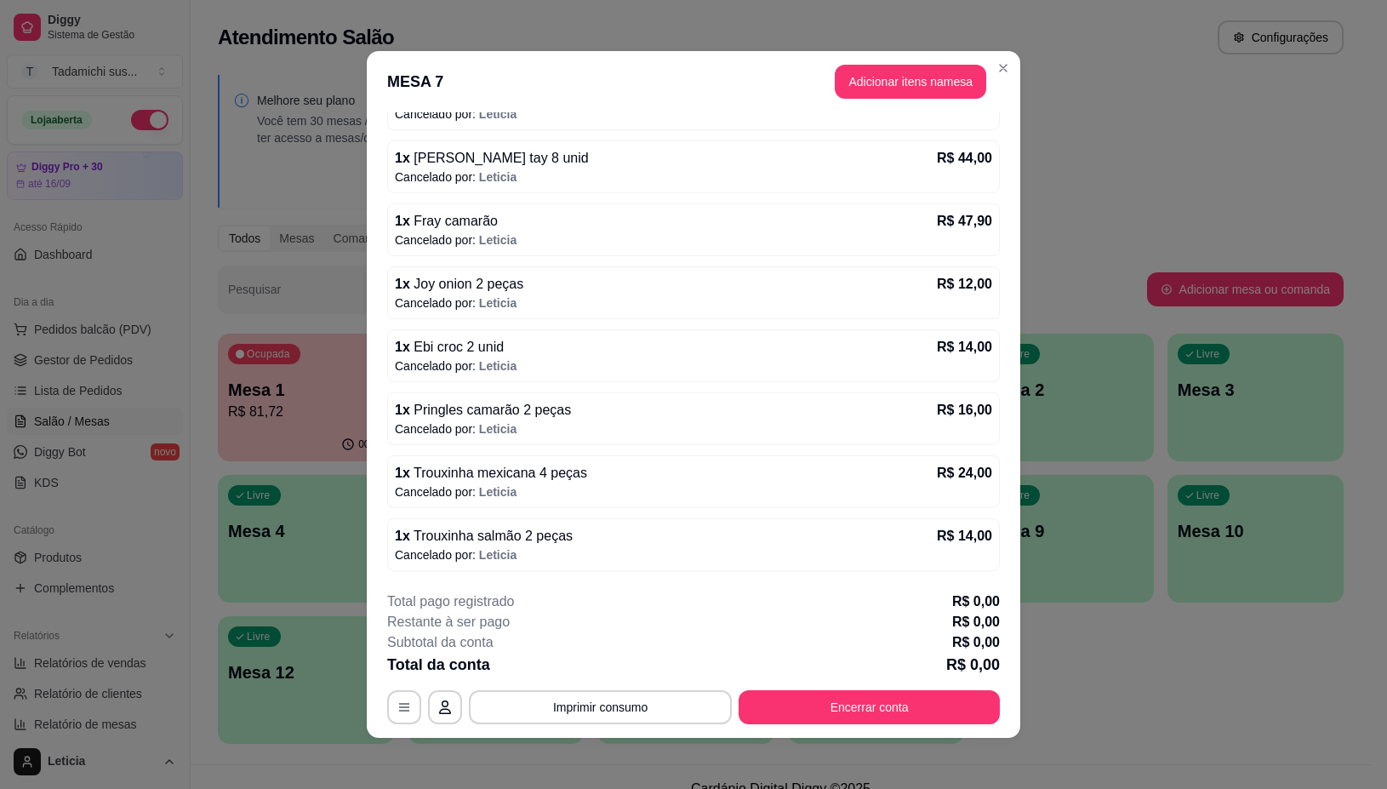
scroll to position [870, 0]
click at [864, 707] on button "Encerrar conta" at bounding box center [870, 707] width 254 height 33
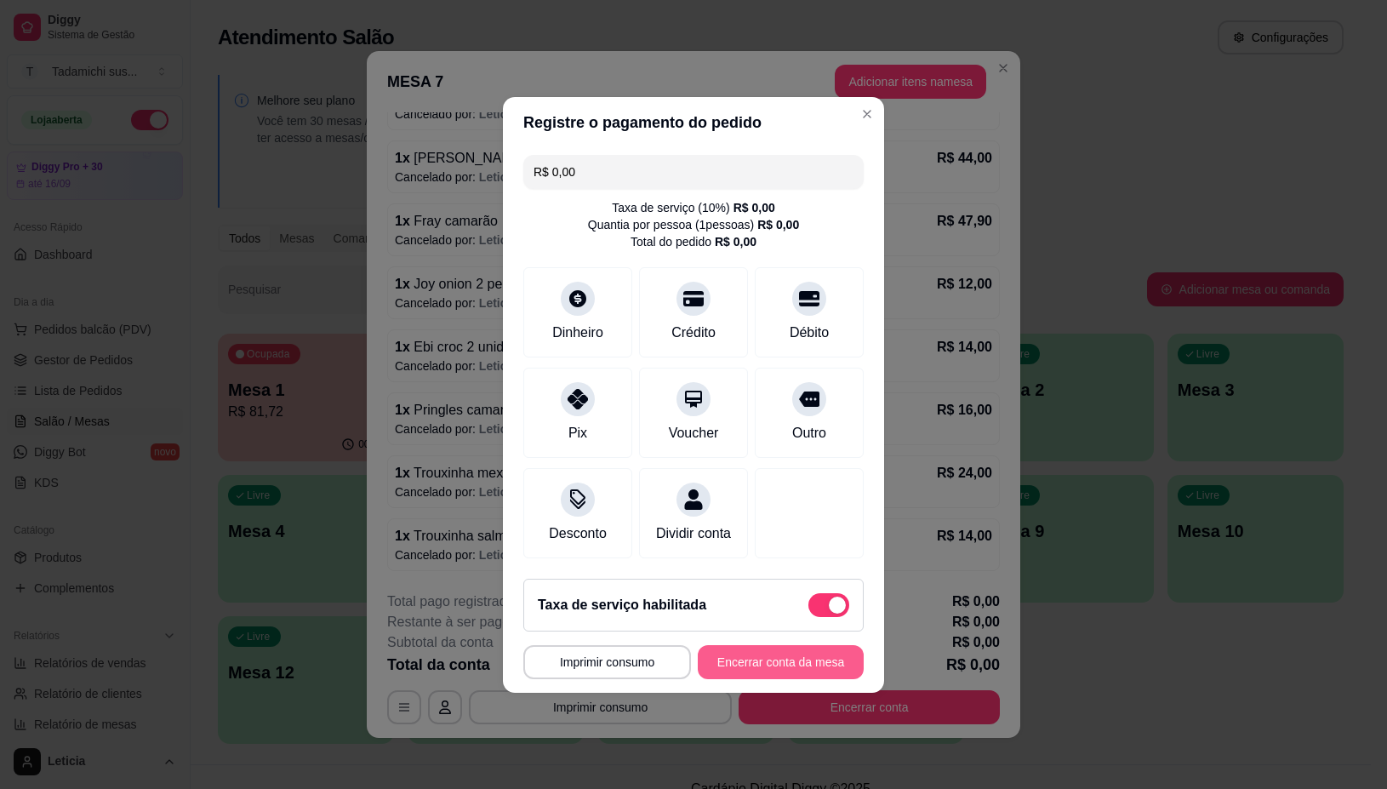
click at [762, 668] on button "Encerrar conta da mesa" at bounding box center [781, 662] width 166 height 34
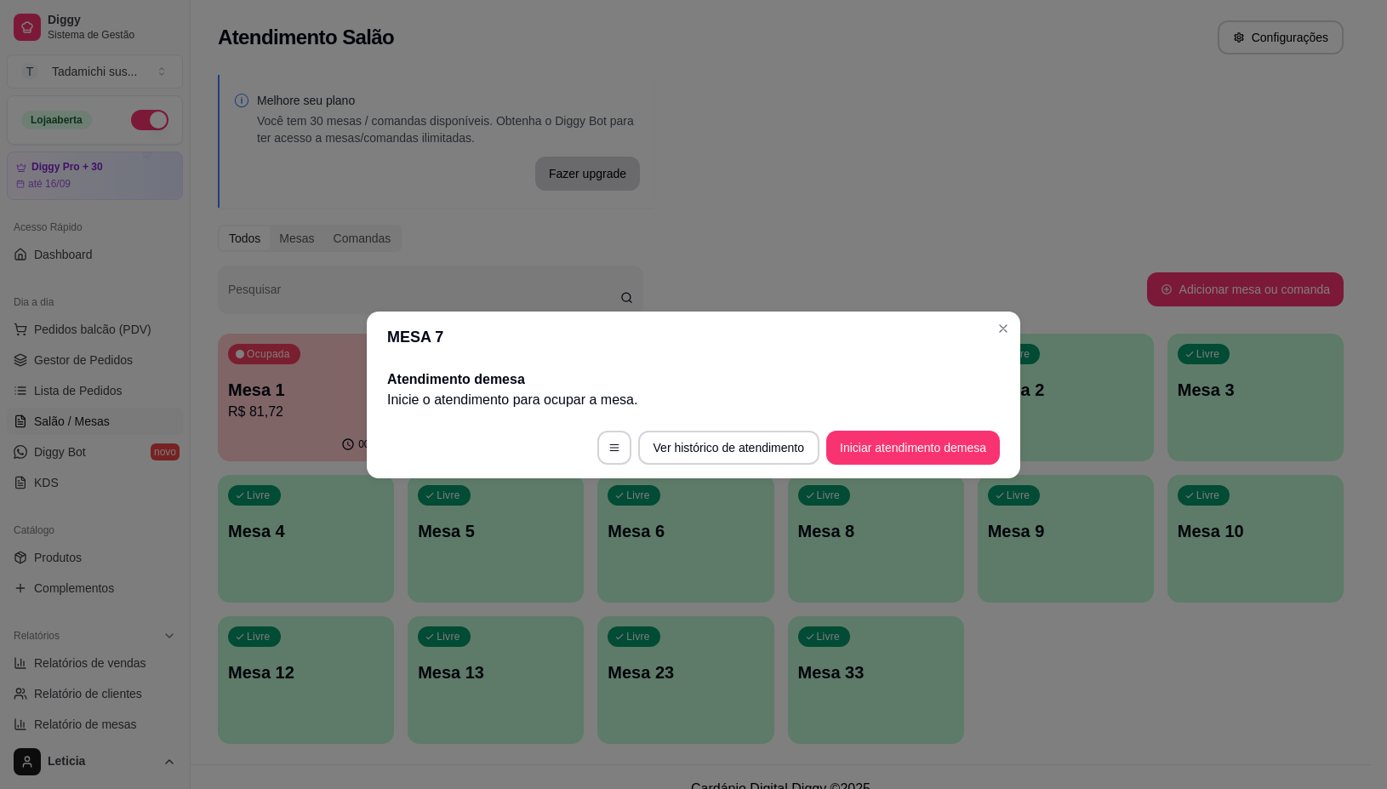
scroll to position [0, 0]
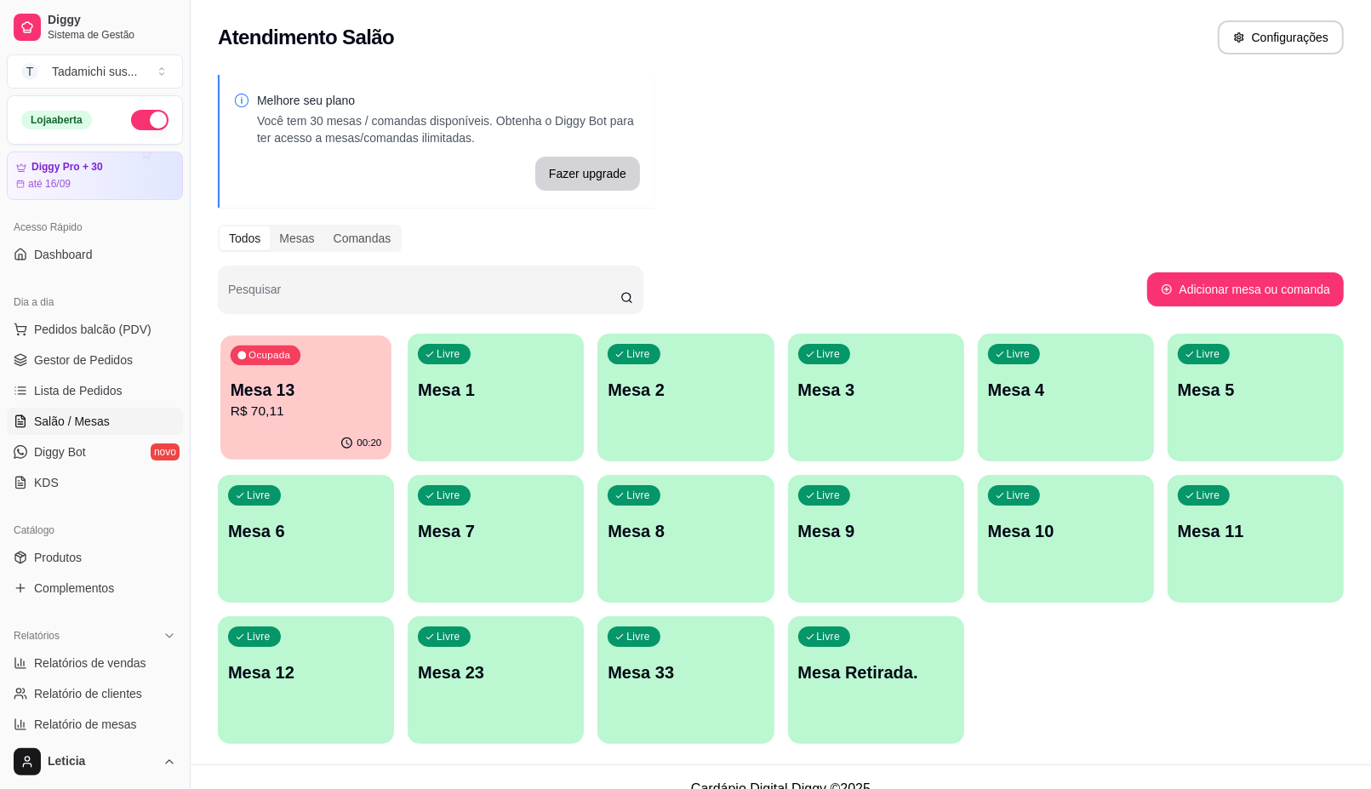
click at [281, 403] on p "R$ 70,11" at bounding box center [306, 412] width 151 height 20
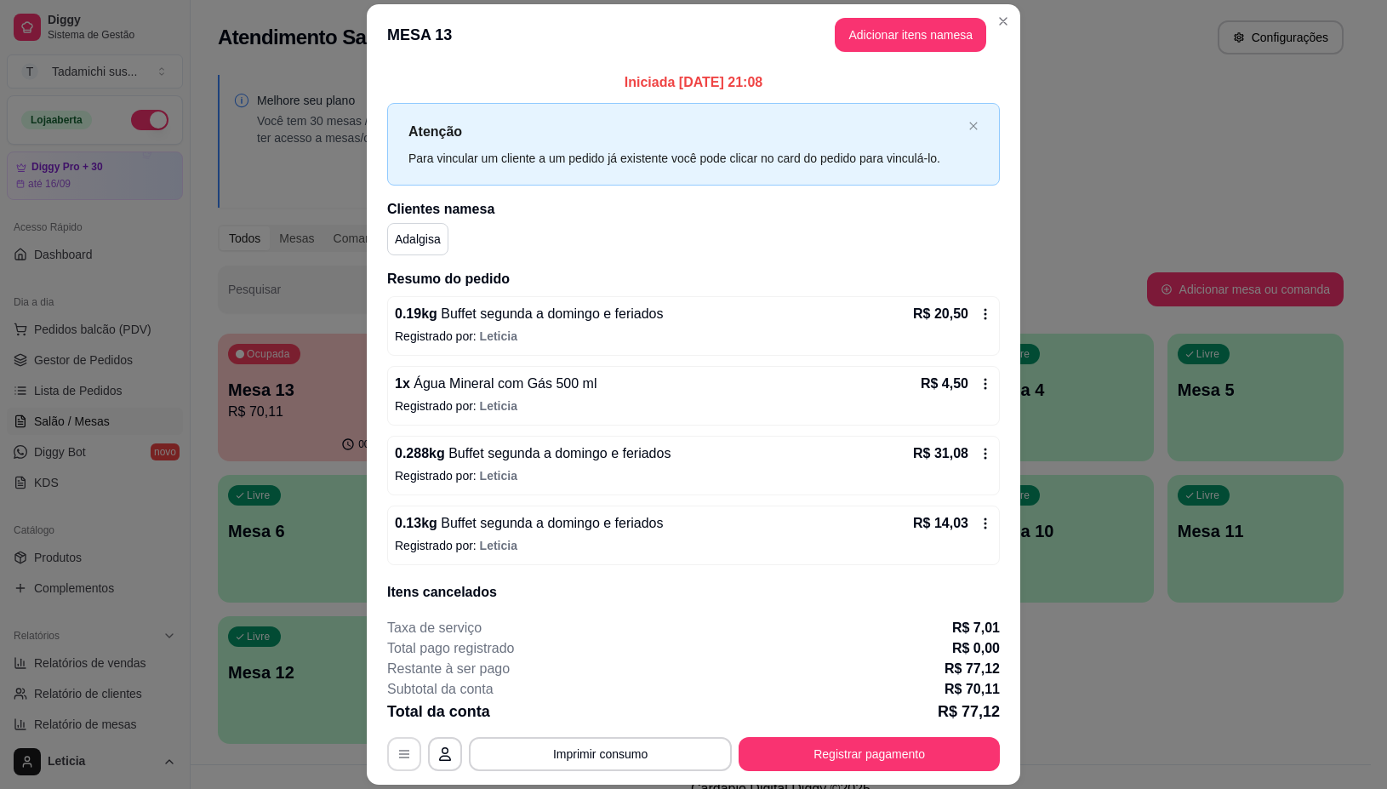
click at [405, 754] on button "button" at bounding box center [404, 754] width 34 height 34
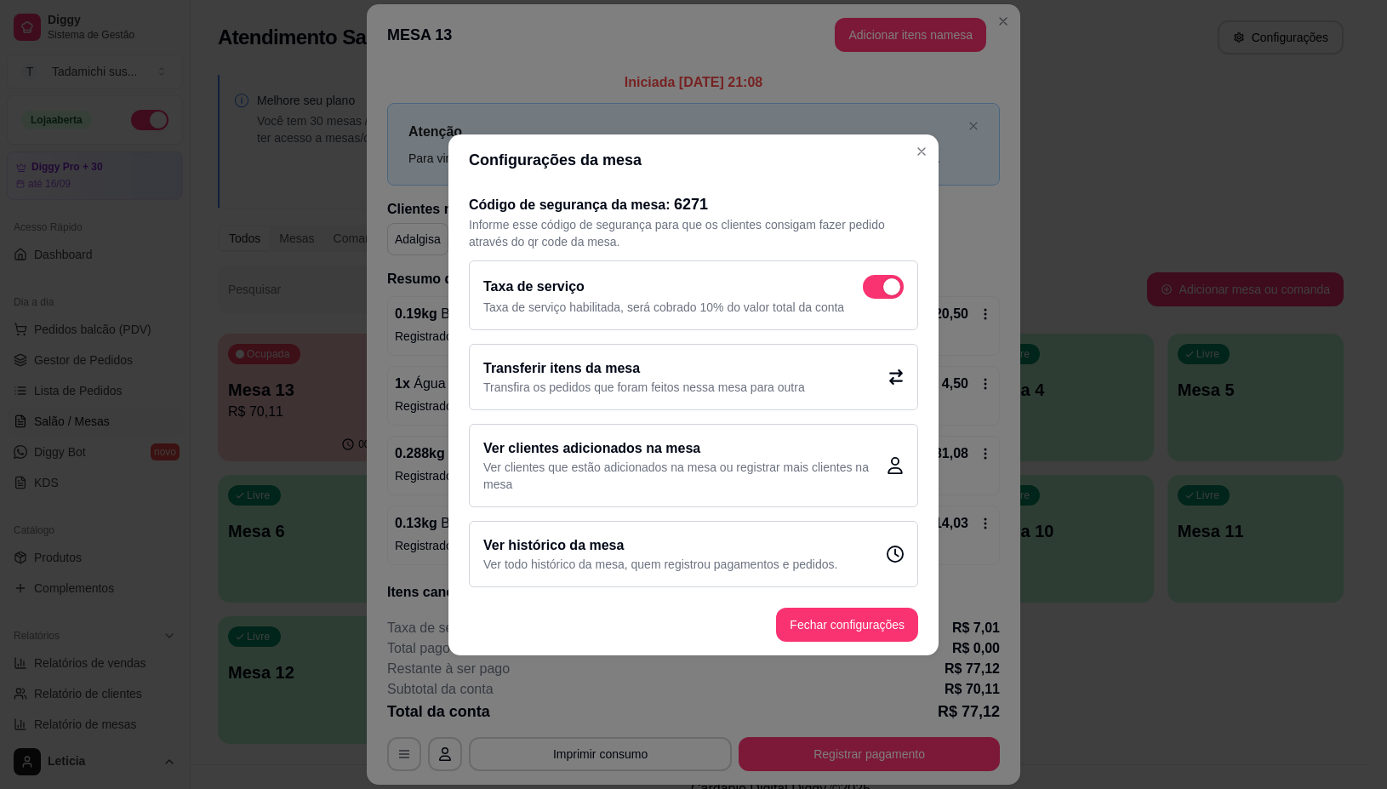
click at [873, 288] on span at bounding box center [883, 287] width 41 height 24
click at [873, 289] on input "checkbox" at bounding box center [867, 294] width 11 height 11
checkbox input "false"
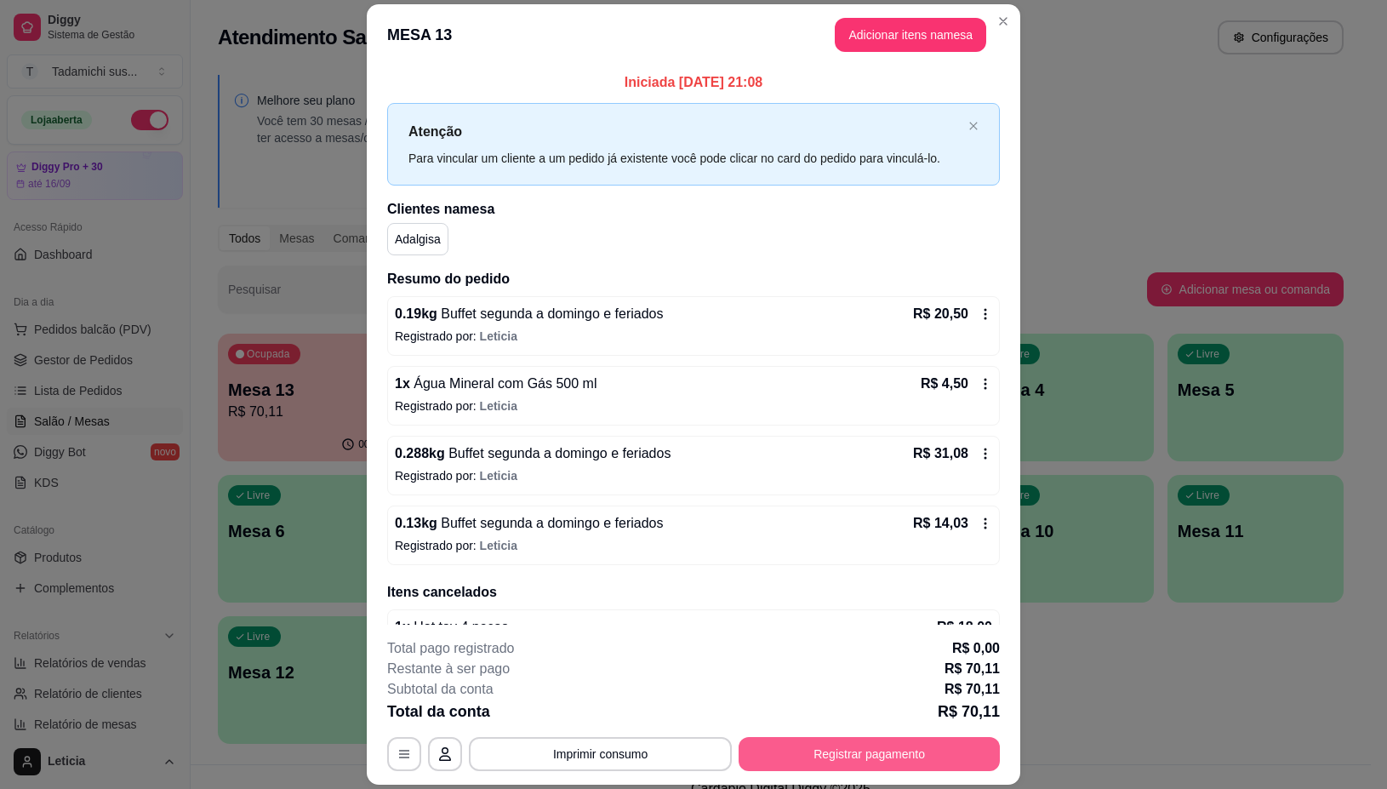
click at [798, 760] on button "Registrar pagamento" at bounding box center [869, 754] width 261 height 34
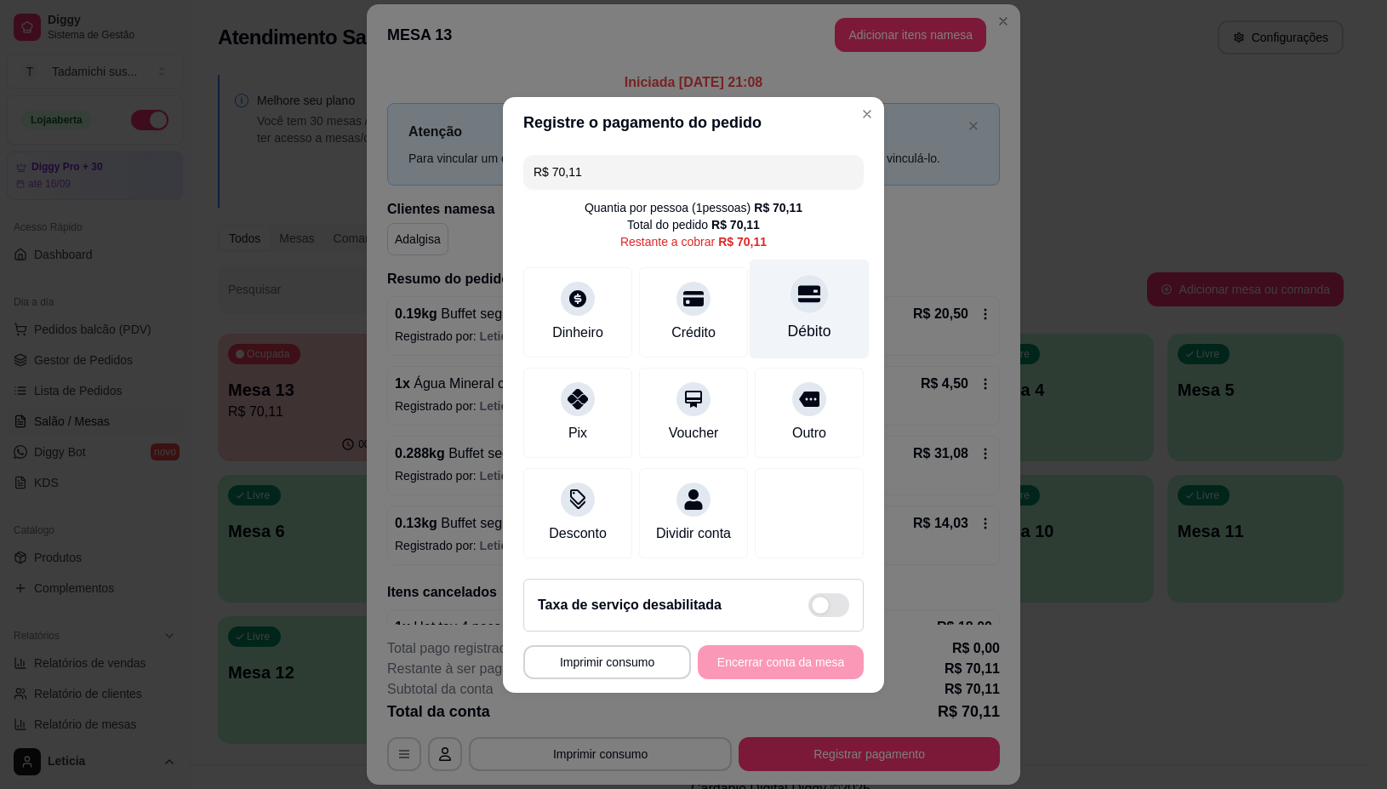
click at [805, 325] on div "Débito" at bounding box center [809, 331] width 43 height 22
type input "R$ 0,00"
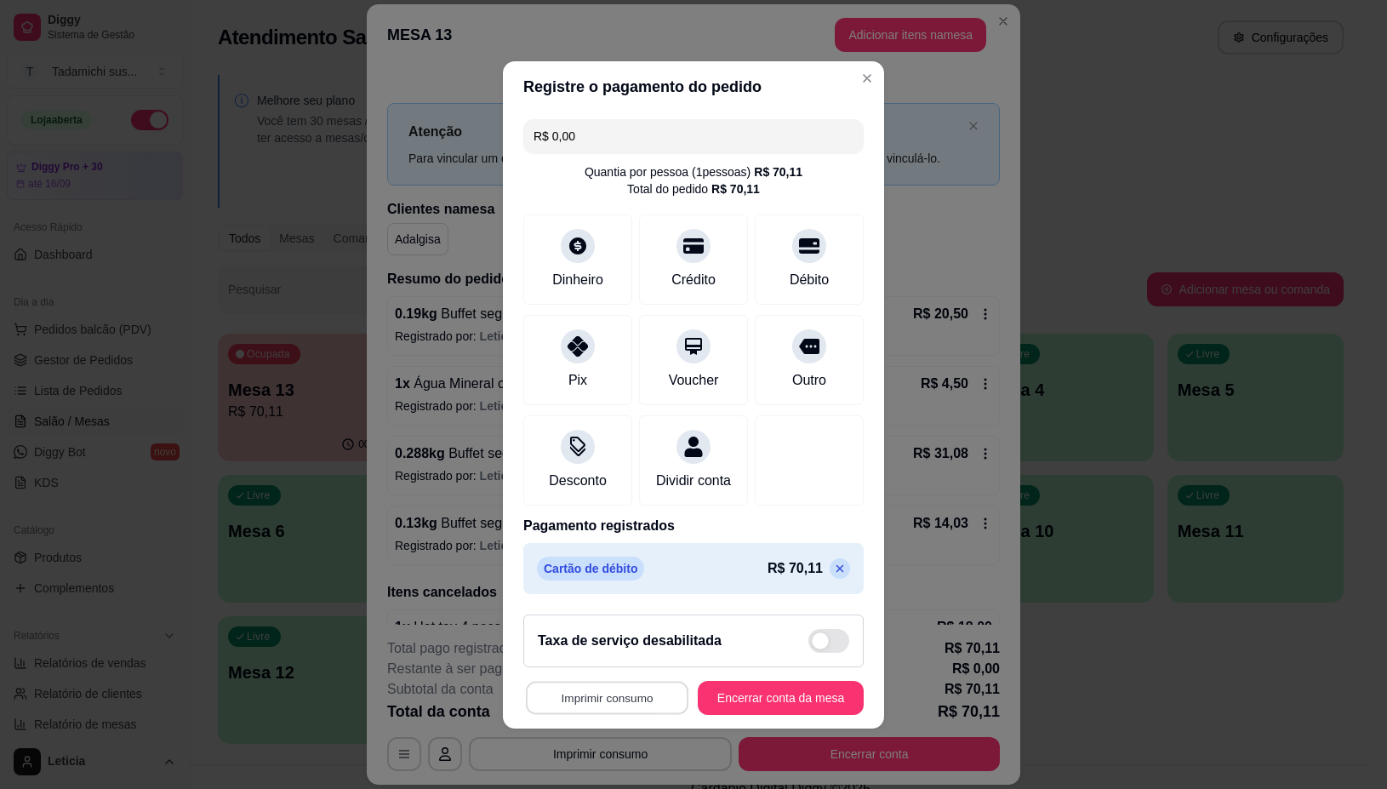
click at [618, 699] on button "Imprimir consumo" at bounding box center [607, 697] width 163 height 33
click at [620, 641] on button "IMPRESSORA" at bounding box center [599, 635] width 131 height 27
click at [787, 691] on button "Encerrar conta da mesa" at bounding box center [780, 697] width 161 height 33
click at [815, 700] on button "Encerrar conta da mesa" at bounding box center [781, 698] width 166 height 34
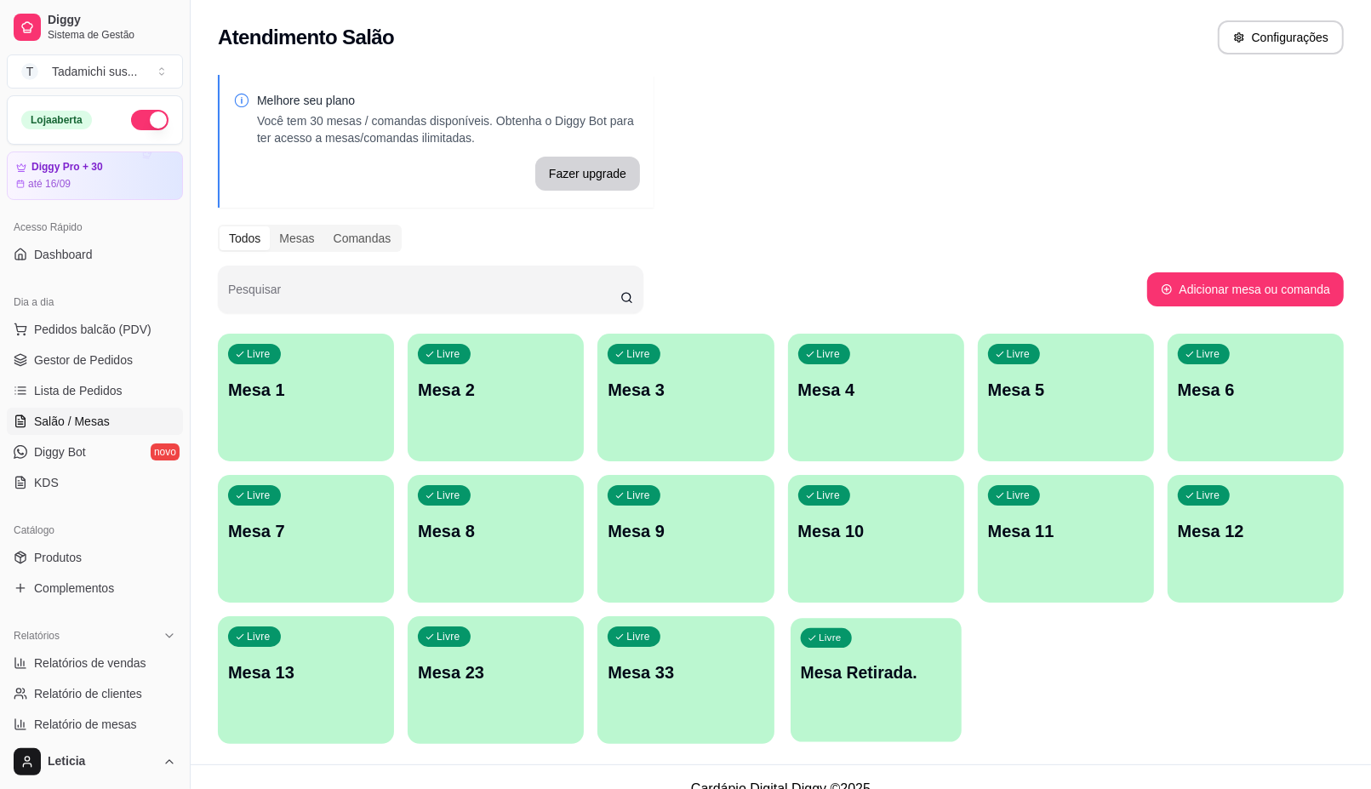
click at [830, 715] on div "Livre Mesa Retirada." at bounding box center [876, 670] width 171 height 104
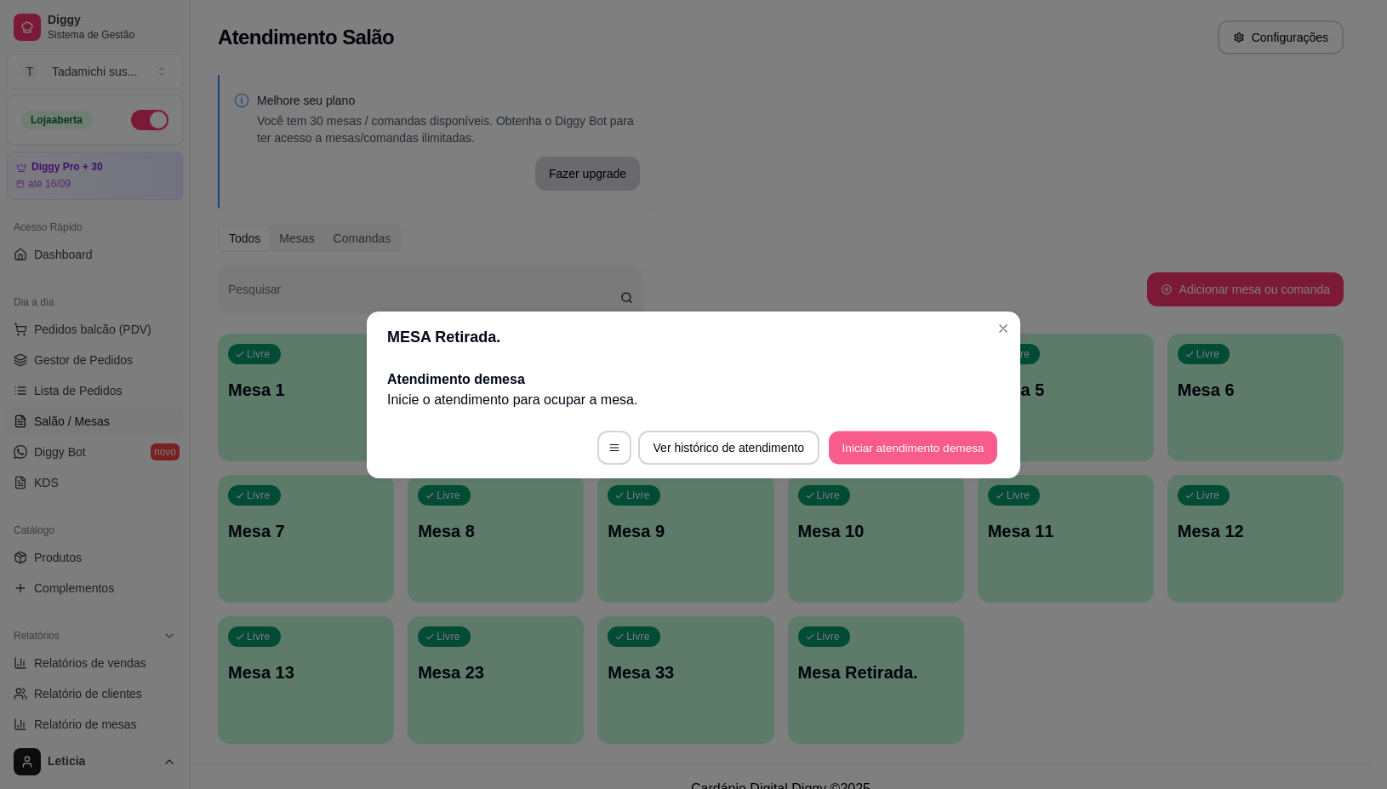
click at [842, 437] on button "Iniciar atendimento de mesa" at bounding box center [913, 447] width 168 height 33
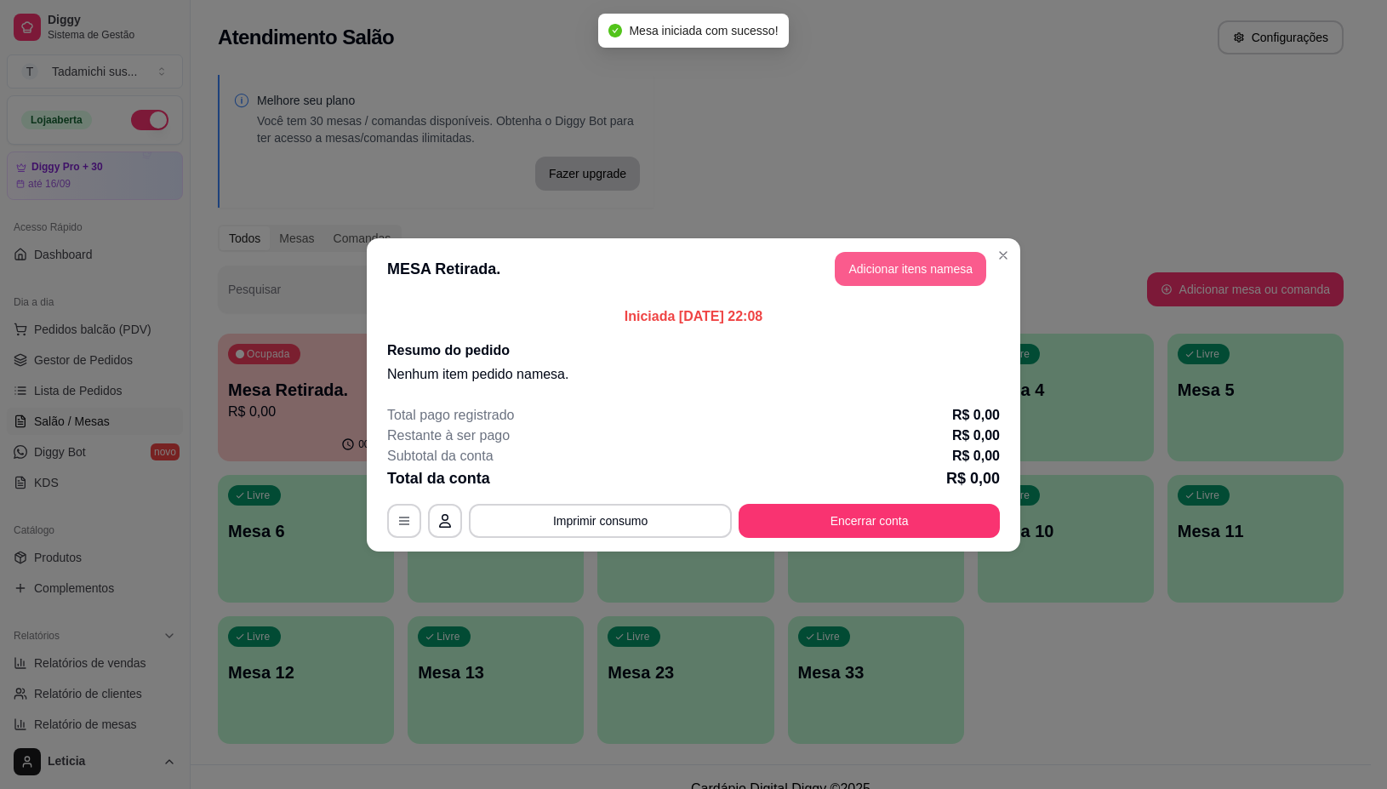
click at [898, 266] on button "Adicionar itens na mesa" at bounding box center [910, 269] width 151 height 34
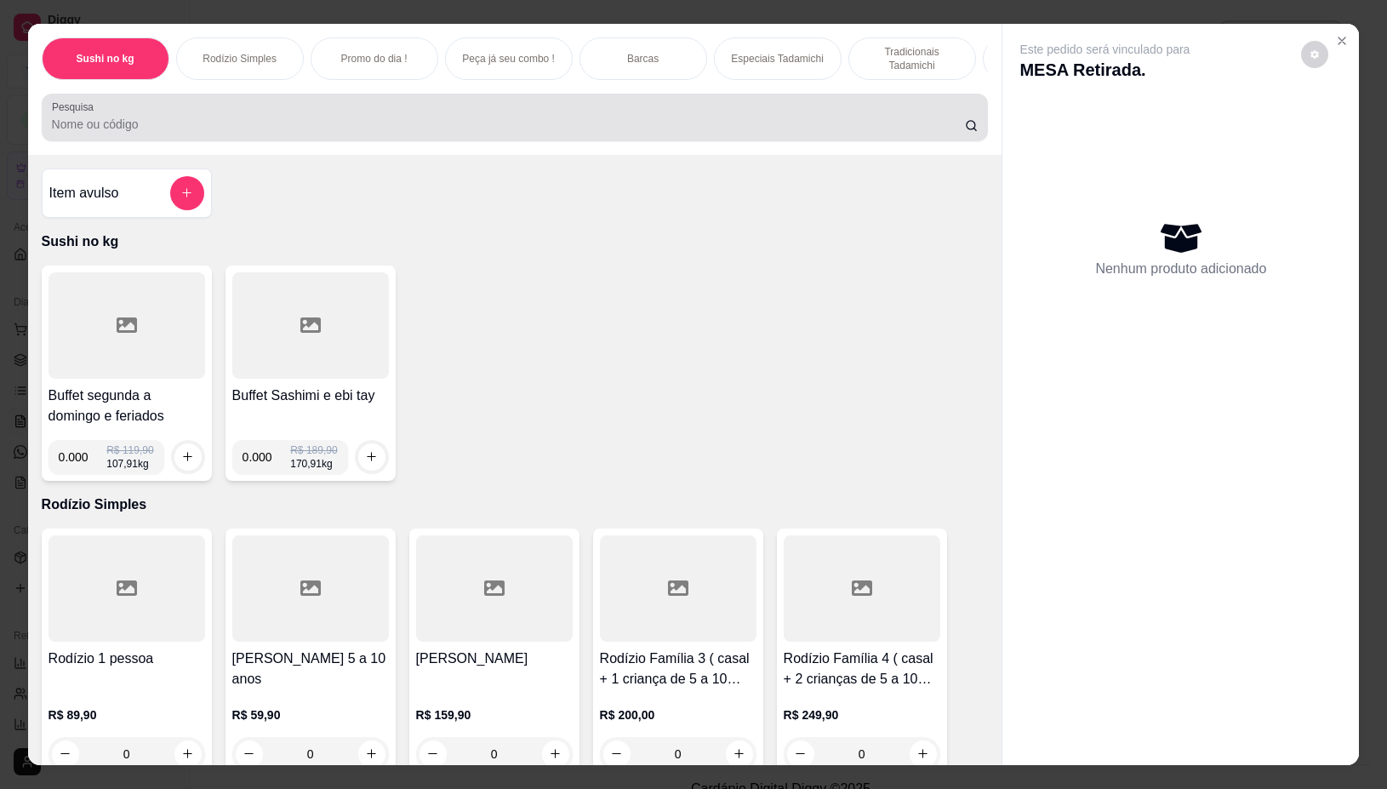
click at [516, 128] on input "Pesquisa" at bounding box center [508, 124] width 913 height 17
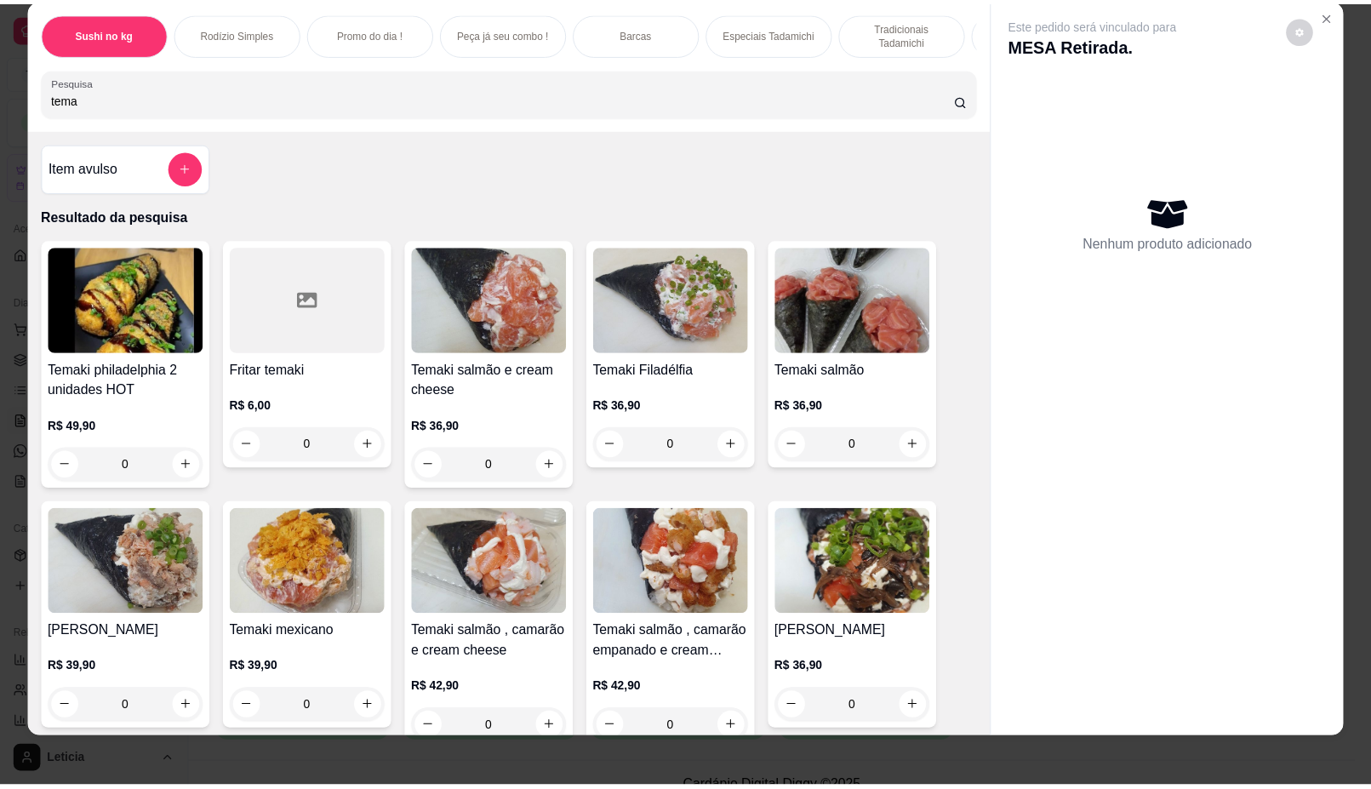
scroll to position [38, 0]
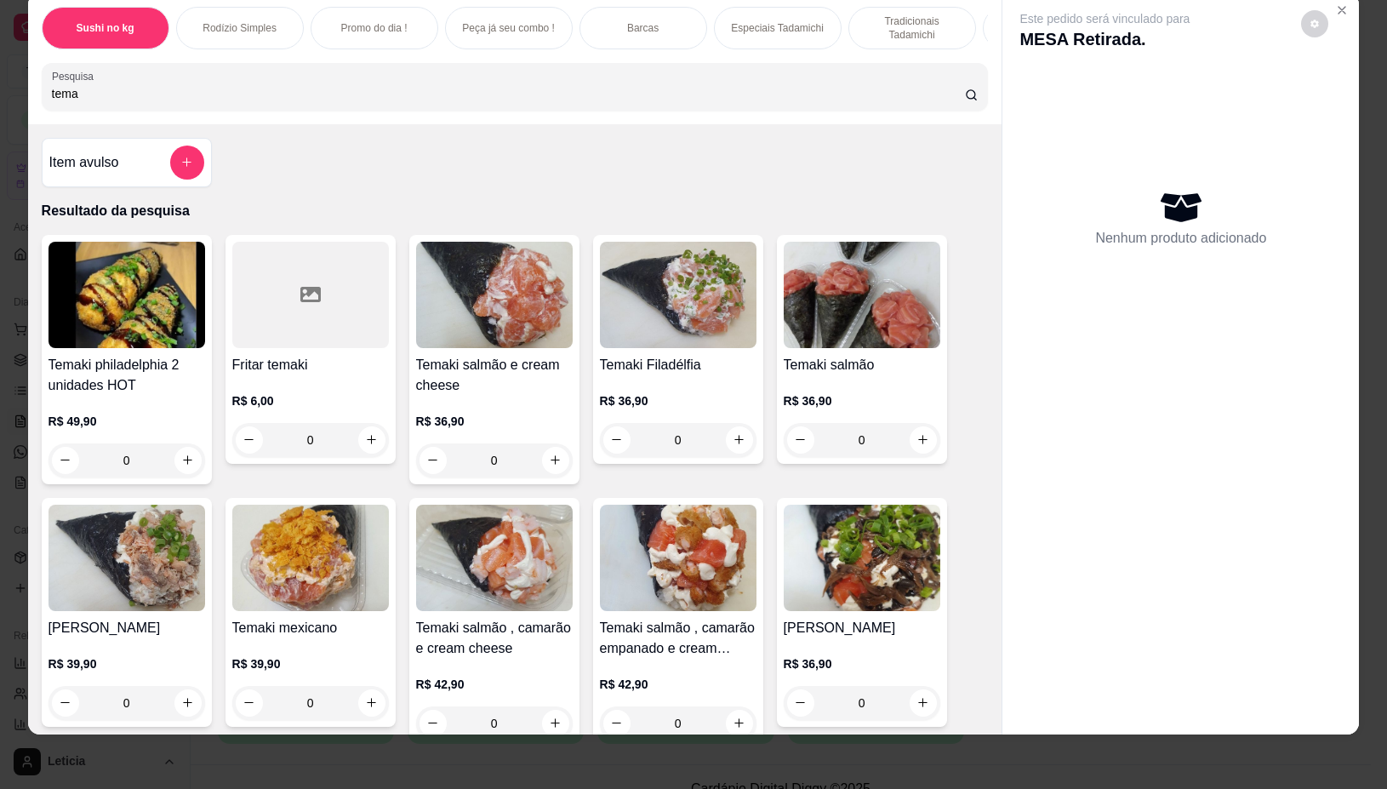
click at [363, 77] on div "tema" at bounding box center [515, 87] width 927 height 34
type input "t"
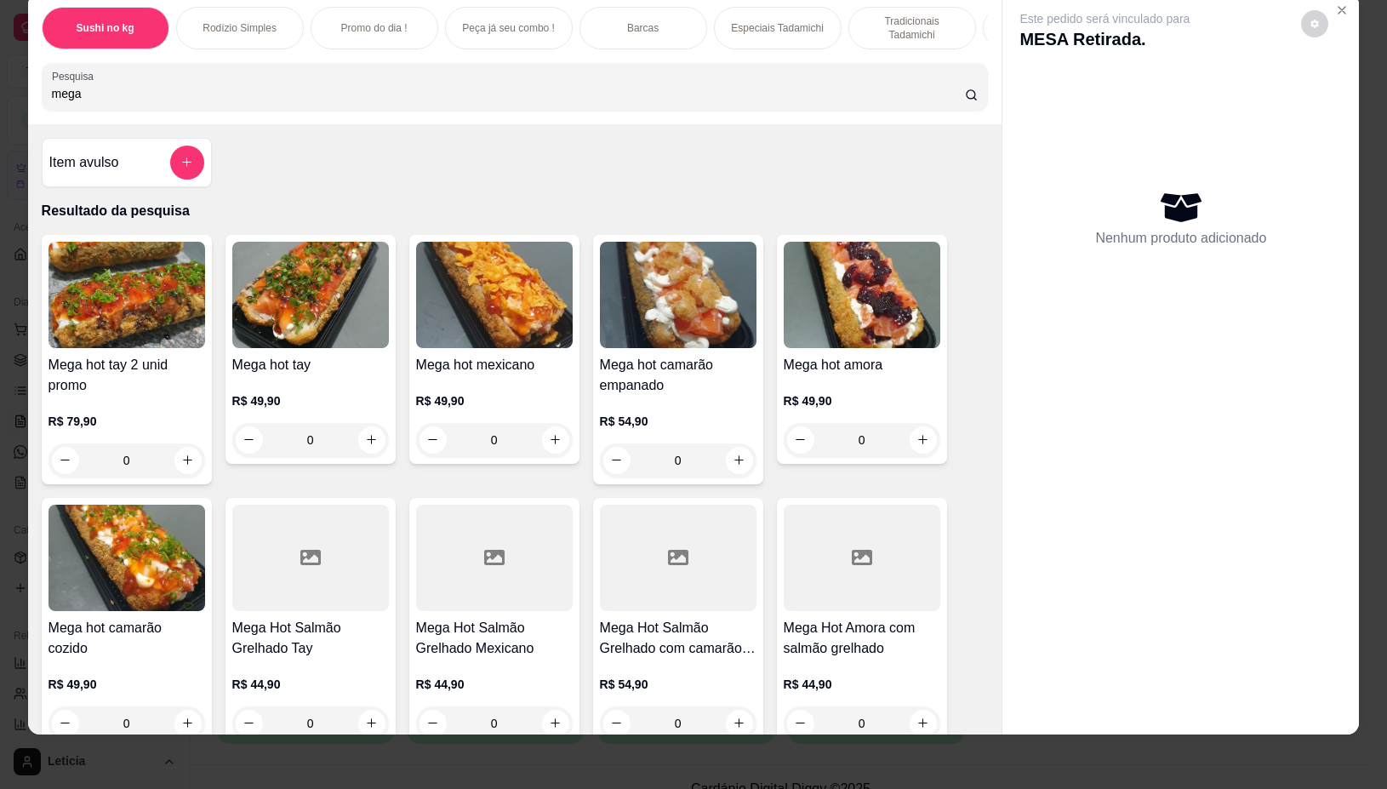
type input "mega"
click at [547, 441] on div "0" at bounding box center [494, 440] width 157 height 34
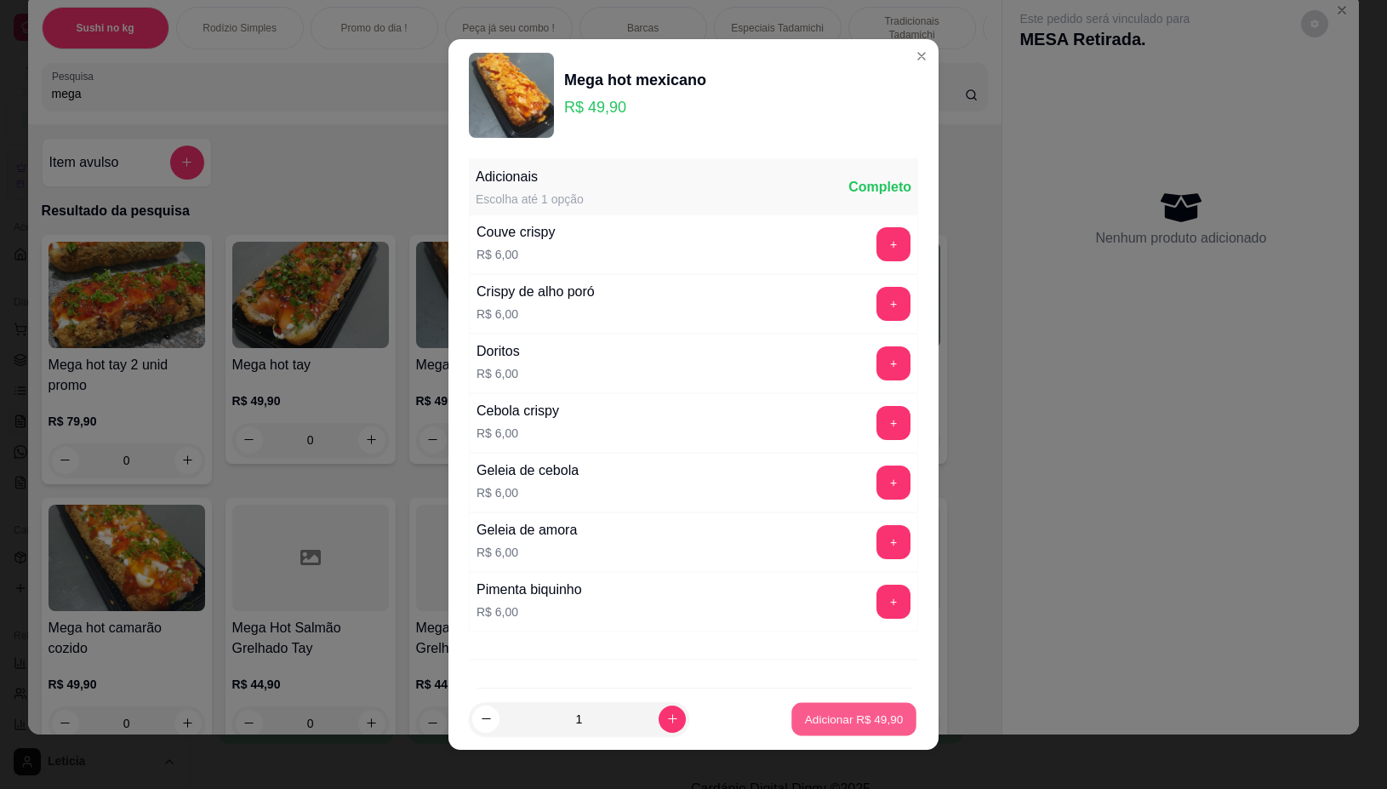
click at [805, 713] on p "Adicionar R$ 49,90" at bounding box center [854, 719] width 99 height 16
type input "1"
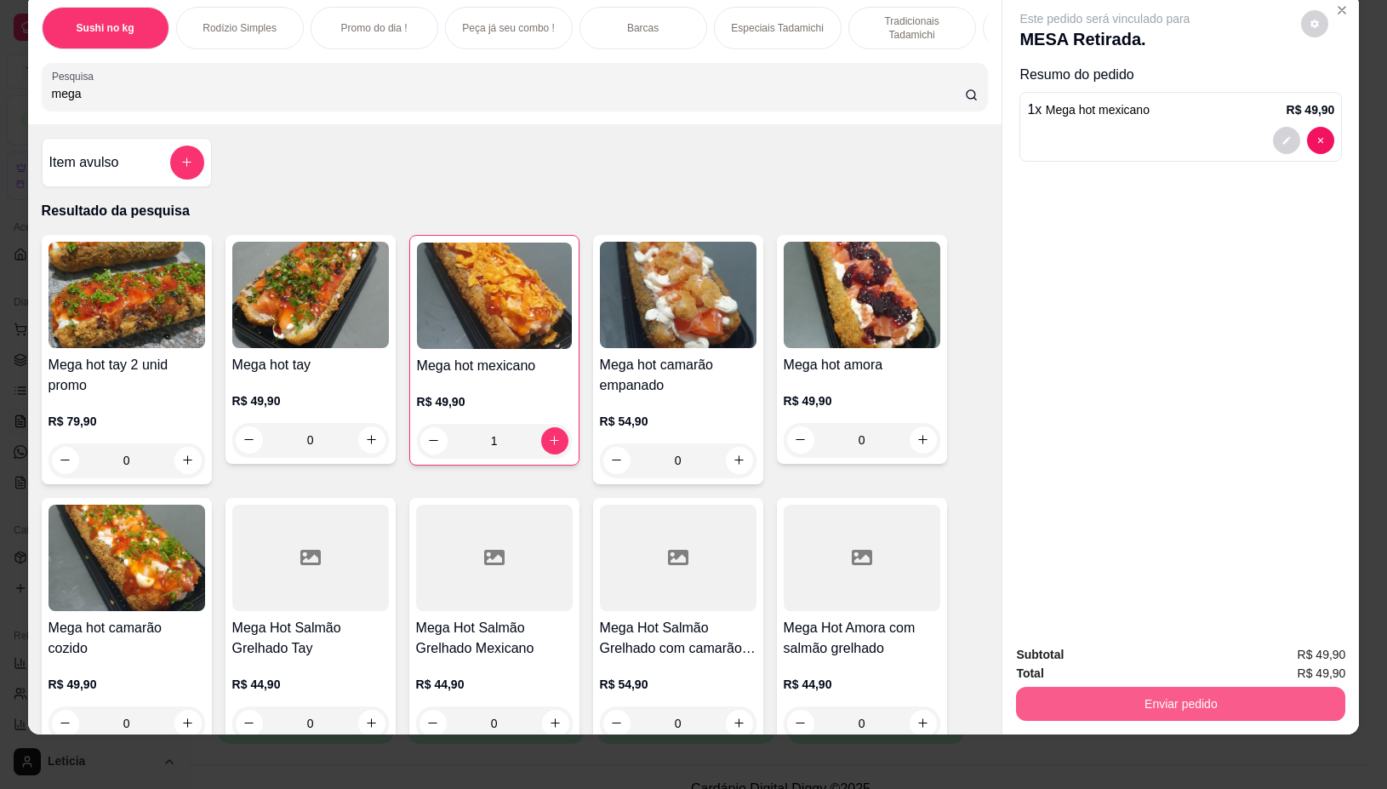
click at [1072, 687] on button "Enviar pedido" at bounding box center [1180, 704] width 329 height 34
click at [1109, 645] on button "Não registrar e enviar pedido" at bounding box center [1123, 647] width 177 height 32
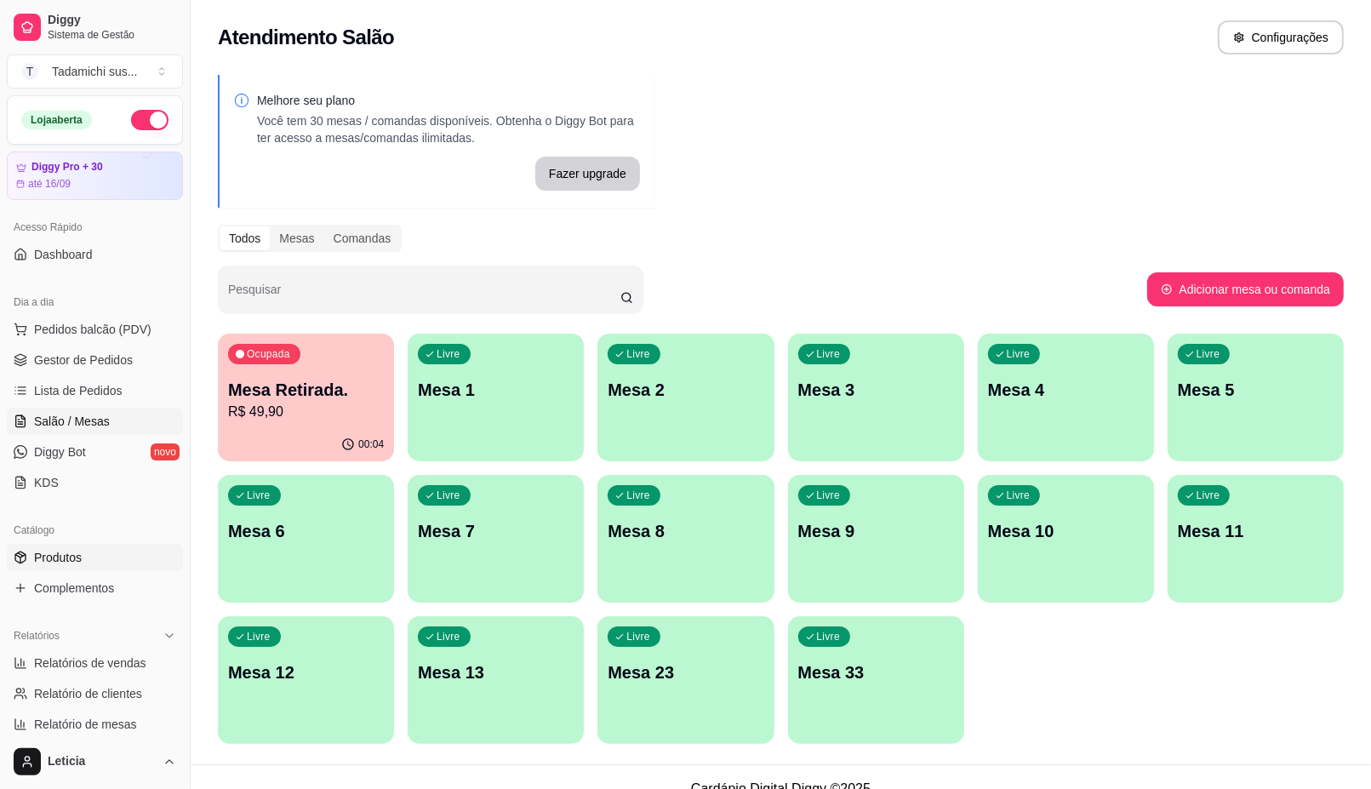
click at [75, 545] on link "Produtos" at bounding box center [95, 557] width 176 height 27
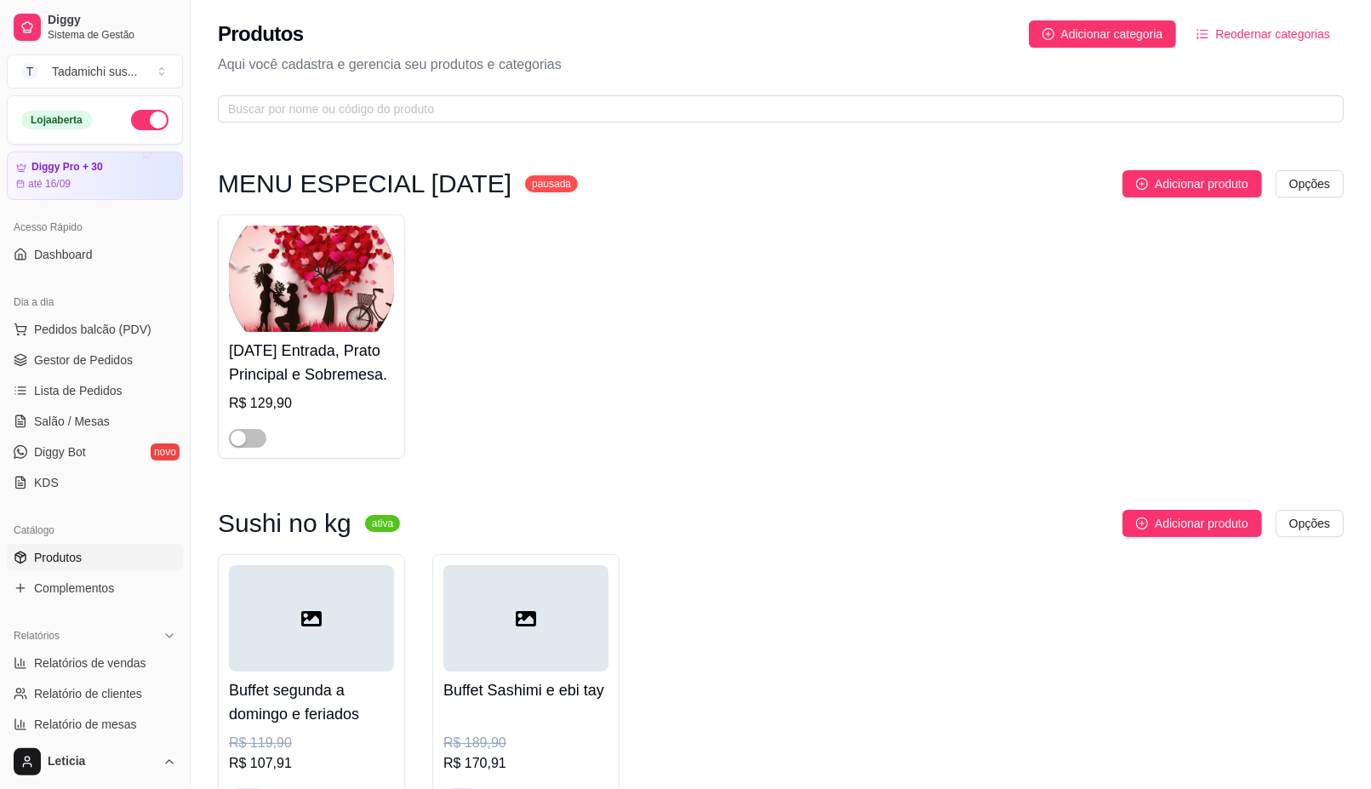
click at [62, 553] on span "Produtos" at bounding box center [58, 557] width 48 height 17
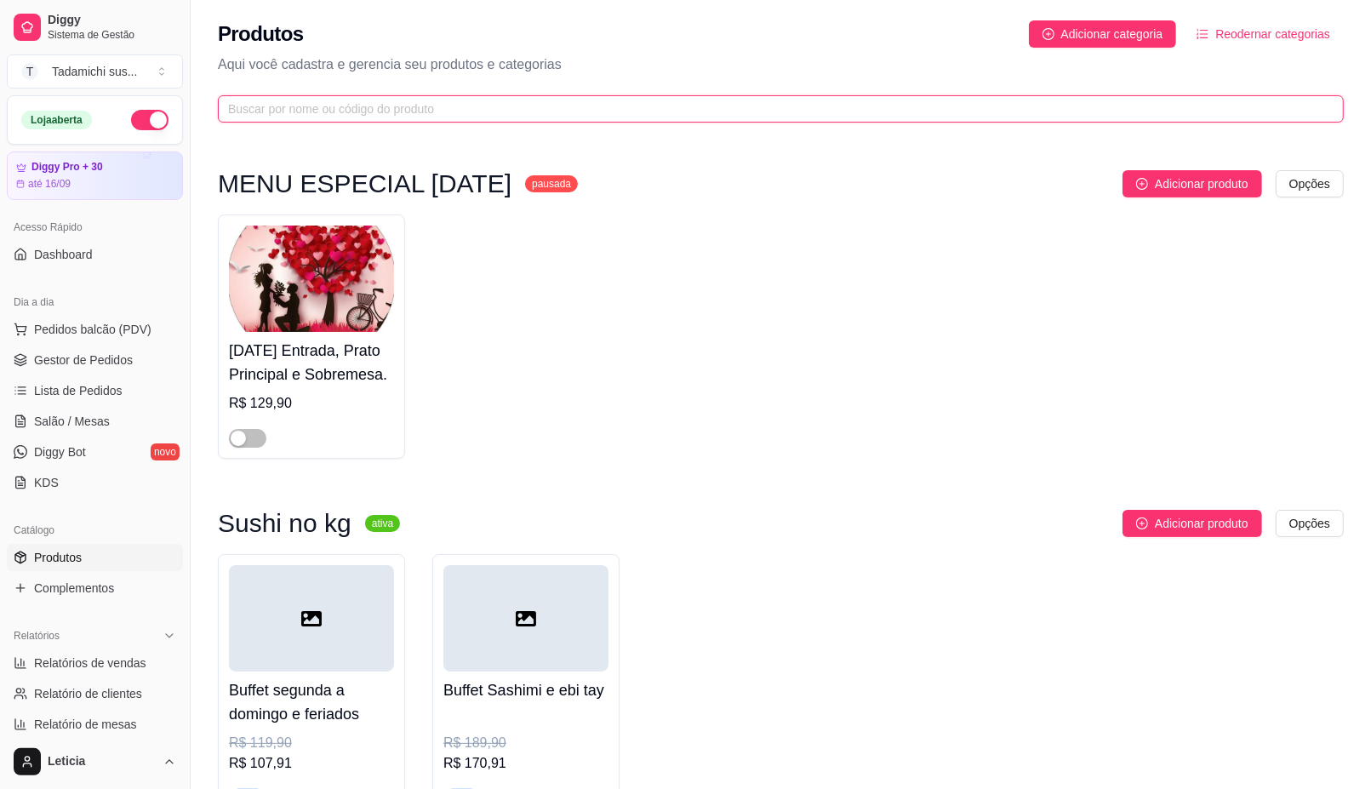
click at [522, 108] on input "text" at bounding box center [774, 109] width 1092 height 19
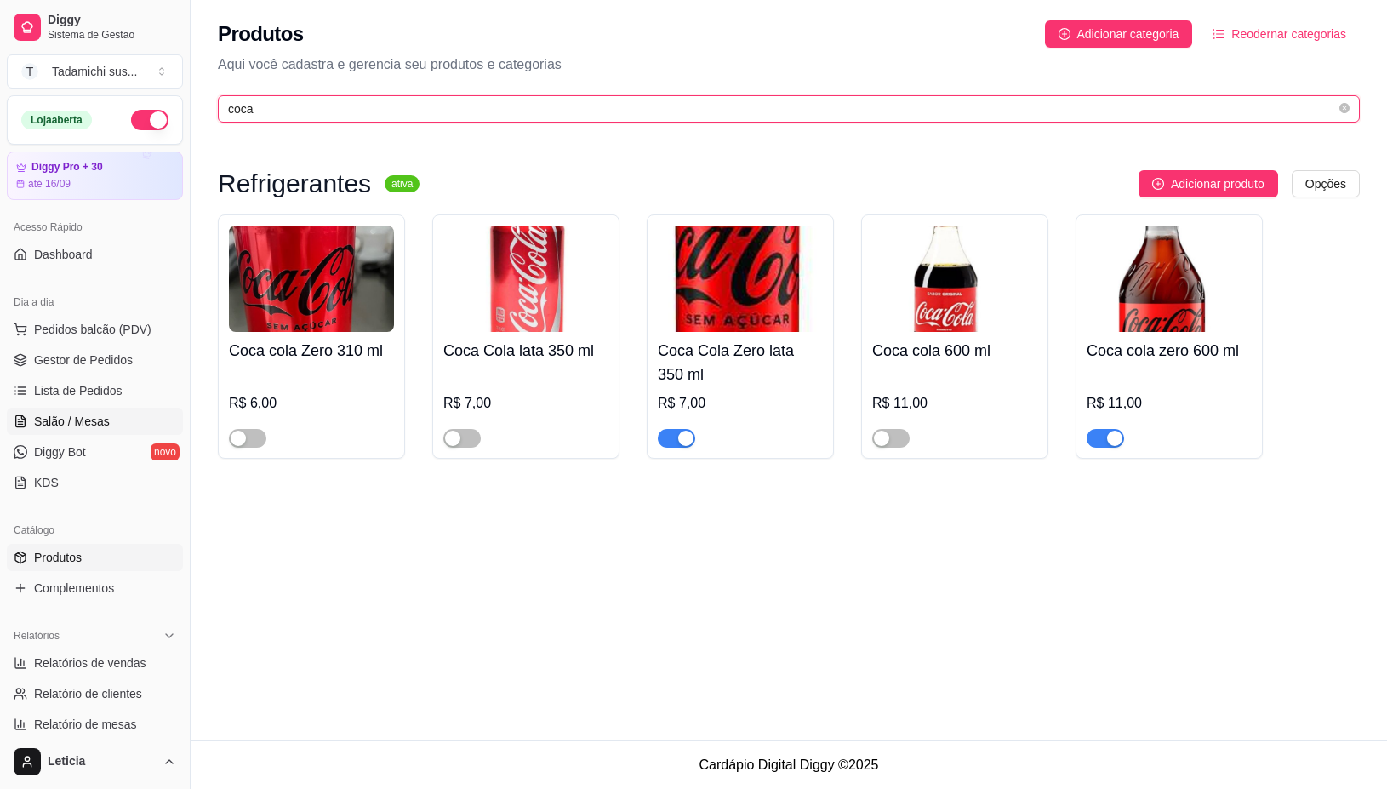
type input "coca"
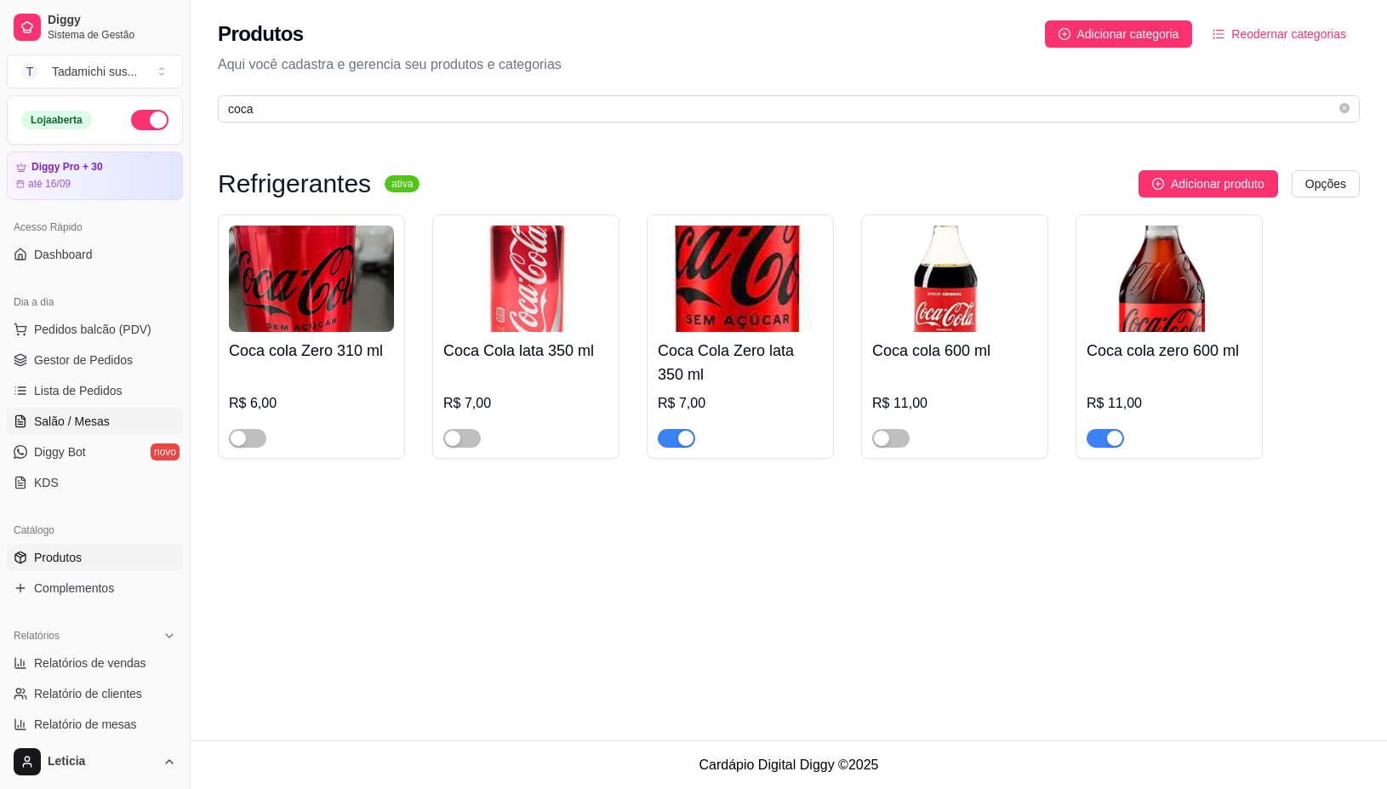
click at [60, 421] on span "Salão / Mesas" at bounding box center [72, 421] width 76 height 17
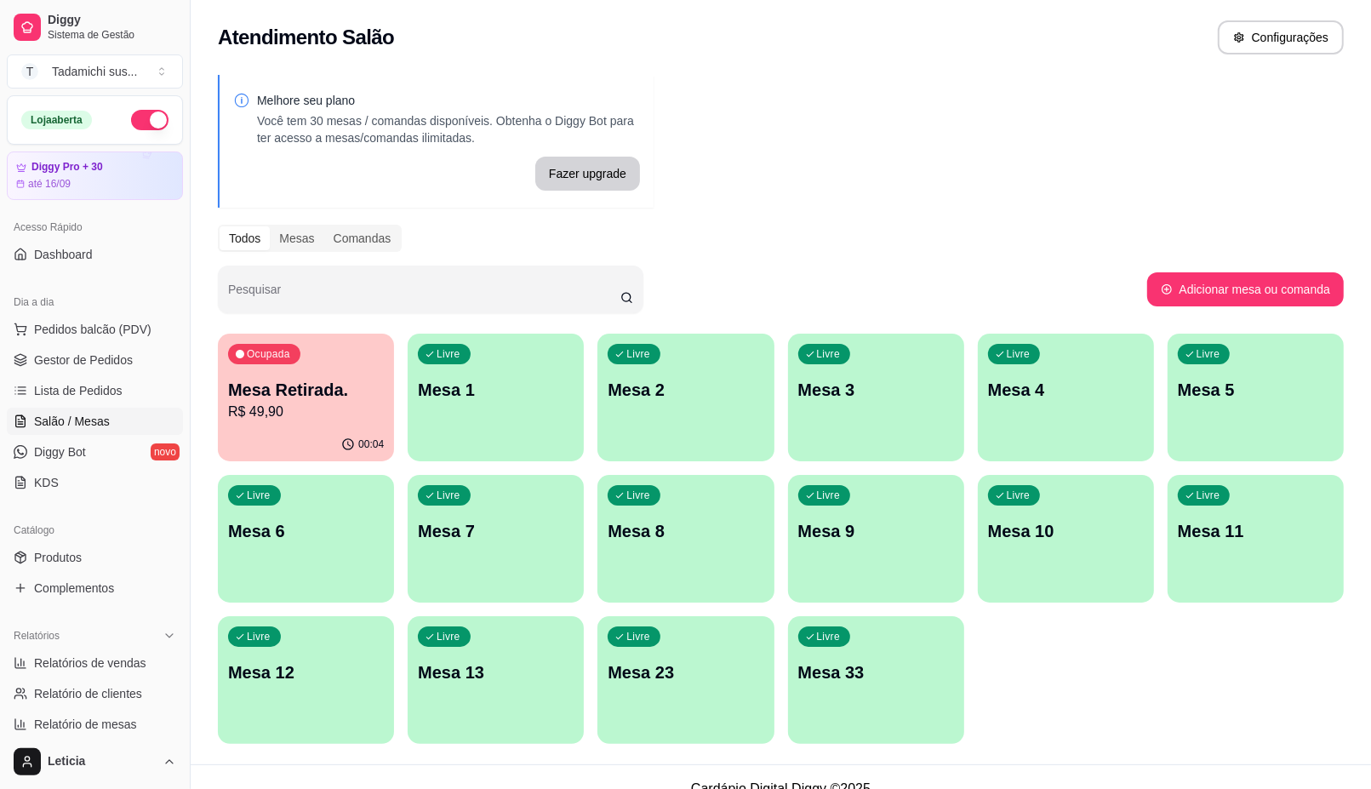
click at [289, 423] on div "Ocupada Mesa Retirada. R$ 49,90" at bounding box center [306, 381] width 176 height 94
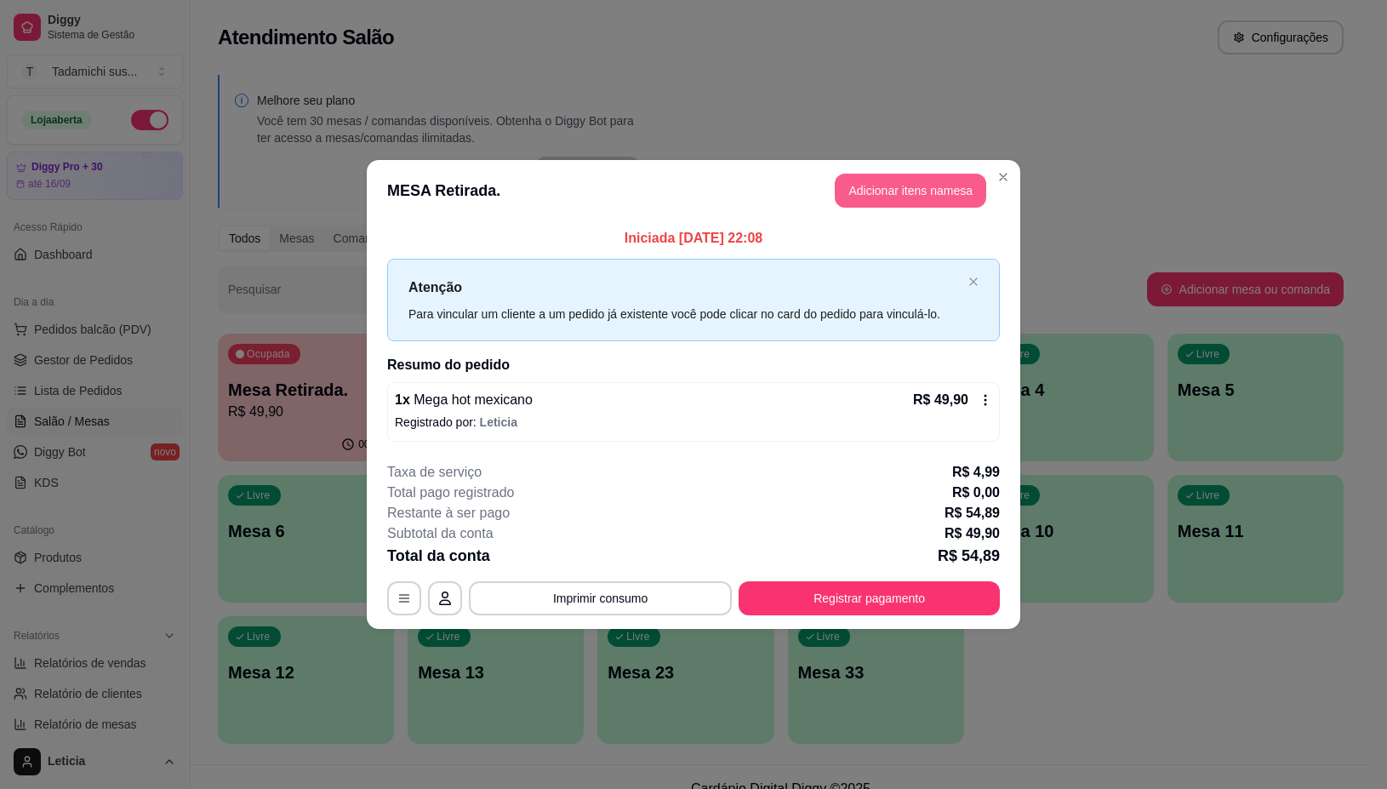
click at [899, 192] on button "Adicionar itens na mesa" at bounding box center [910, 191] width 151 height 34
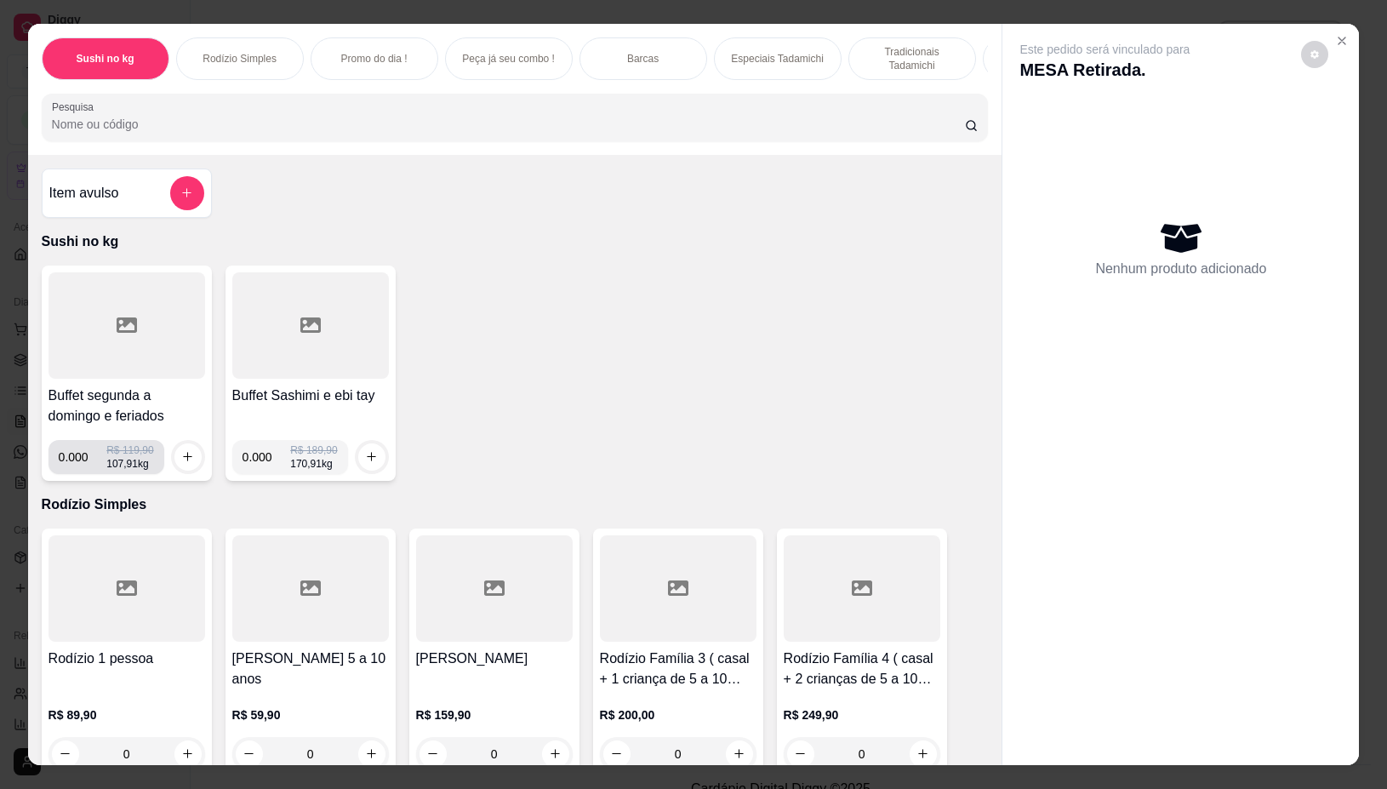
click at [78, 468] on input "0.000" at bounding box center [83, 457] width 49 height 34
type input "0.088"
click at [180, 455] on button "increase-product-quantity" at bounding box center [187, 456] width 27 height 27
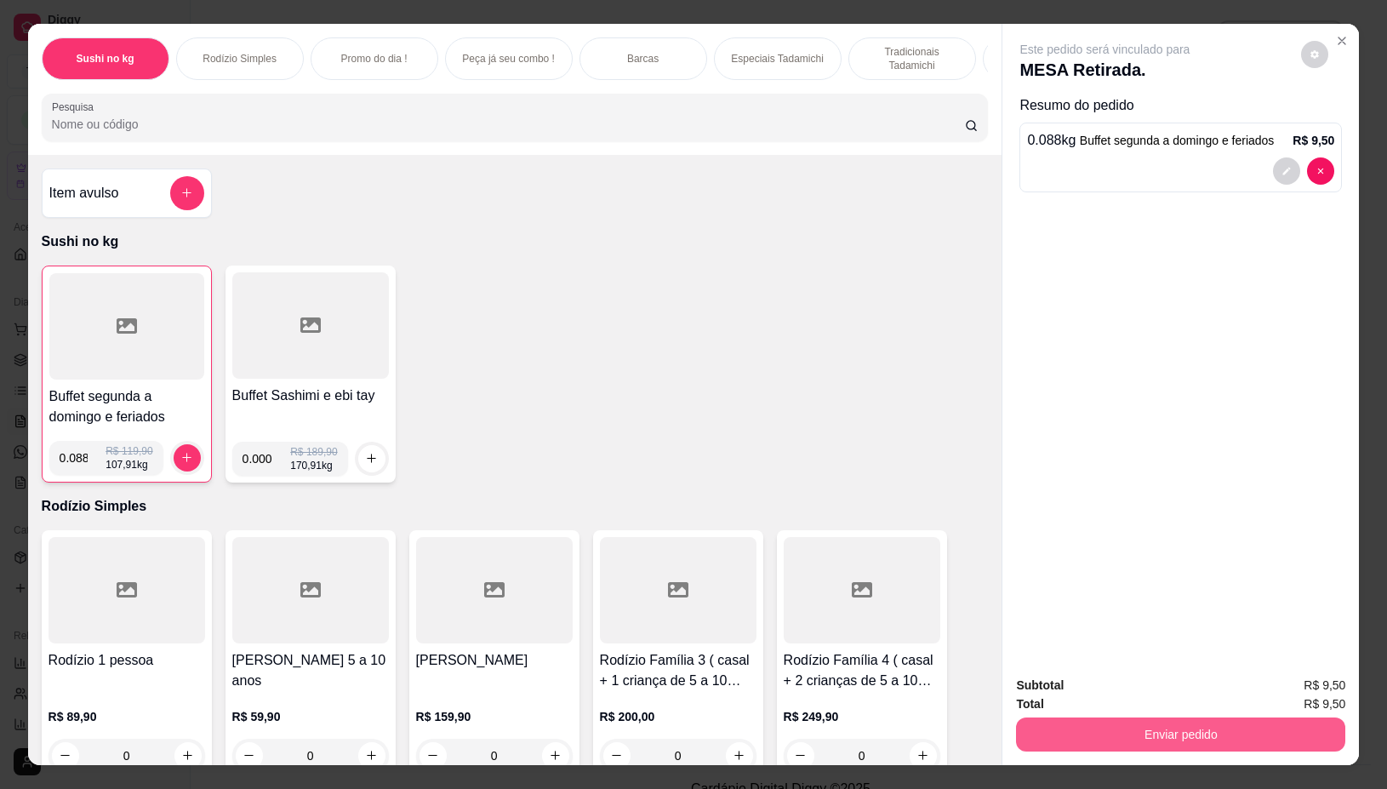
click at [1026, 717] on button "Enviar pedido" at bounding box center [1180, 734] width 329 height 34
click at [1058, 685] on button "Não registrar e enviar pedido" at bounding box center [1123, 685] width 177 height 32
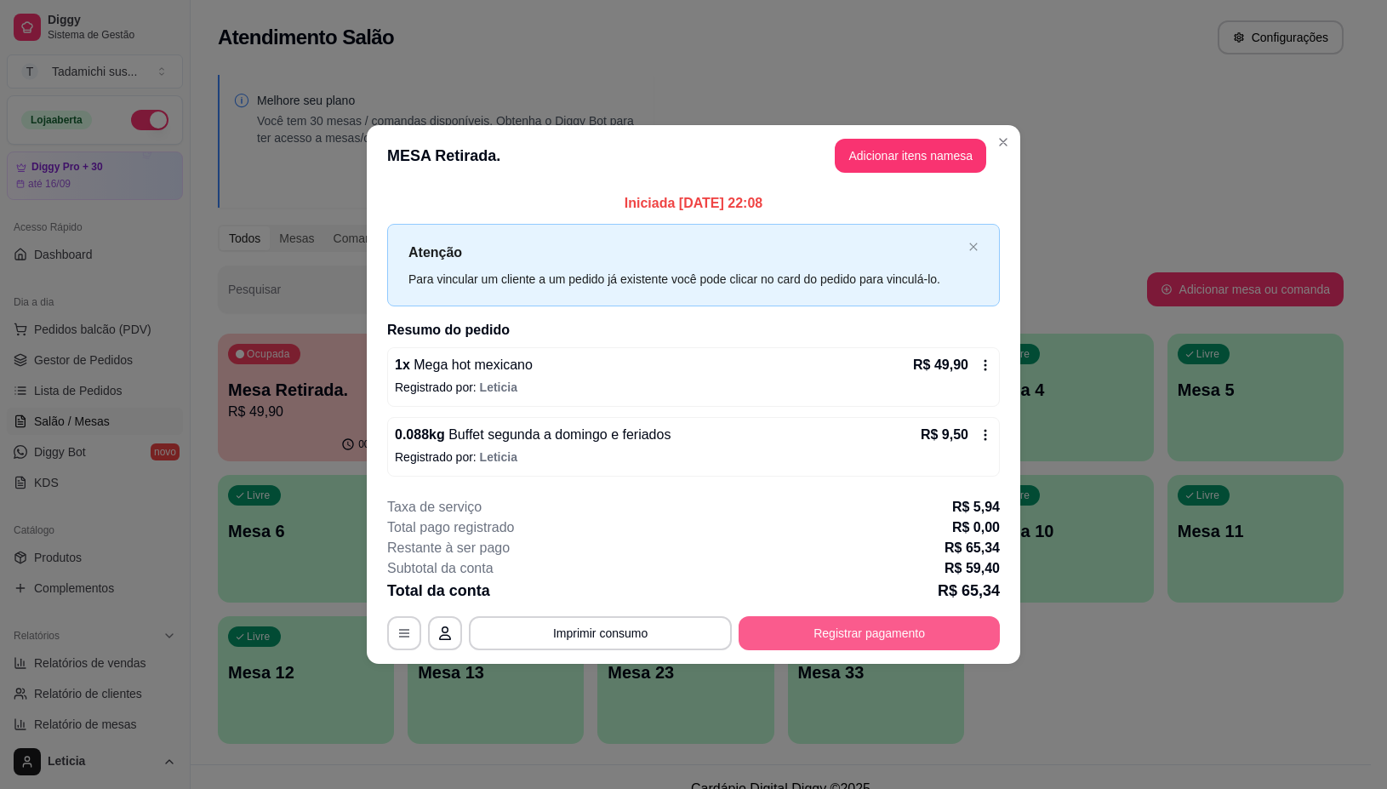
click at [875, 635] on button "Registrar pagamento" at bounding box center [869, 633] width 261 height 34
click at [403, 635] on icon "button" at bounding box center [404, 633] width 14 height 14
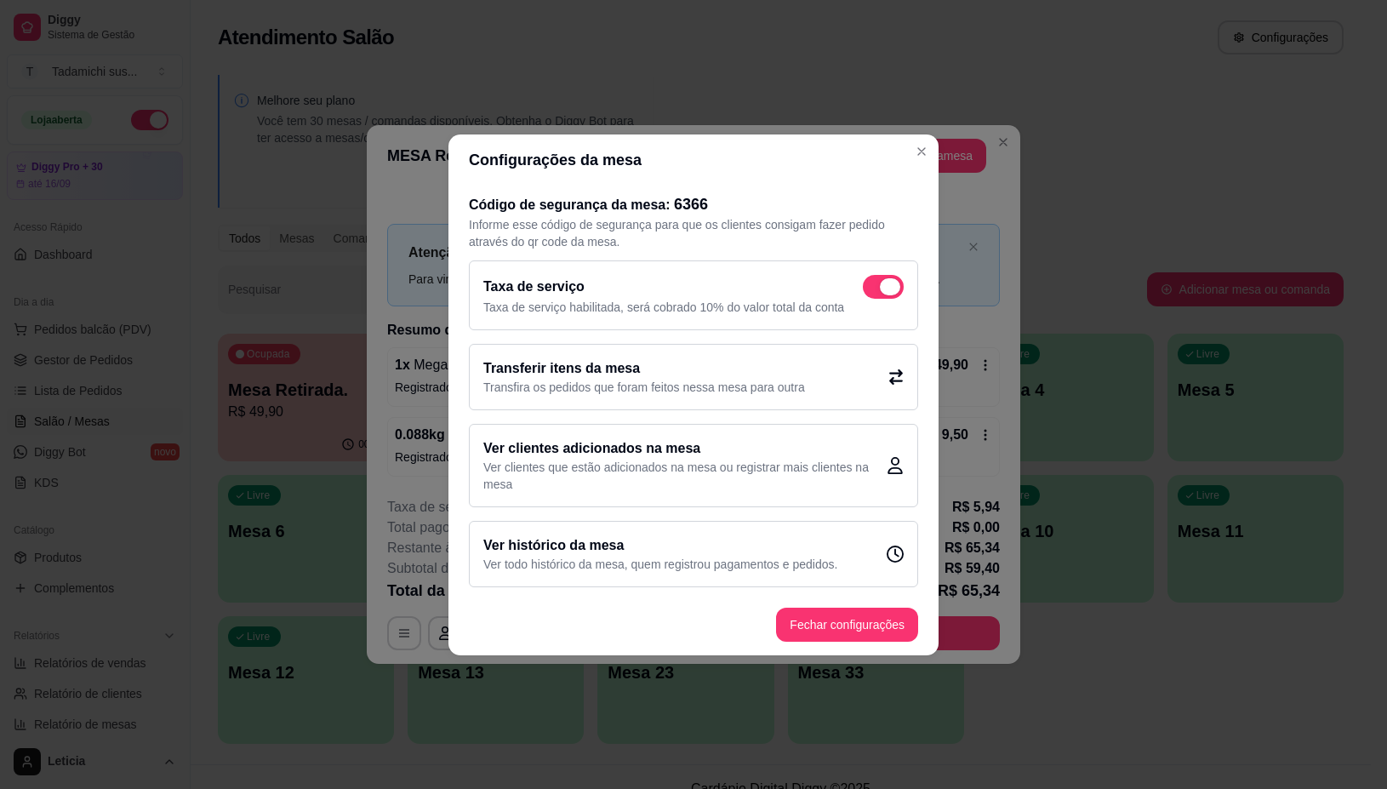
click at [881, 281] on span at bounding box center [883, 287] width 41 height 24
click at [873, 289] on input "checkbox" at bounding box center [867, 294] width 11 height 11
checkbox input "false"
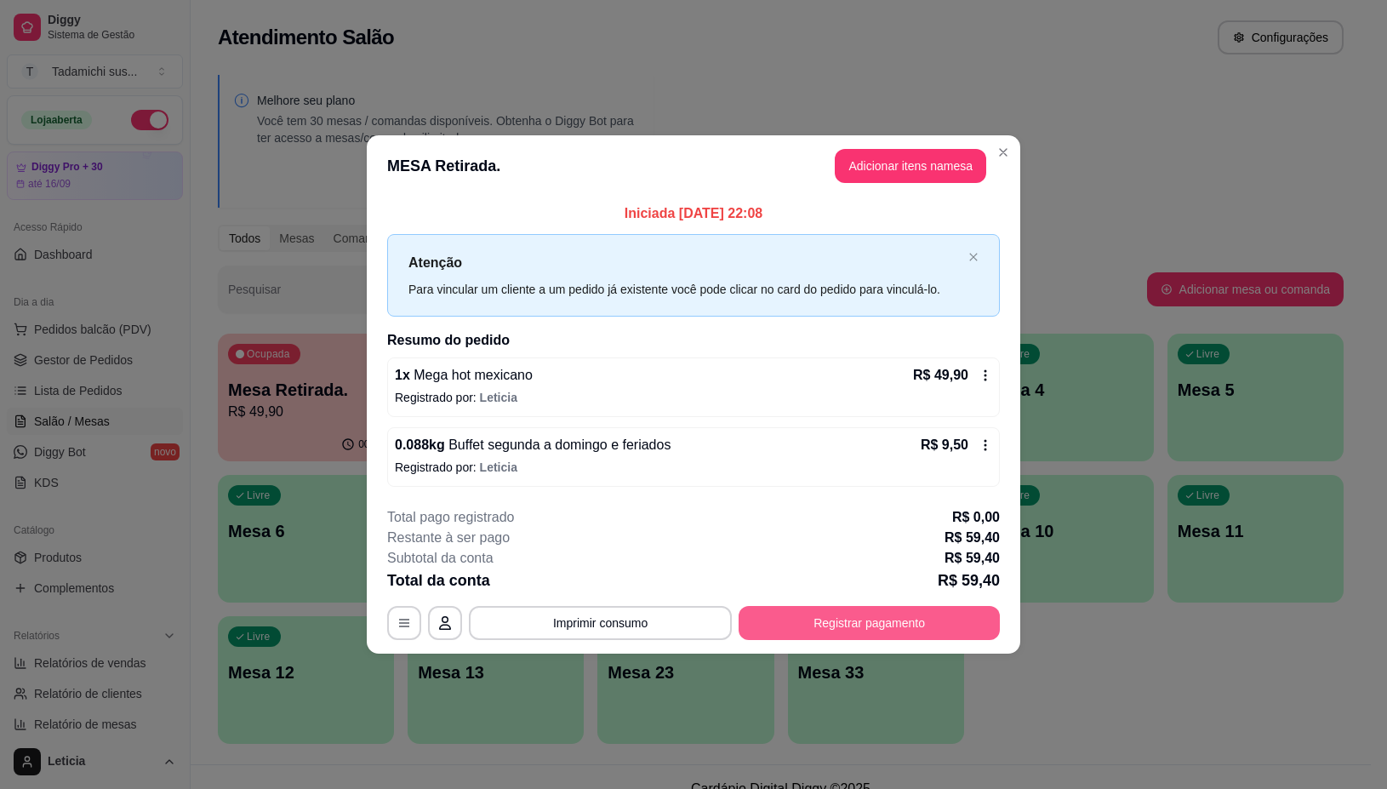
click at [852, 620] on button "Registrar pagamento" at bounding box center [869, 623] width 261 height 34
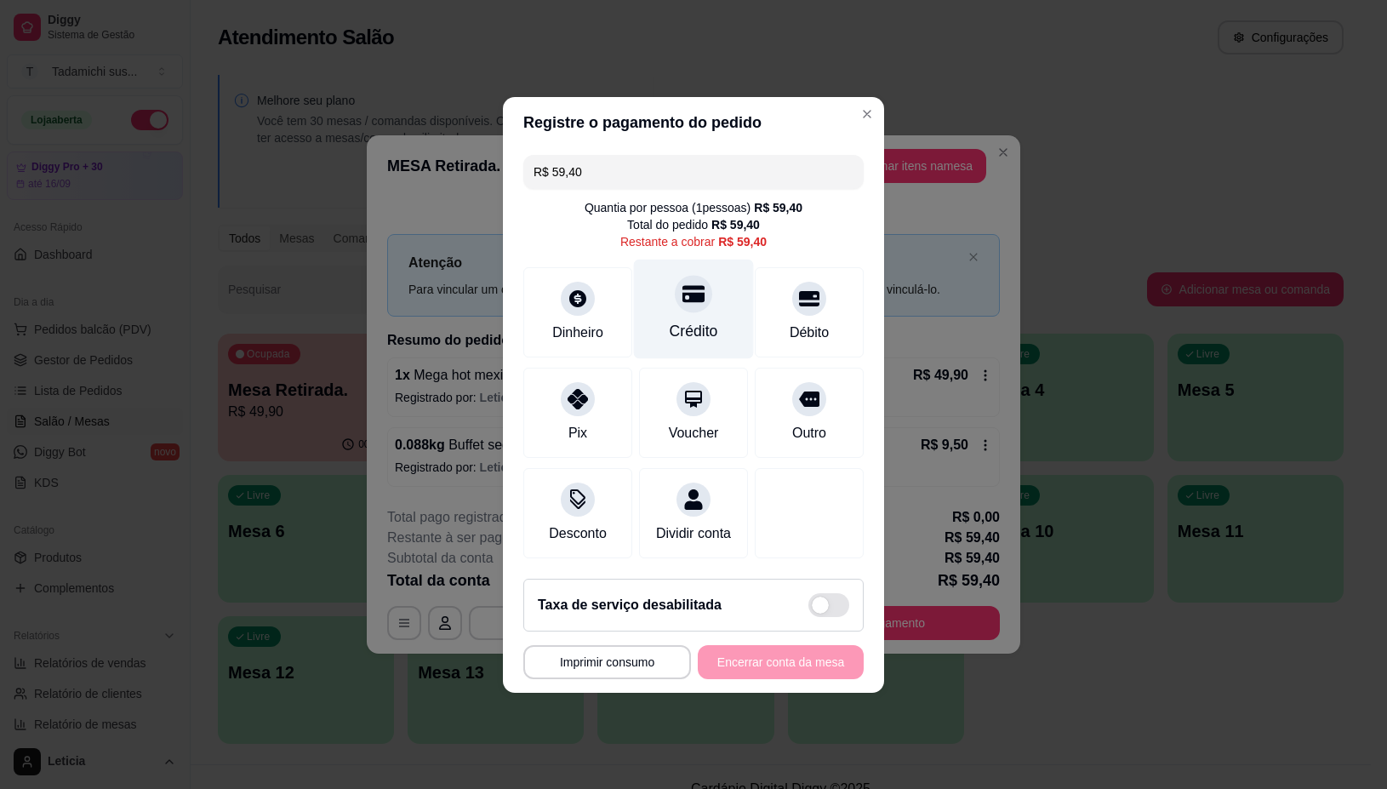
click at [695, 320] on div "Crédito" at bounding box center [694, 331] width 49 height 22
type input "R$ 0,00"
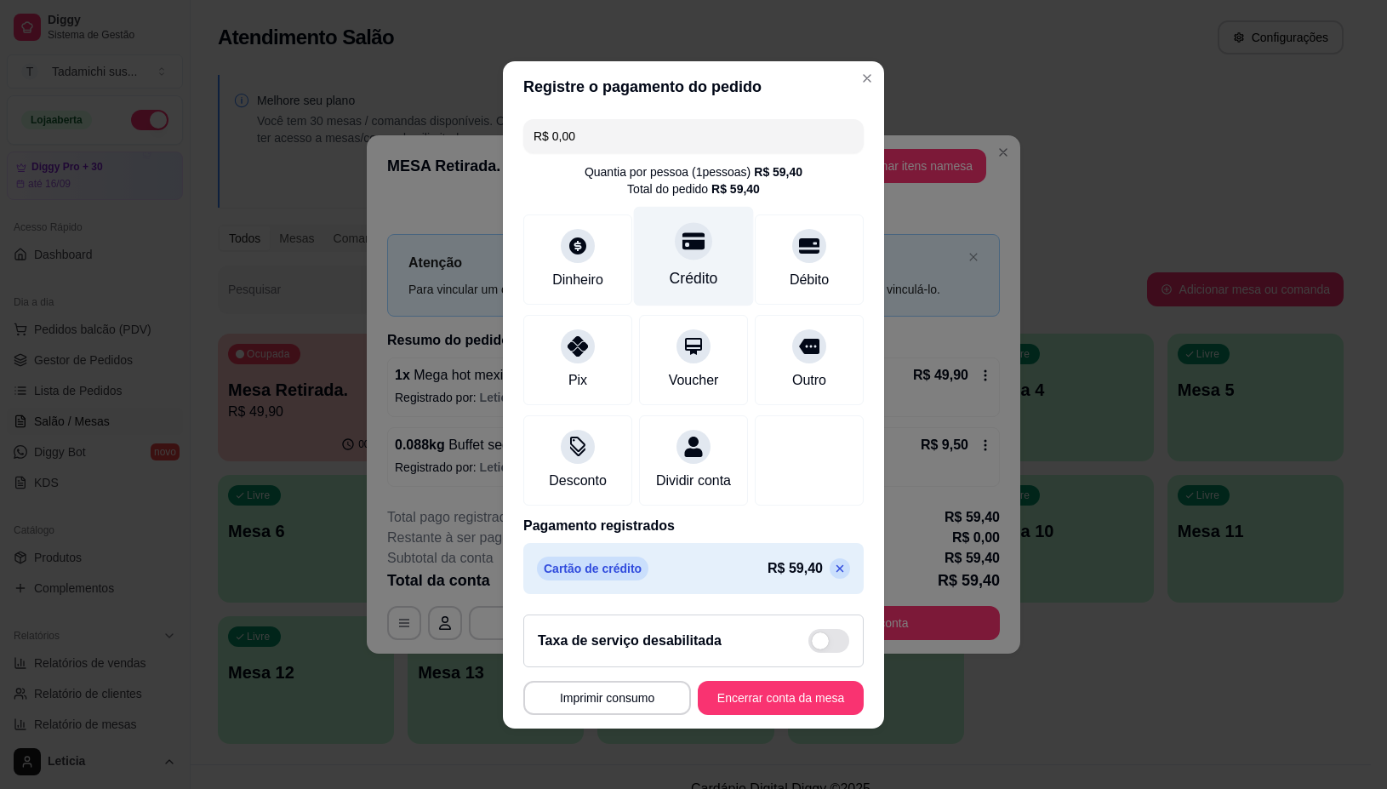
click at [694, 241] on div "Crédito" at bounding box center [694, 256] width 120 height 100
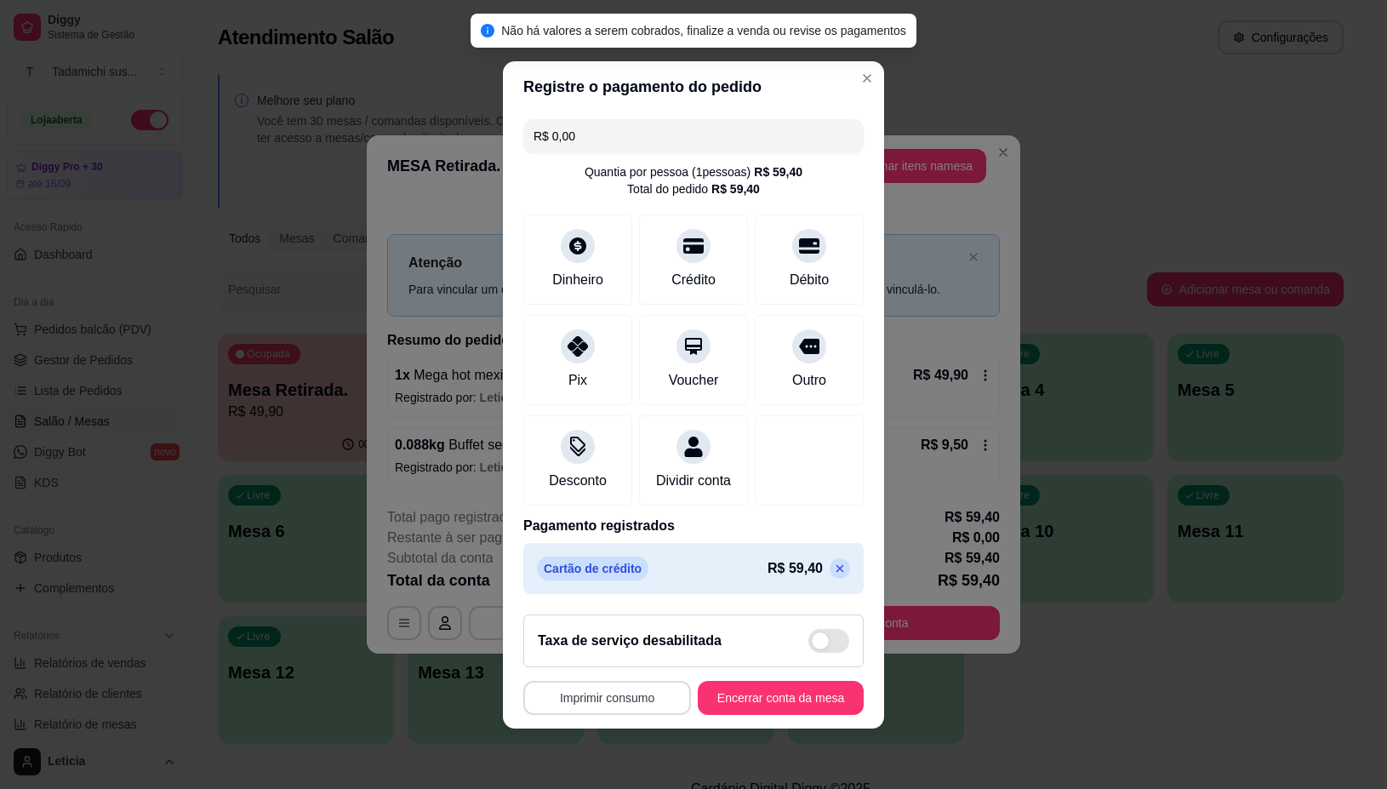
click at [589, 700] on button "Imprimir consumo" at bounding box center [607, 698] width 168 height 34
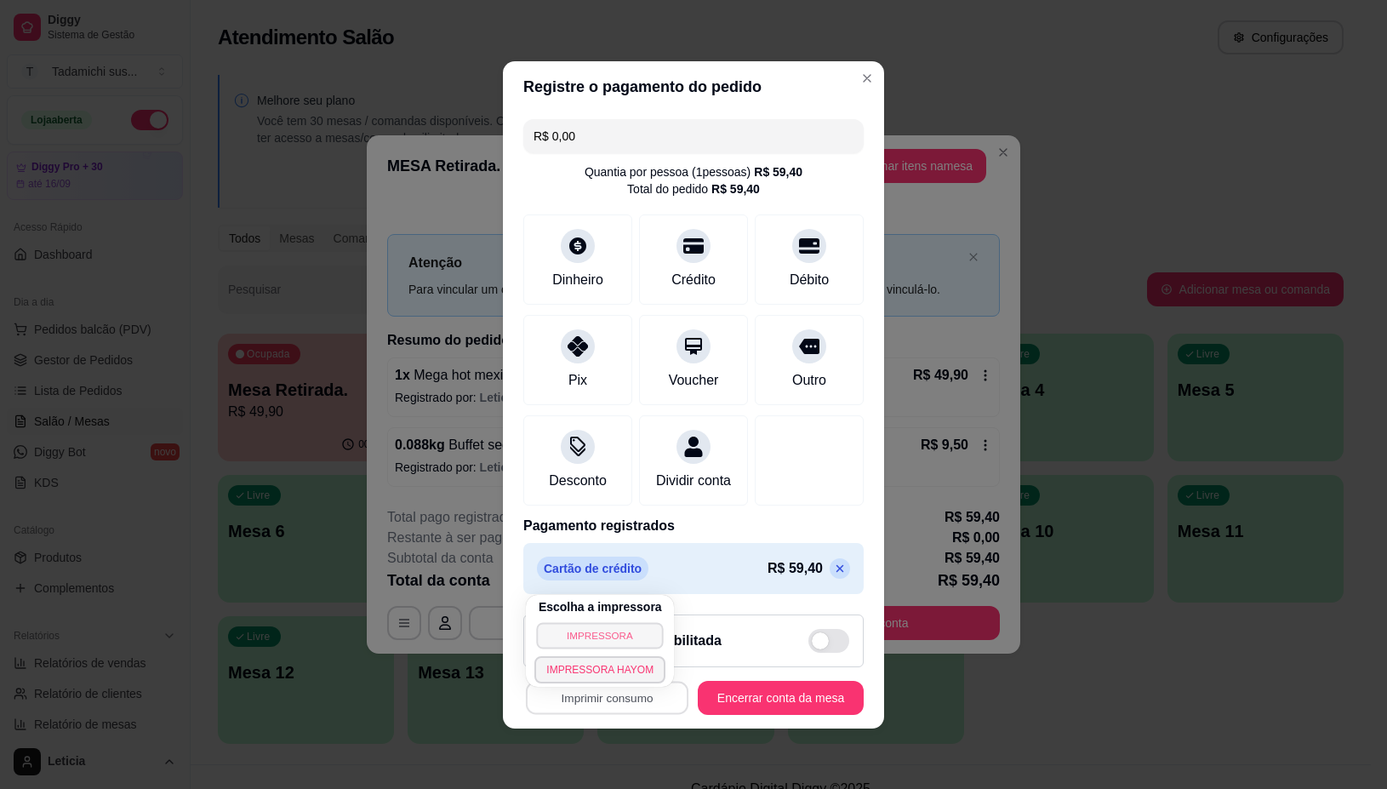
click at [619, 626] on button "IMPRESSORA" at bounding box center [600, 635] width 127 height 26
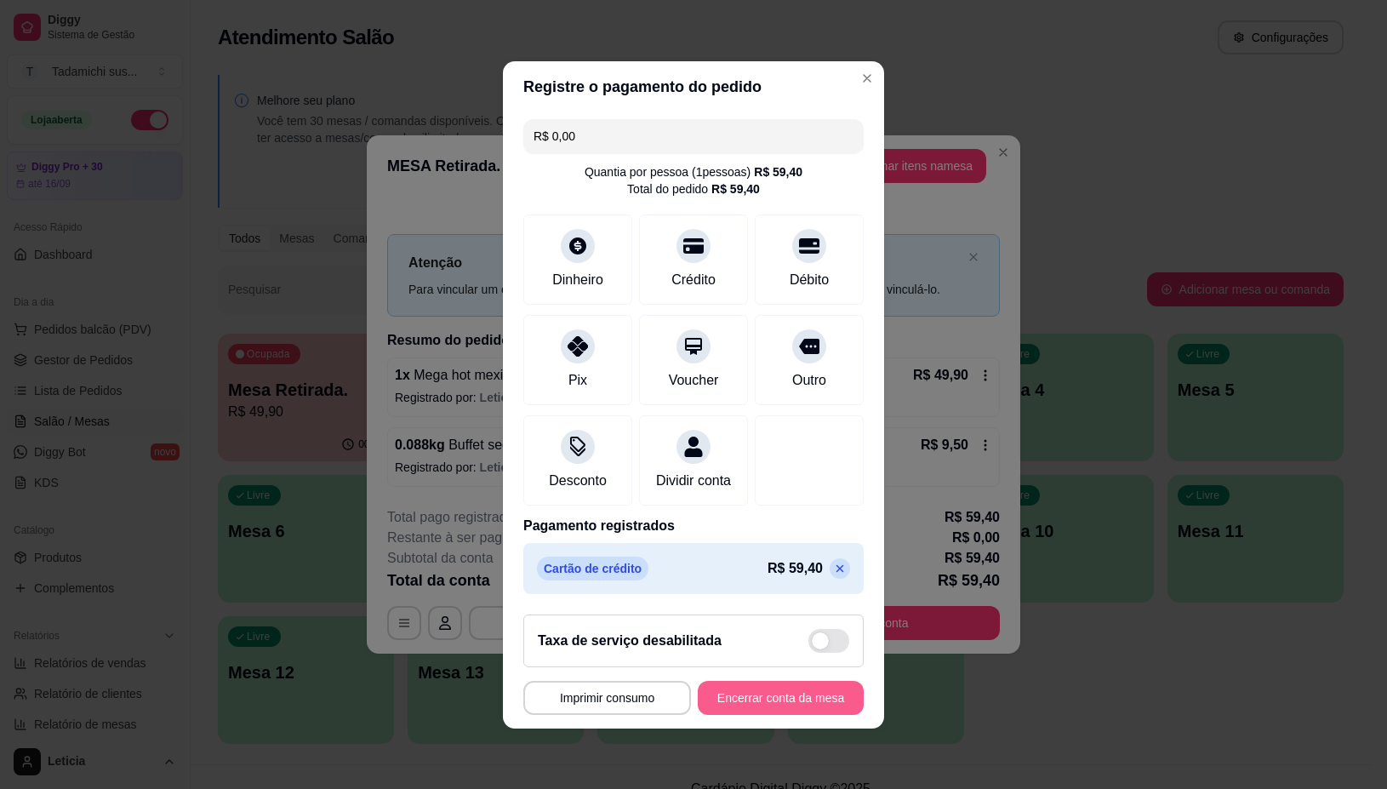
click at [770, 700] on button "Encerrar conta da mesa" at bounding box center [781, 698] width 166 height 34
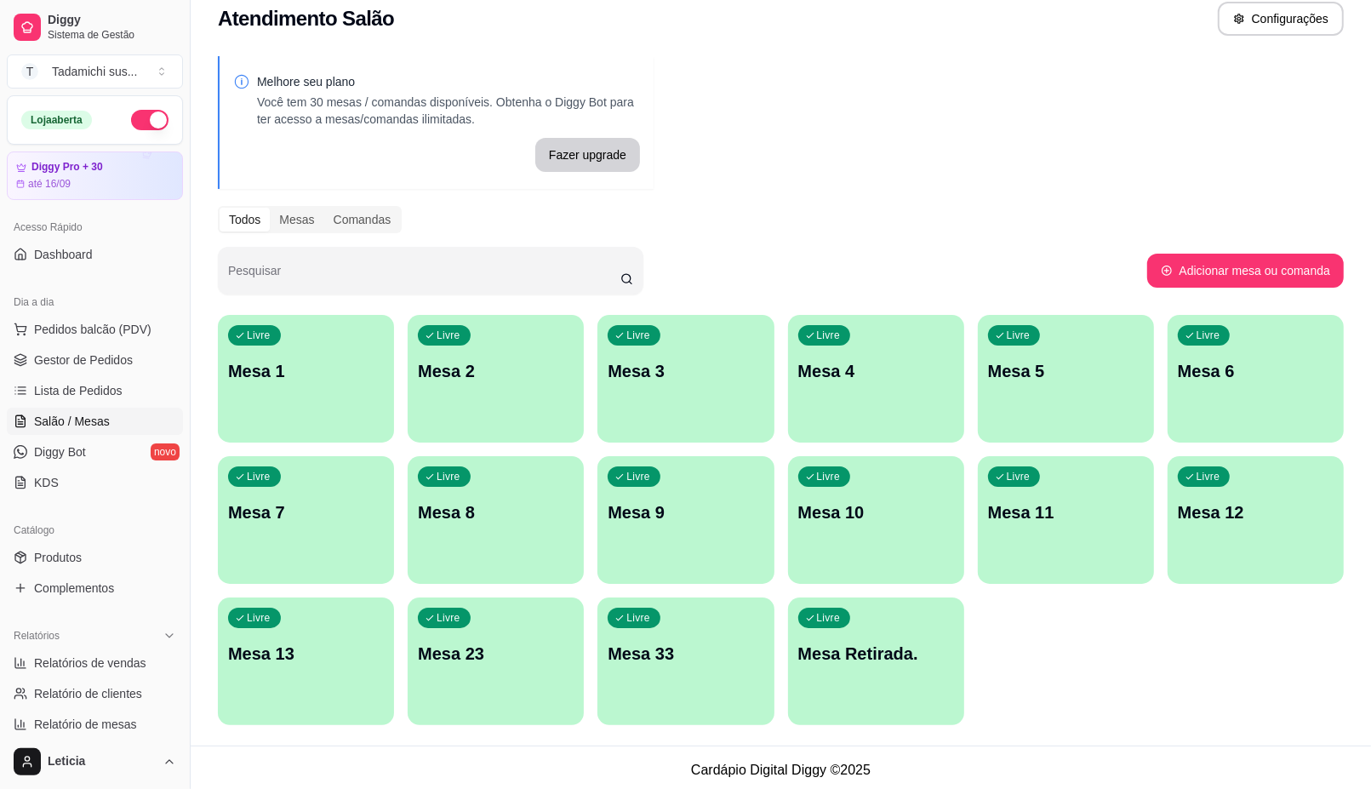
scroll to position [23, 0]
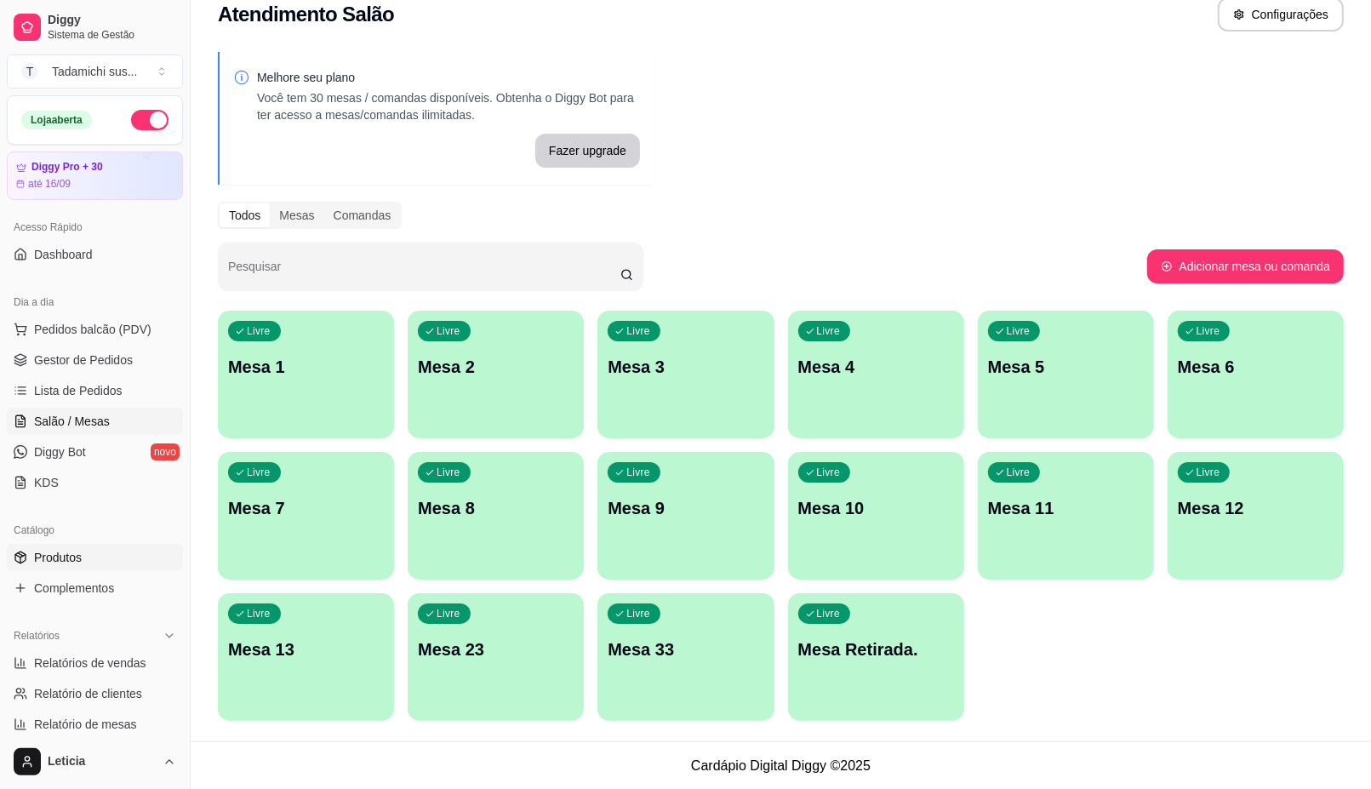
click at [66, 544] on link "Produtos" at bounding box center [95, 557] width 176 height 27
click at [71, 556] on span "Produtos" at bounding box center [58, 557] width 48 height 17
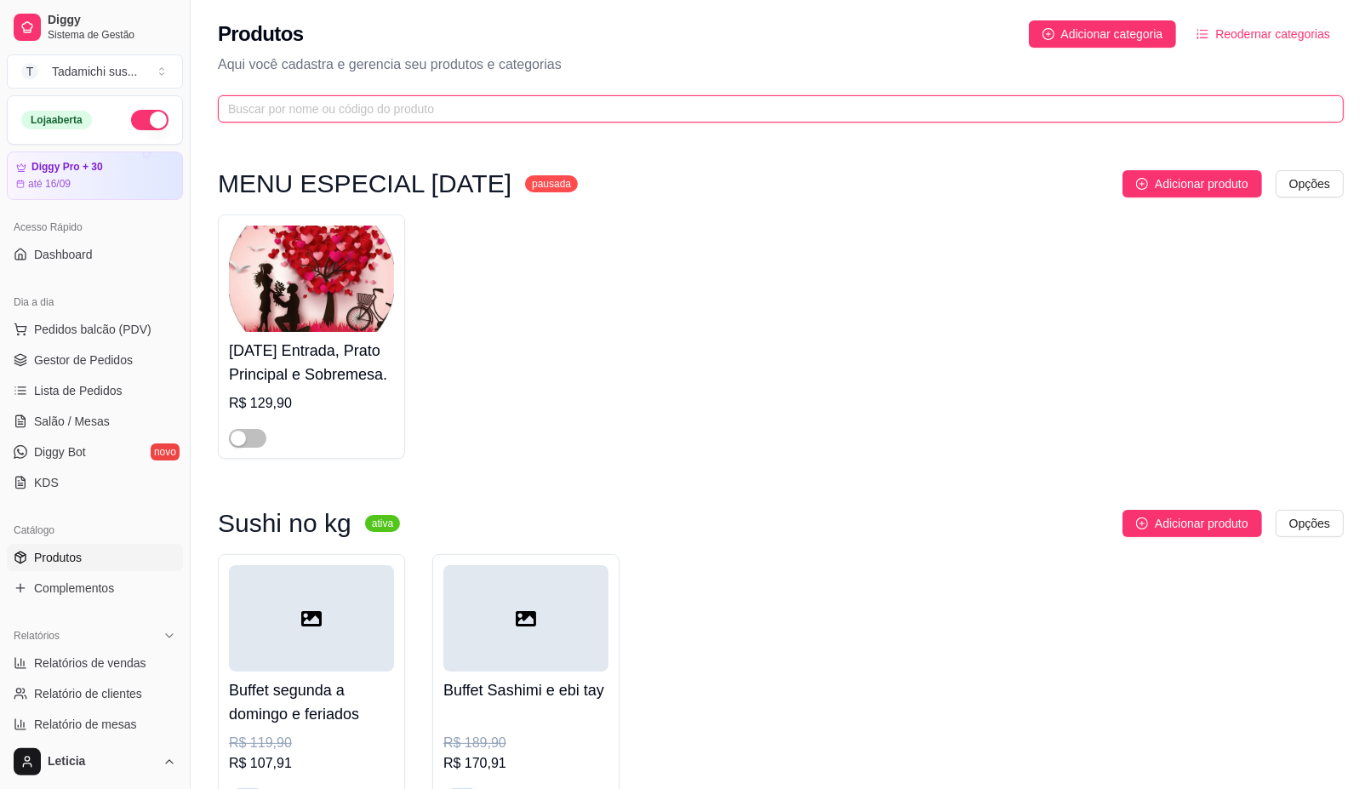
click at [505, 109] on input "text" at bounding box center [774, 109] width 1092 height 19
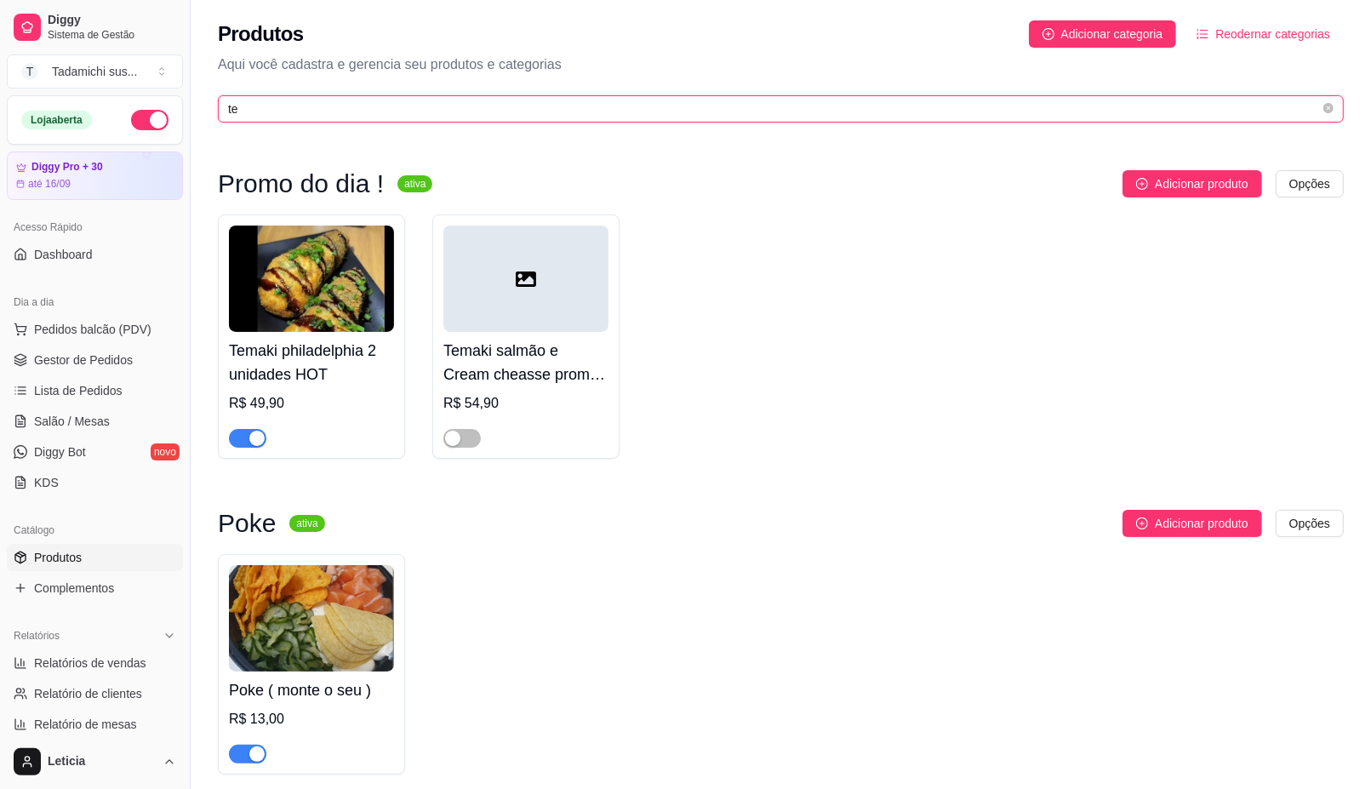
type input "tem"
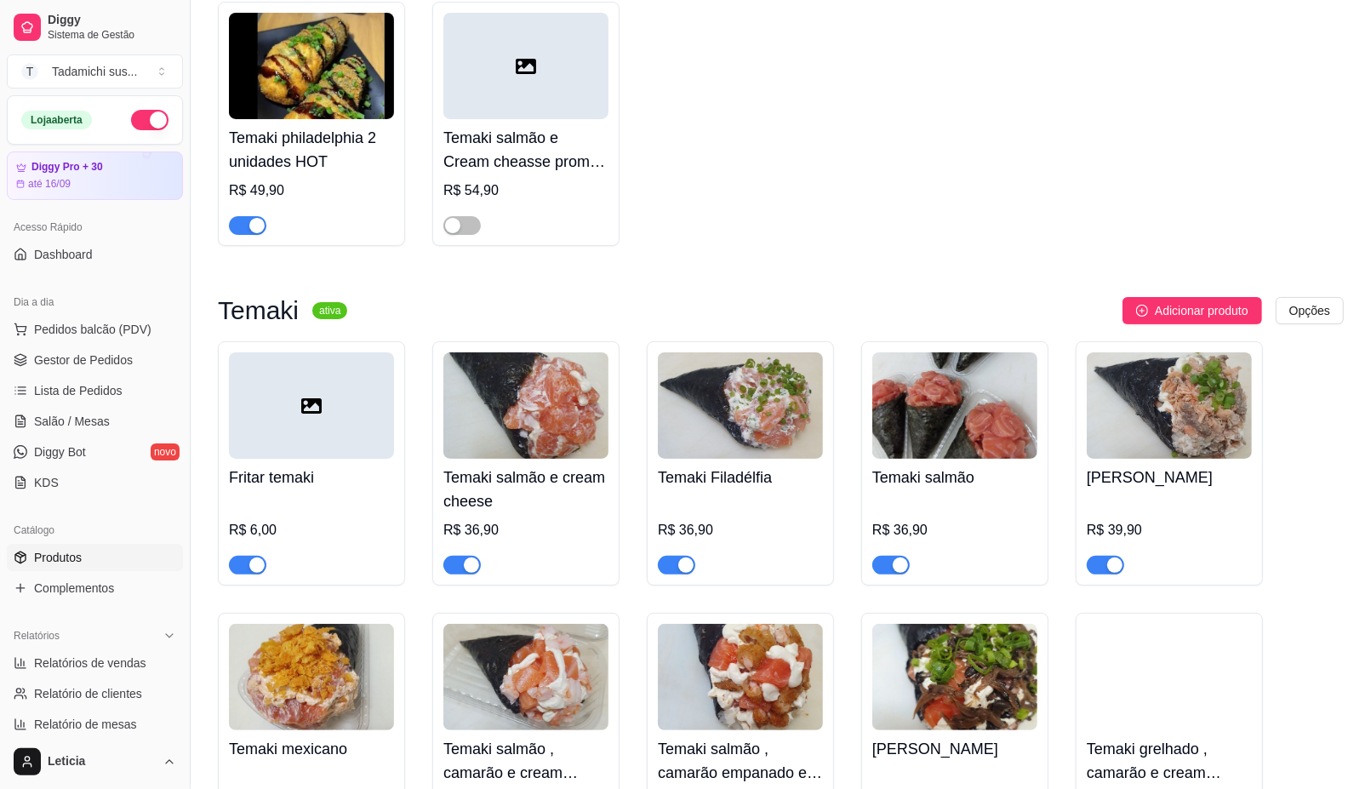
scroll to position [319, 0]
